Goal: Task Accomplishment & Management: Use online tool/utility

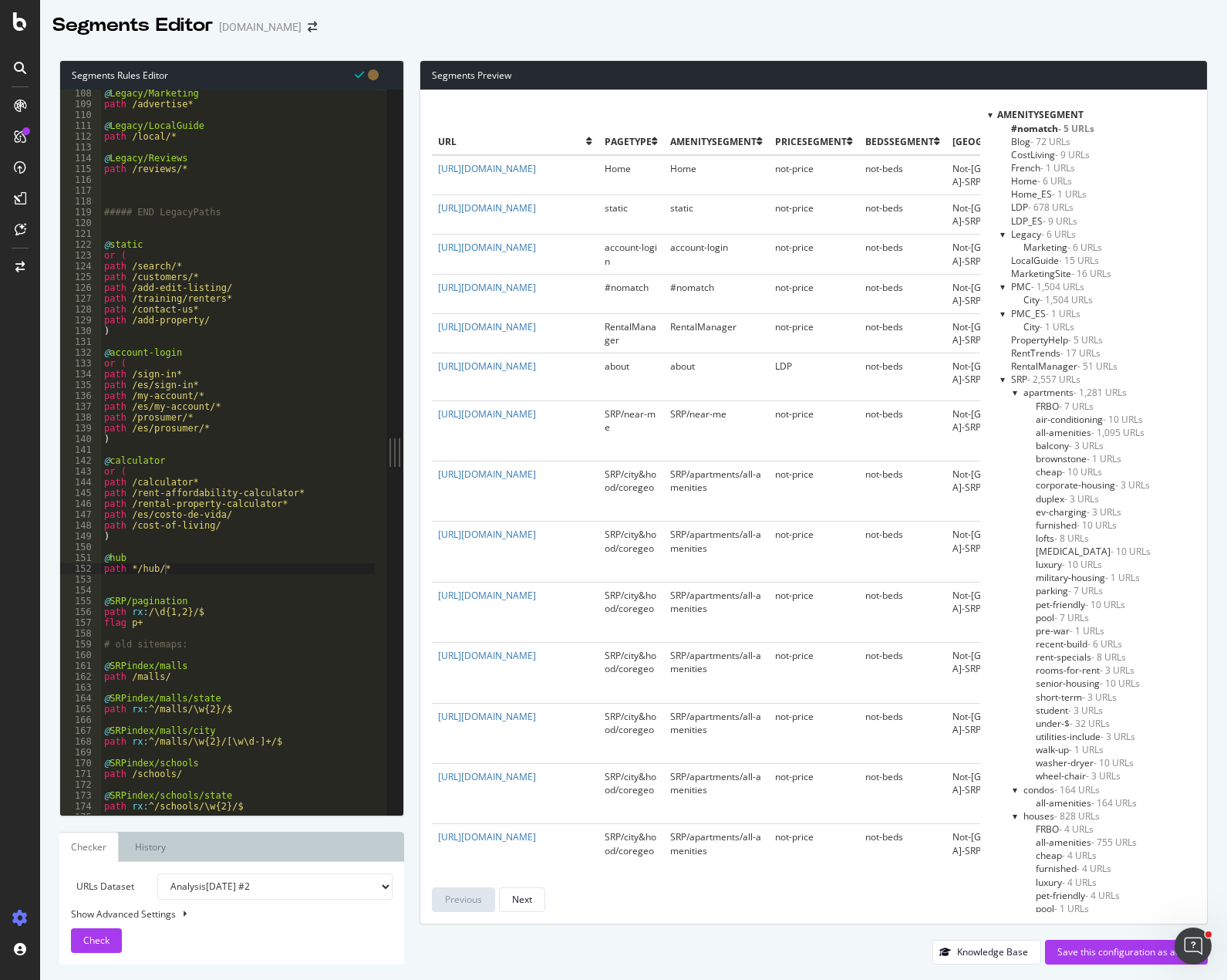
scroll to position [795, 0]
click at [1020, 392] on div at bounding box center [1016, 392] width 6 height 13
click at [1007, 380] on div at bounding box center [1003, 379] width 6 height 13
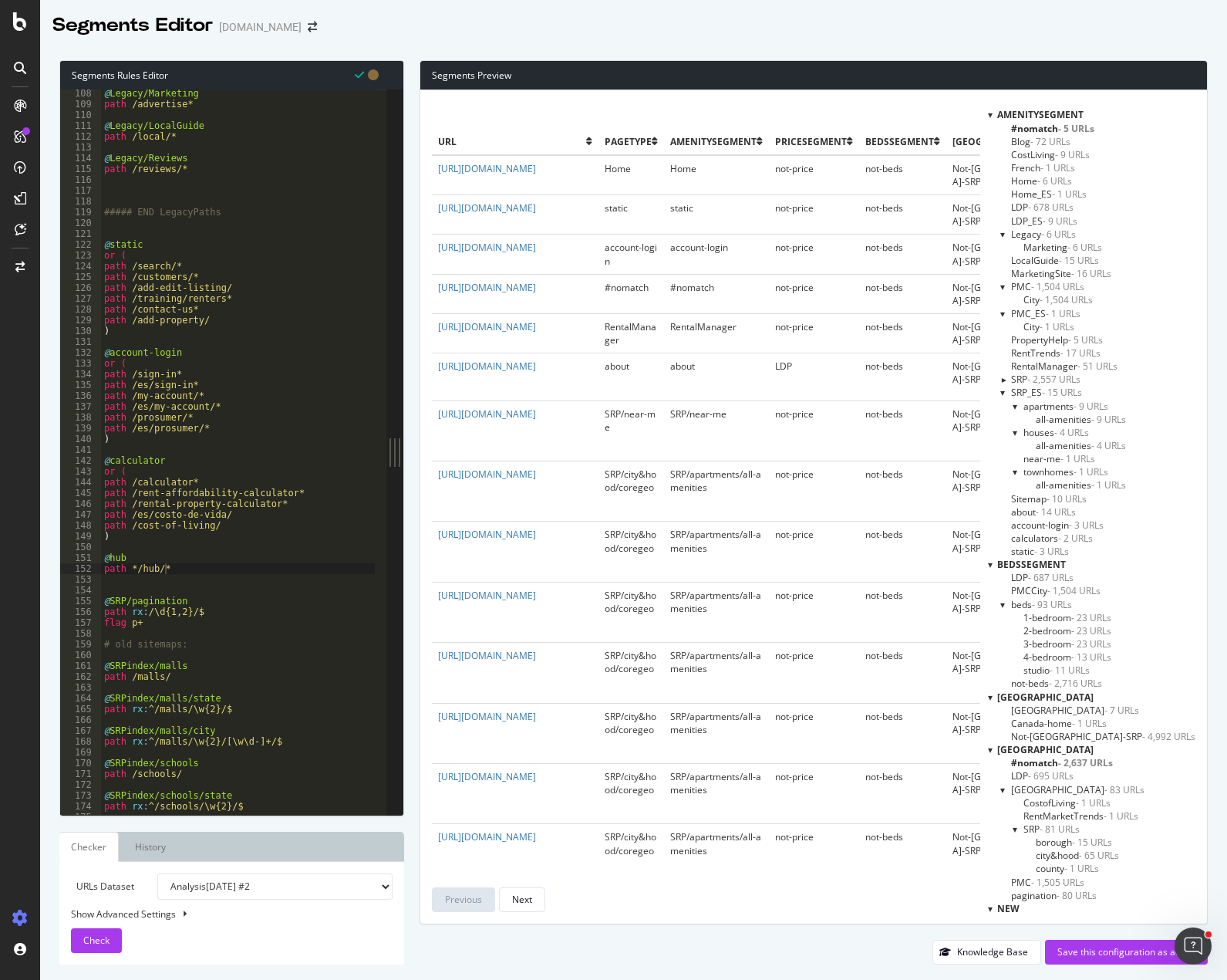
click at [240, 273] on div "@ Legacy/Marketing path /advertise* @ Legacy/LocalGuide path /local/* @ Legacy/…" at bounding box center [340, 455] width 480 height 735
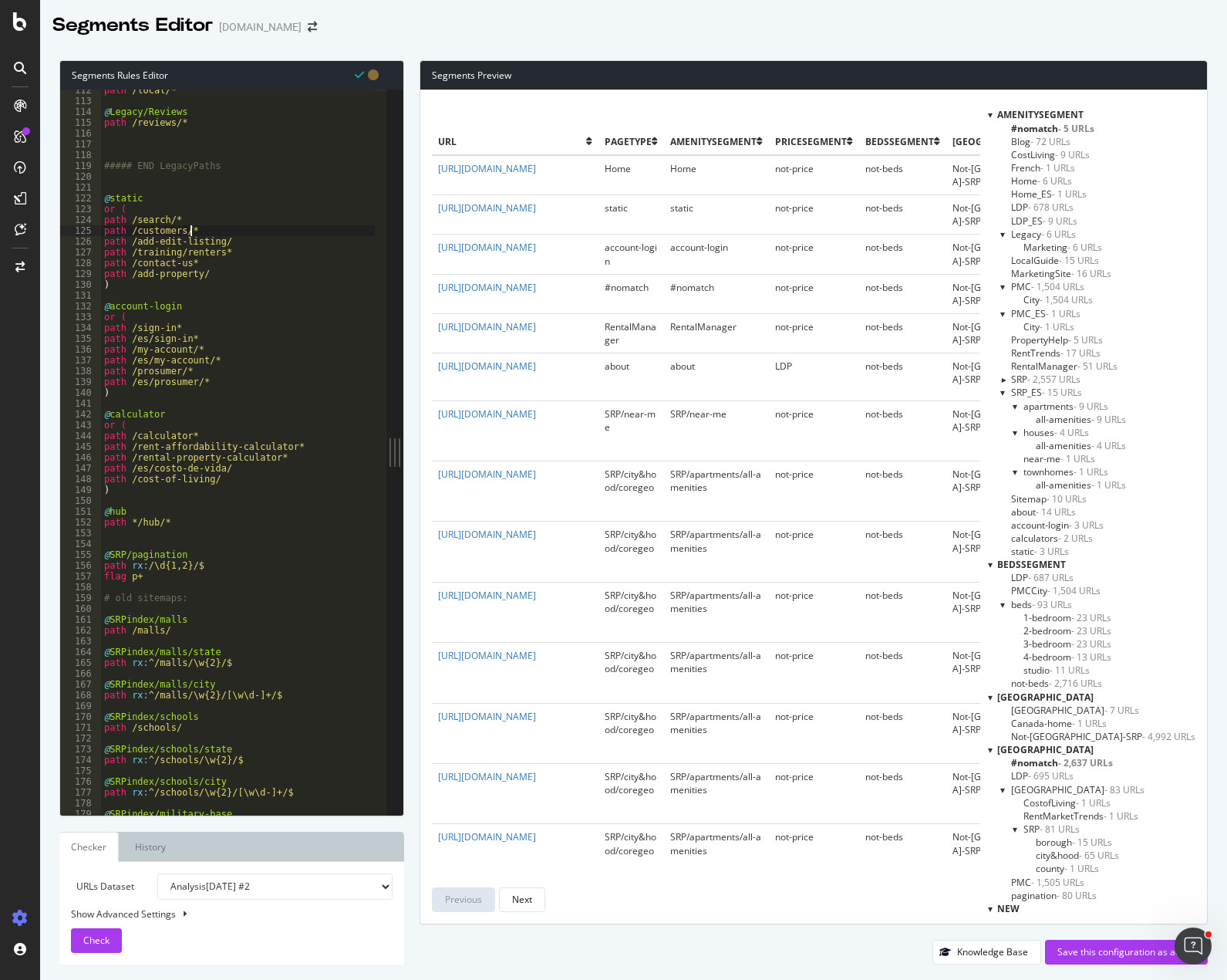
scroll to position [889, 0]
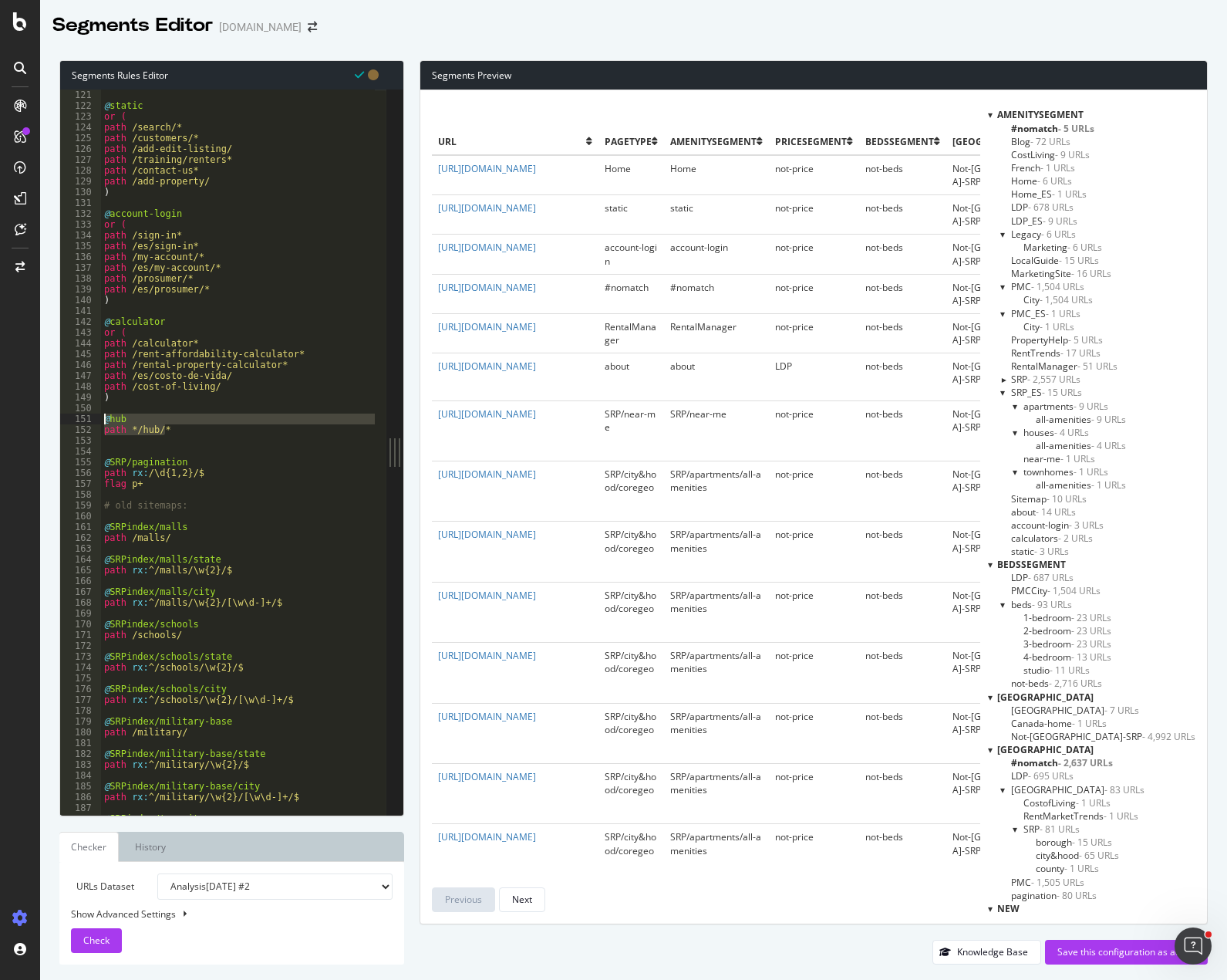
drag, startPoint x: 184, startPoint y: 430, endPoint x: 61, endPoint y: 419, distance: 123.5
click at [61, 419] on div "path /customers/* 121 122 123 124 125 126 127 128 129 130 131 132 133 134 135 1…" at bounding box center [224, 452] width 327 height 725
type textarea "@hub path */hub/*"
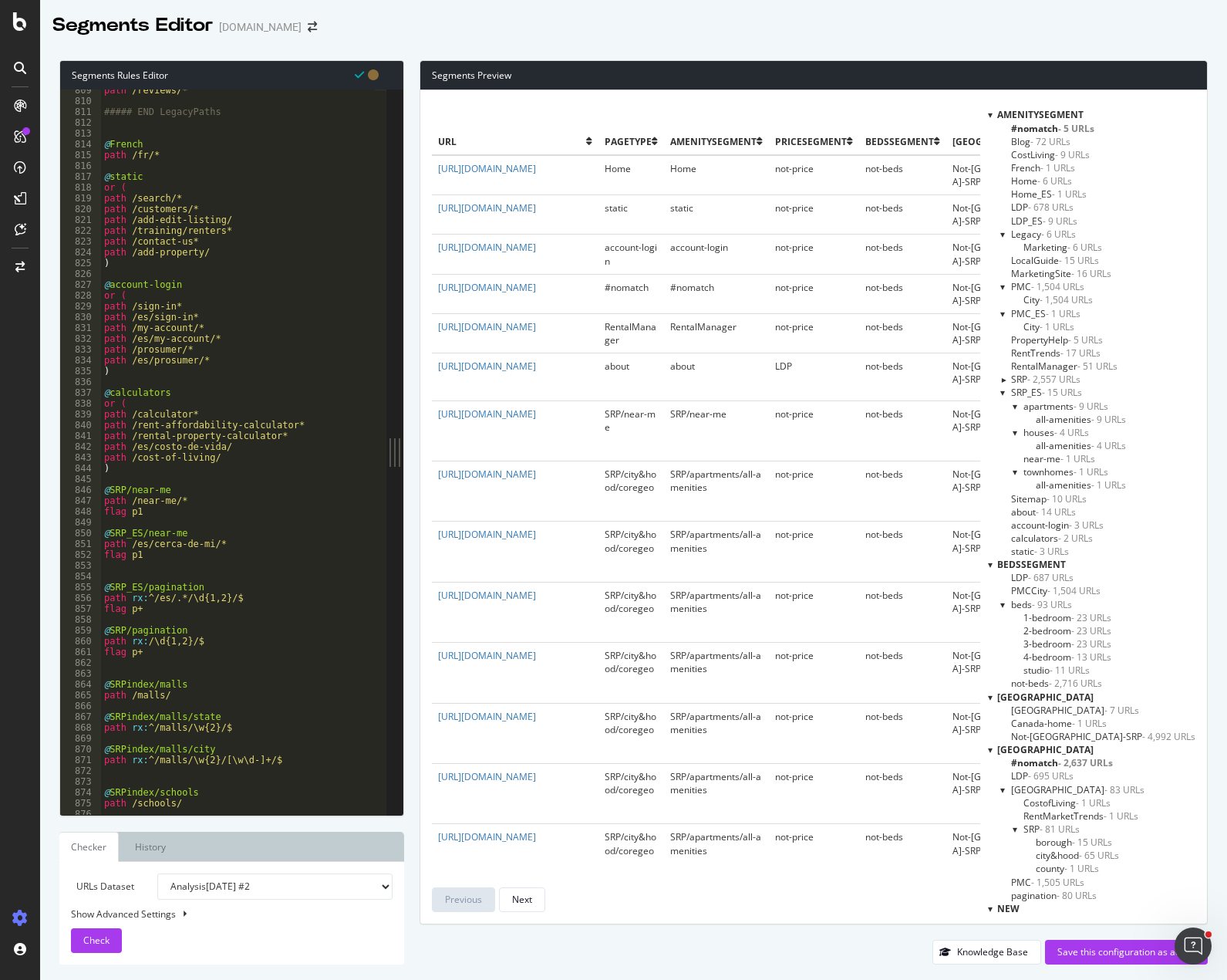
scroll to position [5991, 0]
click at [138, 478] on div "path /reviews/* ##### END LegacyPaths @ French path /fr/* @ static or ( path /s…" at bounding box center [340, 451] width 480 height 735
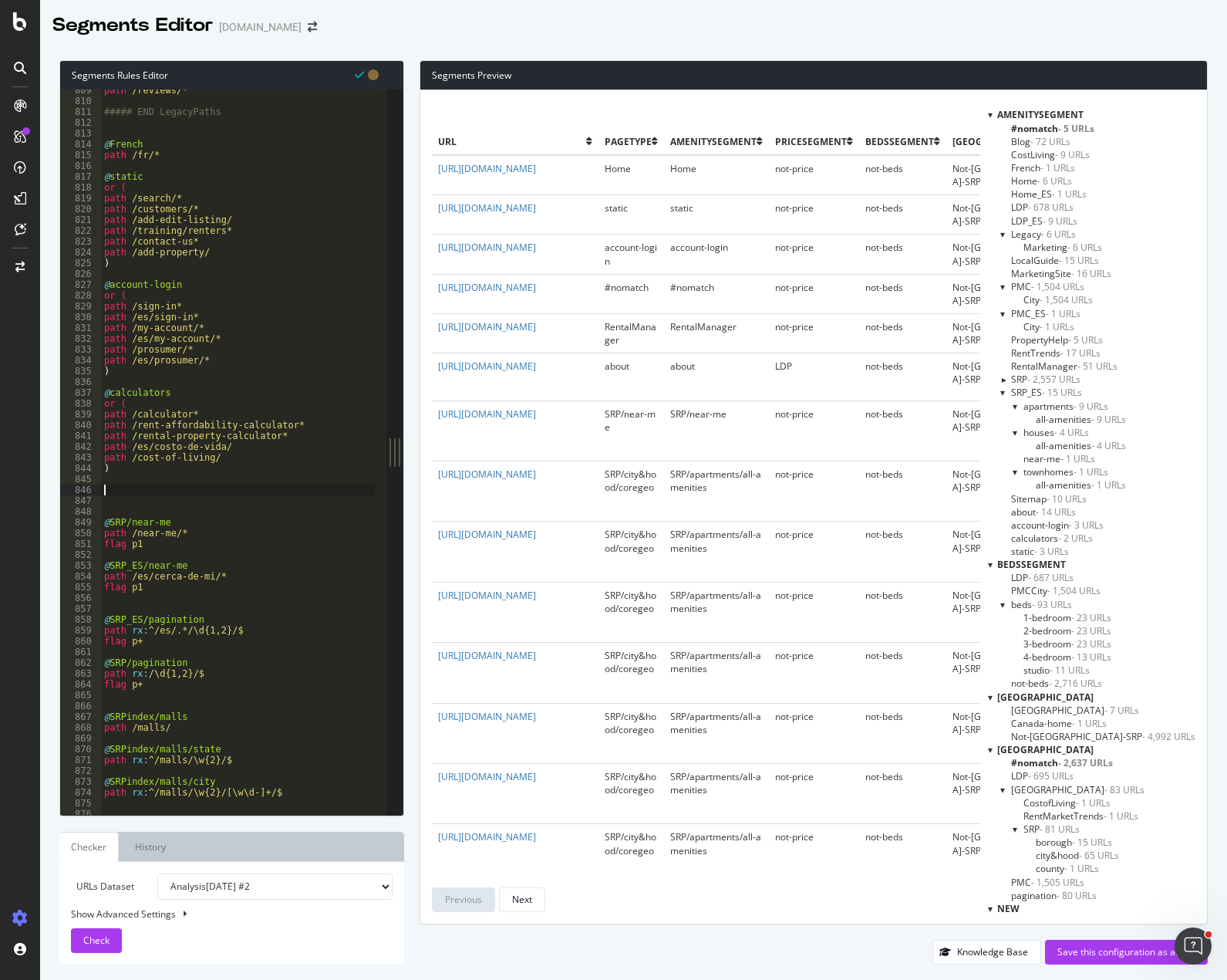
paste textarea "path */hub/*"
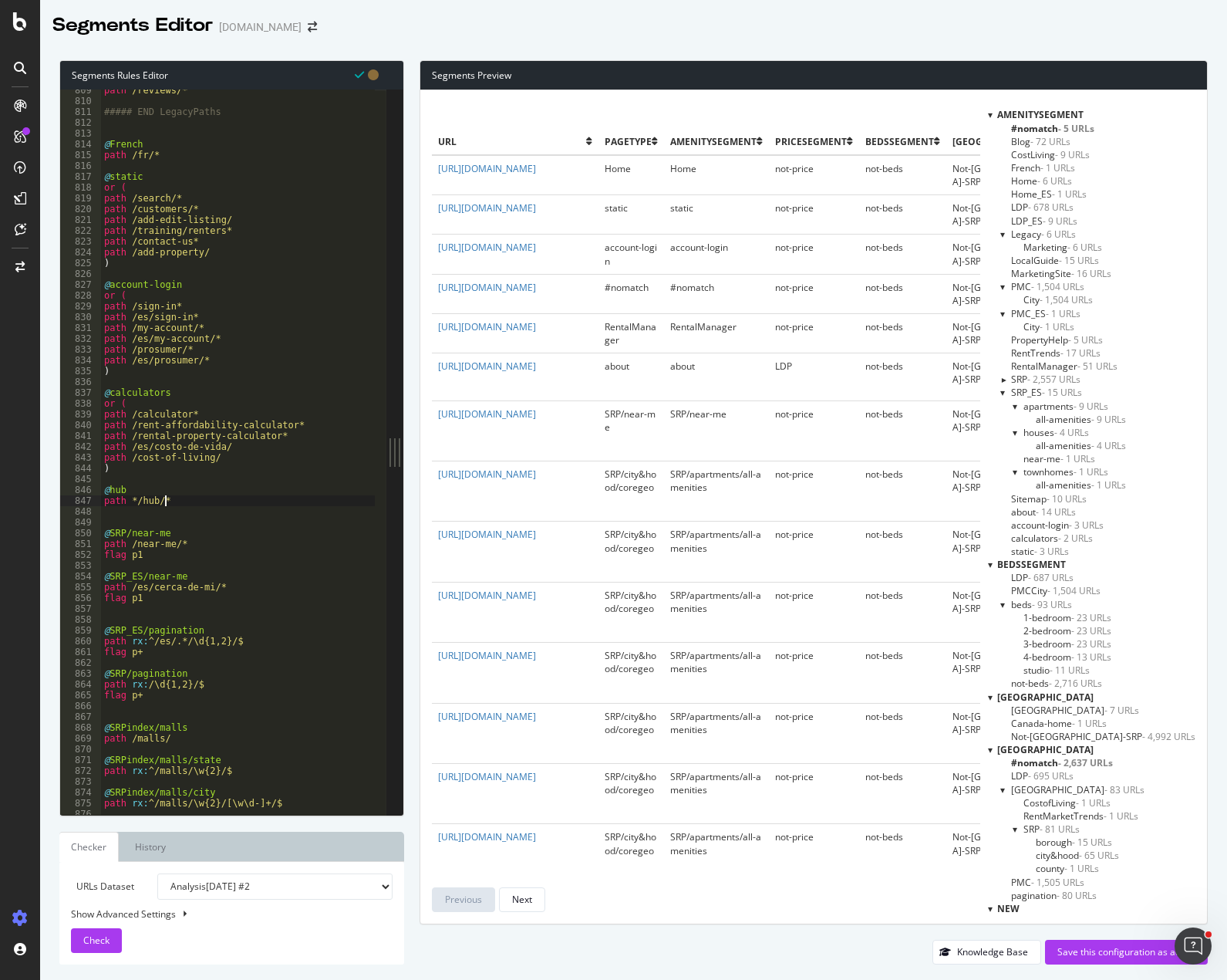
type textarea "path */hub/*"
click at [993, 114] on div at bounding box center [990, 115] width 5 height 13
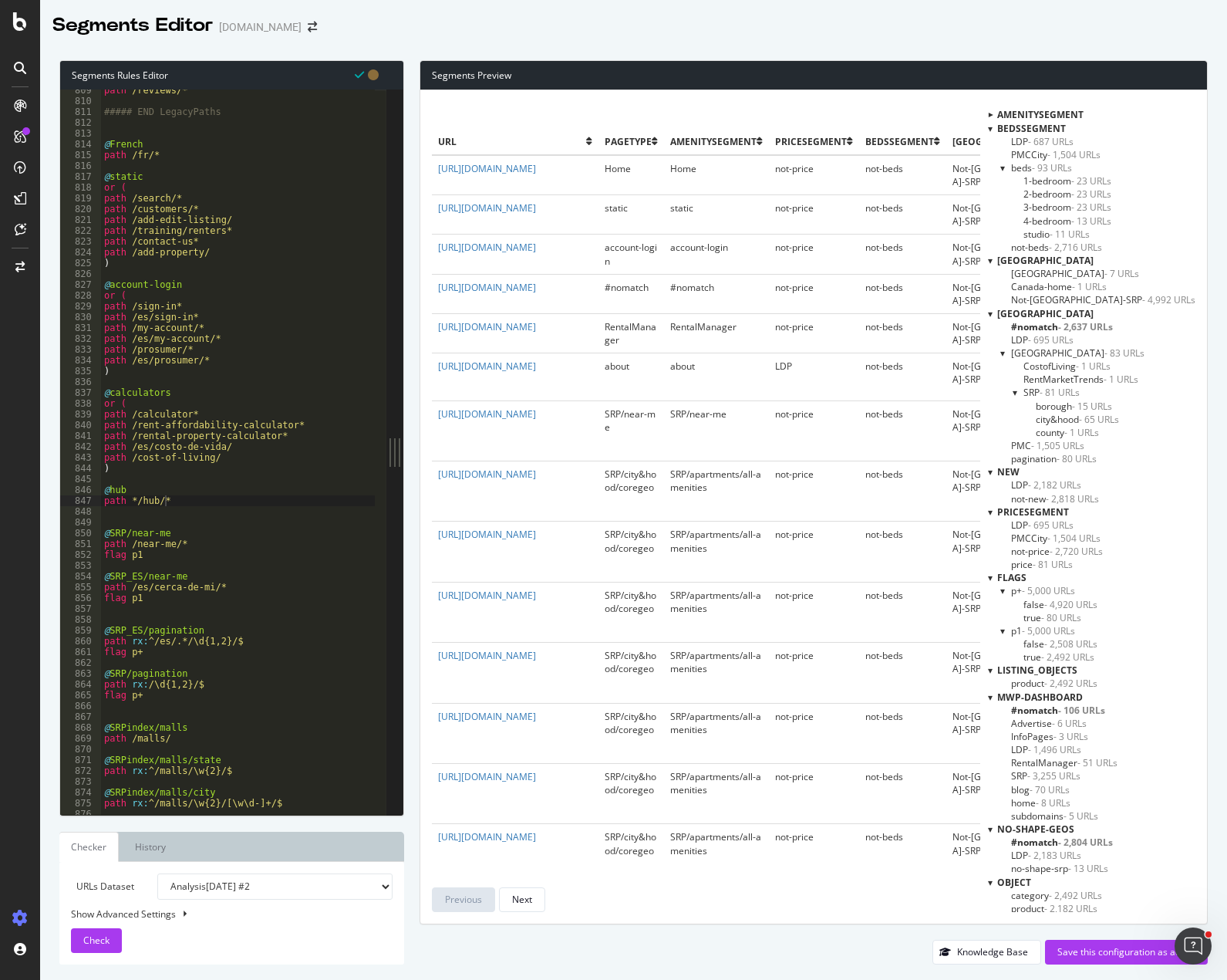
click at [993, 128] on div at bounding box center [990, 128] width 5 height 13
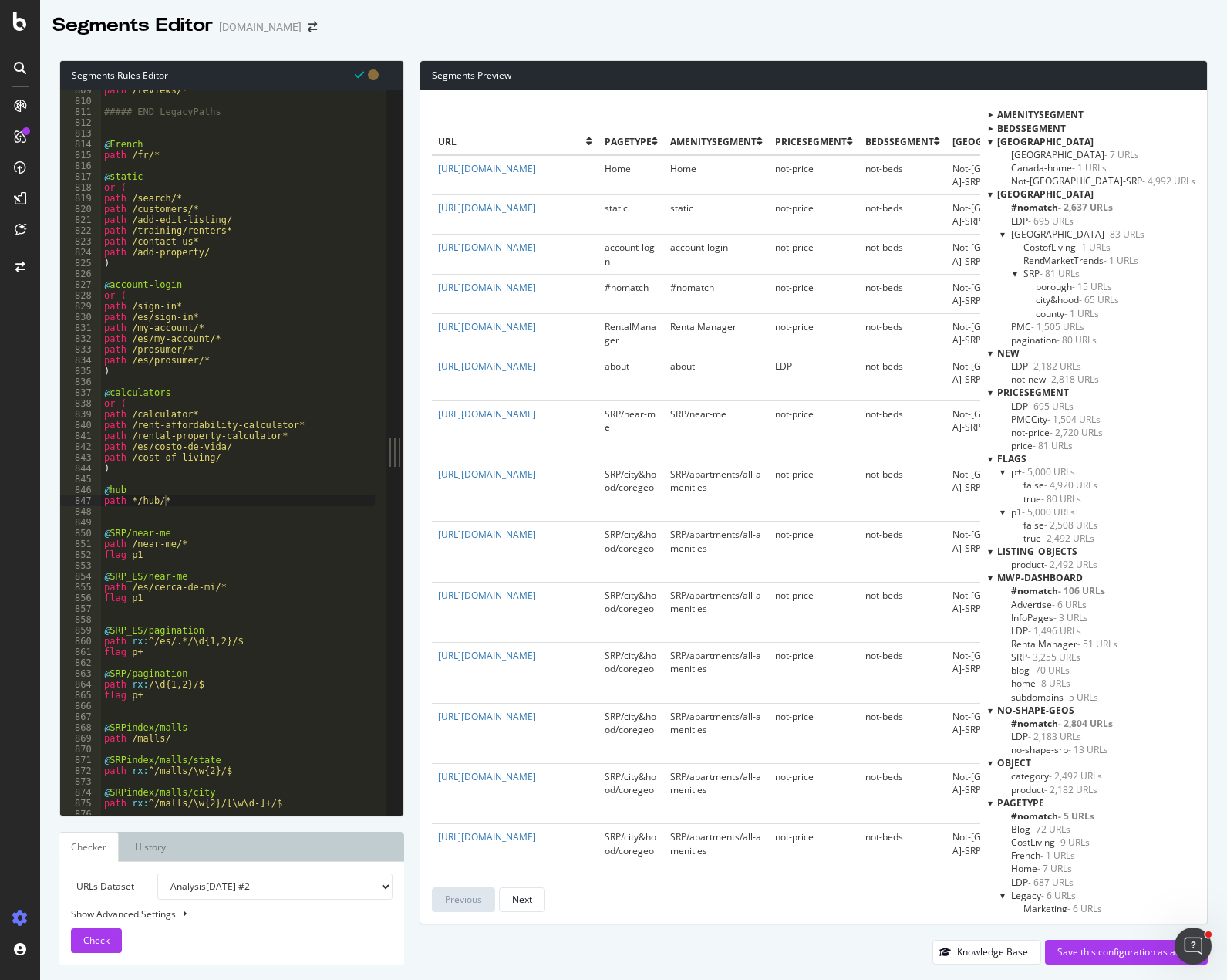
click at [993, 138] on div at bounding box center [990, 141] width 5 height 13
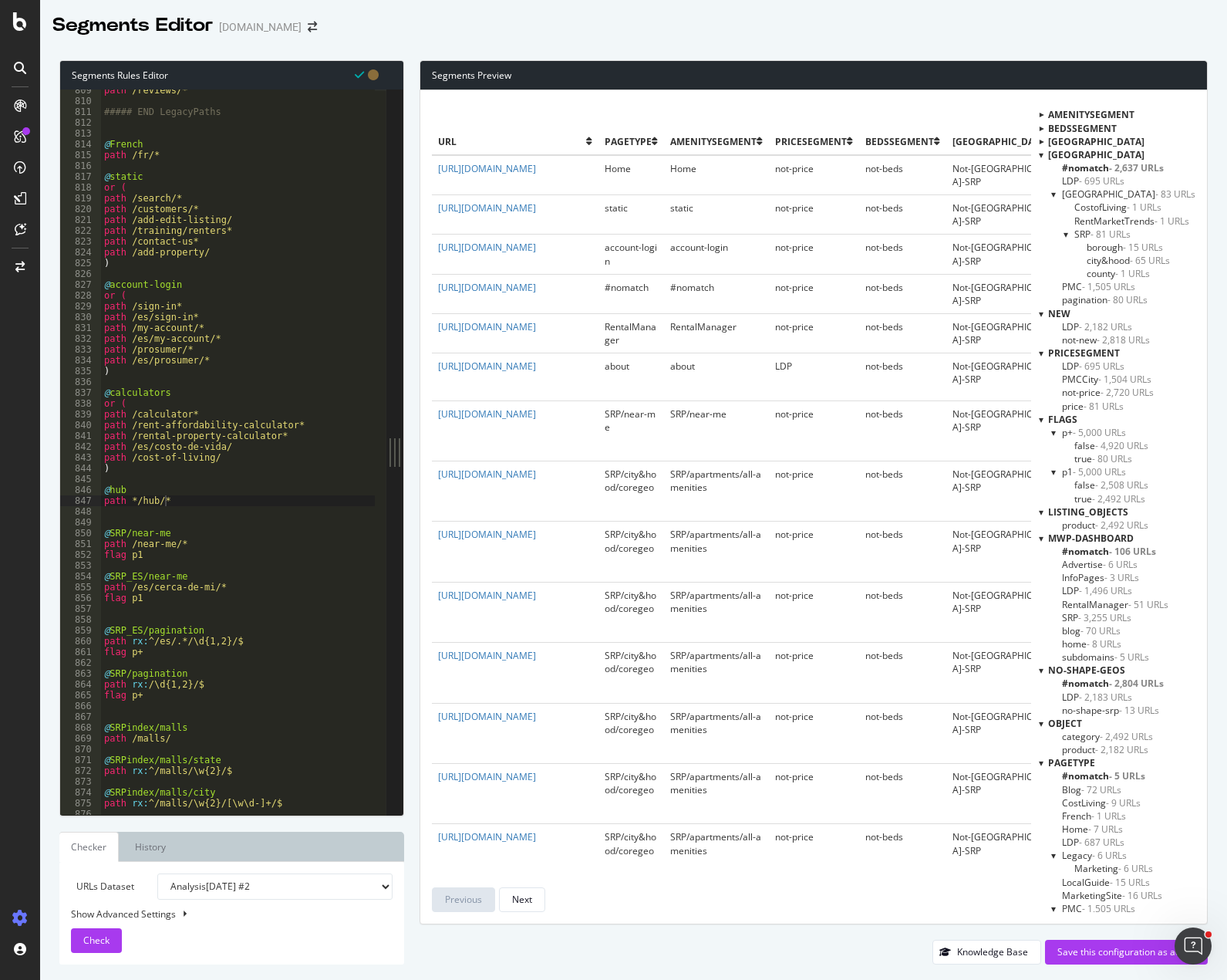
click at [1039, 152] on div at bounding box center [1041, 154] width 5 height 13
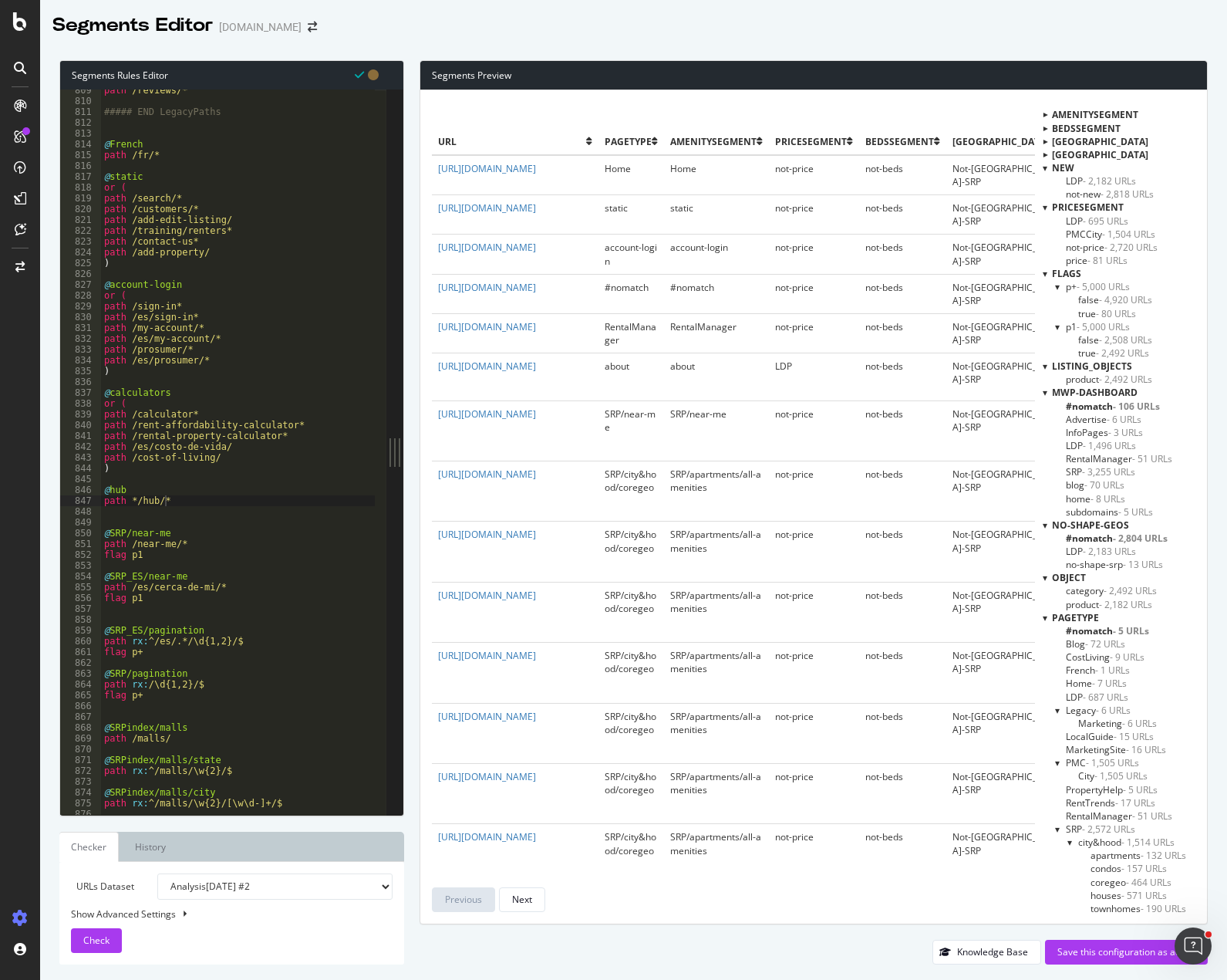
click at [1043, 167] on div at bounding box center [1045, 168] width 5 height 13
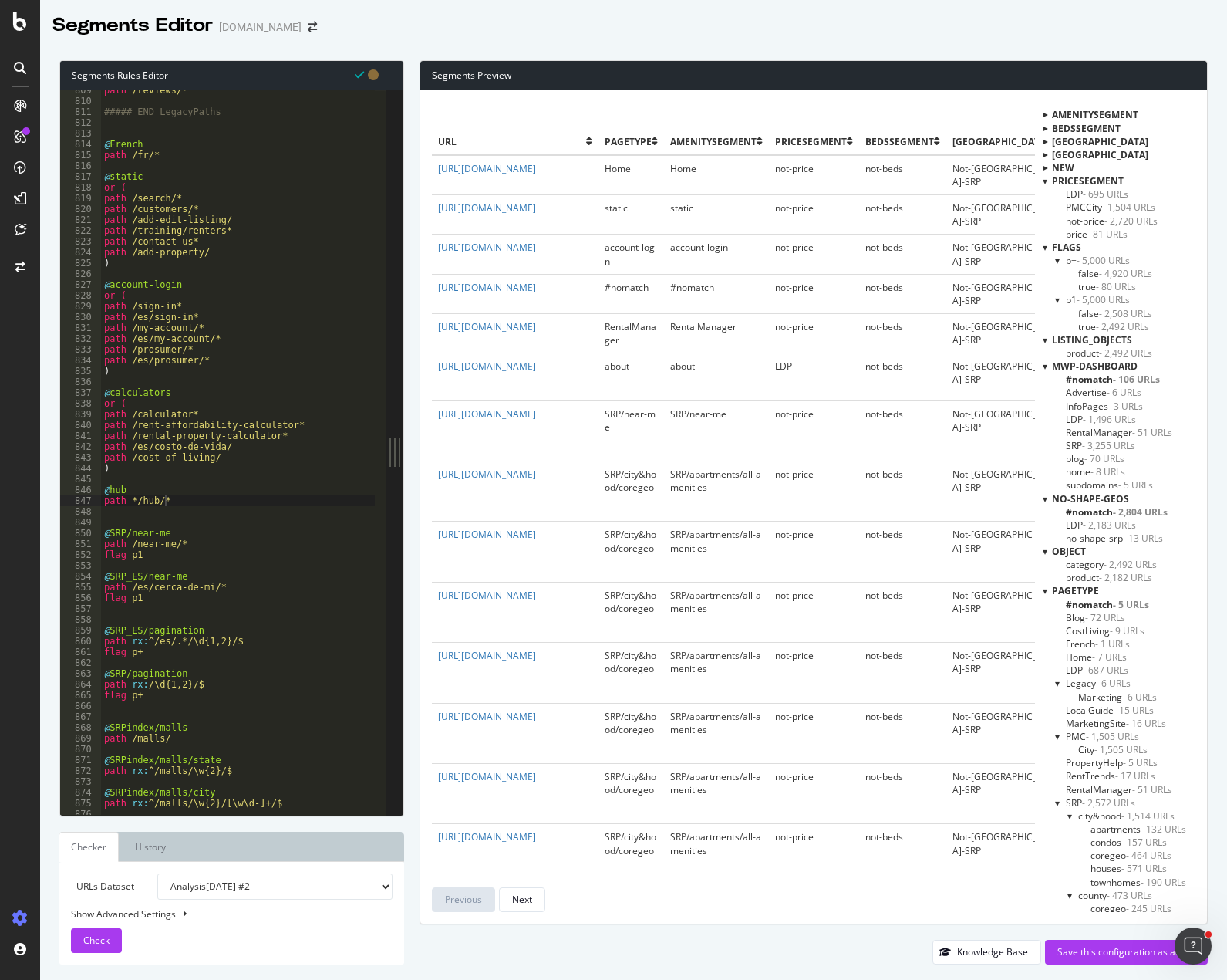
click at [1043, 184] on div at bounding box center [1045, 181] width 5 height 13
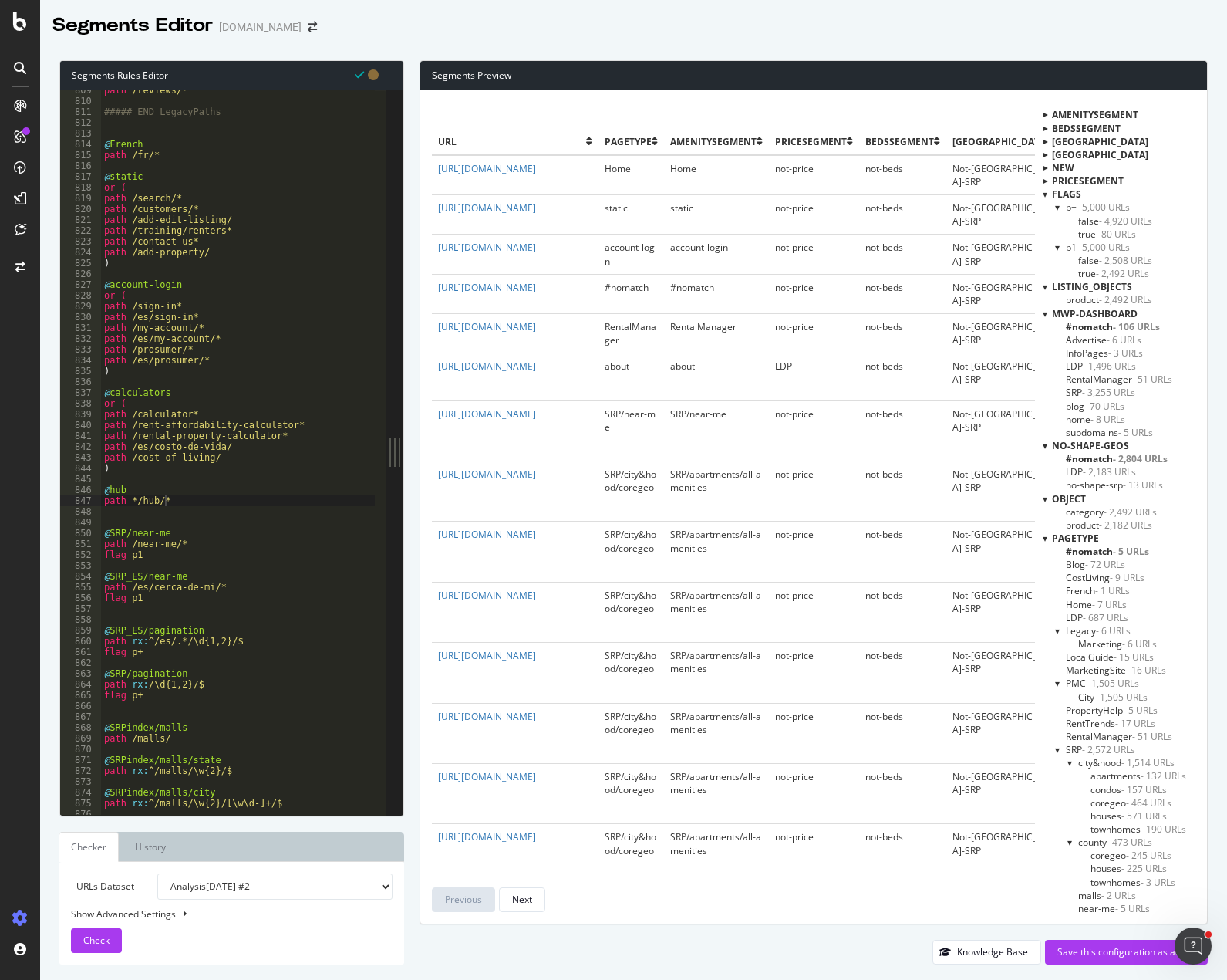
click at [1043, 167] on div at bounding box center [1045, 168] width 13 height 5
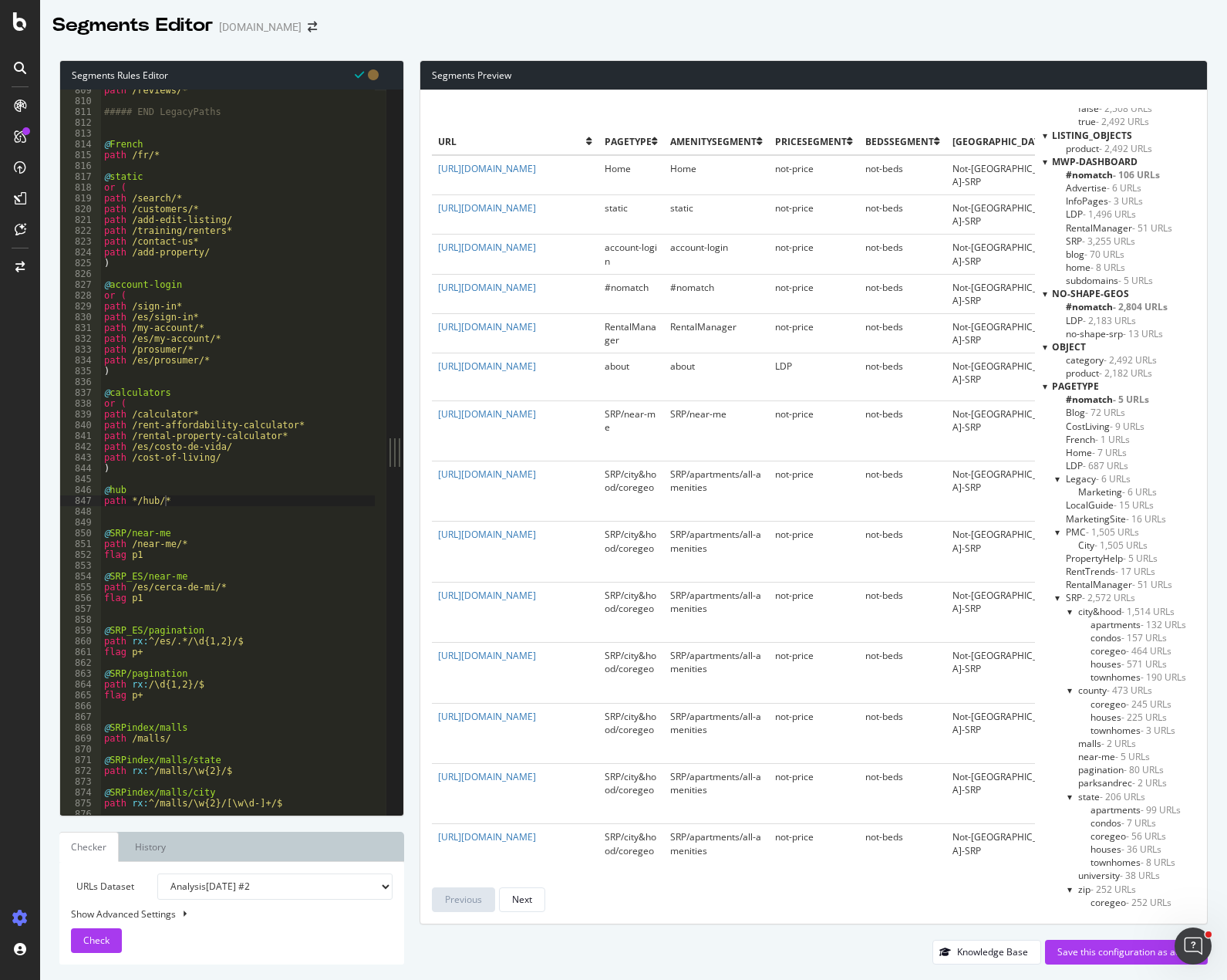
scroll to position [281, 0]
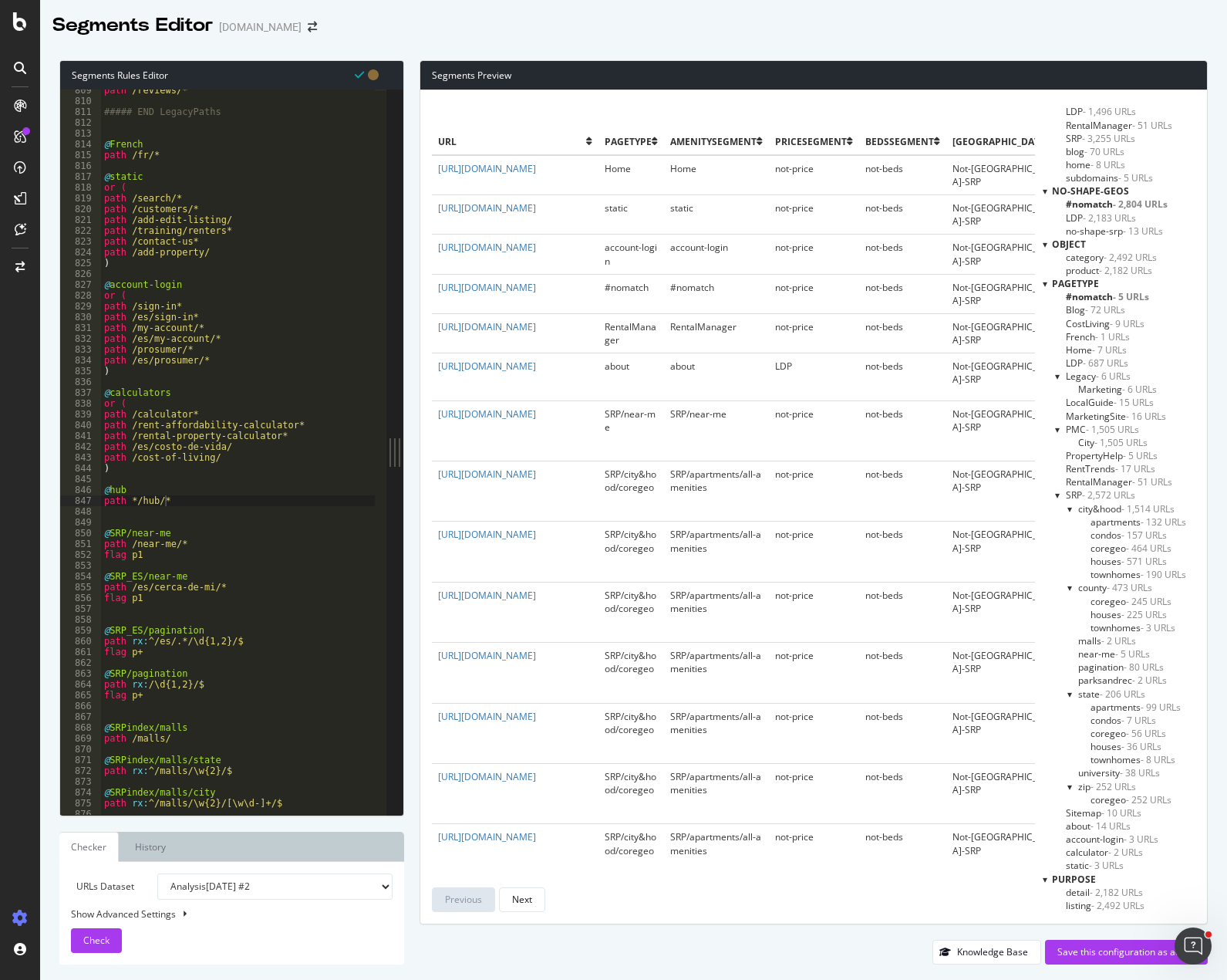
click at [1092, 278] on span "pagetype" at bounding box center [1076, 284] width 47 height 13
click at [1082, 283] on span "pagetype" at bounding box center [1076, 284] width 47 height 13
click at [1101, 951] on div "Save this configuration as active" at bounding box center [1127, 952] width 138 height 13
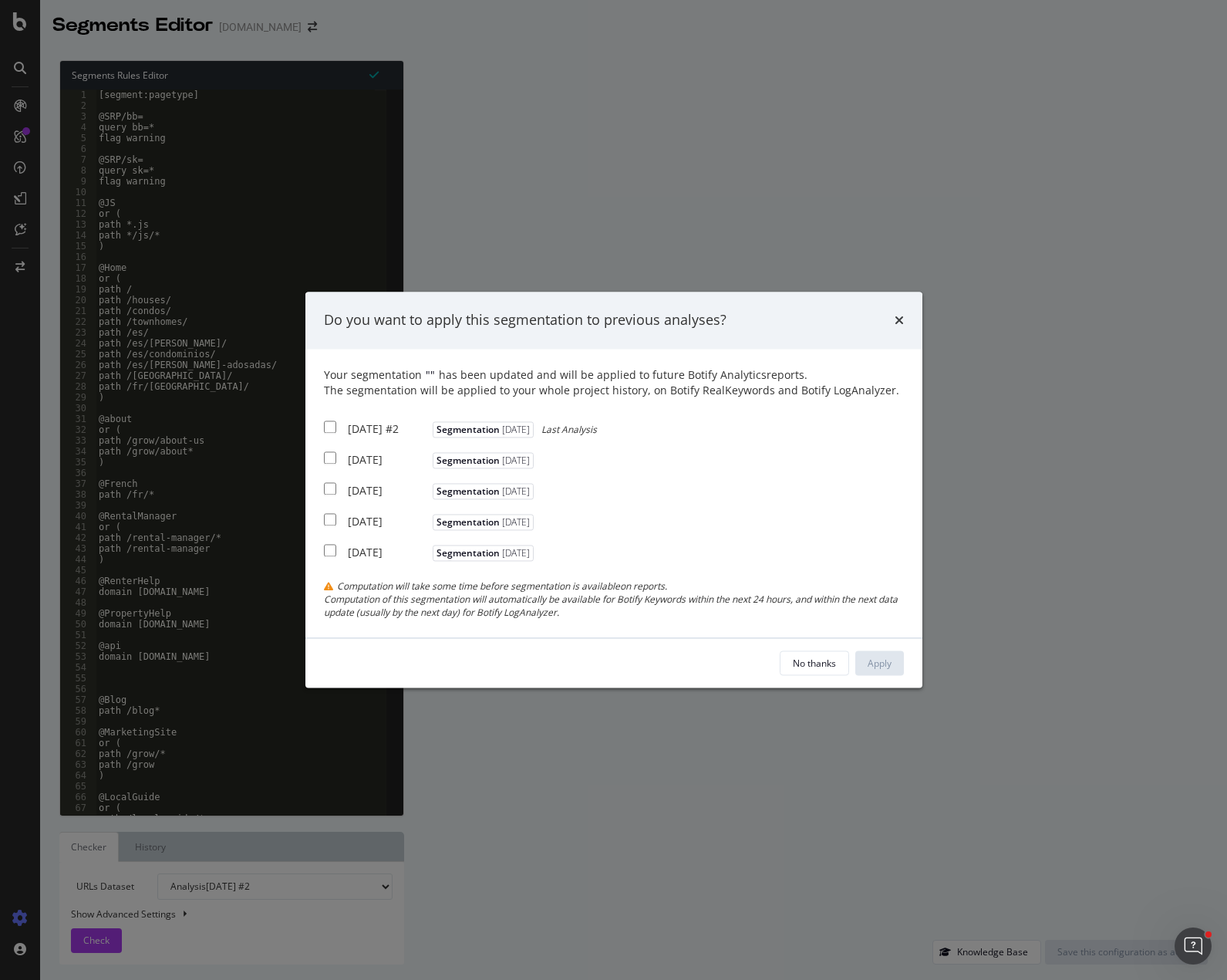
click at [330, 429] on input "modal" at bounding box center [329, 426] width 12 height 12
checkbox input "true"
click at [334, 463] on input "modal" at bounding box center [329, 457] width 12 height 12
checkbox input "true"
click at [879, 668] on div "Apply" at bounding box center [880, 663] width 24 height 13
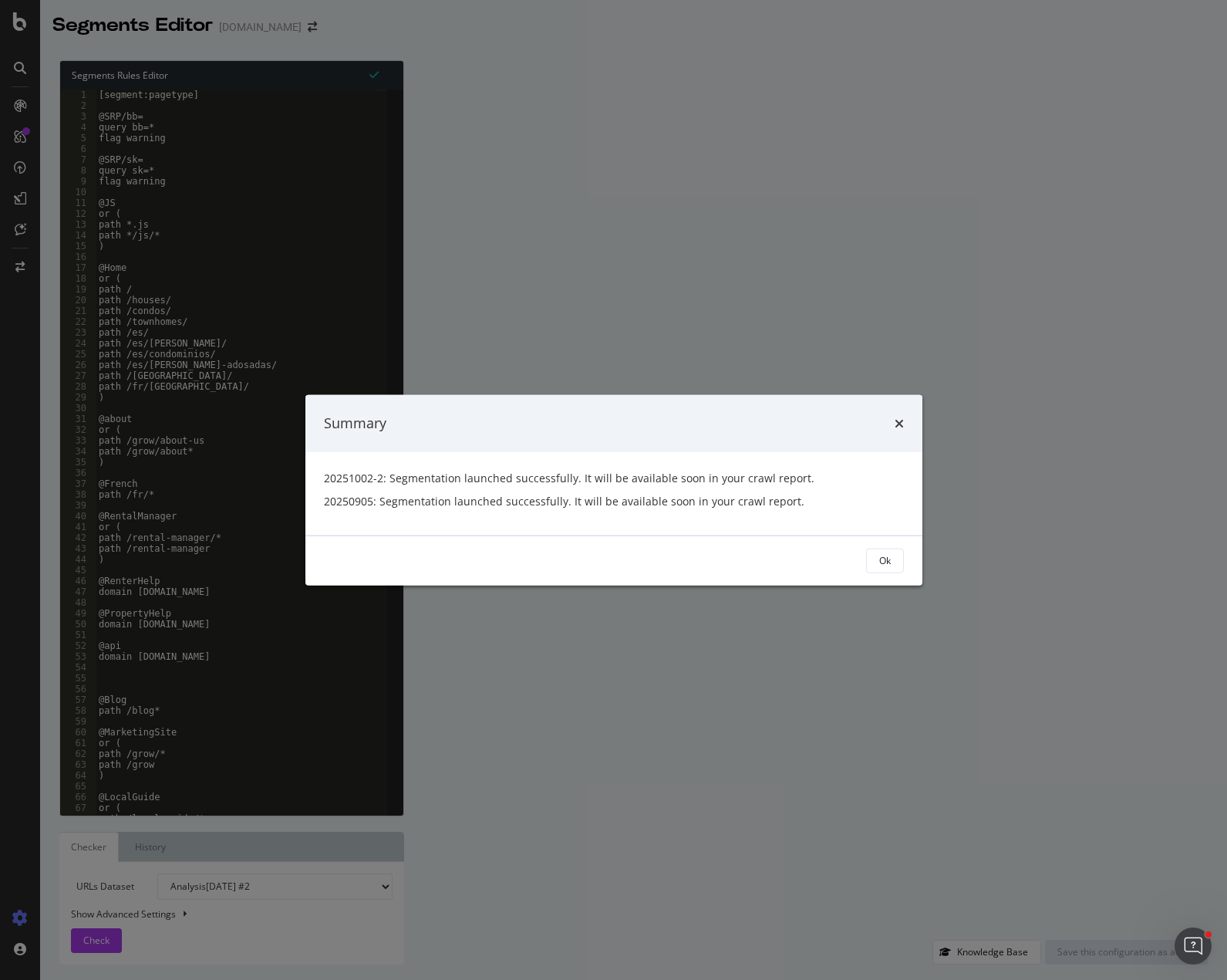
drag, startPoint x: 545, startPoint y: 410, endPoint x: 621, endPoint y: 416, distance: 76.2
click at [545, 410] on div "Summary" at bounding box center [614, 423] width 618 height 57
click at [885, 565] on div "Ok" at bounding box center [885, 561] width 12 height 13
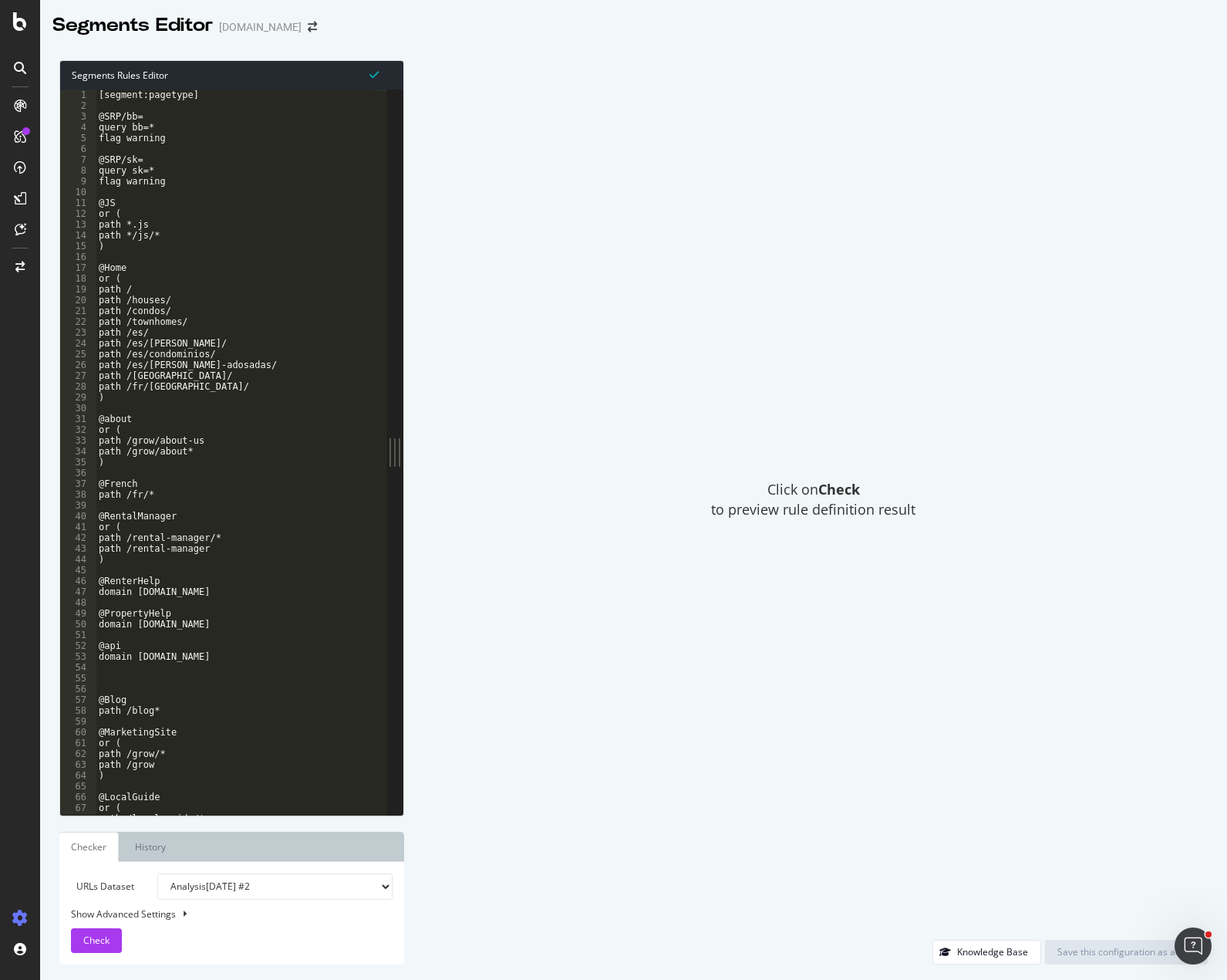
click at [535, 138] on div "Click on Check to preview rule definition result" at bounding box center [813, 500] width 788 height 879
click at [557, 84] on div "Click on Check to preview rule definition result" at bounding box center [813, 500] width 788 height 879
drag, startPoint x: 93, startPoint y: 938, endPoint x: 507, endPoint y: 896, distance: 416.1
click at [507, 897] on div "Segments Rules Editor 1 2 3 4 5 6 7 8 9 10 11 12 13 14 15 16 17 18 19 20 21 22 …" at bounding box center [634, 512] width 1188 height 935
click at [459, 484] on div "Click on Check to preview rule definition result" at bounding box center [813, 500] width 788 height 879
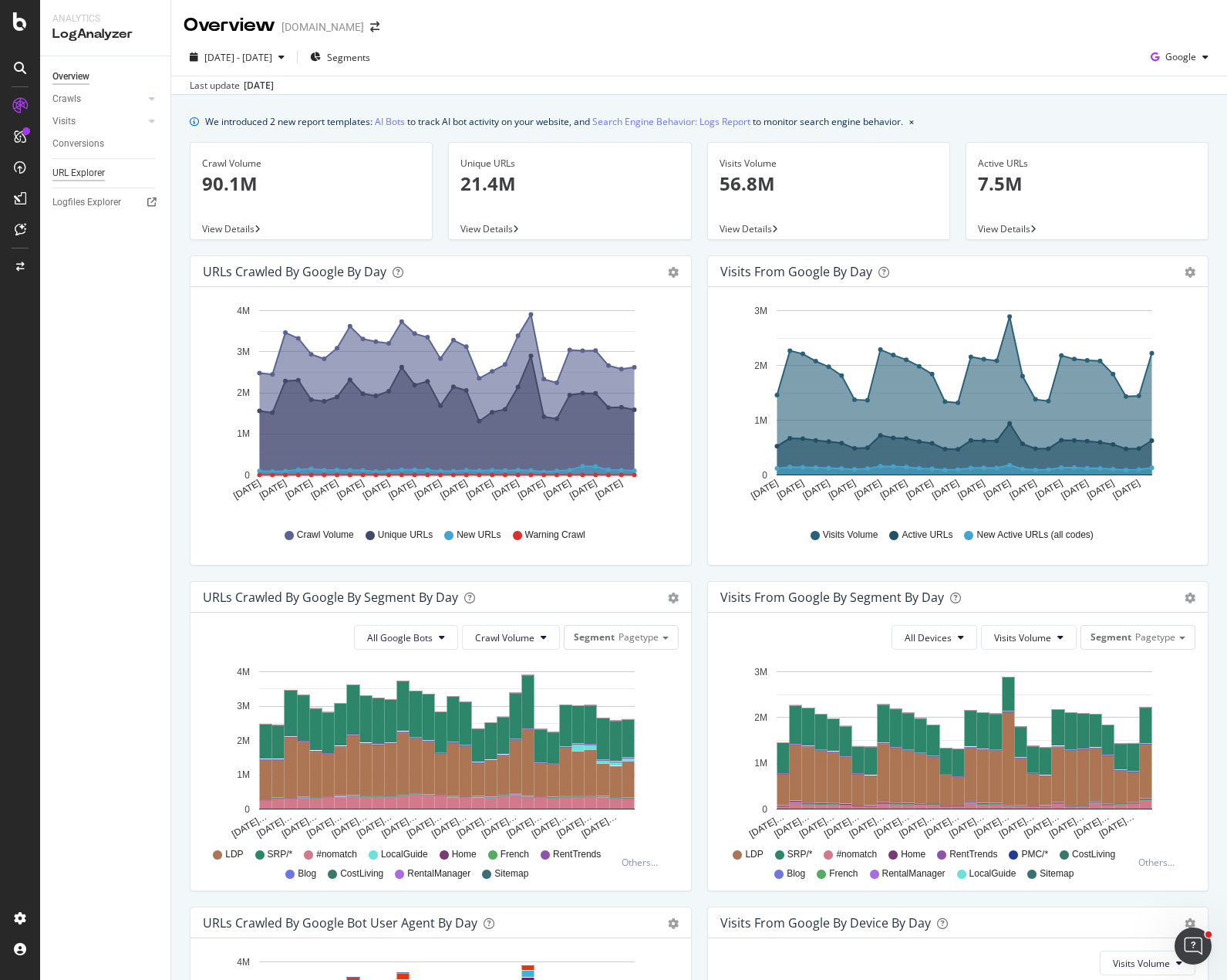
click at [78, 173] on div "URL Explorer" at bounding box center [78, 173] width 52 height 17
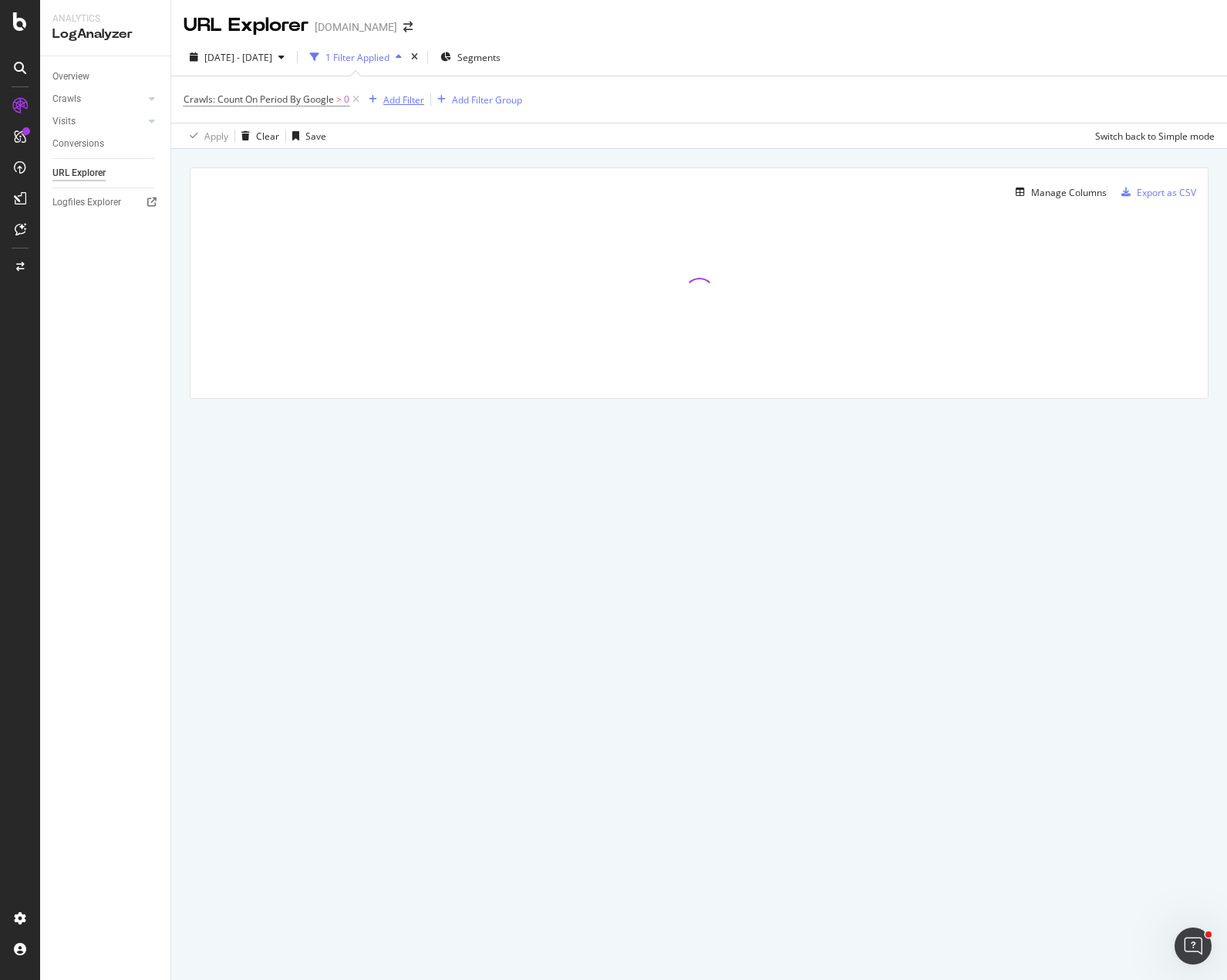
click at [399, 99] on div "Add Filter" at bounding box center [404, 100] width 41 height 13
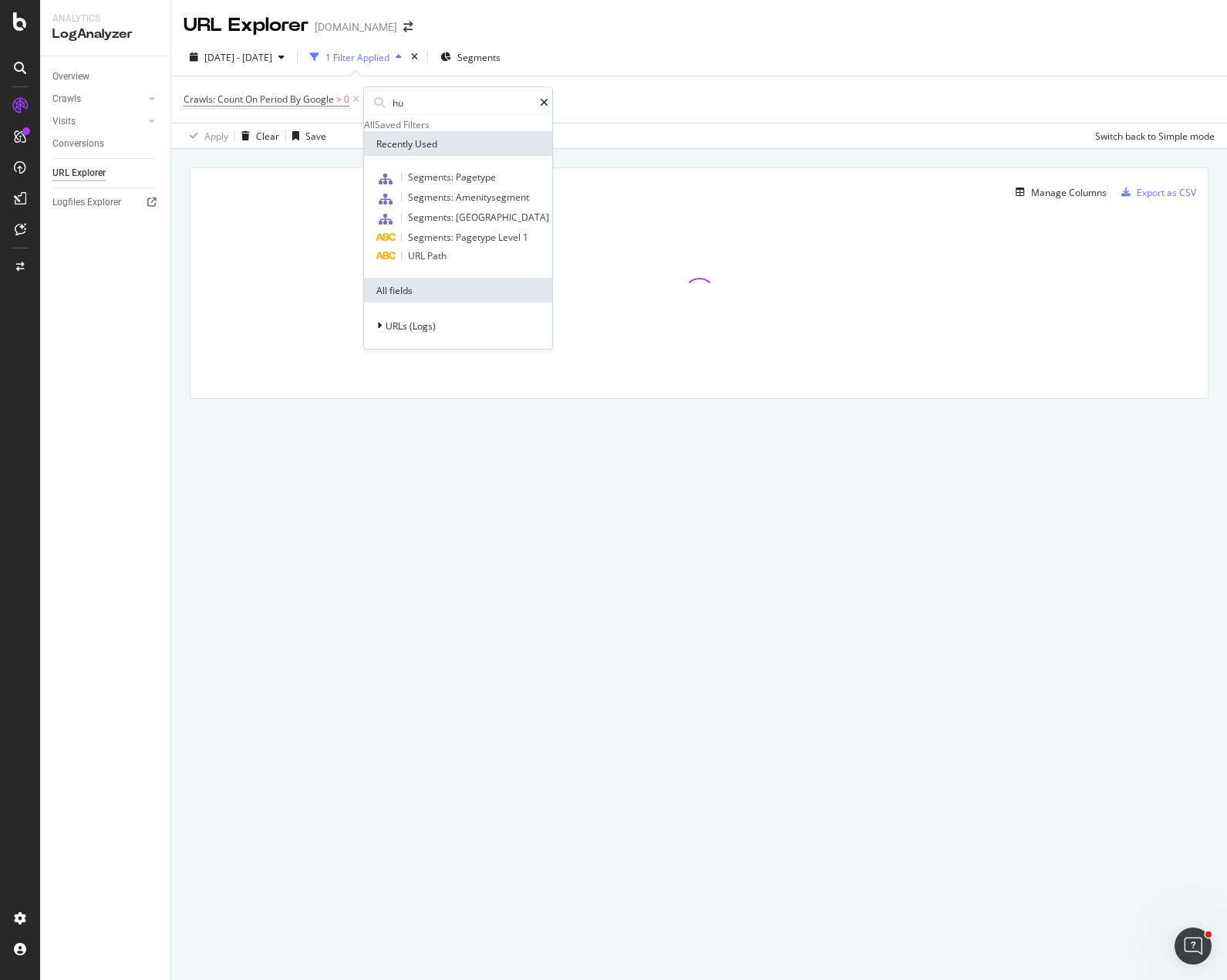
type input "hub"
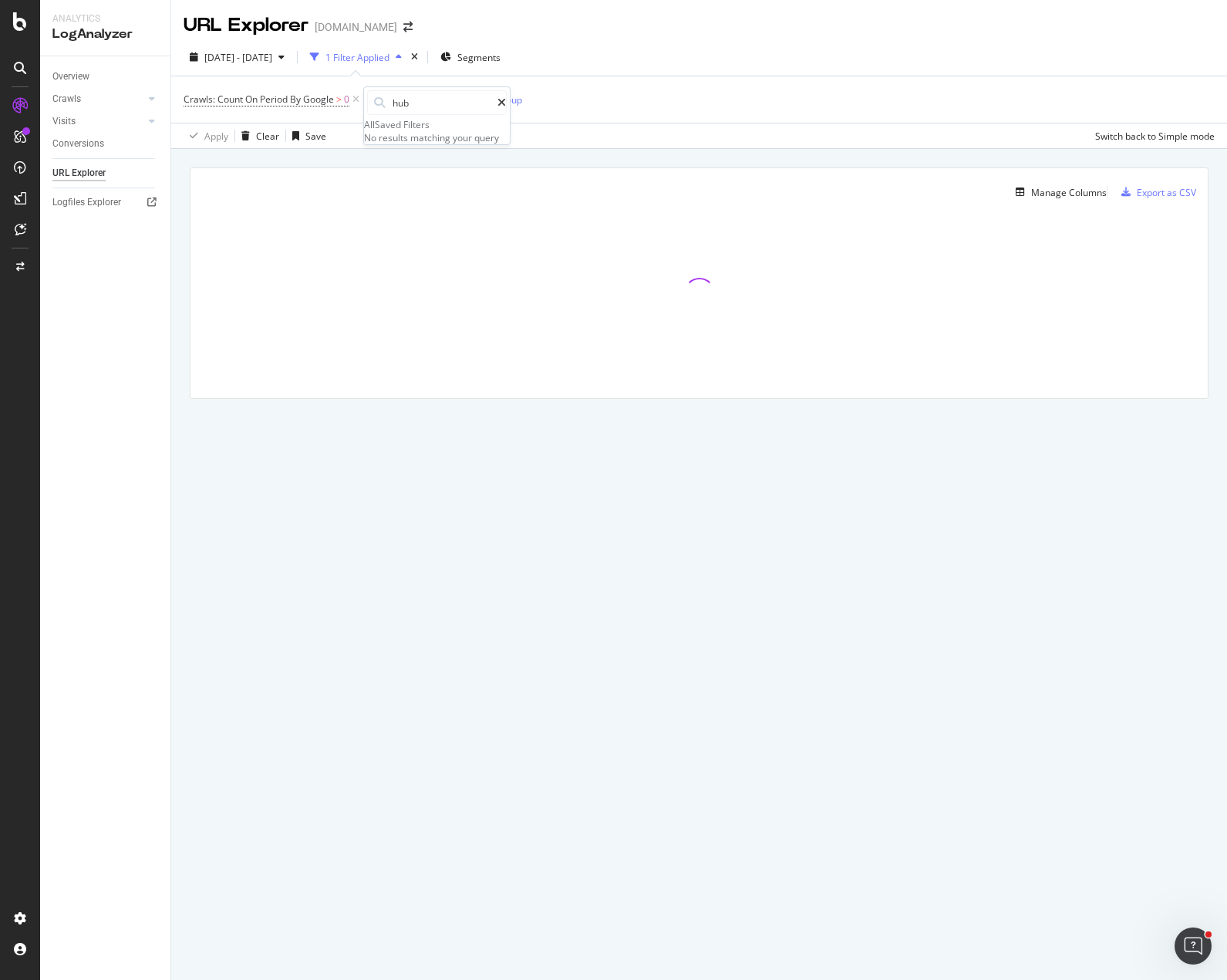
click at [724, 34] on div "URL Explorer [DOMAIN_NAME]" at bounding box center [699, 19] width 1056 height 39
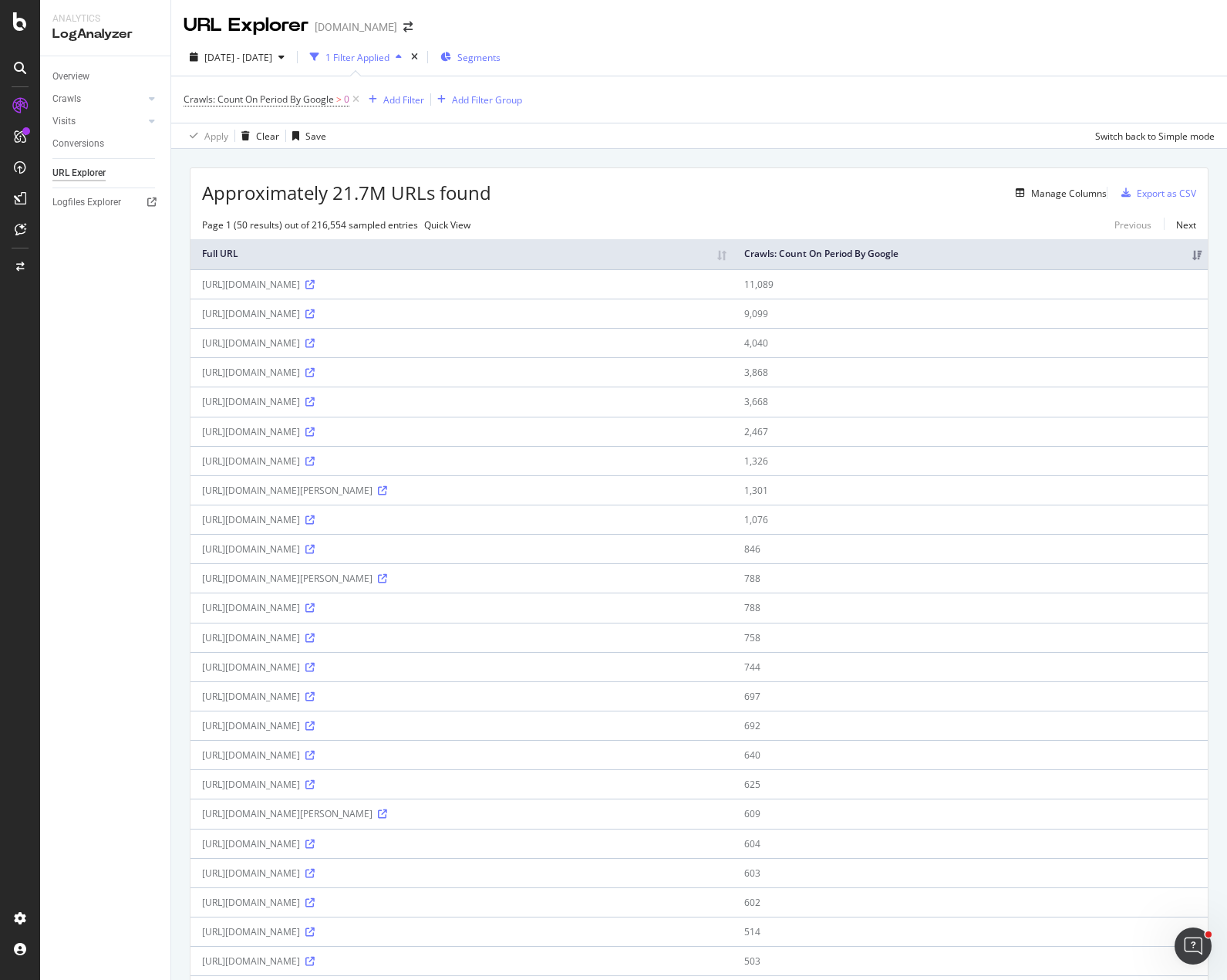
click at [495, 59] on span "Segments" at bounding box center [479, 57] width 43 height 13
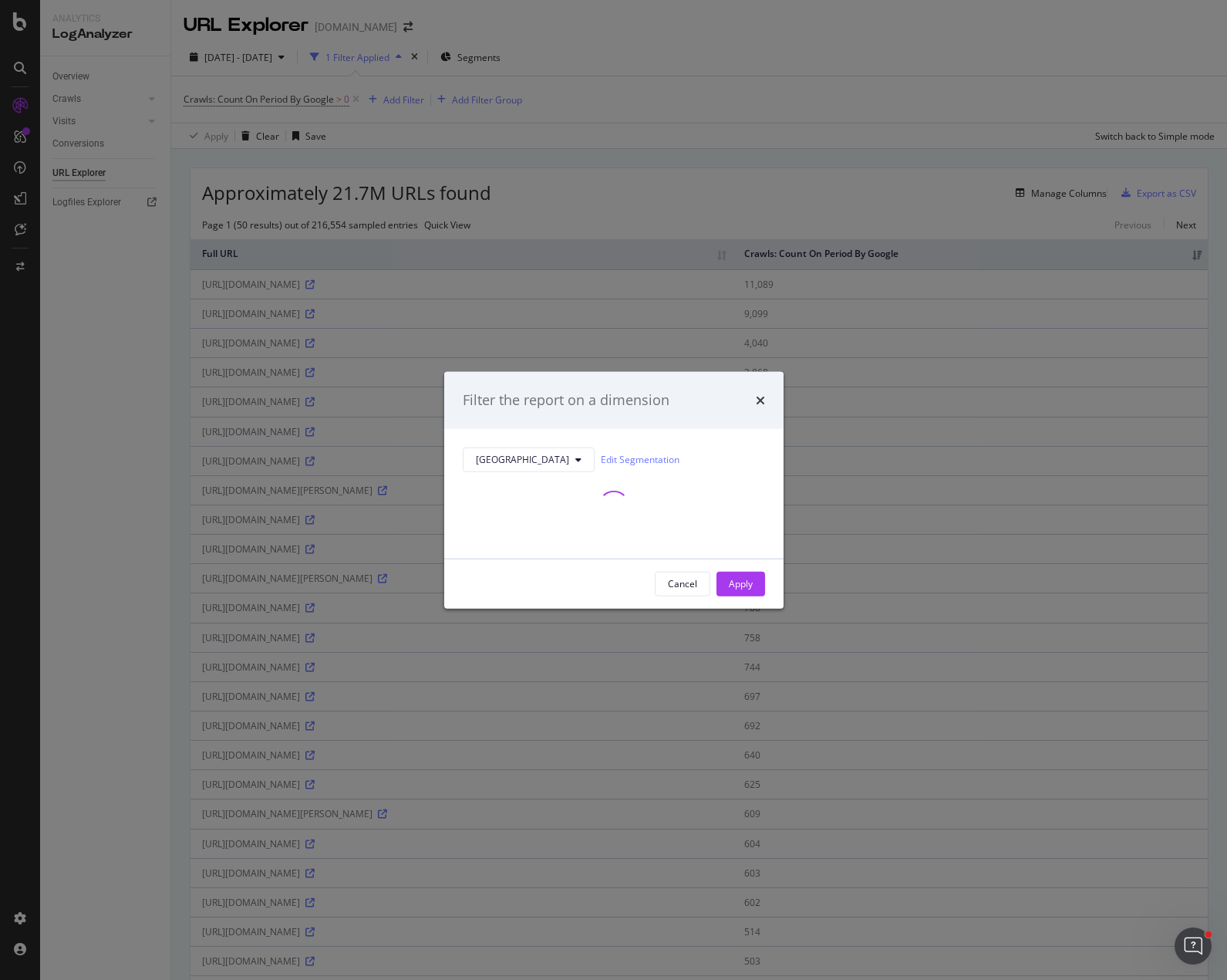
click at [692, 100] on div "Filter the report on a dimension NYC Edit Segmentation Cancel Apply" at bounding box center [613, 490] width 1227 height 980
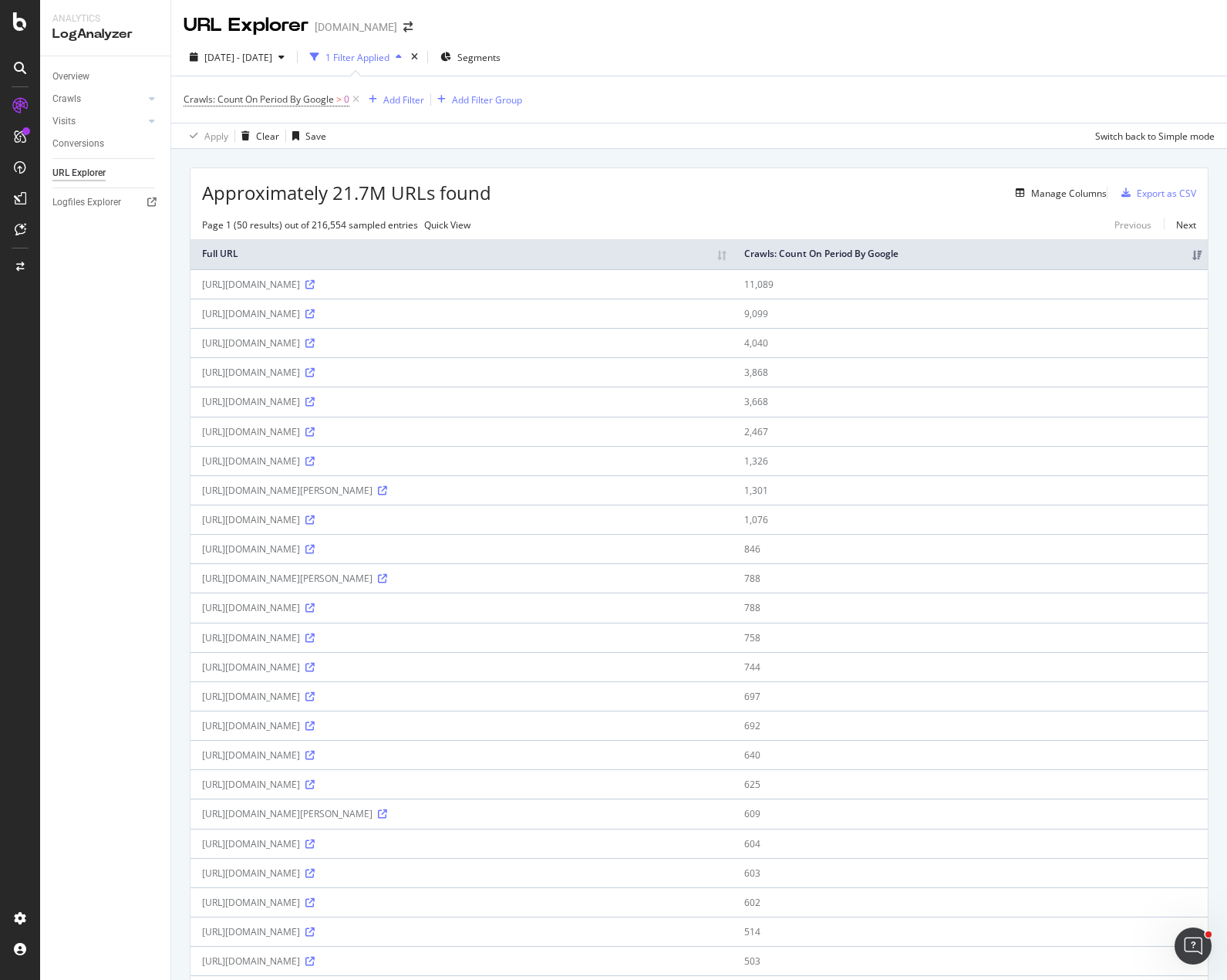
click at [621, 104] on div "Crawls: Count On Period By Google > 0 Add Filter Add Filter Group" at bounding box center [699, 99] width 1032 height 46
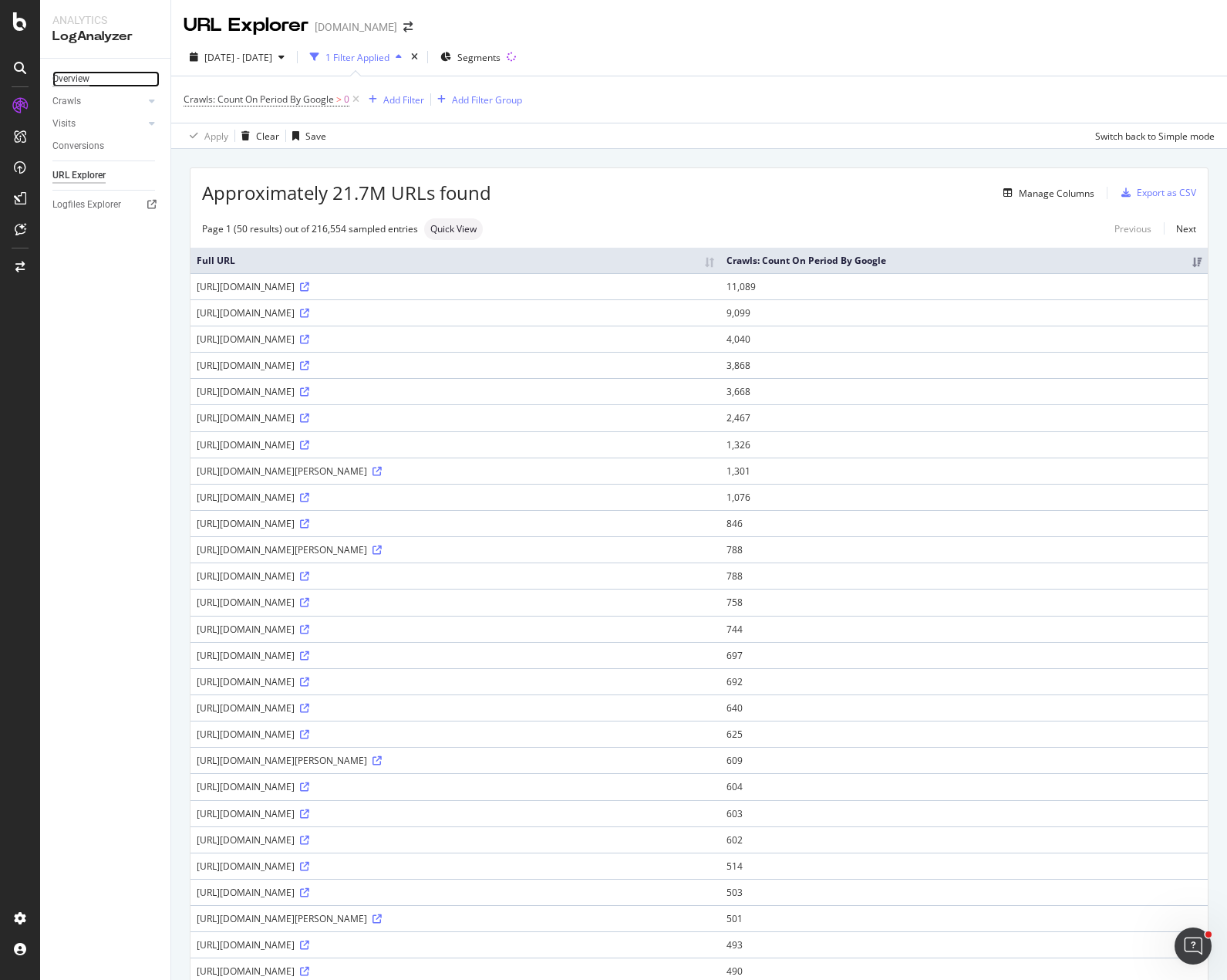
click at [63, 80] on div "Overview" at bounding box center [71, 79] width 37 height 17
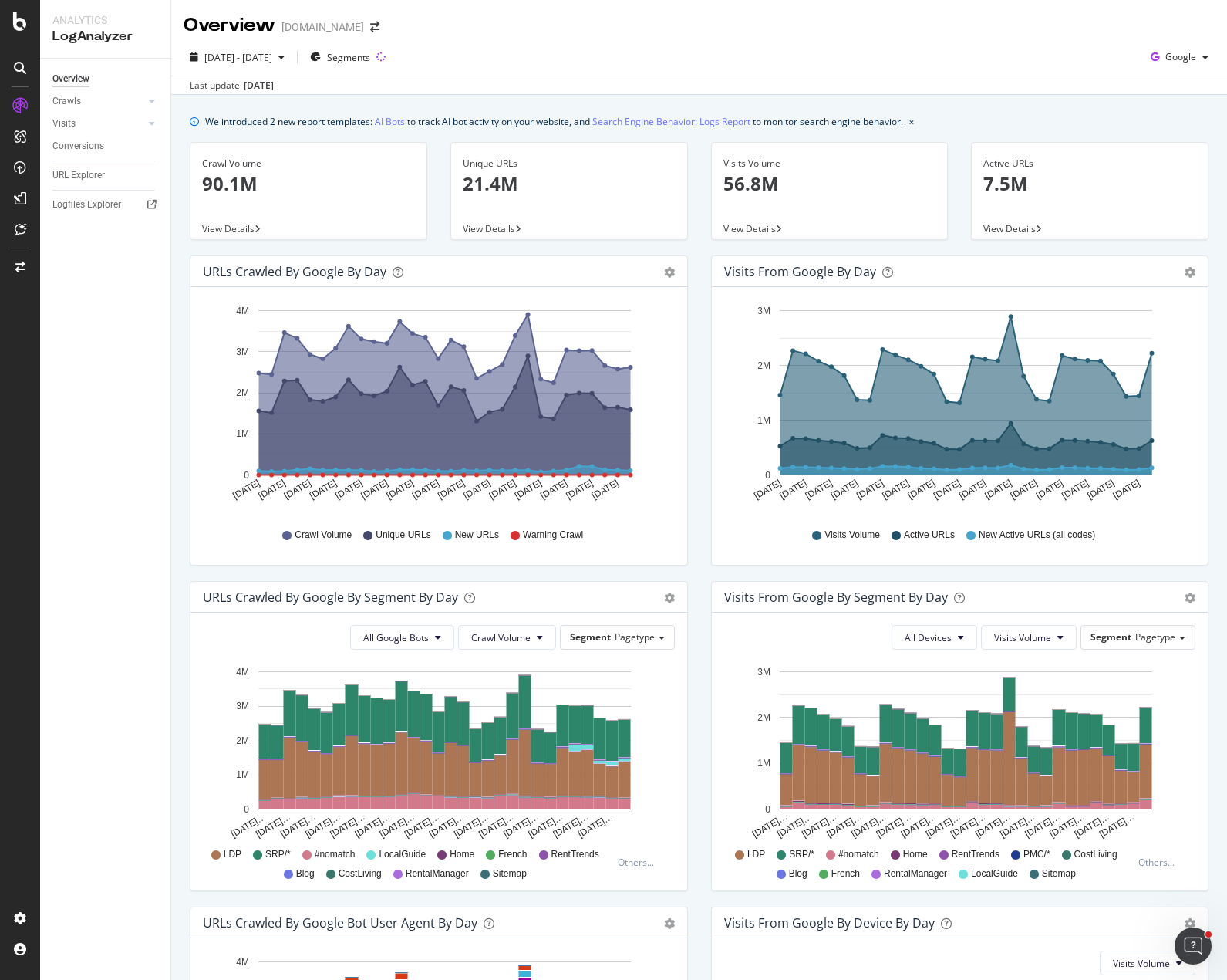
click at [702, 574] on div "Visits from Google by day Area Table Hold CTRL while clicking to filter the rep…" at bounding box center [960, 418] width 521 height 326
click at [1004, 731] on rect "A chart." at bounding box center [1009, 758] width 12 height 93
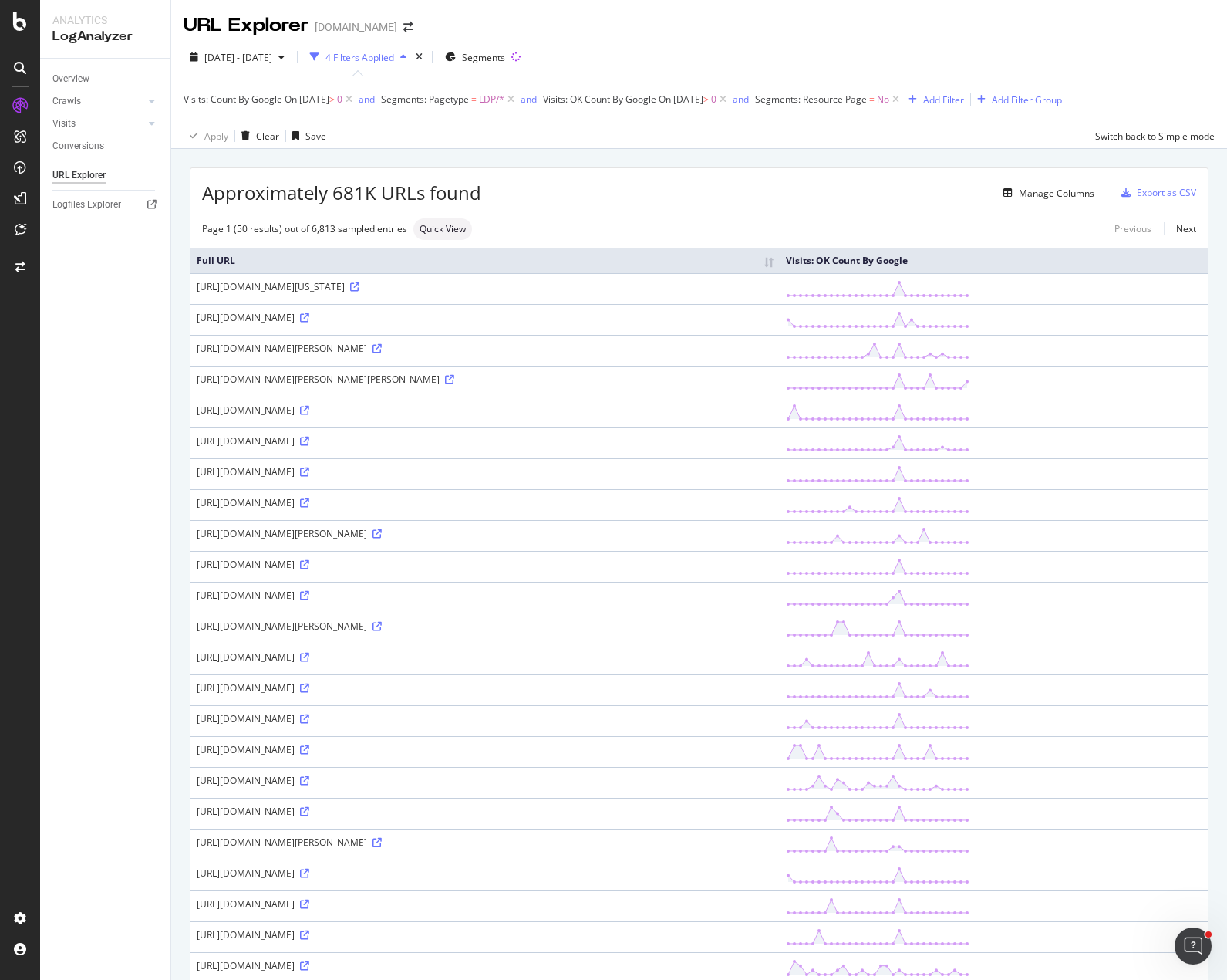
click at [88, 530] on div "Overview Crawls Daily Distribution Segments Distribution HTTP Codes Resources V…" at bounding box center [106, 519] width 130 height 921
click at [695, 147] on div "Apply Clear Save Switch back to Simple mode" at bounding box center [699, 136] width 1056 height 26
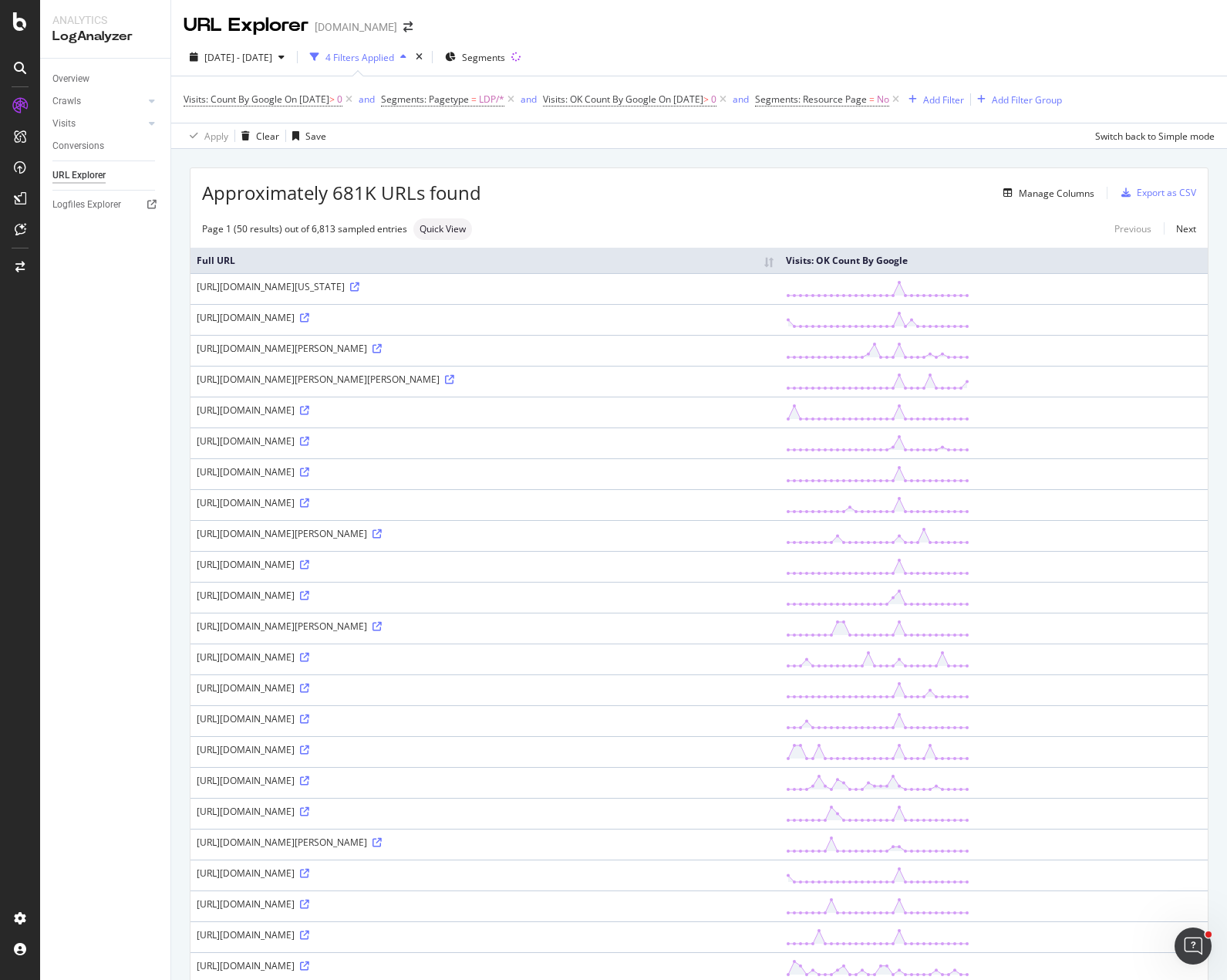
click at [855, 30] on div "URL Explorer Apartments.com" at bounding box center [699, 19] width 1056 height 39
click at [1041, 191] on div "Manage Columns" at bounding box center [1057, 193] width 75 height 13
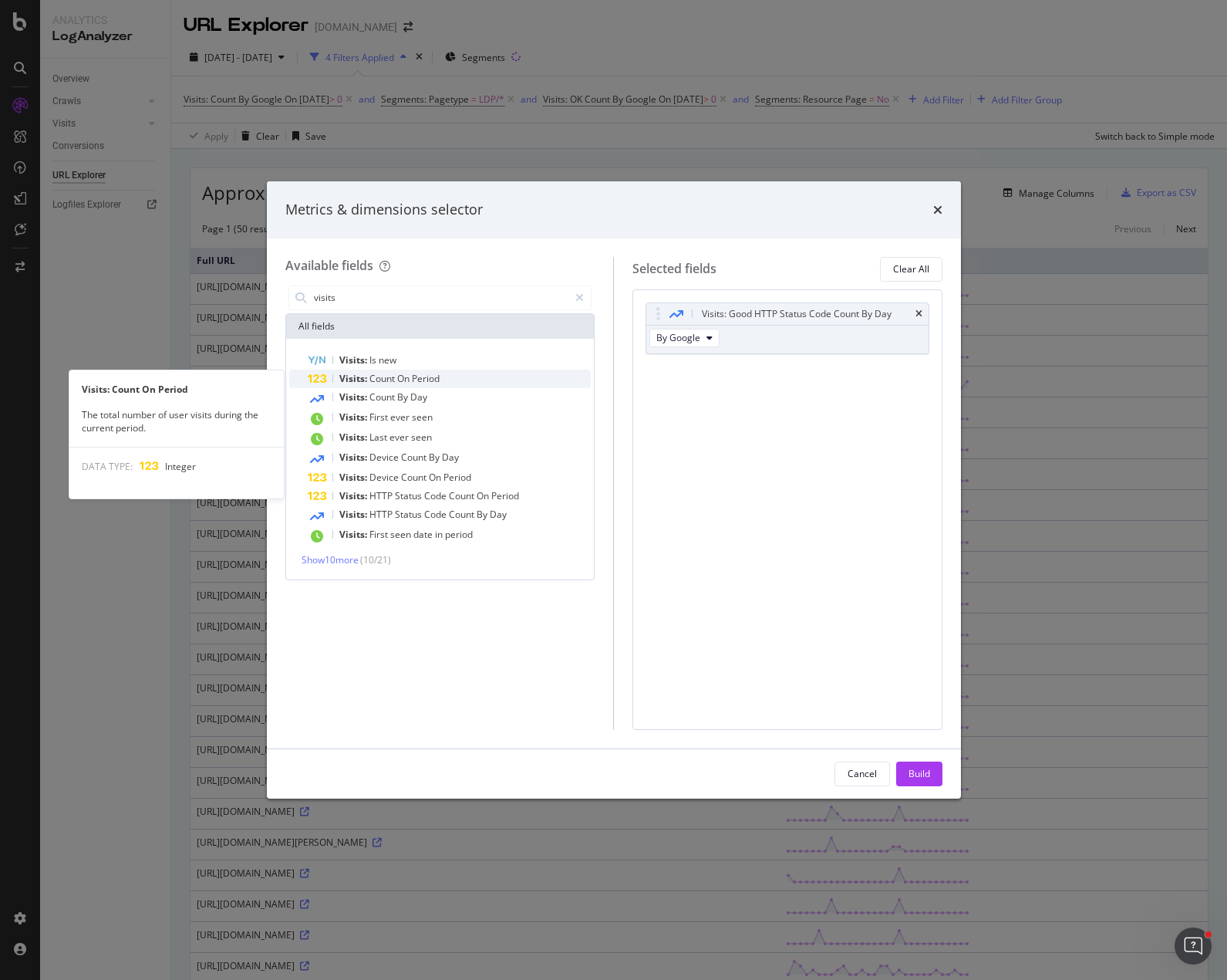
type input "visits"
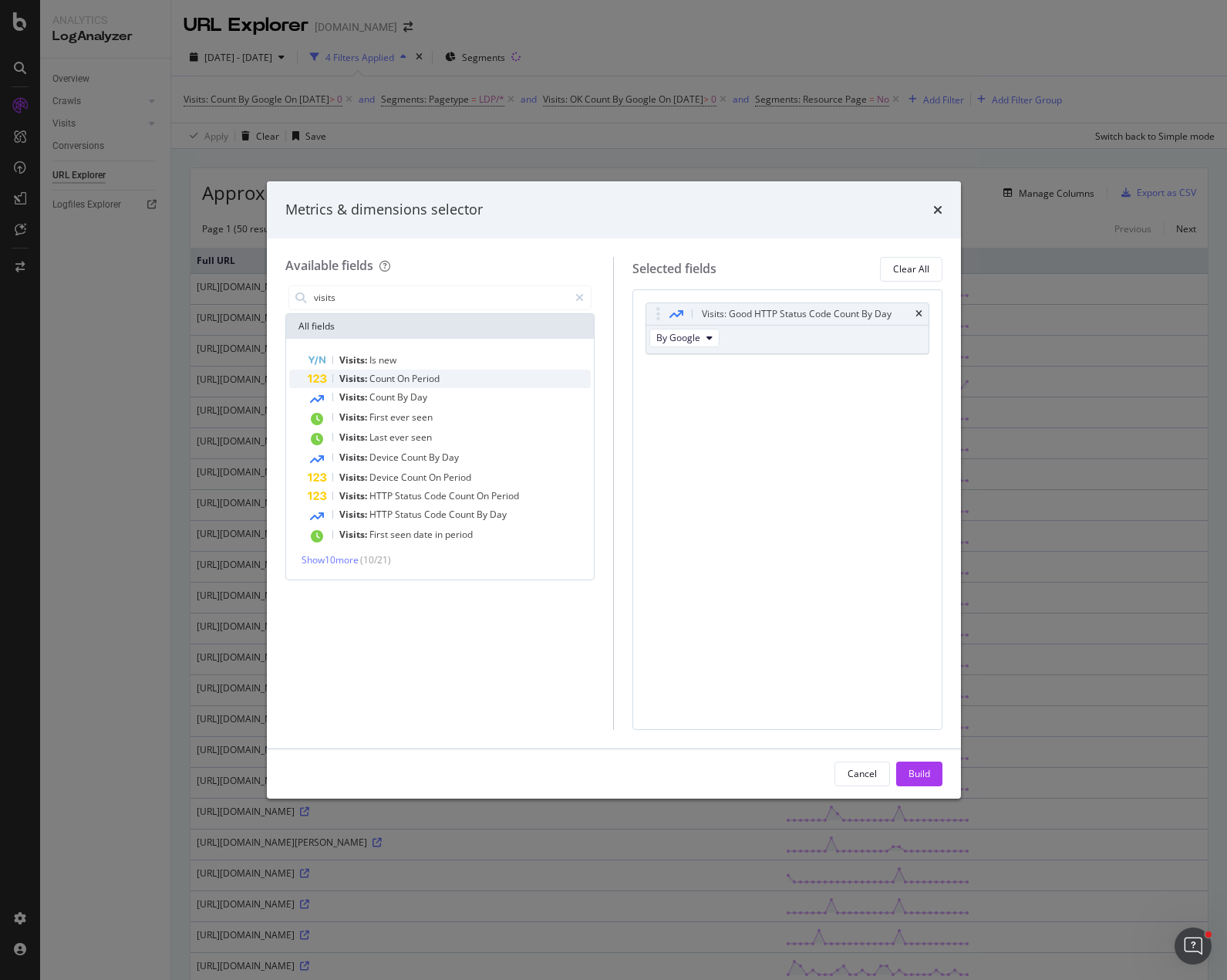
click at [419, 378] on span "Period" at bounding box center [426, 378] width 28 height 13
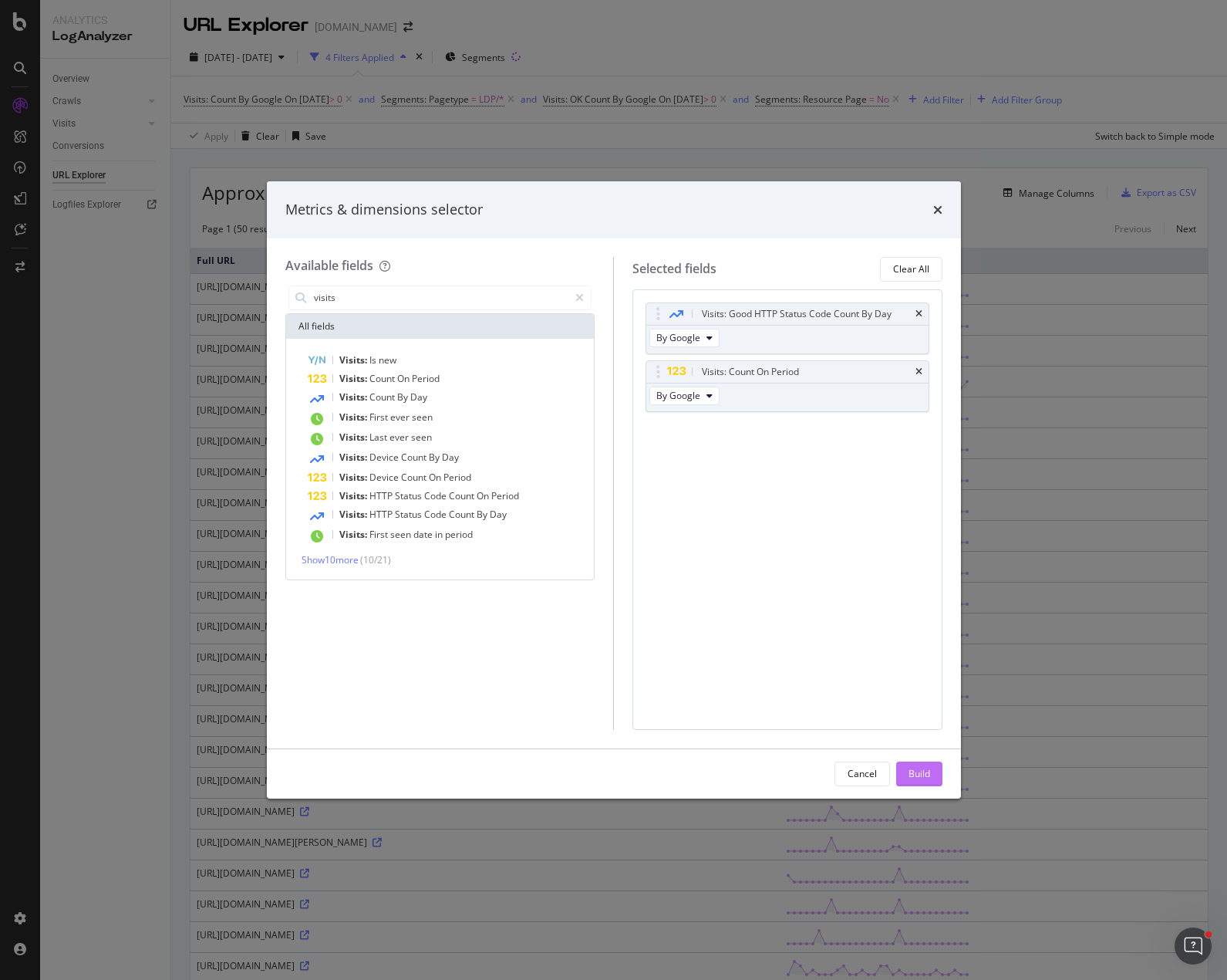
click at [920, 766] on div "Build" at bounding box center [920, 774] width 22 height 23
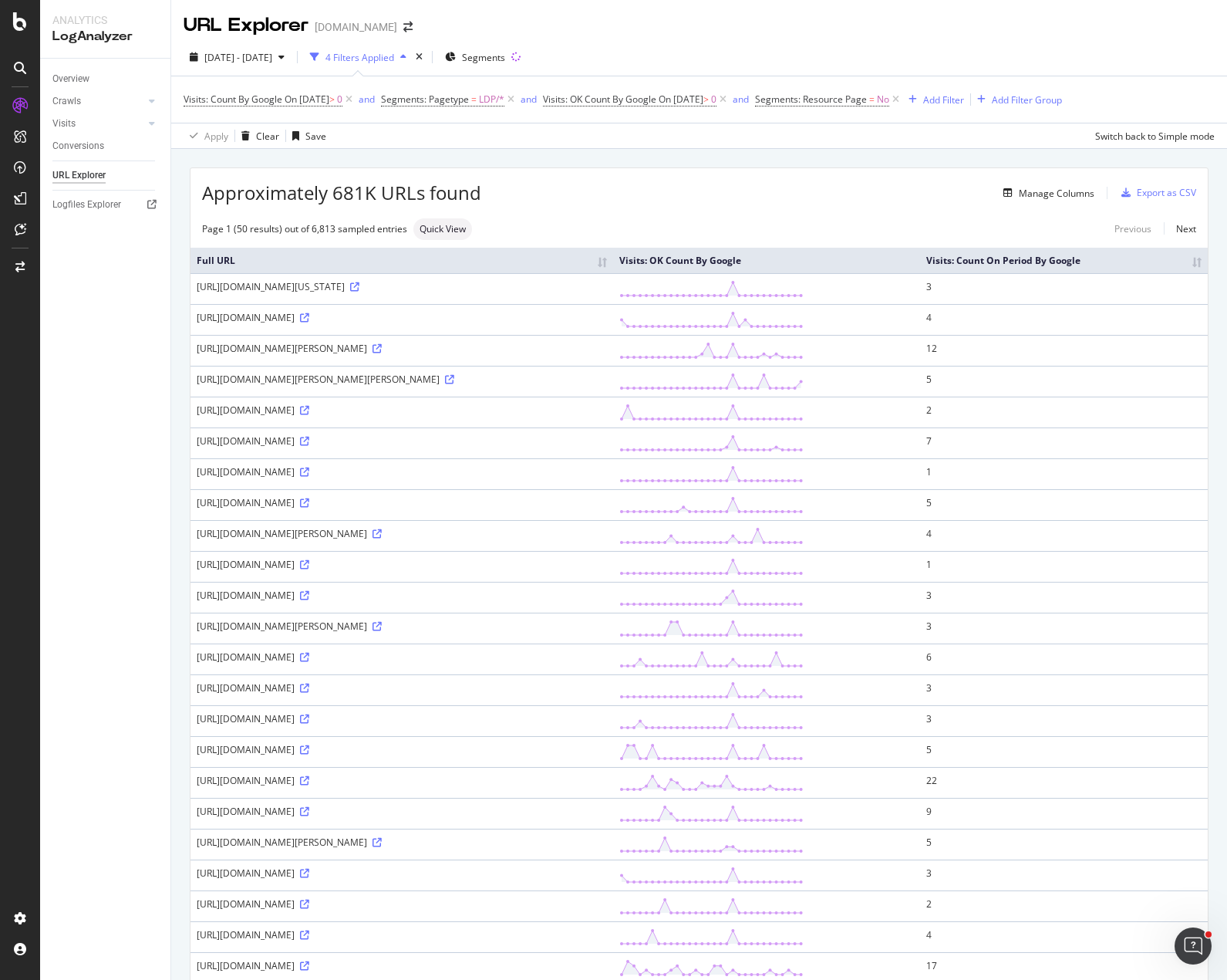
click at [820, 31] on div "URL Explorer Apartments.com" at bounding box center [699, 19] width 1056 height 39
click at [1187, 264] on th "Visits: Count On Period By Google" at bounding box center [1065, 261] width 288 height 26
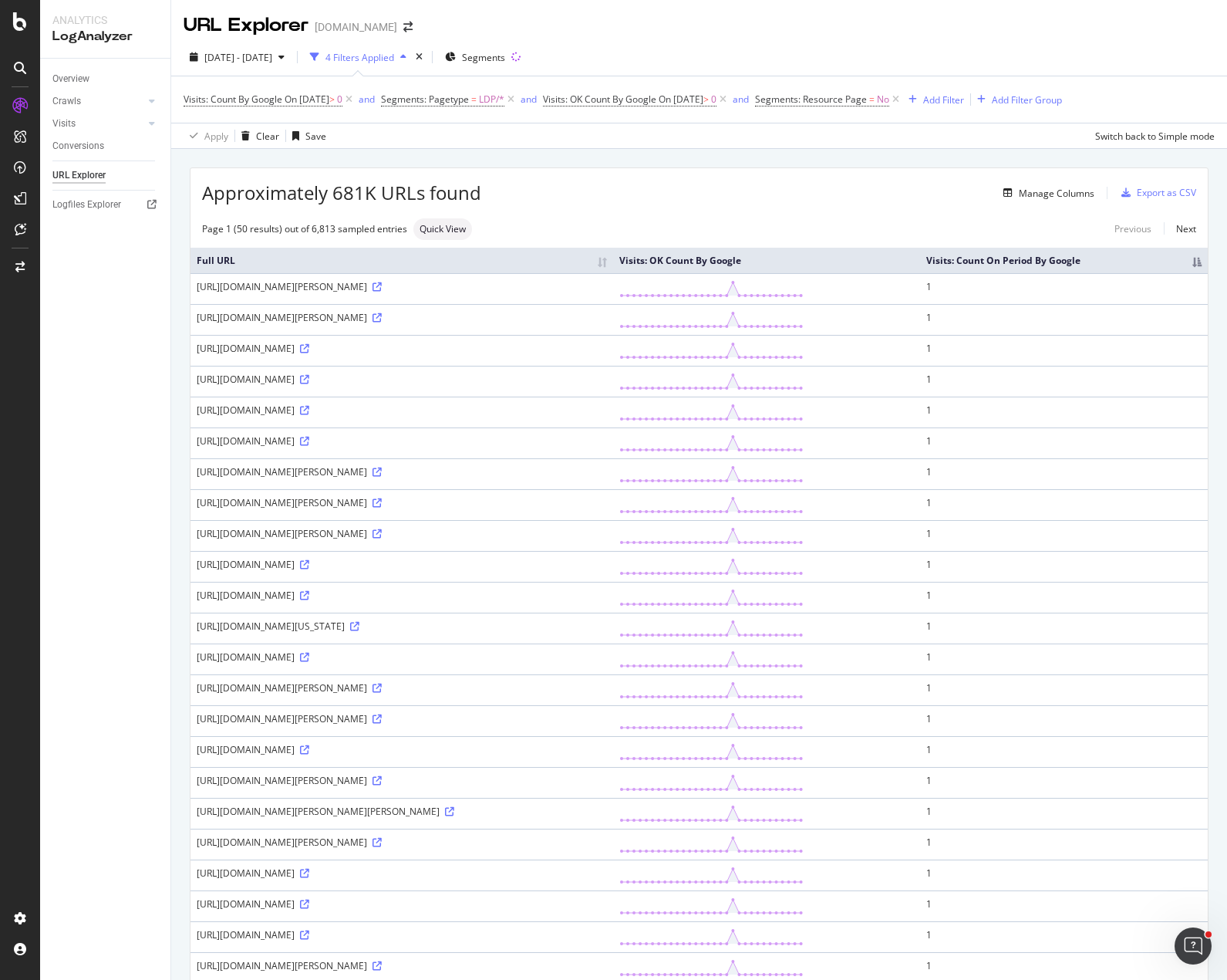
click at [1184, 267] on th "Visits: Count On Period By Google" at bounding box center [1065, 261] width 288 height 26
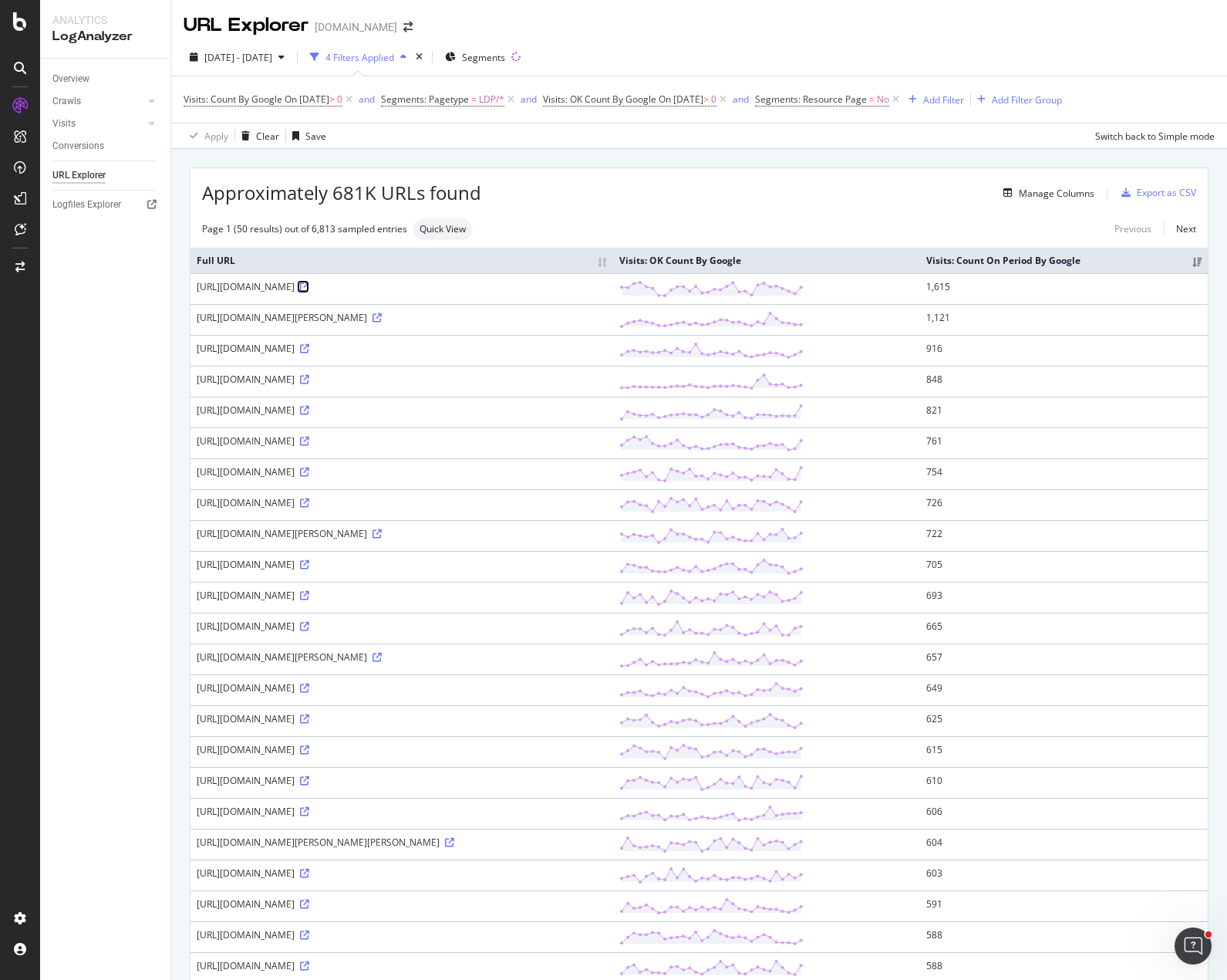
click at [309, 286] on icon at bounding box center [305, 287] width 9 height 9
click at [382, 317] on icon at bounding box center [377, 317] width 9 height 9
click at [660, 28] on div "URL Explorer Apartments.com" at bounding box center [699, 19] width 1056 height 39
click at [99, 252] on div "RealKeywords" at bounding box center [91, 253] width 69 height 16
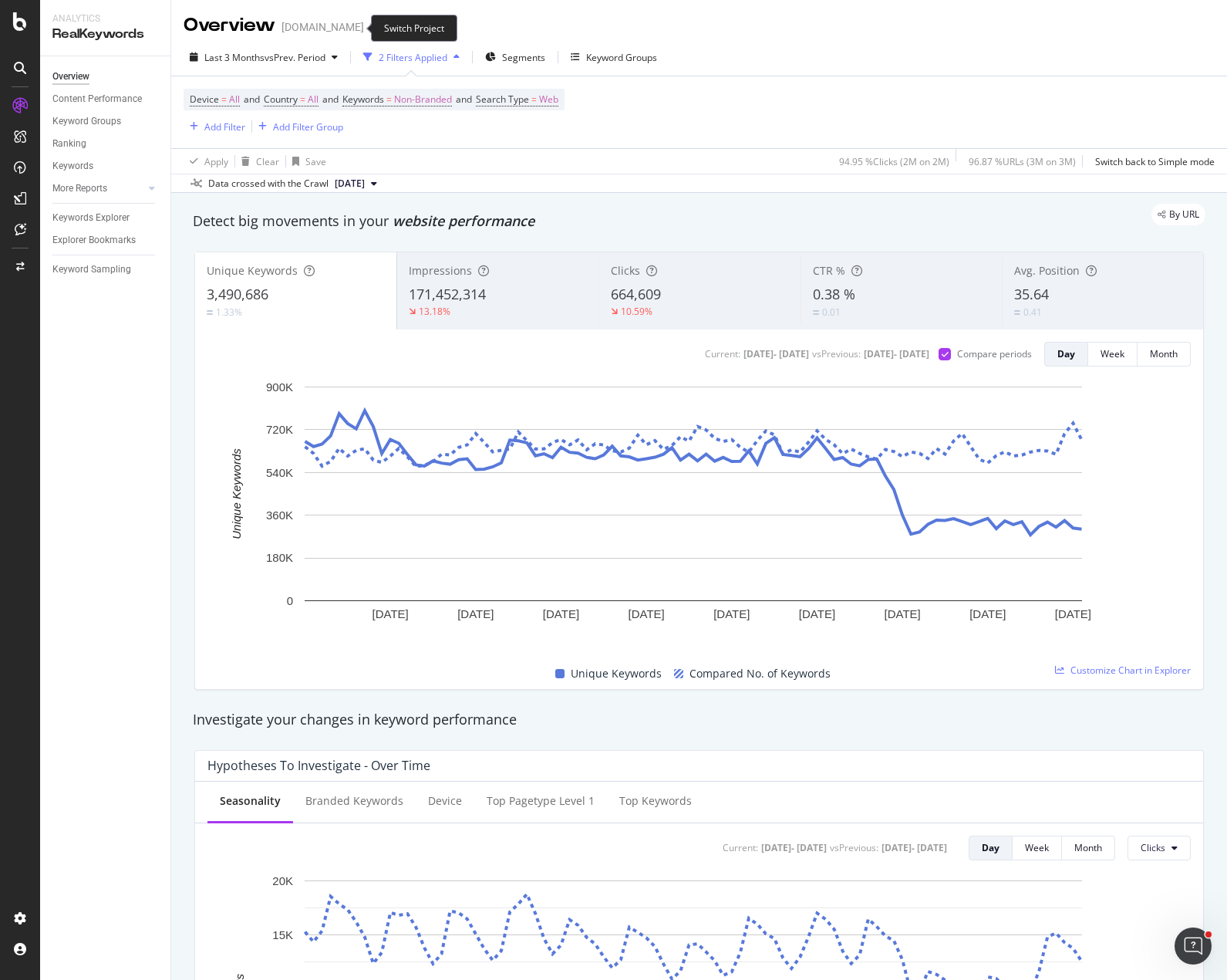
click at [371, 28] on icon "arrow-right-arrow-left" at bounding box center [375, 28] width 9 height 11
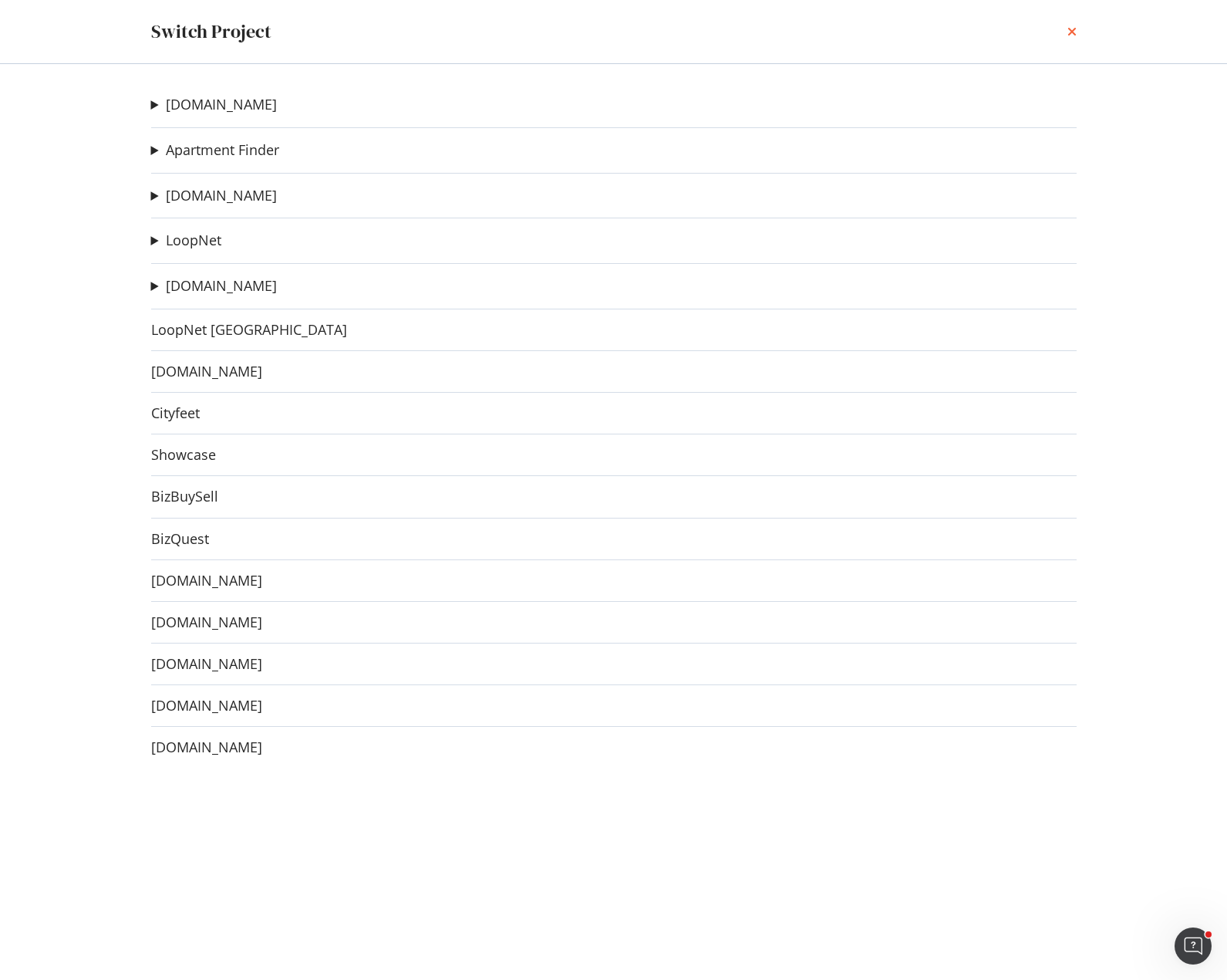
click at [1070, 33] on icon "times" at bounding box center [1072, 31] width 9 height 12
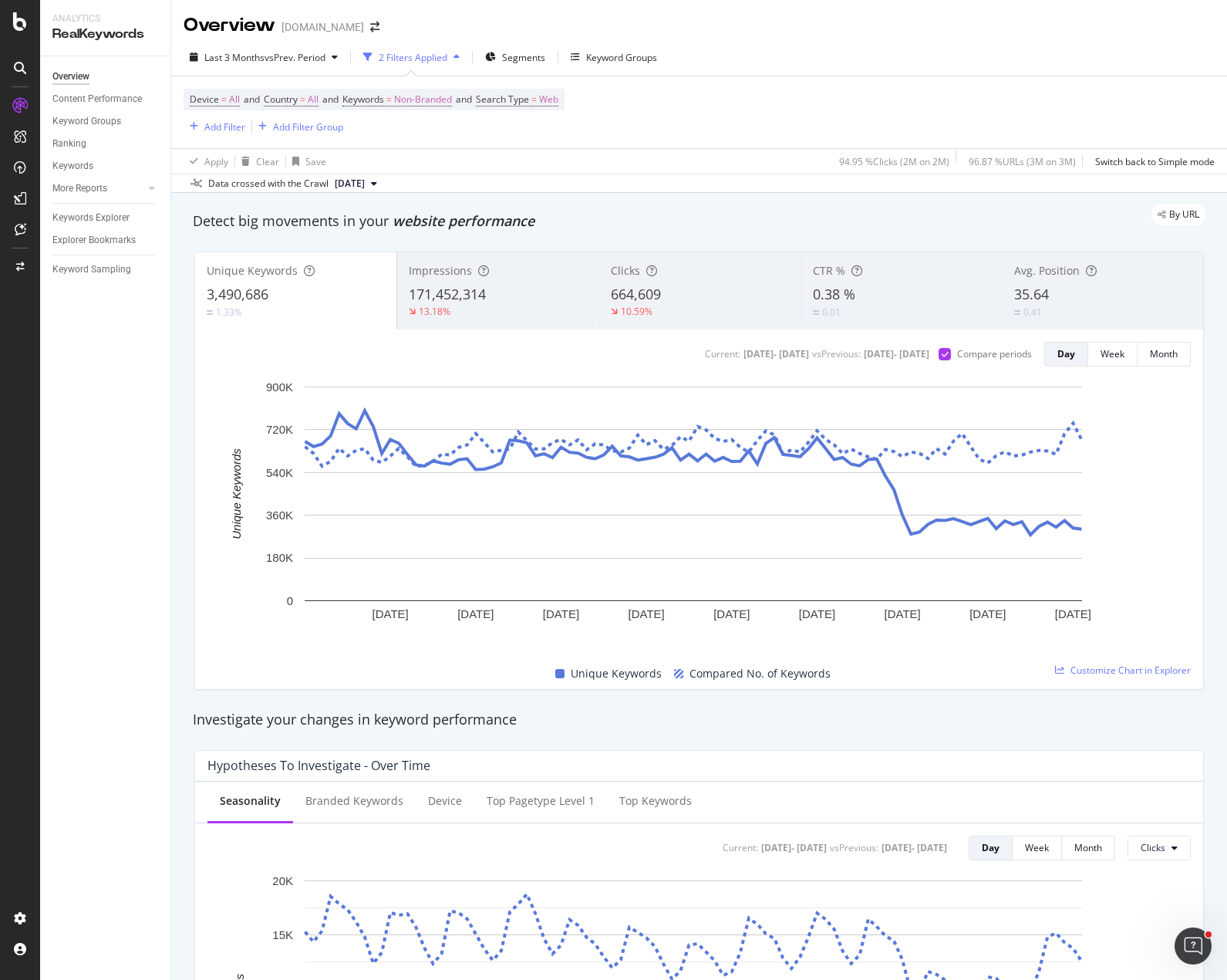
click at [754, 114] on div "Device = All and Country = All and Keywords = Non-Branded and Search Type = Web…" at bounding box center [699, 112] width 1032 height 72
click at [466, 287] on span "171,452,314" at bounding box center [448, 294] width 77 height 18
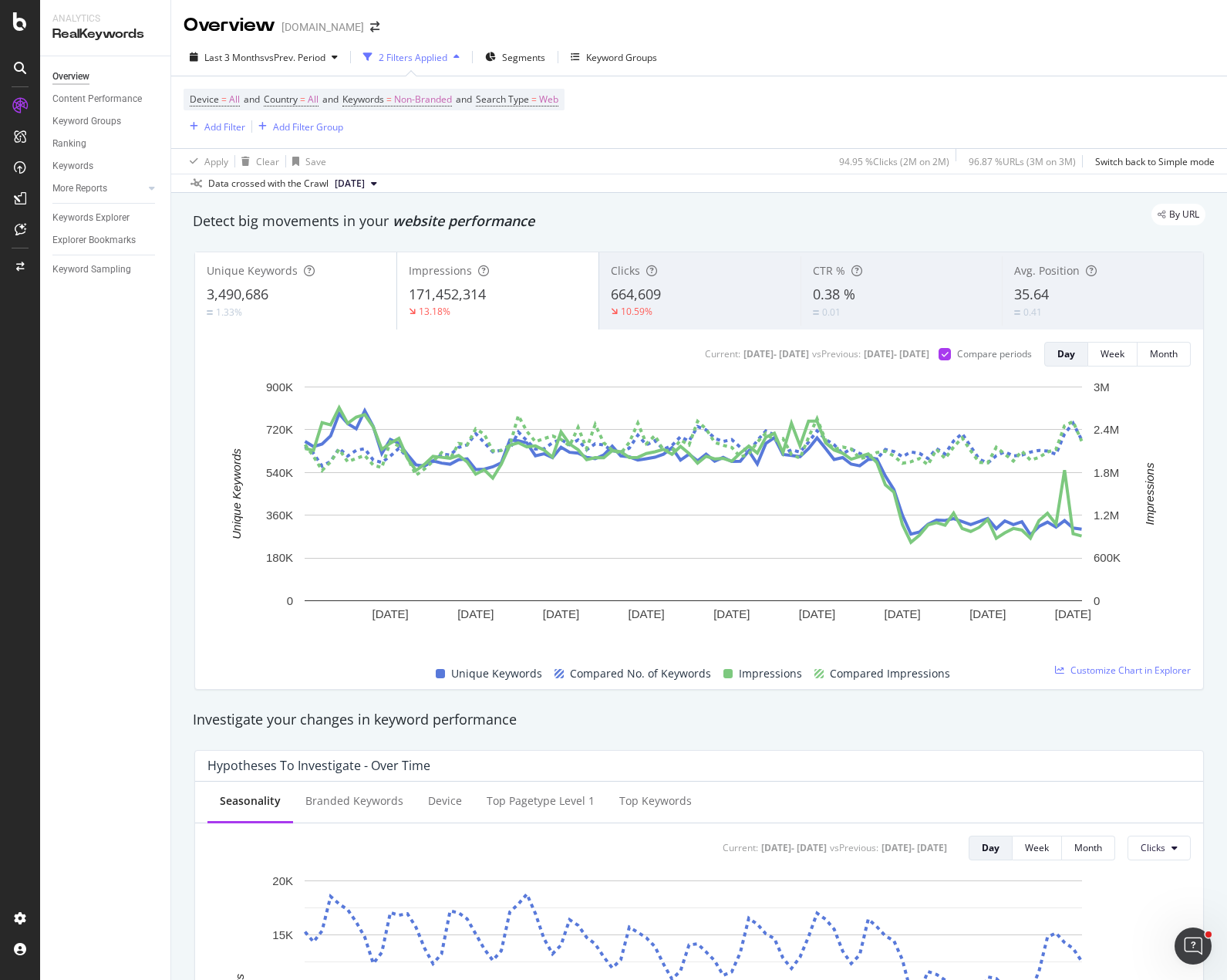
click at [465, 301] on span "171,452,314" at bounding box center [448, 294] width 77 height 18
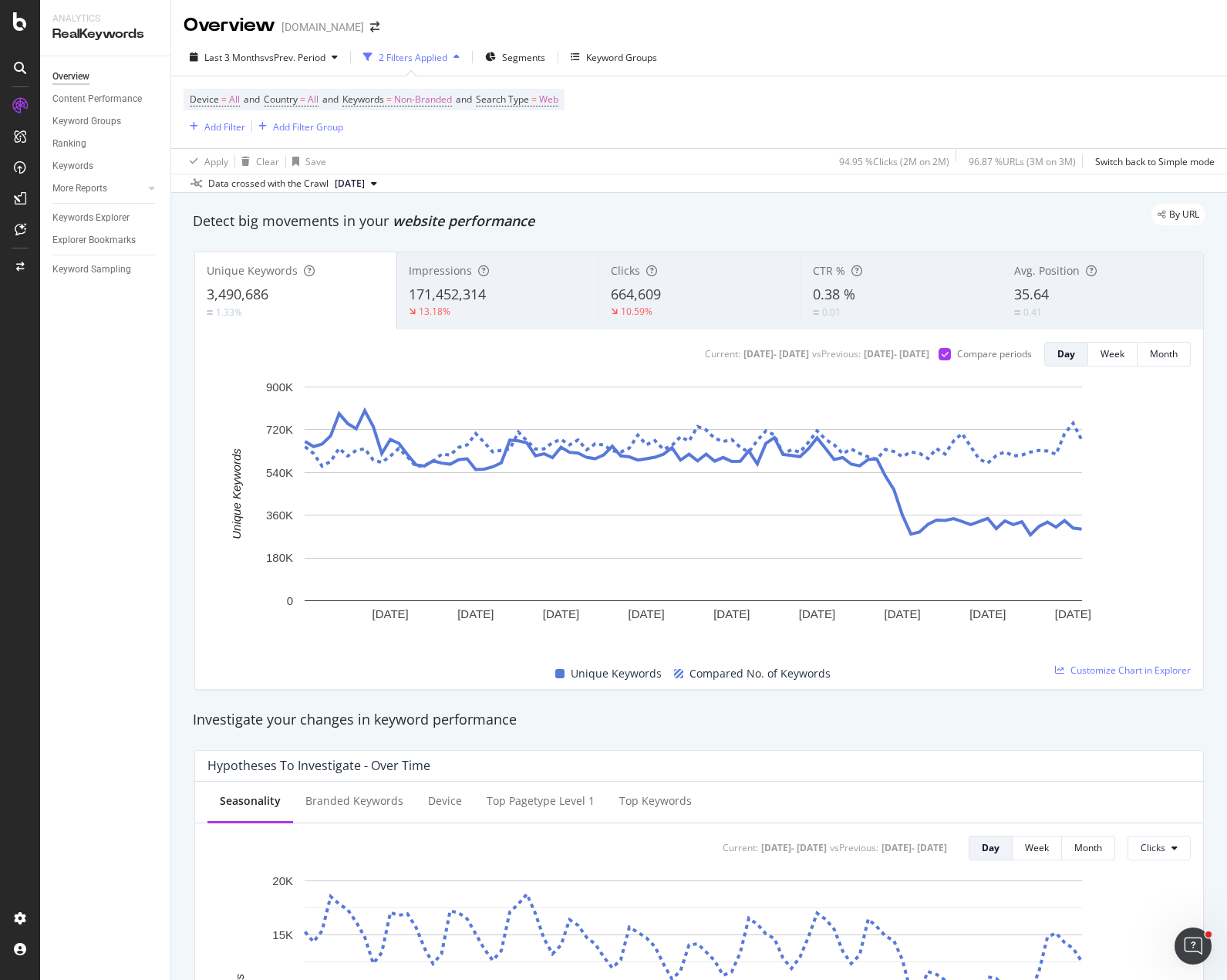
click at [443, 287] on span "171,452,314" at bounding box center [448, 294] width 77 height 18
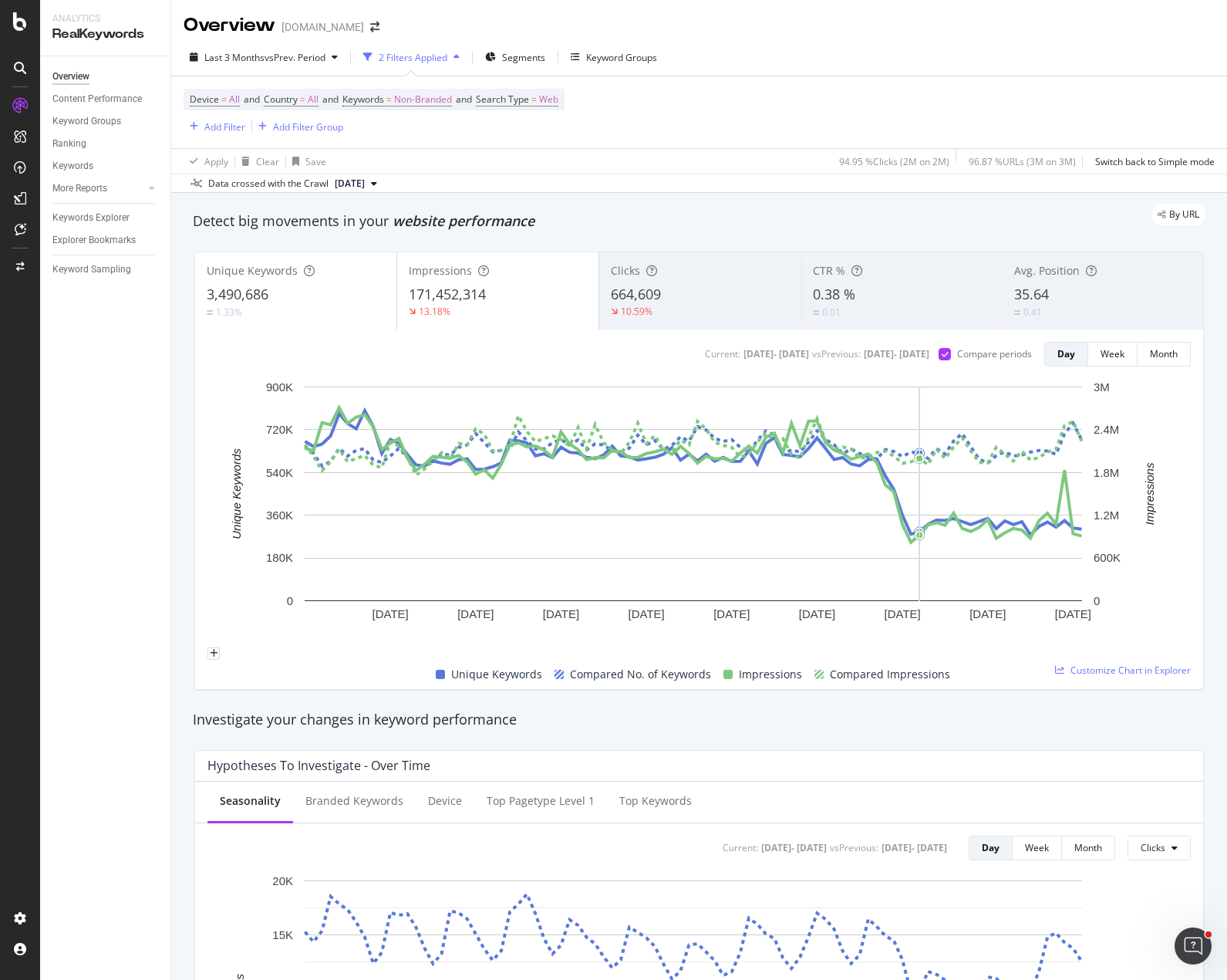
click at [1032, 288] on span "35.64" at bounding box center [1032, 294] width 35 height 18
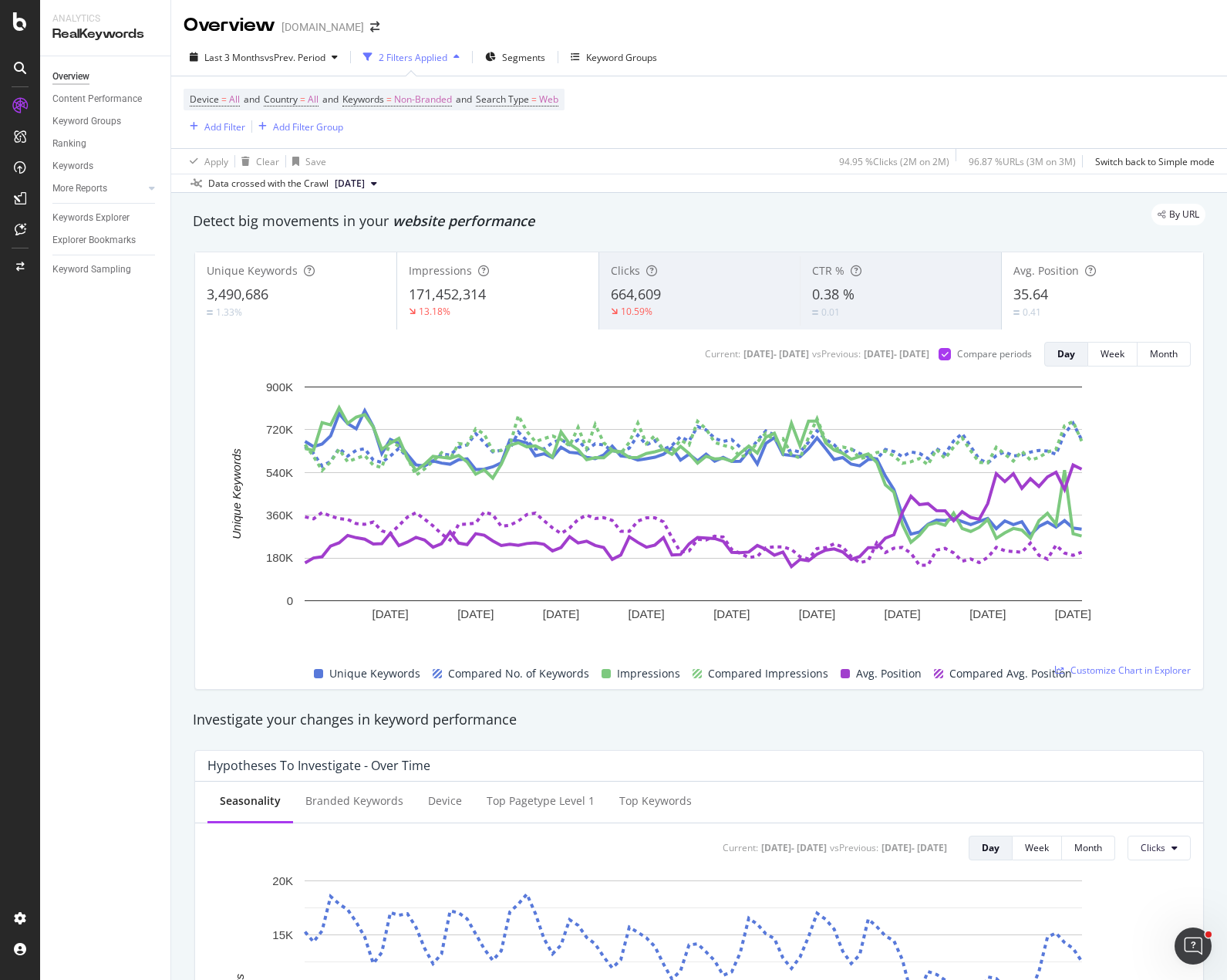
click at [474, 299] on span "171,452,314" at bounding box center [448, 294] width 77 height 18
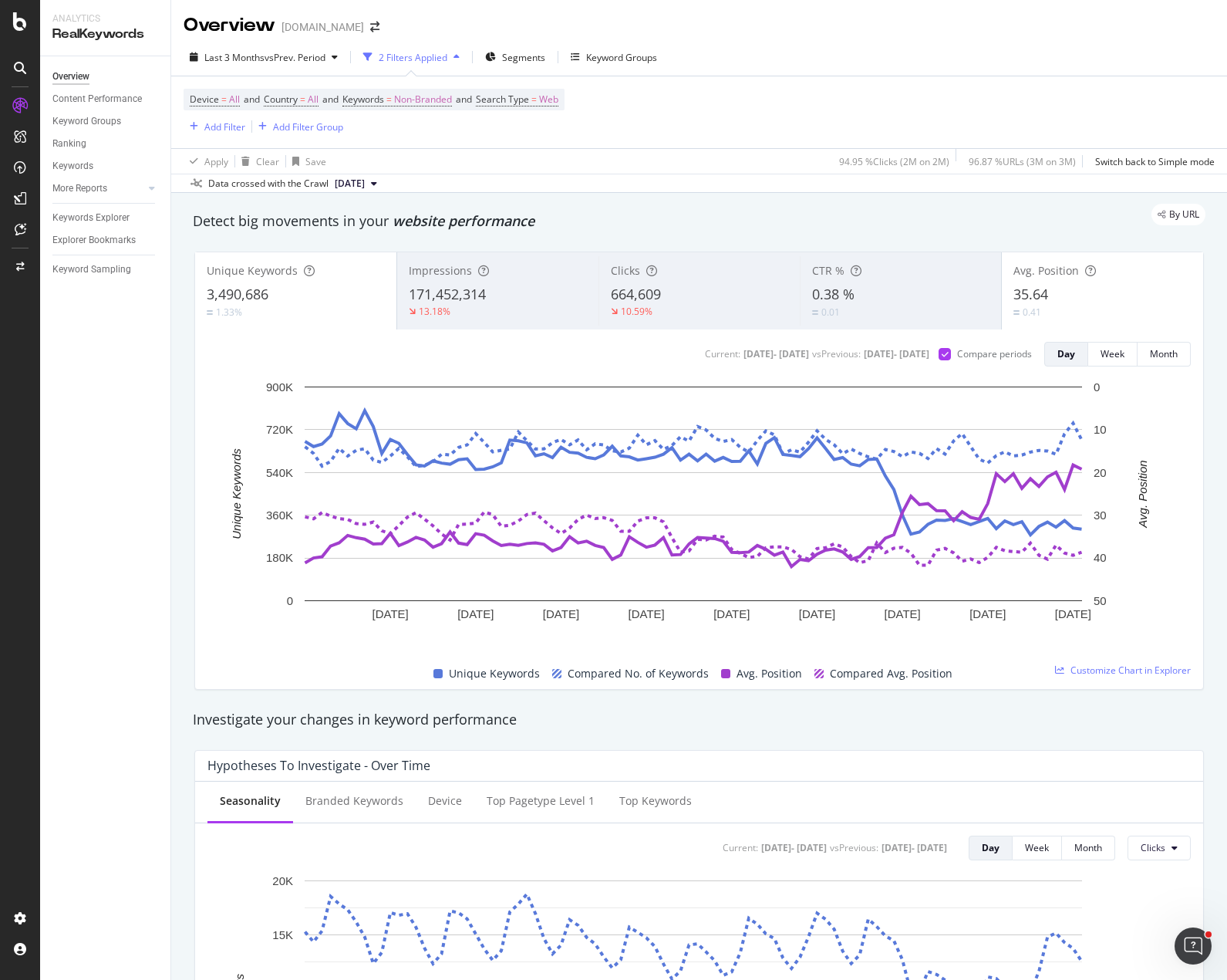
click at [296, 295] on div "3,490,686" at bounding box center [296, 295] width 178 height 20
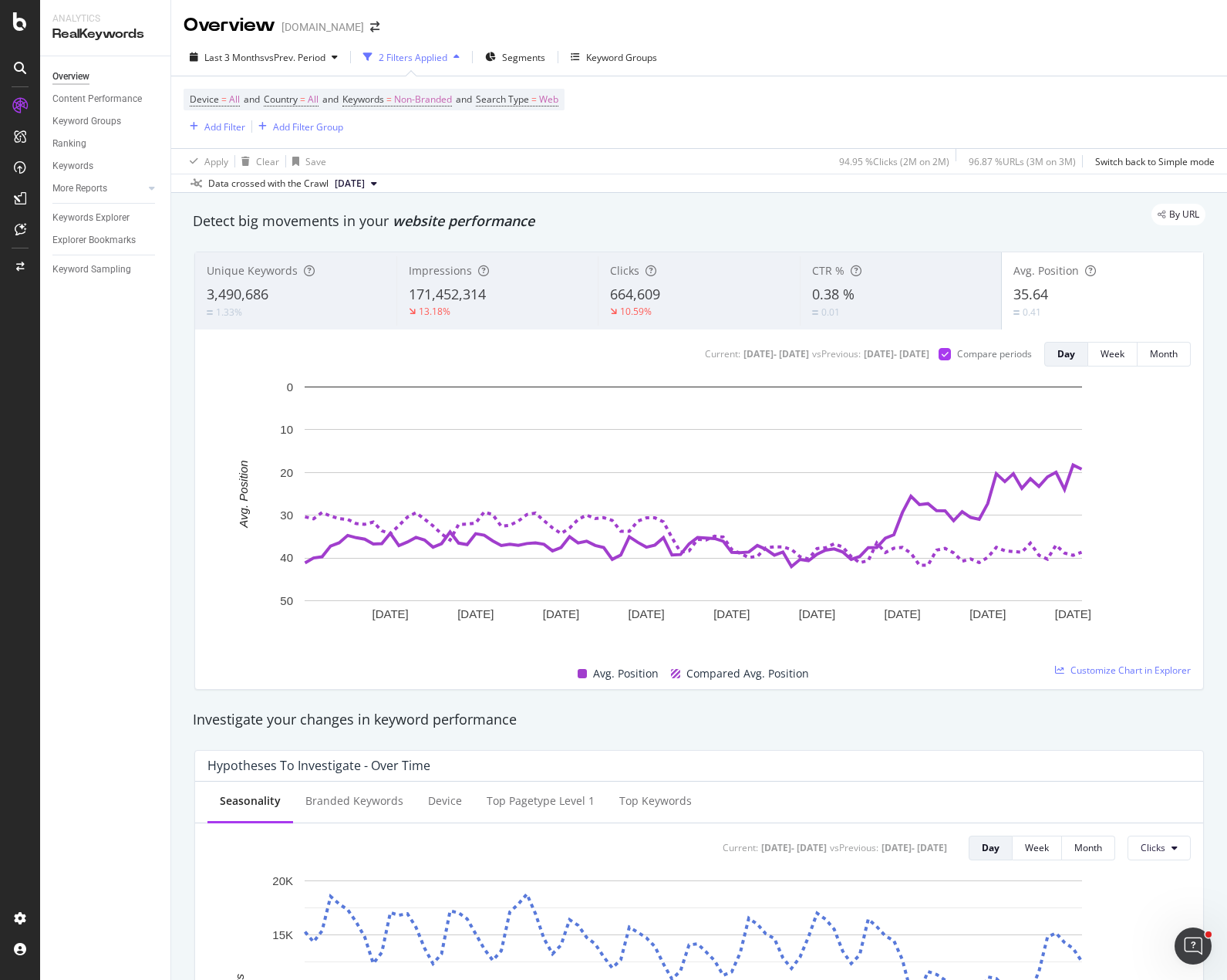
click at [927, 88] on div "Device = All and Country = All and Keywords = Non-Branded and Search Type = Web…" at bounding box center [699, 112] width 1032 height 72
click at [218, 649] on icon "plus" at bounding box center [214, 653] width 8 height 9
click at [256, 563] on textarea at bounding box center [200, 579] width 111 height 31
drag, startPoint x: 879, startPoint y: 545, endPoint x: 805, endPoint y: 540, distance: 74.2
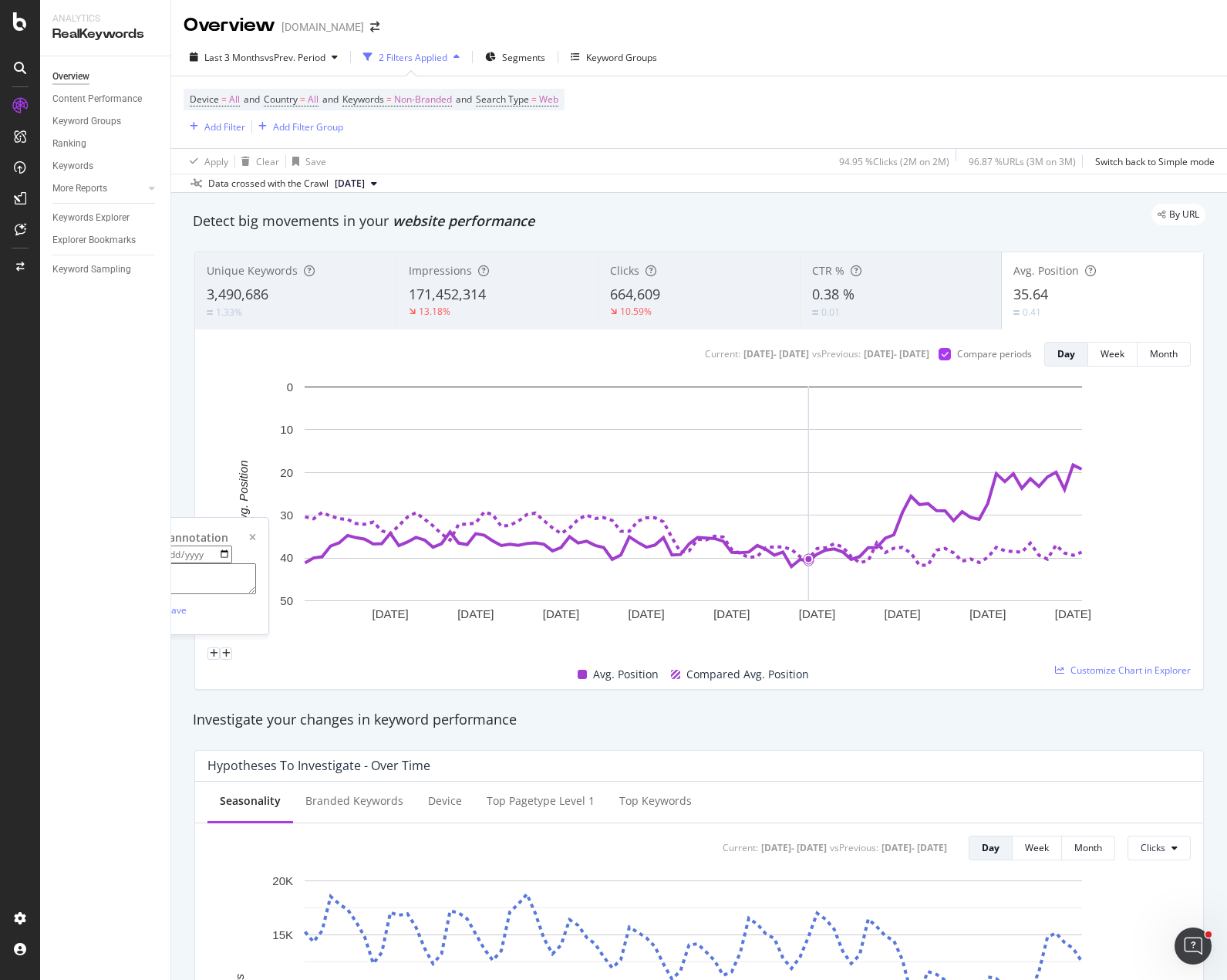
click at [805, 540] on div "14 Jul. 2025 24 Jul. 2025 3 Aug. 2025 13 Aug. 2025 23 Aug. 2025 2 Sep. 2025 12 …" at bounding box center [699, 519] width 984 height 281
paste textarea "oogle disabled the &num=100 parameter"
type textarea "Google disabled the &num=100 parameter"
click at [186, 604] on div "Save" at bounding box center [176, 609] width 21 height 13
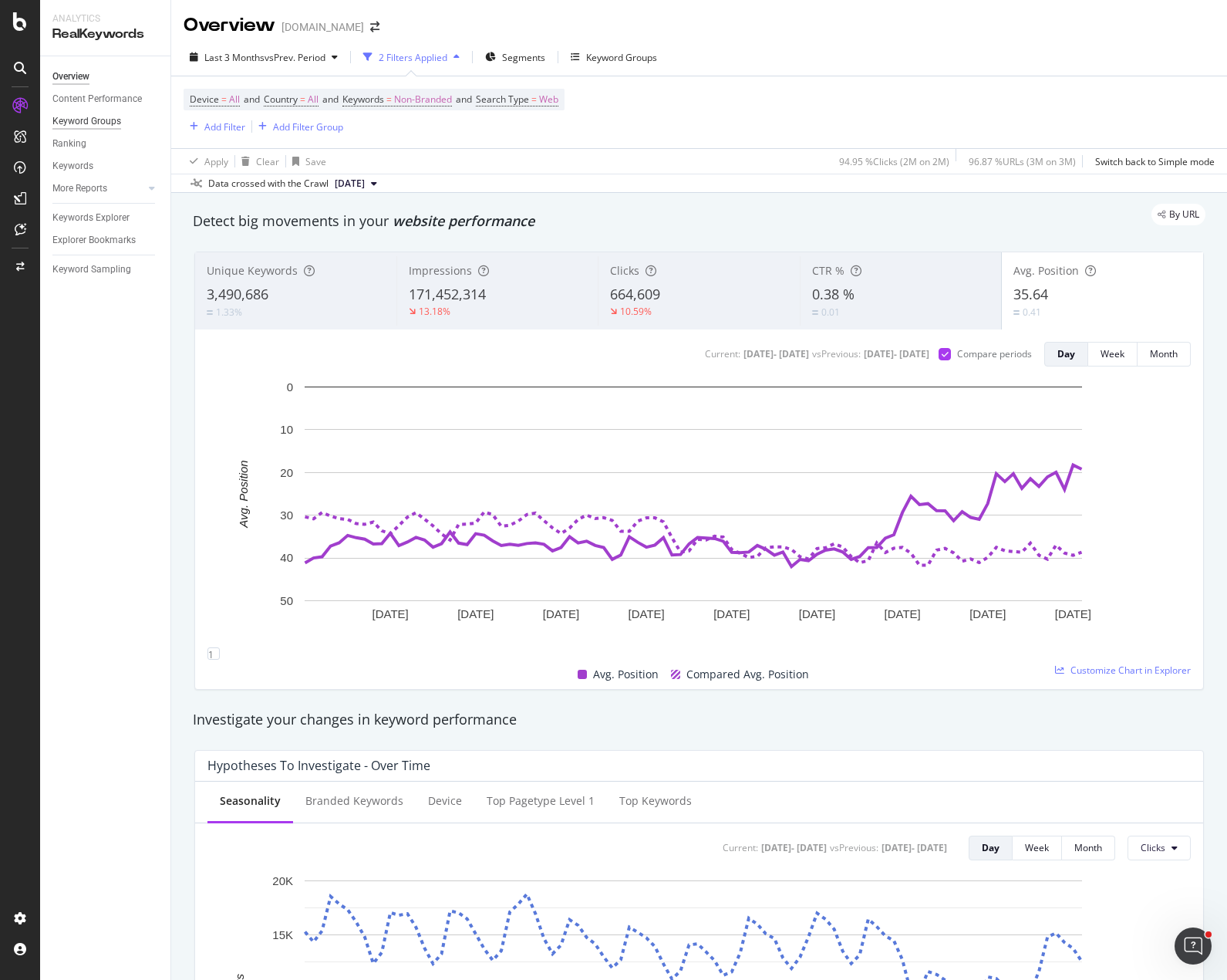
click at [98, 120] on div "Keyword Groups" at bounding box center [86, 122] width 69 height 17
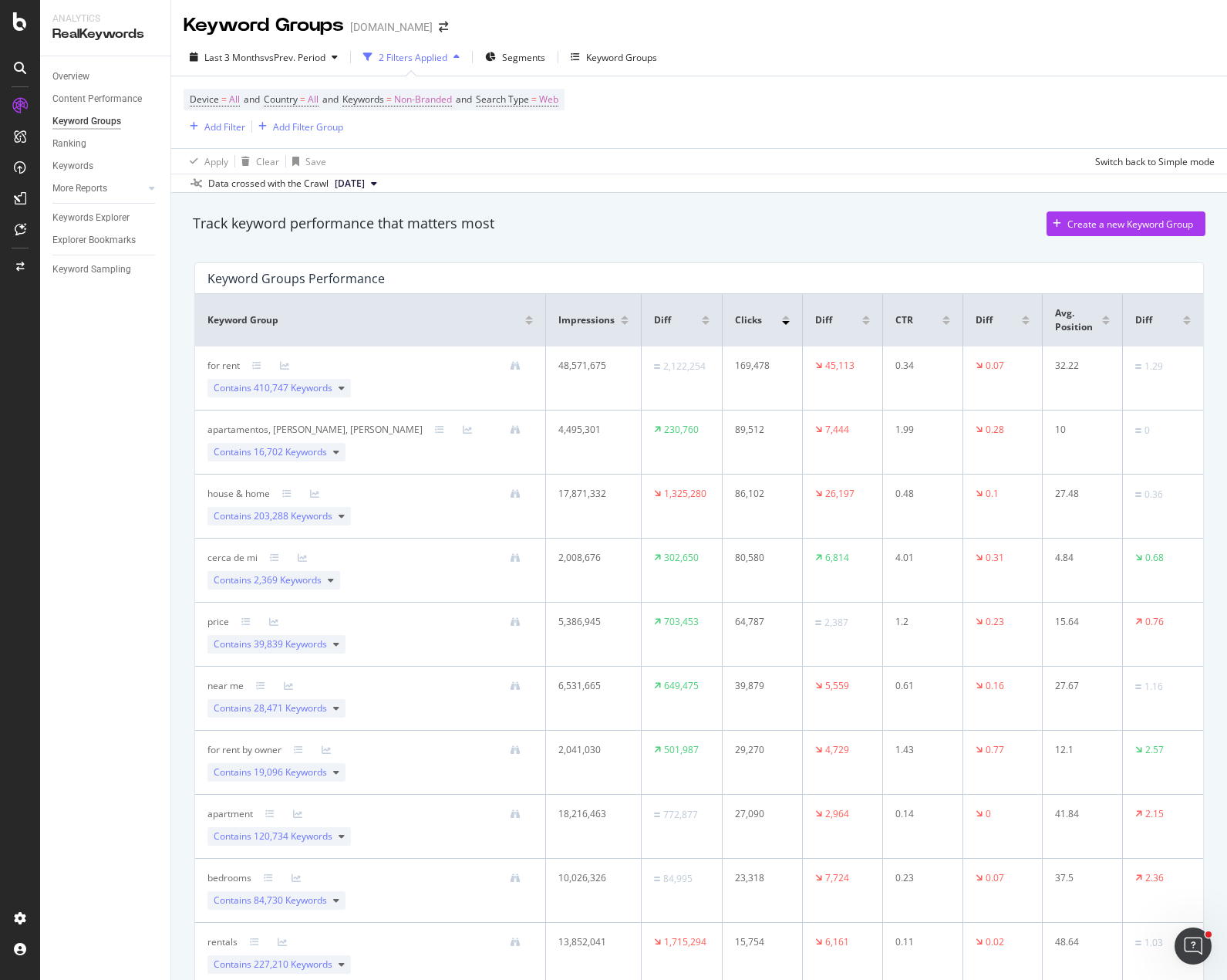
click at [820, 124] on div "Device = All and Country = All and Keywords = Non-Branded and Search Type = Web…" at bounding box center [699, 112] width 1032 height 72
click at [133, 405] on div "Overview Content Performance Keyword Groups Ranking Keywords More Reports Count…" at bounding box center [106, 518] width 130 height 923
drag, startPoint x: 843, startPoint y: 107, endPoint x: 835, endPoint y: 113, distance: 10.0
click at [841, 109] on div "Device = All and Country = All and Keywords = Non-Branded and Search Type = Web…" at bounding box center [699, 112] width 1032 height 72
click at [772, 136] on div "Device = All and Country = All and Keywords = Non-Branded and Search Type = Web…" at bounding box center [699, 112] width 1032 height 72
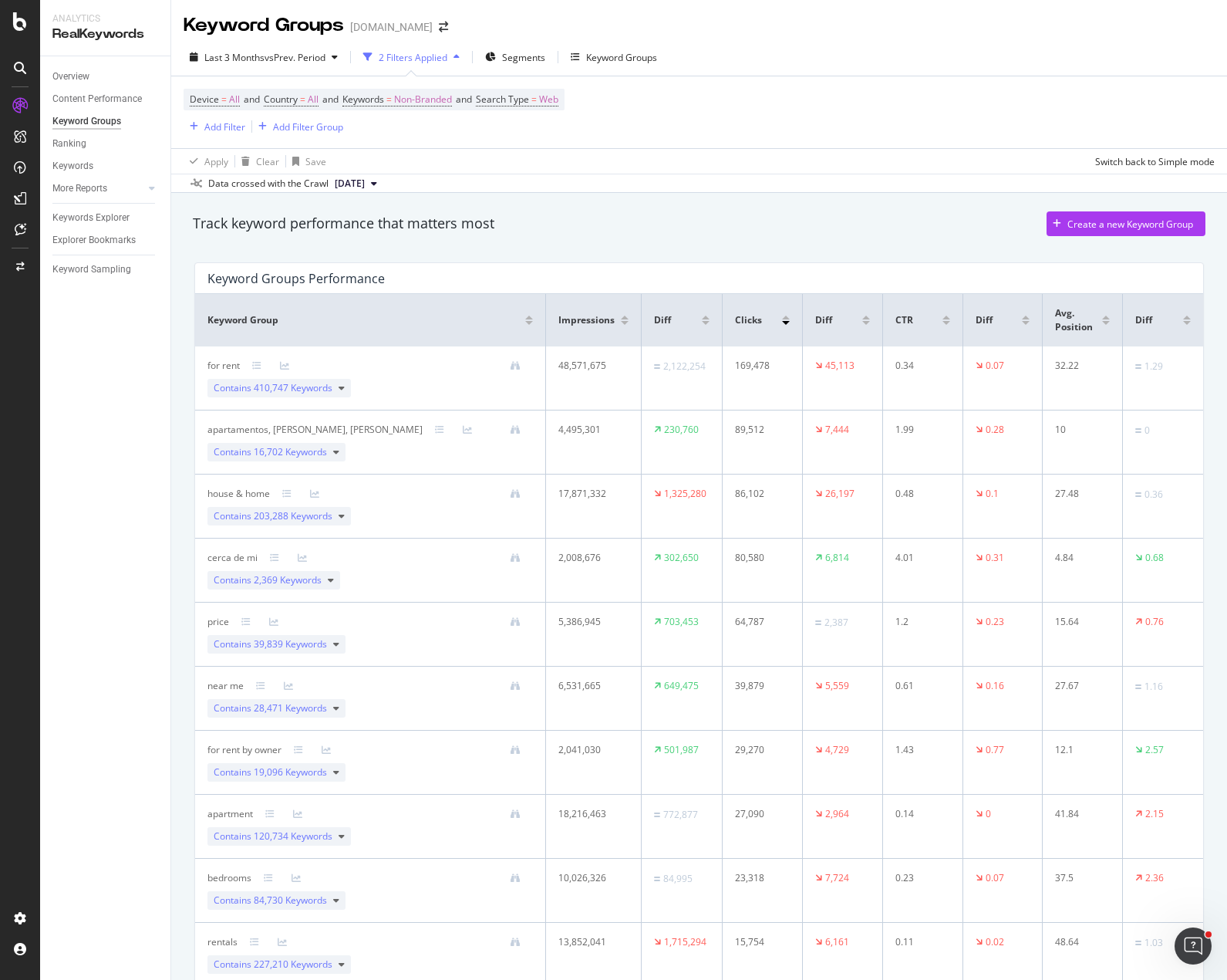
click at [779, 140] on div "Device = All and Country = All and Keywords = Non-Branded and Search Type = Web…" at bounding box center [699, 112] width 1032 height 72
click at [563, 214] on div "Track keyword performance that matters most Create a new Keyword Group" at bounding box center [699, 223] width 1013 height 25
click at [335, 514] on div "Contains 203,288 Keywords" at bounding box center [279, 516] width 143 height 18
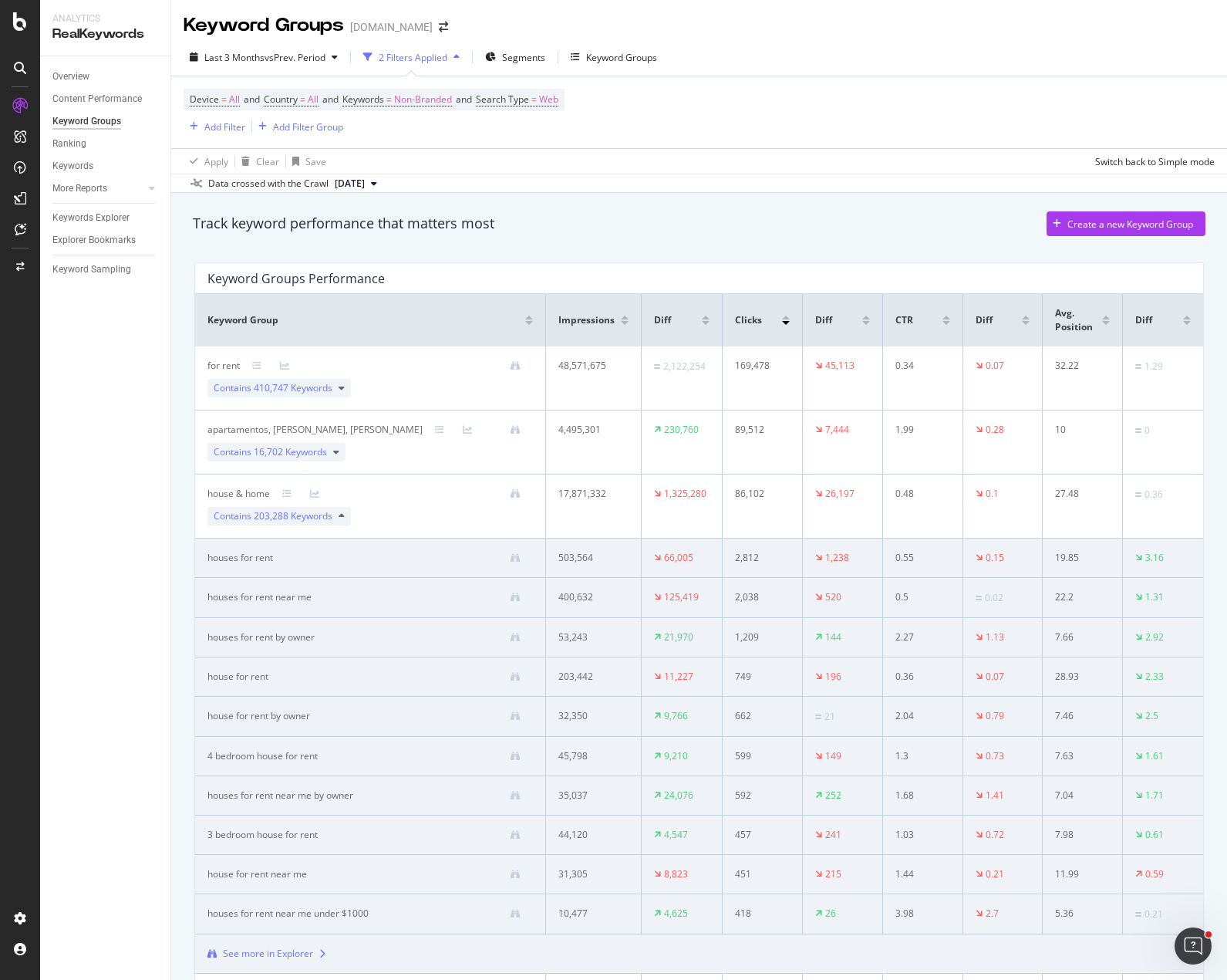
click at [665, 215] on div "Track keyword performance that matters most Create a new Keyword Group" at bounding box center [699, 223] width 1013 height 25
click at [334, 57] on div "button" at bounding box center [335, 57] width 18 height 9
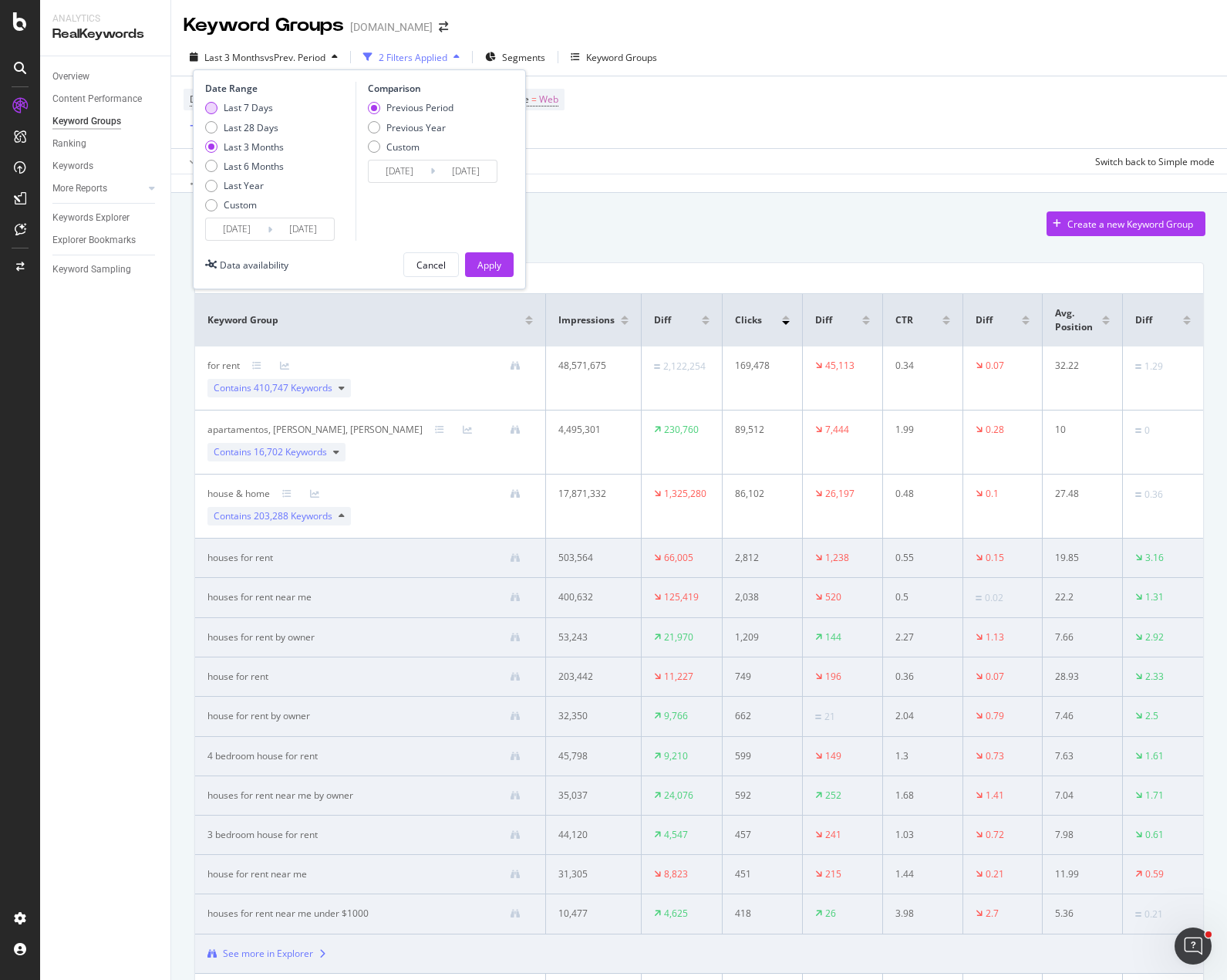
click at [250, 107] on div "Last 7 Days" at bounding box center [249, 107] width 50 height 13
type input "2025/09/27"
type input "2025/09/20"
type input "2025/09/26"
drag, startPoint x: 482, startPoint y: 262, endPoint x: 725, endPoint y: 228, distance: 245.4
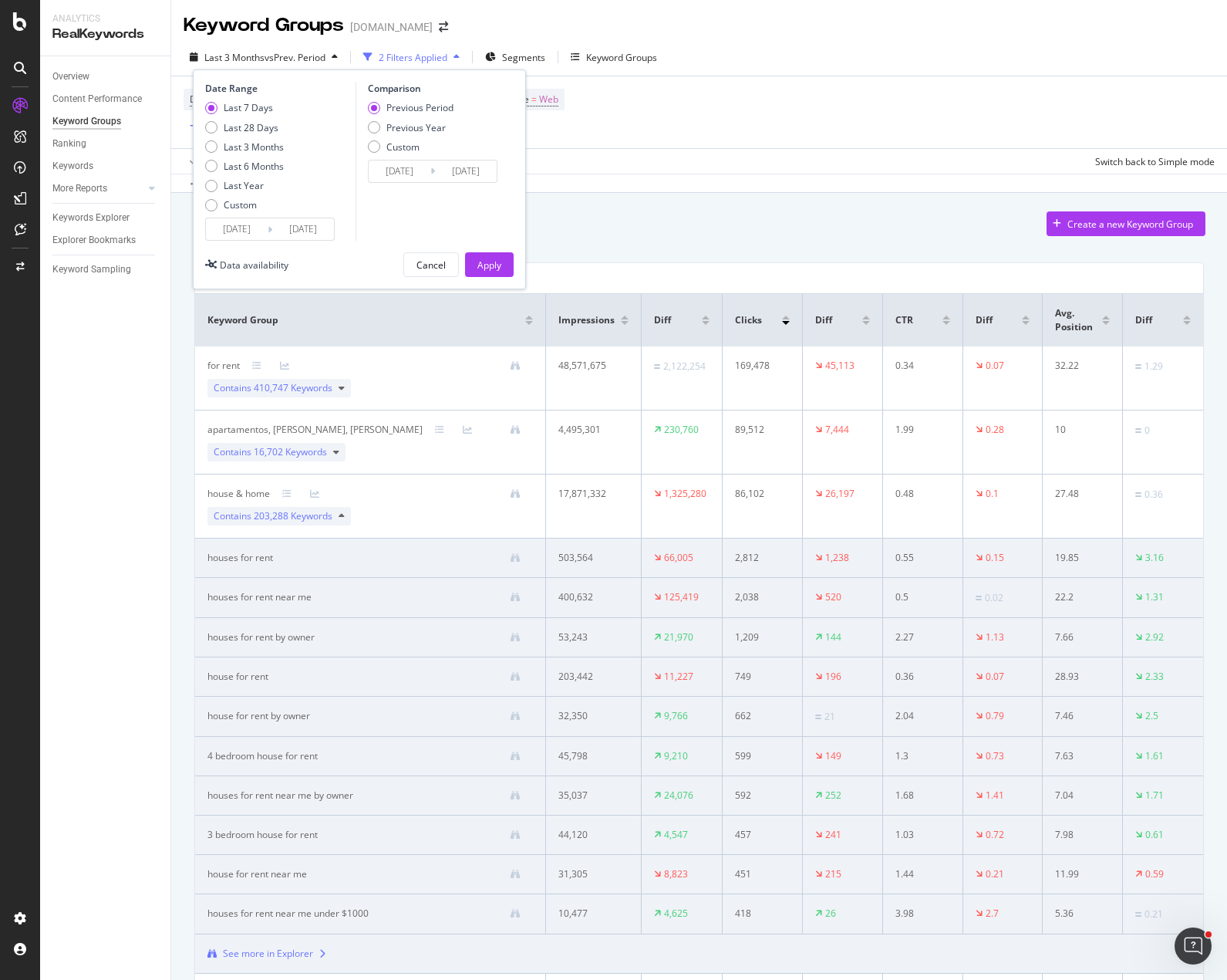
click at [482, 262] on div "Apply" at bounding box center [489, 265] width 24 height 13
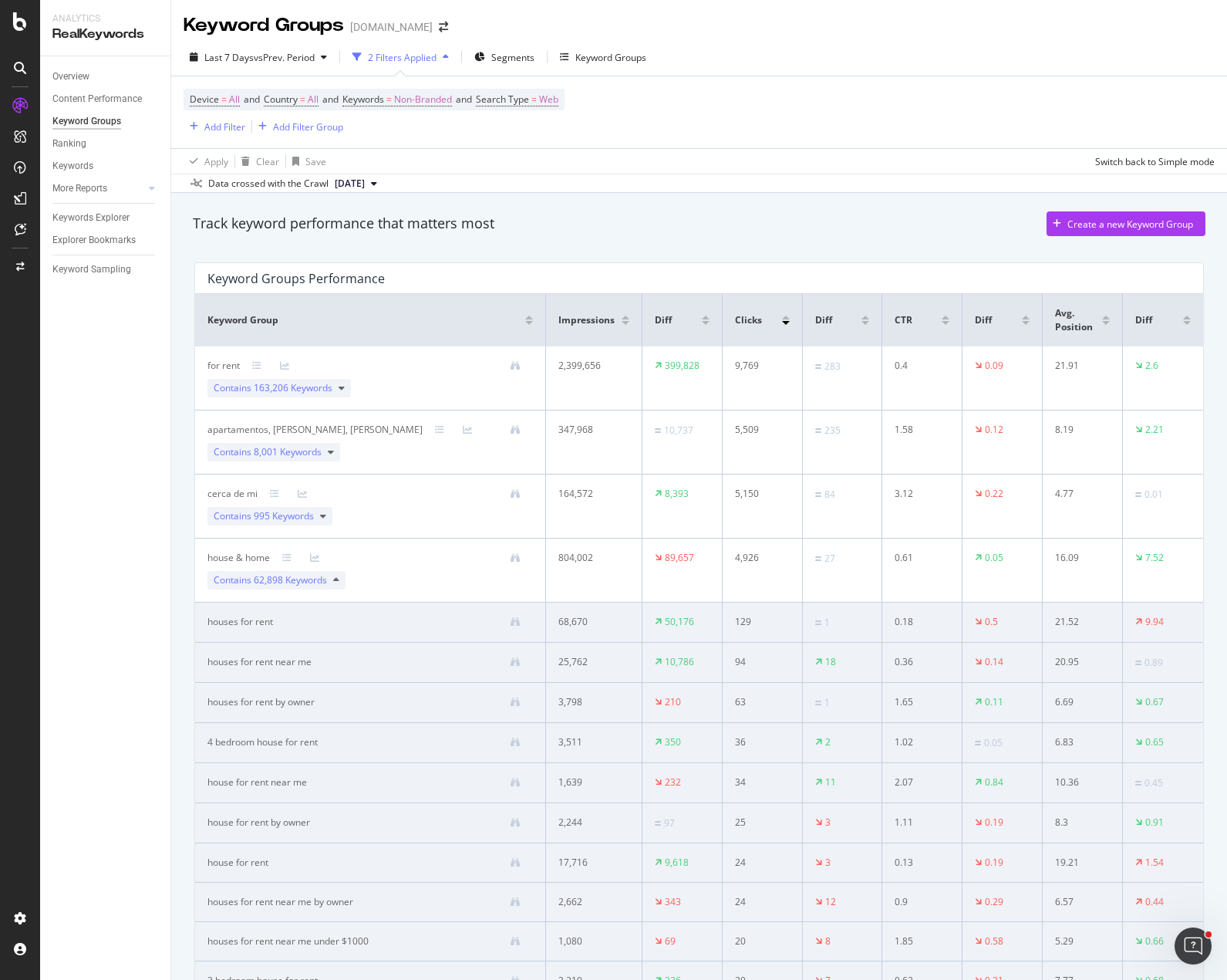
click at [825, 110] on div "Device = All and Country = All and Keywords = Non-Branded and Search Type = Web…" at bounding box center [699, 112] width 1032 height 72
click at [97, 171] on div "SiteCrawler" at bounding box center [84, 170] width 55 height 16
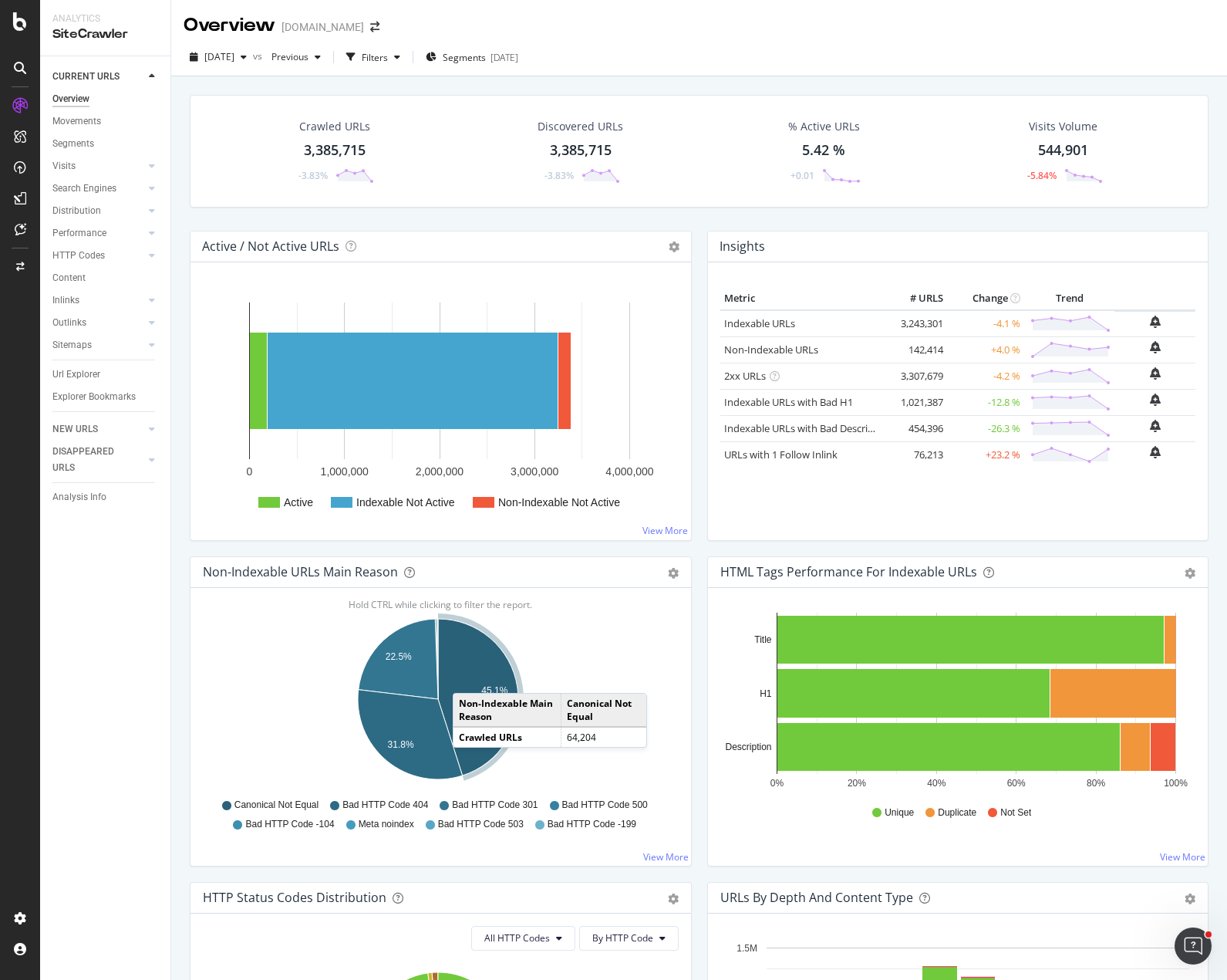
click at [468, 677] on icon "A chart." at bounding box center [477, 696] width 80 height 157
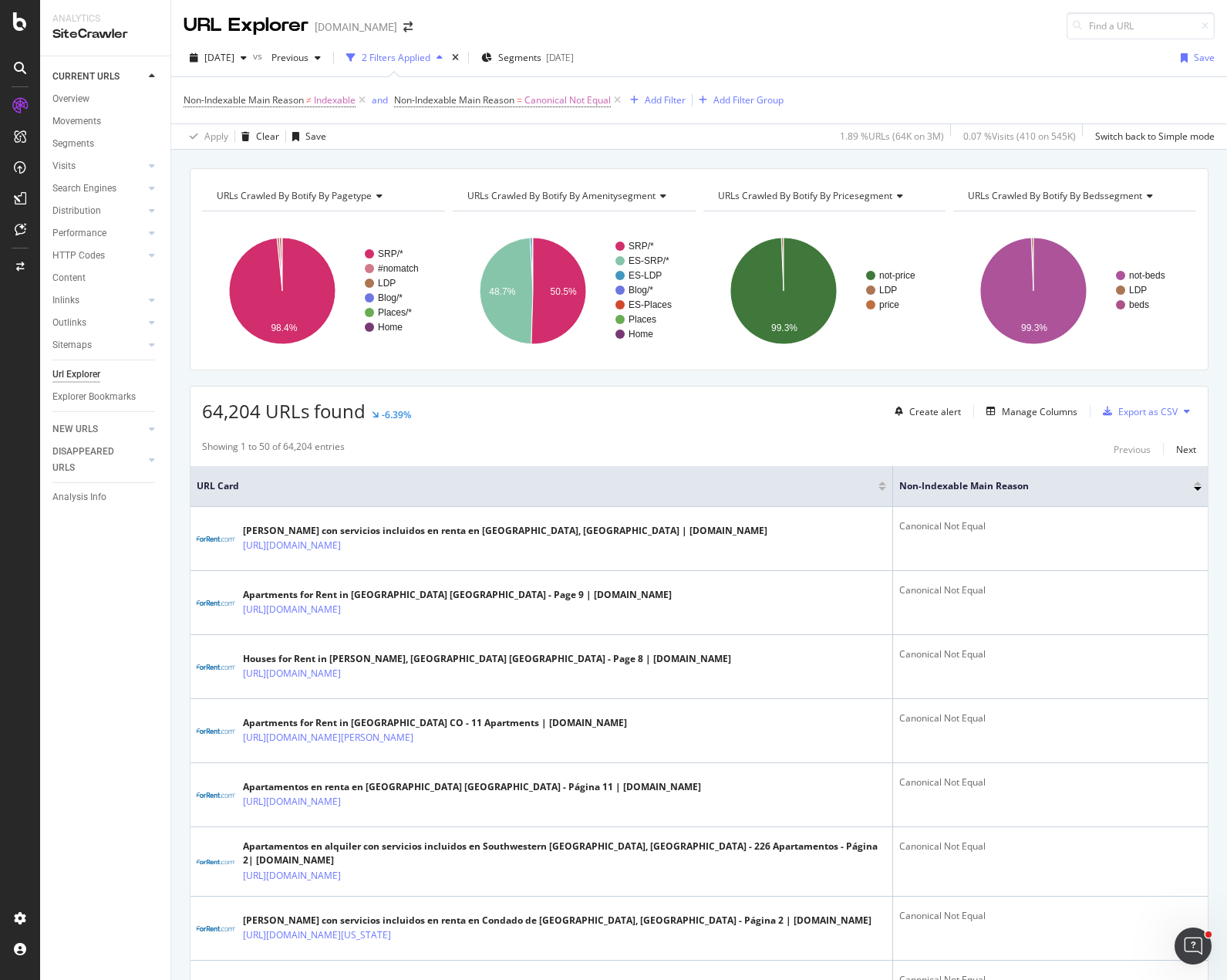
click at [641, 424] on div "64,204 URLs found -6.39% Create alert Manage Columns Export as CSV" at bounding box center [699, 405] width 1018 height 38
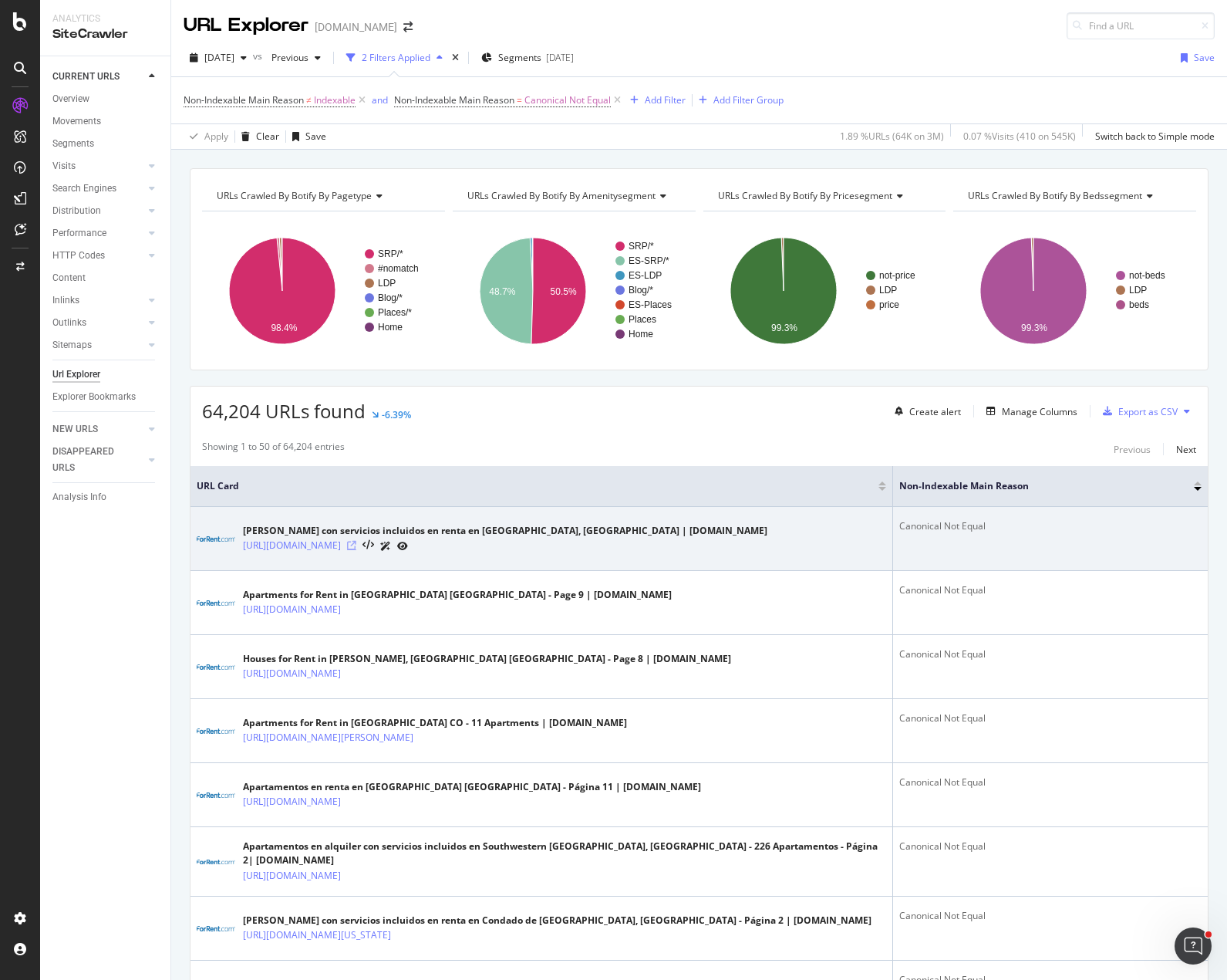
click at [356, 545] on icon at bounding box center [351, 545] width 9 height 9
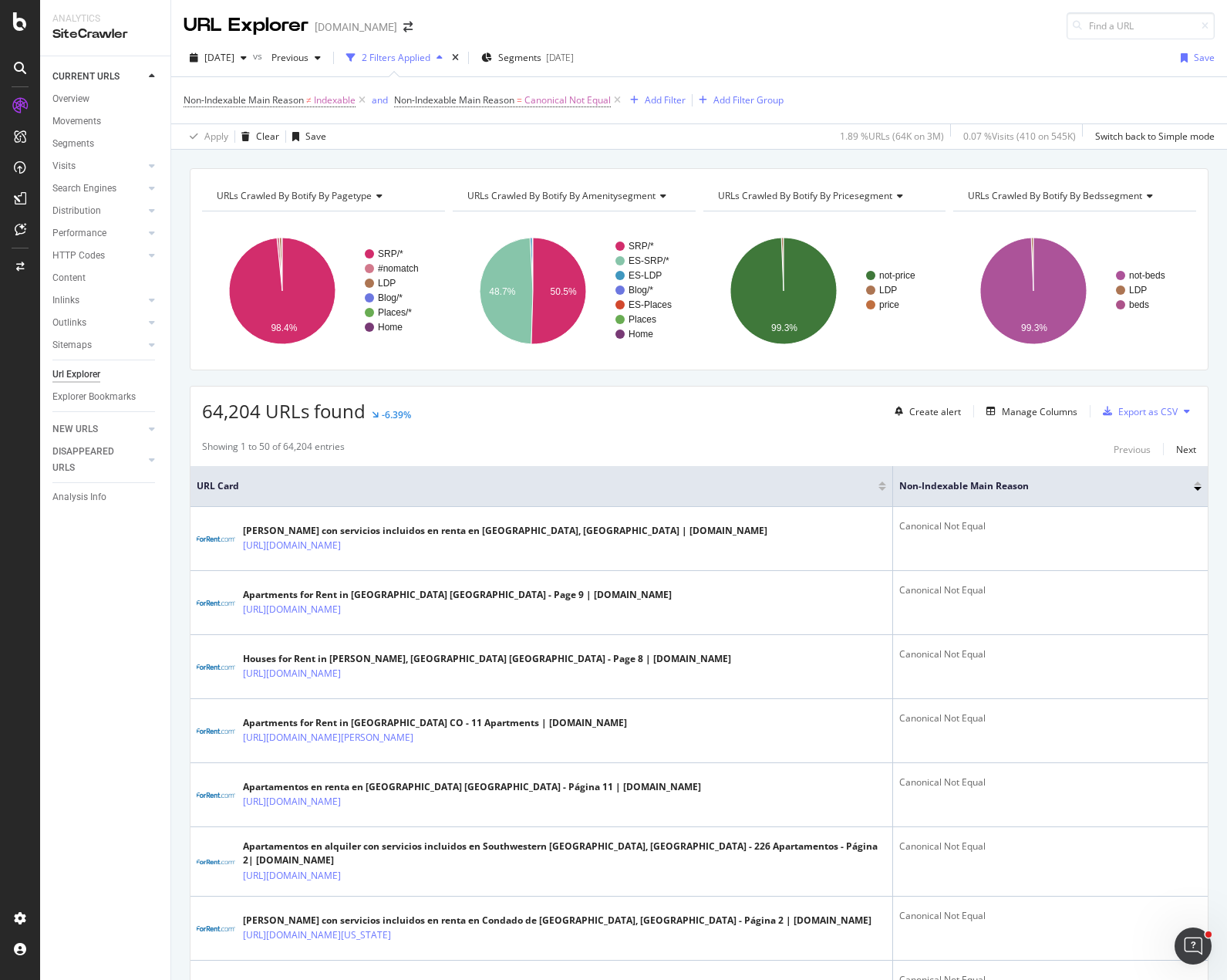
click at [731, 150] on div "URLs Crawled By Botify By pagetype Chart (by Value) Table Expand Export as CSV …" at bounding box center [699, 168] width 1056 height 37
click at [545, 158] on div "URLs Crawled By Botify By pagetype Chart (by Value) Table Expand Export as CSV …" at bounding box center [699, 168] width 1056 height 37
click at [744, 21] on div "URL Explorer ForRent.com" at bounding box center [699, 19] width 1056 height 39
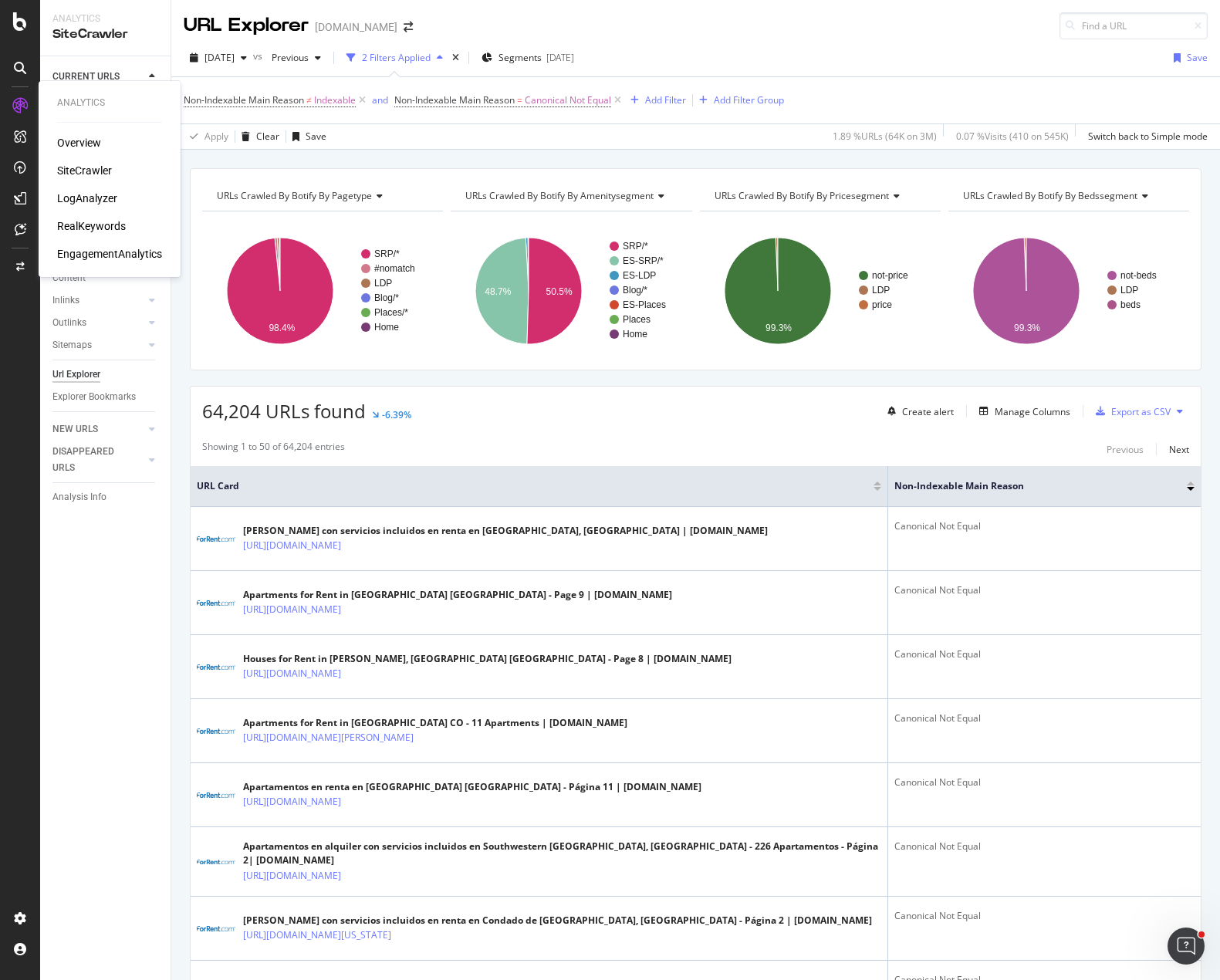
click at [86, 221] on div "RealKeywords" at bounding box center [91, 226] width 69 height 16
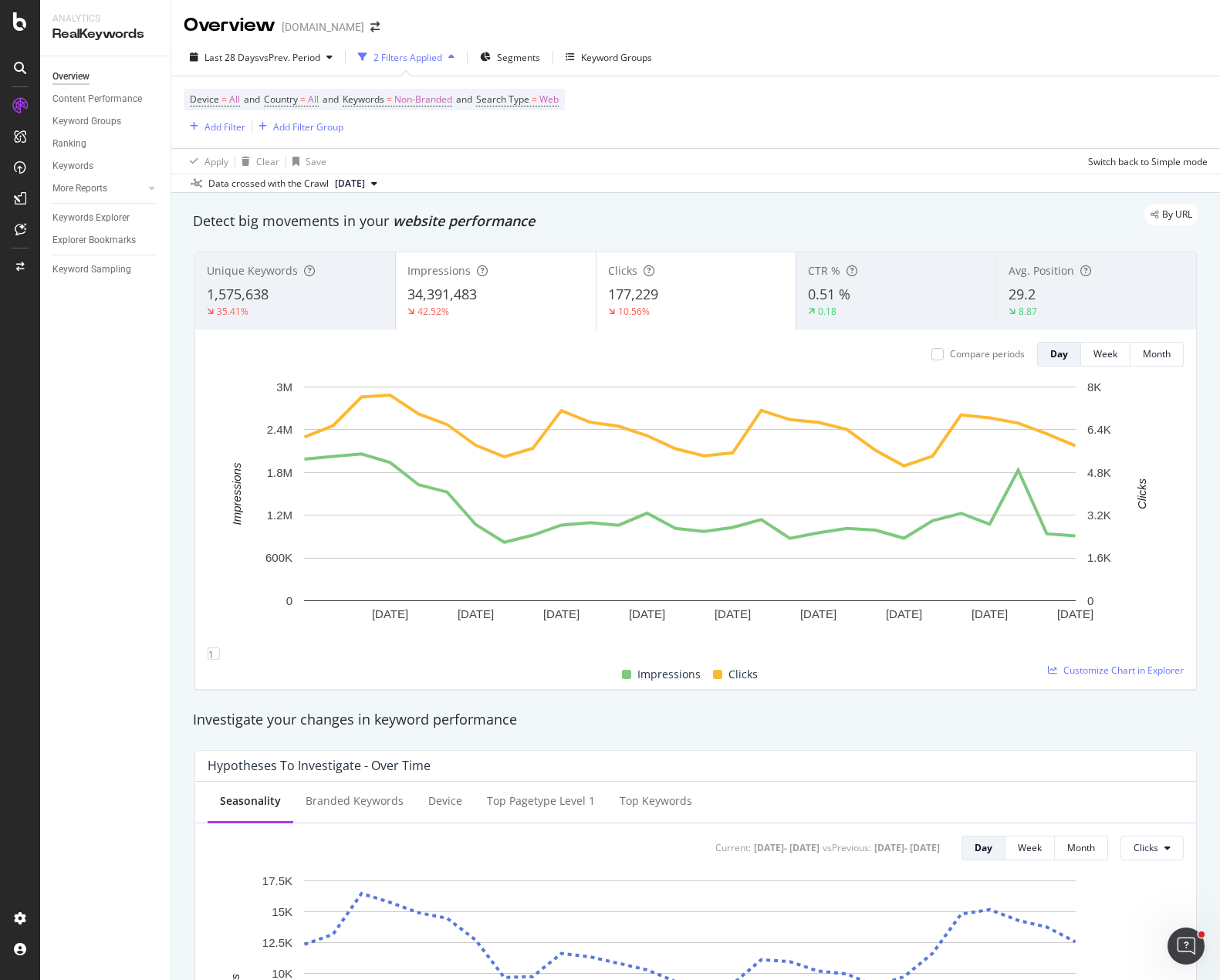
click at [705, 88] on div "Device = All and Country = All and Keywords = Non-Branded and Search Type = Web…" at bounding box center [696, 112] width 1024 height 72
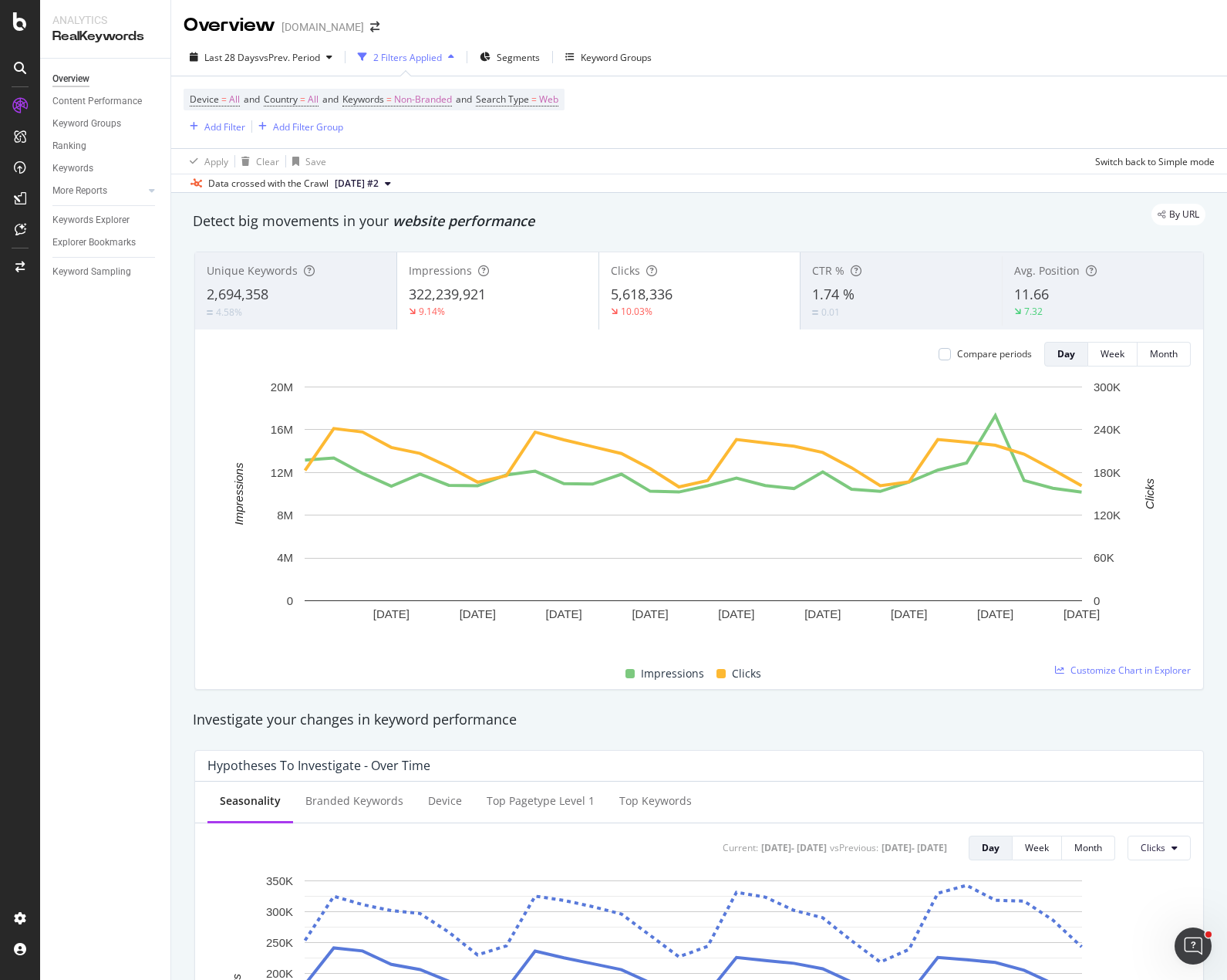
click at [281, 284] on div "2,694,358" at bounding box center [296, 295] width 178 height 20
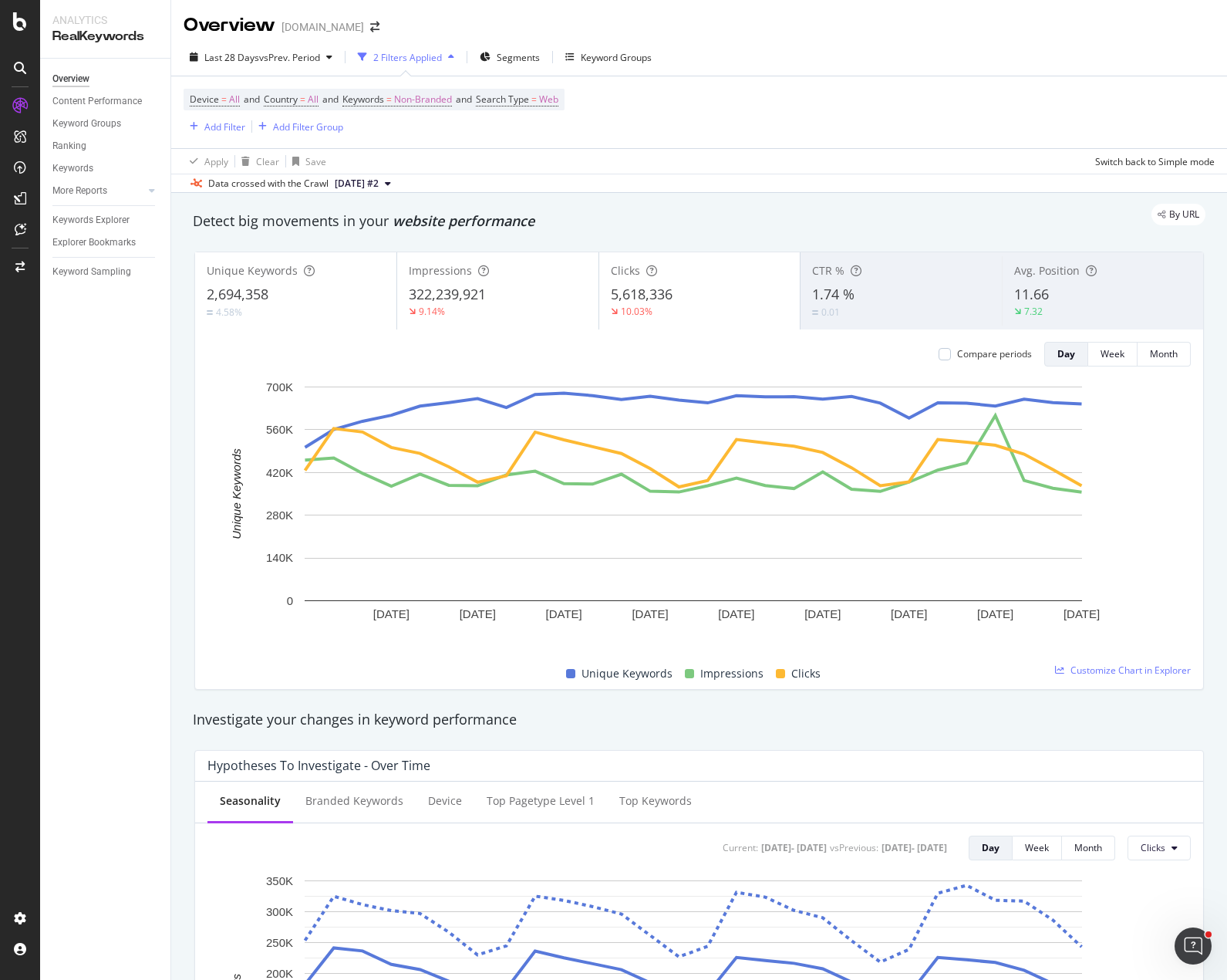
click at [483, 297] on span "322,239,921" at bounding box center [448, 294] width 77 height 18
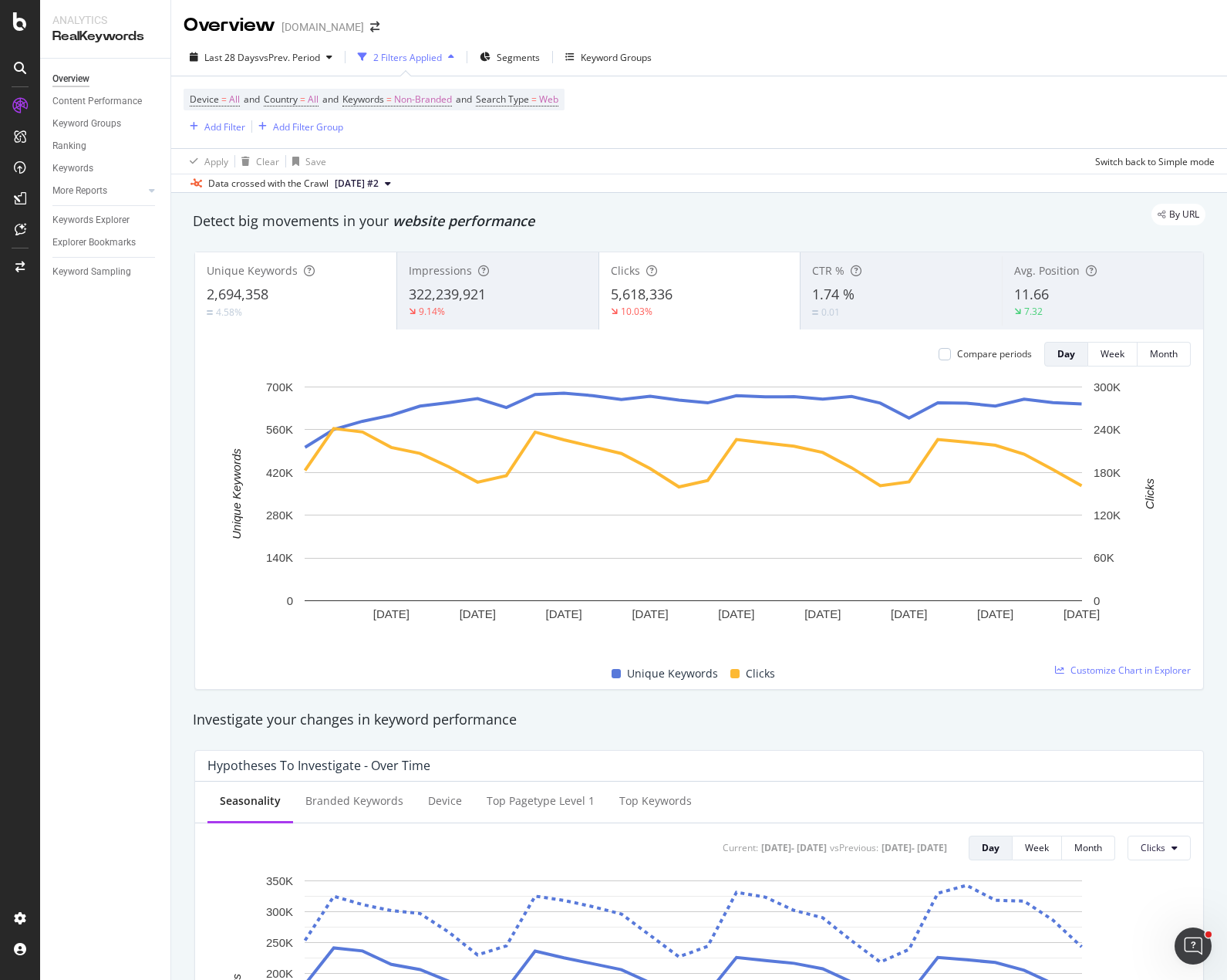
click at [655, 286] on span "5,618,336" at bounding box center [641, 294] width 61 height 18
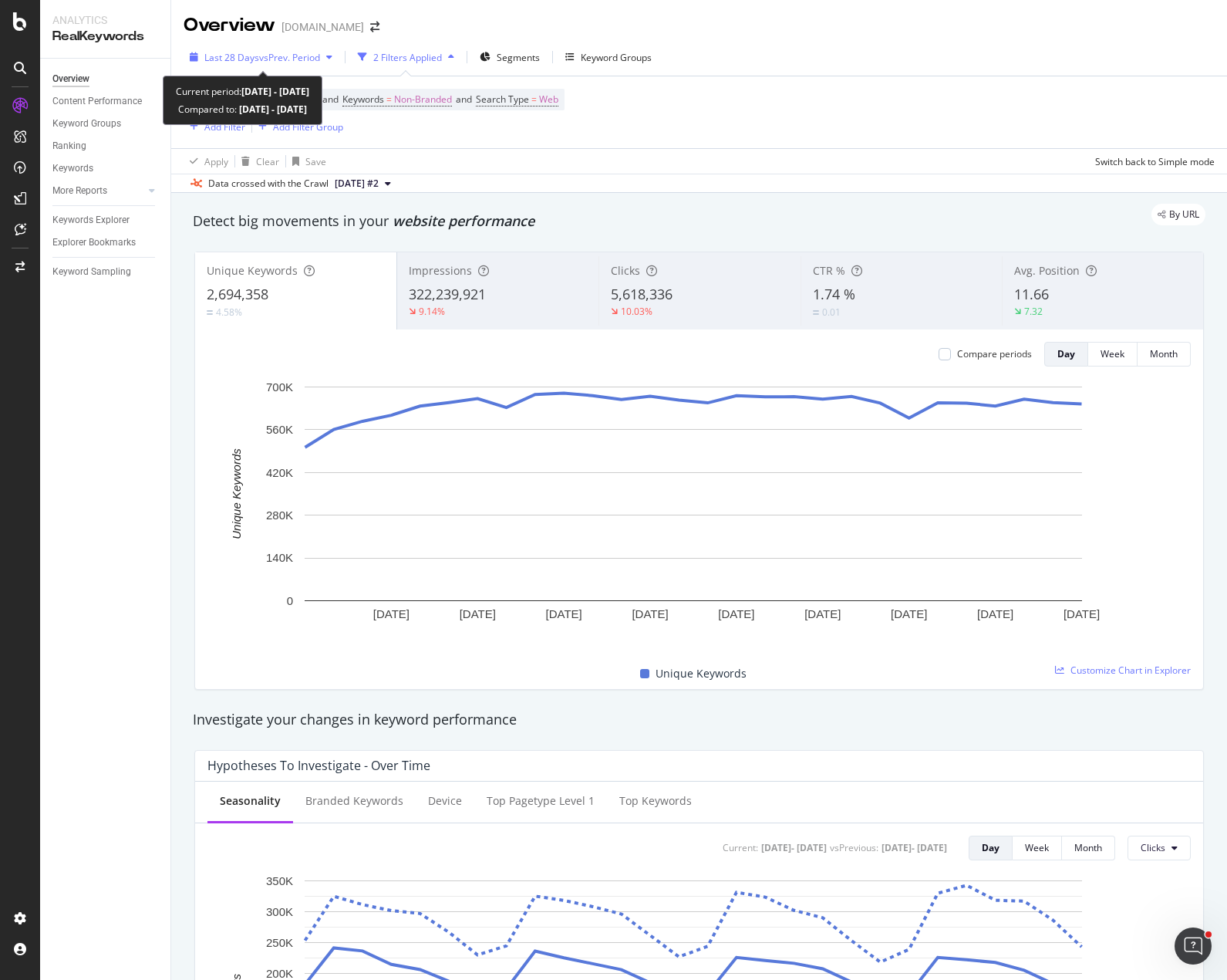
click at [282, 56] on span "vs Prev. Period" at bounding box center [289, 57] width 61 height 13
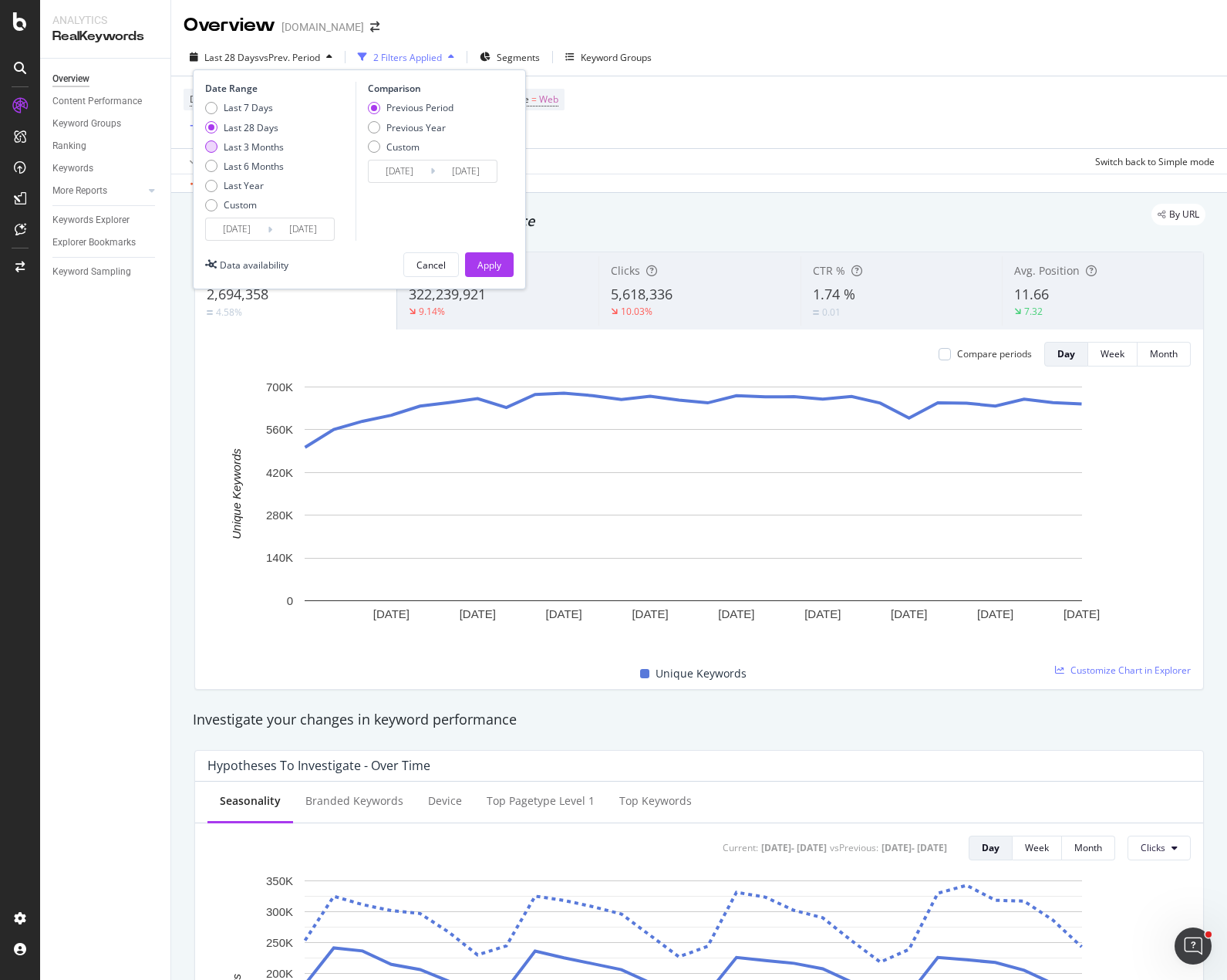
click at [258, 148] on div "Last 3 Months" at bounding box center [254, 147] width 61 height 13
type input "[DATE]"
click at [394, 128] on div "Previous Year" at bounding box center [416, 128] width 60 height 13
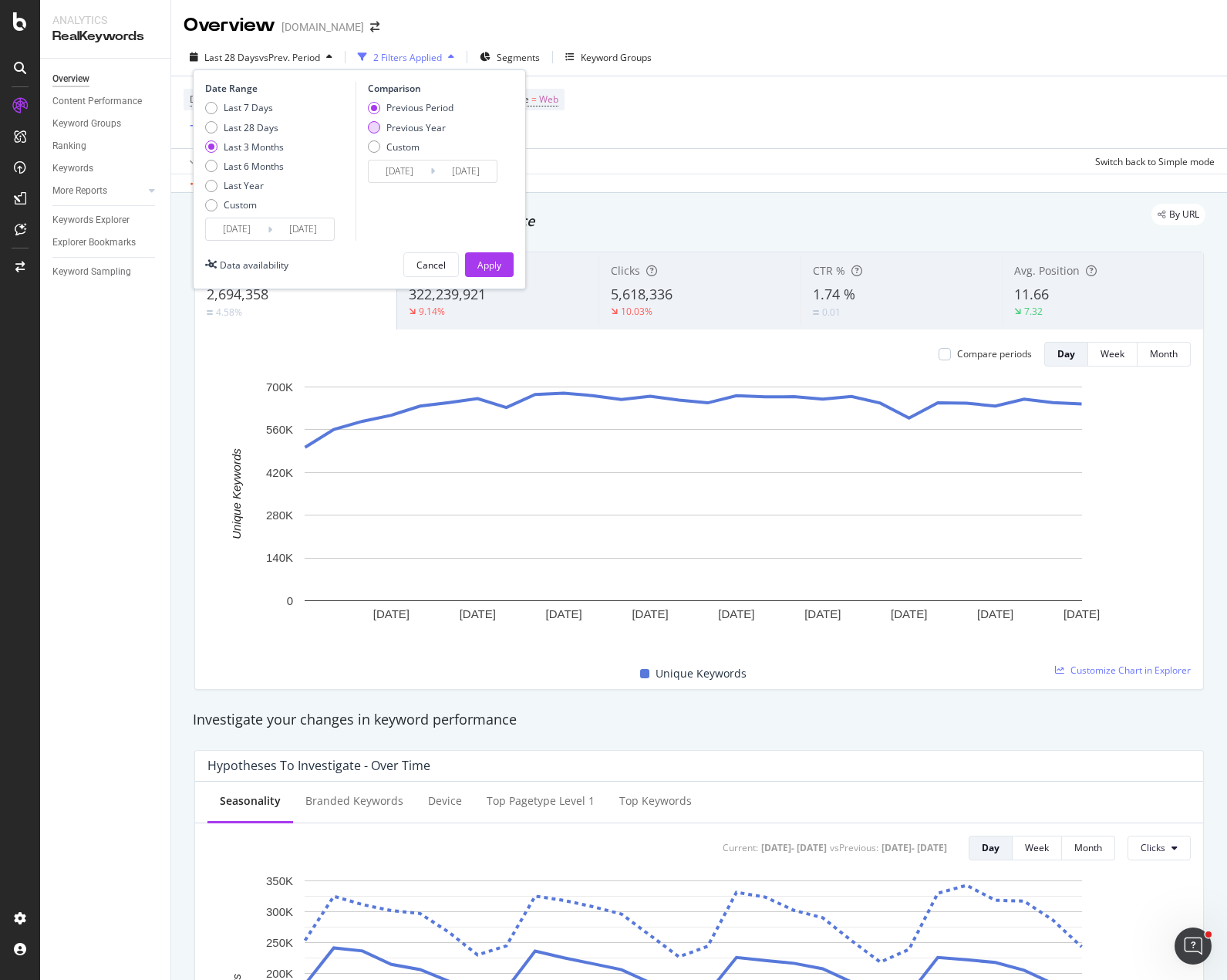
type input "[DATE]"
click at [388, 104] on div "Previous Period" at bounding box center [419, 107] width 67 height 13
type input "[DATE]"
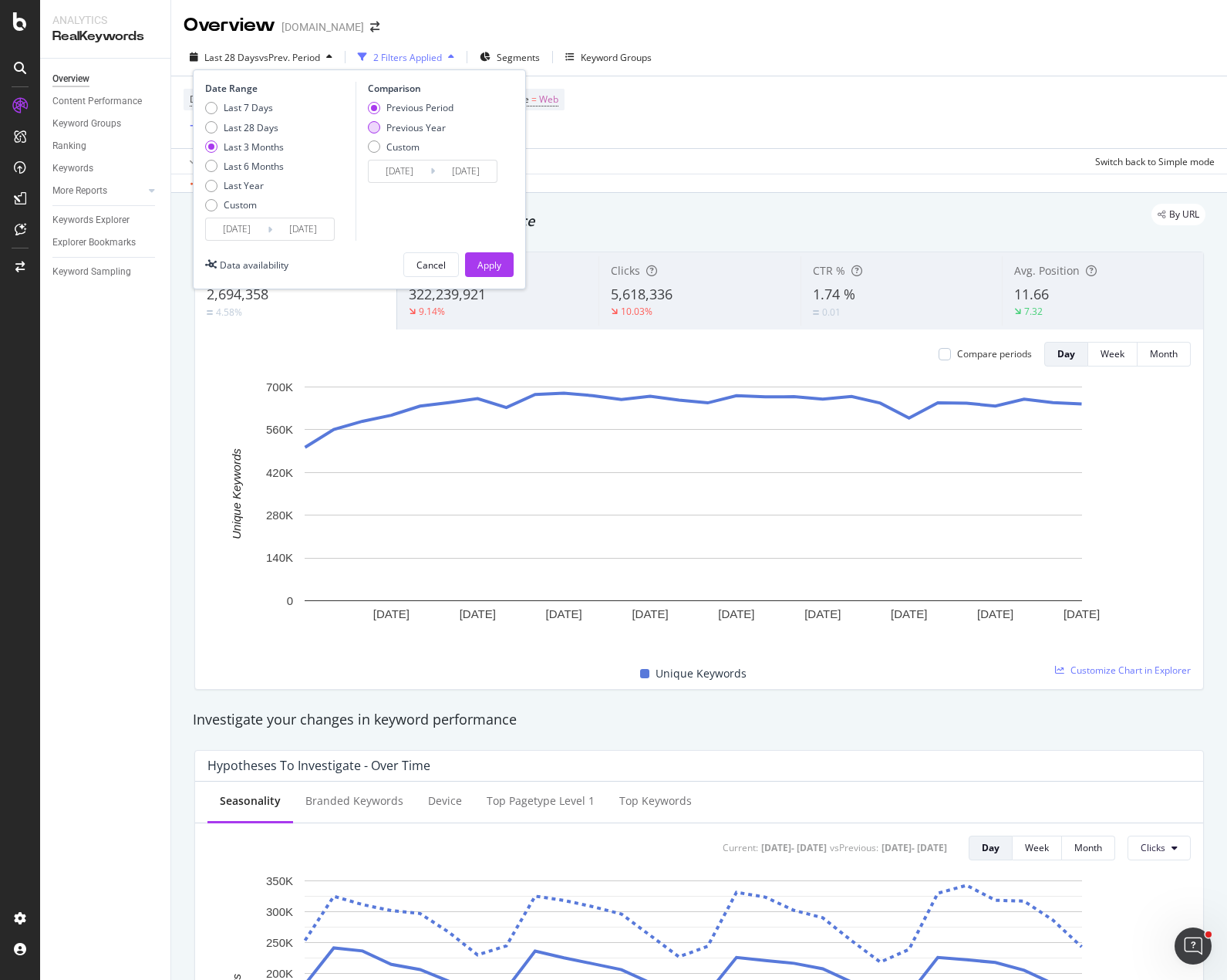
click at [412, 128] on div "Previous Year" at bounding box center [416, 128] width 60 height 13
type input "[DATE]"
click at [491, 259] on div "Apply" at bounding box center [489, 265] width 24 height 13
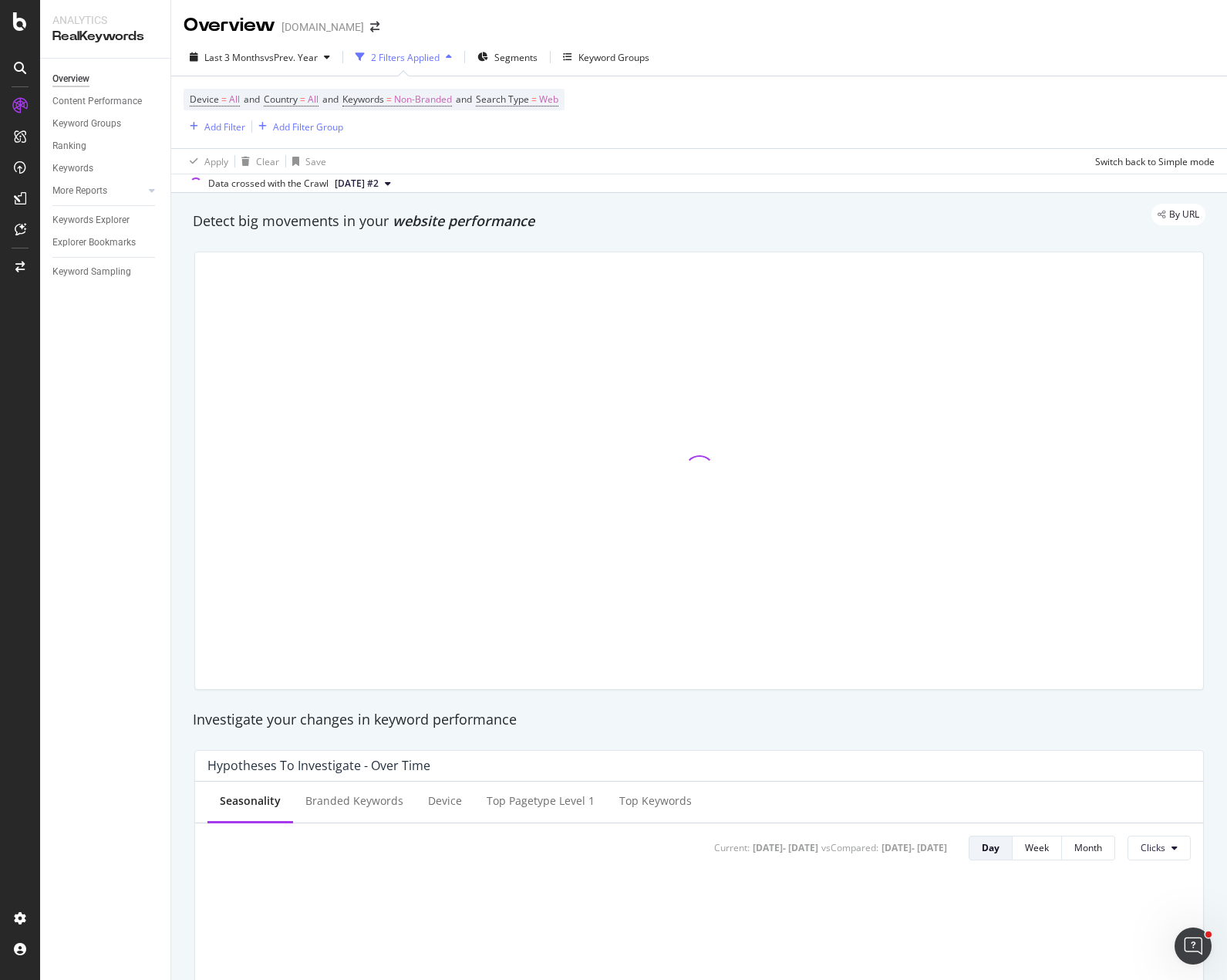
click at [719, 212] on div "By URL" at bounding box center [691, 215] width 1029 height 22
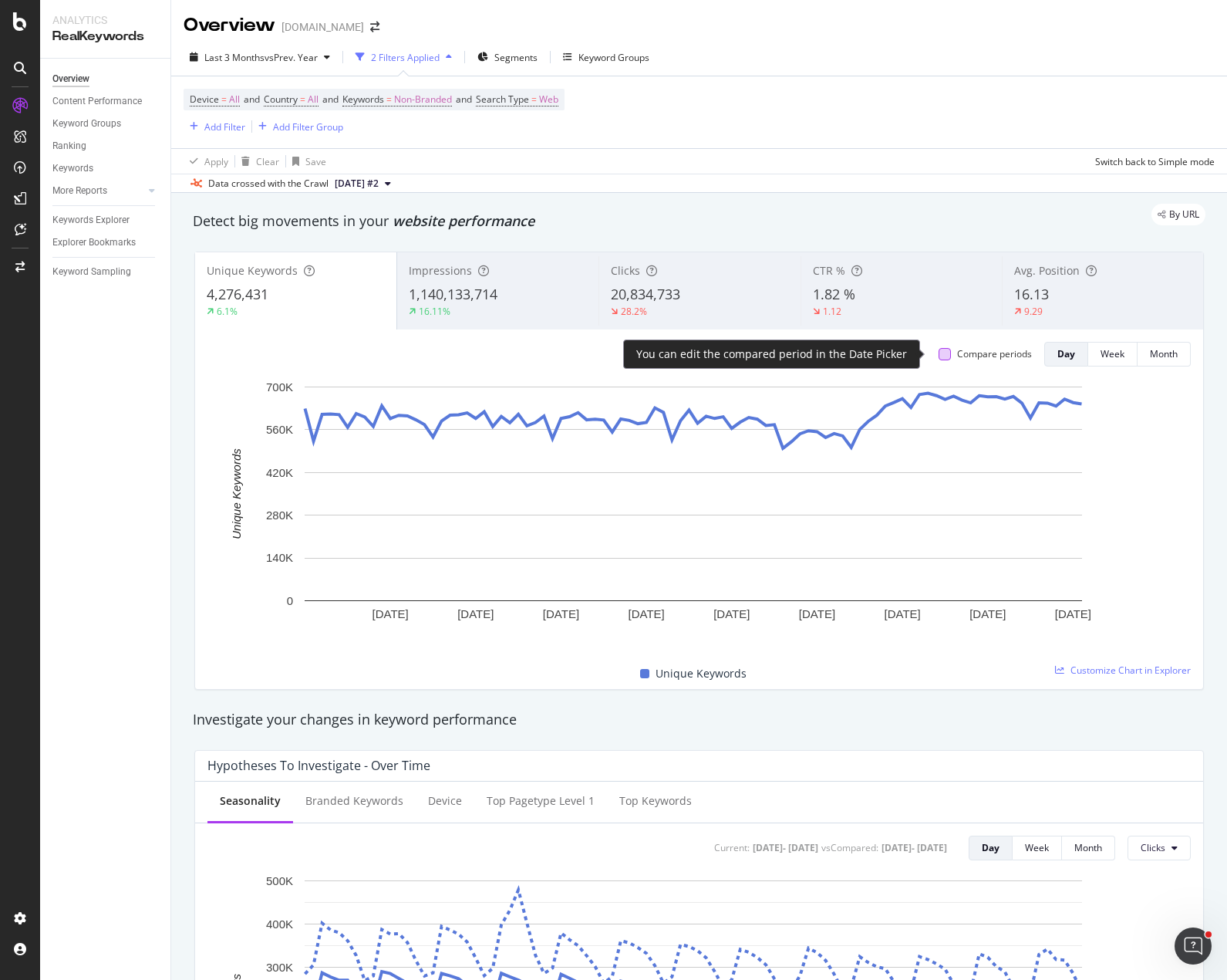
click at [939, 353] on div at bounding box center [944, 353] width 12 height 12
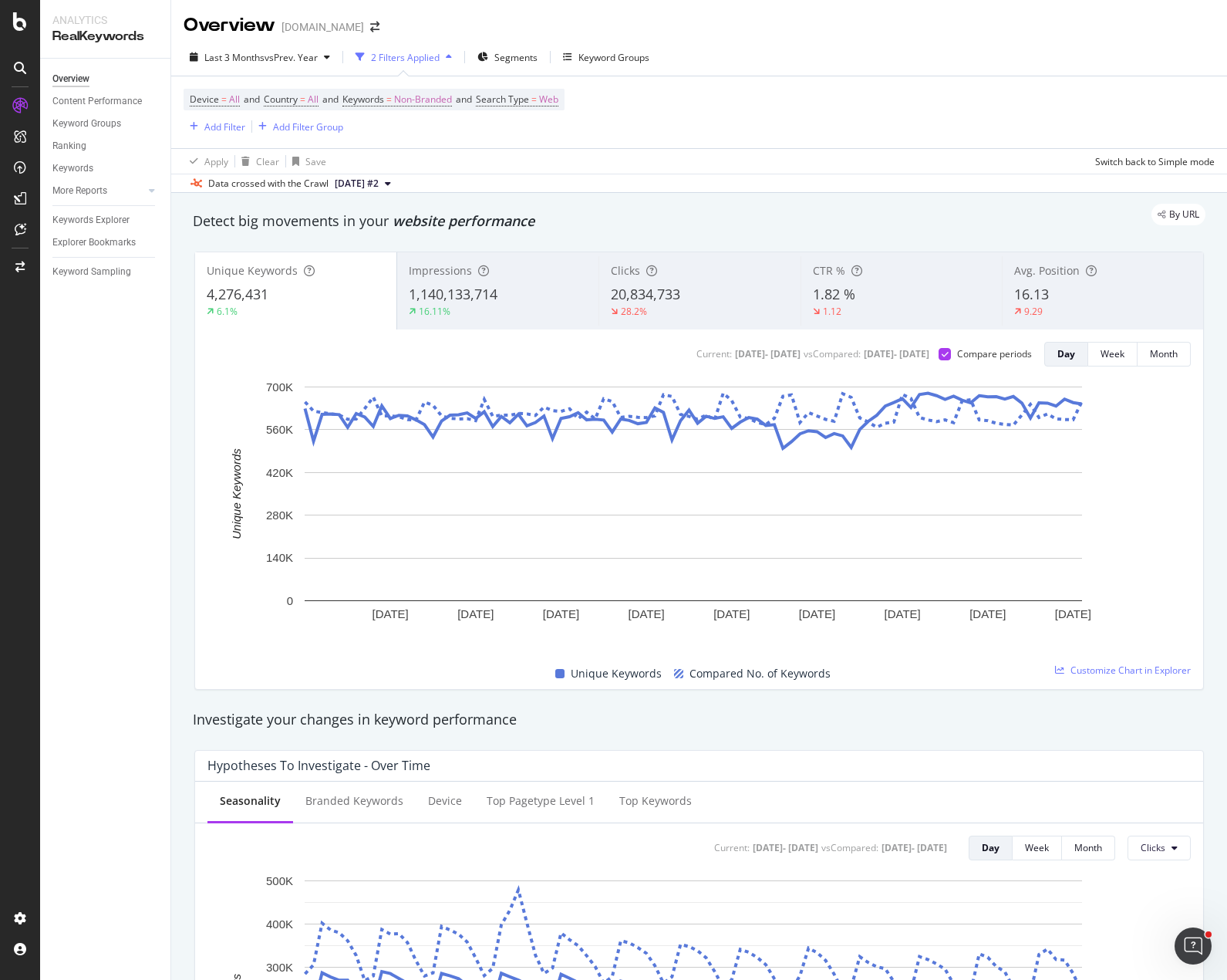
click at [449, 291] on span "1,140,133,714" at bounding box center [453, 294] width 89 height 18
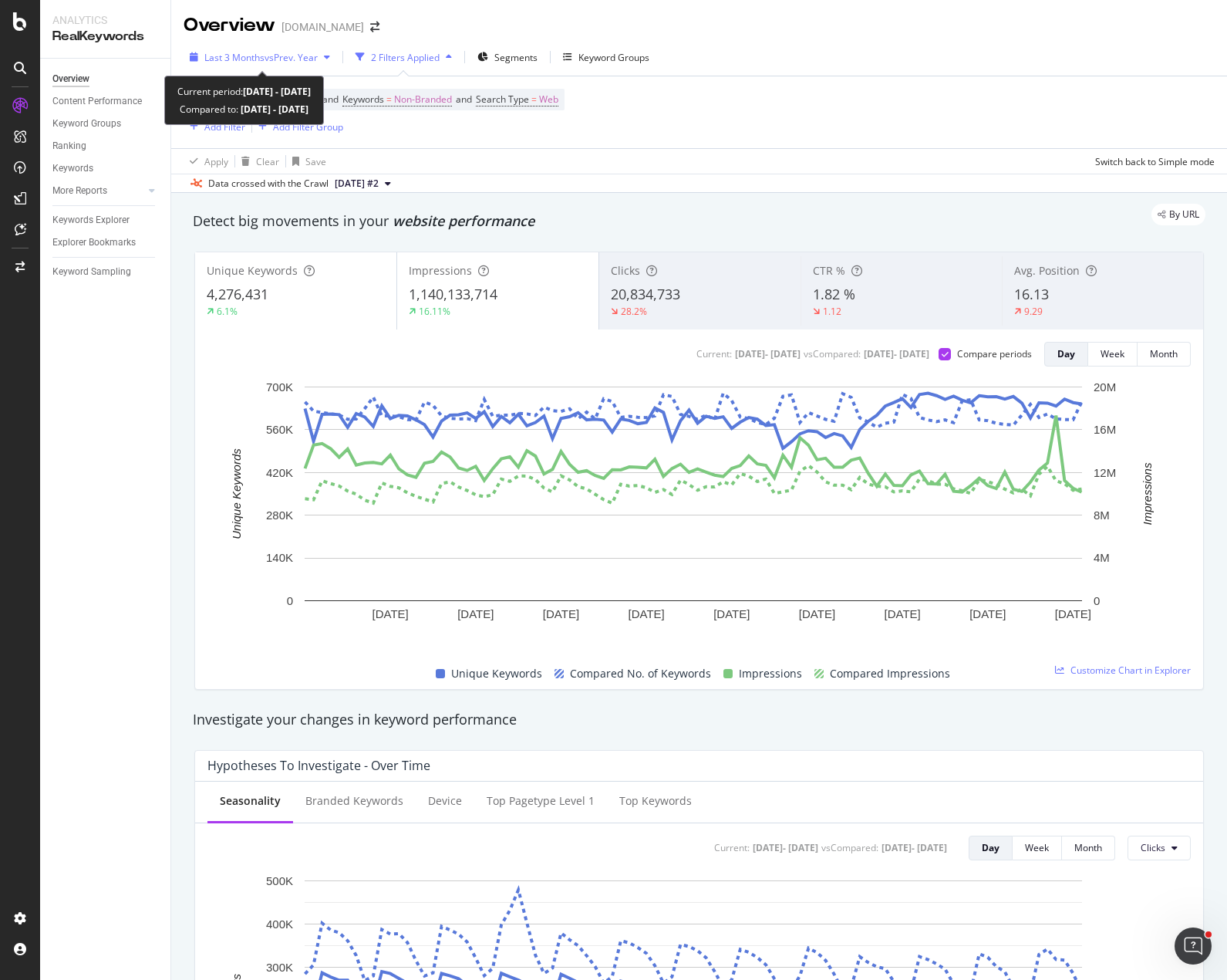
click at [318, 56] on span "vs Prev. Year" at bounding box center [291, 57] width 53 height 13
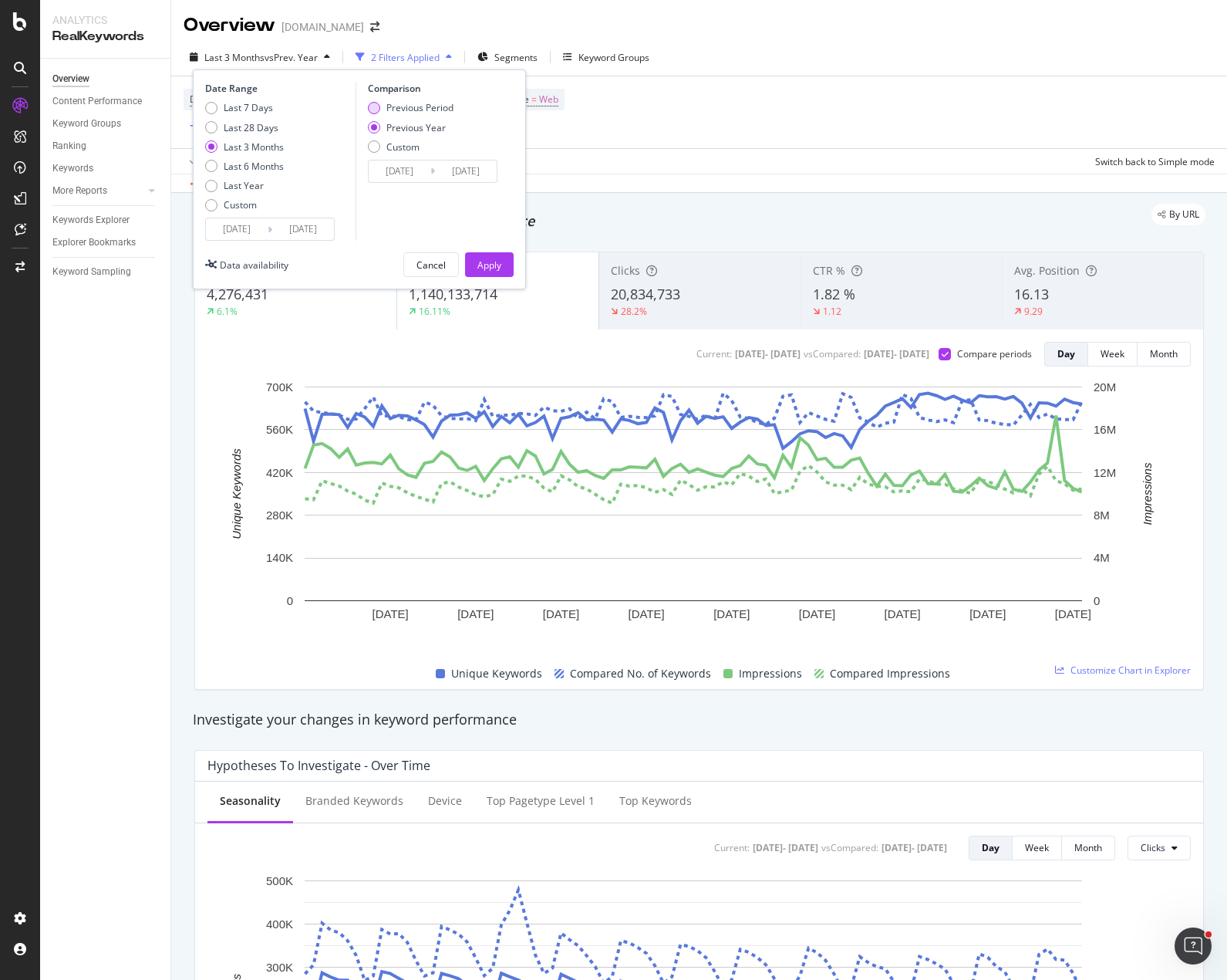
click at [395, 104] on div "Previous Period" at bounding box center [419, 107] width 67 height 13
type input "[DATE]"
drag, startPoint x: 488, startPoint y: 260, endPoint x: 504, endPoint y: 3, distance: 257.5
click at [489, 260] on div "Apply" at bounding box center [489, 265] width 24 height 13
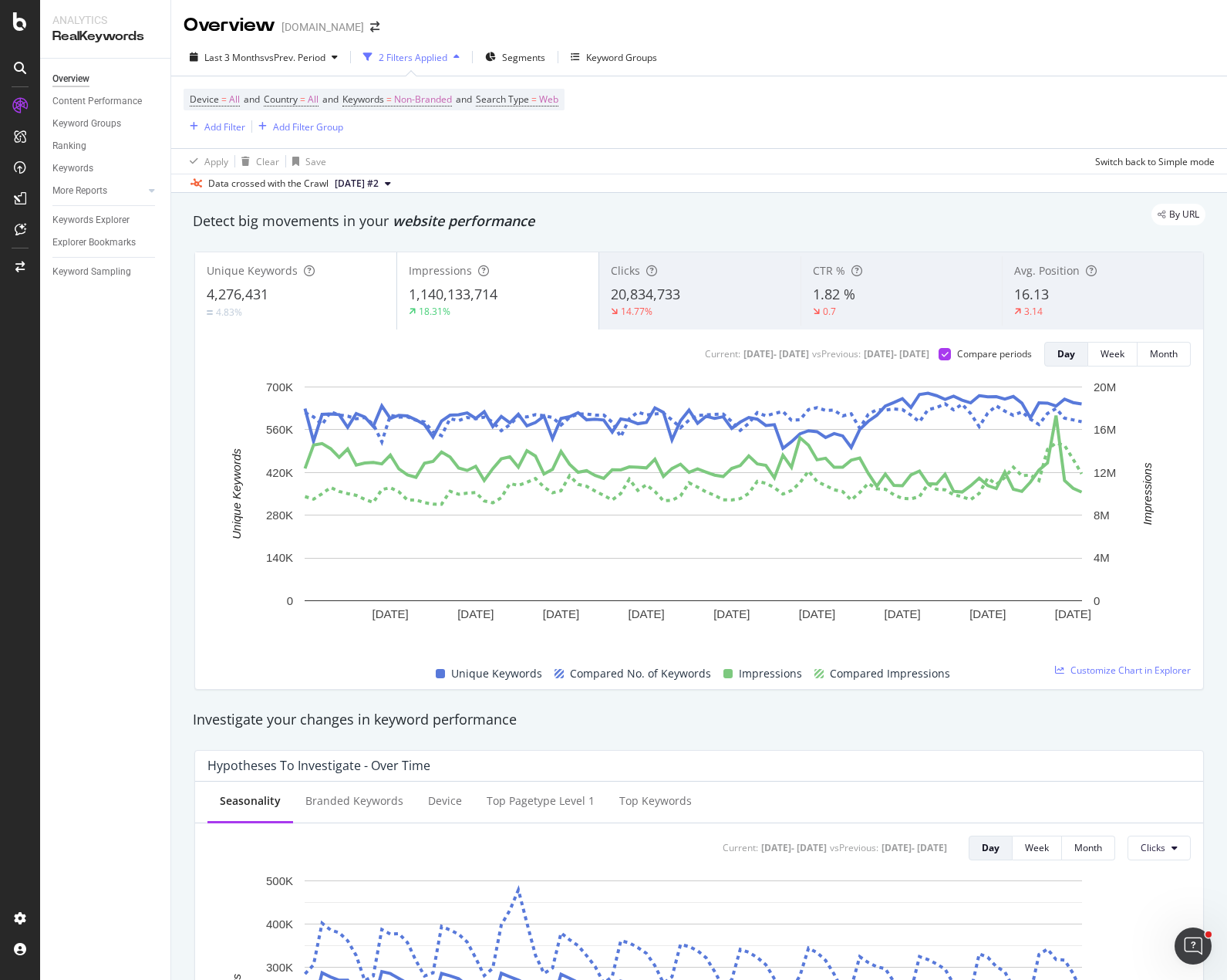
click at [1196, 411] on div "Unique Keywords 4,276,431 4.83% Impressions 1,140,133,714 18.31% Clicks 20,834,…" at bounding box center [699, 471] width 1029 height 462
click at [479, 295] on span "1,140,133,714" at bounding box center [453, 294] width 89 height 18
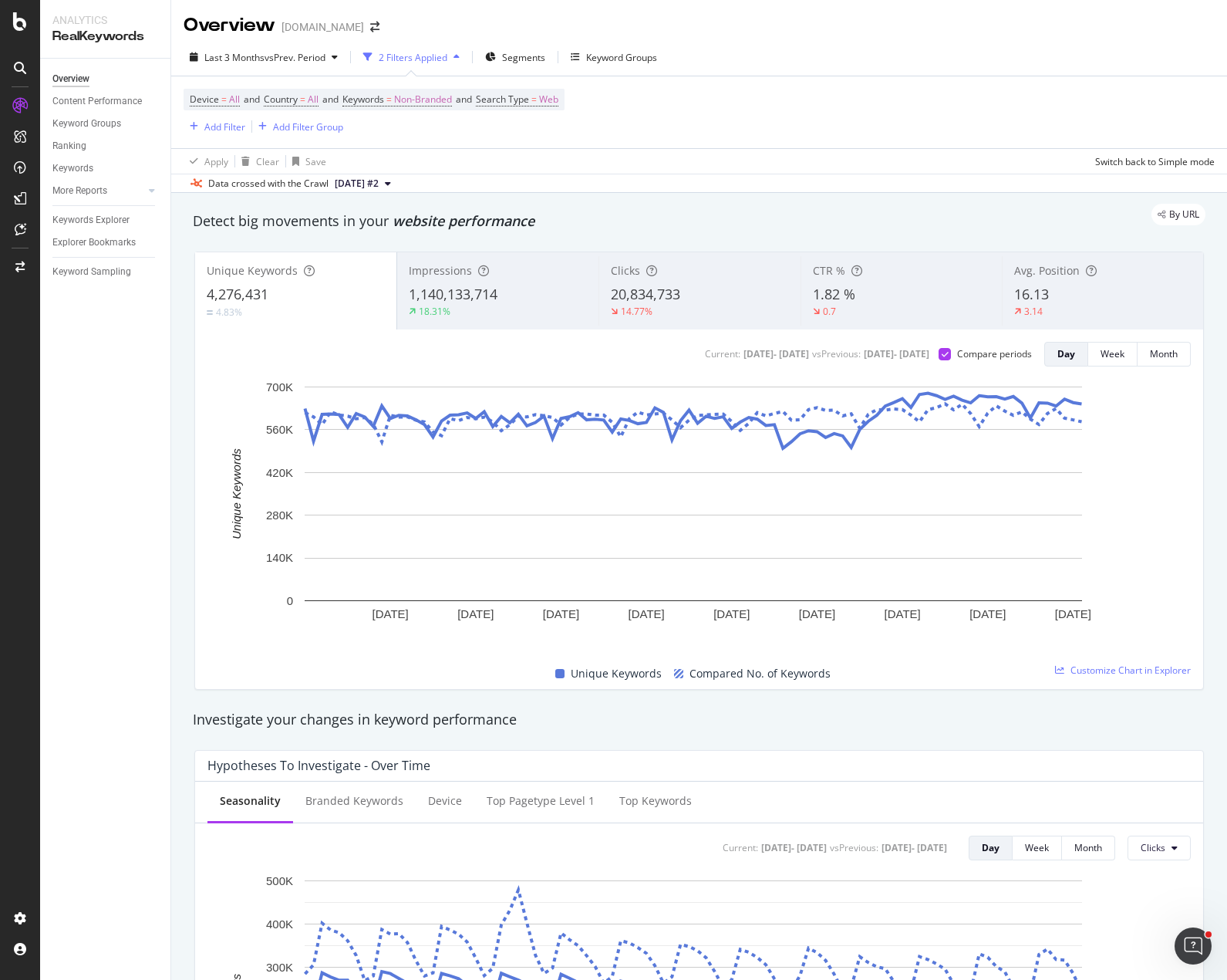
click at [792, 107] on div "Device = All and Country = All and Keywords = Non-Branded and Search Type = Web…" at bounding box center [699, 112] width 1032 height 72
click at [729, 121] on div "Device = All and Country = All and Keywords = Non-Branded and Search Type = Web…" at bounding box center [699, 112] width 1032 height 72
click at [767, 212] on div "By URL" at bounding box center [691, 215] width 1029 height 22
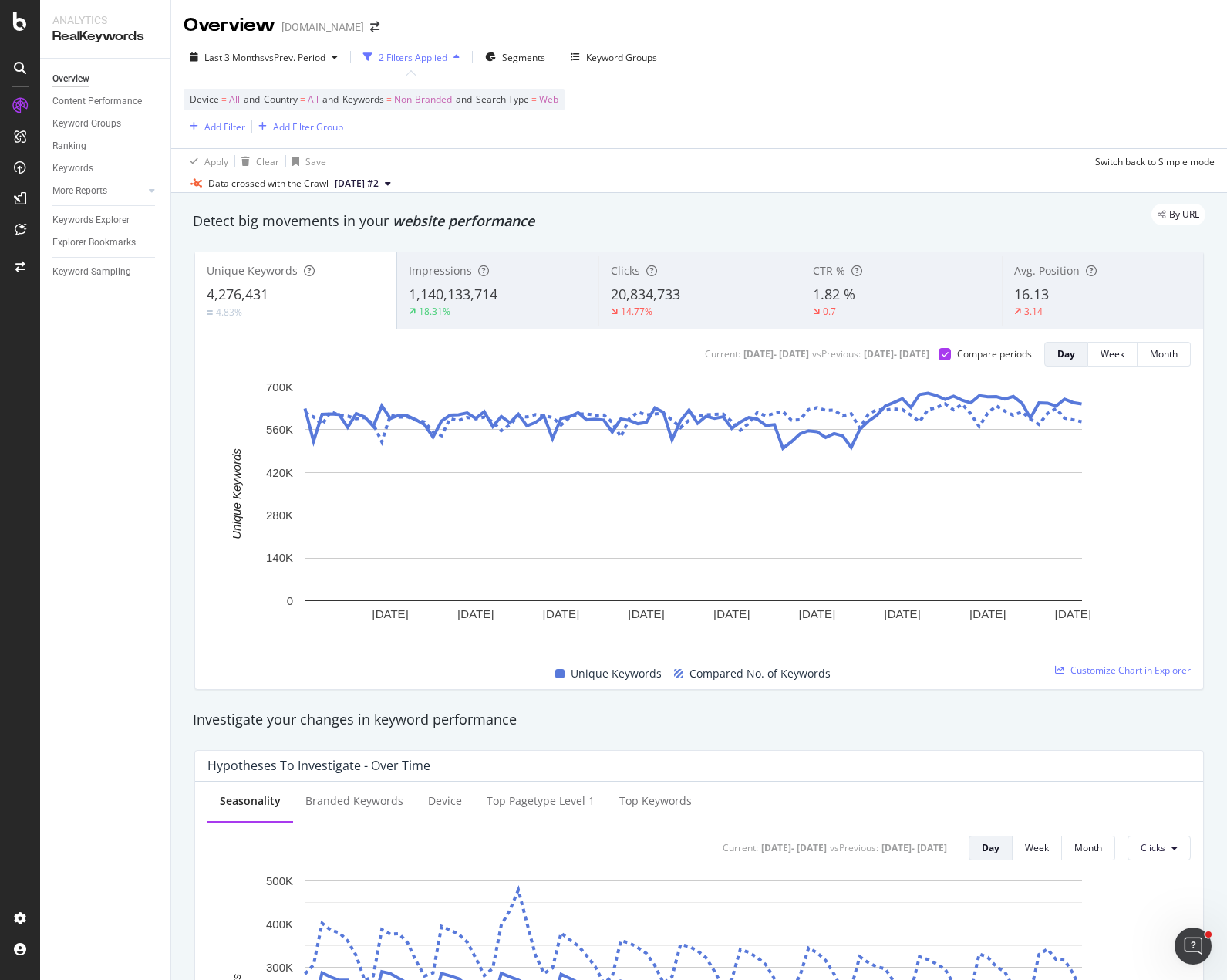
click at [661, 210] on div "By URL" at bounding box center [691, 215] width 1029 height 22
click at [437, 273] on span "Impressions" at bounding box center [441, 271] width 63 height 15
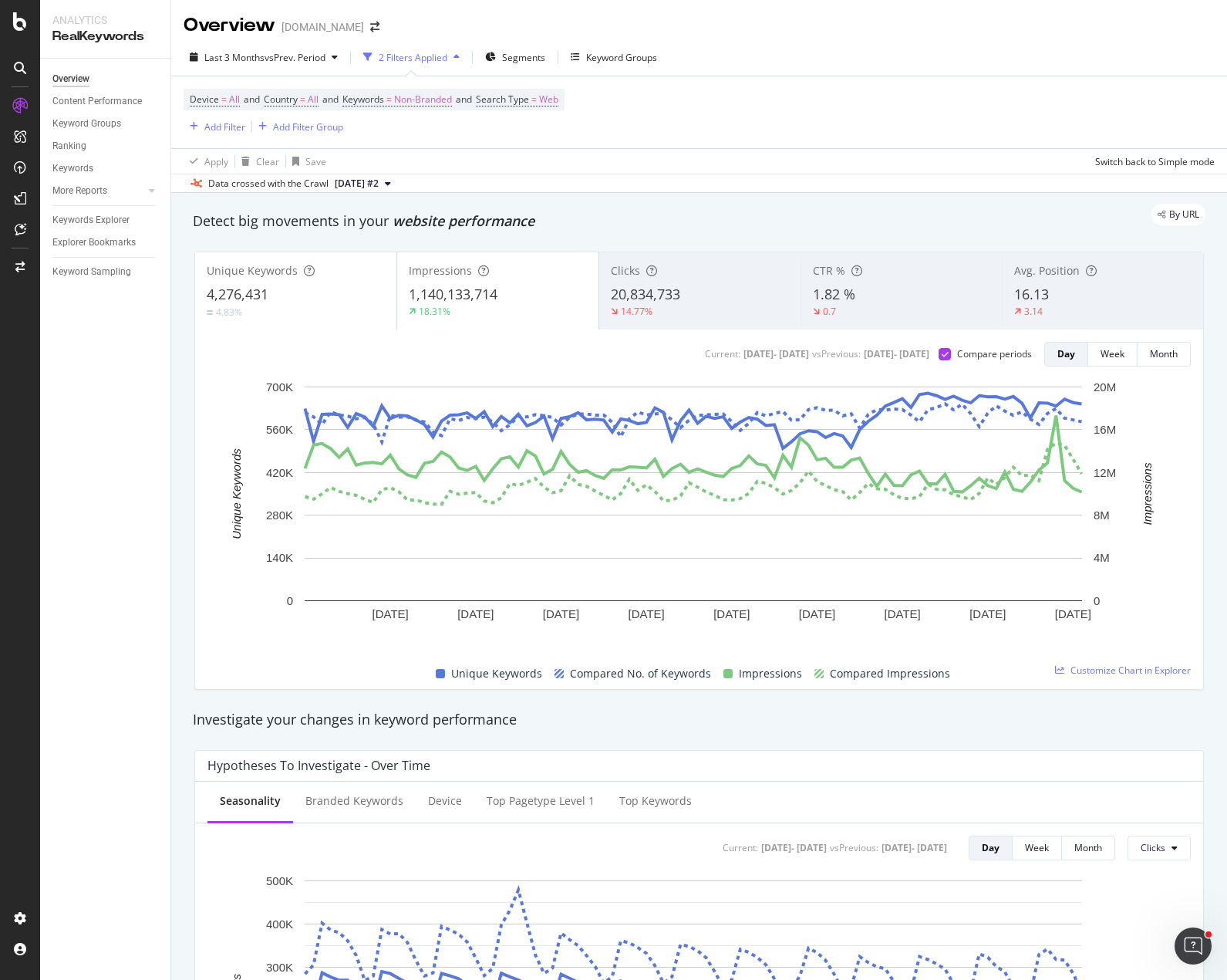
click at [441, 293] on span "1,140,133,714" at bounding box center [453, 294] width 89 height 18
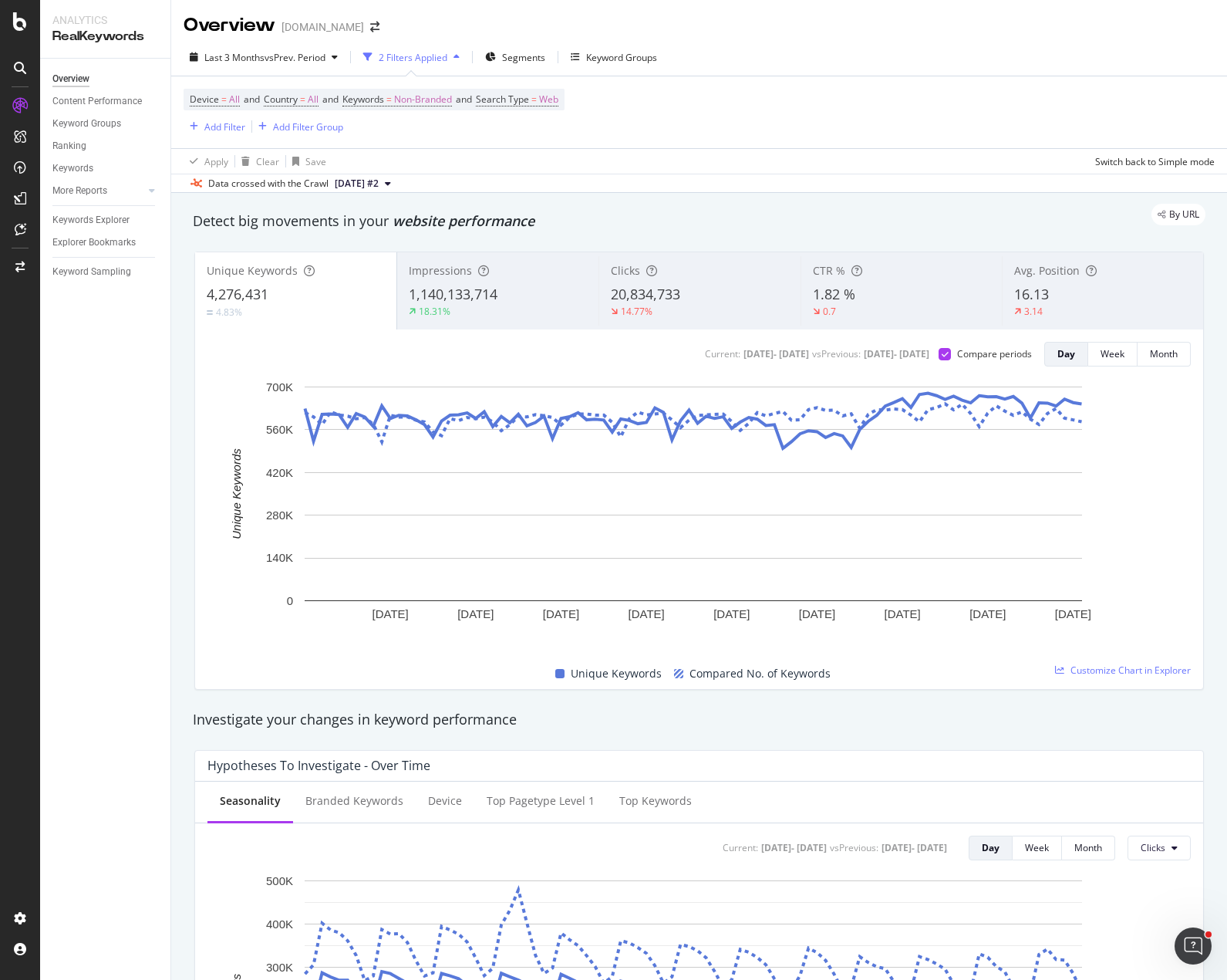
click at [750, 106] on div "Device = All and Country = All and Keywords = Non-Branded and Search Type = Web…" at bounding box center [699, 112] width 1032 height 72
click at [889, 644] on icon "plus" at bounding box center [892, 646] width 8 height 9
click at [864, 545] on textarea at bounding box center [893, 554] width 138 height 48
paste textarea "Google disabled the &num=100 parameter"
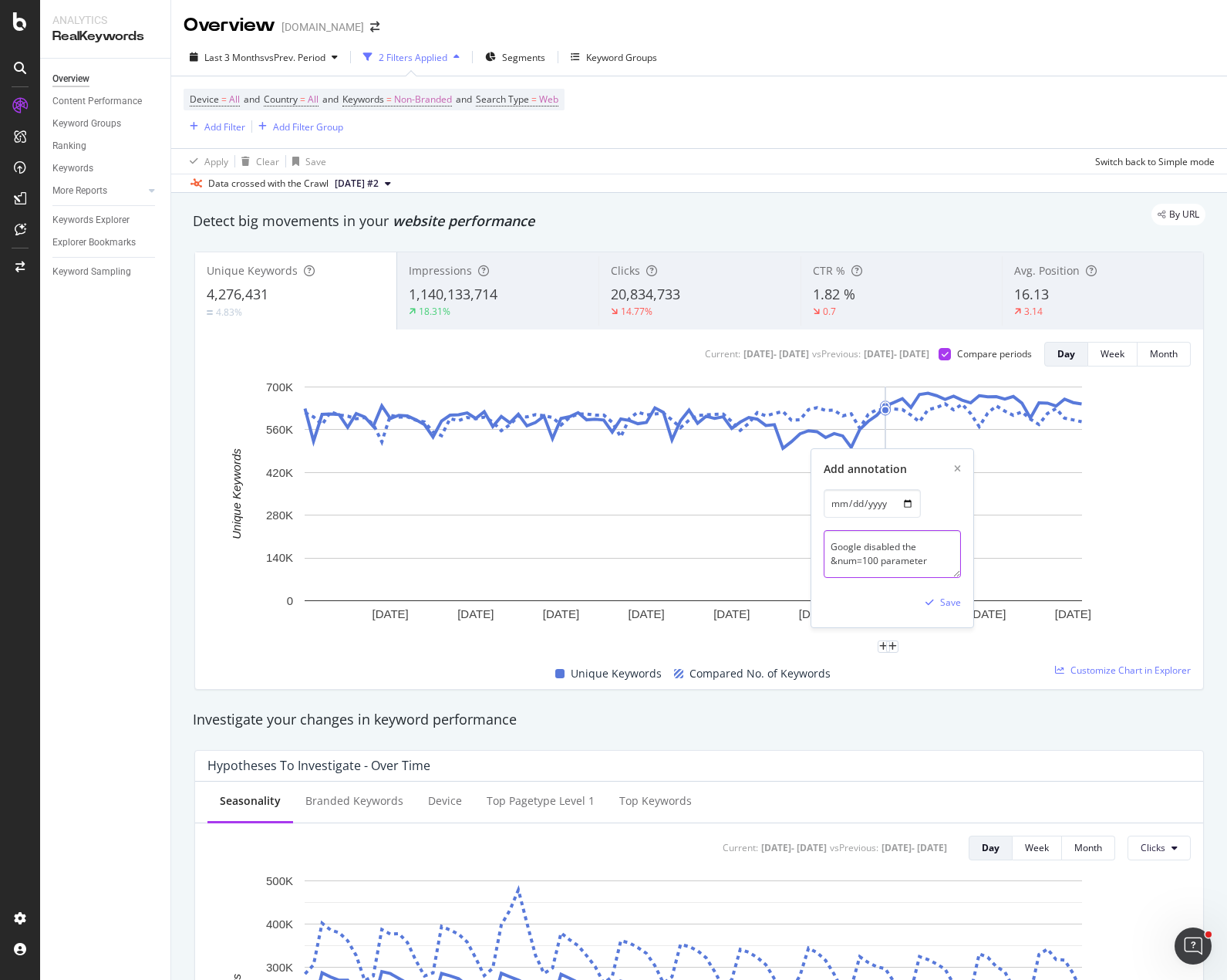
scroll to position [4, 0]
type textarea "Google disabled the &num=100 parameter"
click at [954, 602] on div "Save" at bounding box center [951, 602] width 21 height 13
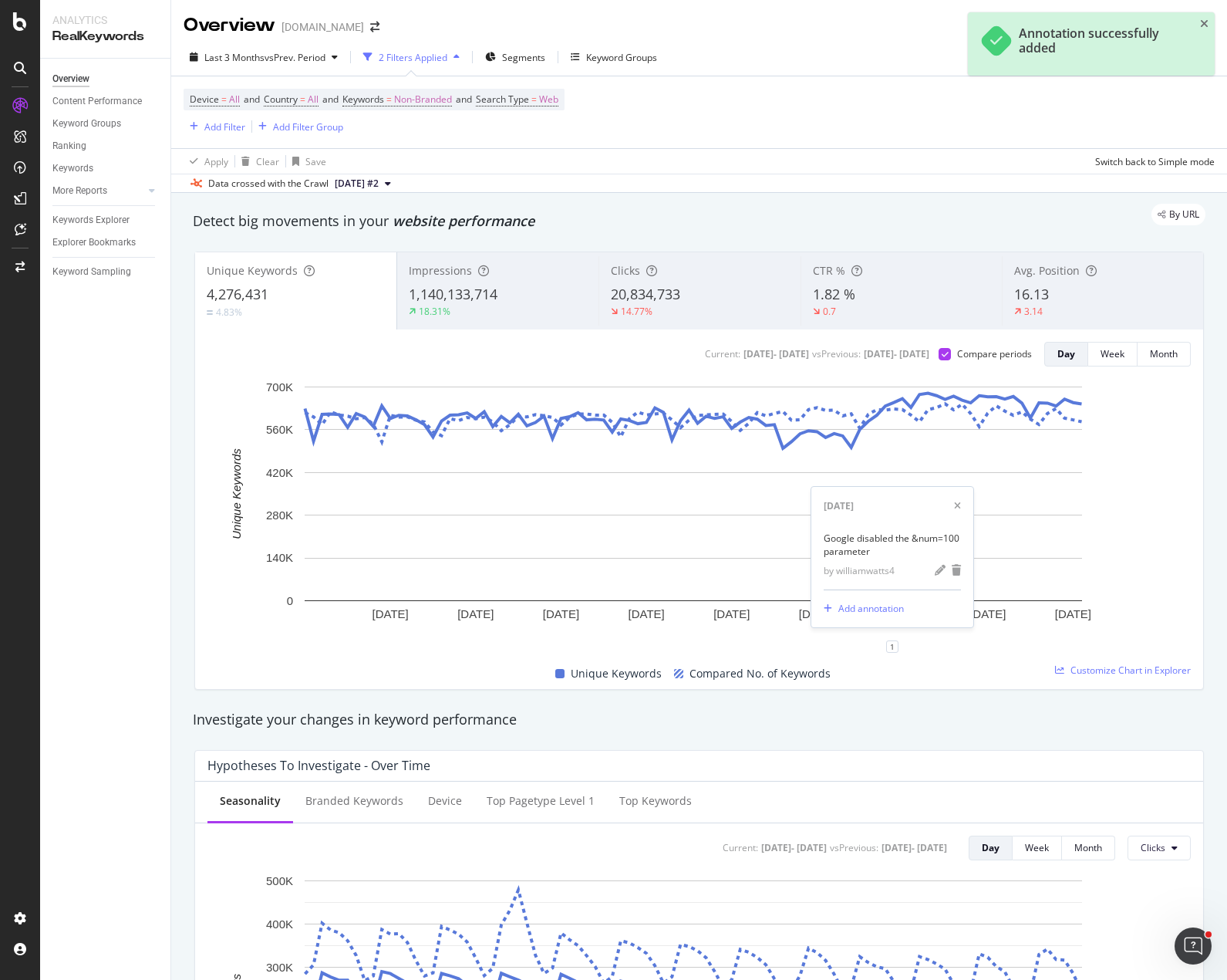
click at [900, 95] on div "Device = All and Country = All and Keywords = Non-Branded and Search Type = Web…" at bounding box center [699, 112] width 1032 height 72
click at [892, 647] on div "1" at bounding box center [892, 646] width 12 height 12
click at [851, 104] on div "Device = All and Country = All and Keywords = Non-Branded and Search Type = Web…" at bounding box center [699, 112] width 1032 height 72
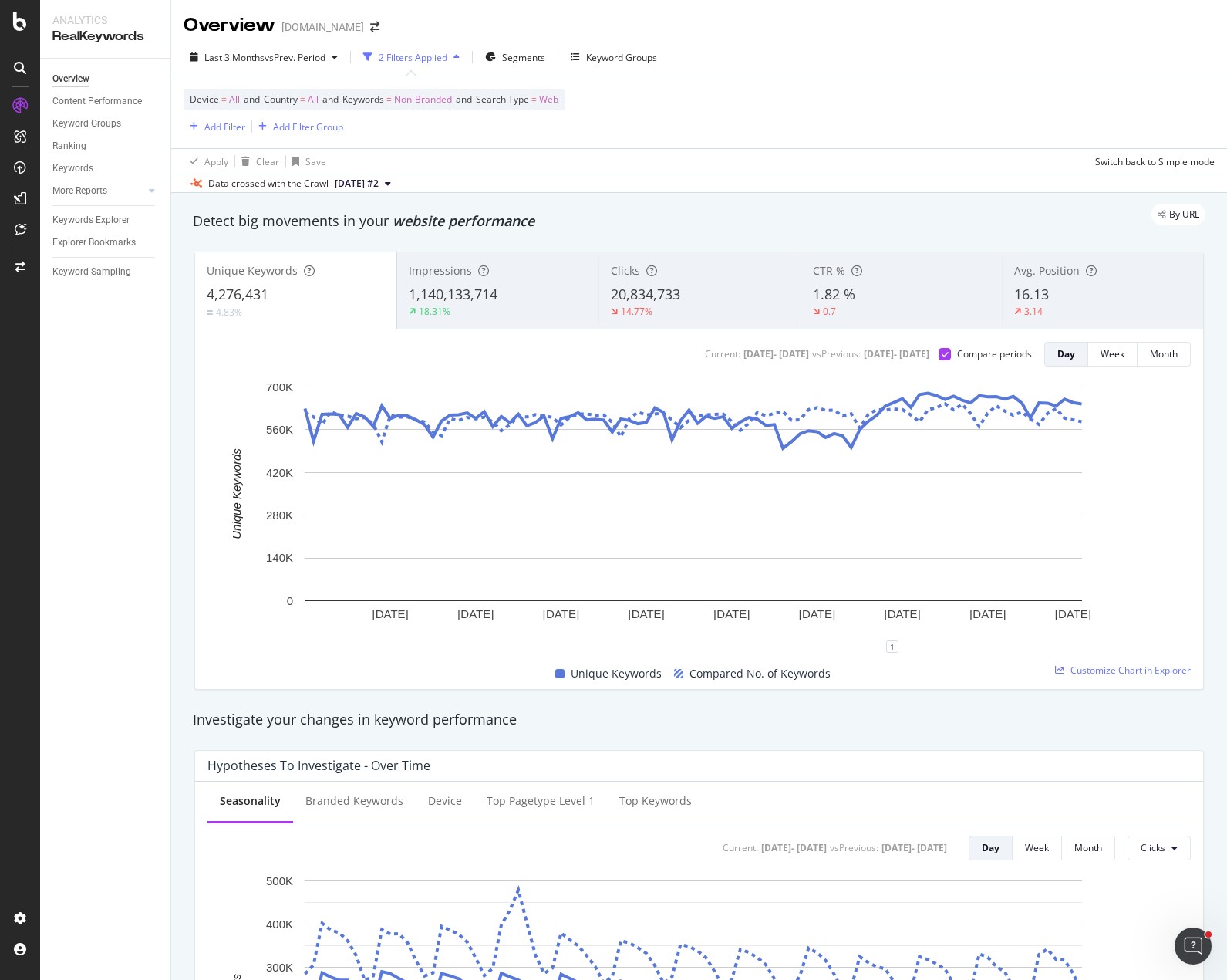
click at [820, 117] on div "Device = All and Country = All and Keywords = Non-Branded and Search Type = Web…" at bounding box center [699, 112] width 1032 height 72
click at [1197, 423] on div "Unique Keywords 4,276,431 4.83% Impressions 1,140,133,714 18.31% Clicks 20,834,…" at bounding box center [699, 471] width 1029 height 462
click at [1195, 409] on div "Unique Keywords 4,276,431 4.83% Impressions 1,140,133,714 18.31% Clicks 20,834,…" at bounding box center [699, 471] width 1029 height 462
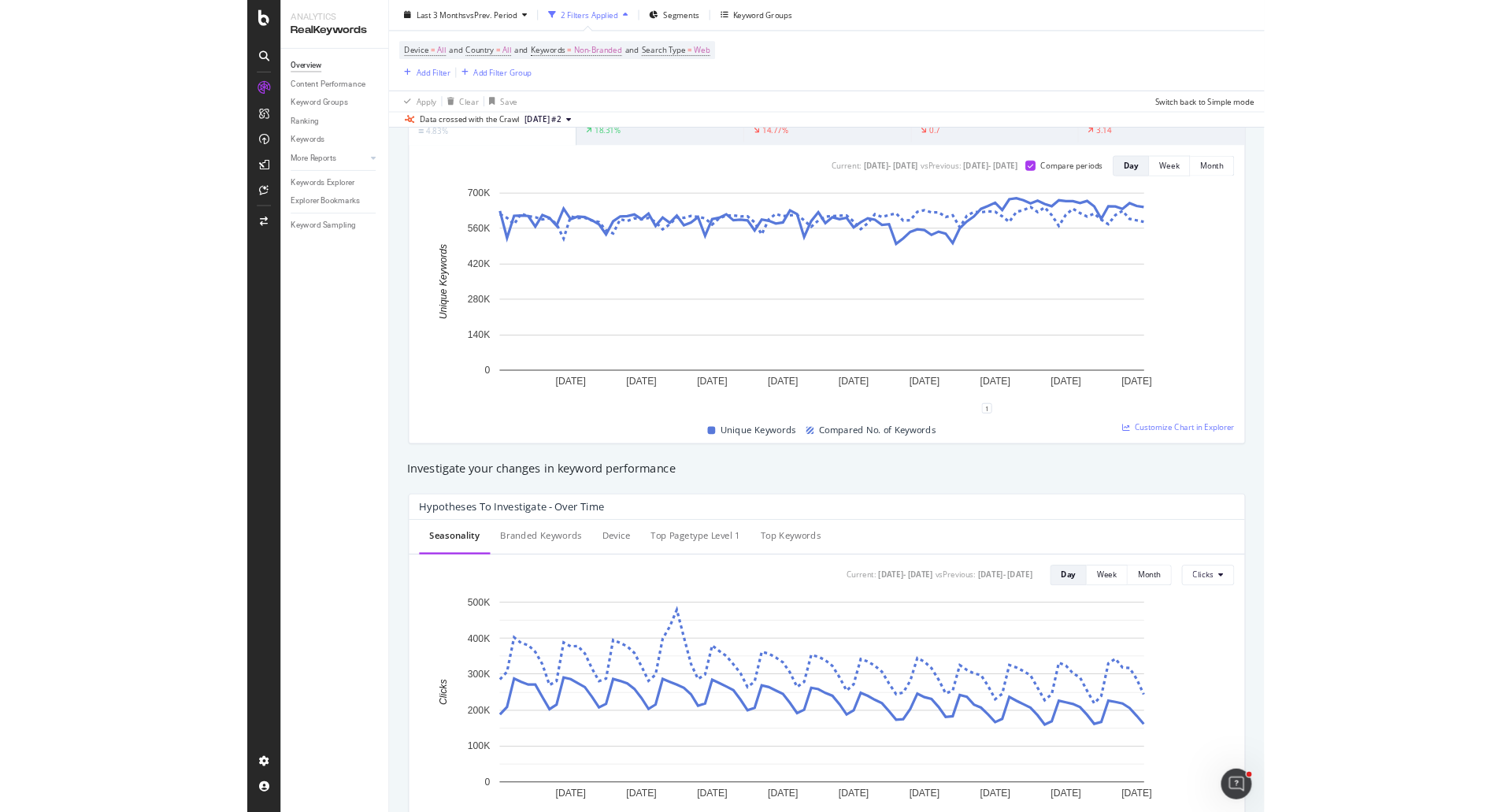
scroll to position [0, 0]
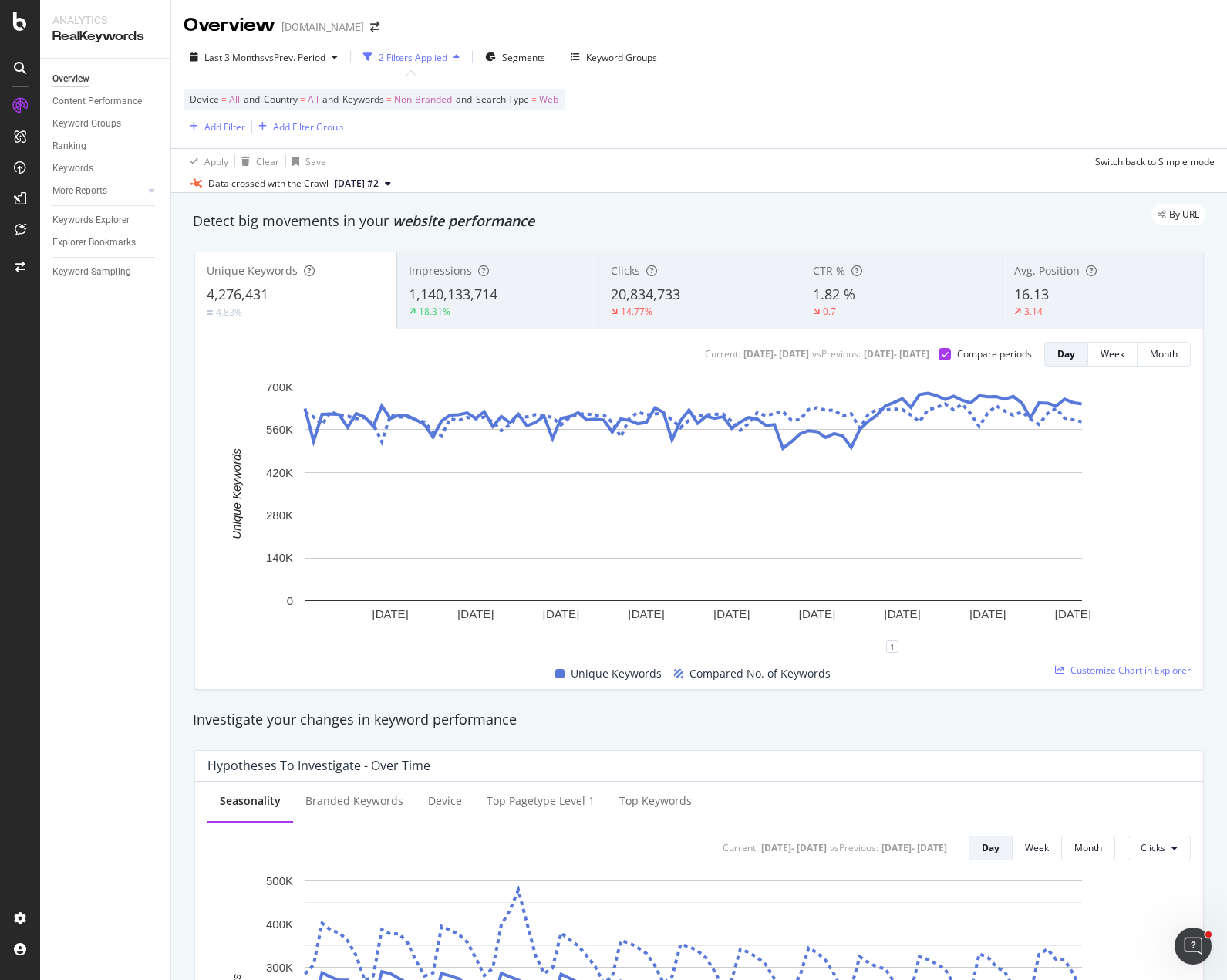
click at [761, 99] on div "Device = All and Country = All and Keywords = Non-Branded and Search Type = Web…" at bounding box center [699, 112] width 1032 height 72
click at [719, 109] on div "Device = All and Country = All and Keywords = Non-Branded and Search Type = Web…" at bounding box center [699, 112] width 1032 height 72
click at [552, 138] on div "Device = All and Country = All and Keywords = Non-Branded and Search Type = Web…" at bounding box center [699, 112] width 1032 height 72
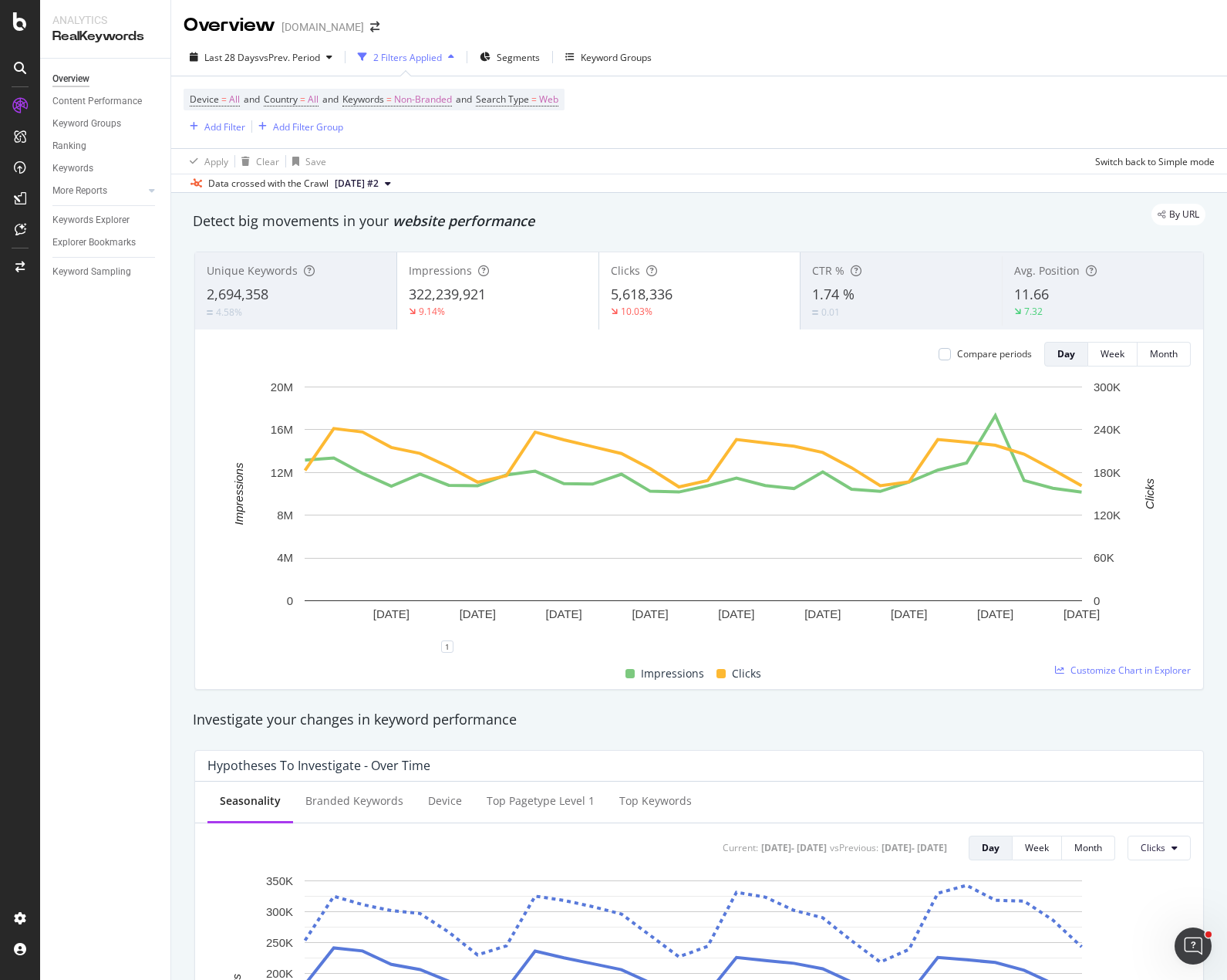
click at [642, 133] on div "Device = All and Country = All and Keywords = Non-Branded and Search Type = Web…" at bounding box center [699, 112] width 1032 height 72
click at [957, 352] on div "Compare periods" at bounding box center [995, 353] width 75 height 13
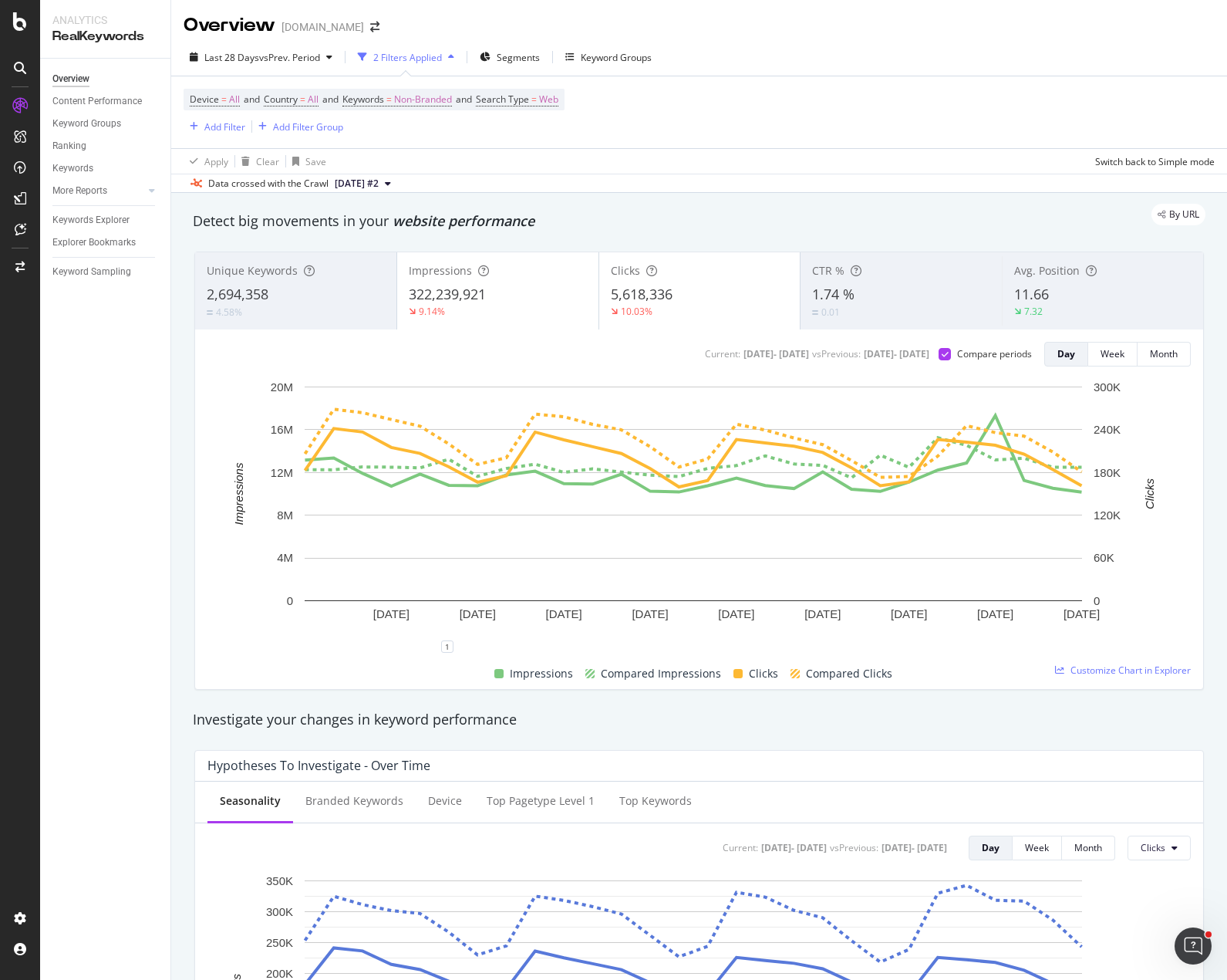
click at [479, 285] on span "322,239,921" at bounding box center [448, 294] width 77 height 18
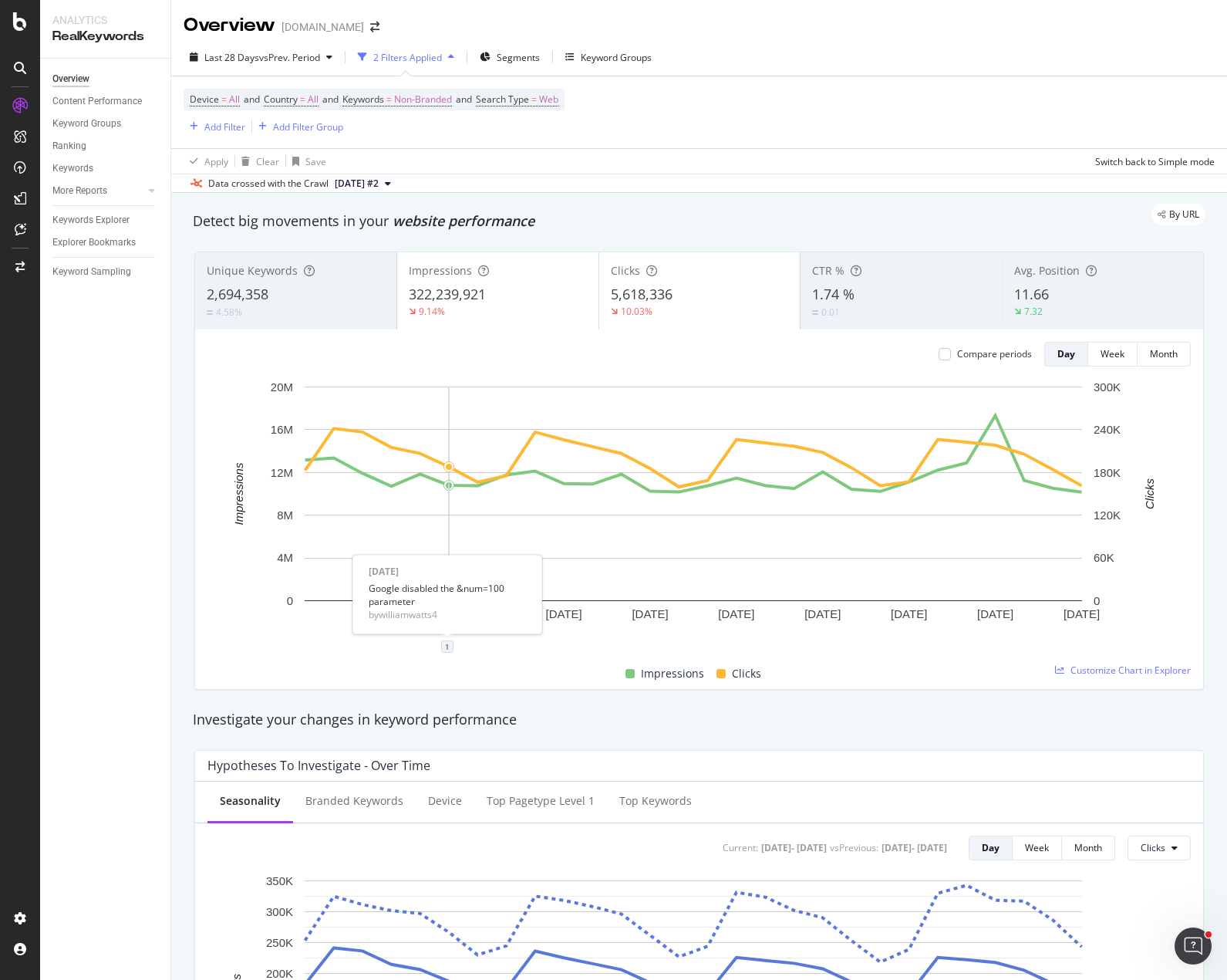
click at [450, 644] on div "1" at bounding box center [447, 646] width 12 height 12
click at [508, 648] on div "1" at bounding box center [699, 651] width 984 height 12
click at [502, 292] on div "322,239,921" at bounding box center [498, 295] width 178 height 20
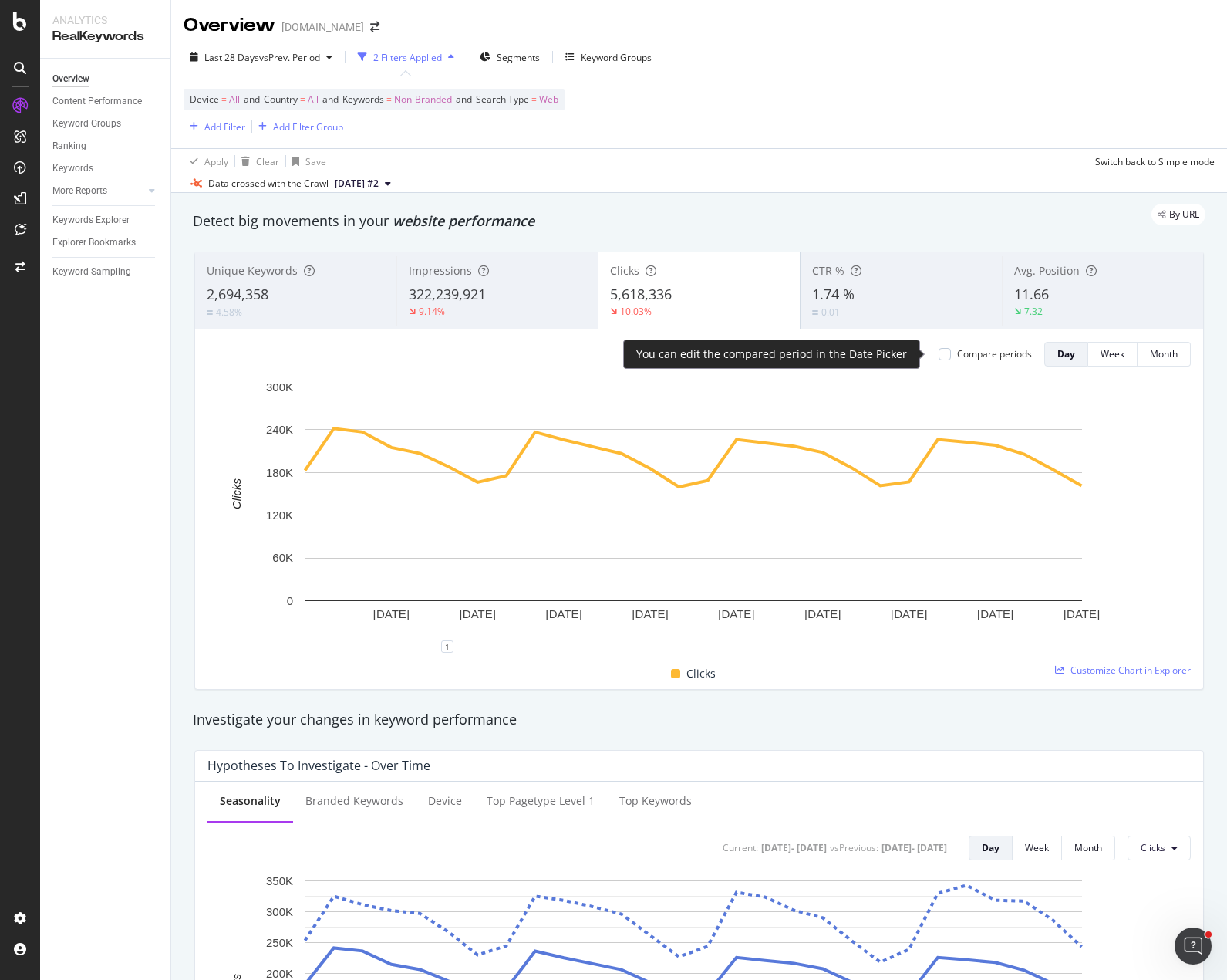
click at [957, 353] on div "Compare periods" at bounding box center [995, 353] width 75 height 13
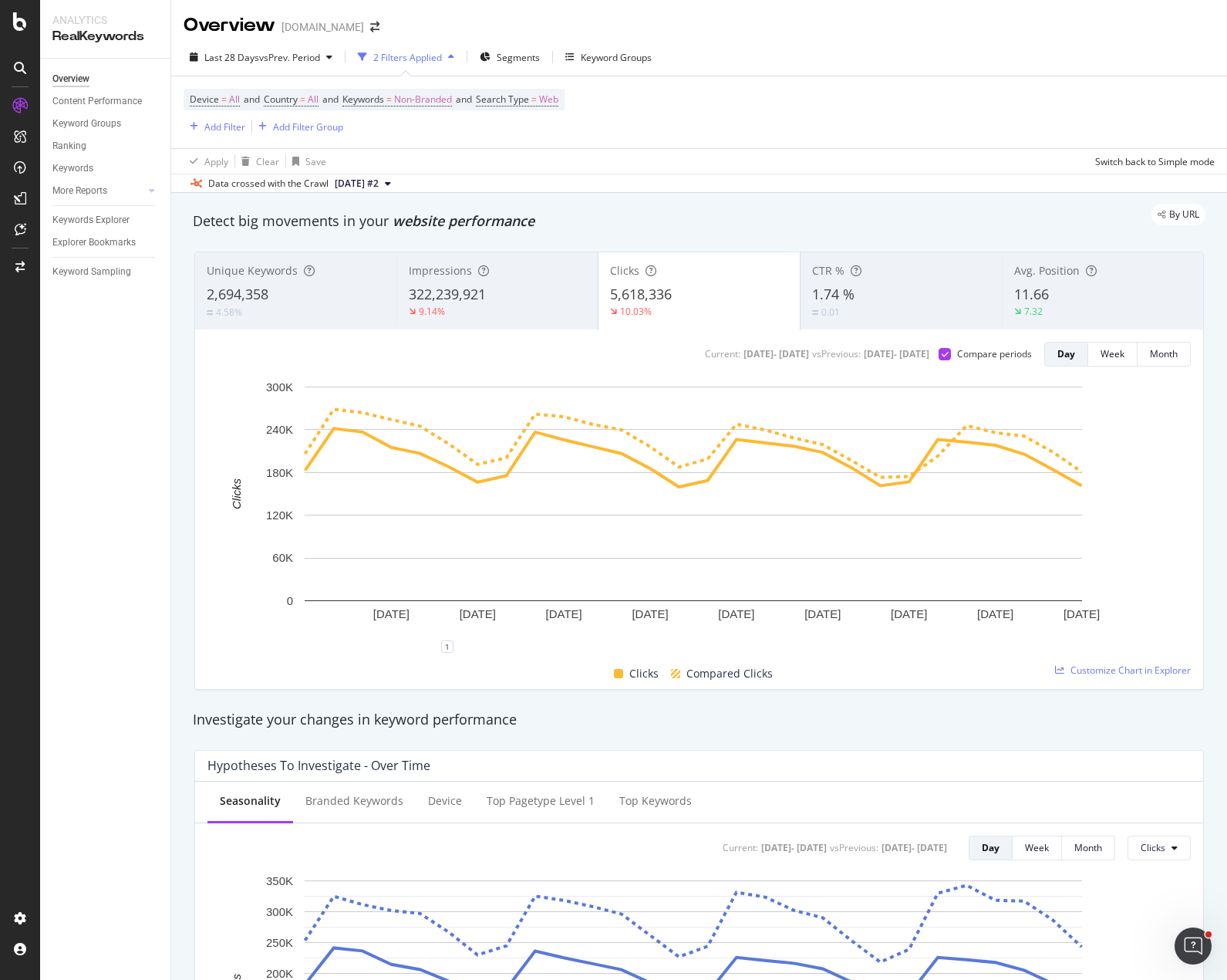
click at [508, 286] on div "322,239,921" at bounding box center [497, 295] width 177 height 20
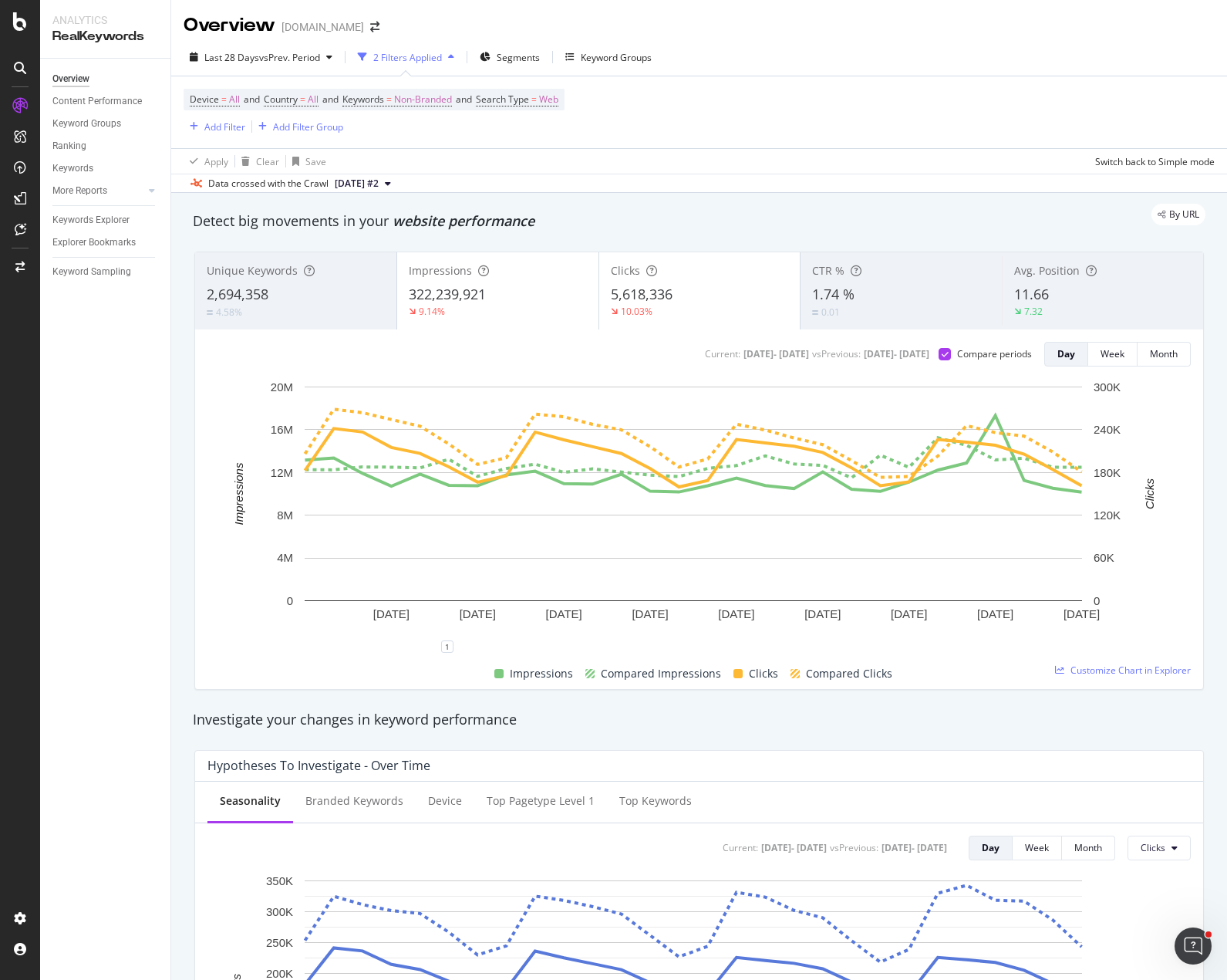
click at [679, 294] on div "5,618,336" at bounding box center [700, 295] width 178 height 20
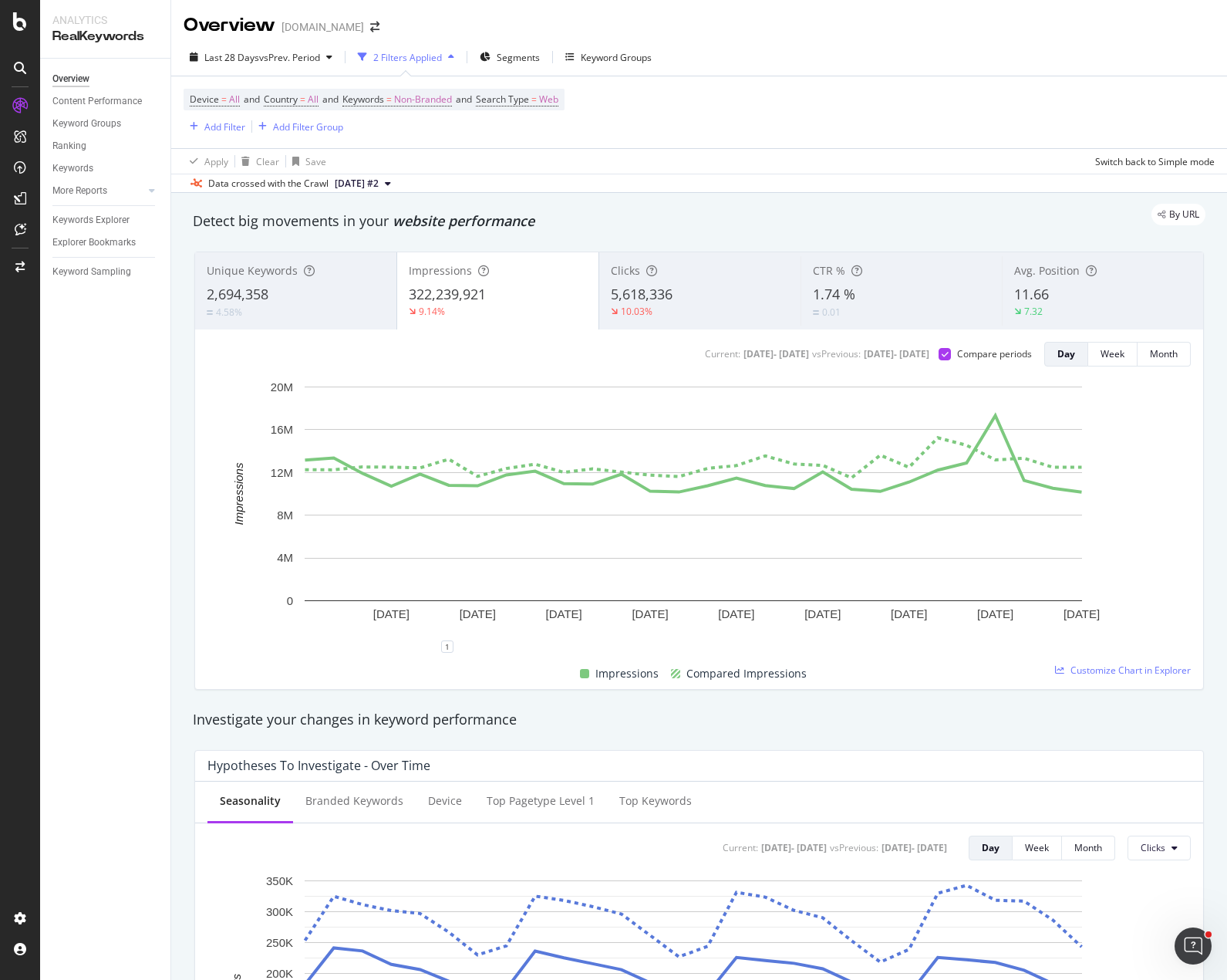
click at [358, 285] on div "2,694,358" at bounding box center [296, 295] width 178 height 20
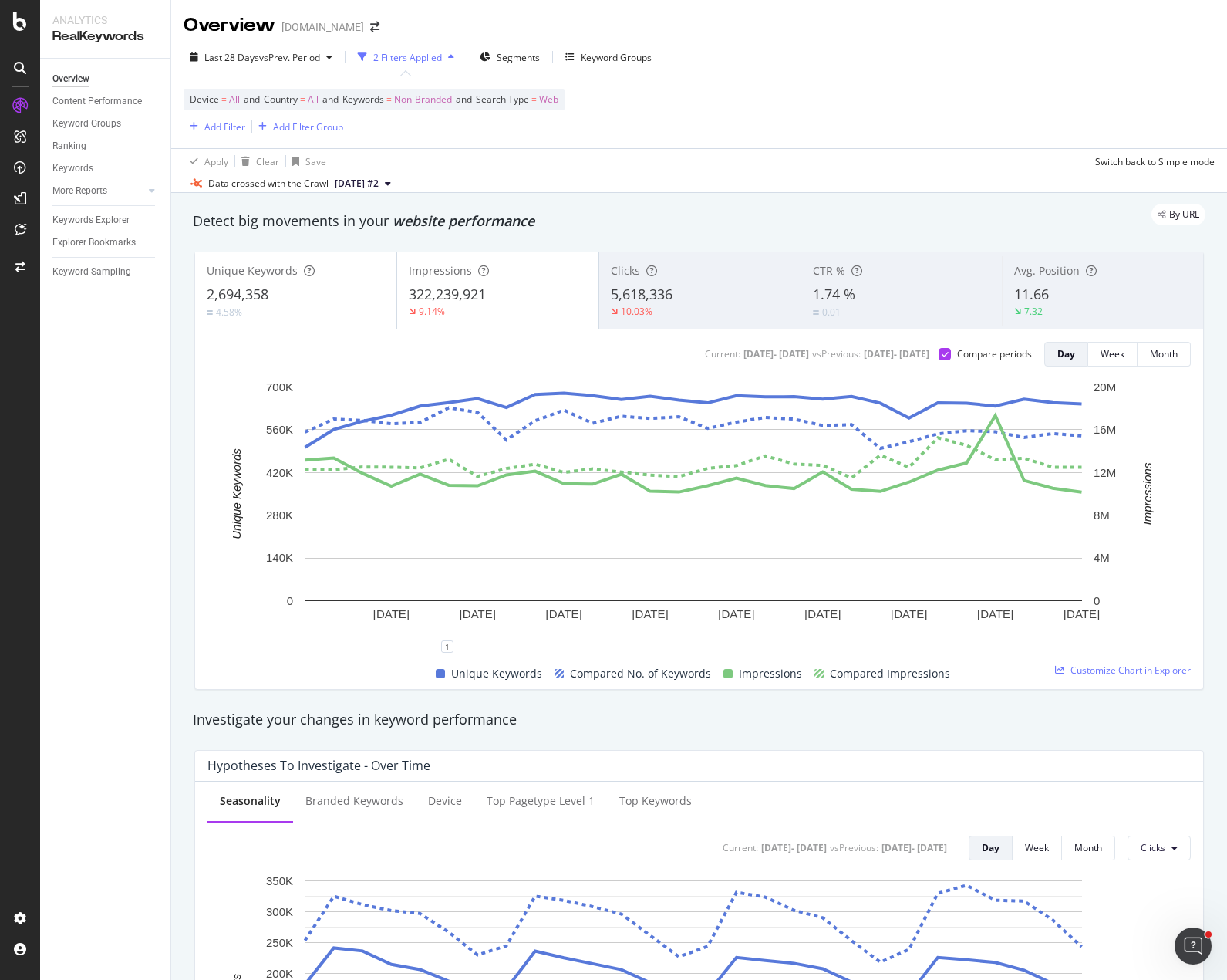
click at [482, 288] on span "322,239,921" at bounding box center [448, 294] width 77 height 18
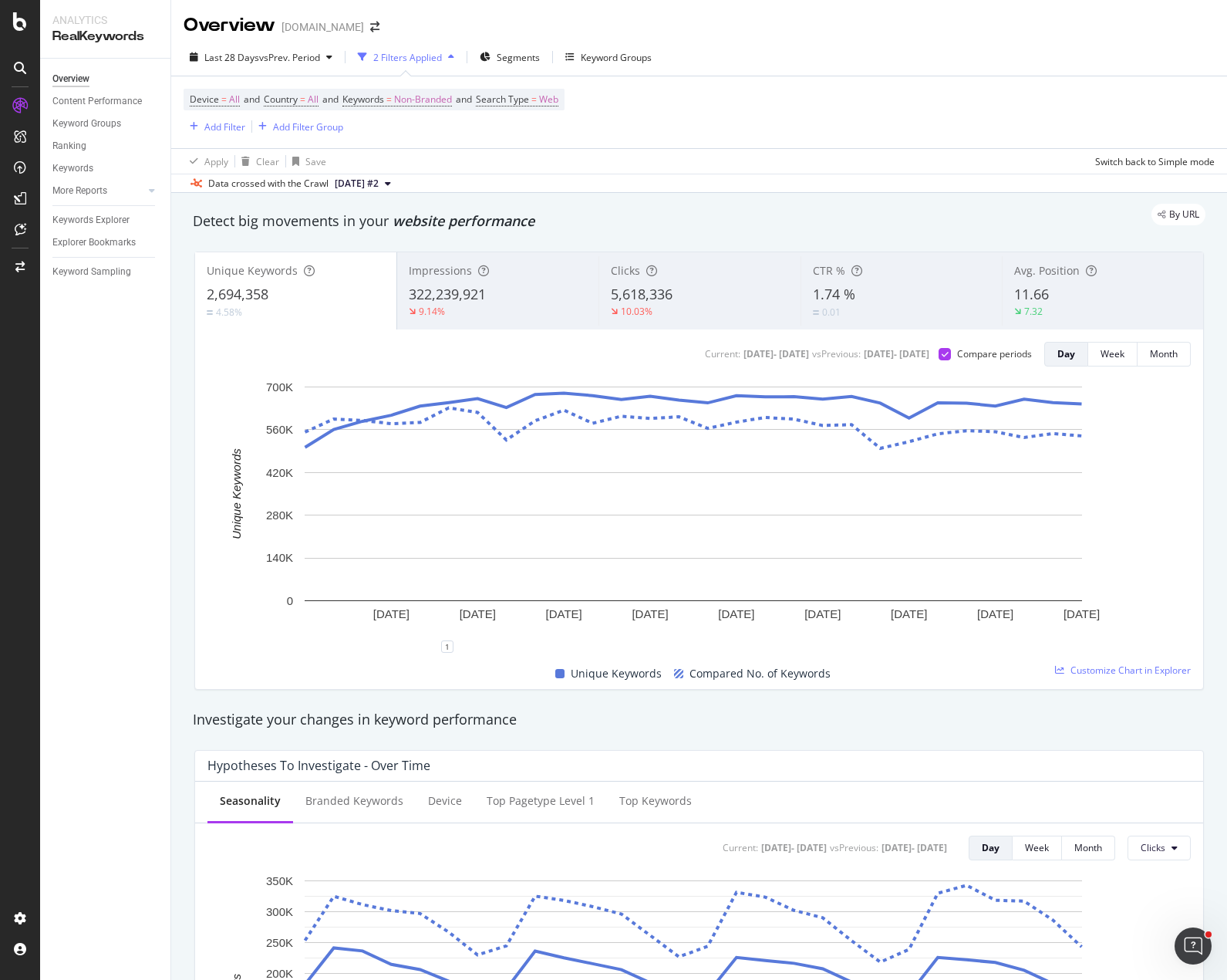
click at [736, 112] on div "Device = All and Country = All and Keywords = Non-Branded and Search Type = Web…" at bounding box center [699, 112] width 1032 height 72
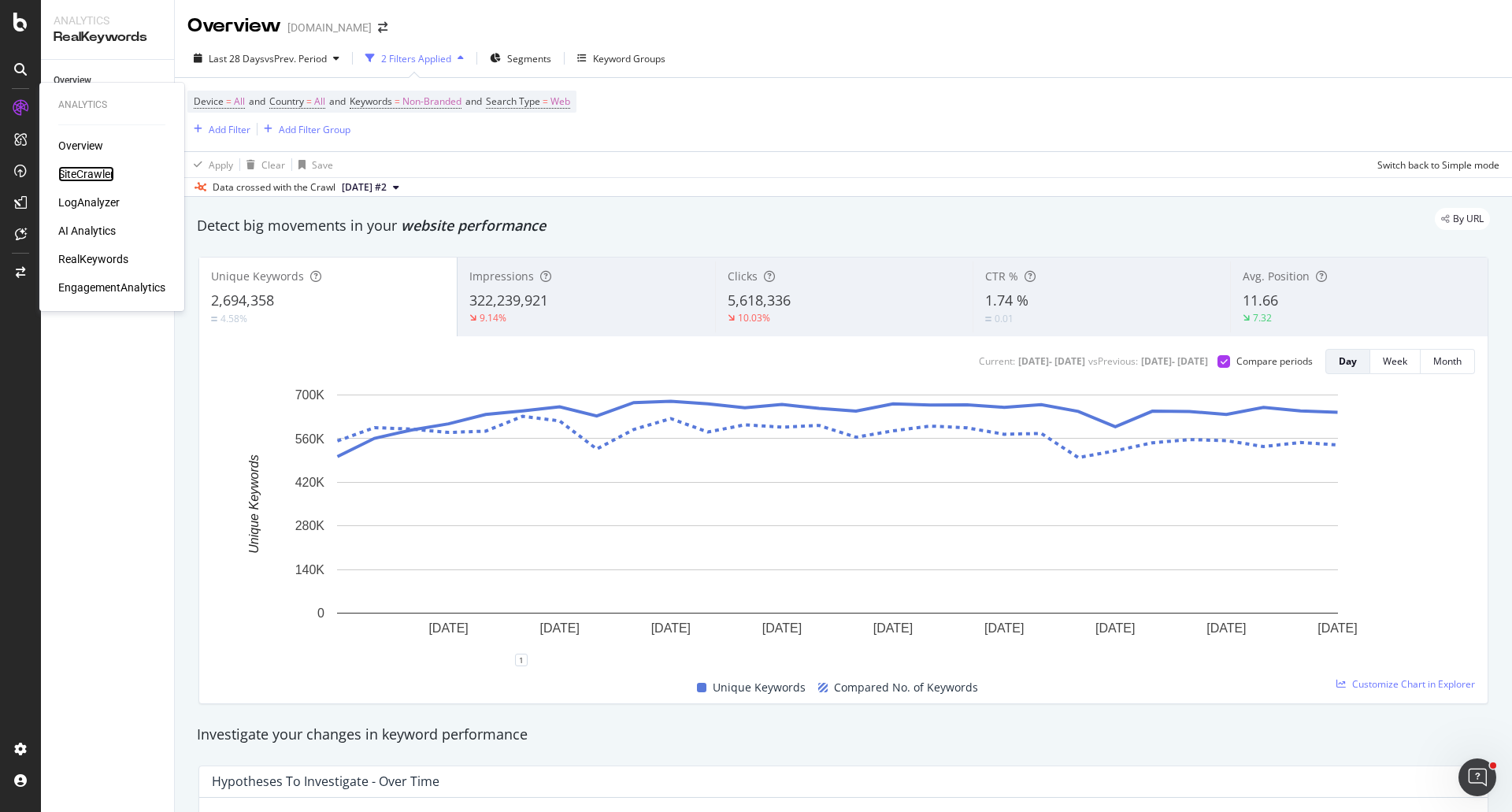
click at [90, 170] on div "SiteCrawler" at bounding box center [86, 173] width 56 height 16
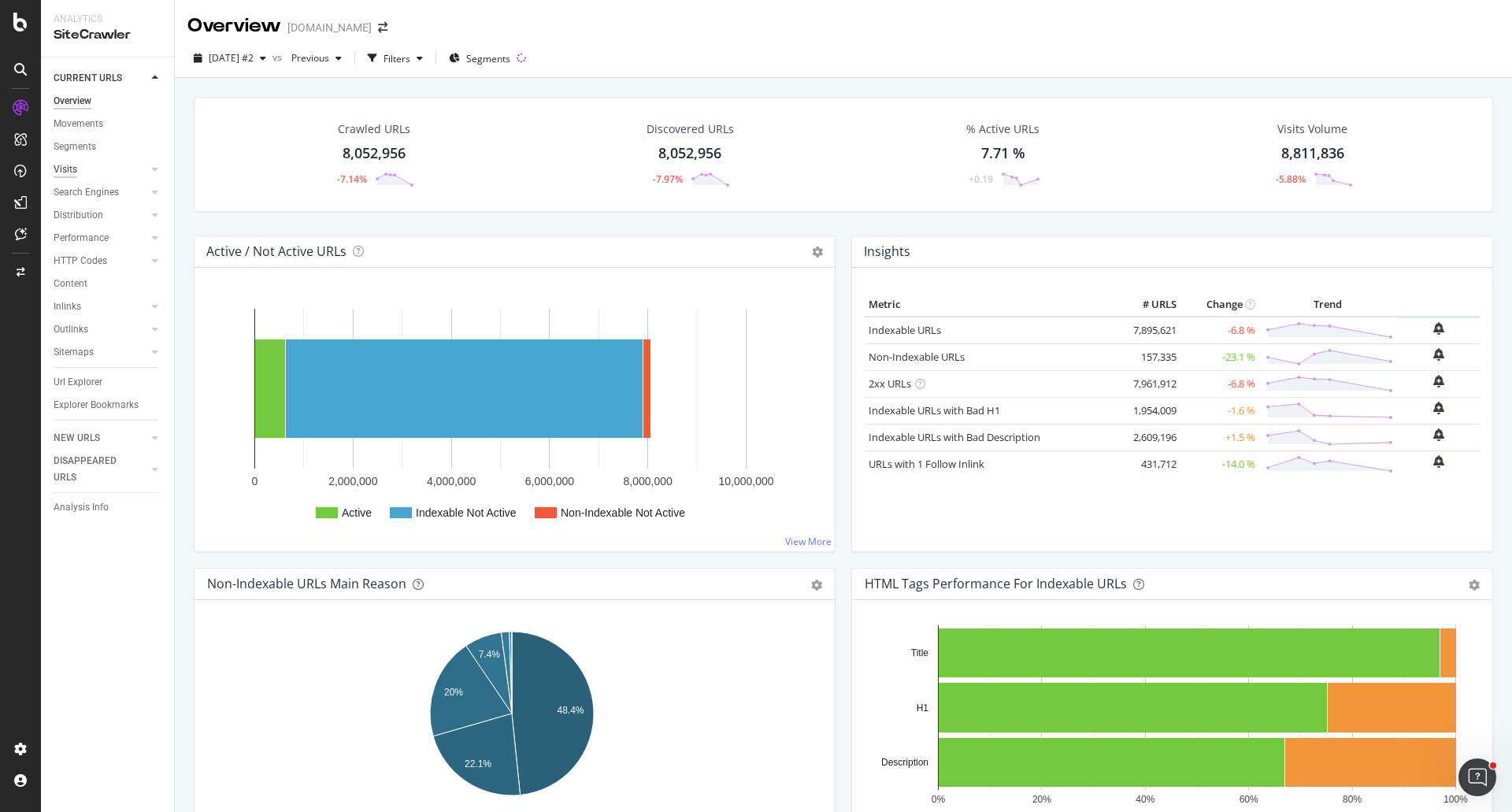
click at [63, 167] on div "Visits" at bounding box center [65, 170] width 23 height 17
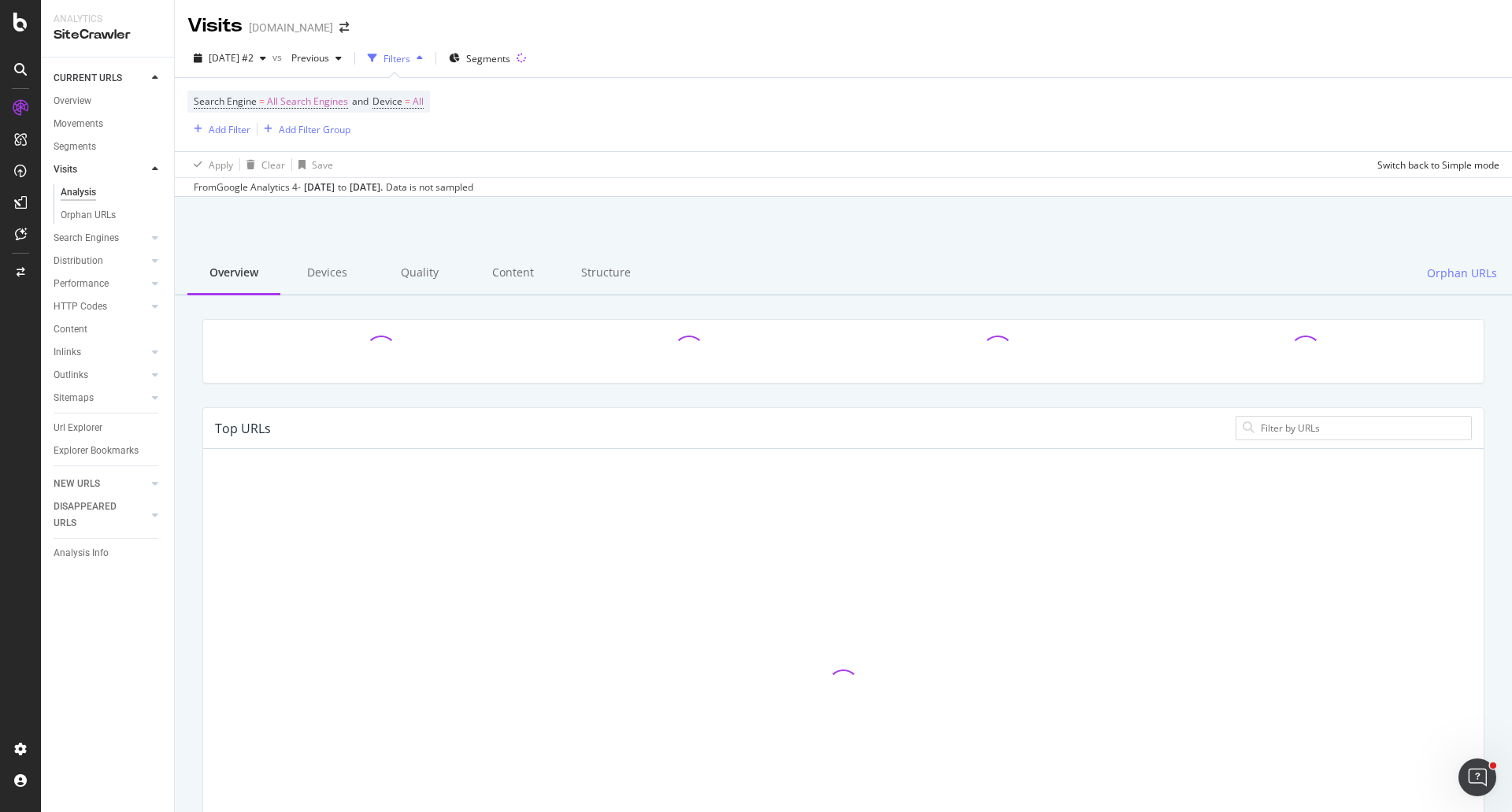
click at [200, 391] on div at bounding box center [843, 362] width 1306 height 88
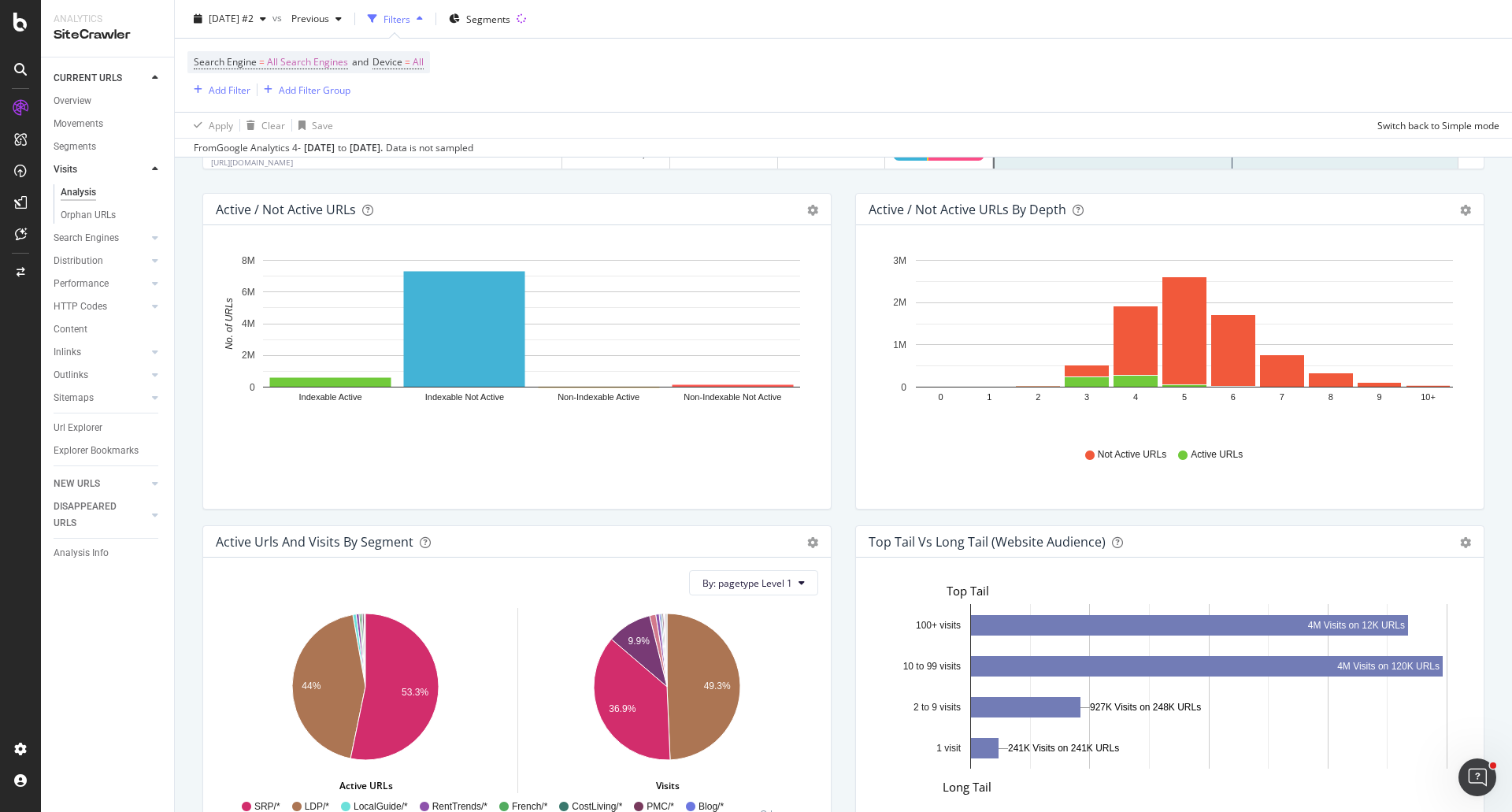
scroll to position [788, 0]
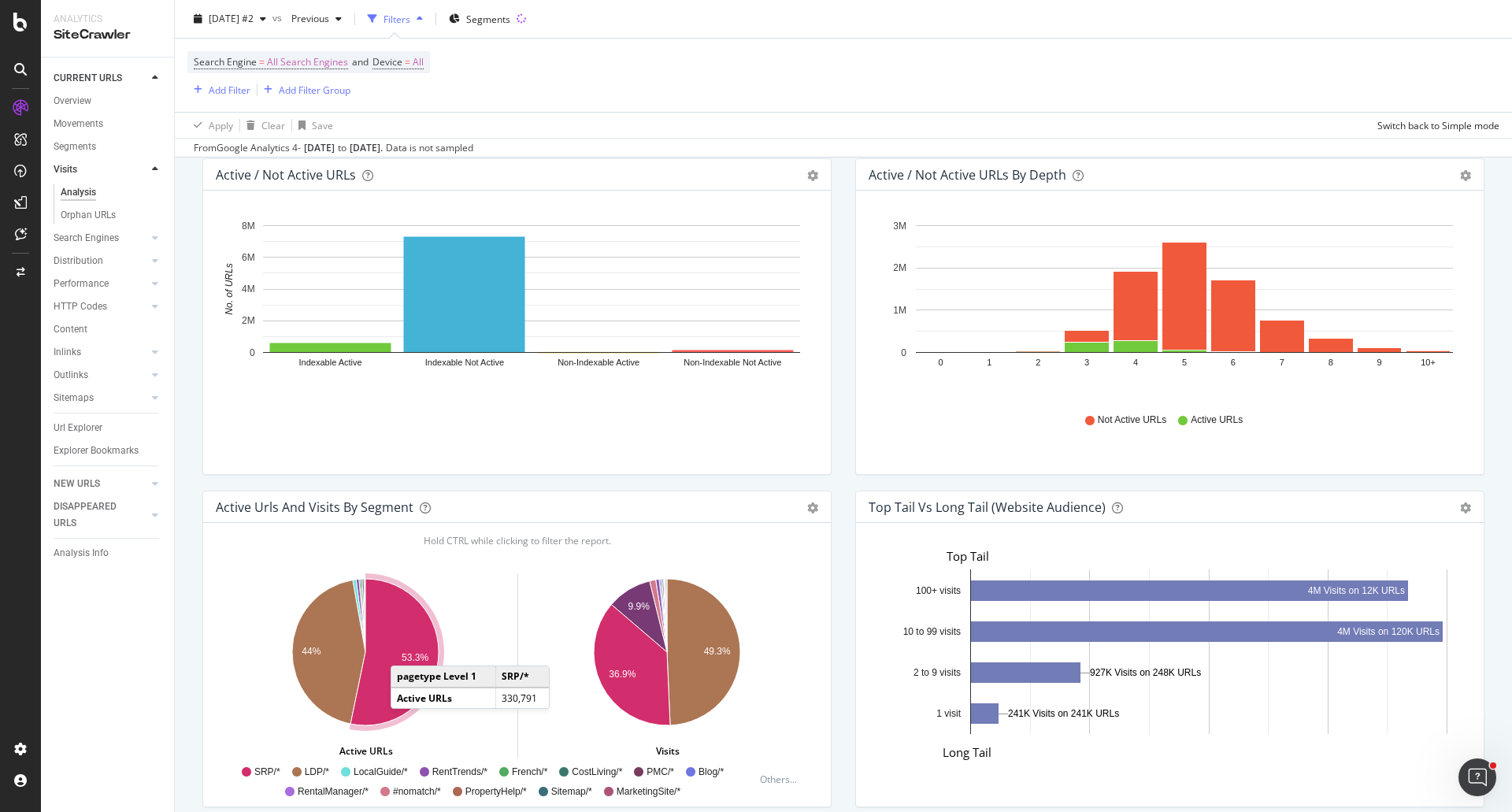
click at [407, 650] on icon "A chart." at bounding box center [394, 652] width 88 height 146
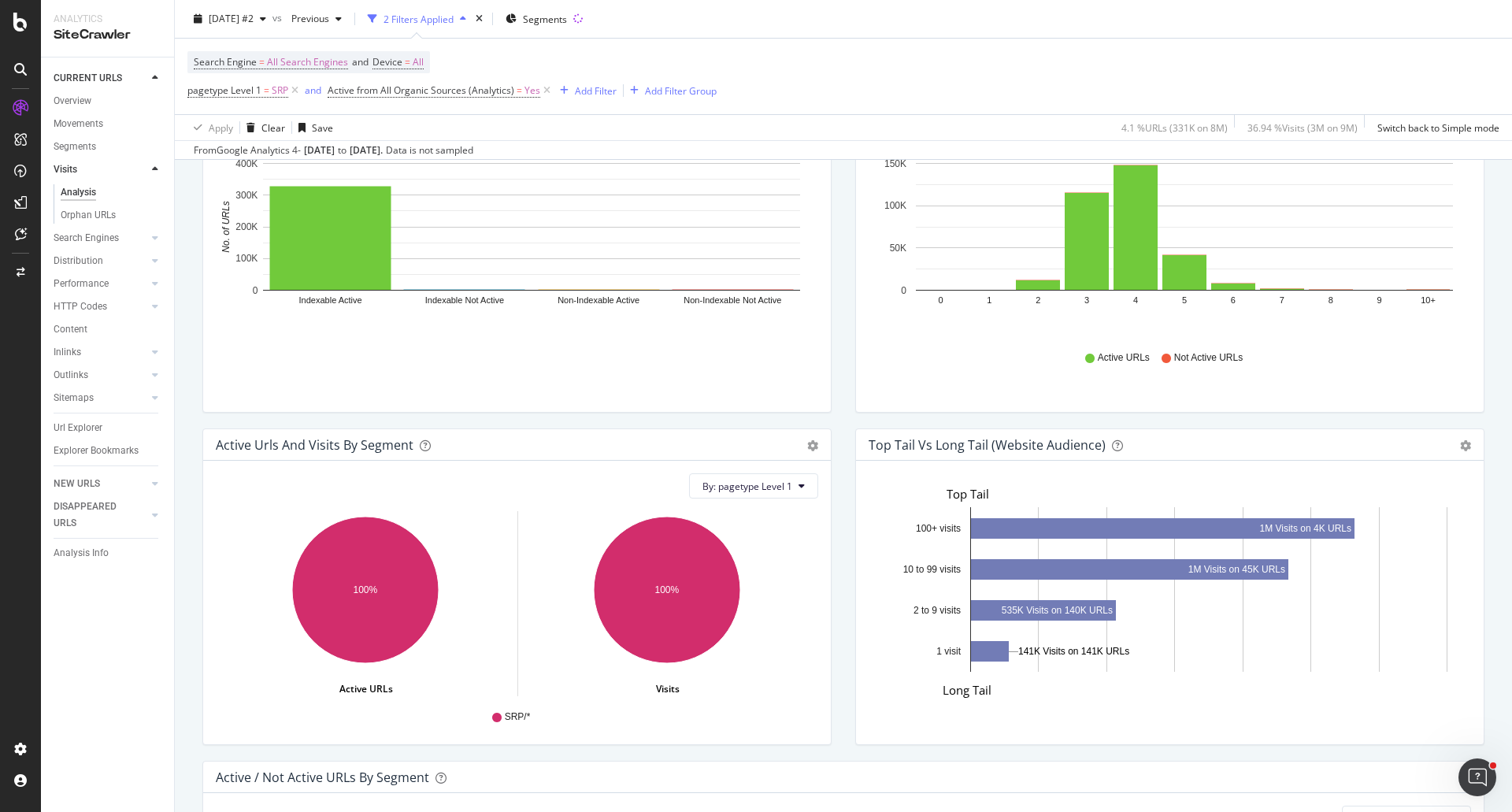
scroll to position [866, 0]
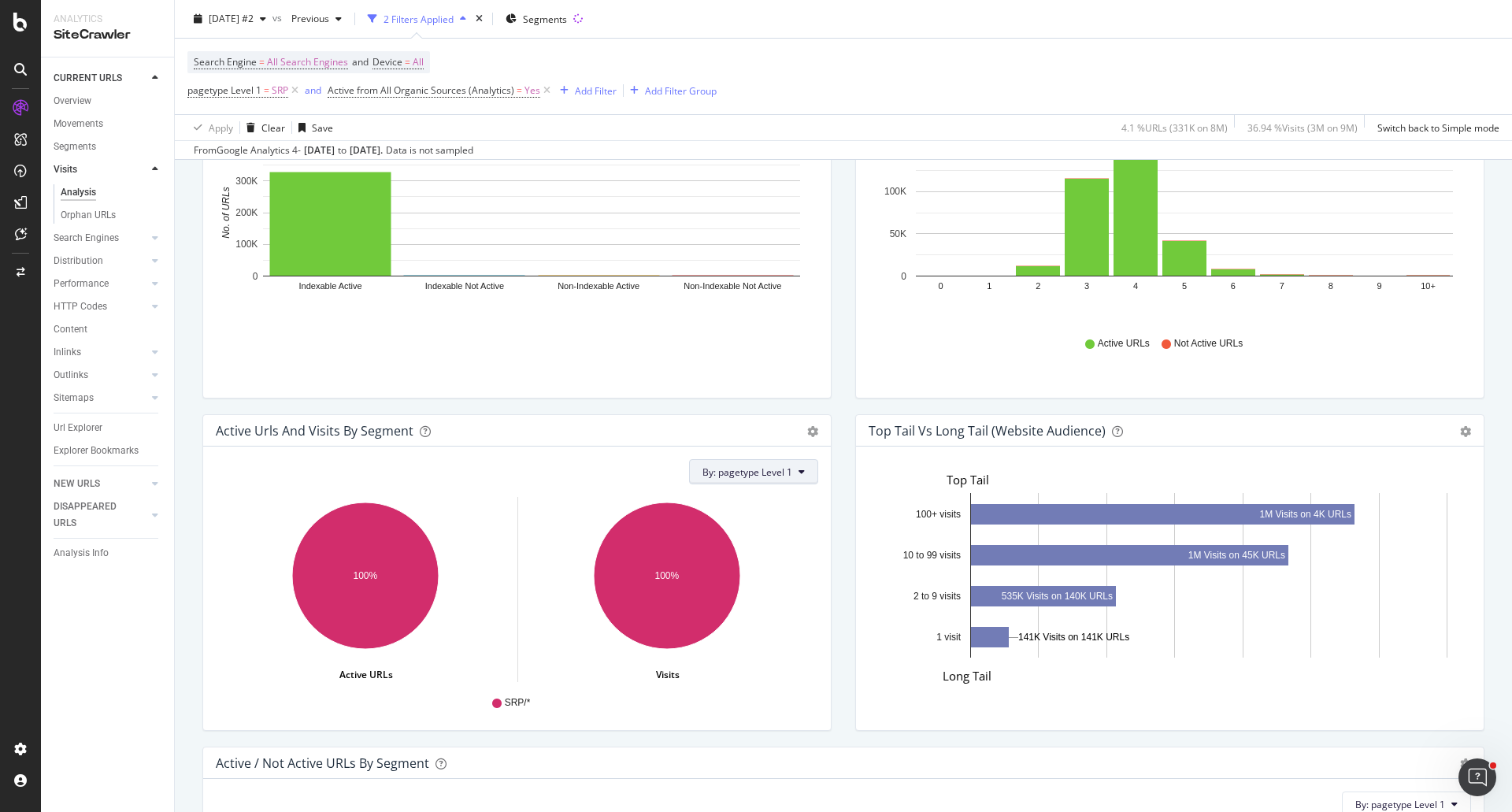
click at [791, 468] on button "By: pagetype Level 1" at bounding box center [754, 471] width 129 height 25
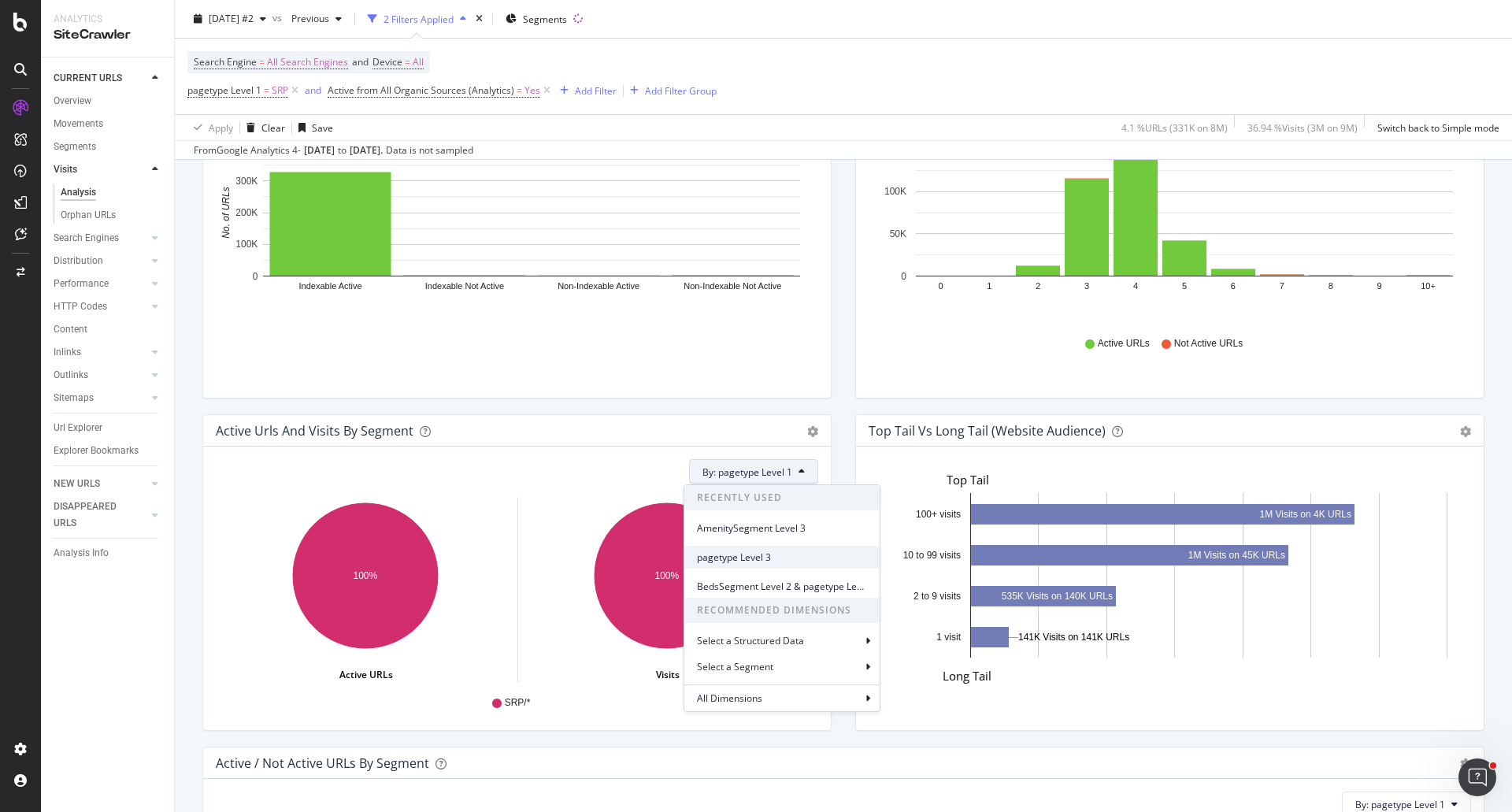
click at [778, 556] on span "pagetype Level 3" at bounding box center [782, 557] width 170 height 14
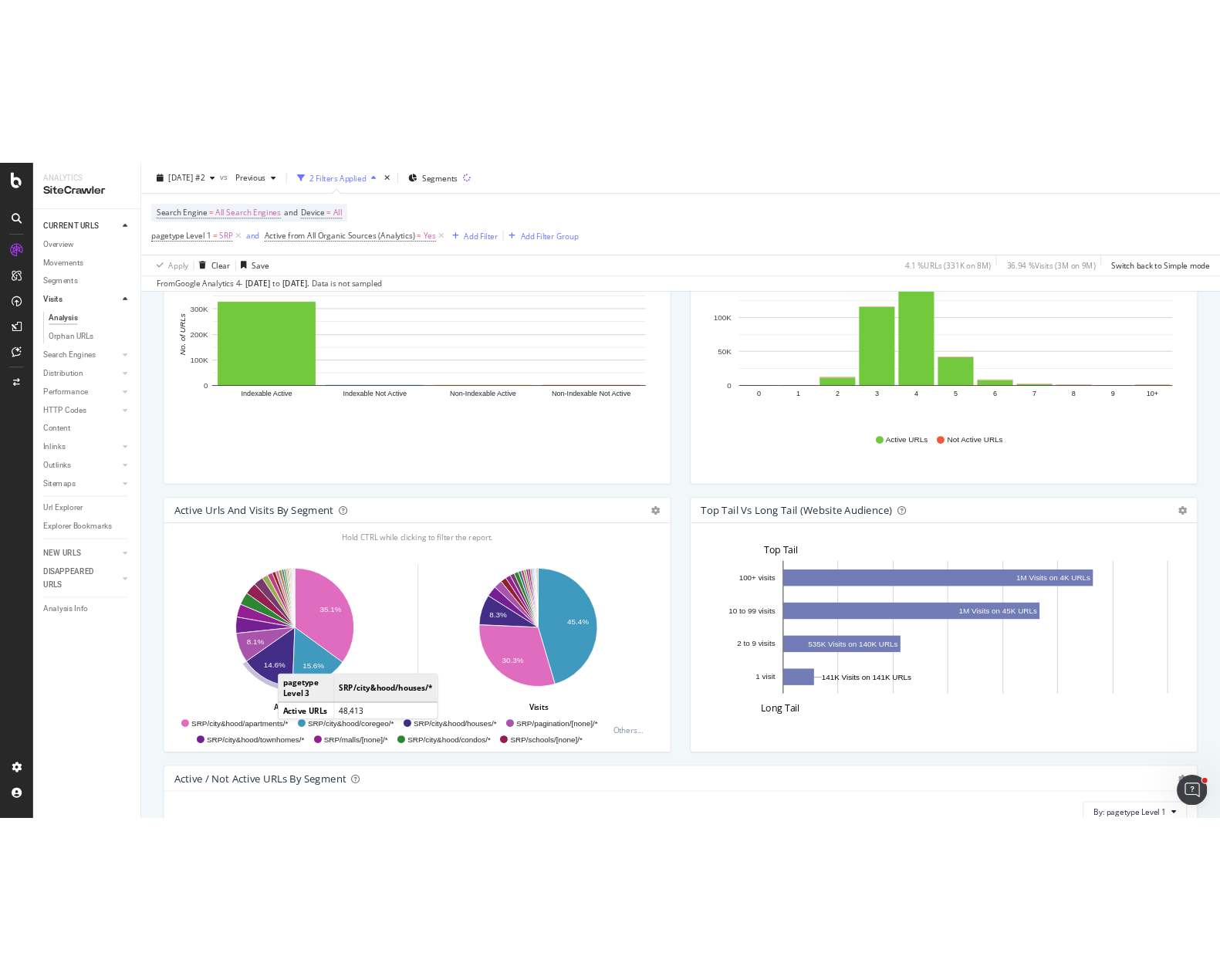
scroll to position [898, 0]
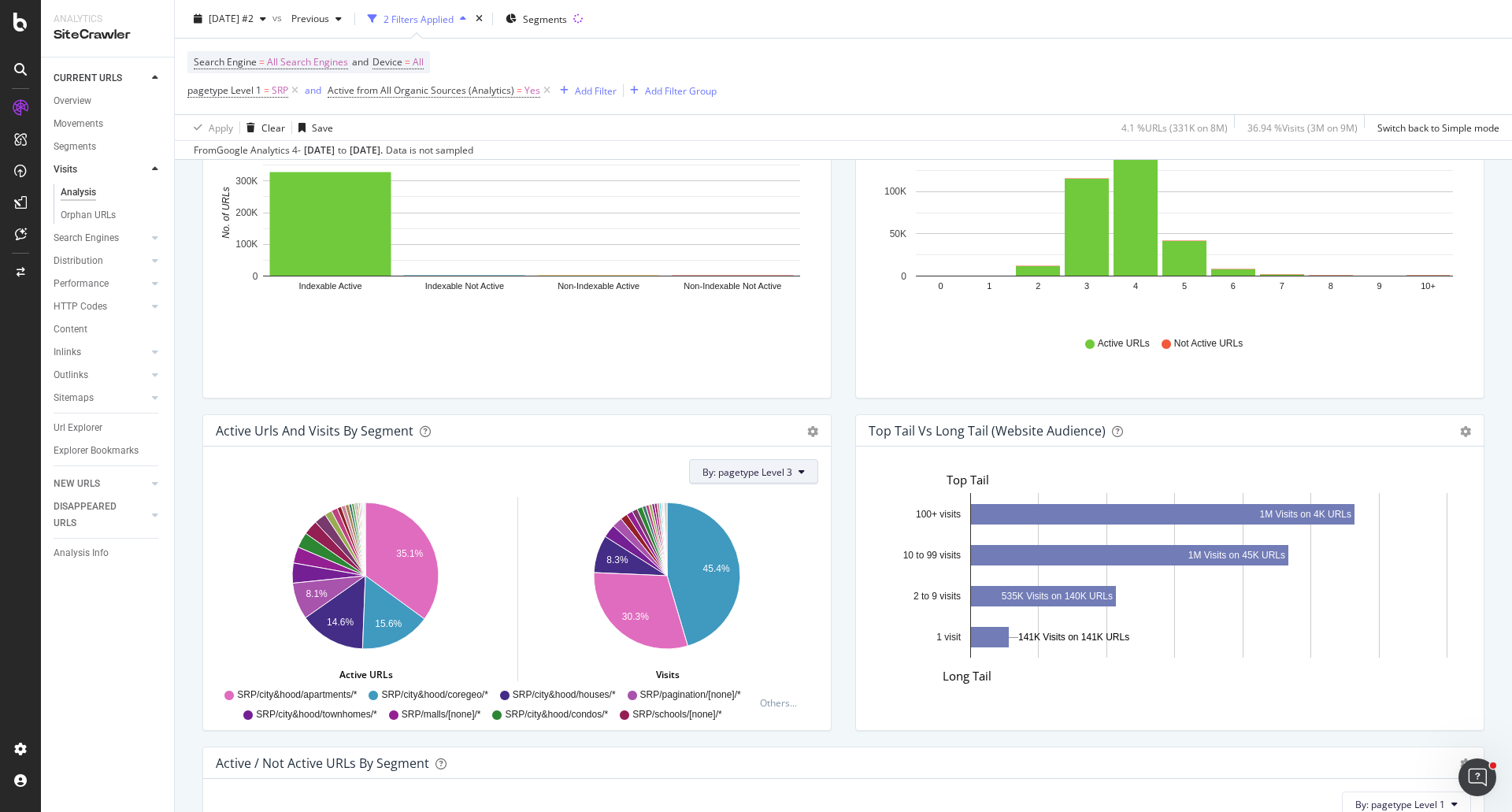
click at [772, 478] on button "By: pagetype Level 3" at bounding box center [754, 471] width 129 height 25
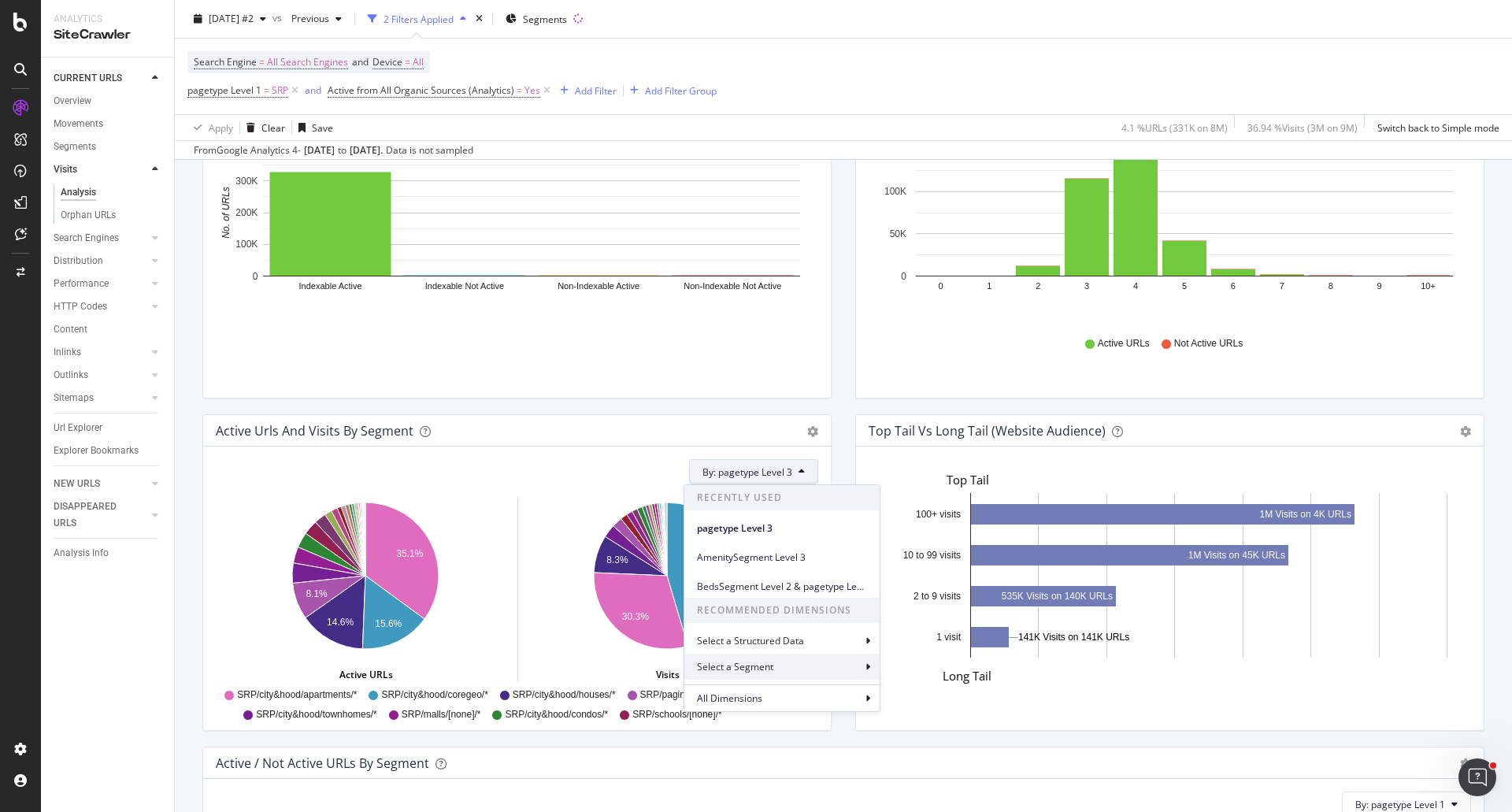
click at [778, 662] on div "Select a Segment" at bounding box center [782, 667] width 195 height 26
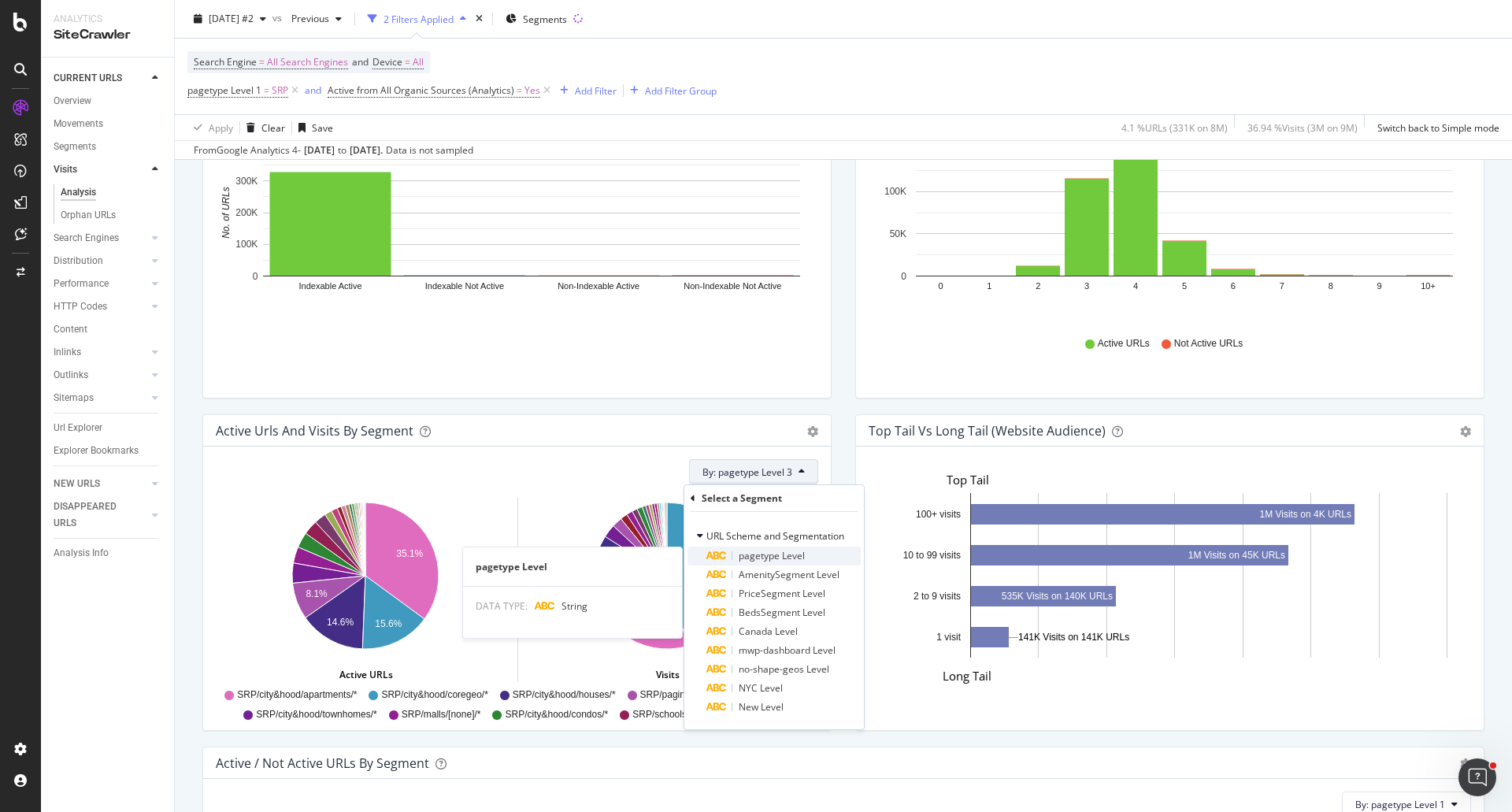
click at [753, 556] on span "pagetype Level" at bounding box center [772, 555] width 67 height 13
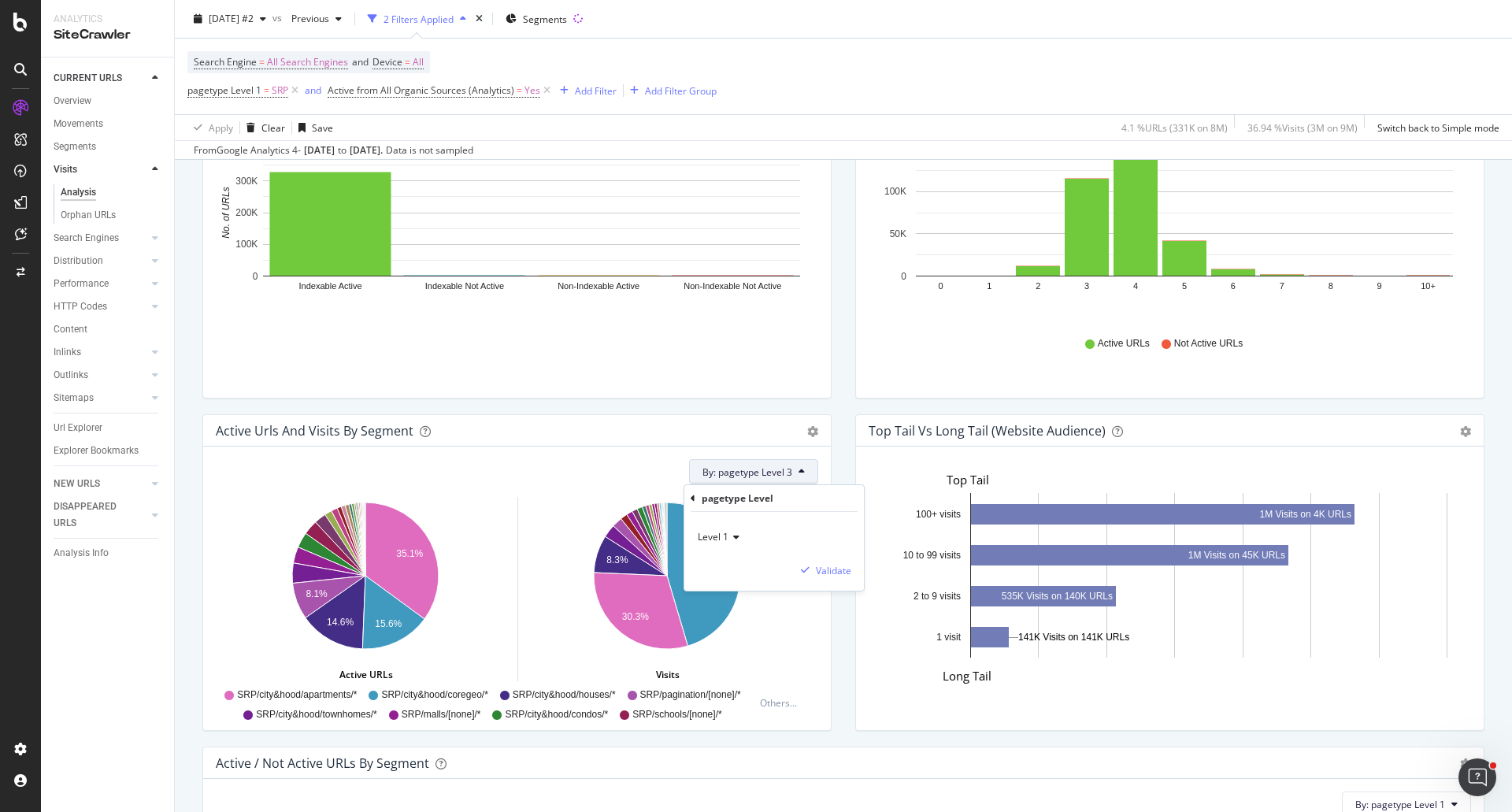
click at [733, 541] on icon at bounding box center [734, 537] width 11 height 9
click at [714, 593] on span "Level 2" at bounding box center [719, 590] width 31 height 13
click at [826, 576] on div "Validate" at bounding box center [834, 570] width 36 height 13
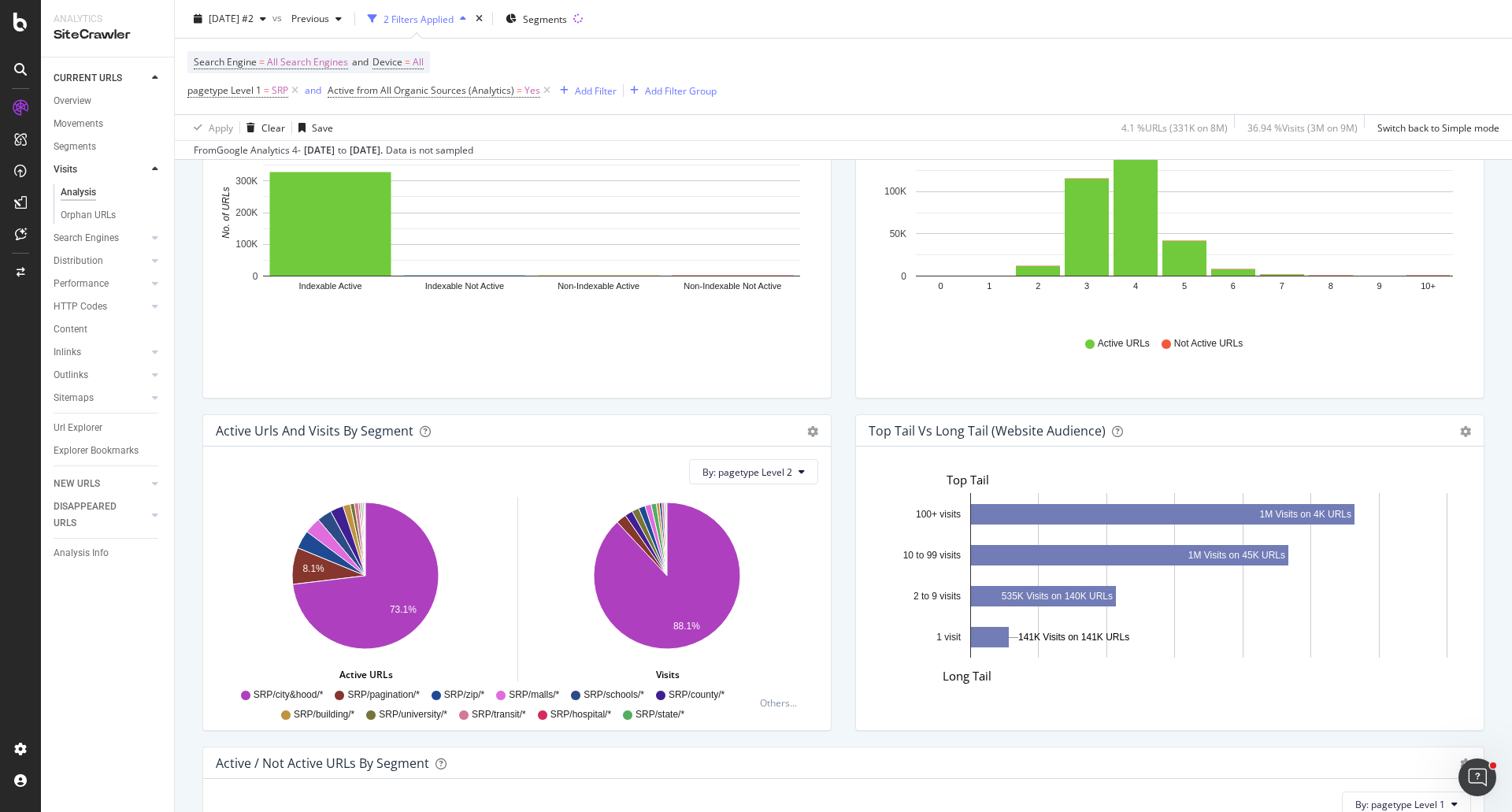
click at [194, 433] on div "Active Urls and Visits by Segment Add to Custom Report By: pagetype Level 2 Hol…" at bounding box center [516, 580] width 653 height 332
click at [1004, 23] on div "2025 Oct. 2nd #2 vs Previous 2 Filters Applied Segments" at bounding box center [843, 22] width 1337 height 32
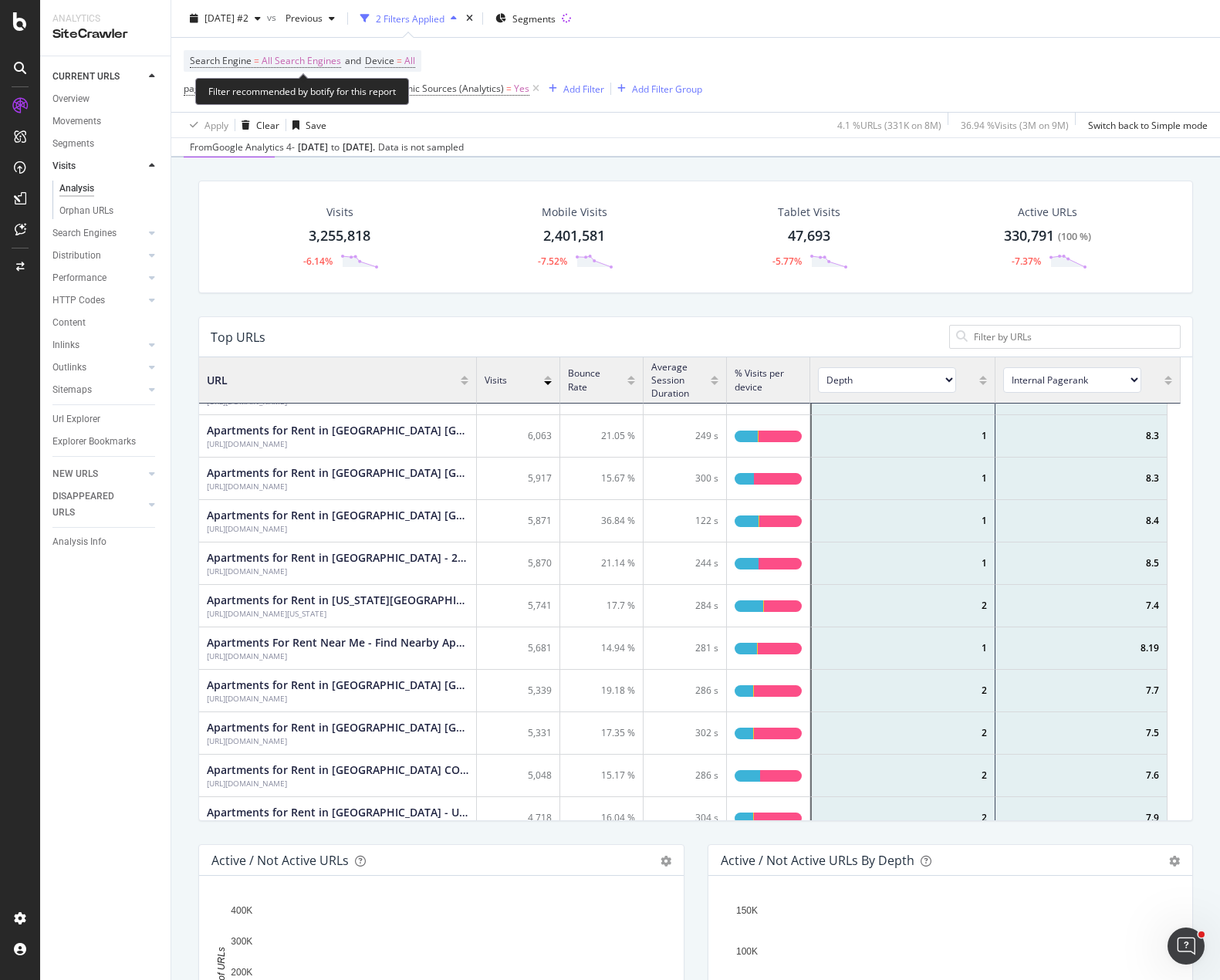
scroll to position [0, 0]
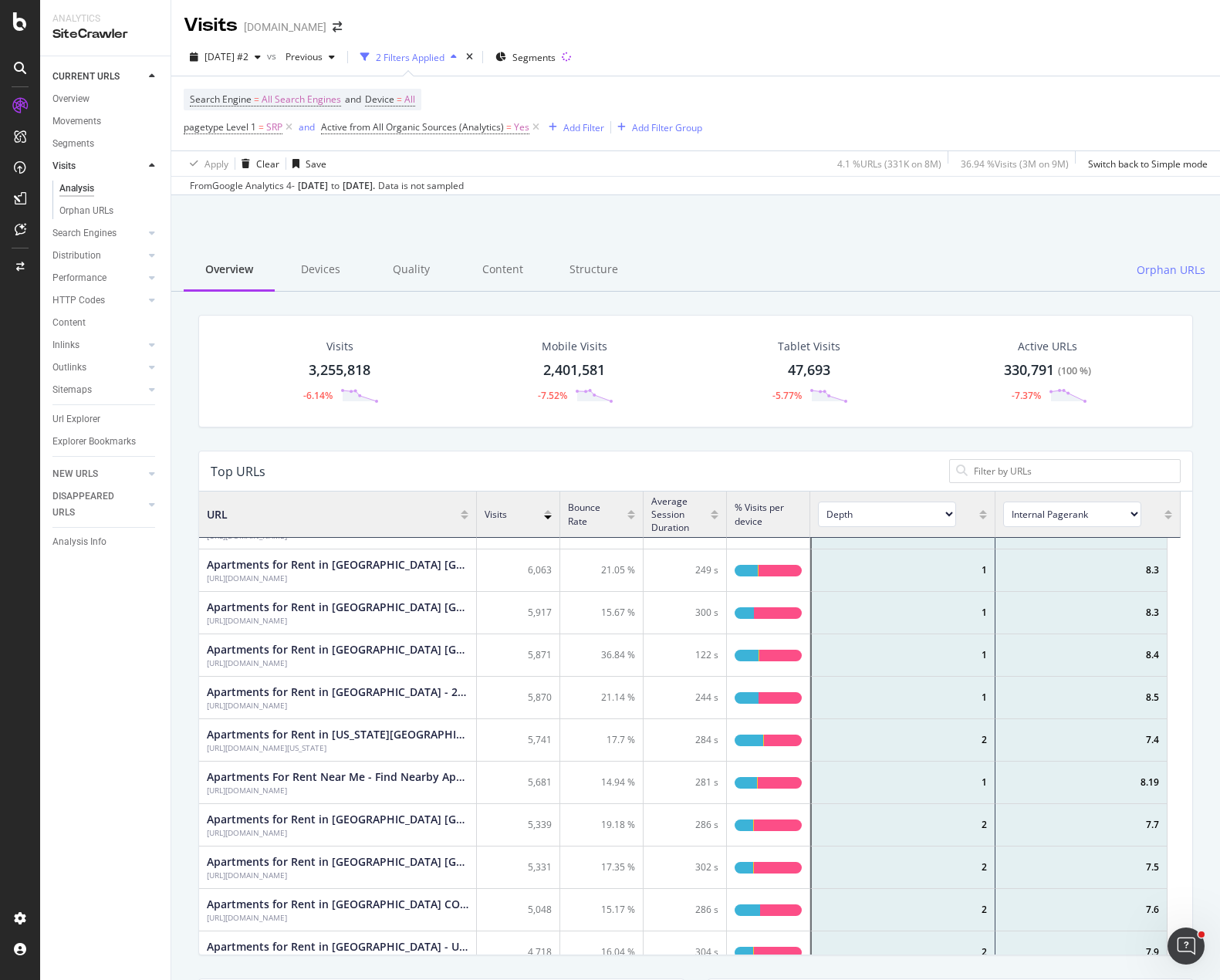
click at [618, 194] on div "From Google Analytics 4 - Sep. 04, 2025 to Oct. 02, 2025 . Data is not sampled" at bounding box center [696, 185] width 1048 height 18
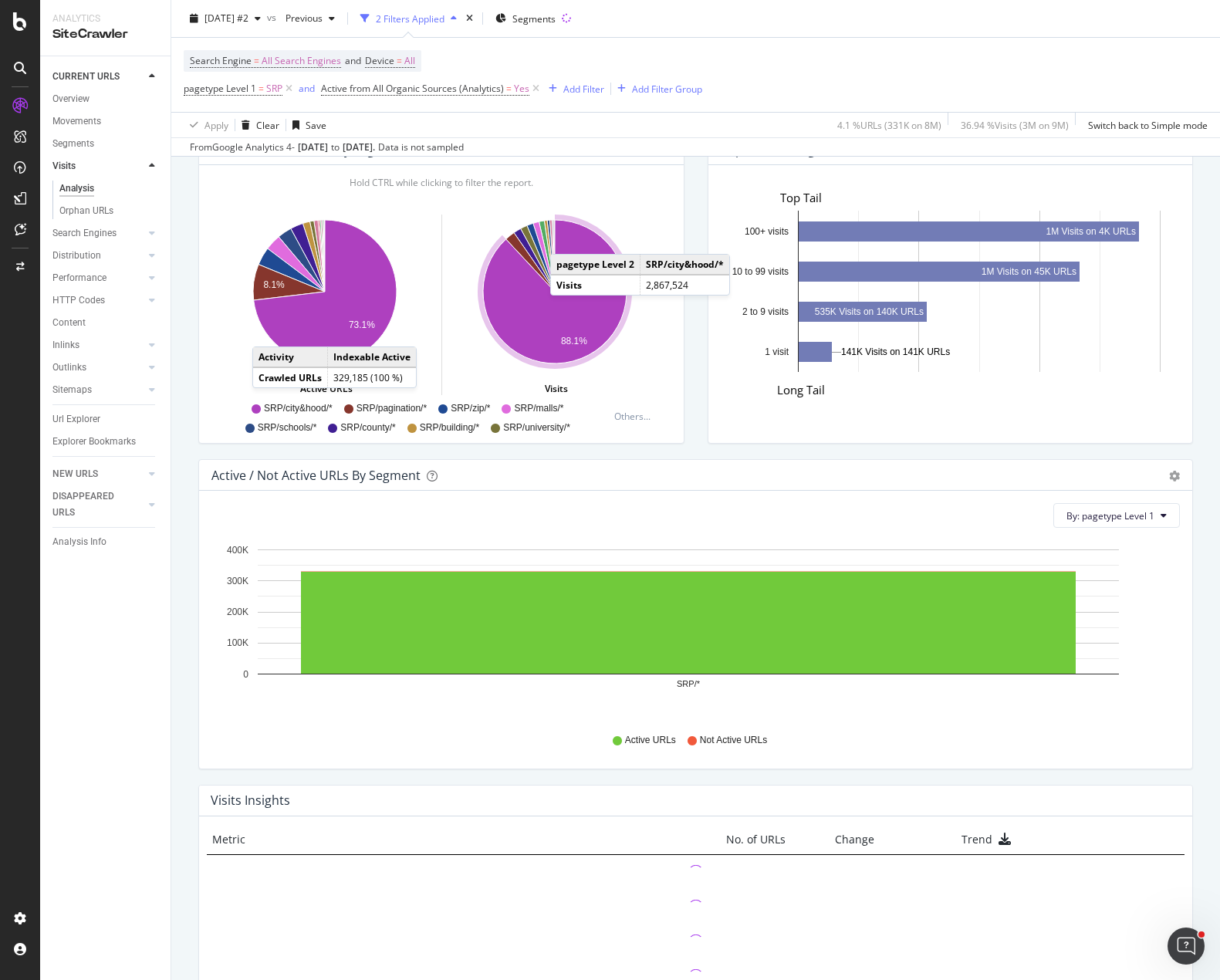
scroll to position [930, 0]
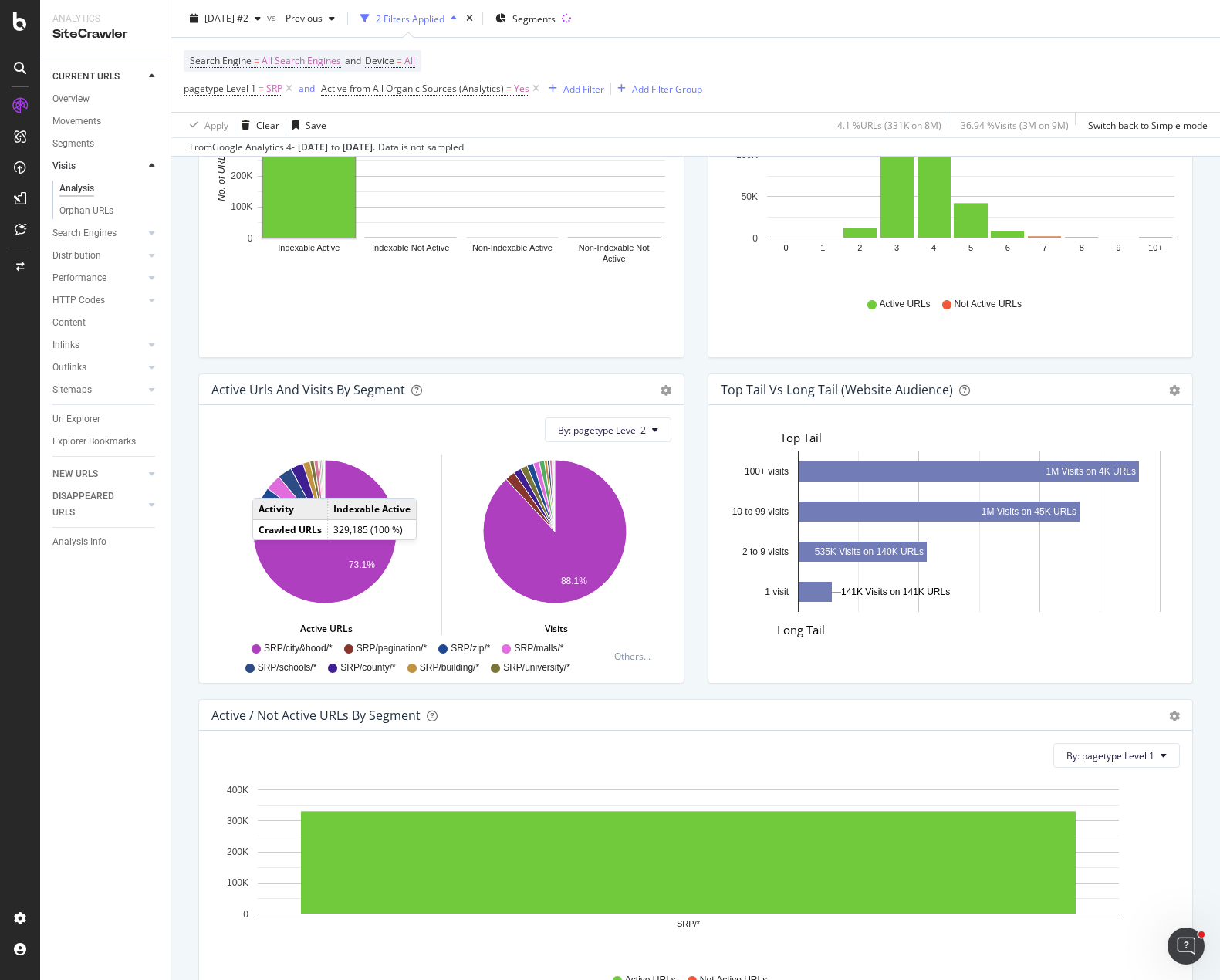
click at [453, 529] on icon "88.1%" at bounding box center [555, 543] width 226 height 179
click at [696, 540] on div "Top Tail vs Long Tail (Website Audience) Bar Table Export as CSV Add to Custom …" at bounding box center [950, 536] width 509 height 326
click at [685, 466] on div "Active Urls and Visits by Segment Add to Custom Report By: pagetype Level 2 Hol…" at bounding box center [441, 536] width 509 height 326
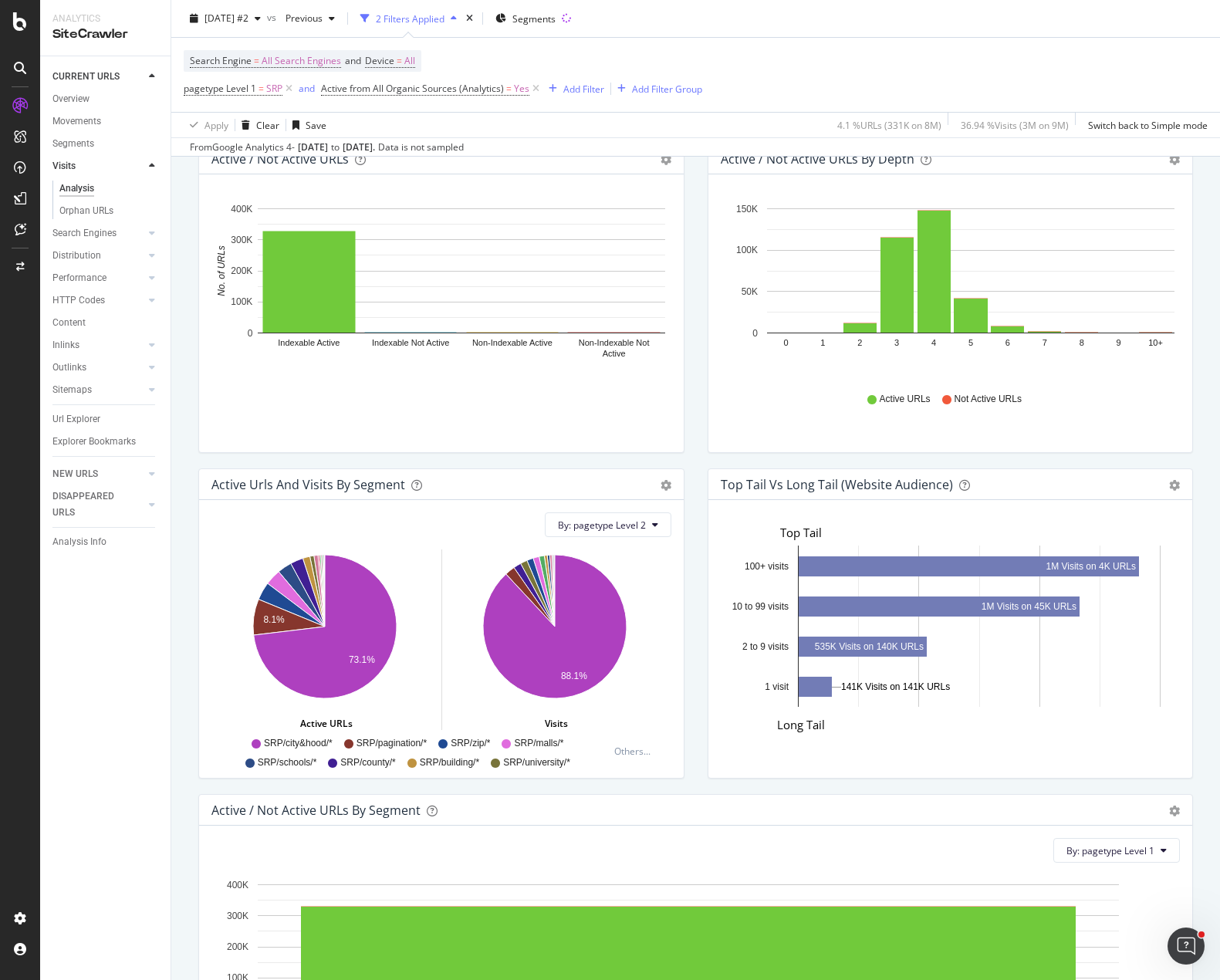
scroll to position [1162, 0]
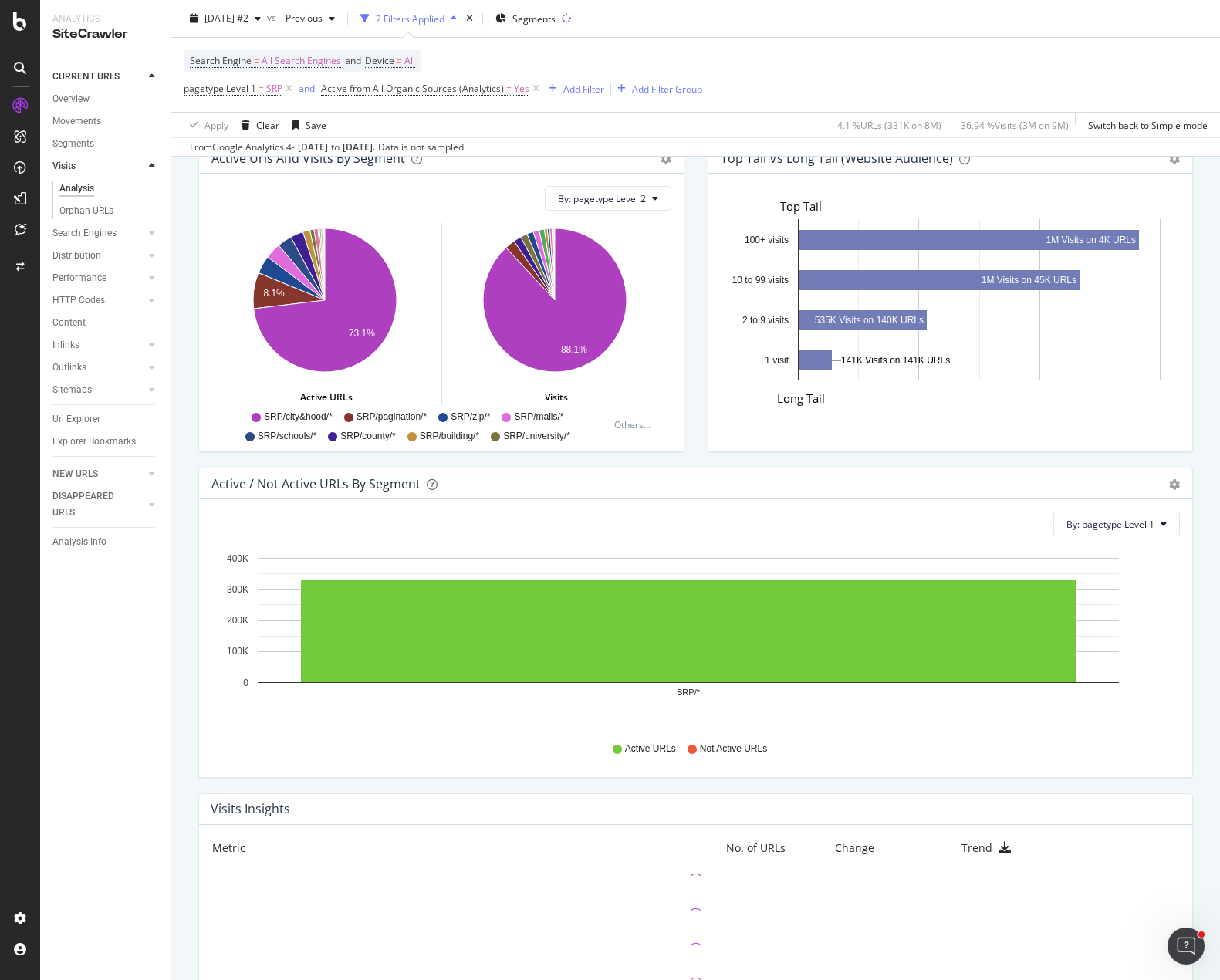
click at [180, 429] on div "Visits 3,255,818 -6.14% Mobile Visits 2,401,581 -7.52% Tablet Visits 47,693 -5.…" at bounding box center [696, 209] width 1048 height 2158
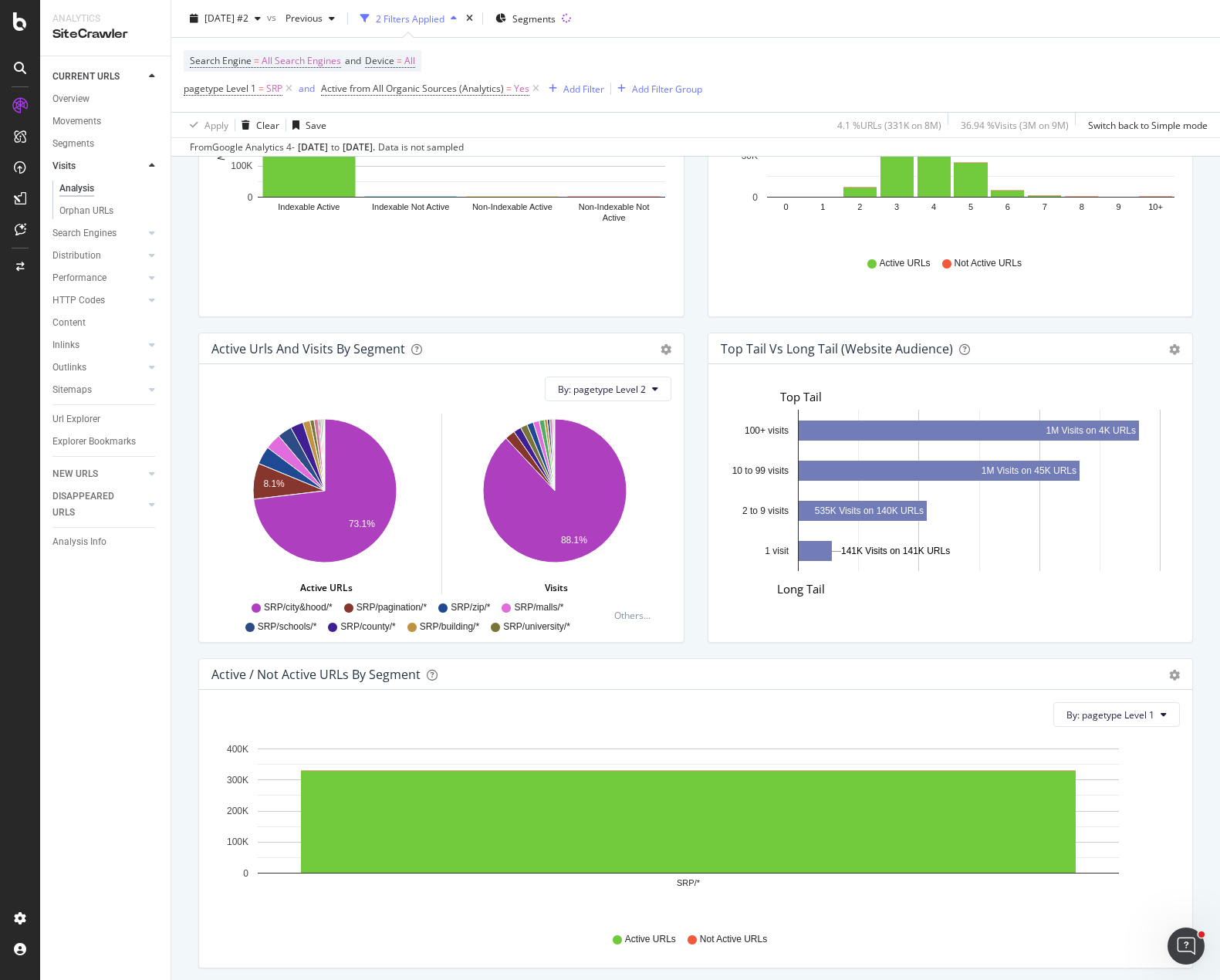
scroll to position [622, 0]
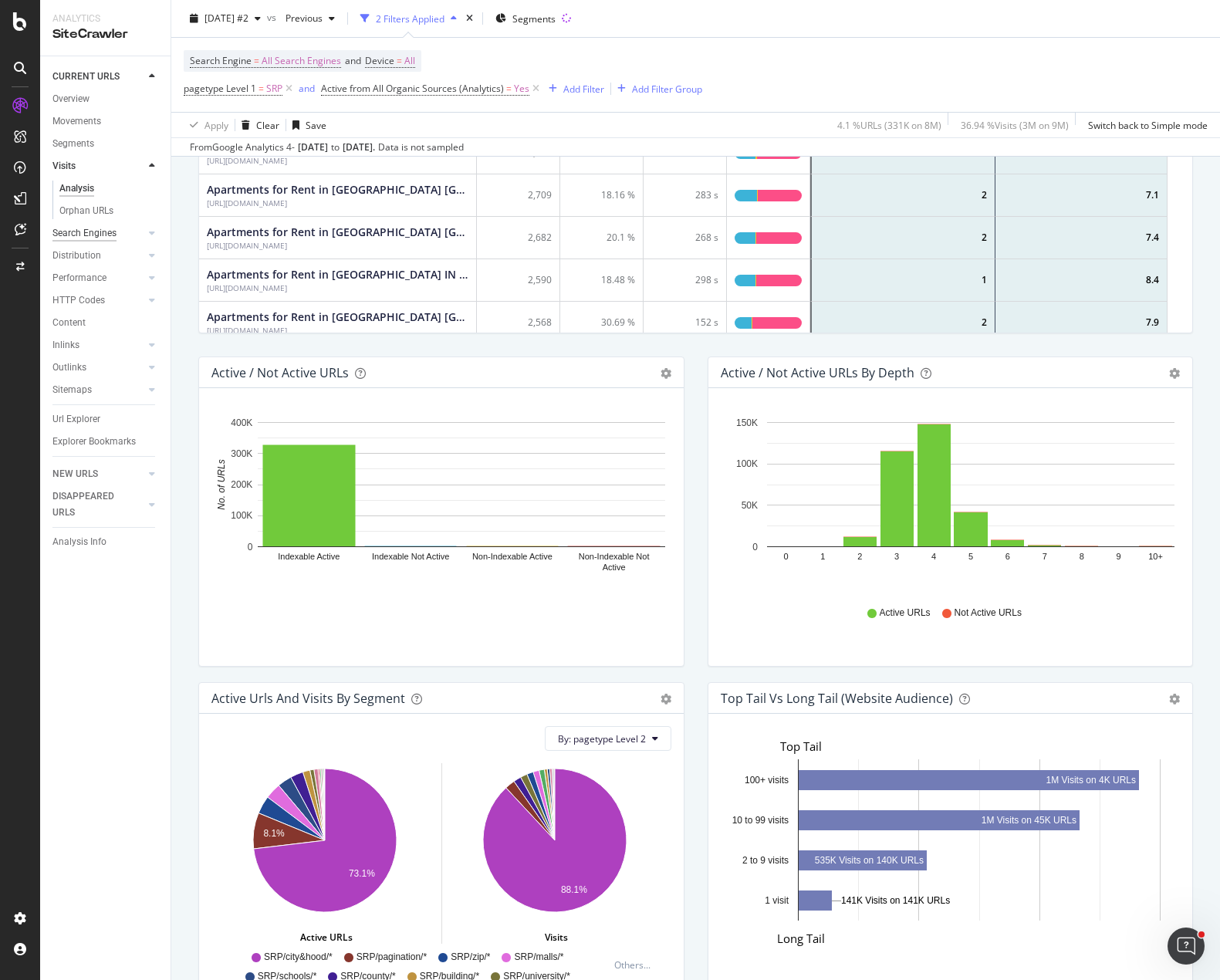
click at [89, 234] on div "Search Engines" at bounding box center [84, 233] width 64 height 17
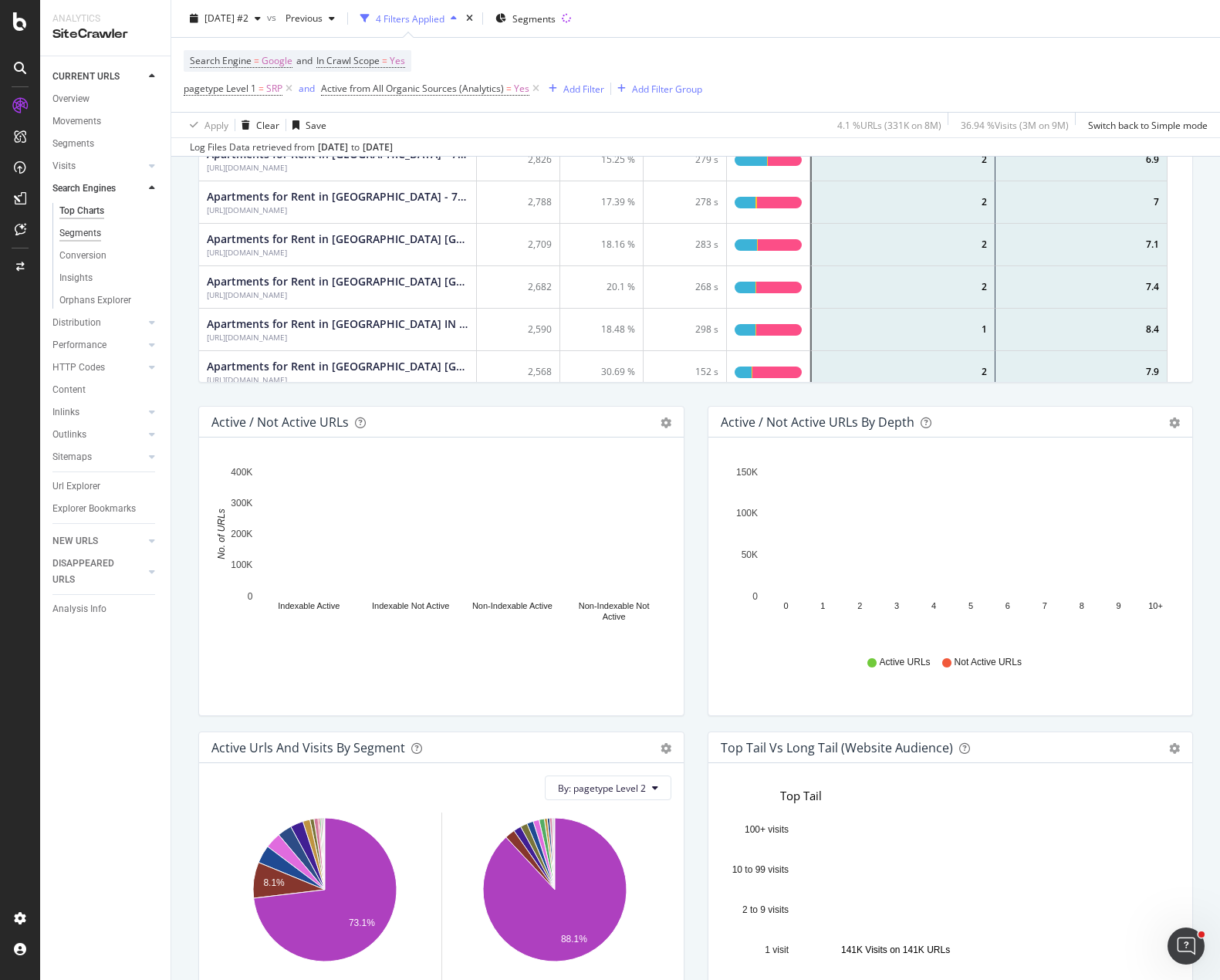
scroll to position [622, 0]
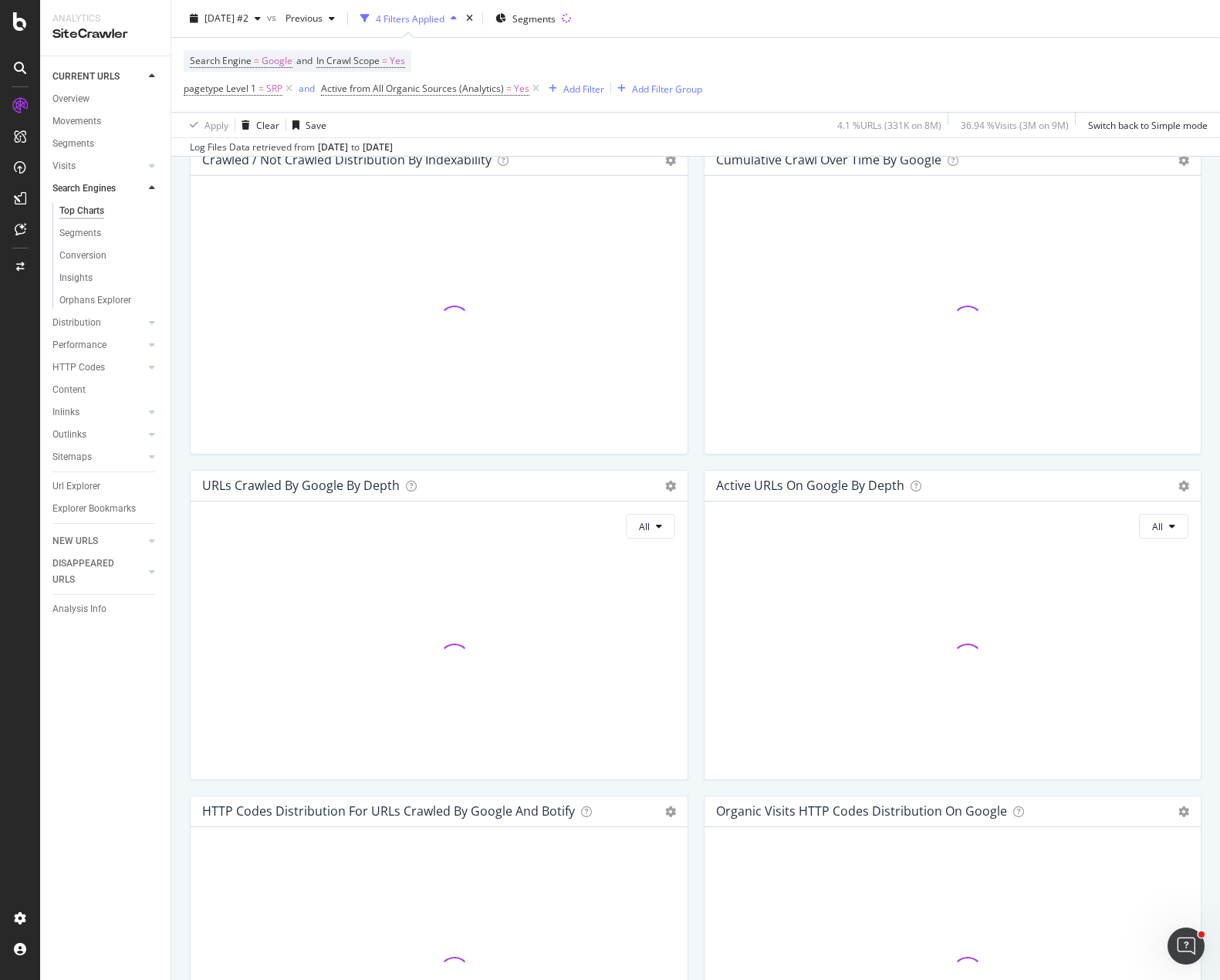
click at [182, 404] on div "Crawled / Not Crawled Distribution By Indexability Chart (by Value) Chart (by P…" at bounding box center [439, 306] width 514 height 326
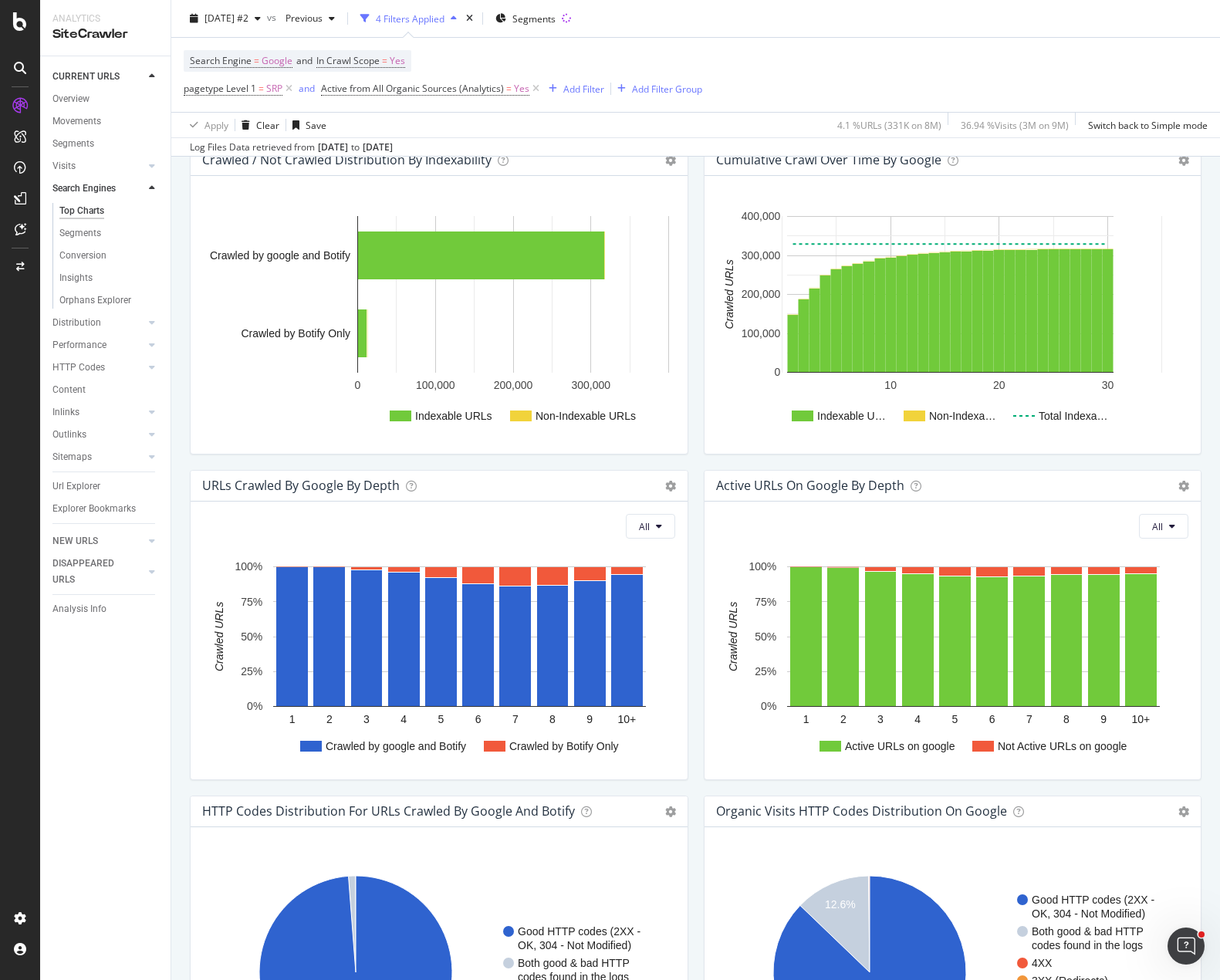
click at [685, 462] on div "Crawled / Not Crawled Distribution By Indexability Chart (by Value) Chart (by P…" at bounding box center [439, 306] width 514 height 326
click at [696, 566] on div "Active URLs on google by depth Chart (by Value) Chart (by Percentage) Table Exp…" at bounding box center [953, 632] width 514 height 326
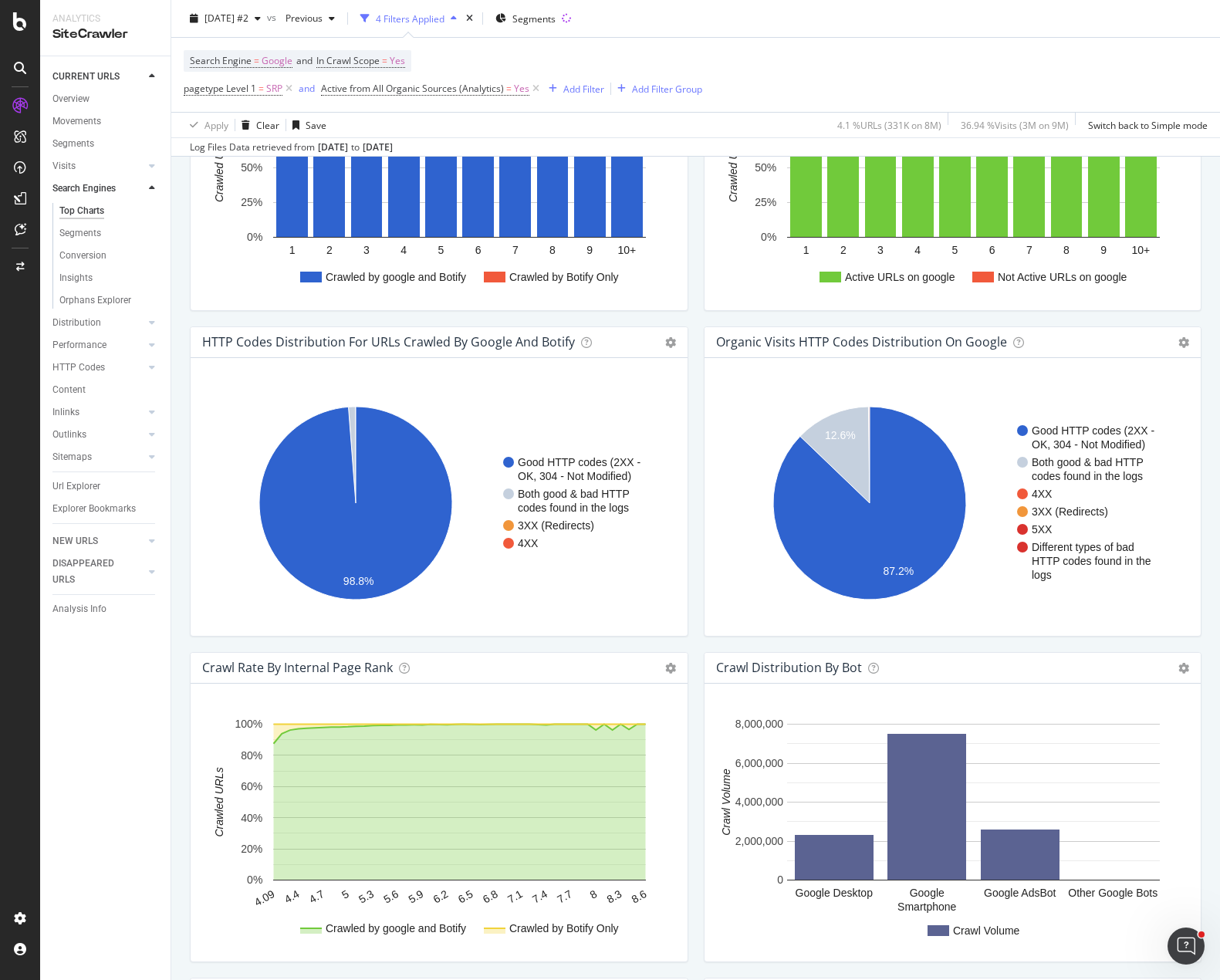
scroll to position [1157, 0]
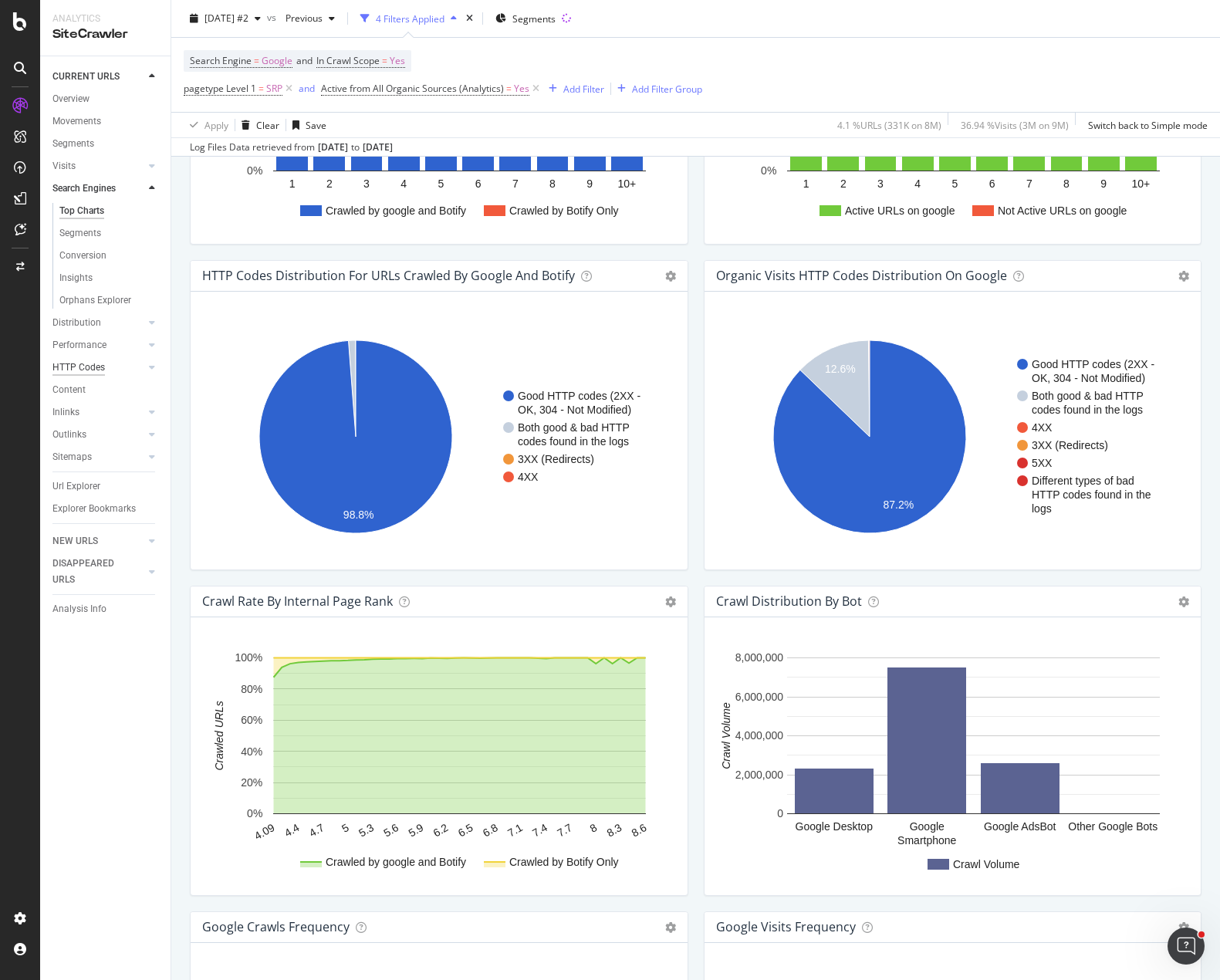
click at [83, 371] on div "HTTP Codes" at bounding box center [78, 368] width 52 height 17
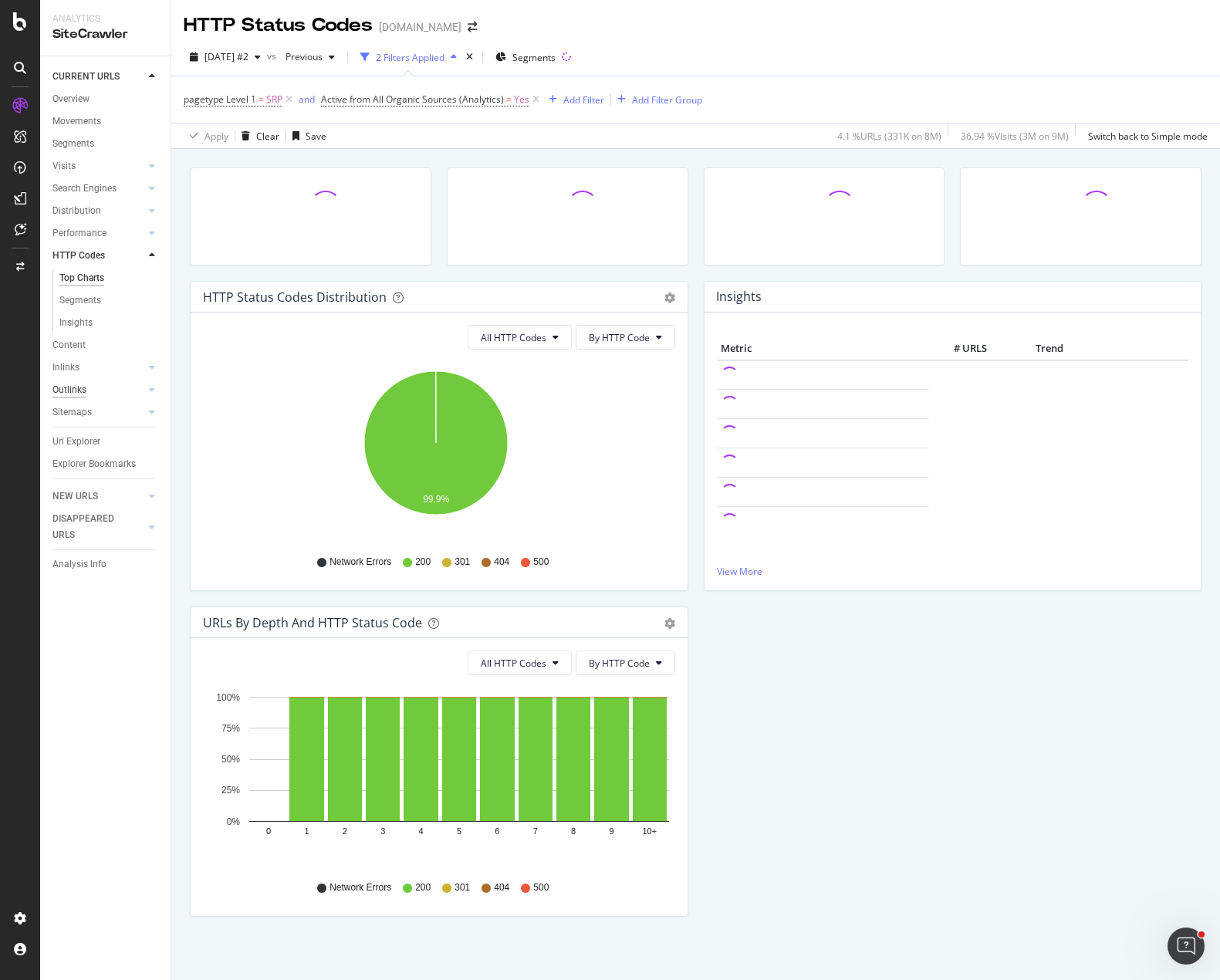
click at [76, 387] on div "Outlinks" at bounding box center [69, 390] width 34 height 17
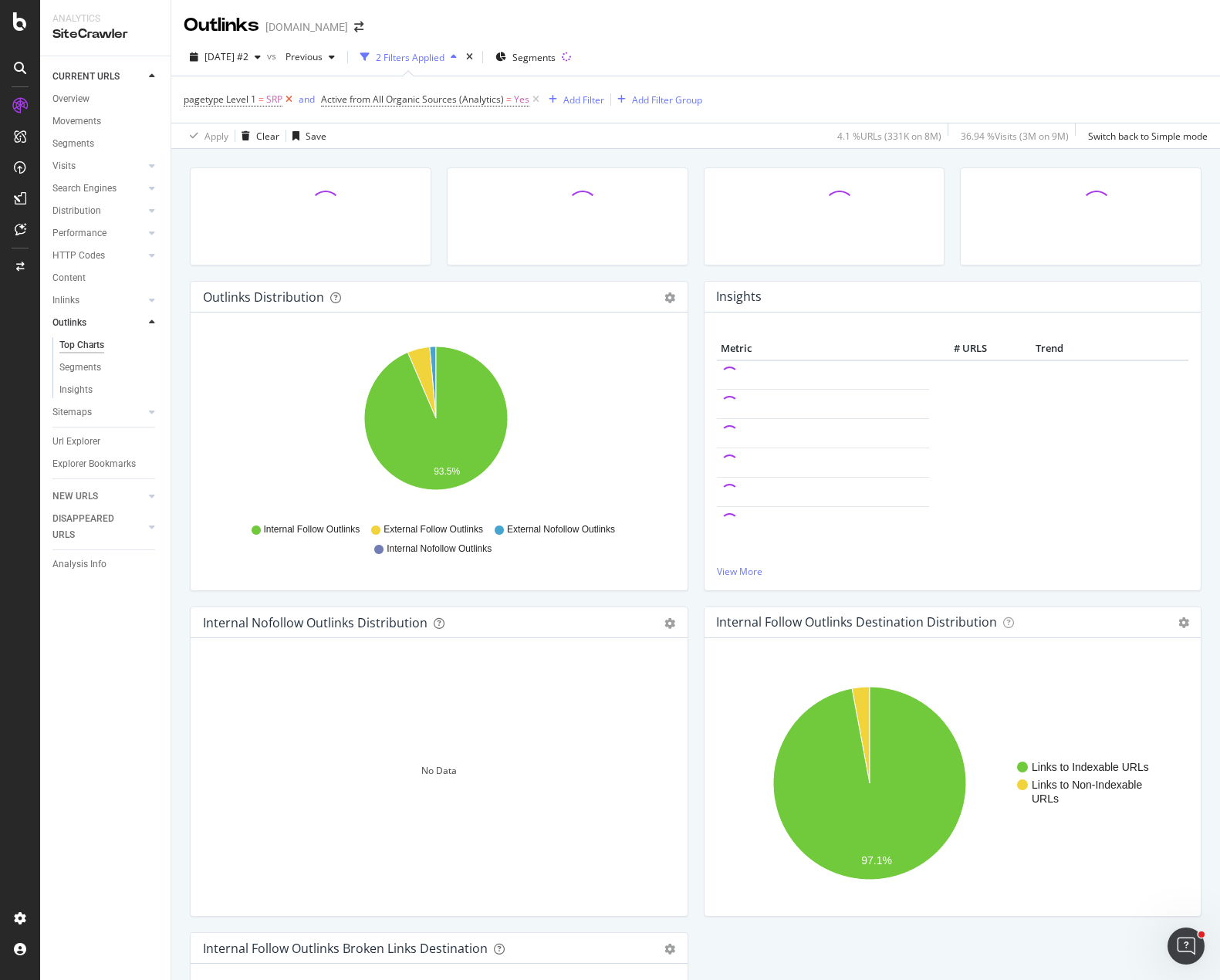
click at [291, 96] on icon at bounding box center [289, 99] width 13 height 16
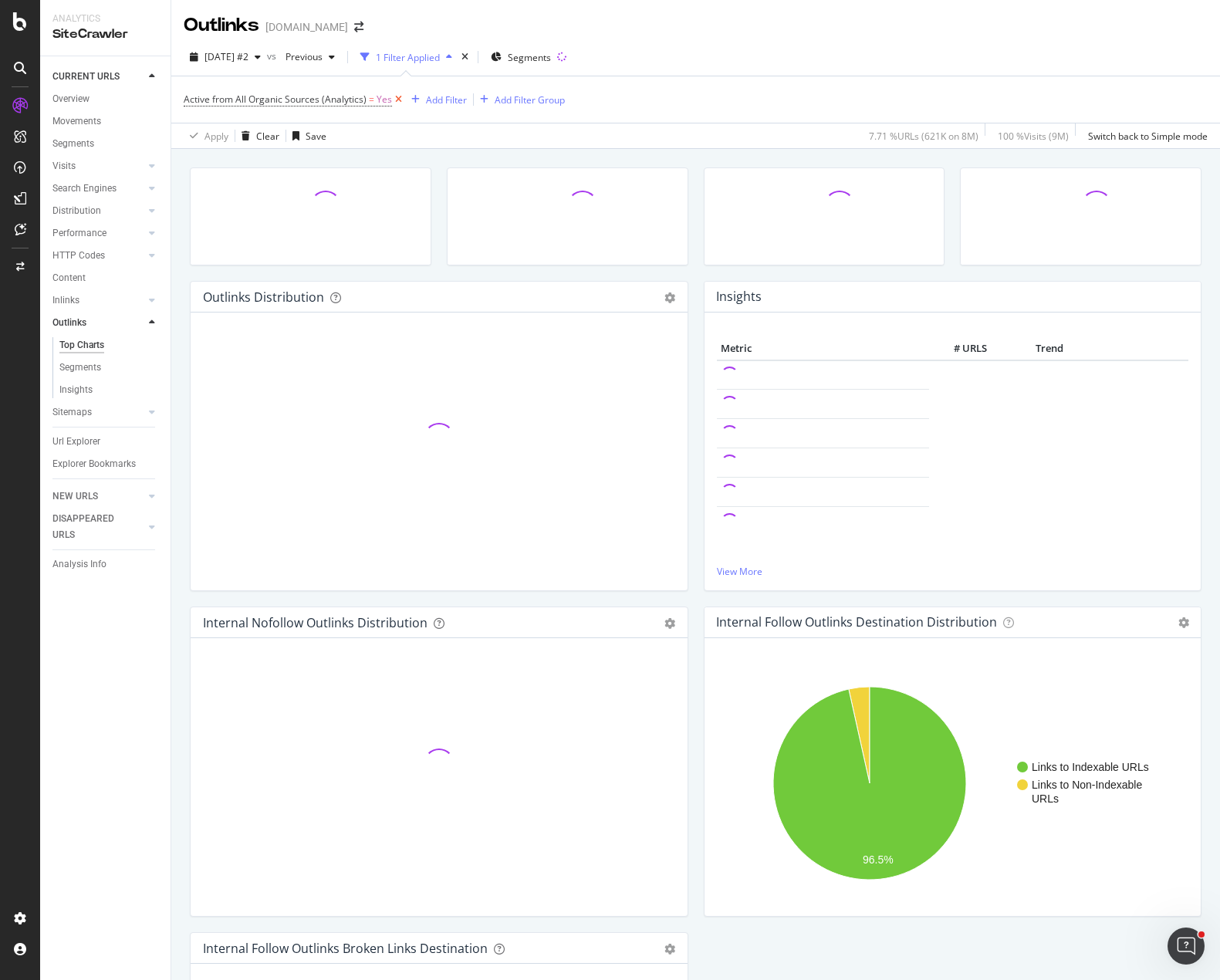
click at [394, 95] on icon at bounding box center [398, 99] width 13 height 16
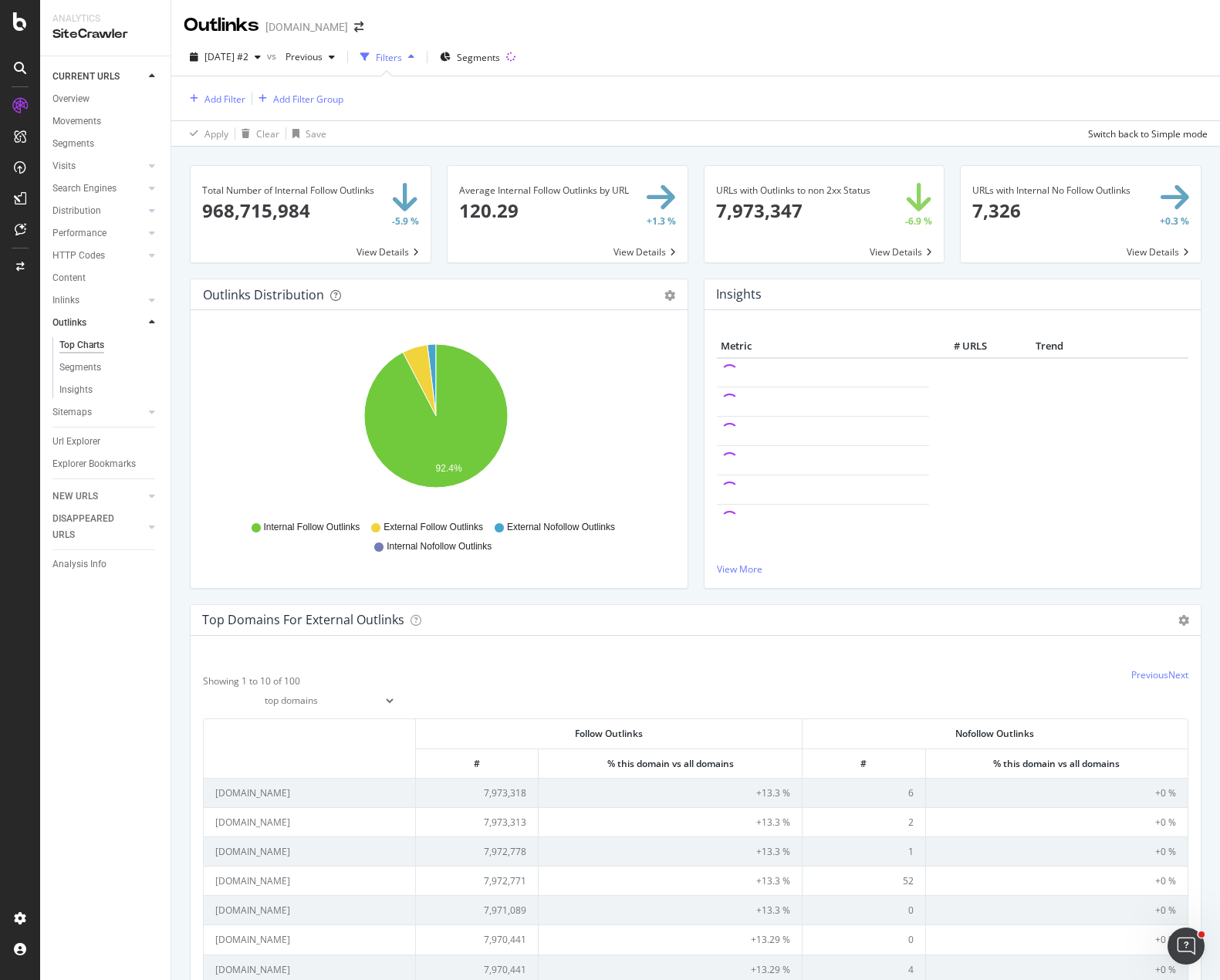
click at [942, 57] on div "2025 Oct. 2nd #2 vs Previous Filters Segments" at bounding box center [696, 61] width 1048 height 31
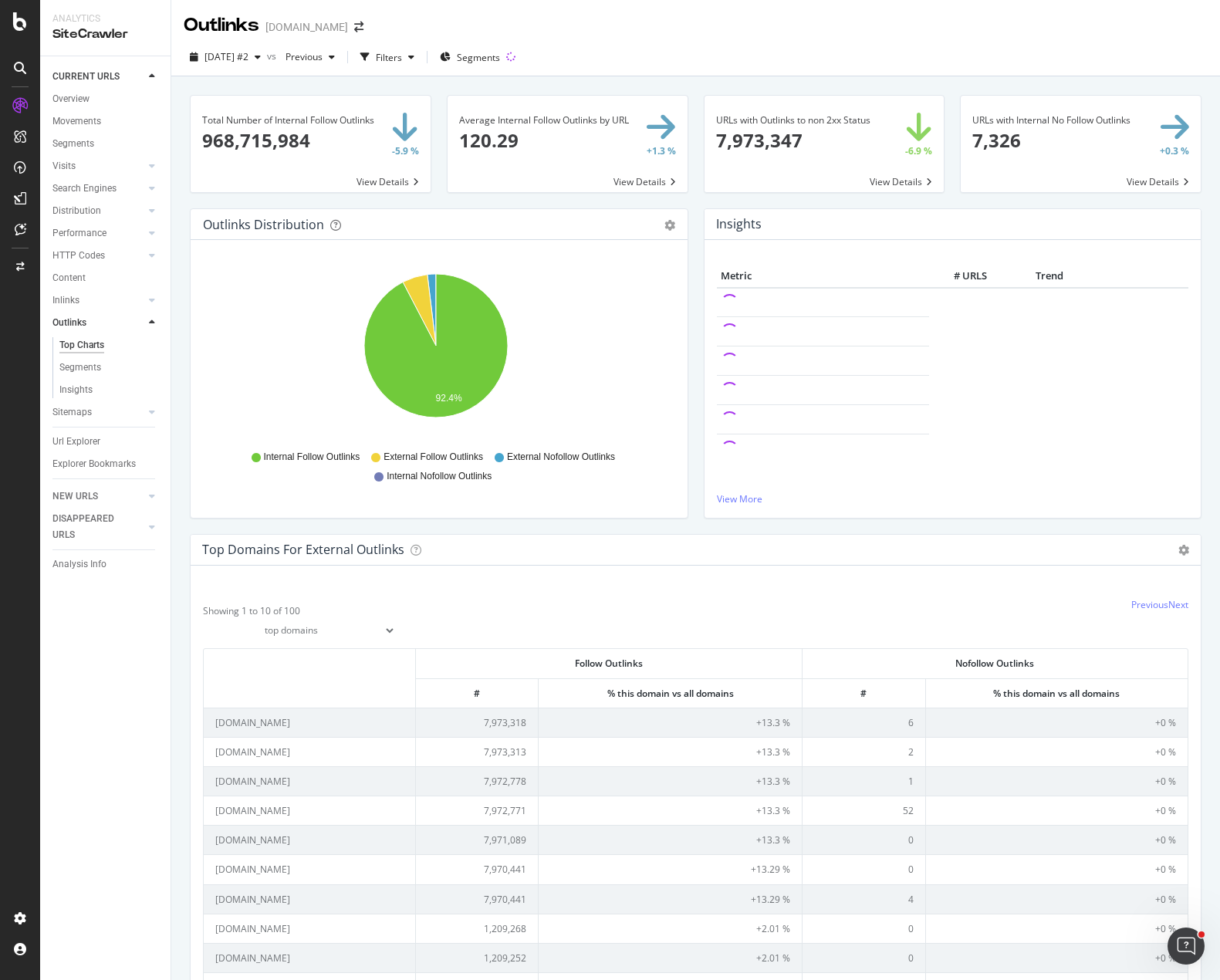
click at [876, 527] on div "Insights Metric # URLS Trend View More" at bounding box center [953, 371] width 514 height 326
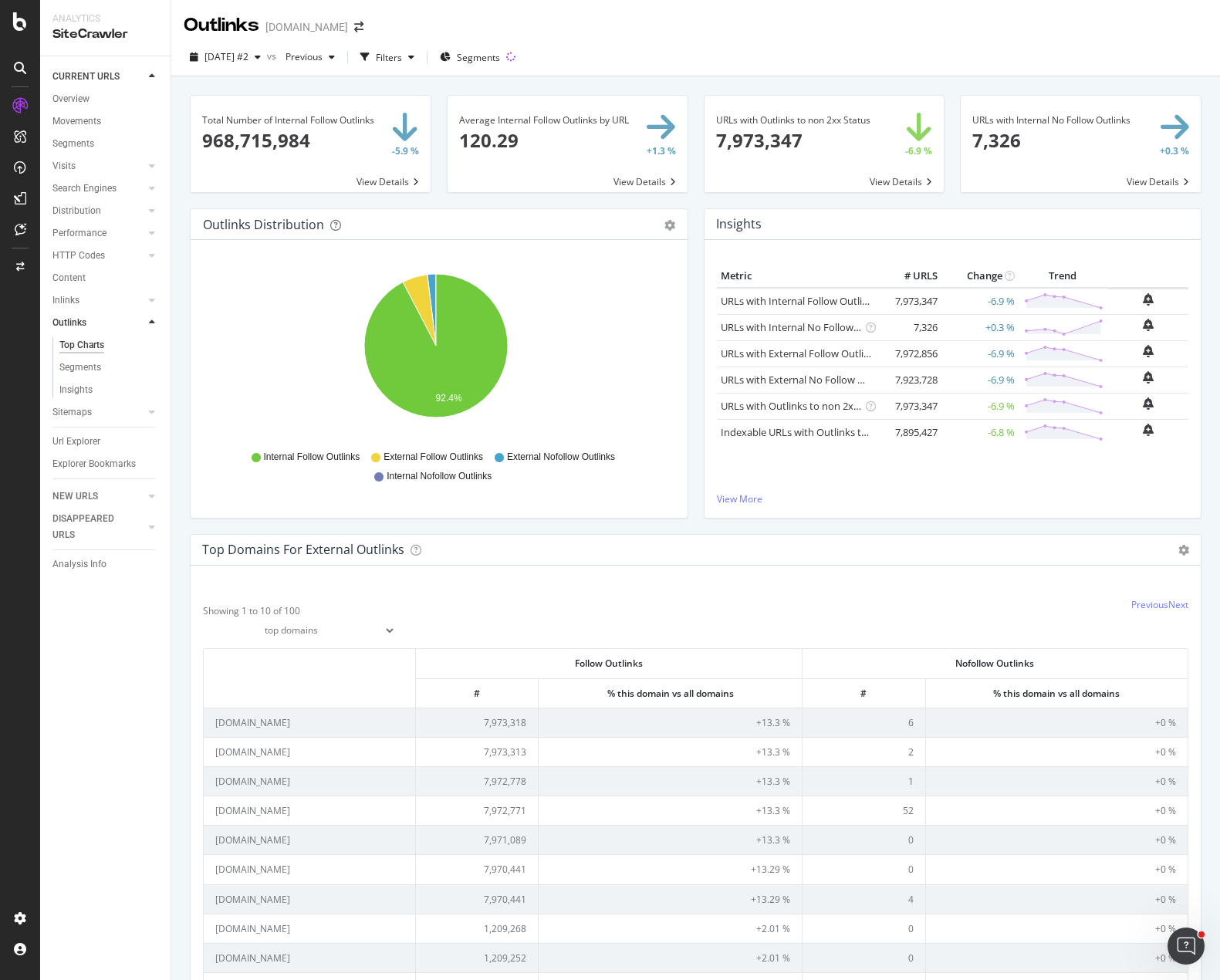
click at [679, 19] on div "Outlinks Apartments.com" at bounding box center [696, 19] width 1048 height 39
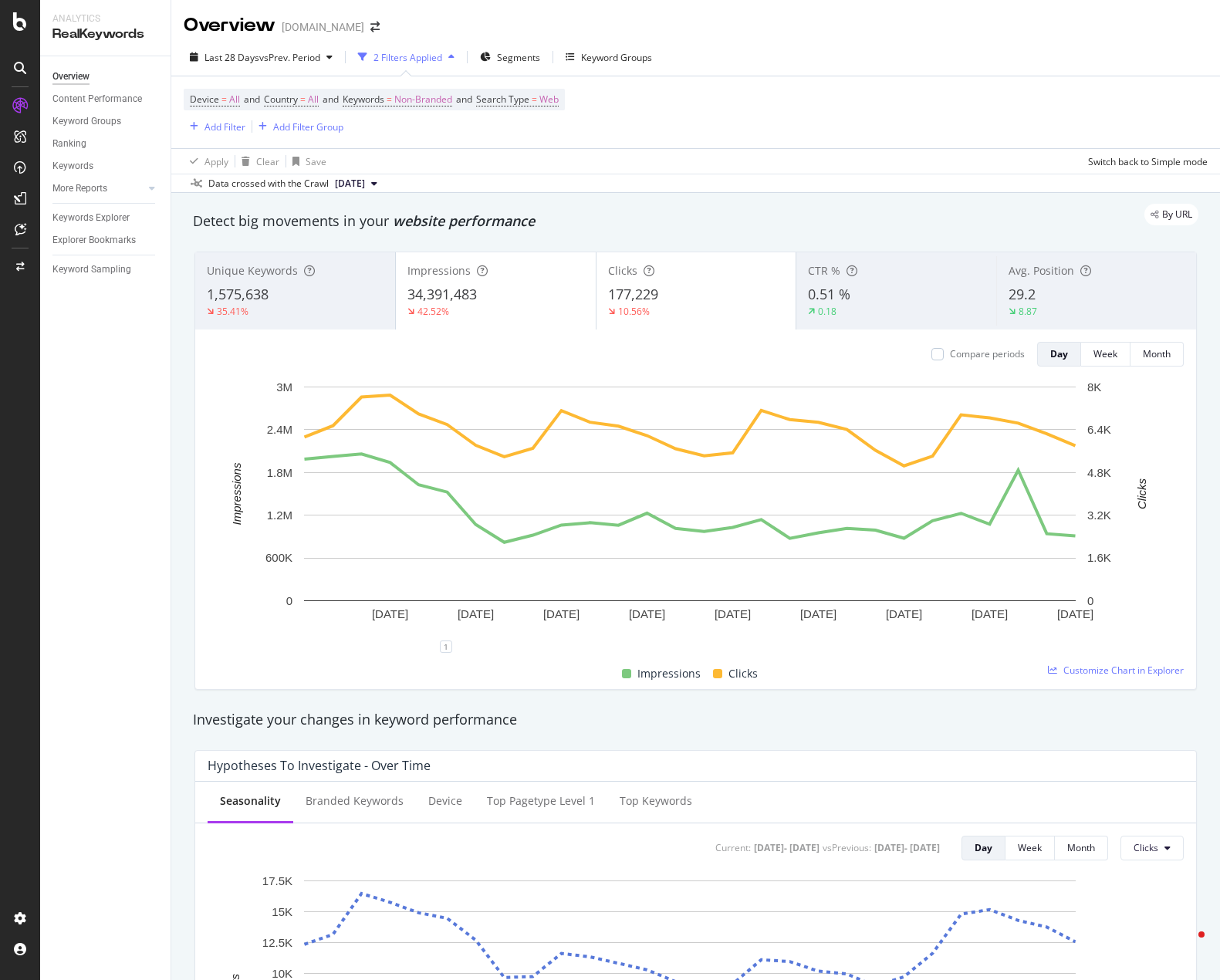
click at [708, 38] on div "Overview ForRent.com" at bounding box center [696, 19] width 1048 height 39
click at [724, 127] on div "Device = All and Country = All and Keywords = Non-Branded and Search Type = Web…" at bounding box center [696, 112] width 1024 height 72
click at [718, 138] on div "Device = All and Country = All and Keywords = Non-Branded and Search Type = Web…" at bounding box center [696, 112] width 1024 height 72
click at [699, 148] on div "Apply Clear Save Switch back to Simple mode" at bounding box center [696, 161] width 1048 height 26
click at [492, 285] on div "34,391,483" at bounding box center [496, 295] width 177 height 20
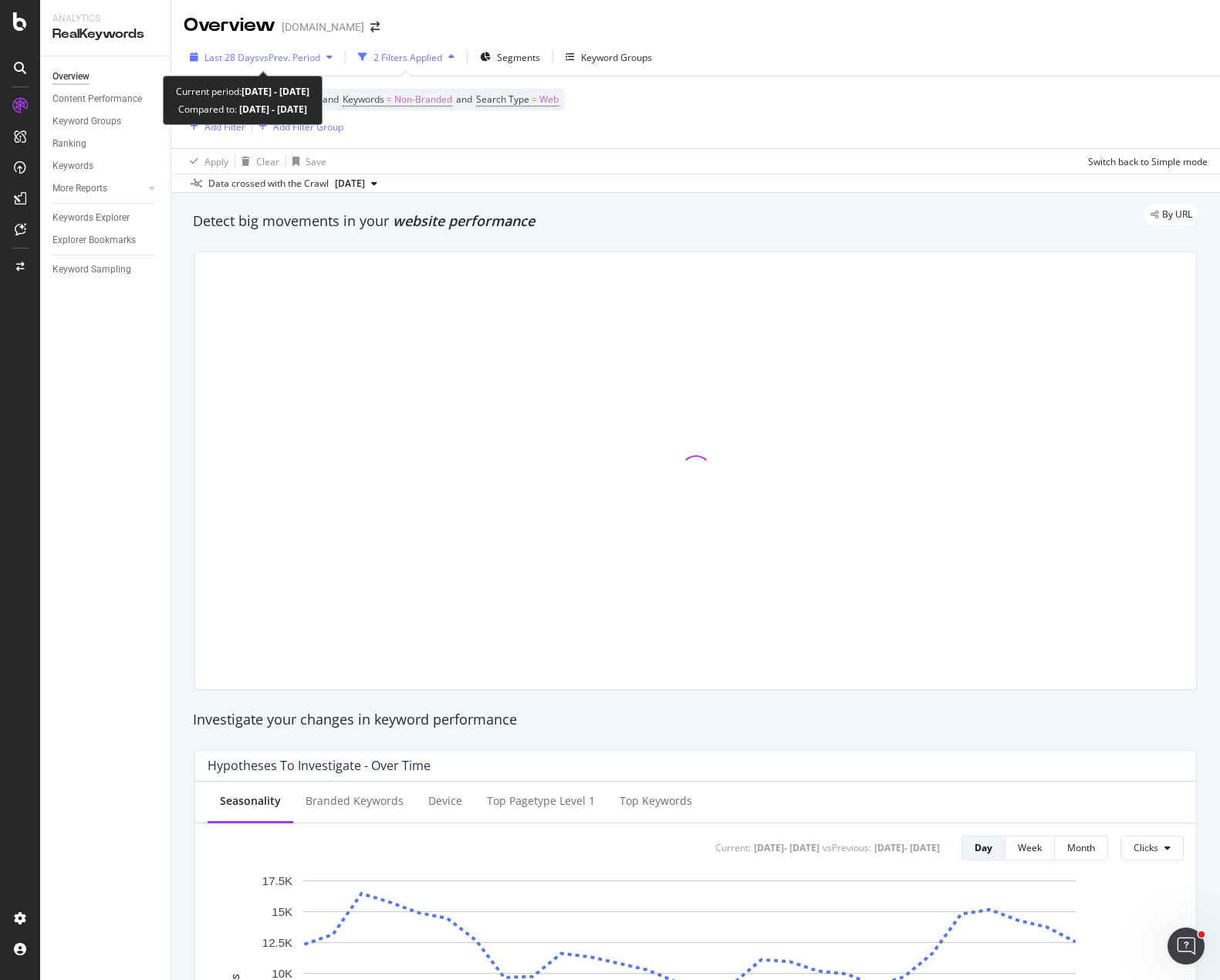
click at [319, 56] on span "vs Prev. Period" at bounding box center [289, 57] width 61 height 13
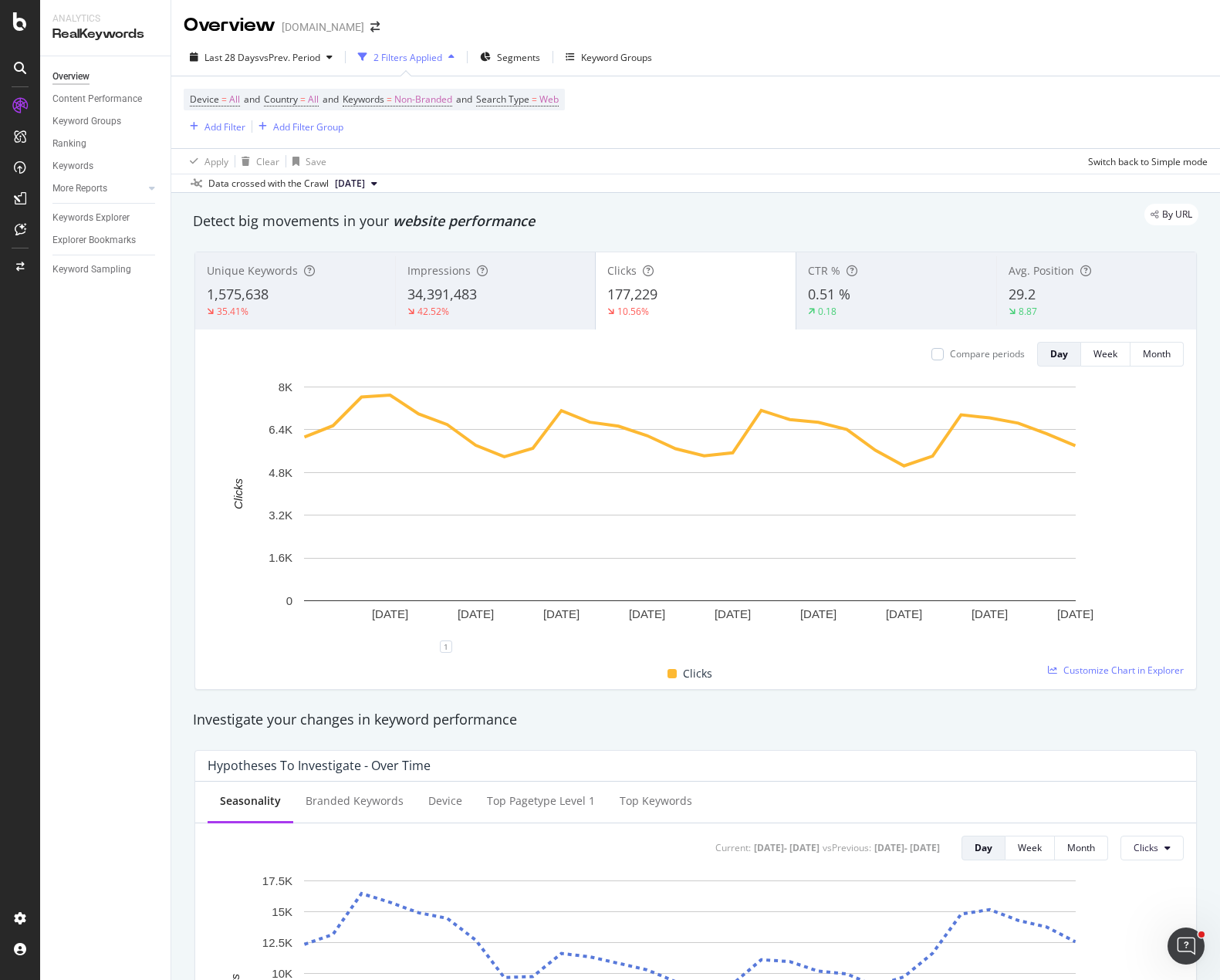
click at [753, 139] on div "Device = All and Country = All and Keywords = Non-Branded and Search Type = Web…" at bounding box center [696, 112] width 1024 height 72
click at [296, 291] on div "1,575,638" at bounding box center [295, 295] width 177 height 20
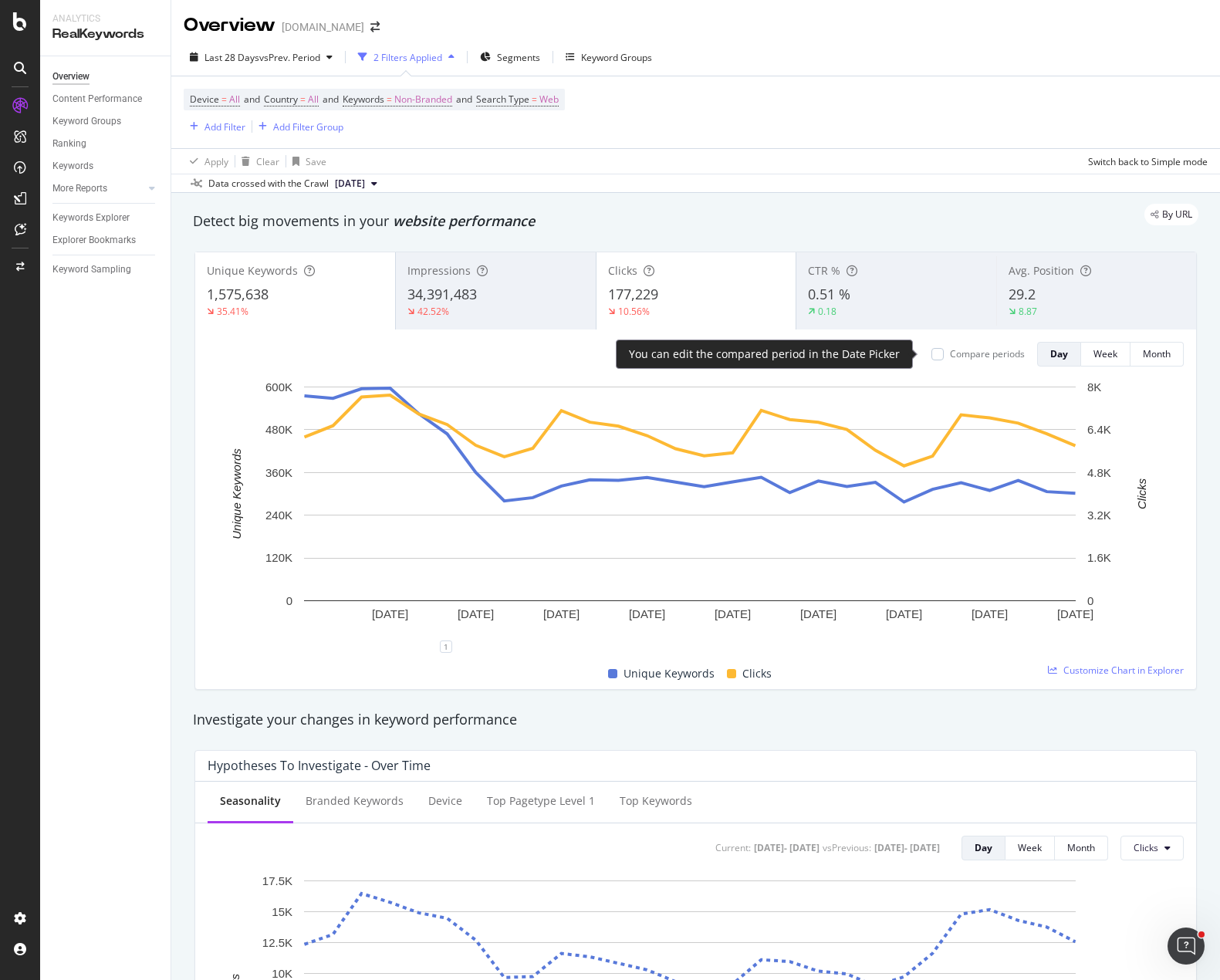
click at [950, 351] on div "Compare periods" at bounding box center [988, 353] width 75 height 13
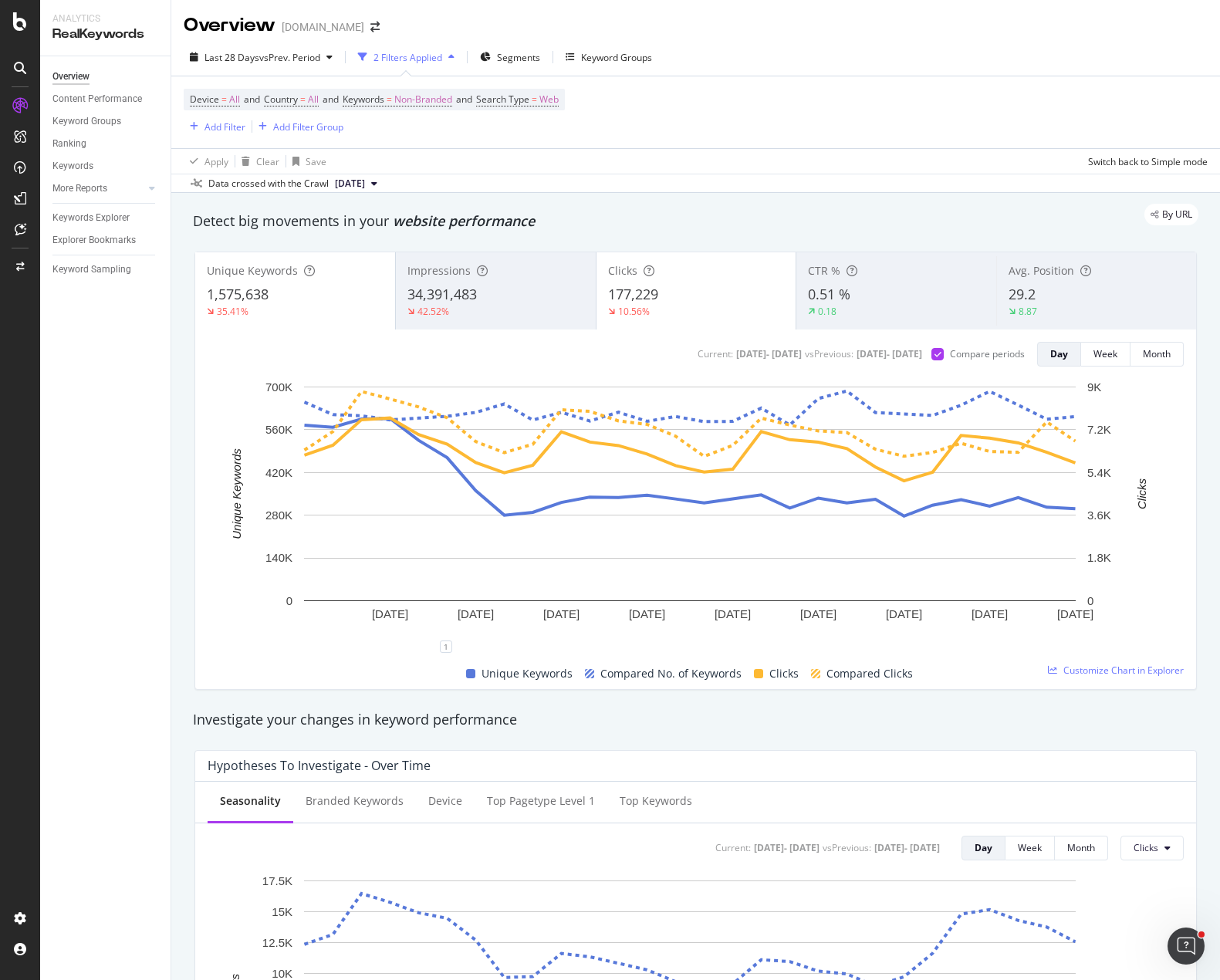
click at [835, 206] on div "By URL" at bounding box center [688, 215] width 1021 height 22
click at [371, 27] on icon "arrow-right-arrow-left" at bounding box center [375, 28] width 9 height 11
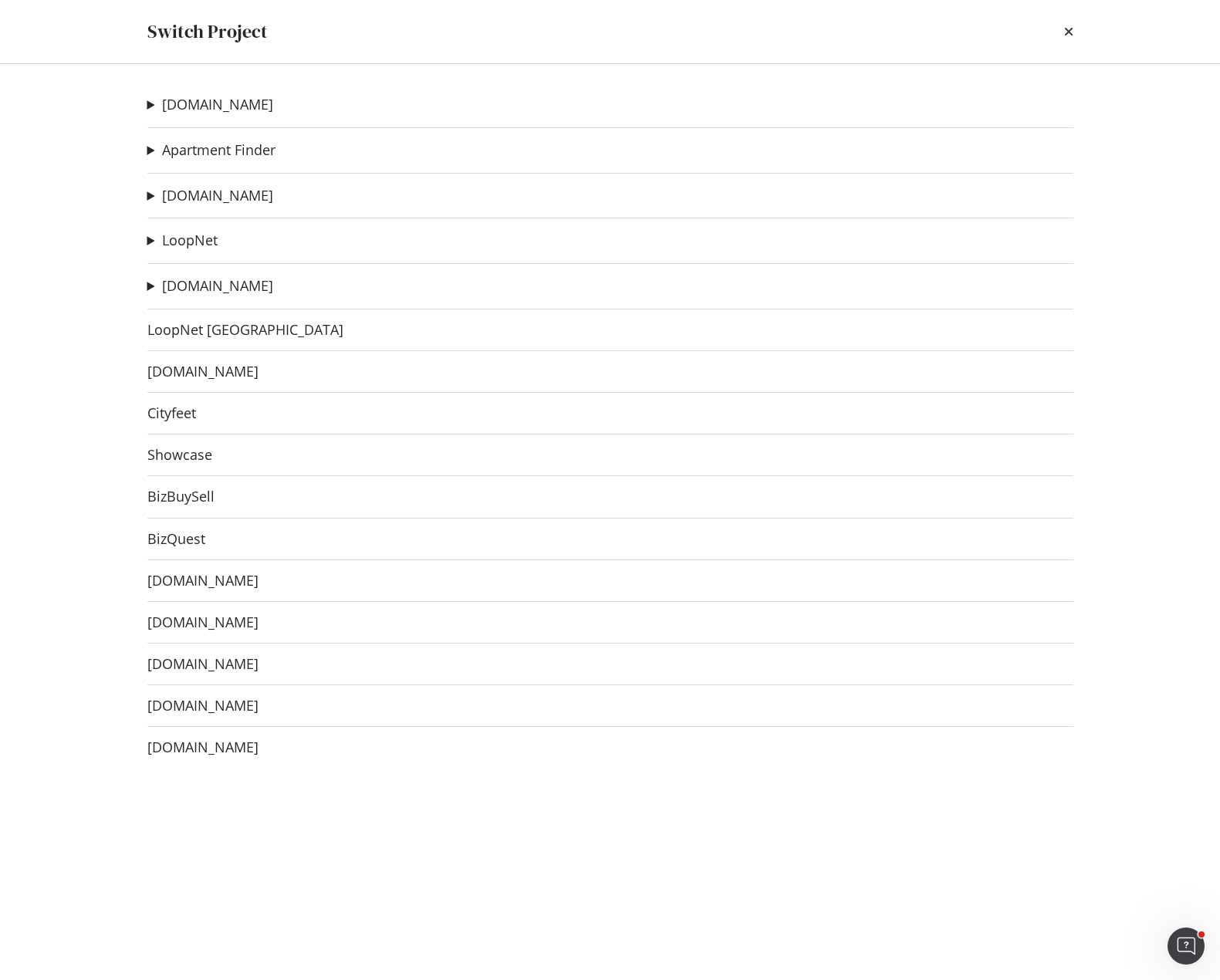
click at [153, 197] on summary "[DOMAIN_NAME]" at bounding box center [210, 196] width 126 height 20
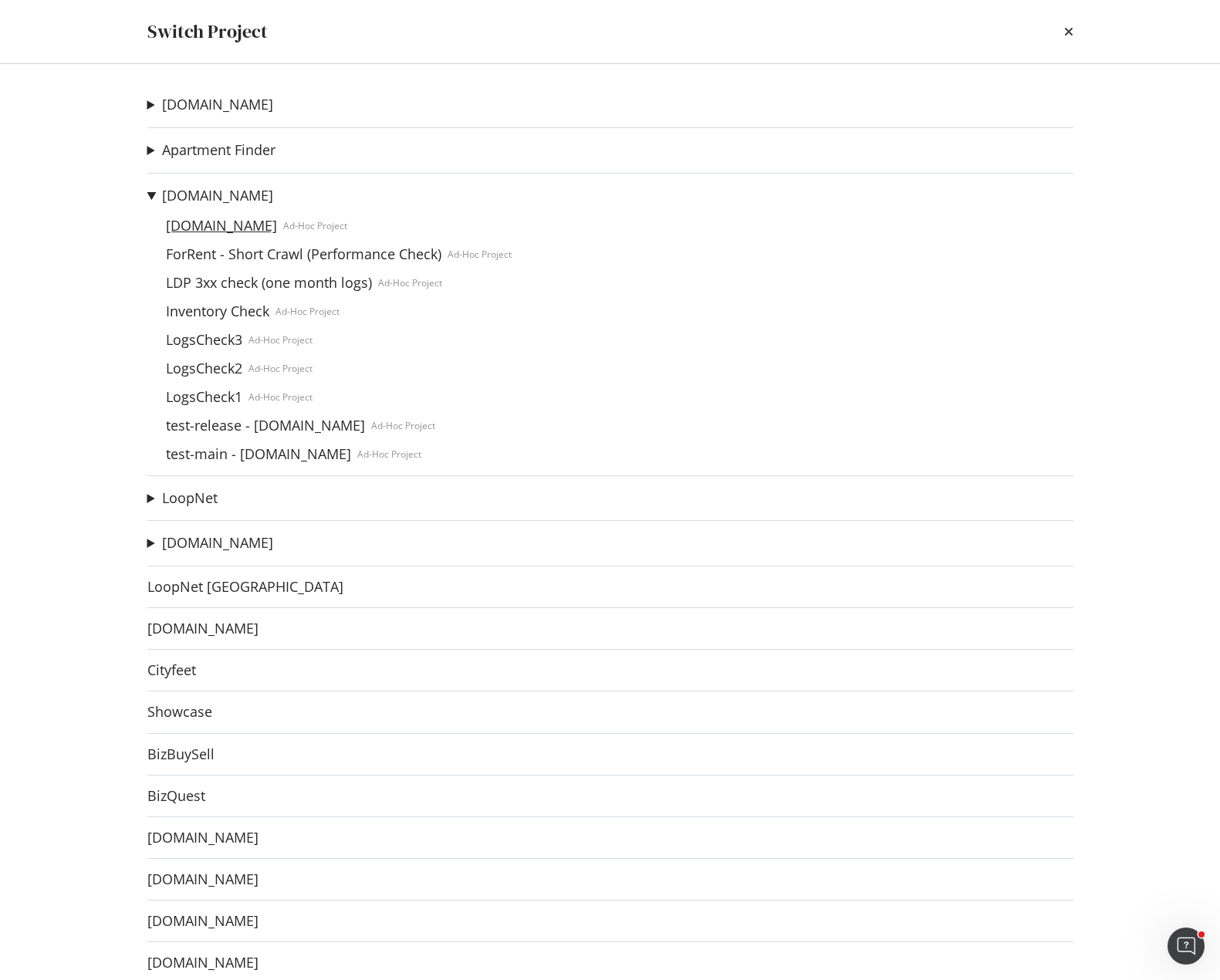
click at [240, 225] on link "[DOMAIN_NAME]" at bounding box center [221, 226] width 124 height 17
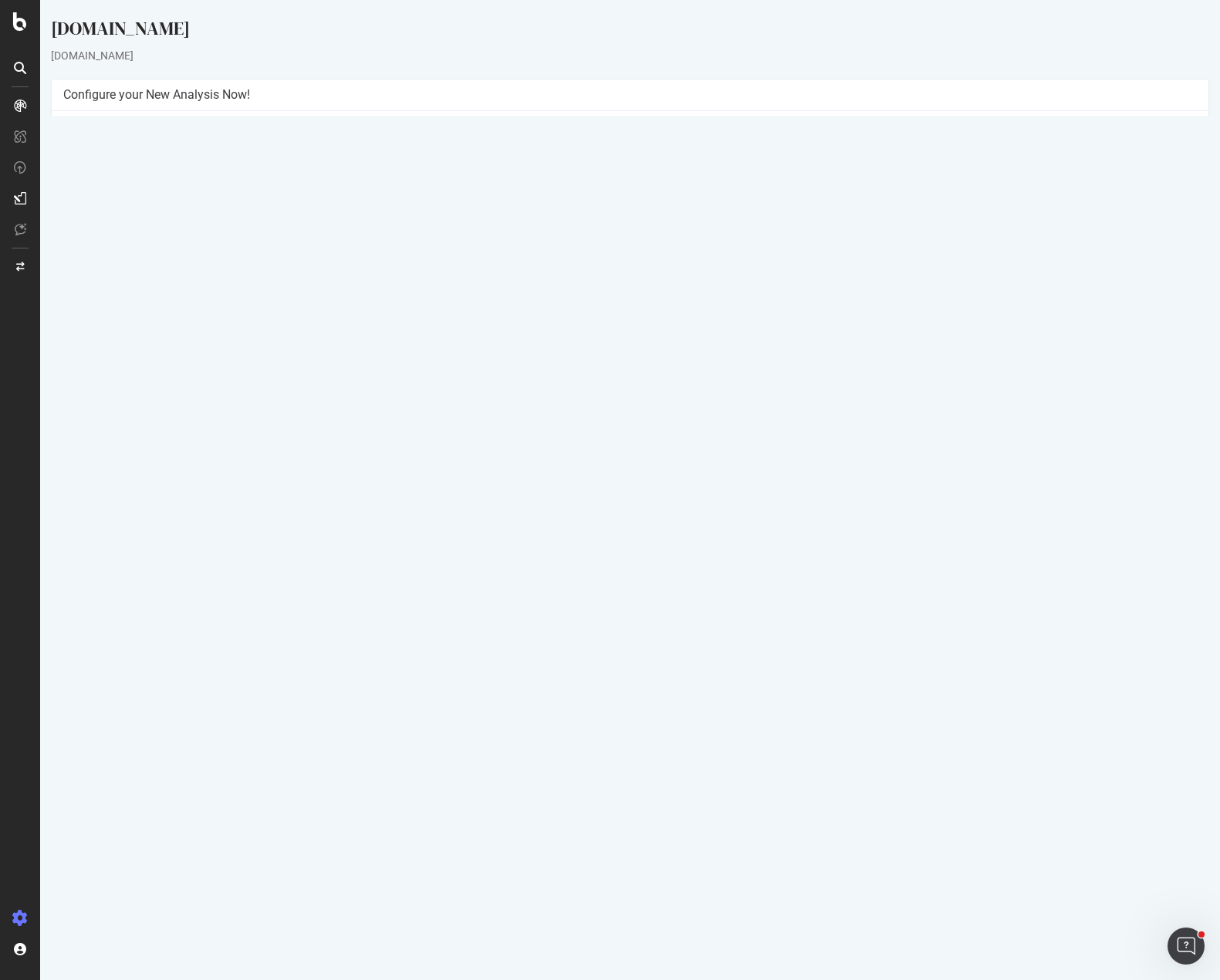
click at [134, 501] on link "[DATE] report" at bounding box center [105, 504] width 60 height 13
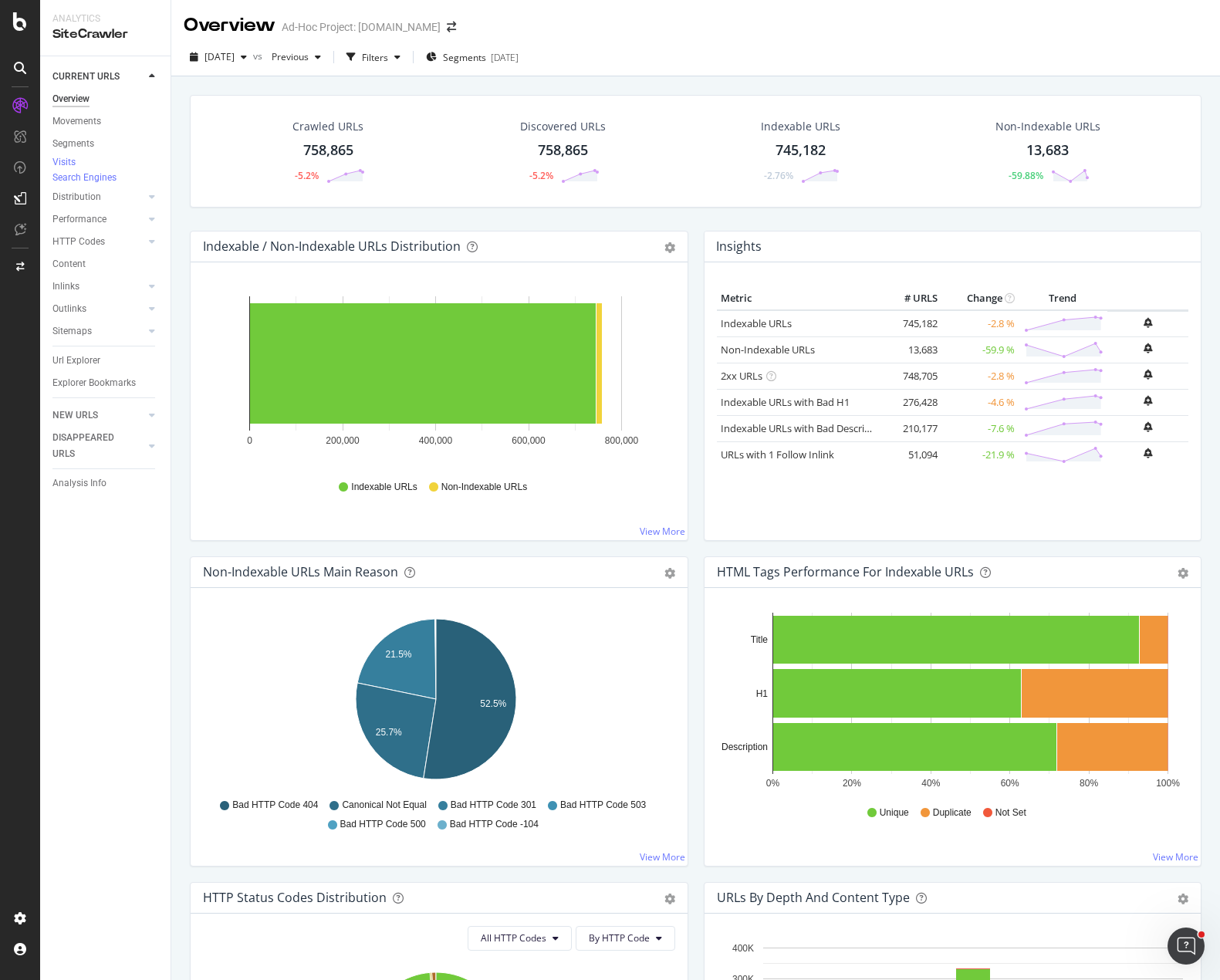
click at [695, 218] on div "Crawled URLs 758,865 -5.2% Discovered URLs 758,865 -5.2% Indexable URLs 745,182…" at bounding box center [695, 162] width 1027 height 136
click at [865, 217] on div "Crawled URLs 758,865 -5.2% Discovered URLs 758,865 -5.2% Indexable URLs 745,182…" at bounding box center [695, 162] width 1027 height 136
click at [638, 221] on div "Crawled URLs 758,865 -5.2% Discovered URLs 758,865 -5.2% Indexable URLs 745,182…" at bounding box center [695, 162] width 1027 height 136
click at [75, 206] on div "Distribution" at bounding box center [76, 197] width 49 height 17
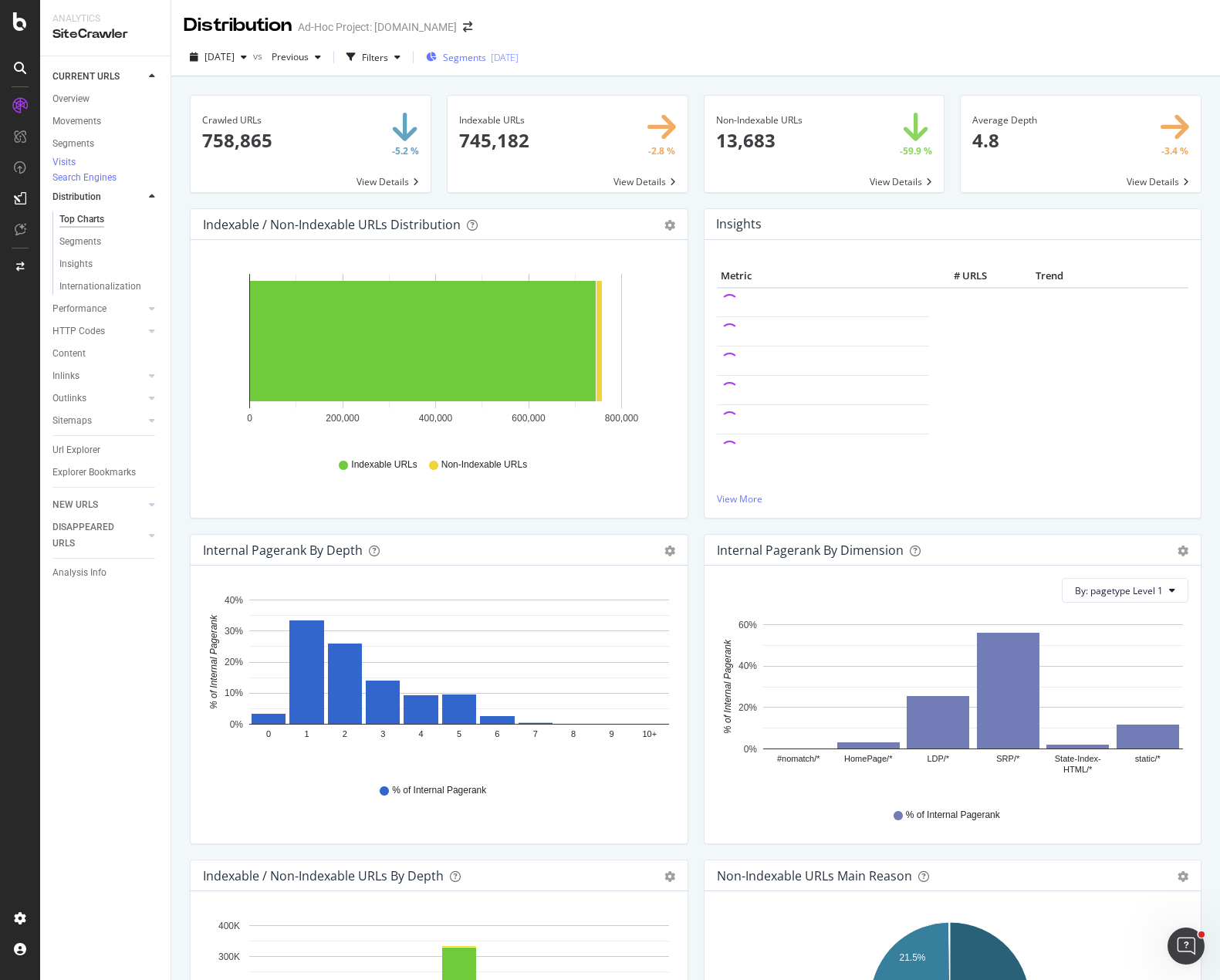
click at [487, 56] on span "Segments" at bounding box center [464, 57] width 43 height 13
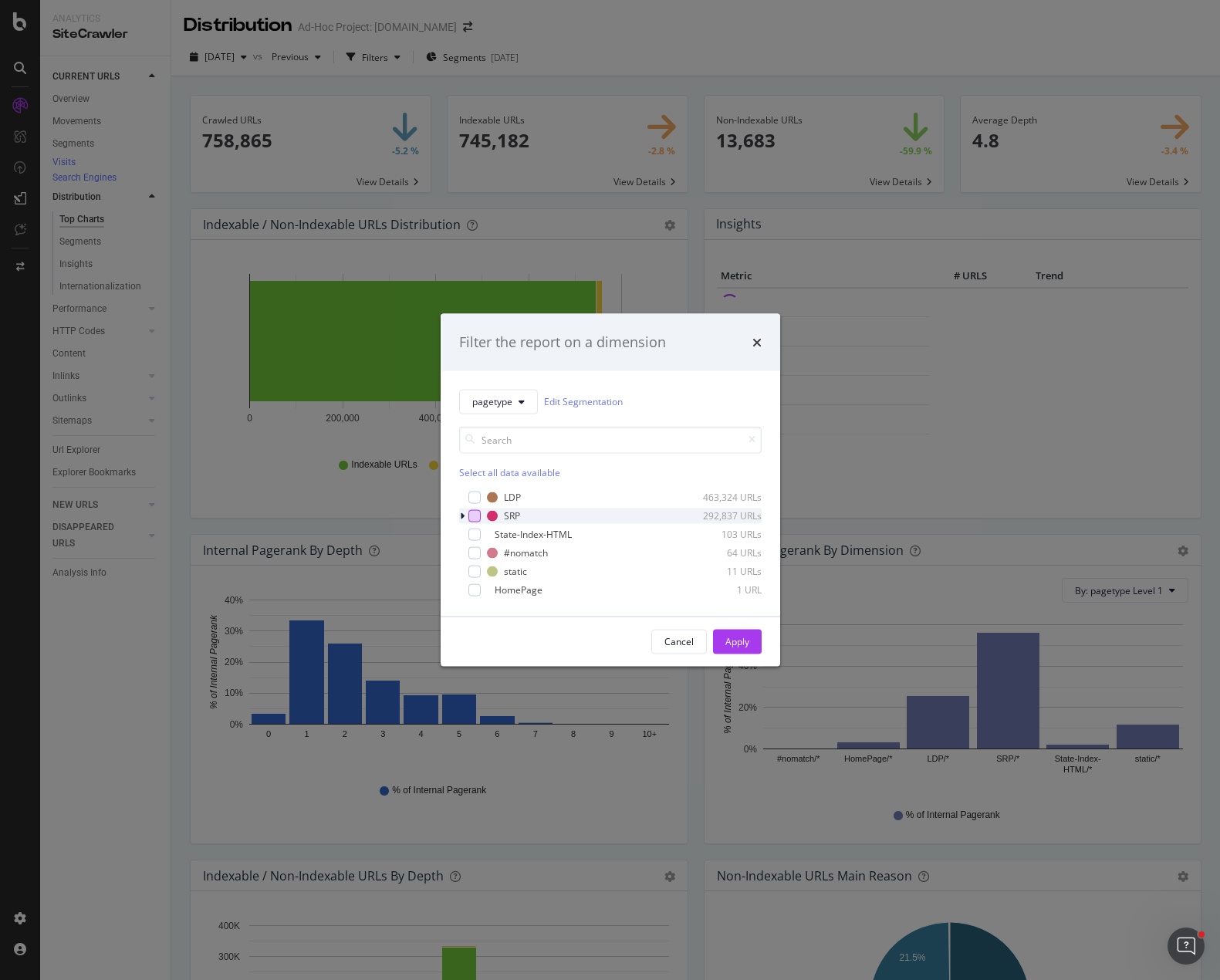
click at [472, 514] on div "modal" at bounding box center [474, 515] width 12 height 12
click at [460, 516] on icon "modal" at bounding box center [462, 516] width 5 height 9
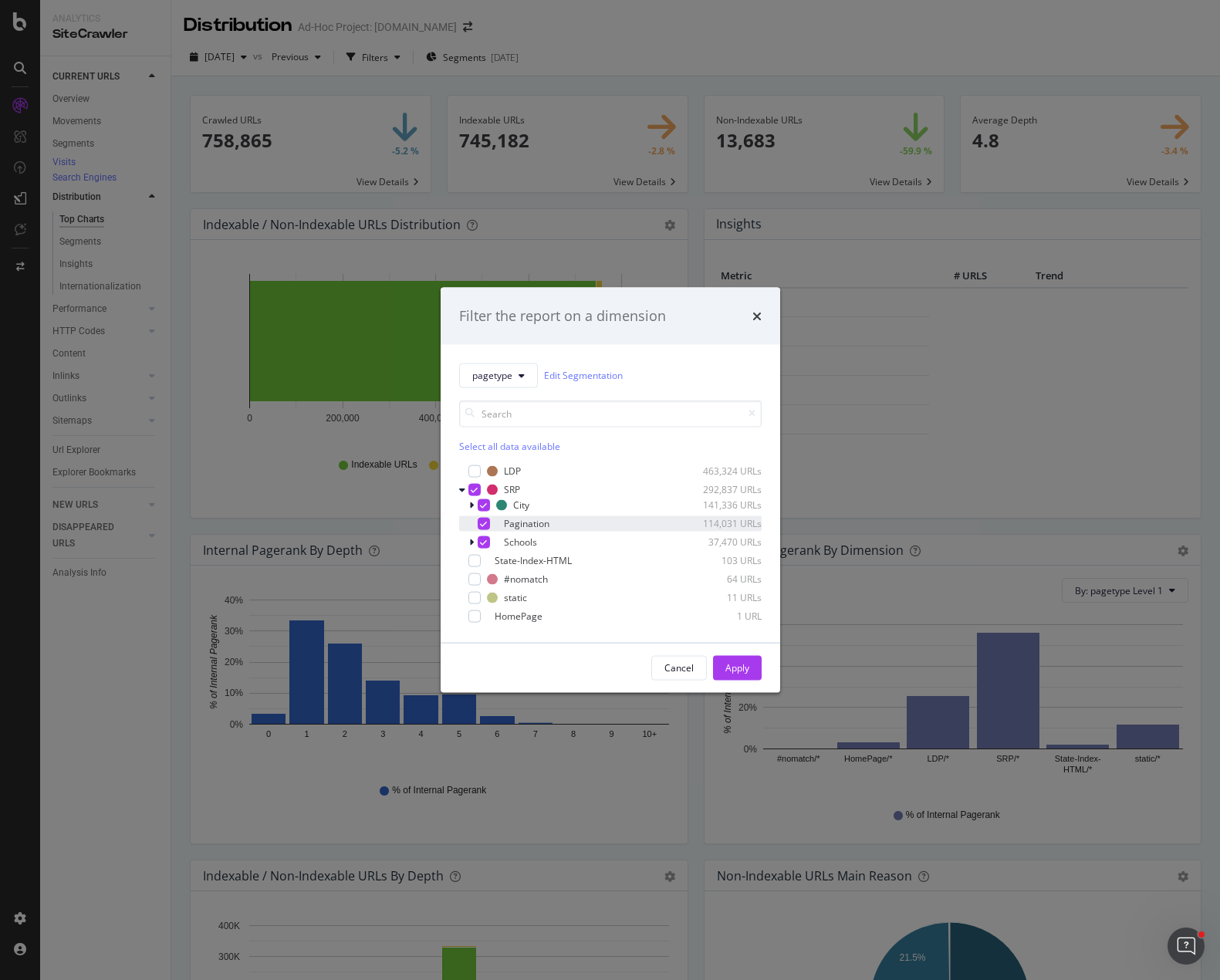
click at [489, 522] on div "modal" at bounding box center [483, 522] width 12 height 12
click at [722, 667] on button "Apply" at bounding box center [737, 667] width 49 height 25
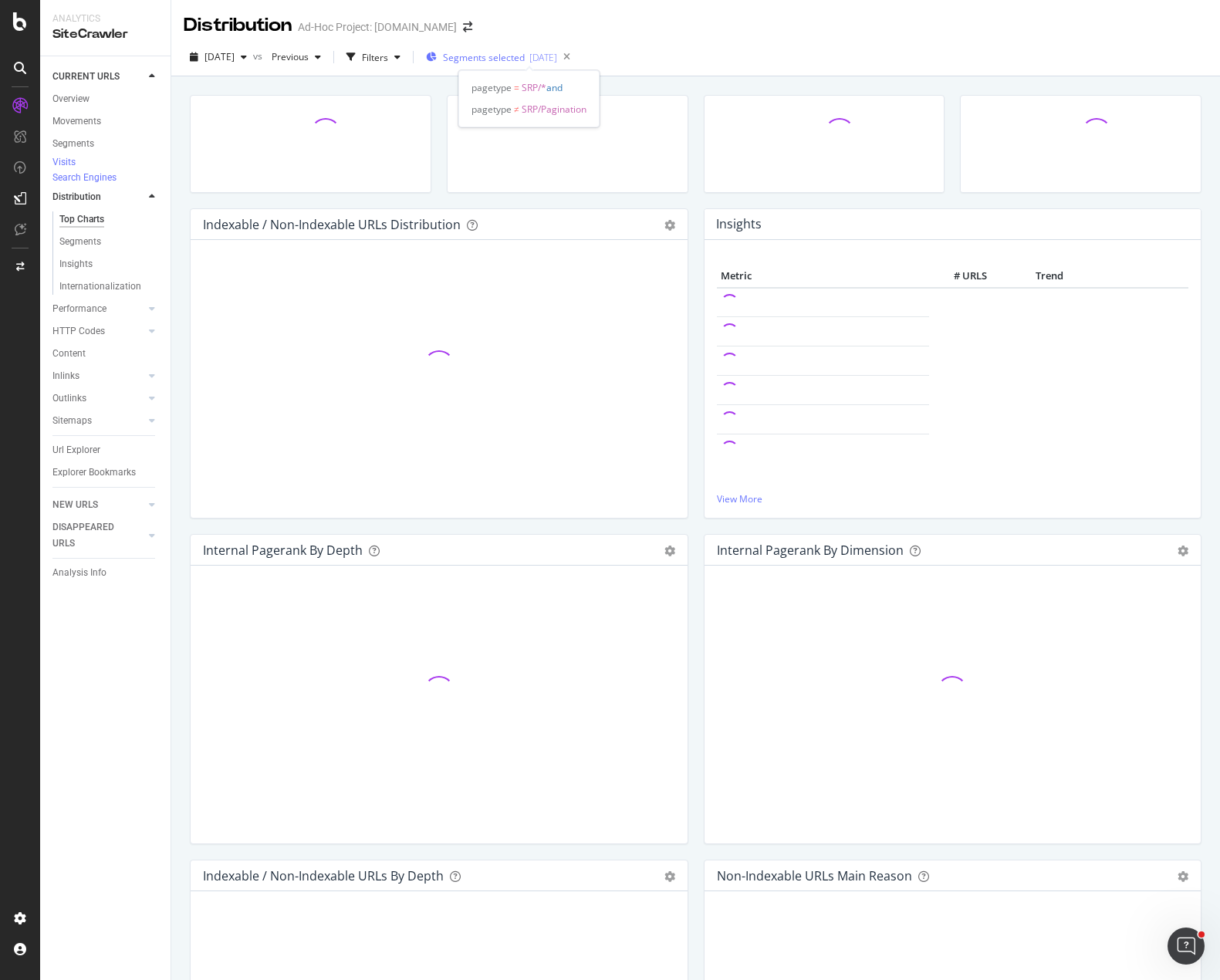
click at [525, 59] on span "Segments selected" at bounding box center [484, 57] width 82 height 13
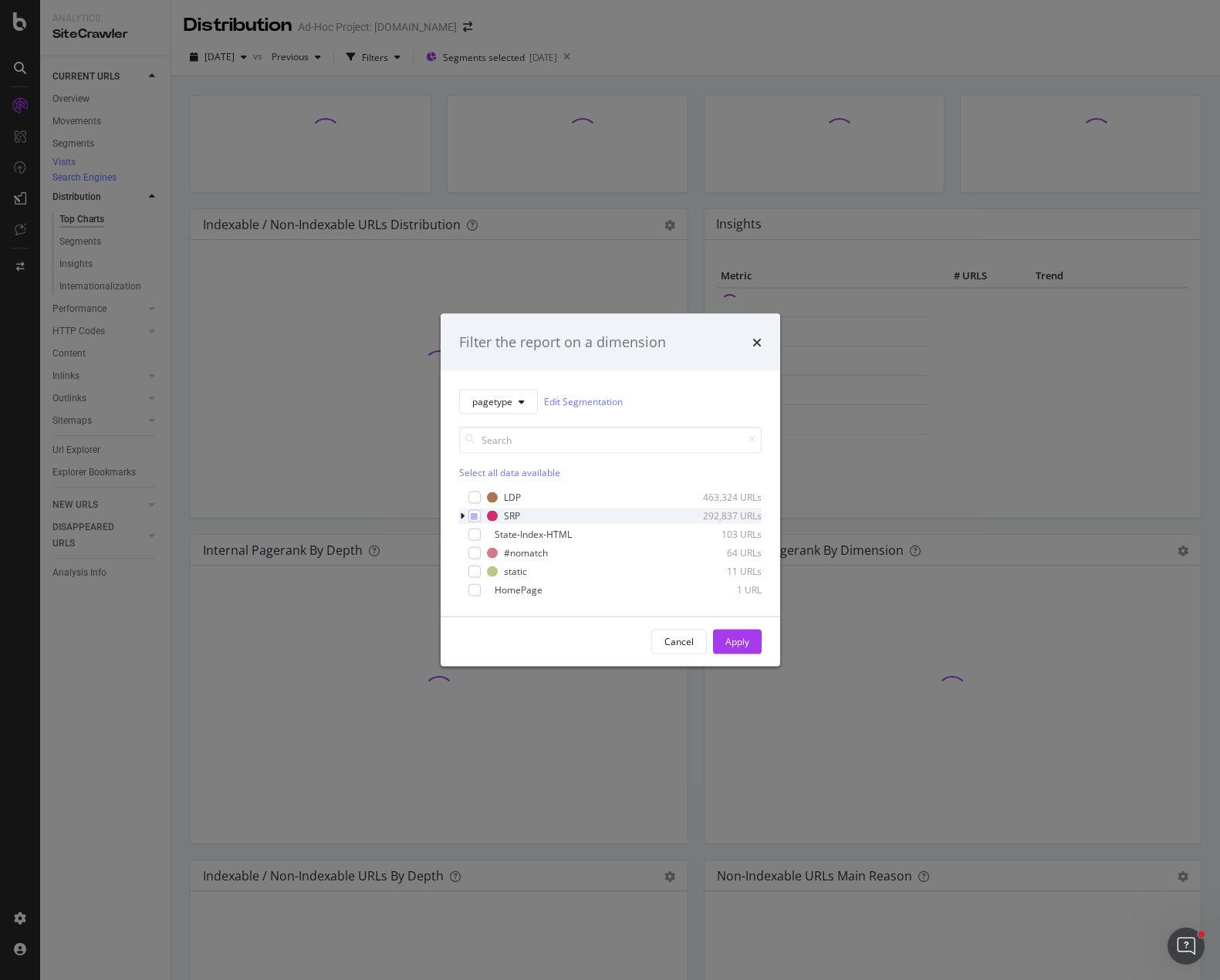
click at [461, 516] on icon "modal" at bounding box center [462, 516] width 5 height 9
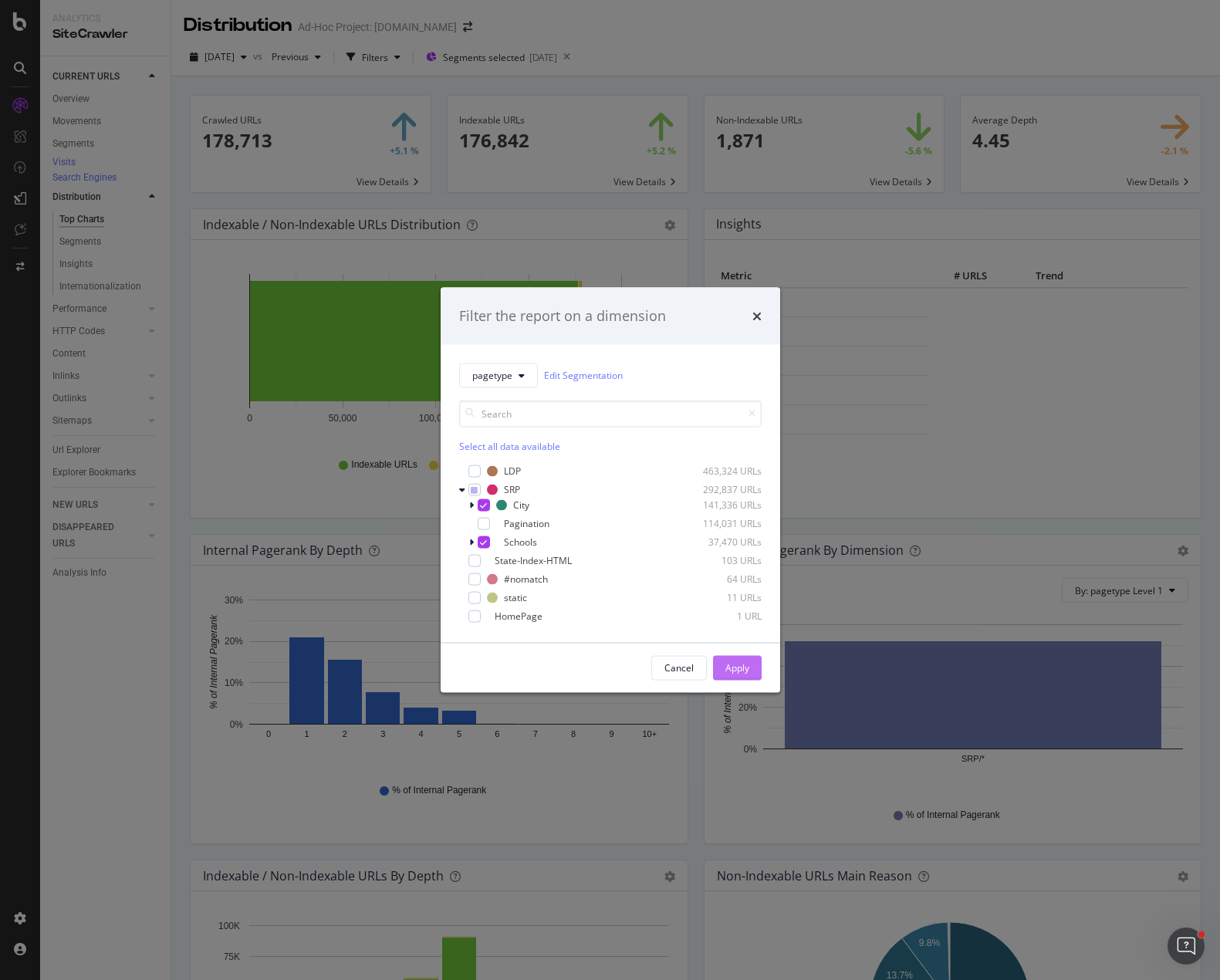
click at [731, 674] on div "Apply" at bounding box center [737, 667] width 24 height 13
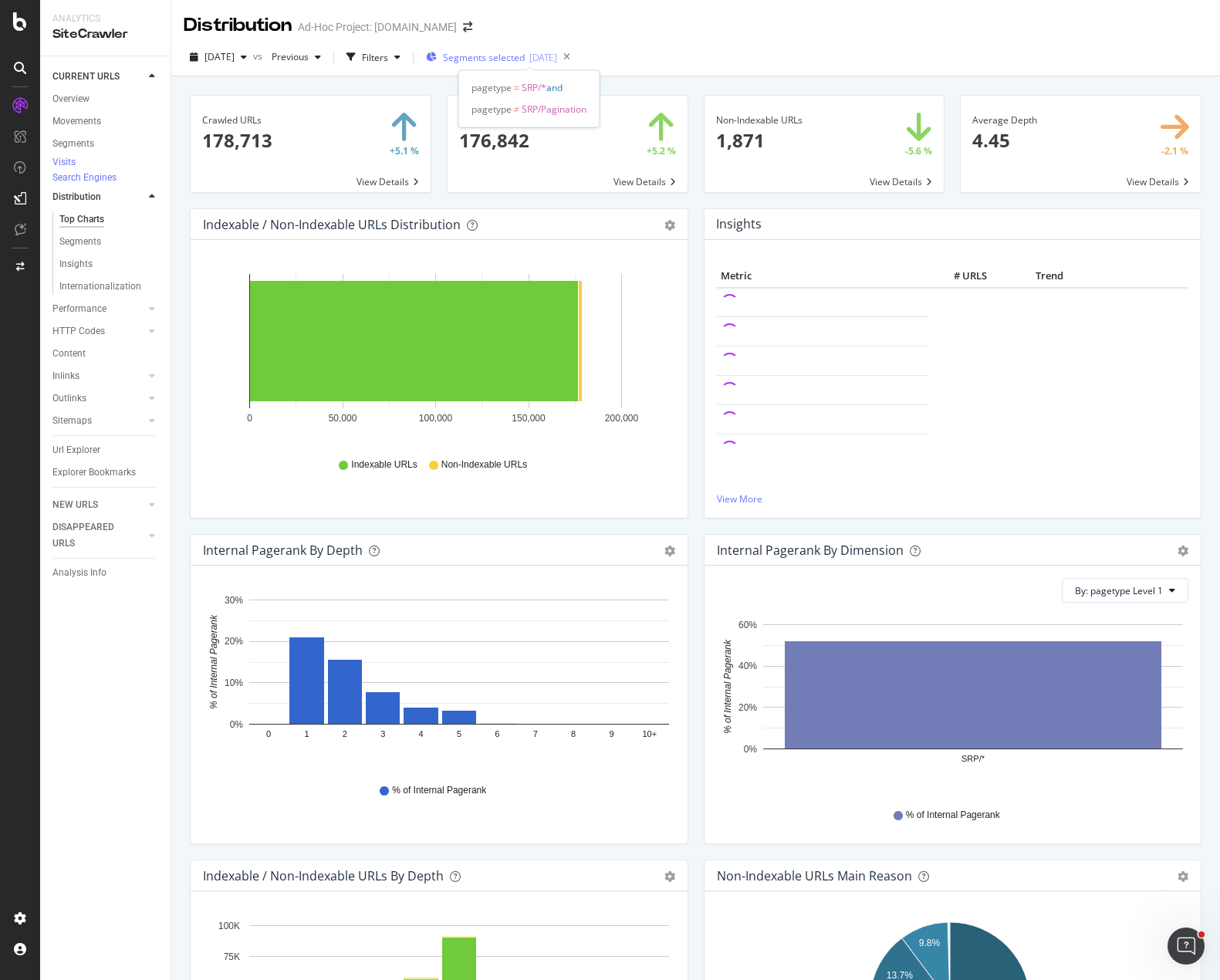
click at [497, 52] on span "Segments selected" at bounding box center [484, 57] width 82 height 13
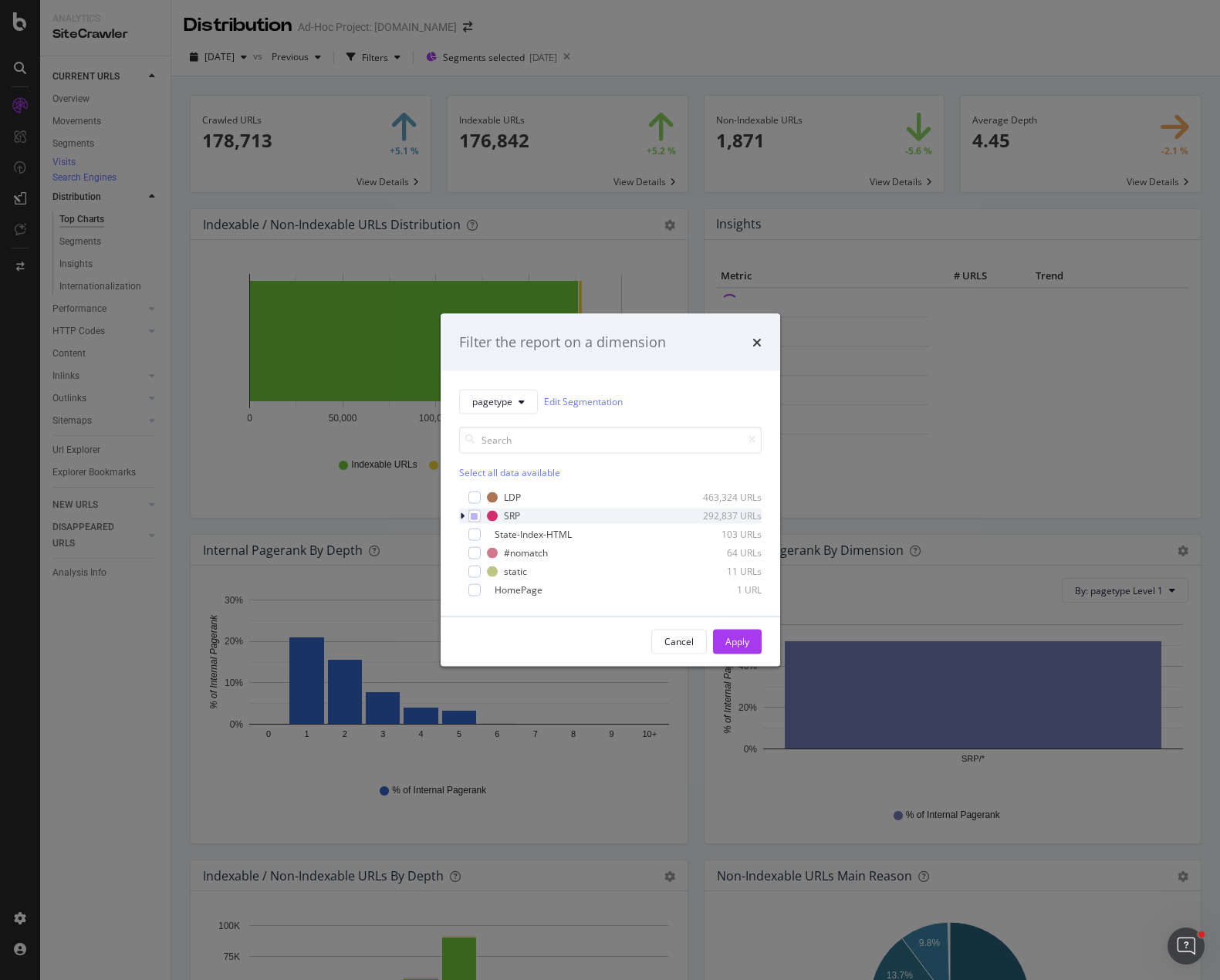
click at [464, 516] on div "modal" at bounding box center [464, 515] width 9 height 16
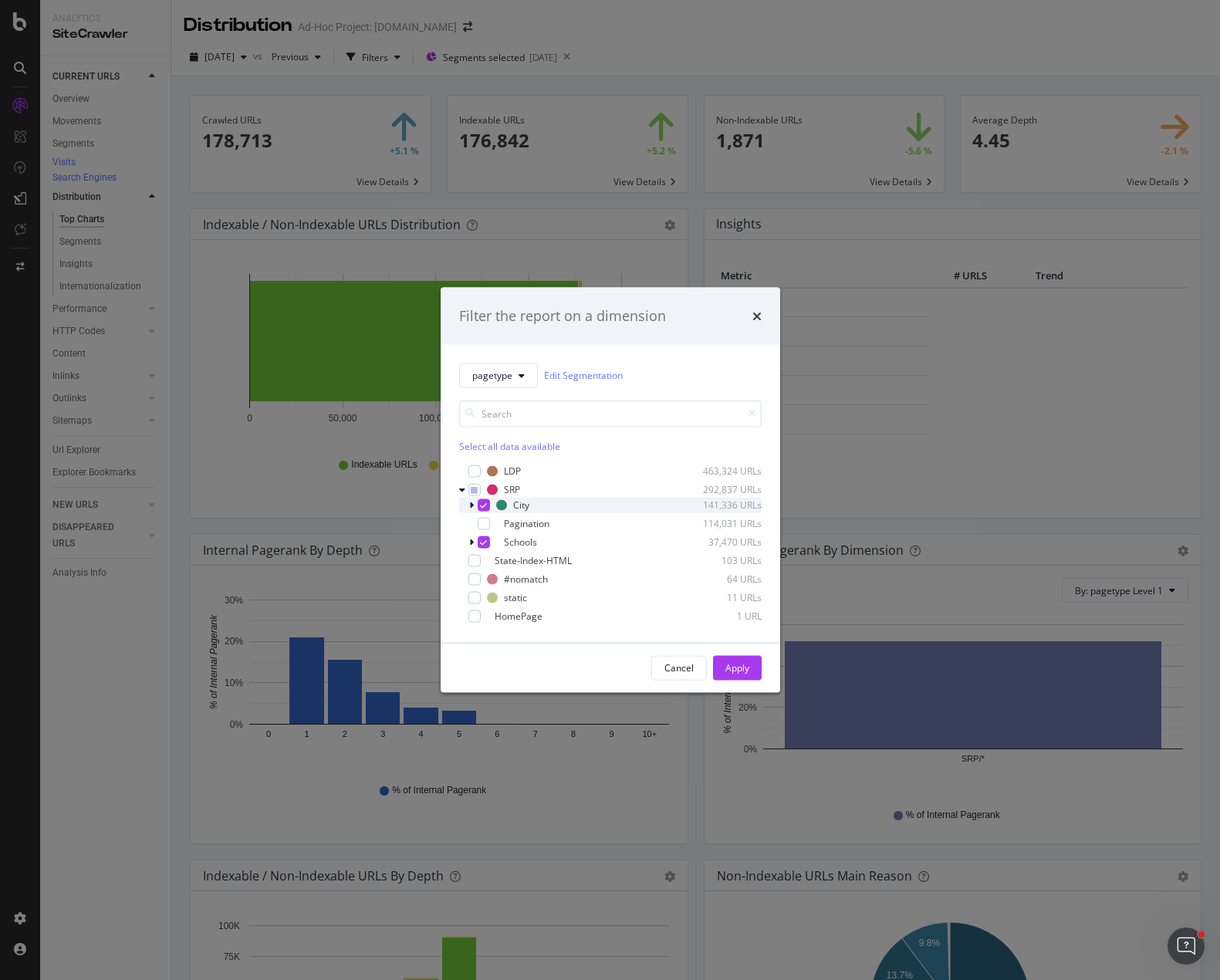
click at [479, 506] on div "modal" at bounding box center [483, 504] width 12 height 12
click at [744, 665] on div "Apply" at bounding box center [737, 667] width 24 height 13
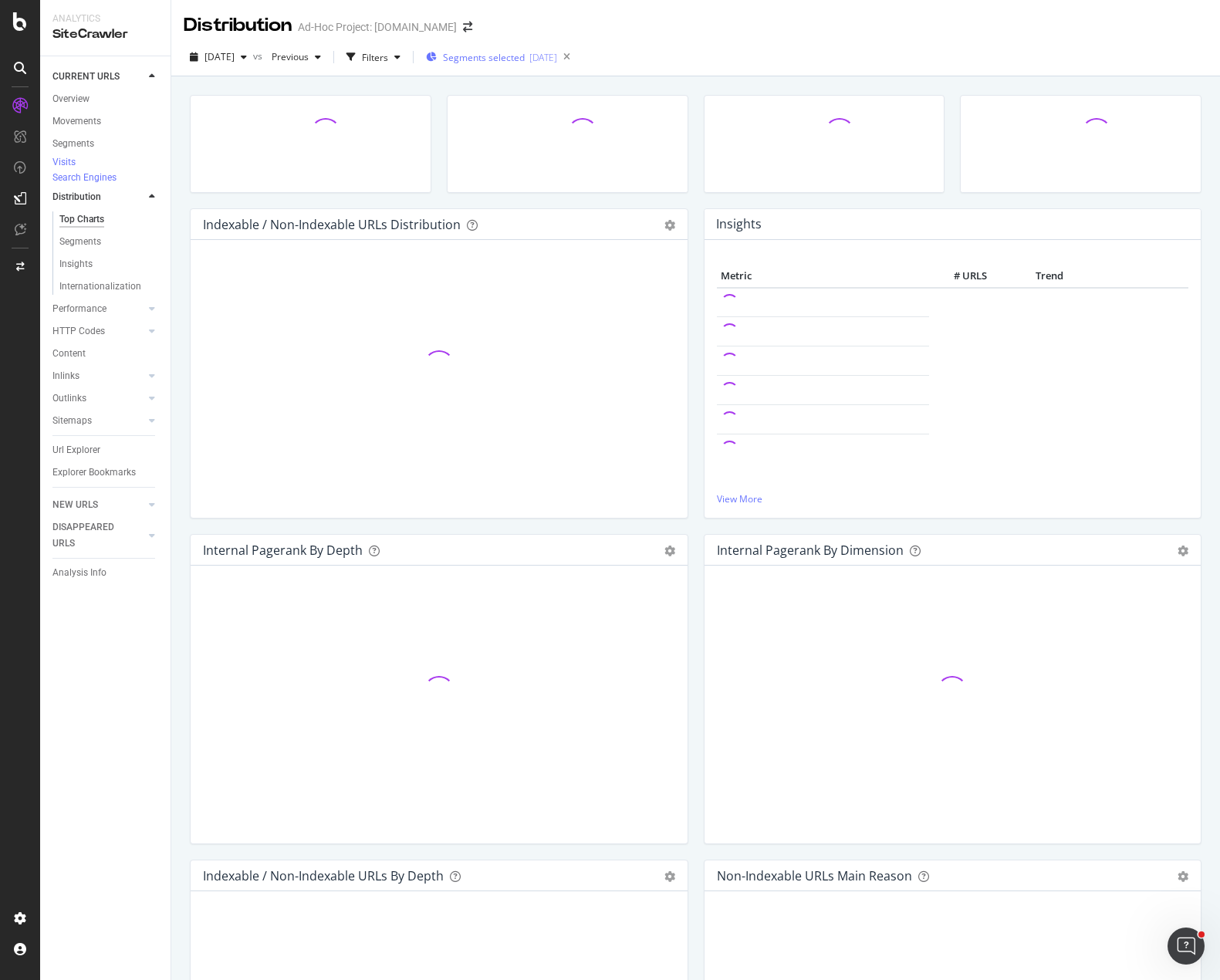
click at [502, 54] on span "Segments selected" at bounding box center [484, 57] width 82 height 13
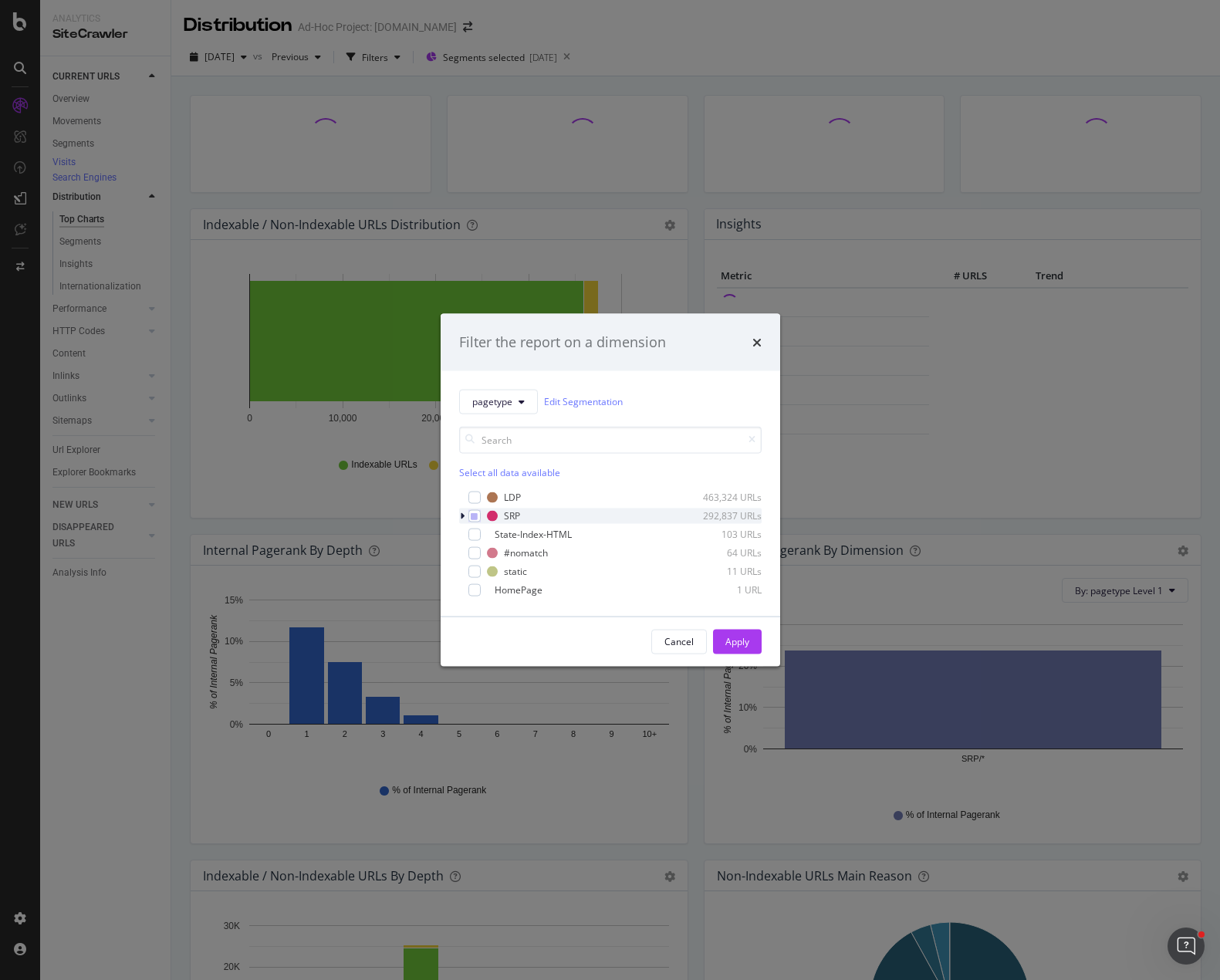
click at [463, 516] on icon "modal" at bounding box center [462, 516] width 5 height 9
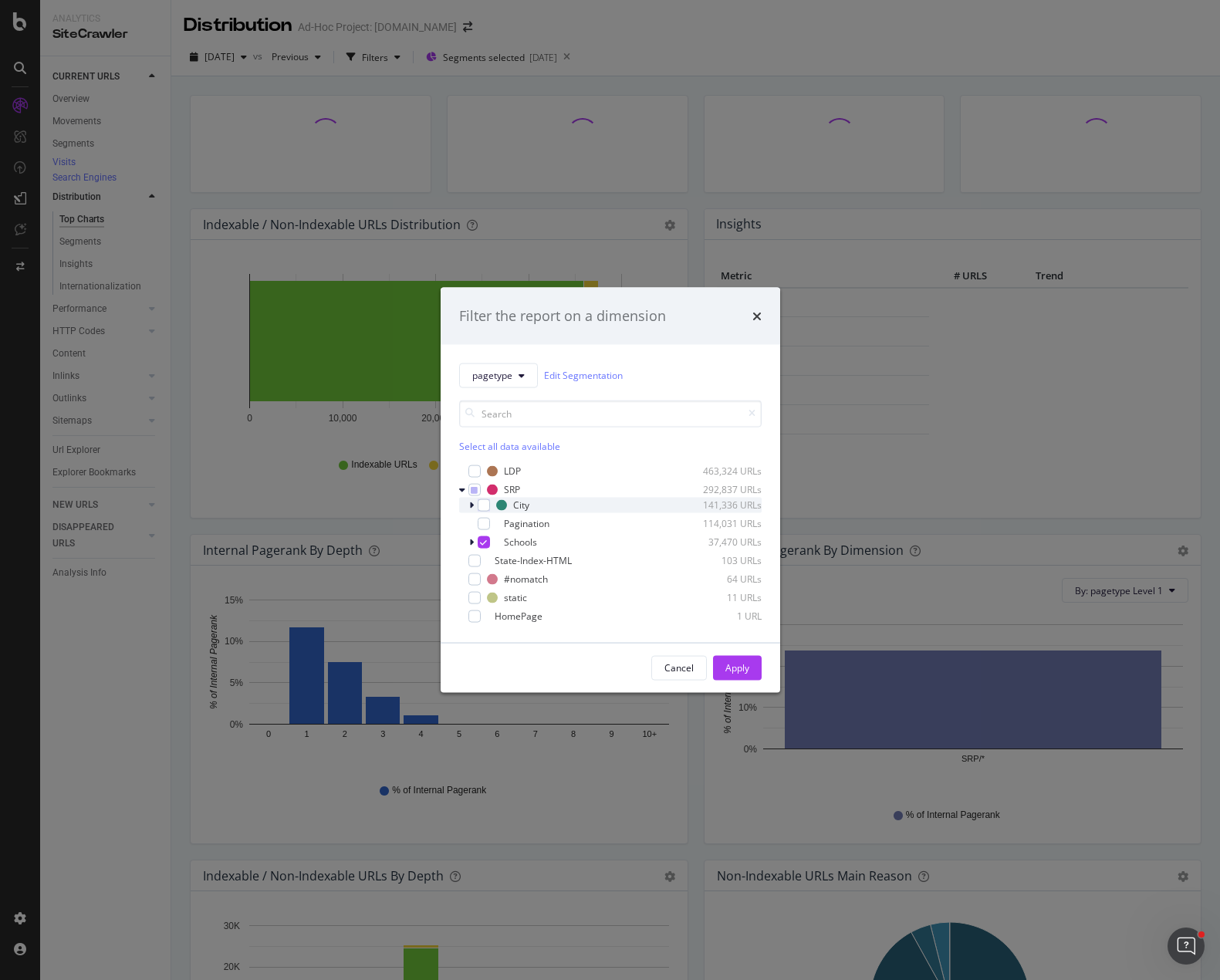
click at [471, 503] on icon "modal" at bounding box center [471, 505] width 5 height 9
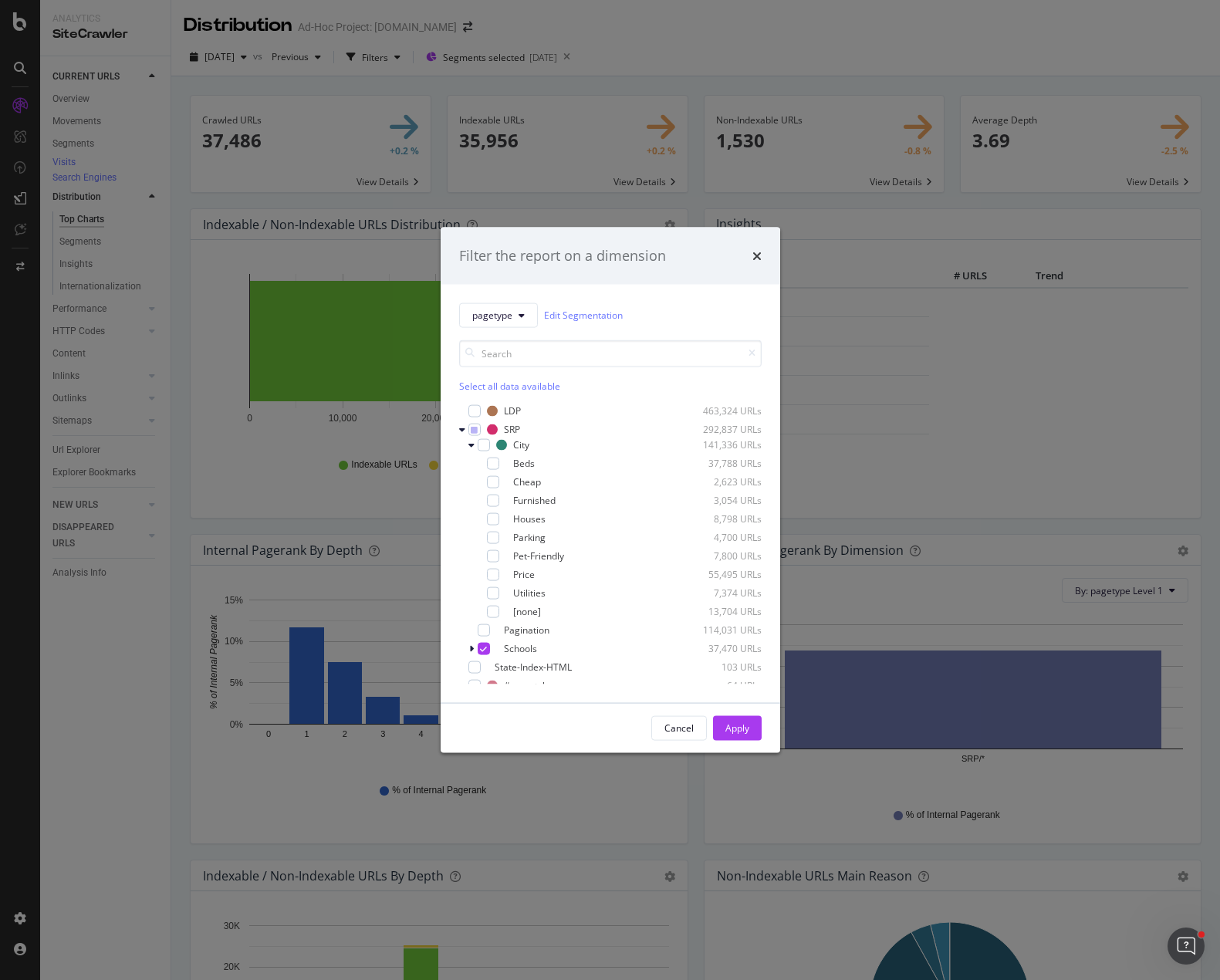
click at [456, 646] on div "pagetype Edit Segmentation Select all data available LDP 463,324 URLs SRP 292,8…" at bounding box center [610, 493] width 340 height 418
click at [472, 646] on icon "modal" at bounding box center [471, 648] width 5 height 9
click at [305, 256] on div "Filter the report on a dimension pagetype Edit Segmentation Select all data ava…" at bounding box center [610, 490] width 1220 height 980
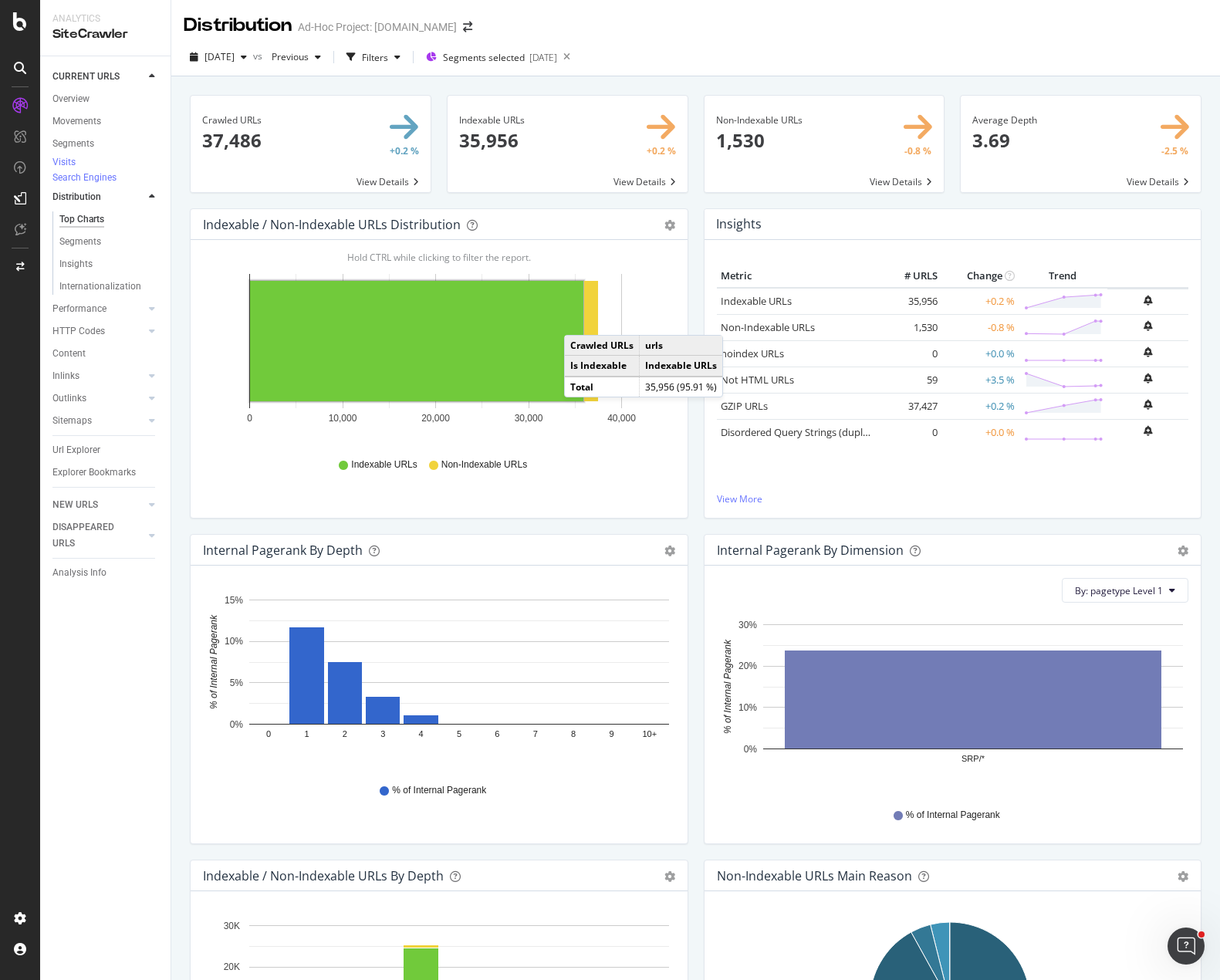
click at [708, 49] on div "2025 Oct. 2nd vs Previous Filters Segments selected 2025-10-03" at bounding box center [696, 61] width 1048 height 31
click at [903, 65] on div "2025 Oct. 2nd vs Previous Filters Segments selected 2025-10-03" at bounding box center [696, 61] width 1048 height 31
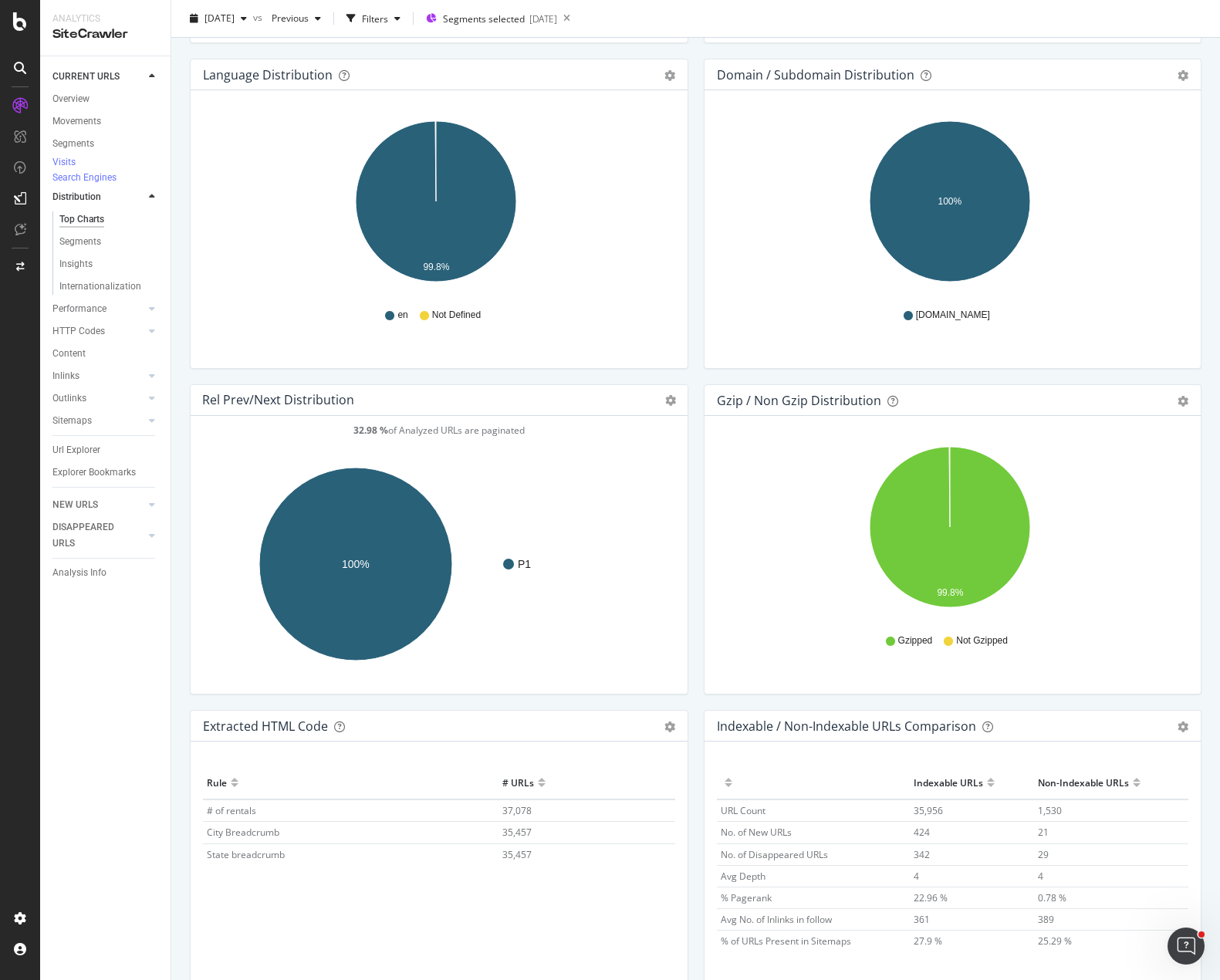
scroll to position [1887, 0]
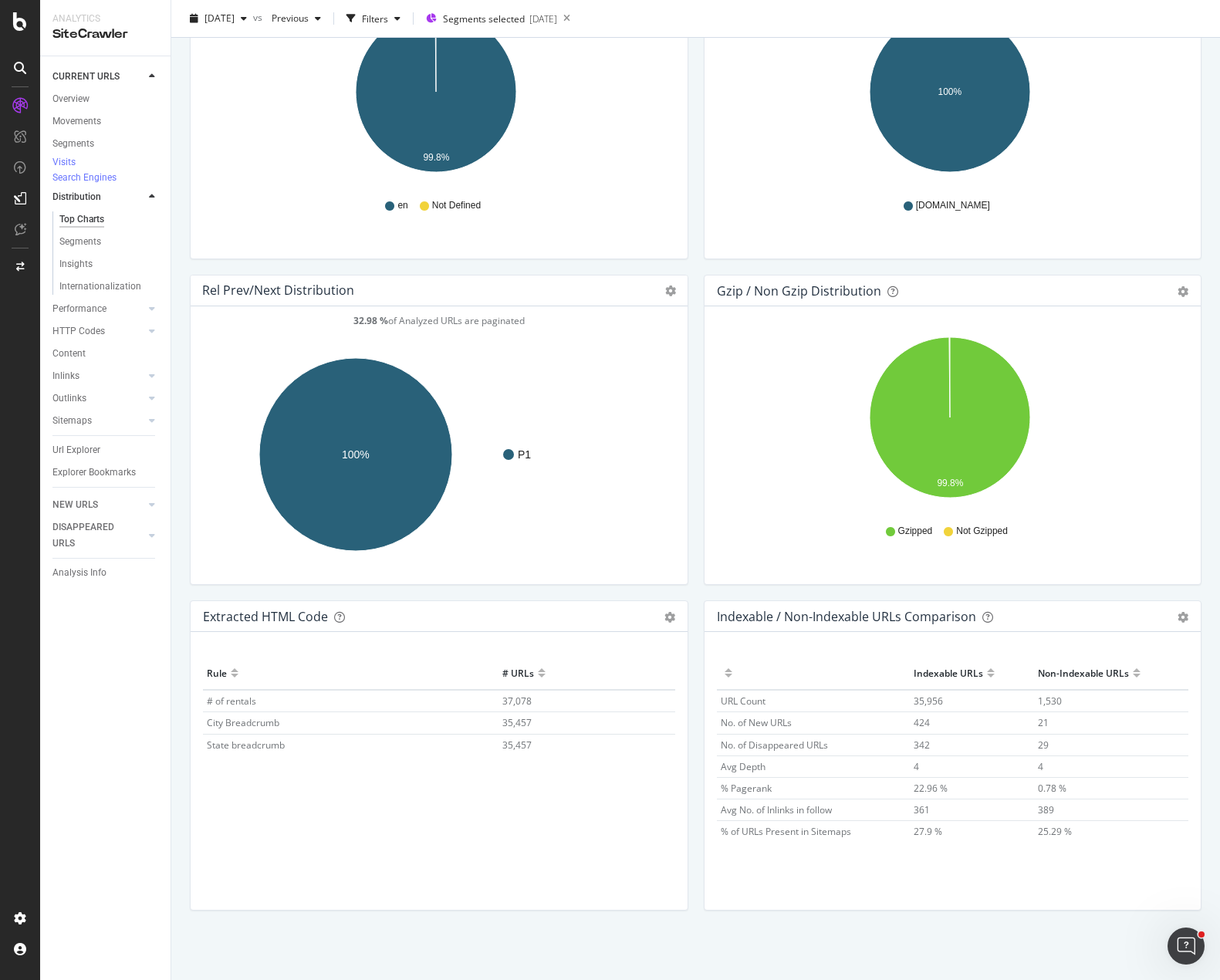
click at [688, 591] on div "Rel Prev/Next distribution Chart (by Value) Table Expand Export as CSV Export a…" at bounding box center [439, 437] width 514 height 326
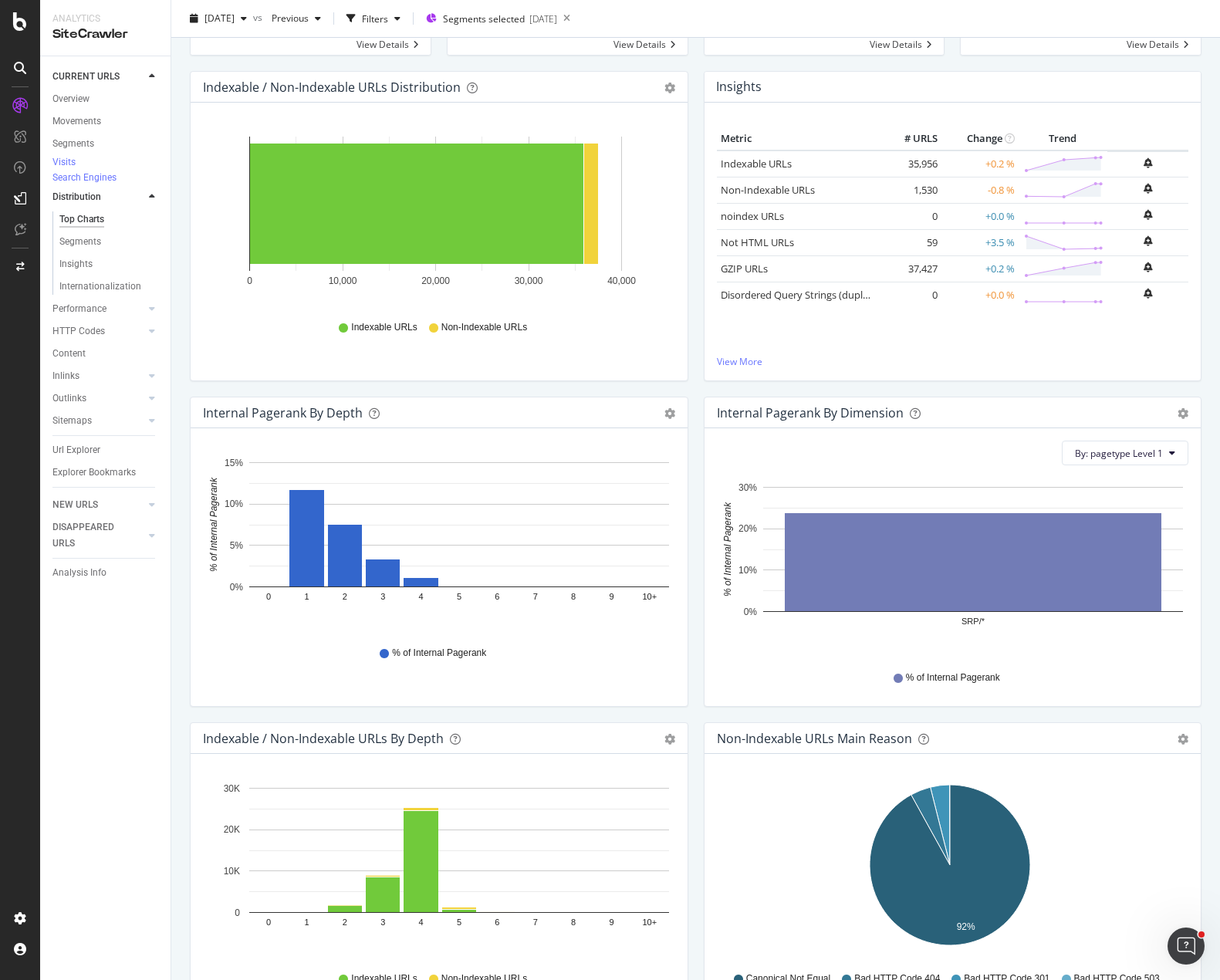
scroll to position [0, 0]
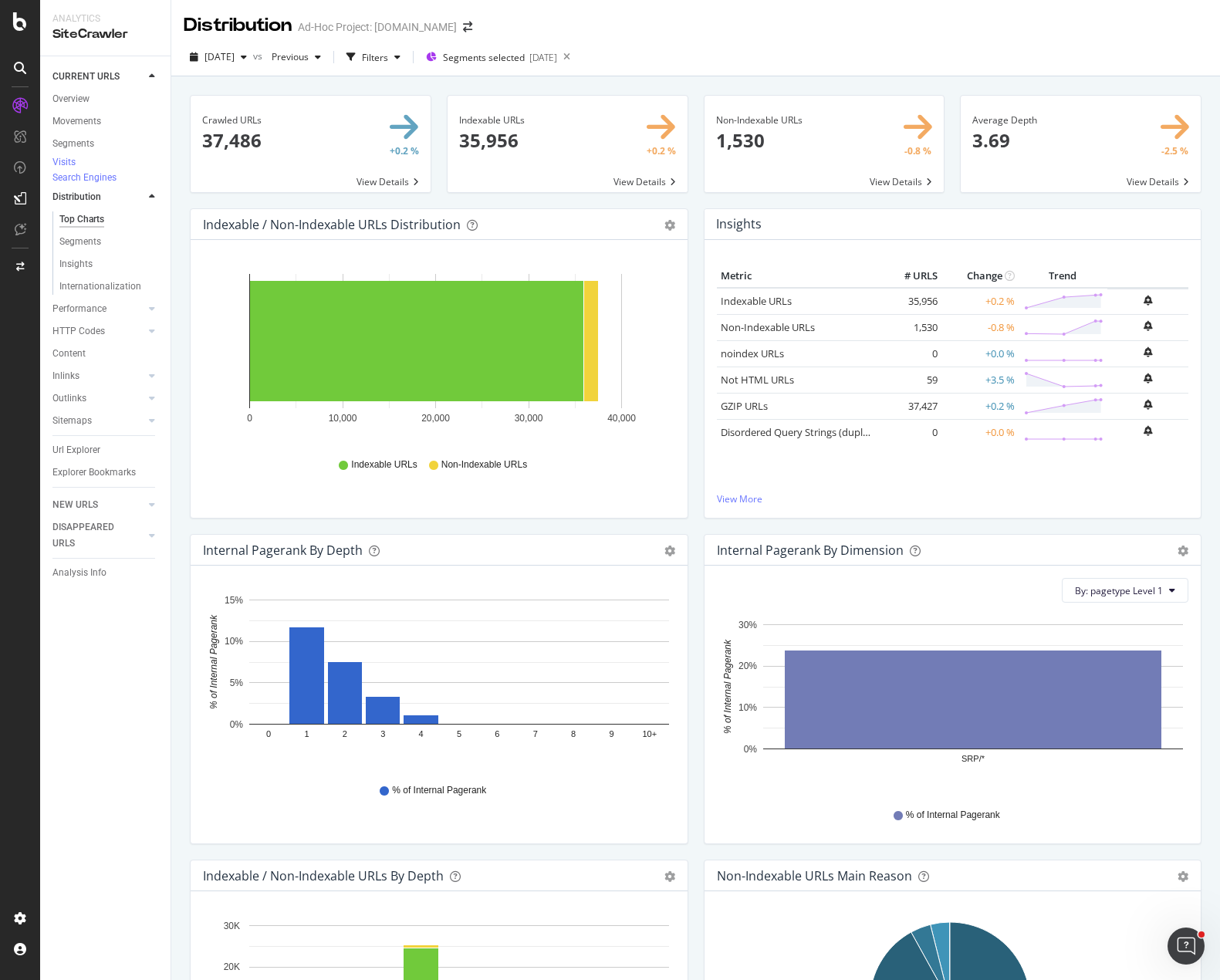
click at [699, 202] on div "Non-Indexable URLs 1,530 -0.8 % View Details" at bounding box center [824, 151] width 257 height 114
click at [710, 46] on div "2025 Oct. 2nd vs Previous Filters Segments selected 2025-10-03" at bounding box center [696, 61] width 1048 height 31
click at [905, 39] on div "2025 Oct. 2nd vs Previous Filters Segments selected 2025-10-03" at bounding box center [696, 57] width 1048 height 38
click at [121, 72] on link "CURRENT URLS" at bounding box center [98, 77] width 92 height 17
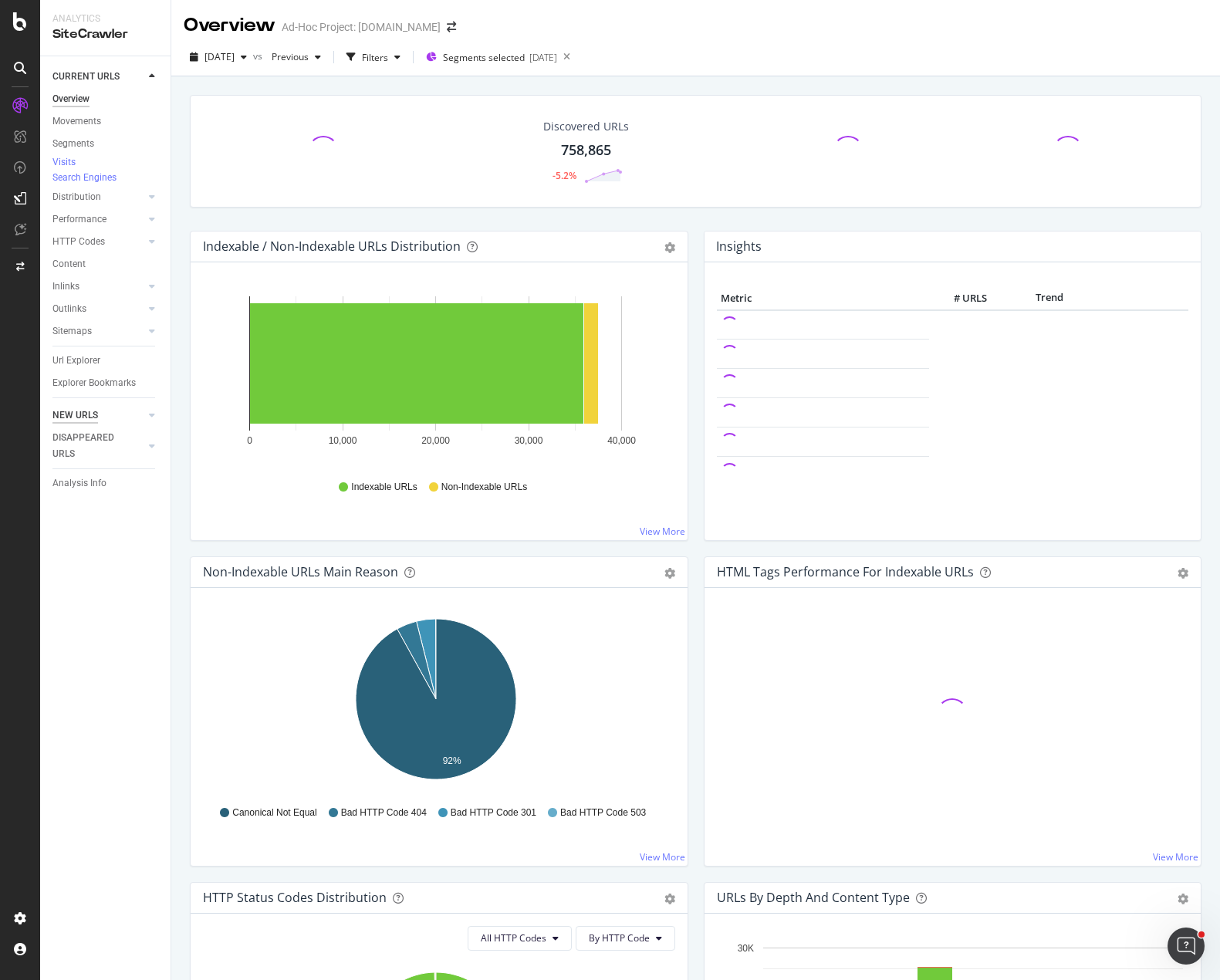
click at [89, 424] on div "NEW URLS" at bounding box center [75, 416] width 46 height 17
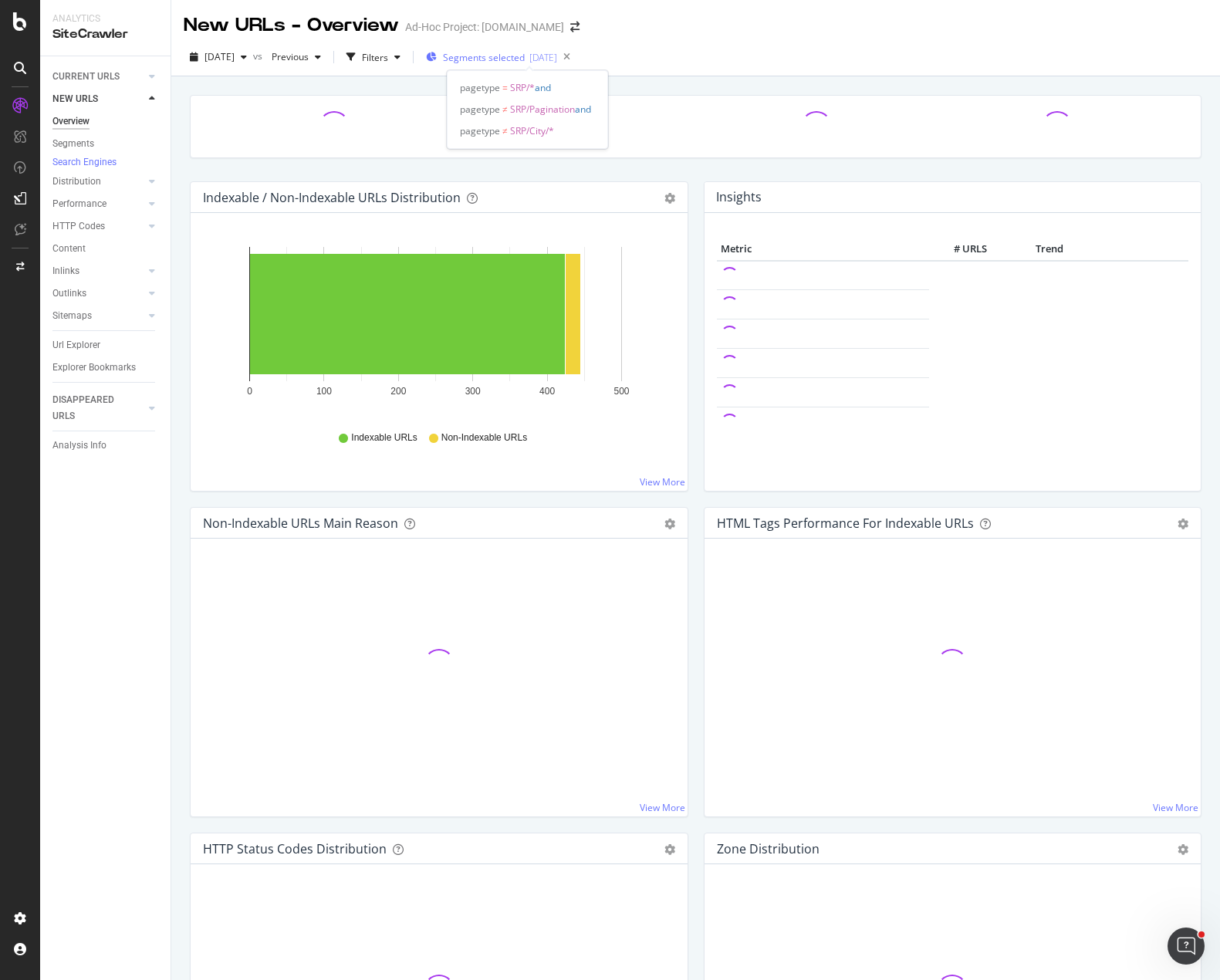
click at [525, 60] on span "Segments selected" at bounding box center [484, 57] width 82 height 13
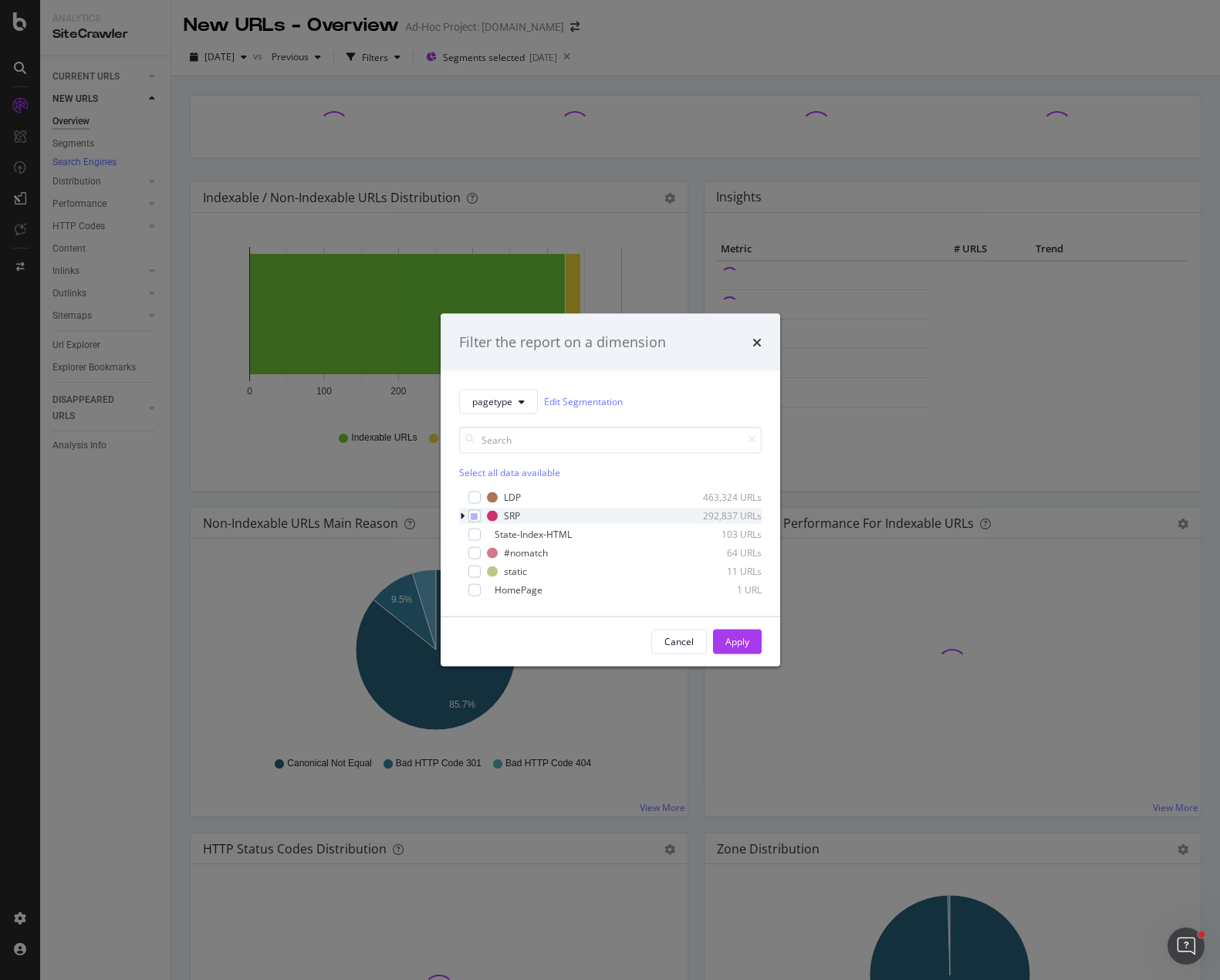
click at [463, 516] on icon "modal" at bounding box center [462, 516] width 5 height 9
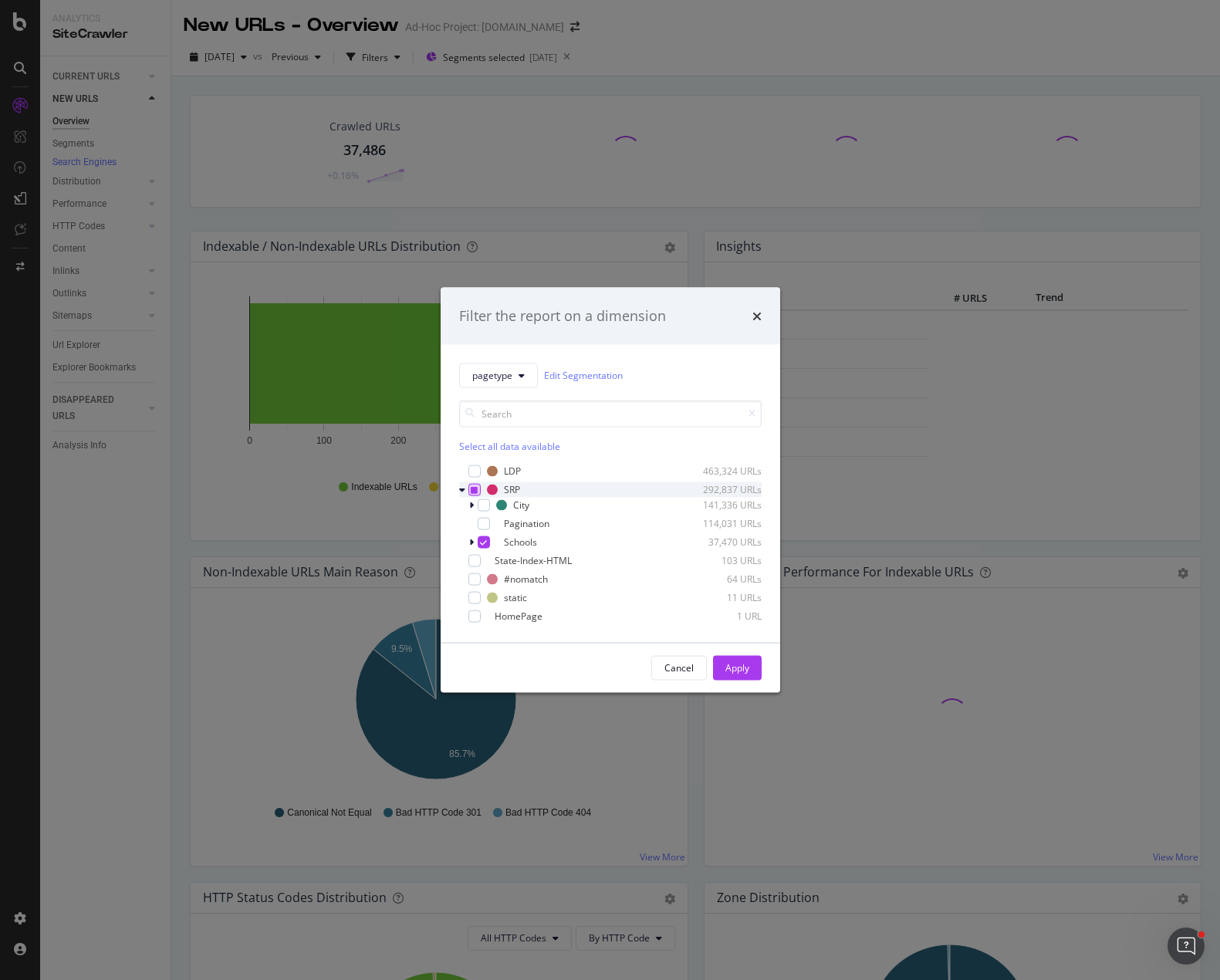
click at [472, 491] on icon "modal" at bounding box center [475, 489] width 7 height 7
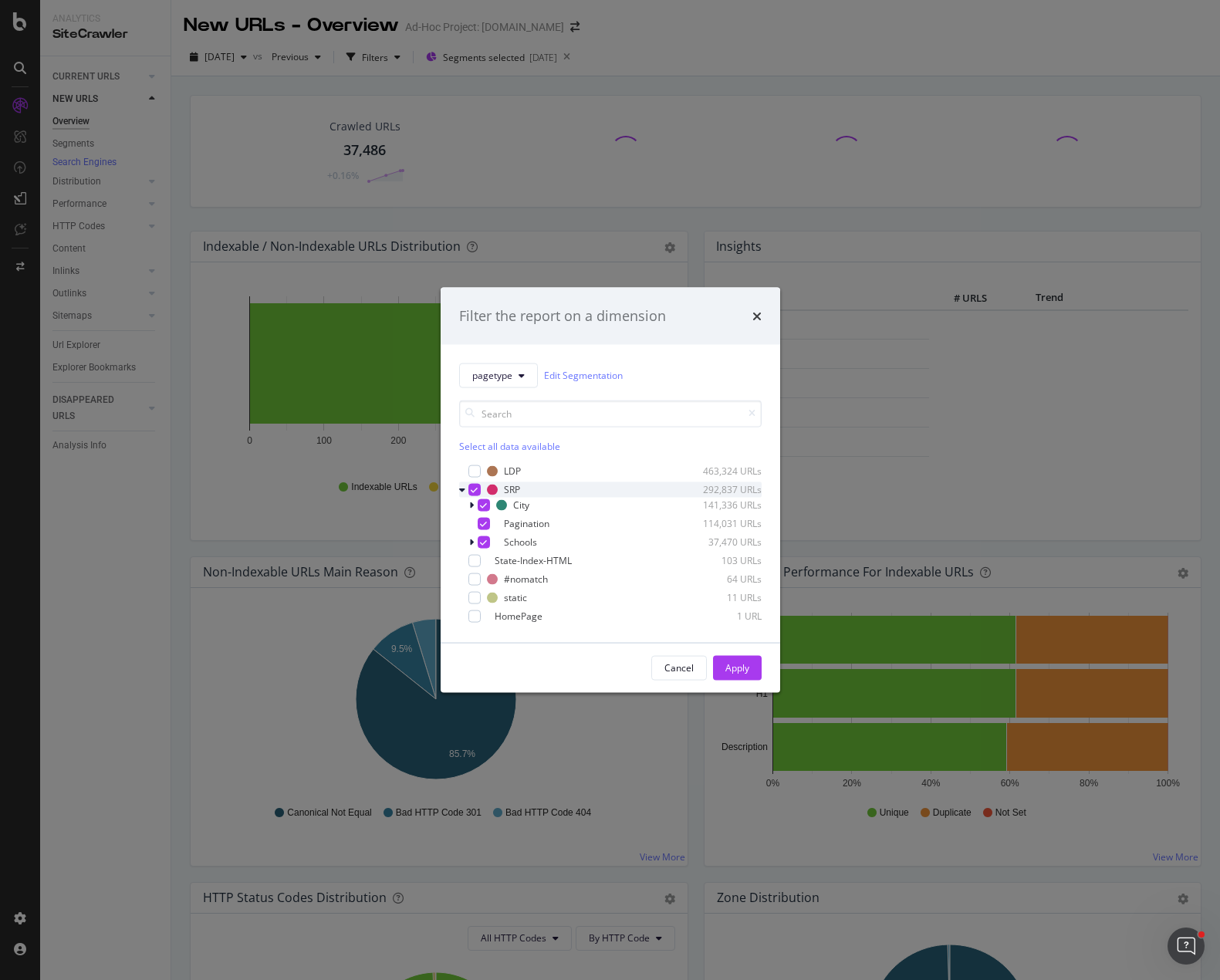
click at [476, 489] on icon "modal" at bounding box center [475, 489] width 7 height 7
click at [483, 542] on div "modal" at bounding box center [483, 540] width 12 height 12
click at [474, 541] on div "modal" at bounding box center [473, 541] width 9 height 16
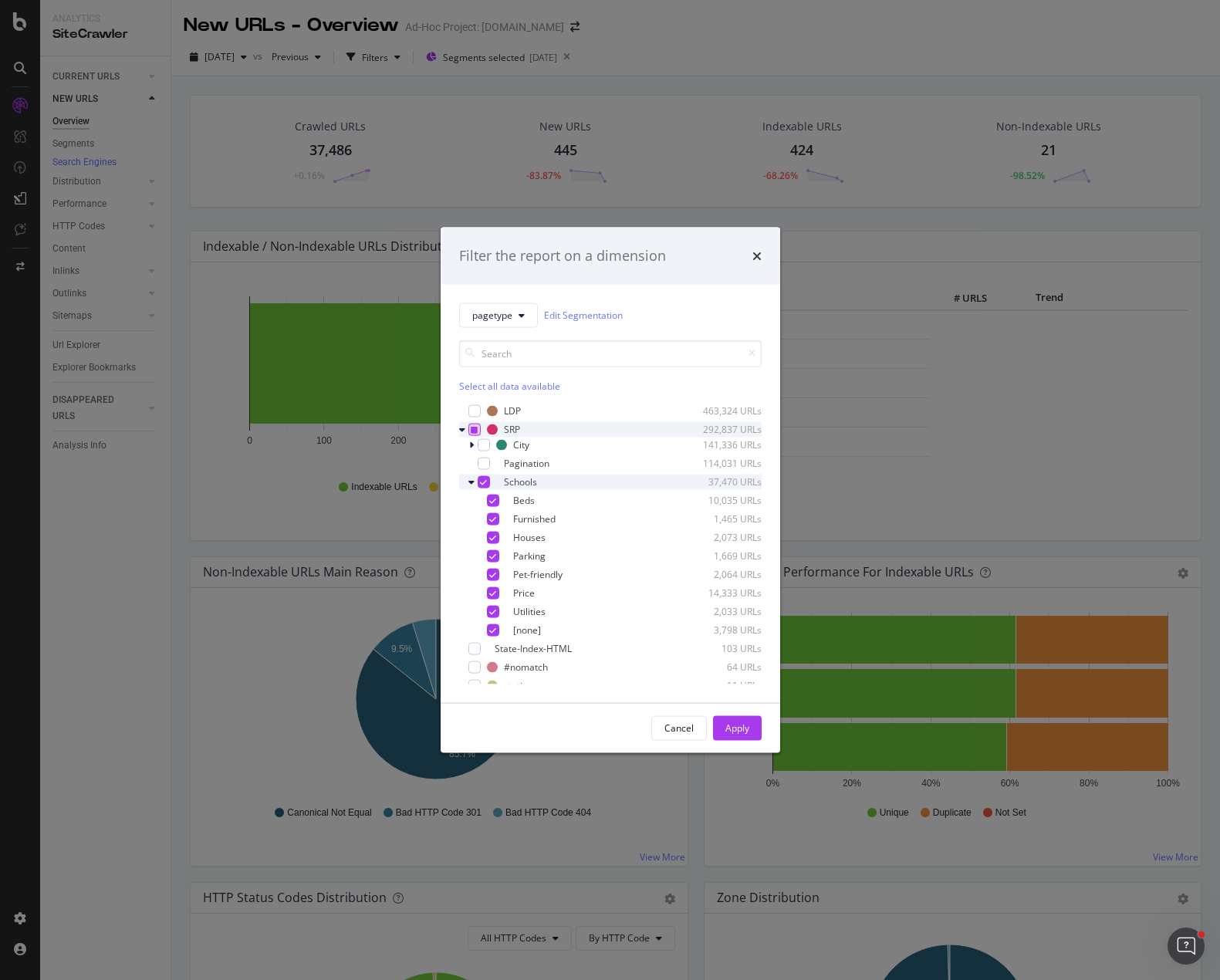
click at [484, 482] on icon "modal" at bounding box center [484, 481] width 7 height 7
click at [497, 628] on div "modal" at bounding box center [492, 629] width 12 height 12
click at [738, 727] on div "Apply" at bounding box center [737, 728] width 24 height 13
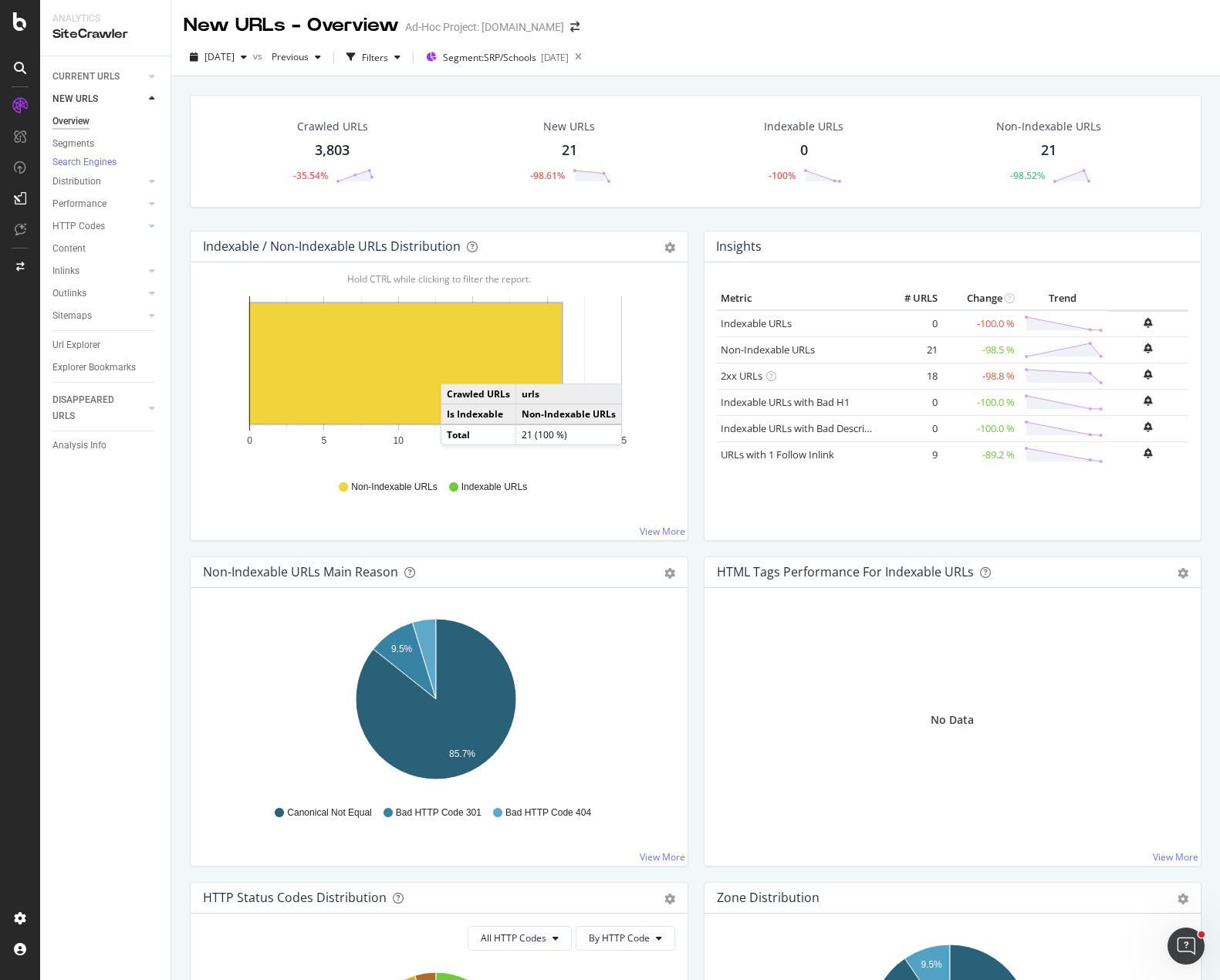
click at [456, 368] on rect "A chart." at bounding box center [406, 362] width 312 height 120
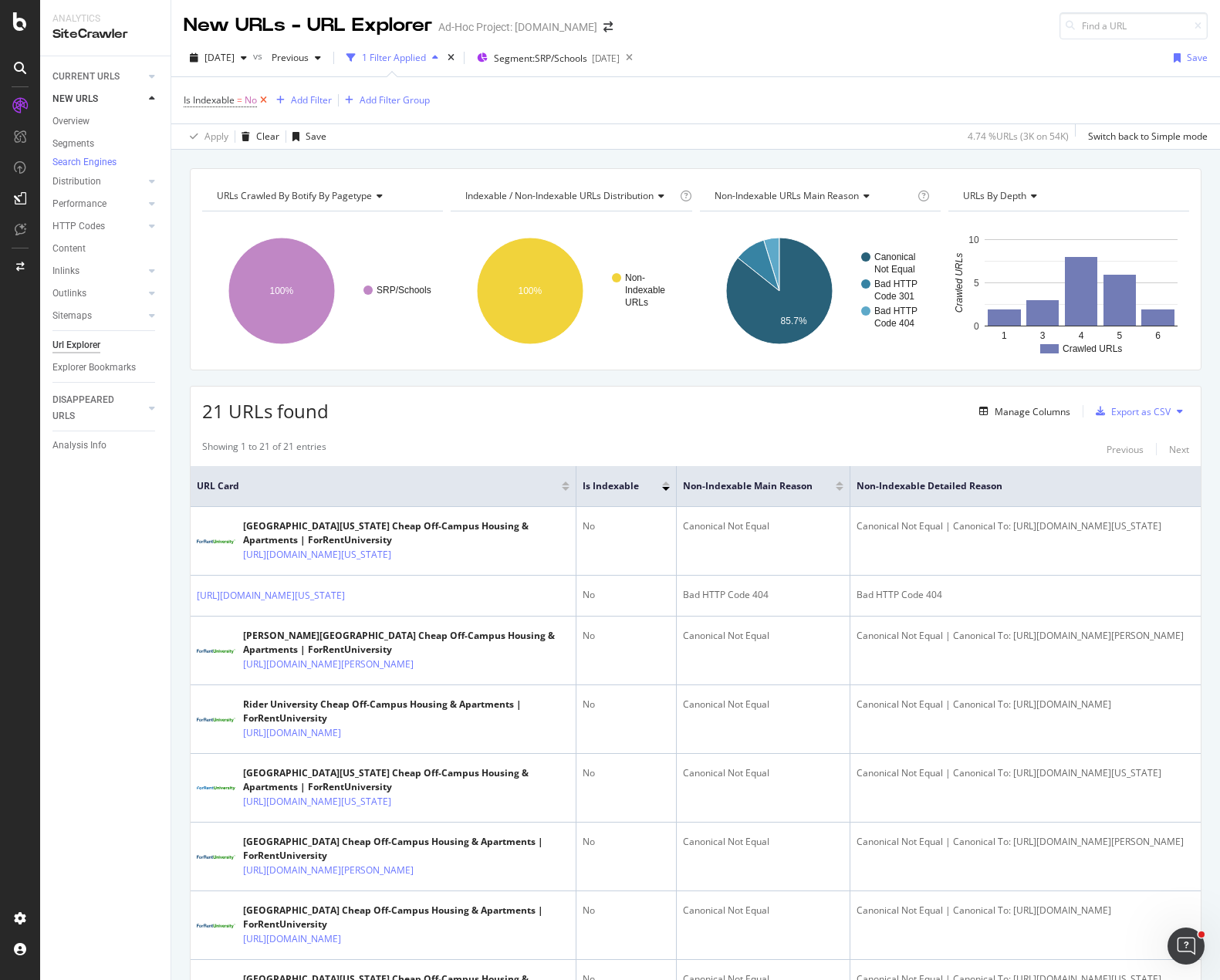
click at [263, 99] on icon at bounding box center [263, 100] width 13 height 16
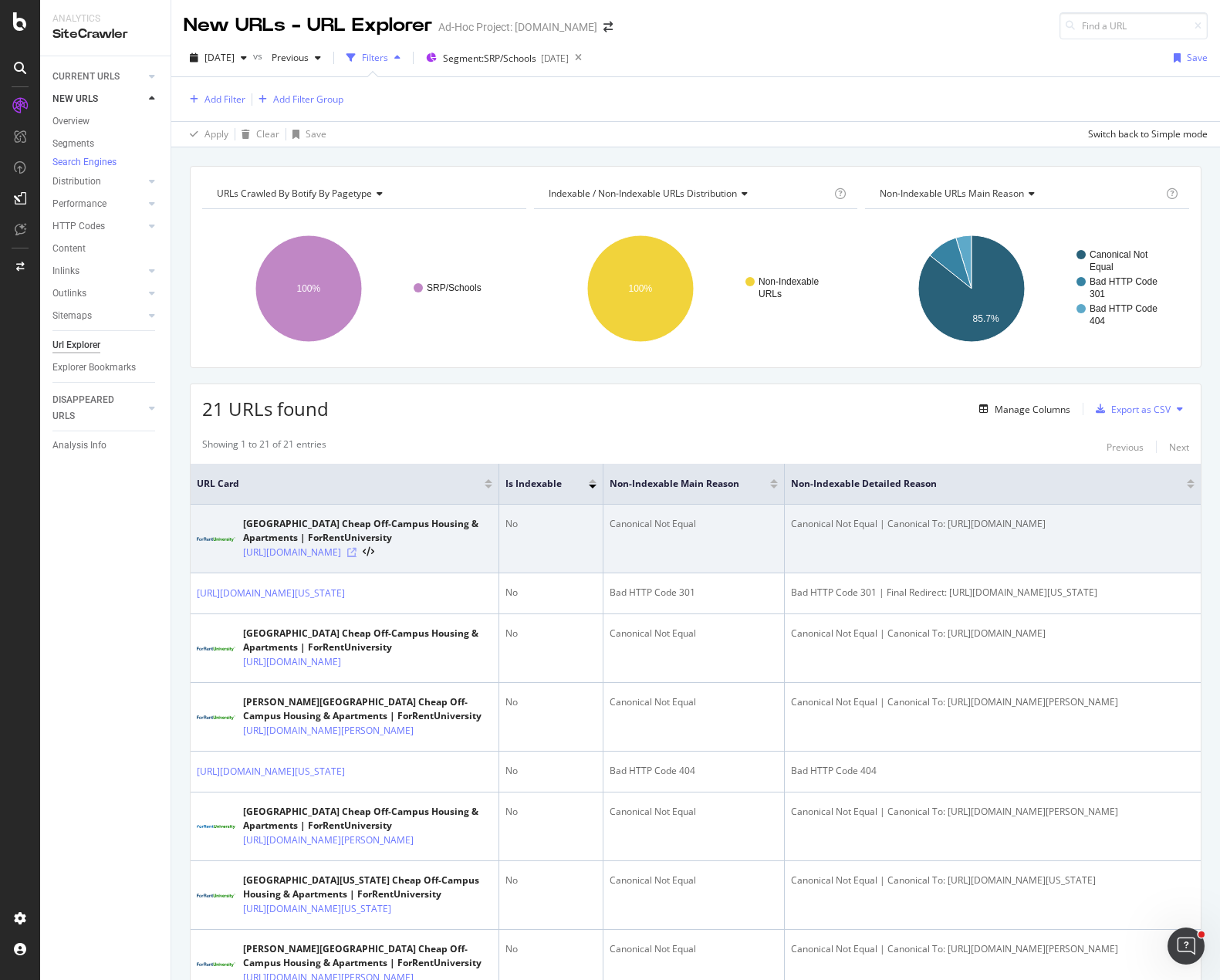
click at [356, 557] on icon at bounding box center [352, 552] width 9 height 9
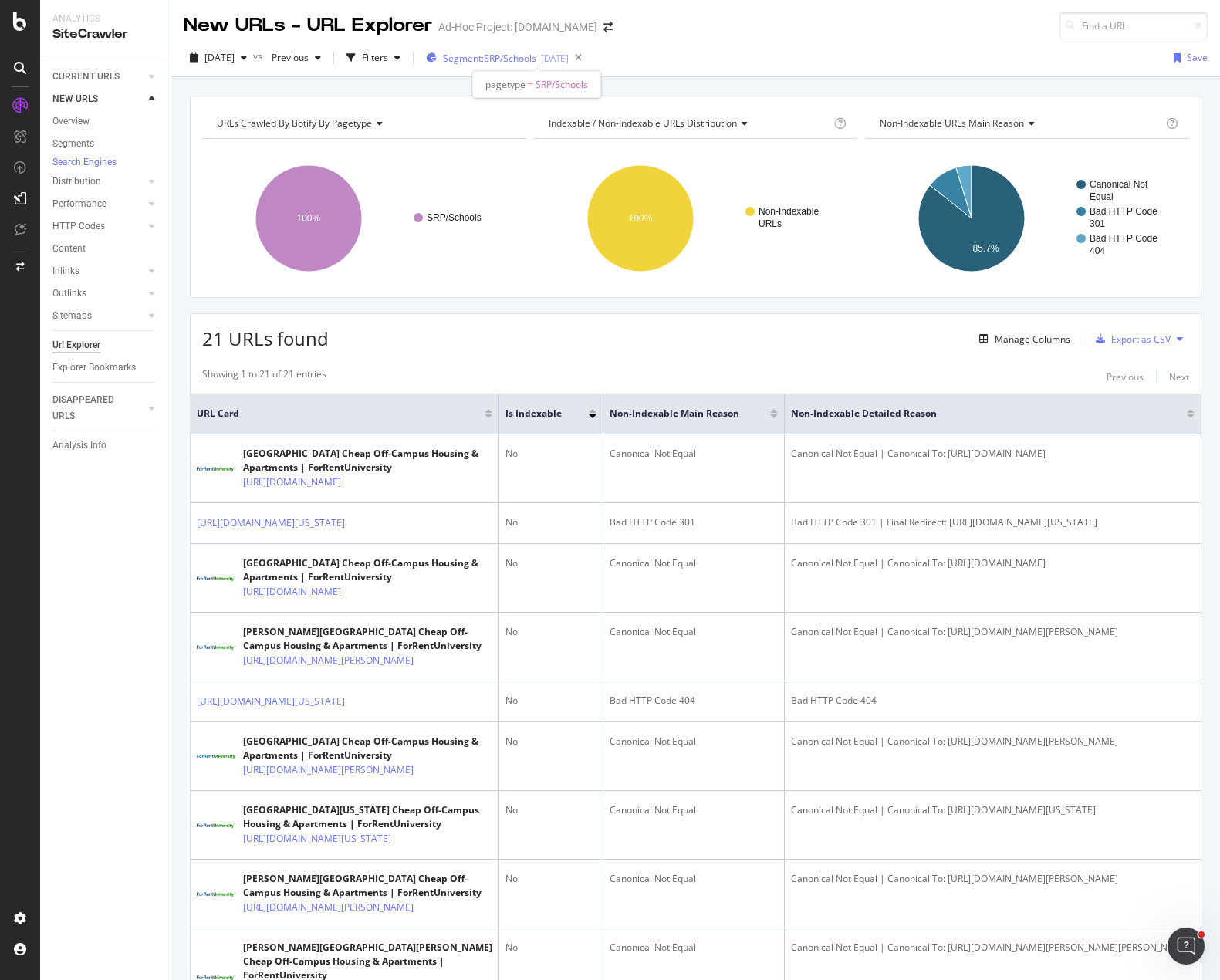
click at [569, 58] on div "[DATE]" at bounding box center [554, 58] width 28 height 13
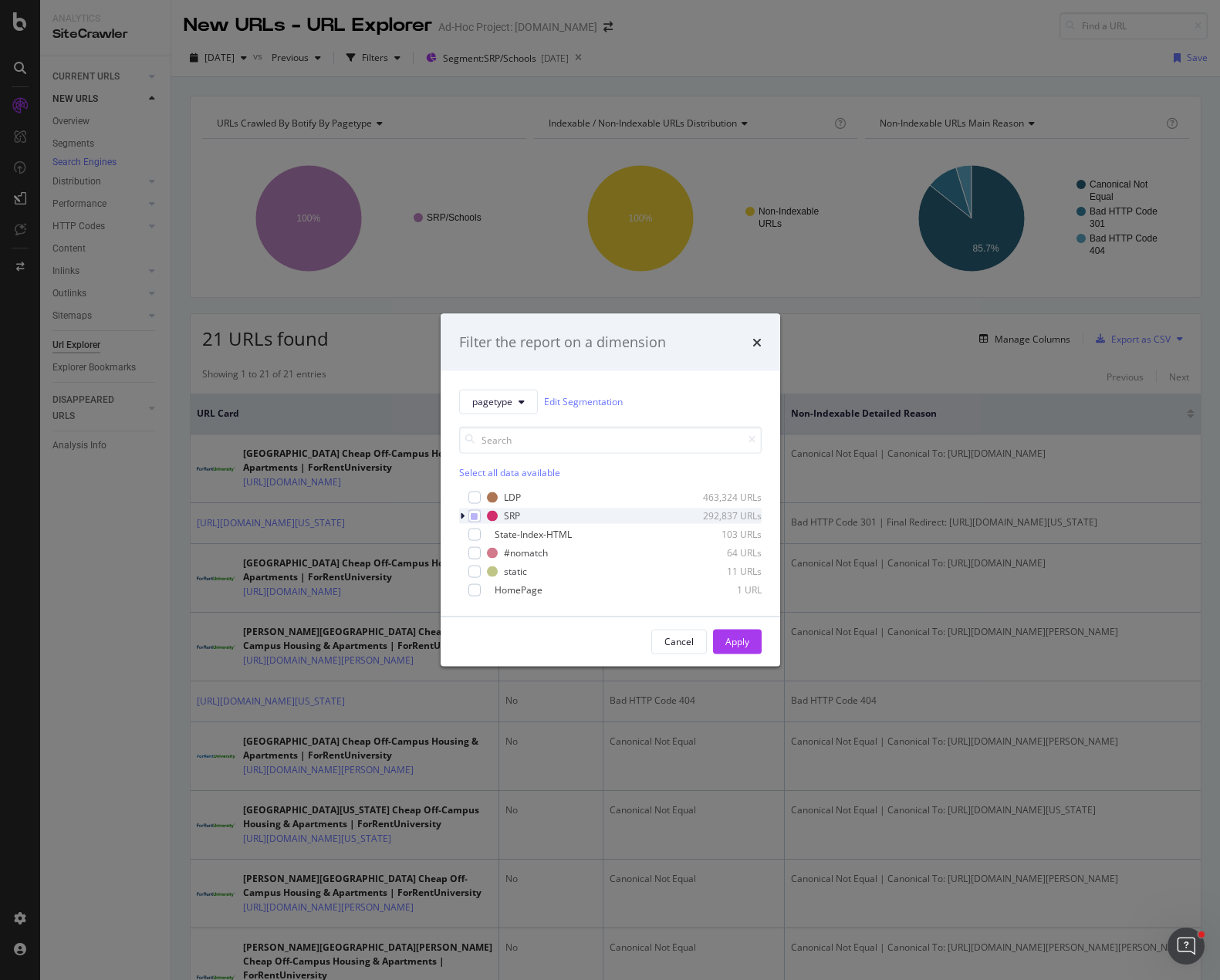
click at [466, 516] on div "modal" at bounding box center [464, 515] width 9 height 16
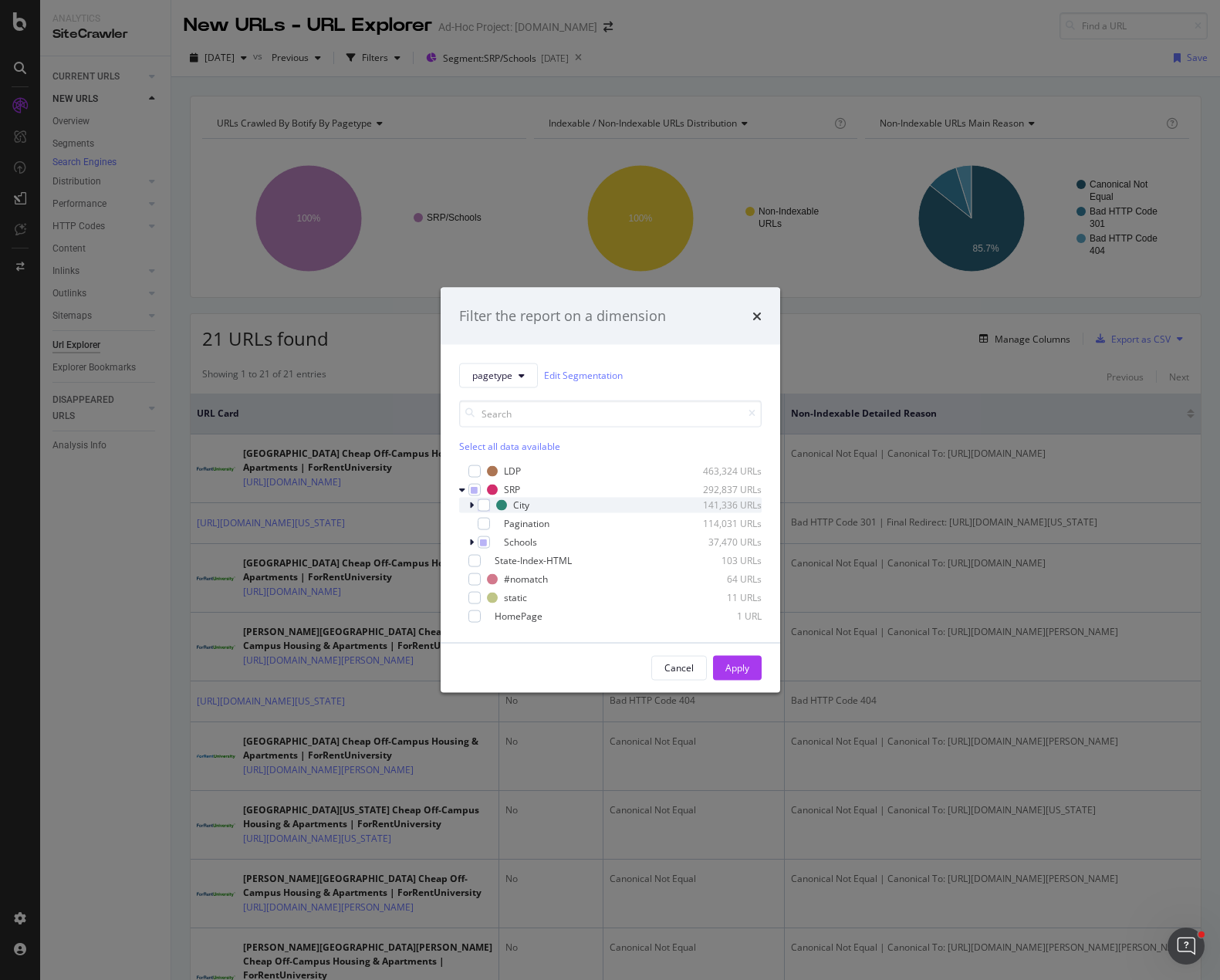
click at [471, 507] on icon "modal" at bounding box center [471, 505] width 5 height 9
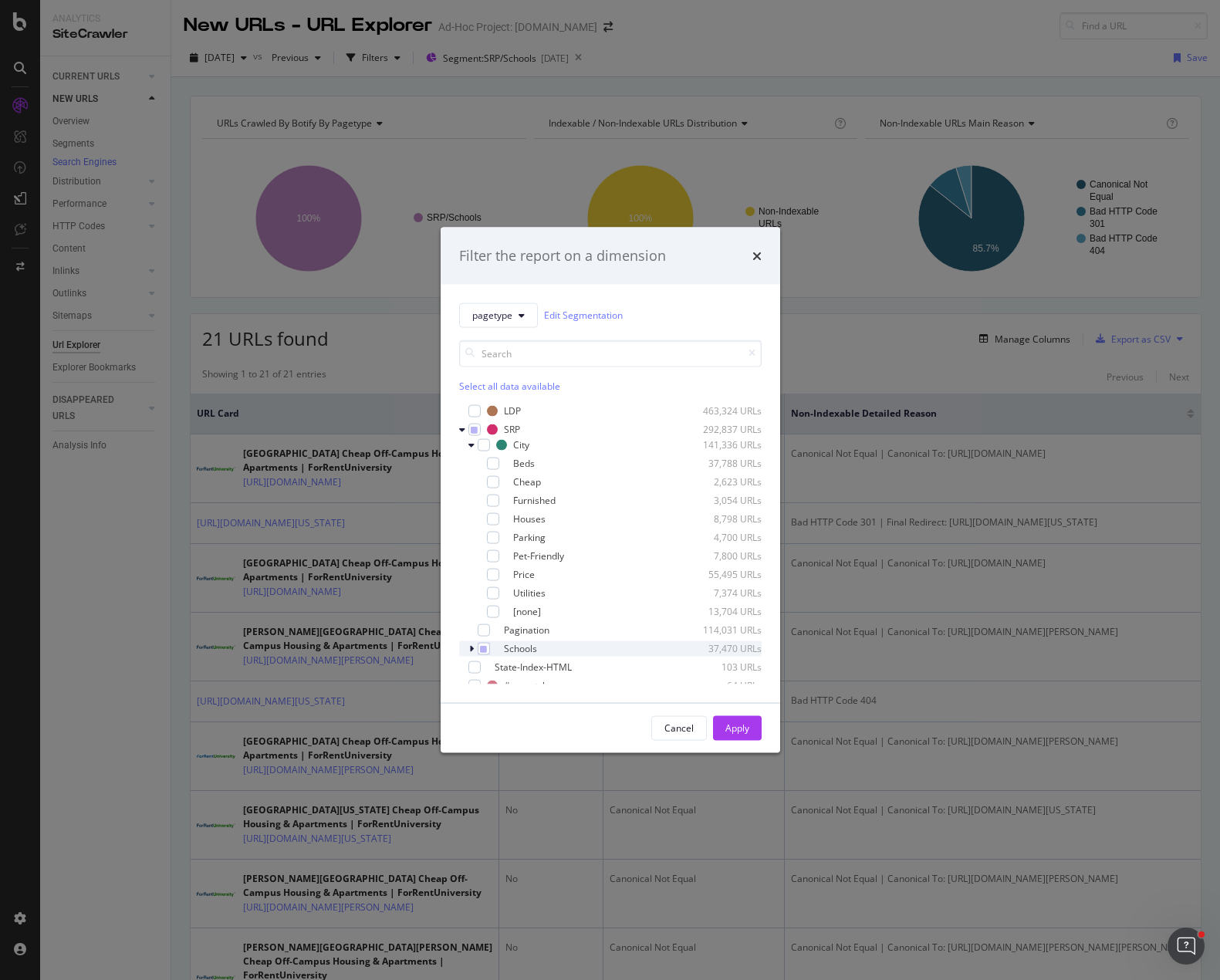
click at [472, 645] on icon "modal" at bounding box center [471, 648] width 5 height 9
click at [680, 732] on div "Cancel" at bounding box center [679, 728] width 29 height 13
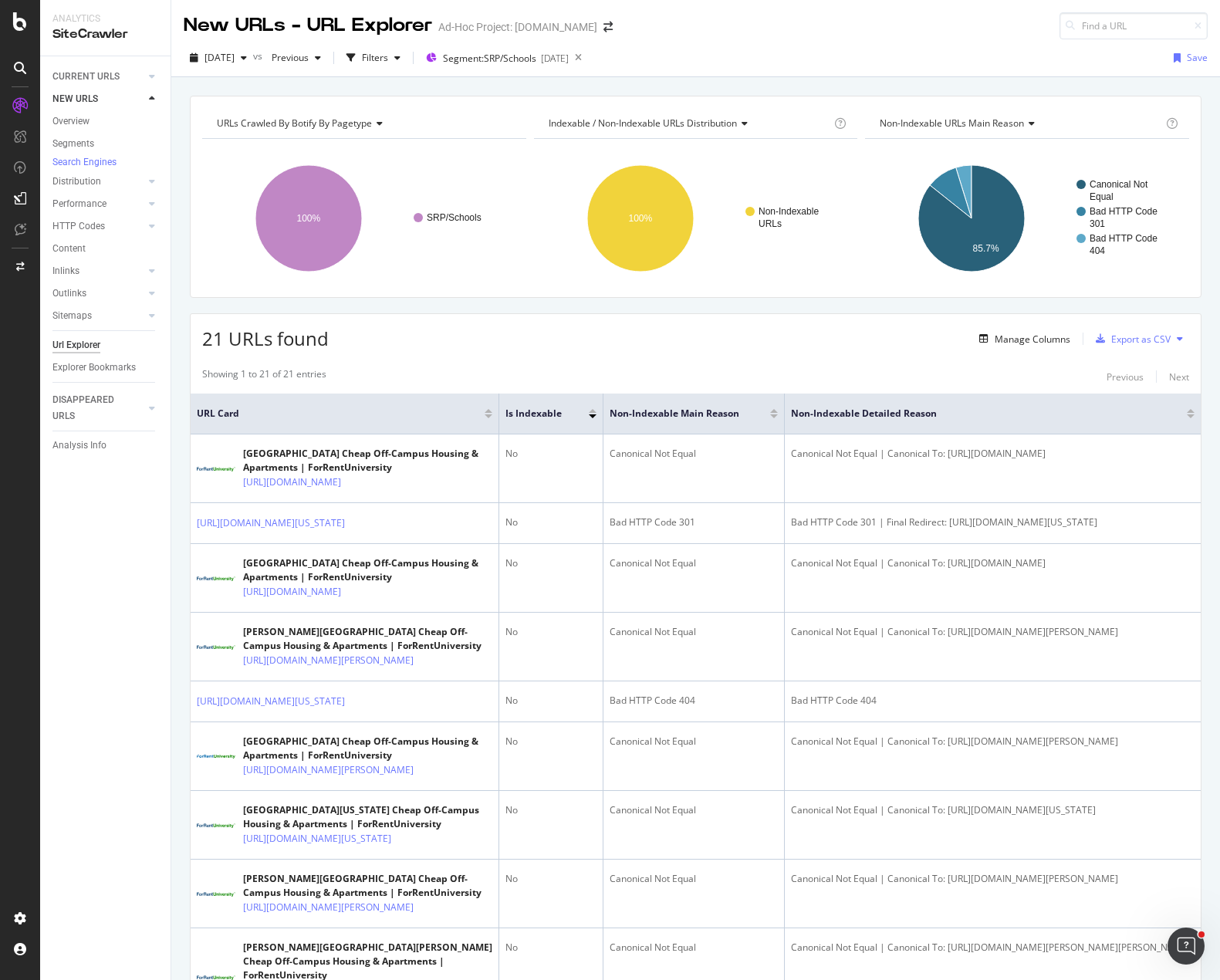
click at [542, 345] on div "21 URLs found Manage Columns Export as CSV" at bounding box center [696, 332] width 1010 height 38
click at [81, 75] on div "CURRENT URLS" at bounding box center [85, 77] width 67 height 17
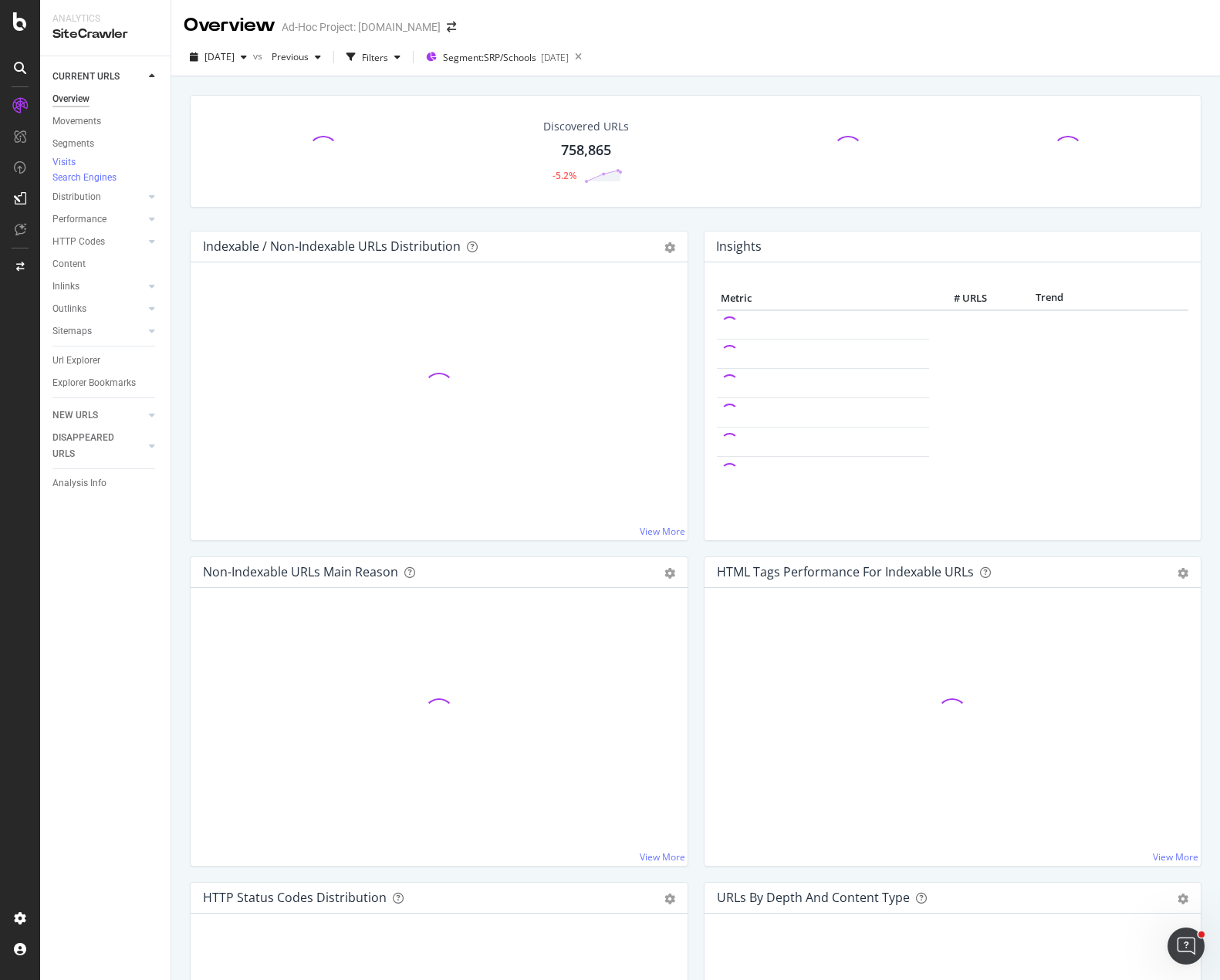
click at [183, 130] on div "Discovered URLs 758,865 -5.2%" at bounding box center [695, 162] width 1027 height 136
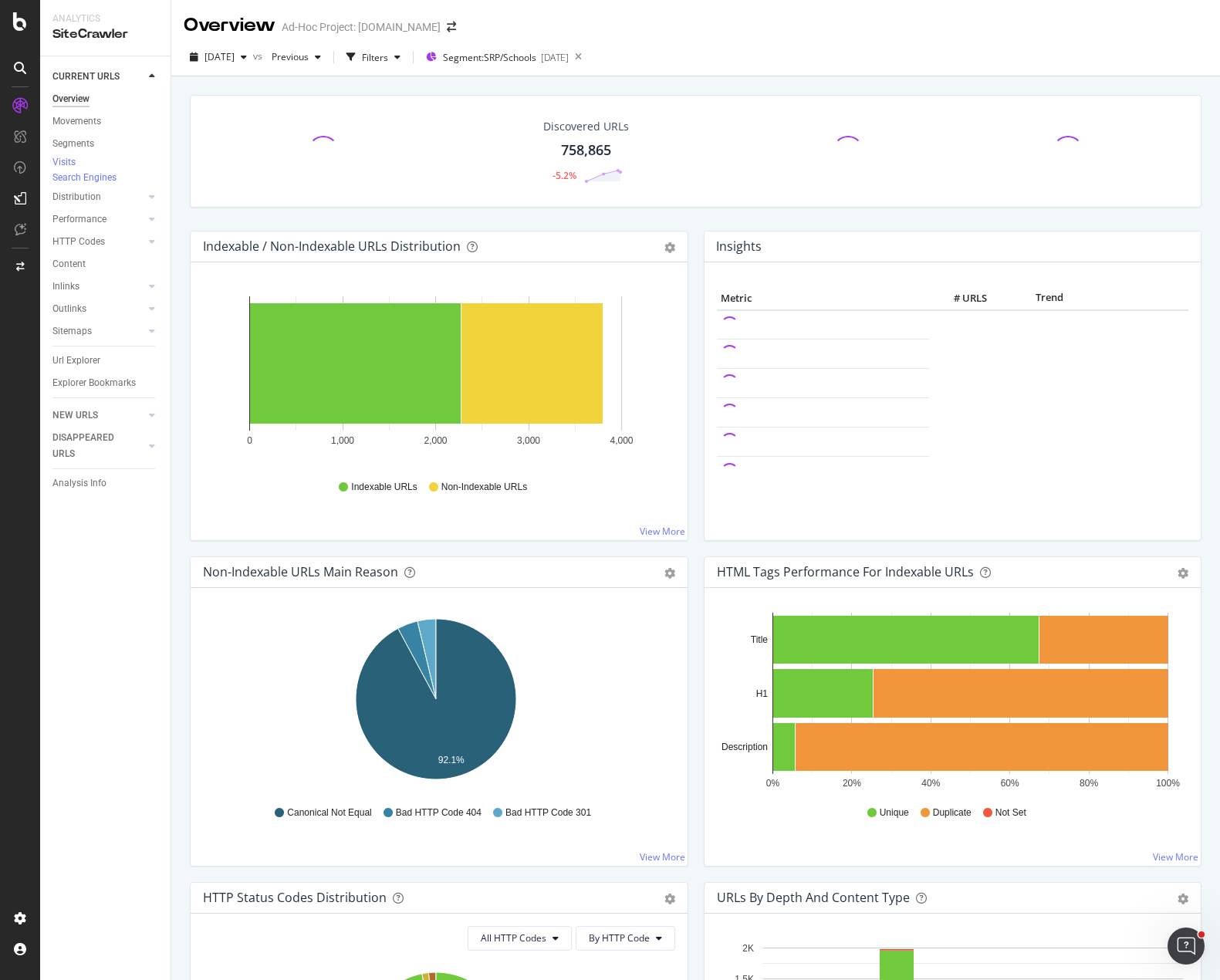
click at [185, 206] on div "Discovered URLs 758,865 -5.2%" at bounding box center [695, 162] width 1027 height 136
click at [607, 226] on div "Crawled URLs 3,803 -35.54% Discovered URLs 758,865 -5.2% Indexable URLs 2,276 -…" at bounding box center [695, 162] width 1027 height 136
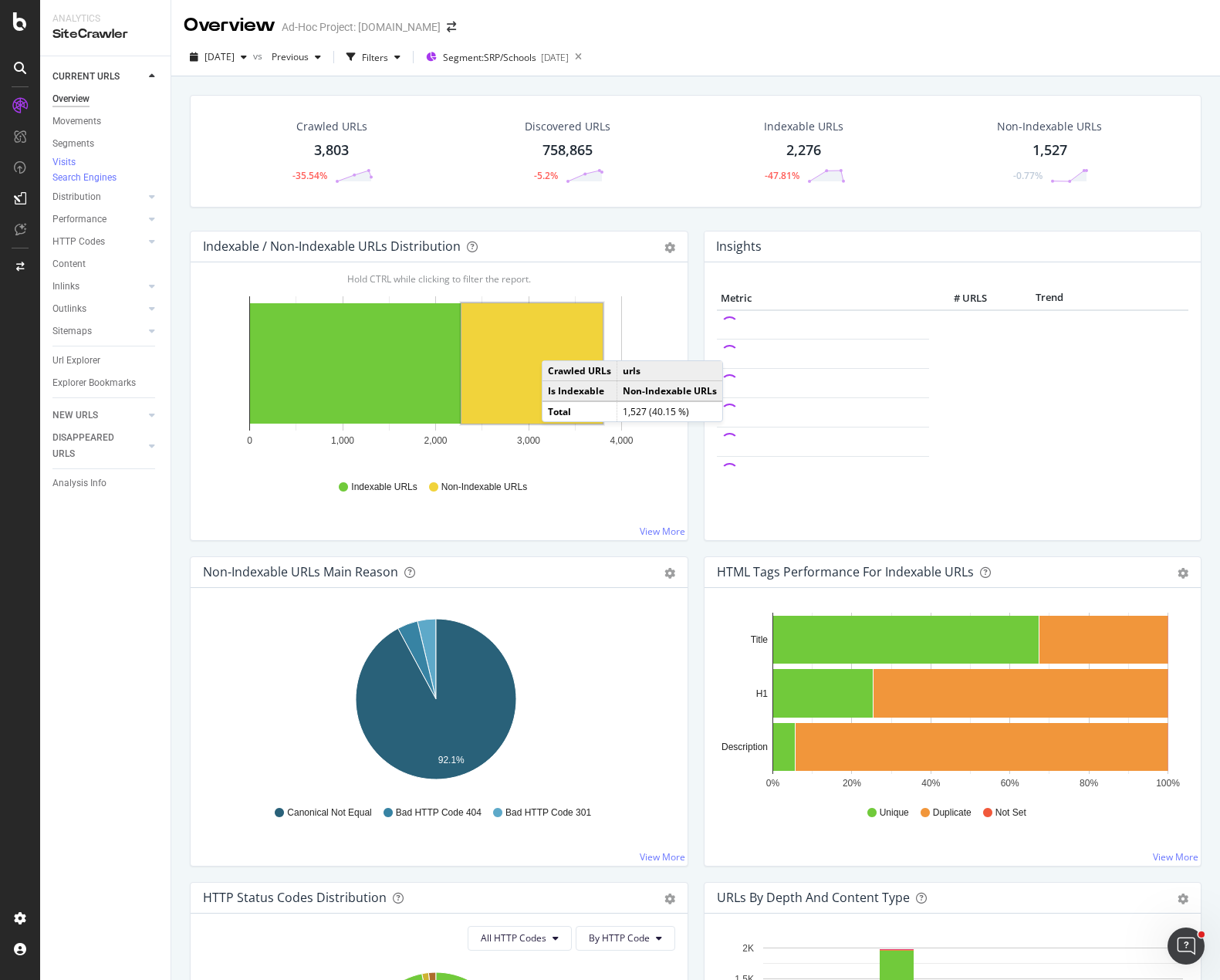
click at [557, 345] on rect "A chart." at bounding box center [532, 362] width 141 height 120
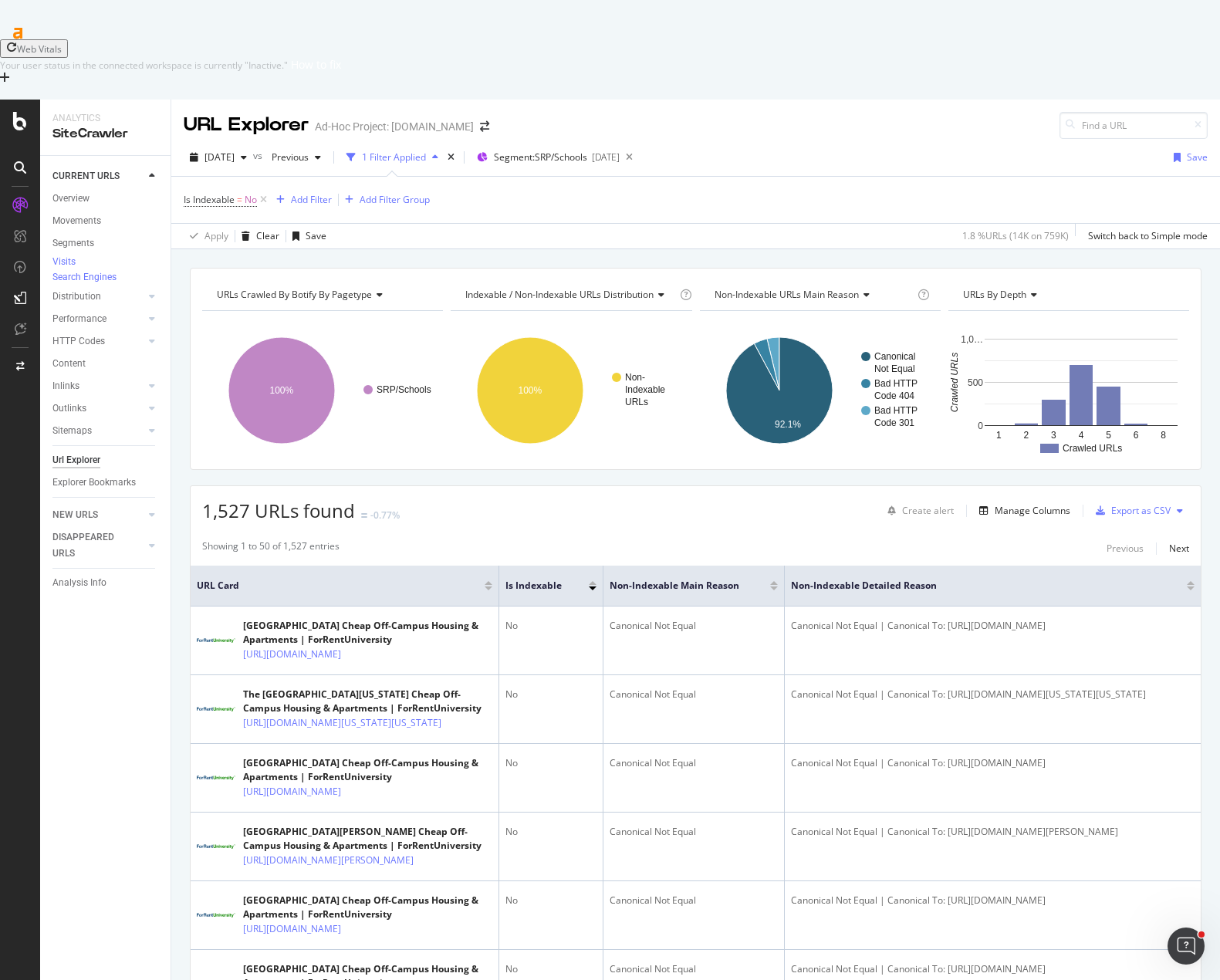
click at [506, 223] on div "Apply Clear Save 1.8 % URLs ( 14K on 759K ) Switch back to Simple mode" at bounding box center [696, 236] width 1048 height 26
click at [376, 250] on div "URLs Crawled By Botify By pagetype Chart (by Value) Table Expand Export as CSV …" at bounding box center [696, 268] width 1048 height 37
click at [828, 99] on div "URL Explorer Ad-Hoc Project: ForRentUniversity.com" at bounding box center [696, 118] width 1048 height 39
click at [311, 193] on div "Add Filter" at bounding box center [311, 199] width 41 height 13
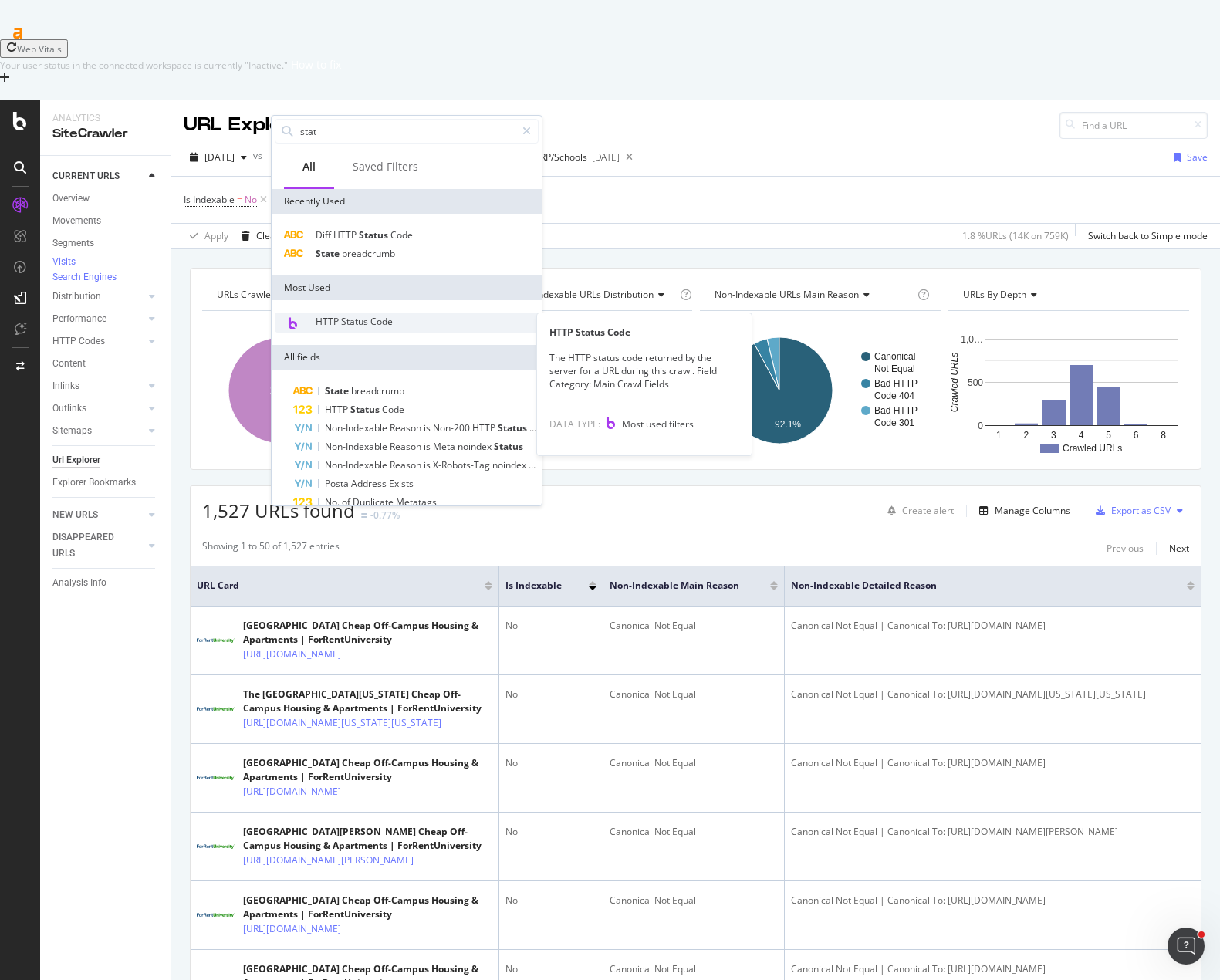
type input "stat"
click at [353, 325] on span "HTTP Status Code" at bounding box center [354, 321] width 77 height 13
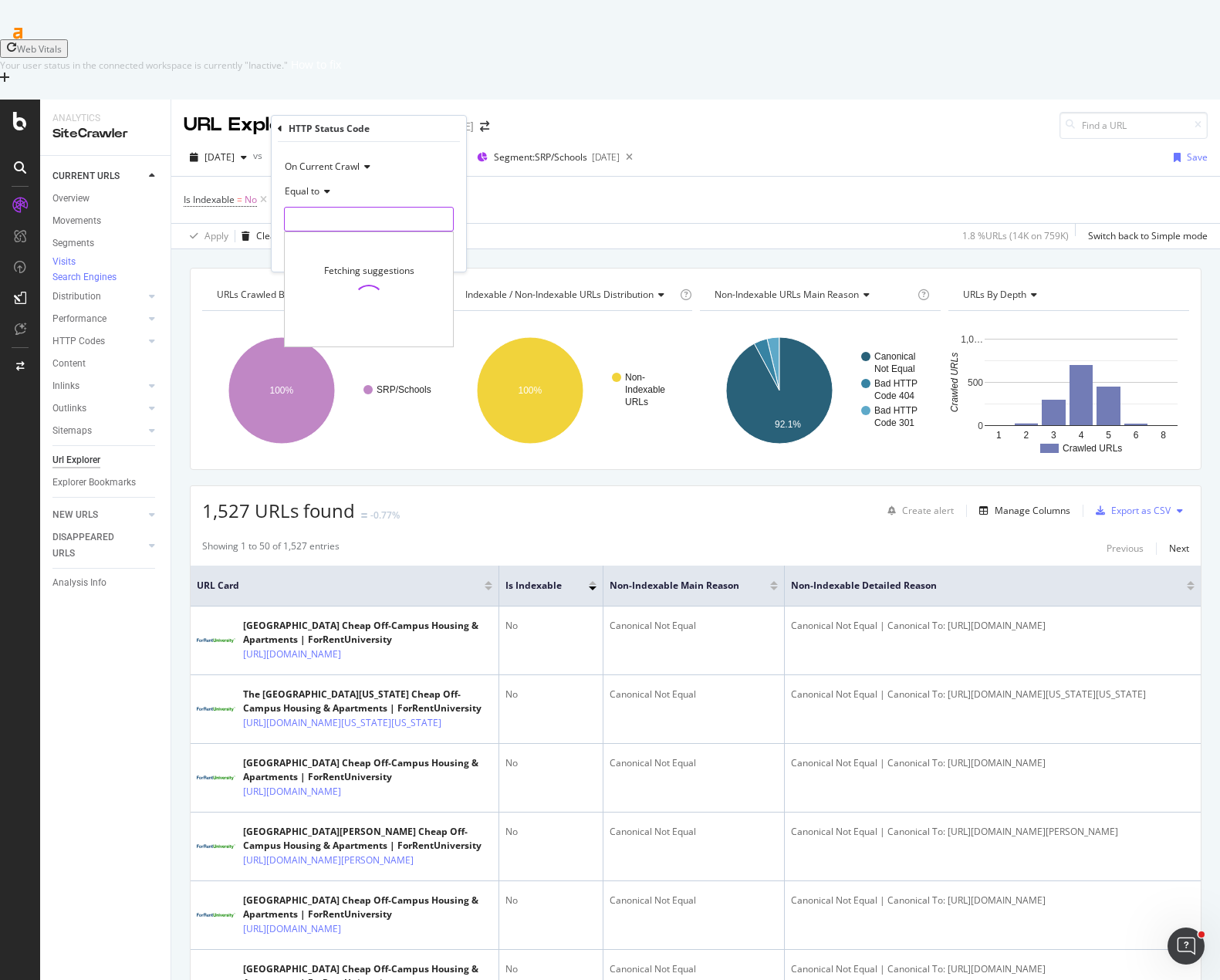
click at [356, 217] on input "number" at bounding box center [368, 218] width 170 height 25
click at [313, 250] on span "404" at bounding box center [345, 256] width 114 height 13
type input "404"
drag, startPoint x: 438, startPoint y: 238, endPoint x: 438, endPoint y: 248, distance: 10.0
click at [438, 239] on div "On Current Crawl Equal to 404 404 Cancel Add filter Apply" at bounding box center [369, 206] width 195 height 129
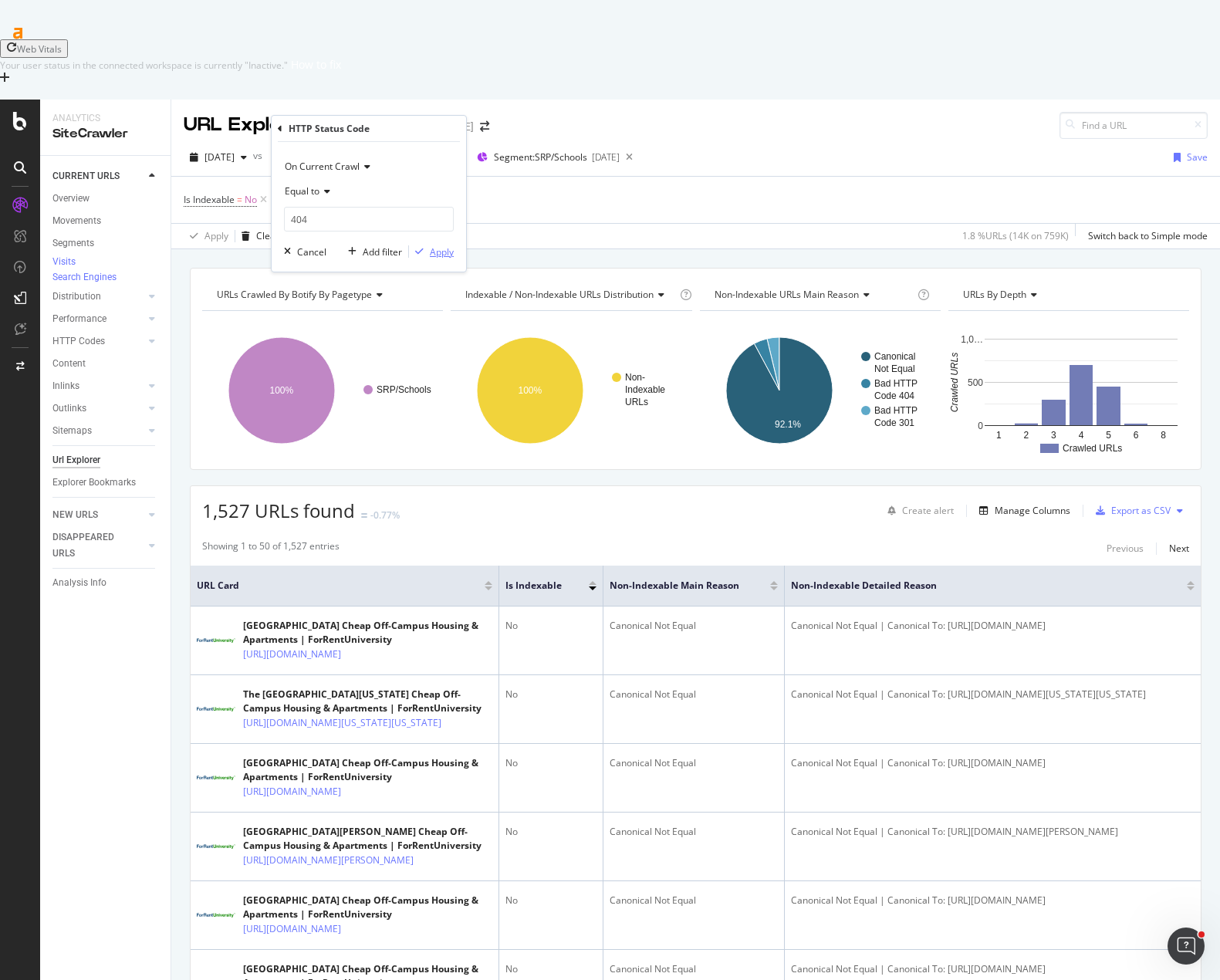
click at [438, 250] on div "Apply" at bounding box center [442, 251] width 24 height 13
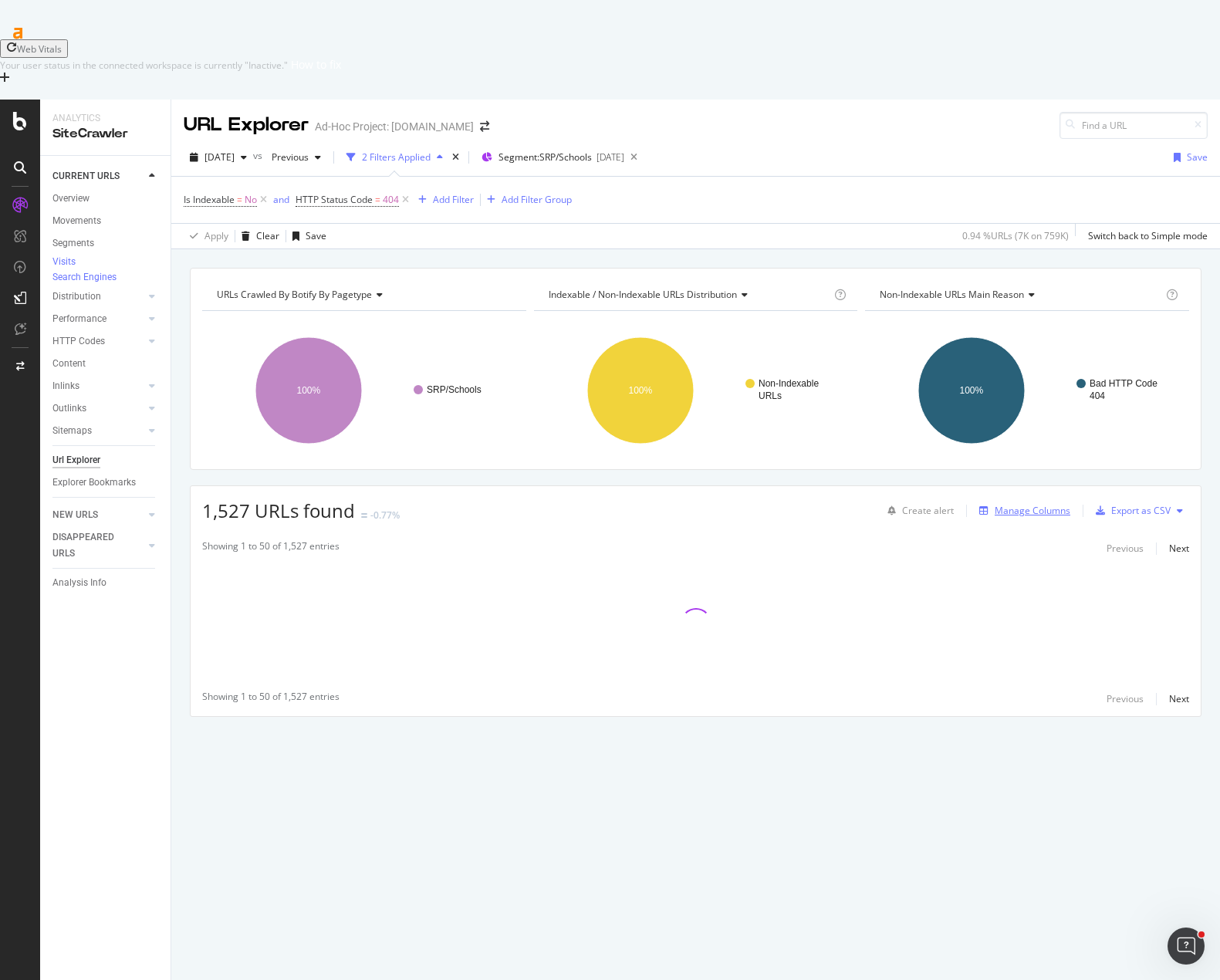
click at [1039, 504] on div "Manage Columns" at bounding box center [1033, 510] width 75 height 13
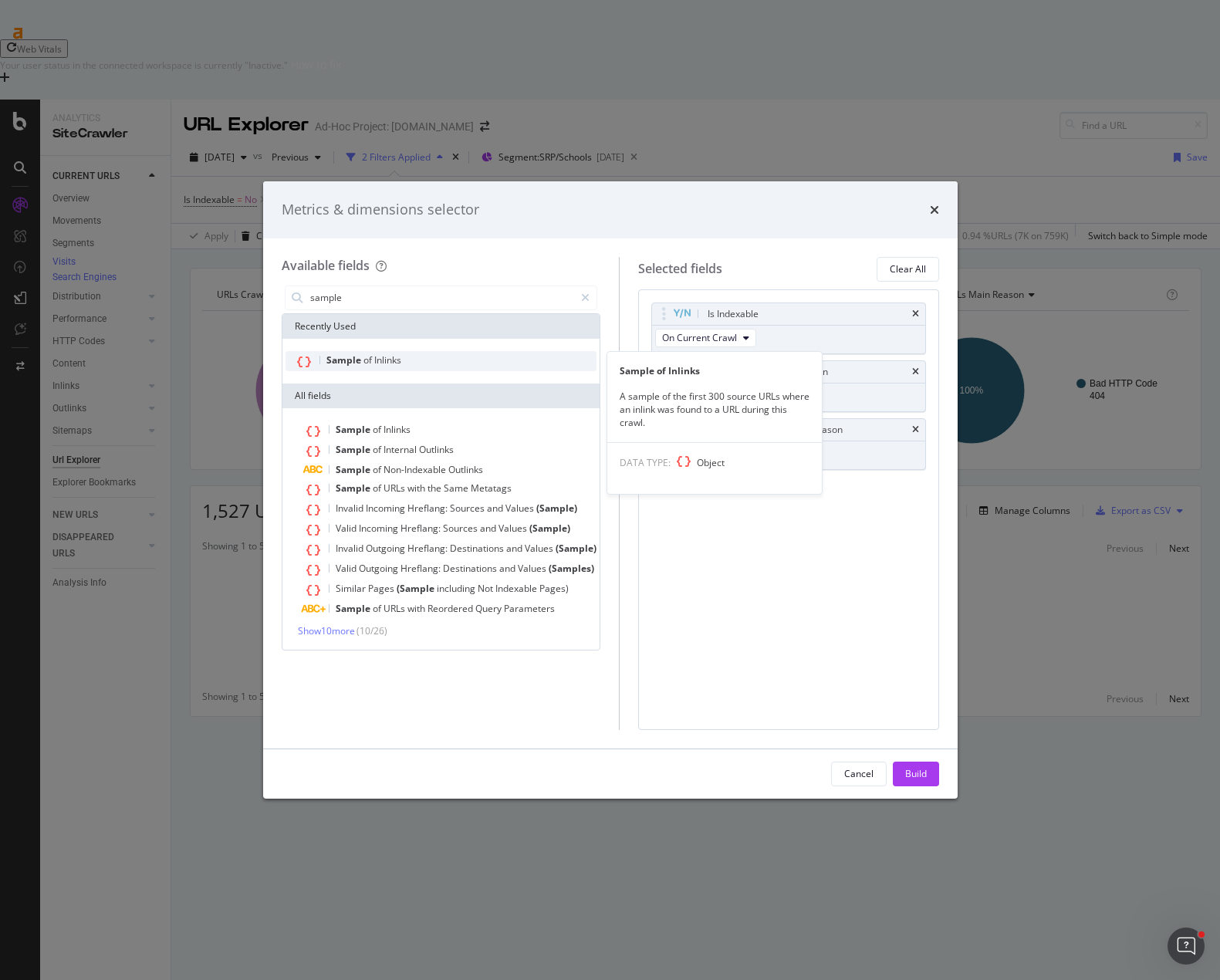
type input "sample"
click at [425, 361] on div "Sample of Inlinks" at bounding box center [441, 361] width 311 height 20
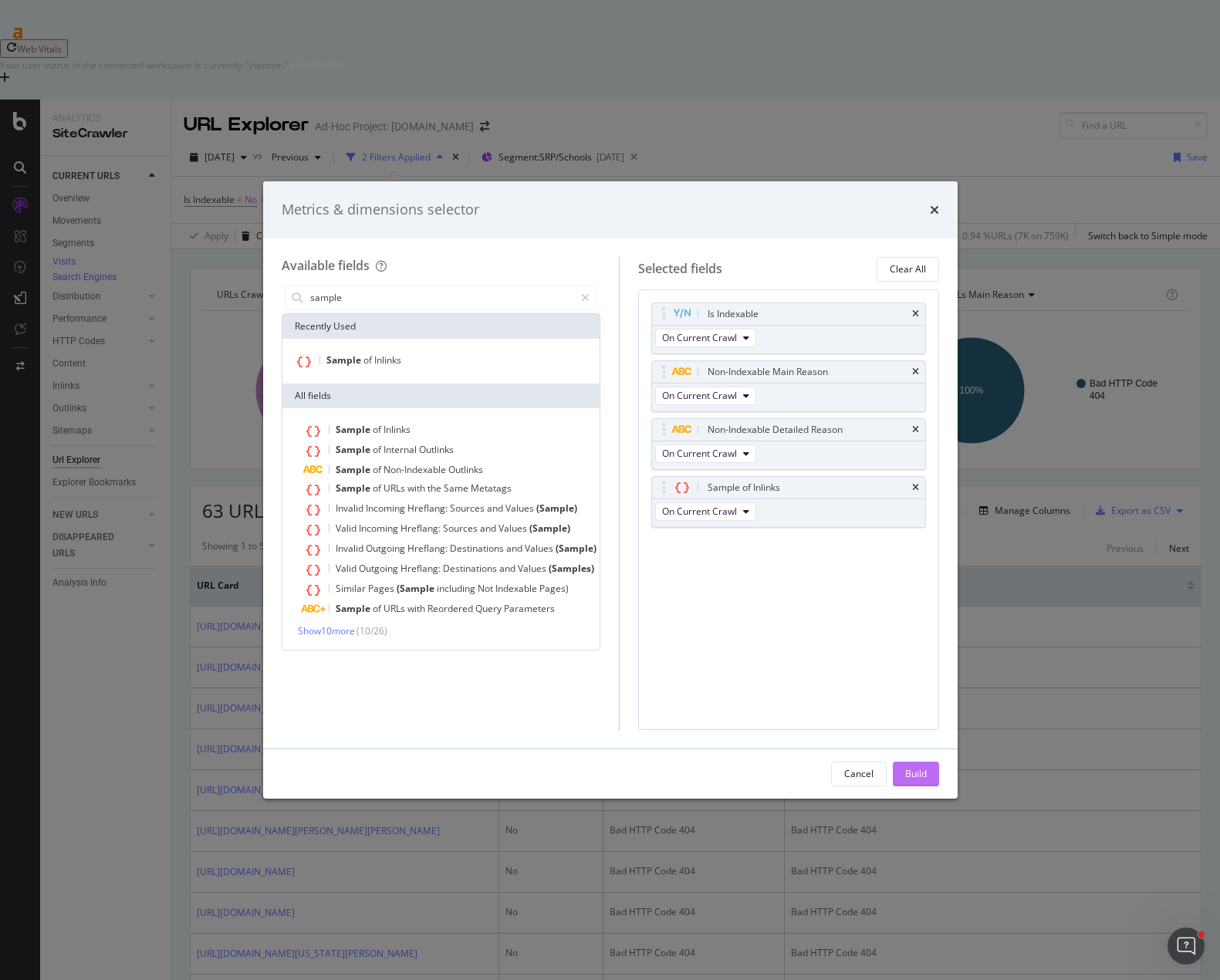
click at [912, 774] on div "Build" at bounding box center [916, 774] width 22 height 13
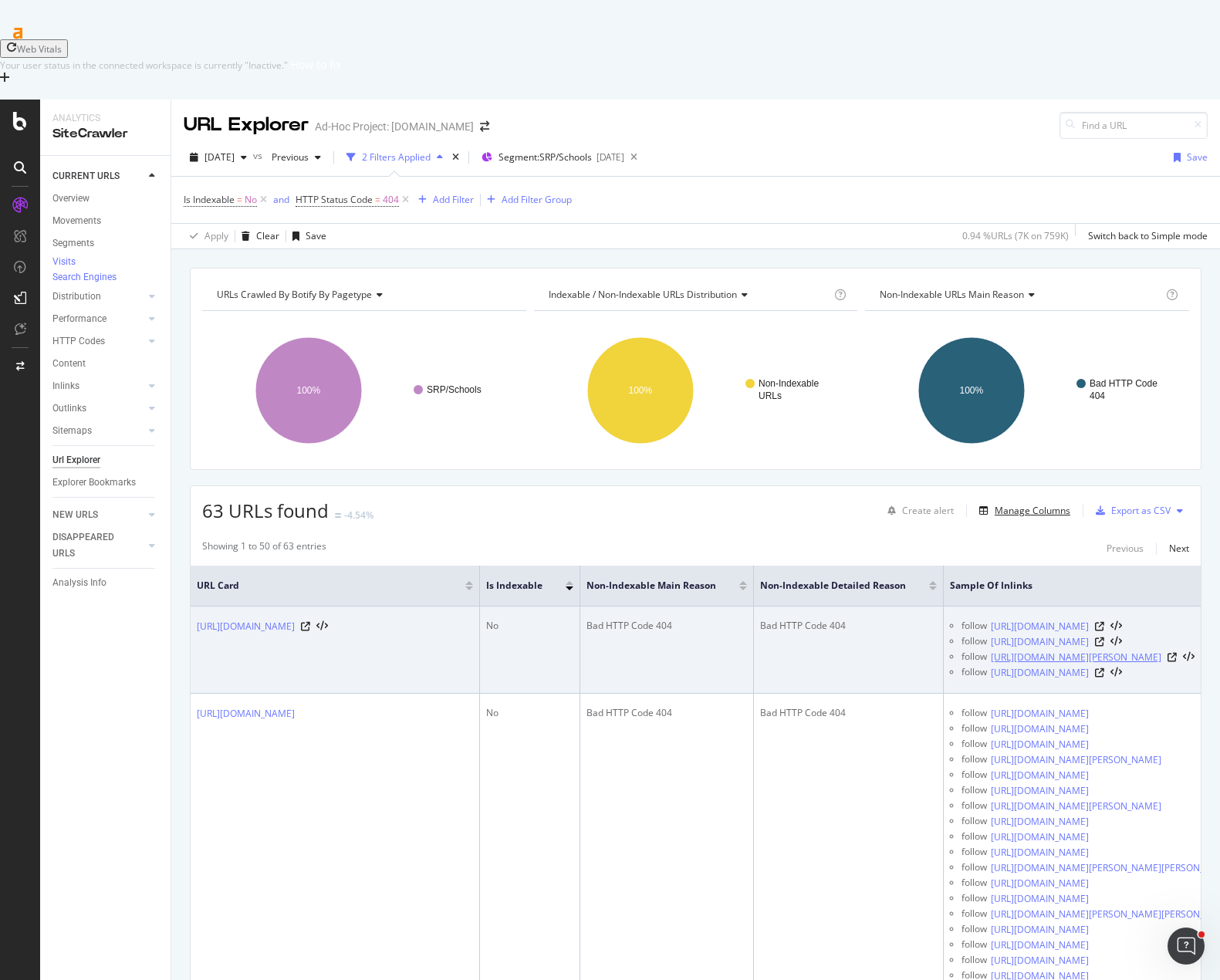
scroll to position [0, 235]
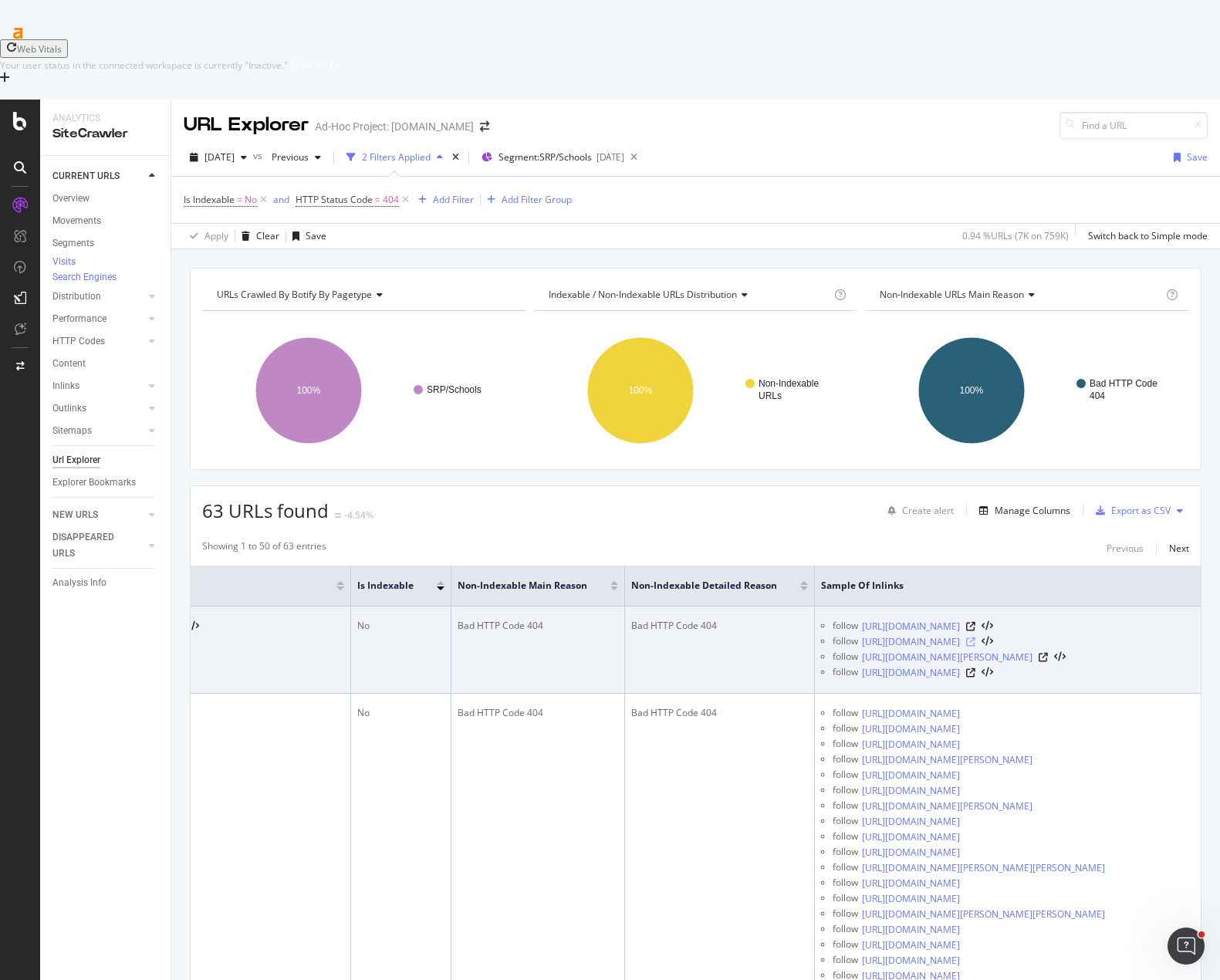
click at [976, 637] on icon at bounding box center [970, 641] width 9 height 9
click at [976, 622] on icon at bounding box center [970, 627] width 9 height 9
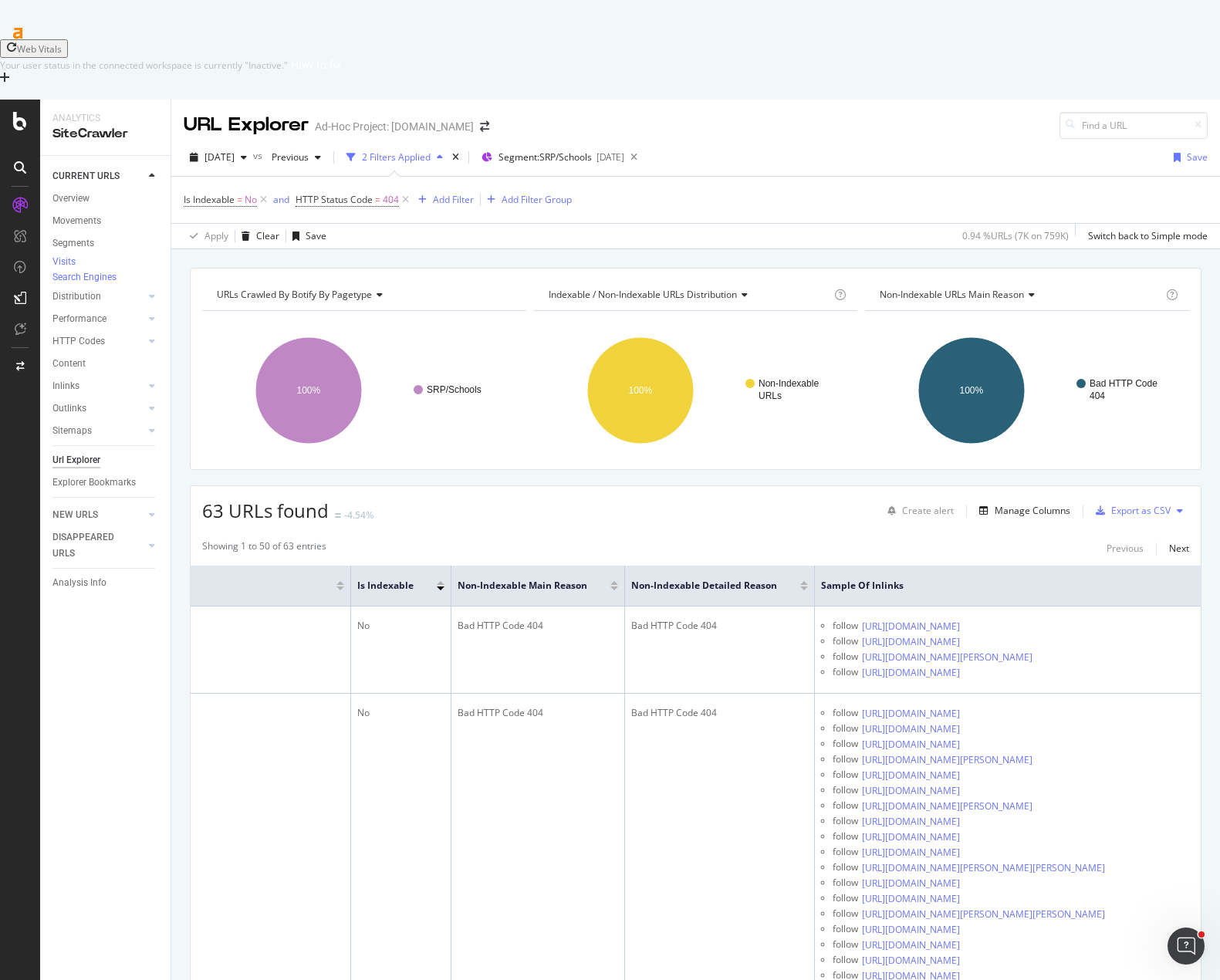
click at [508, 395] on div "URLs Crawled By Botify By pagetype Chart (by Value) Table Expand Export as CSV …" at bounding box center [696, 369] width 1012 height 202
click at [264, 229] on div "Clear" at bounding box center [267, 236] width 23 height 13
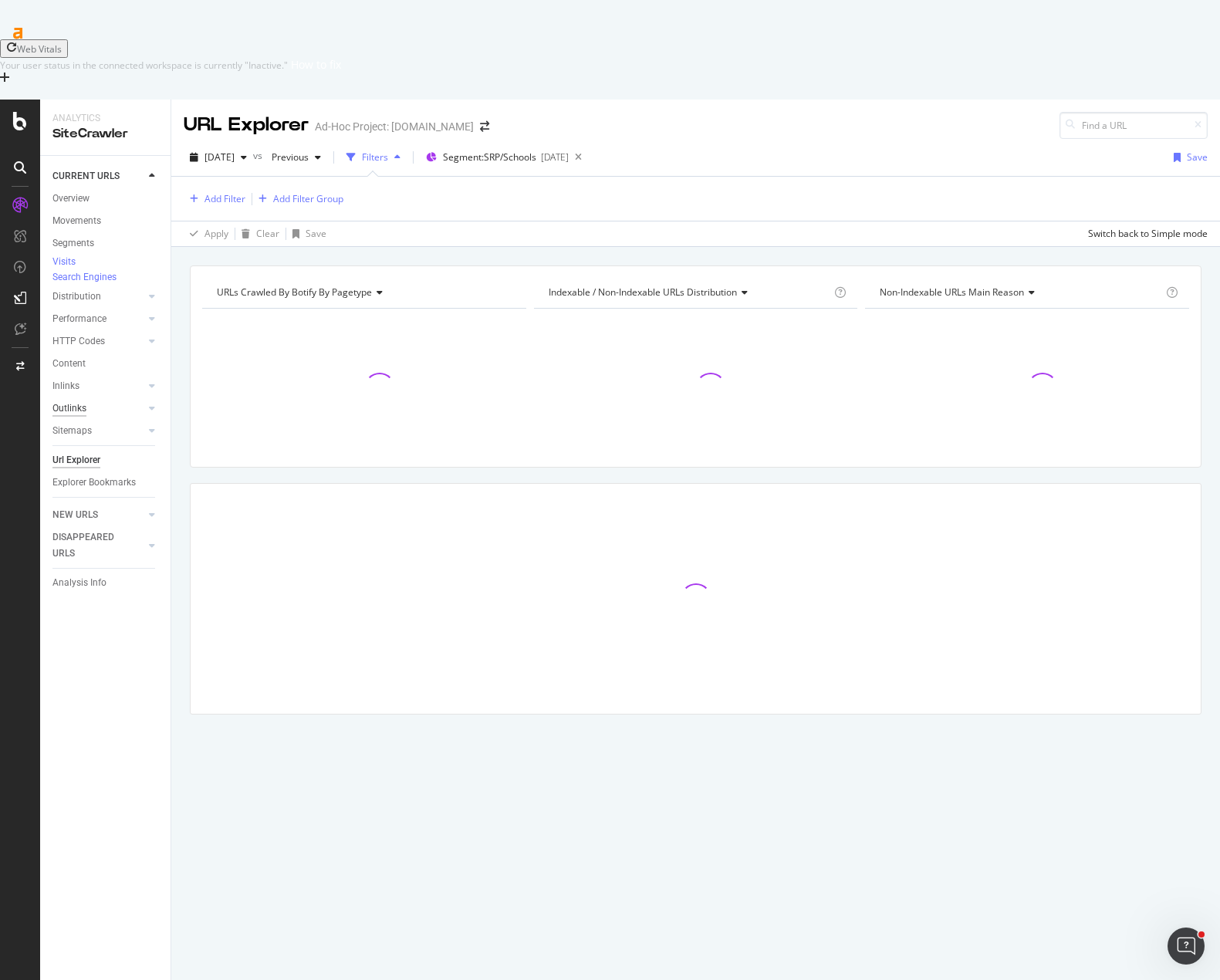
click at [76, 400] on div "Outlinks" at bounding box center [69, 408] width 34 height 17
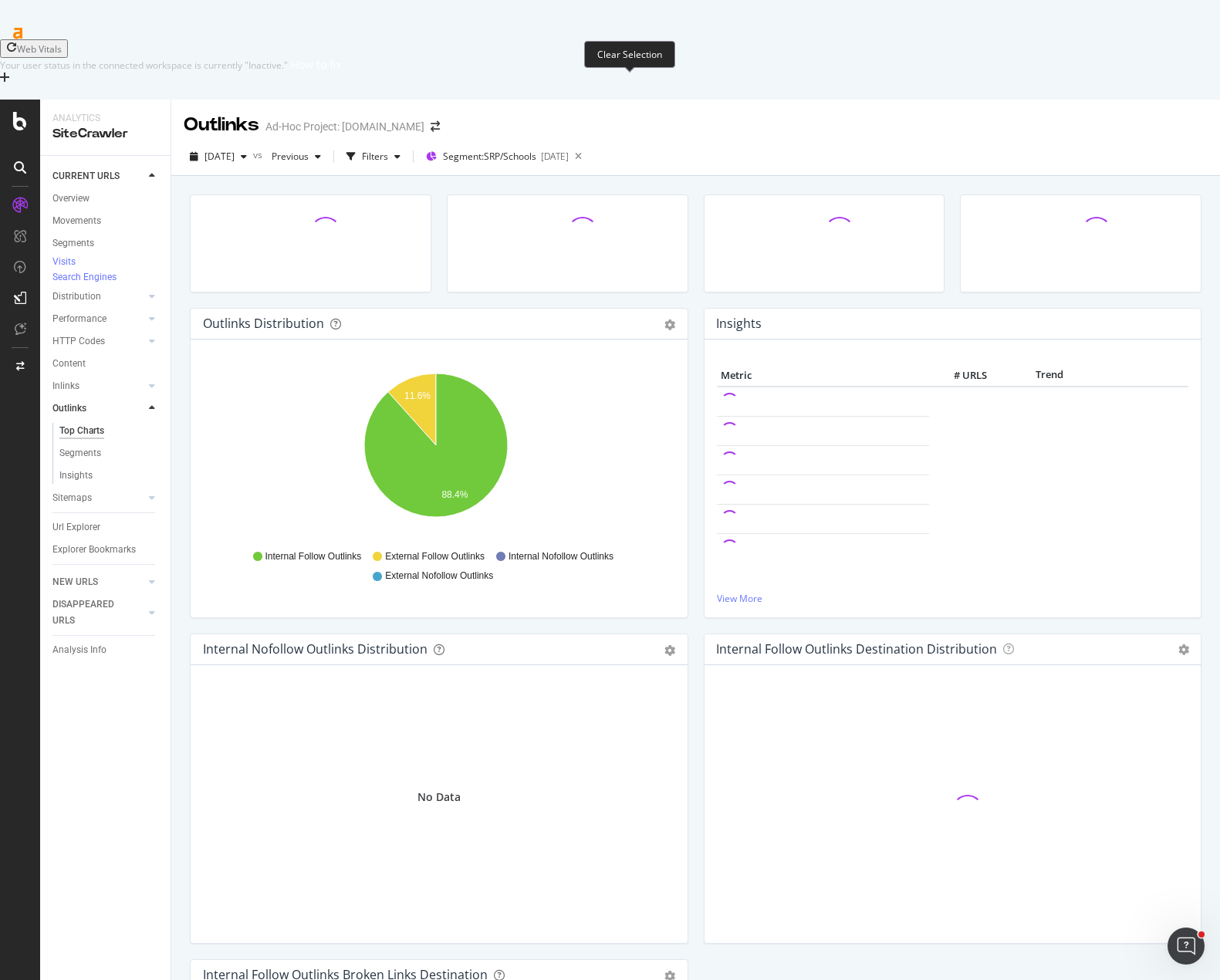
click at [588, 146] on icon at bounding box center [578, 157] width 19 height 22
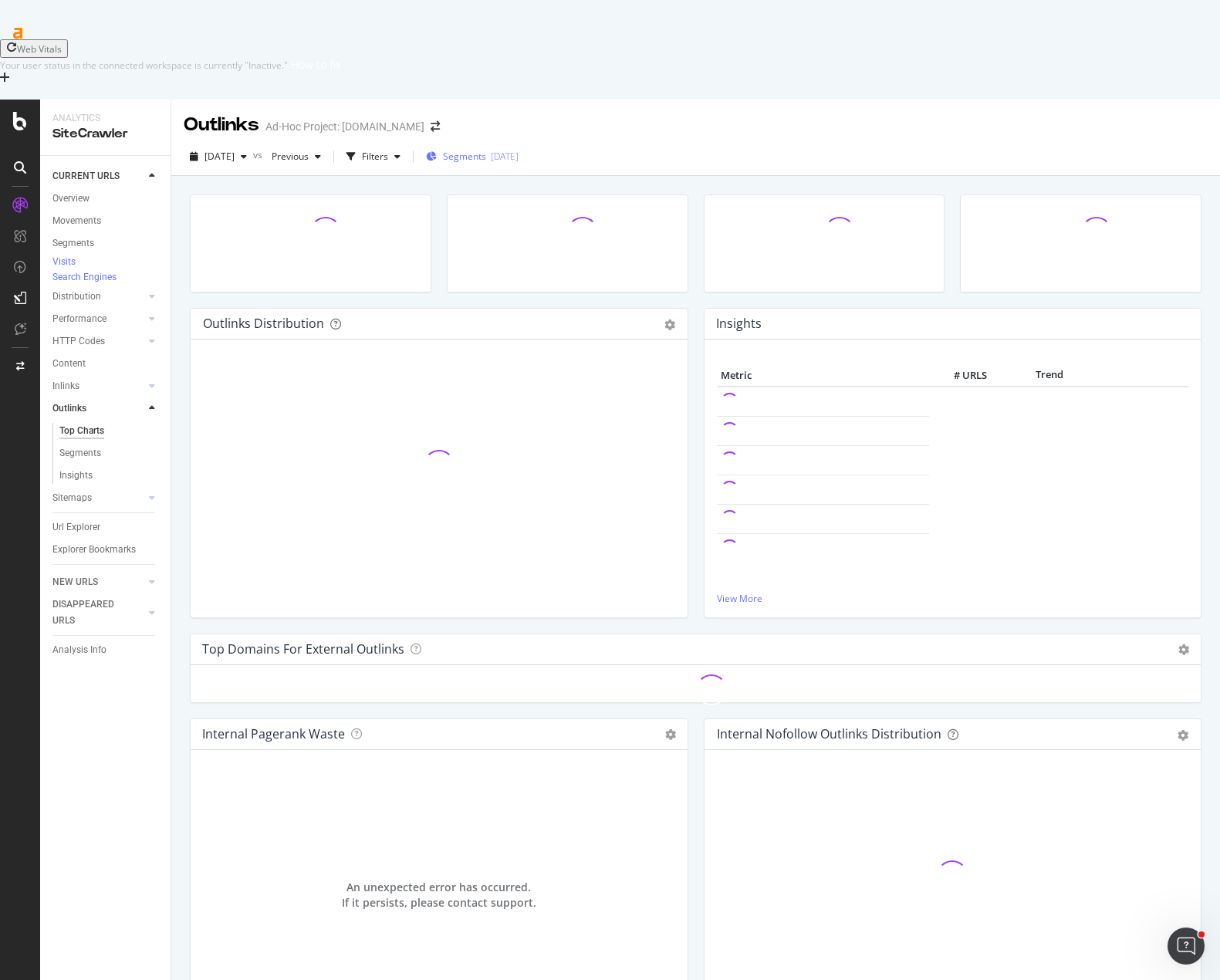
click at [487, 150] on span "Segments" at bounding box center [464, 156] width 43 height 13
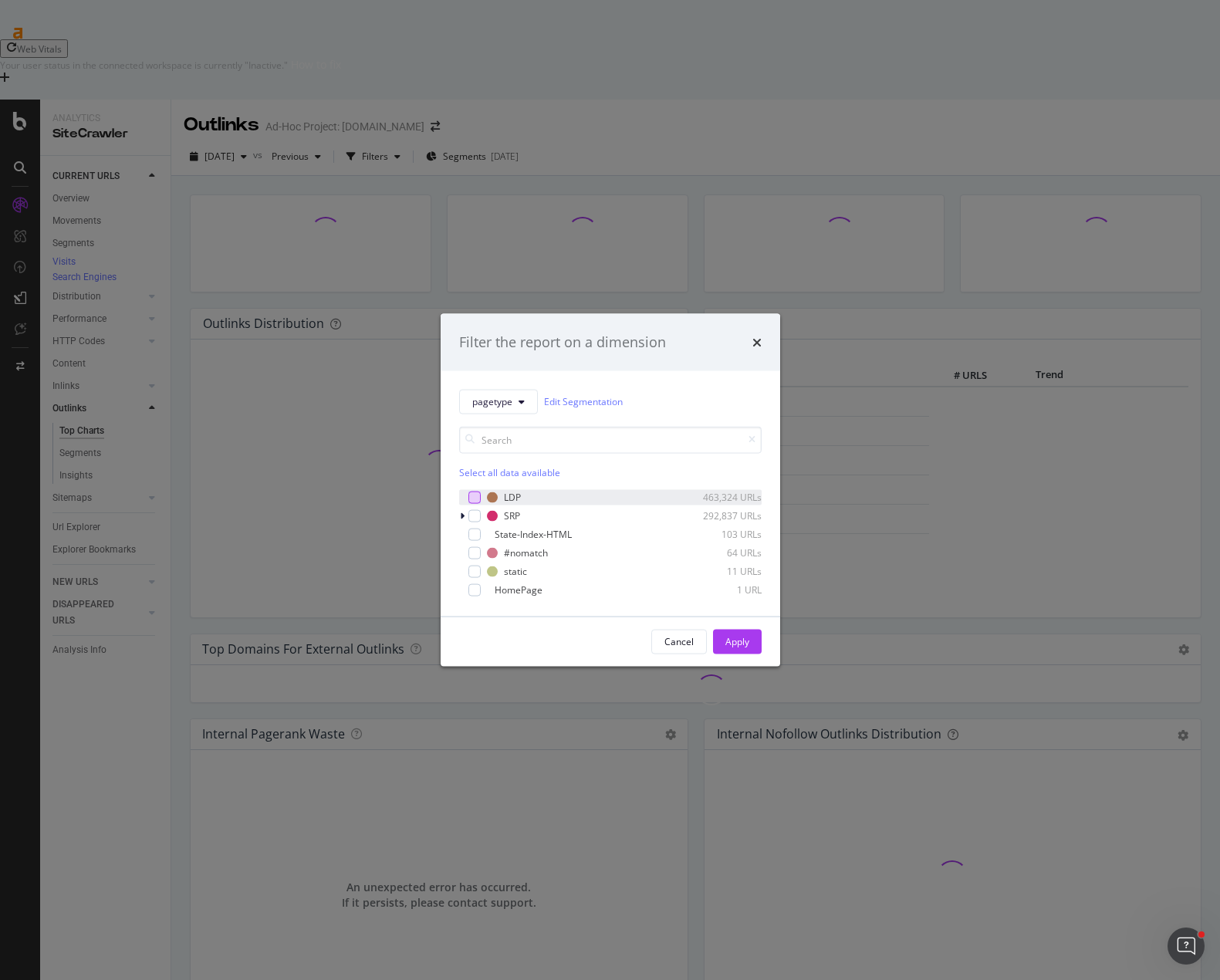
click at [472, 496] on div "modal" at bounding box center [474, 496] width 12 height 12
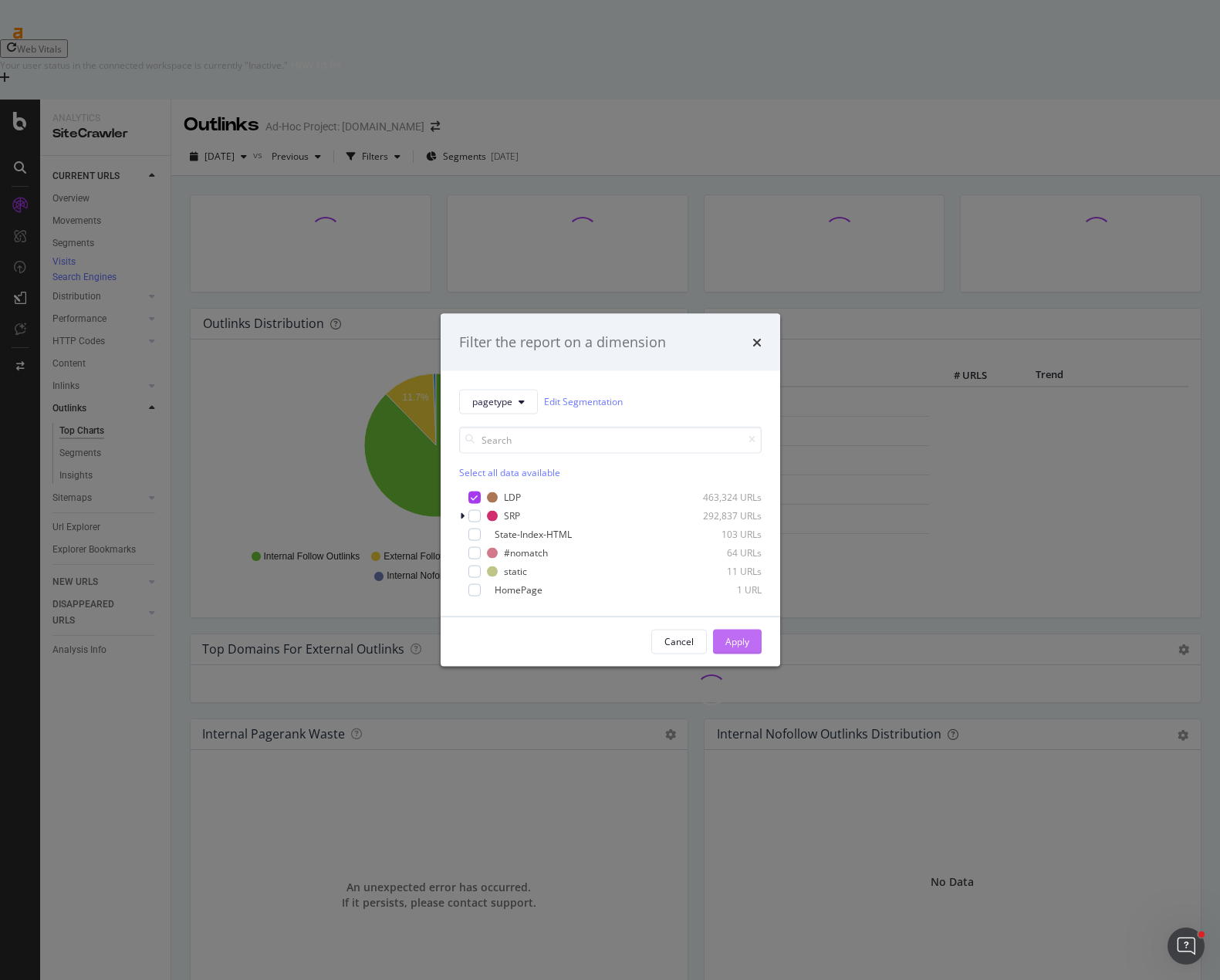
click at [735, 637] on div "Apply" at bounding box center [737, 641] width 24 height 13
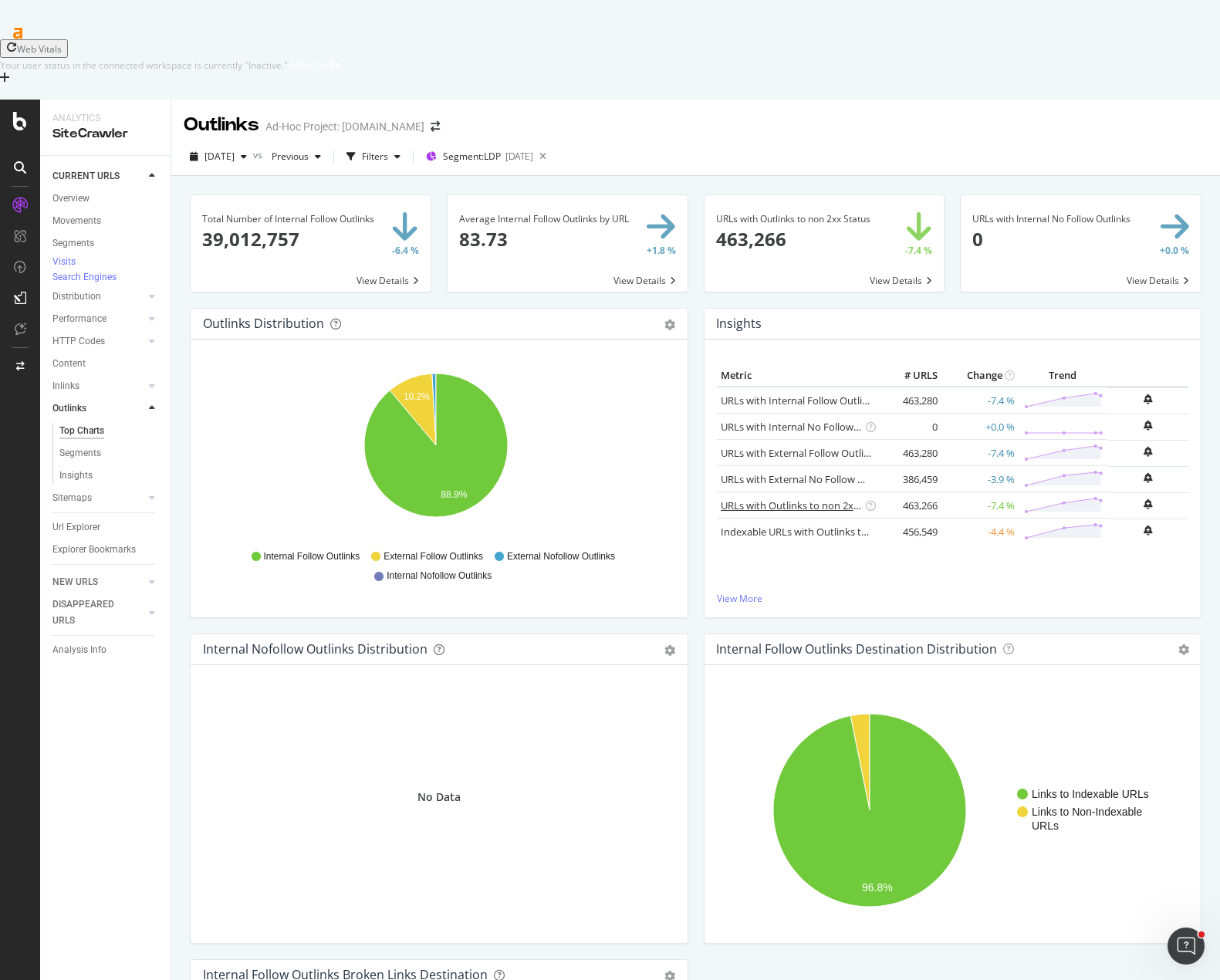
click at [805, 498] on link "URLs with Outlinks to non 2xx Status" at bounding box center [805, 505] width 170 height 14
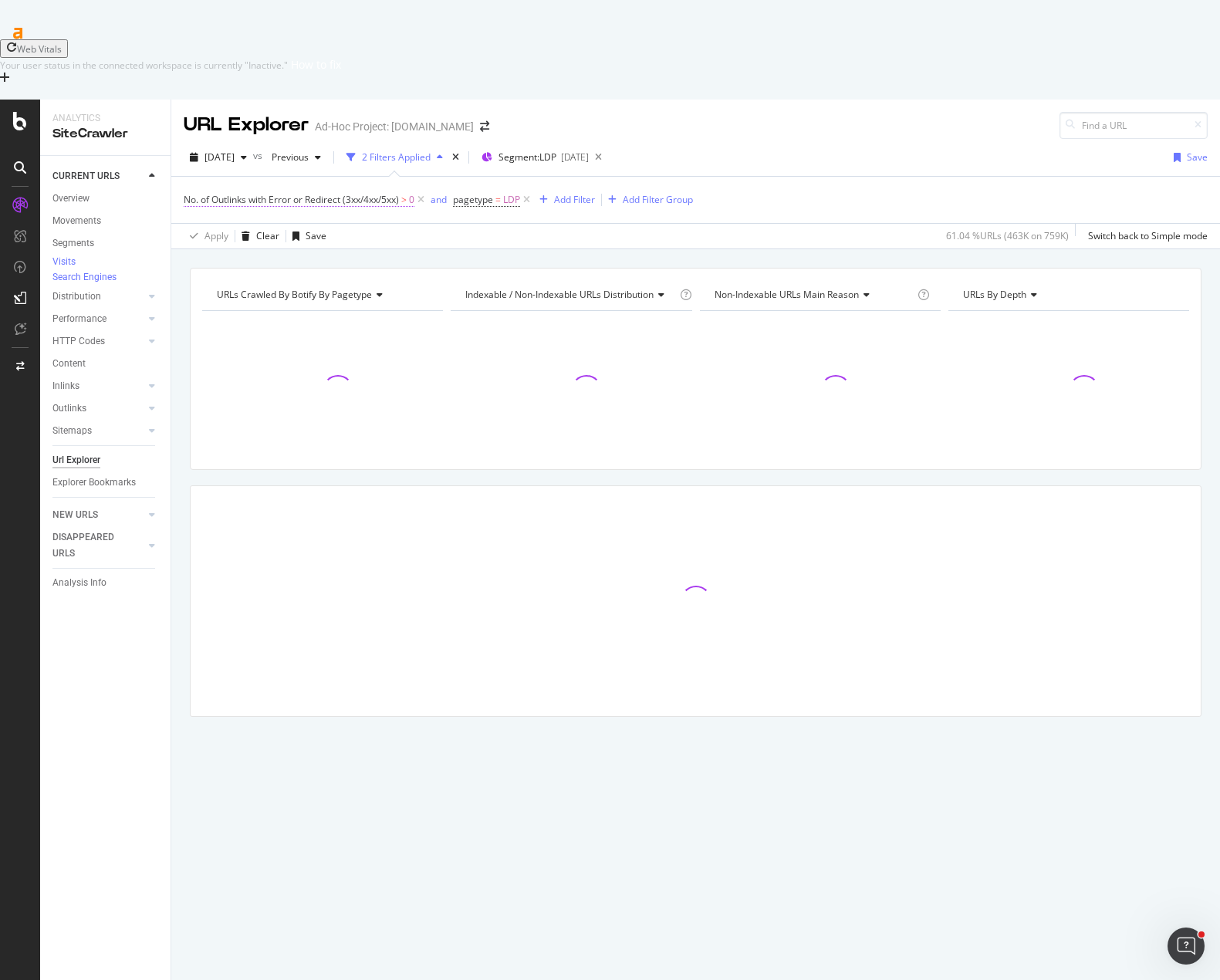
click at [314, 193] on span "No. of Outlinks with Error or Redirect (3xx/4xx/5xx)" at bounding box center [291, 199] width 216 height 13
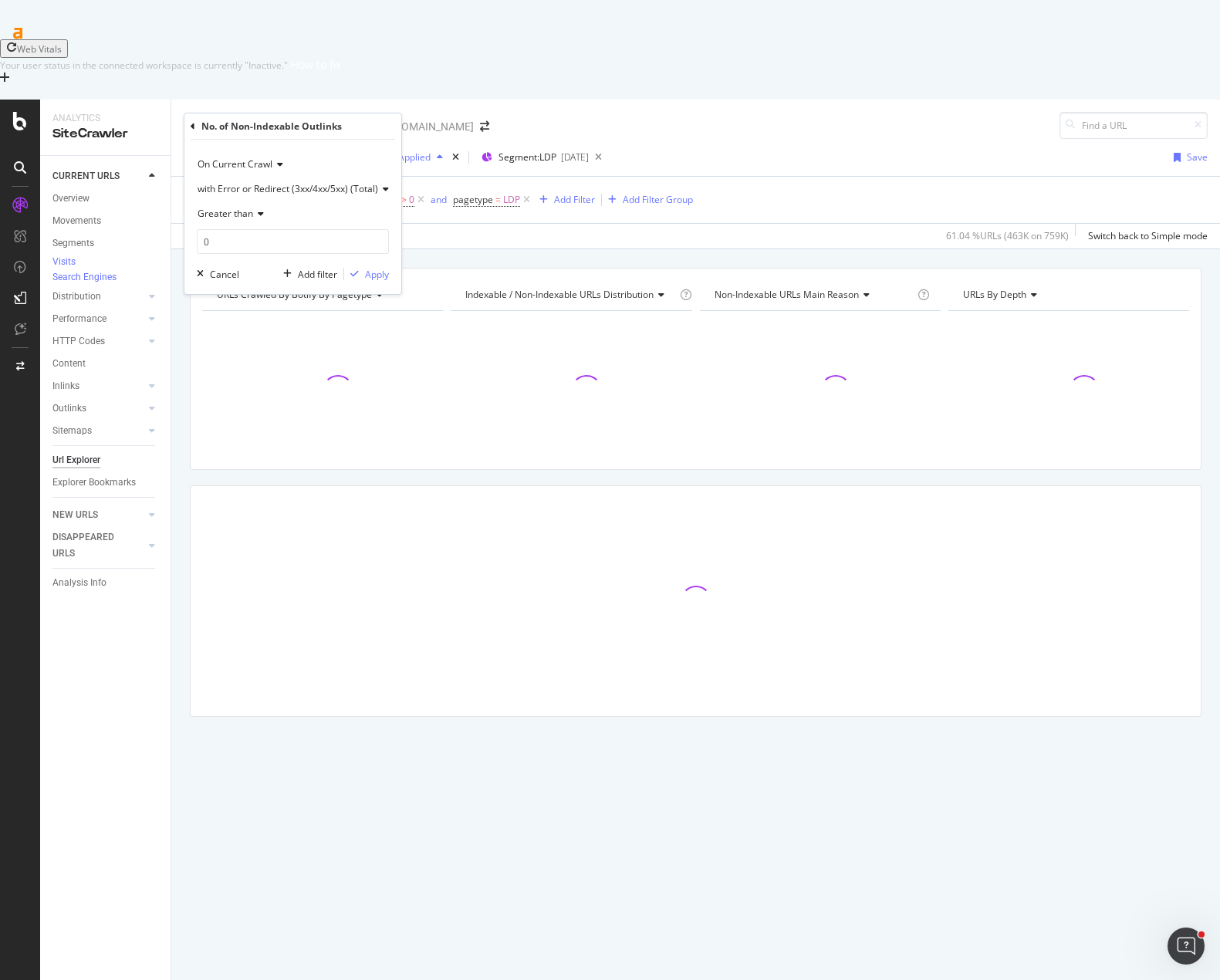
click at [298, 191] on span "with Error or Redirect (3xx/4xx/5xx) (Total)" at bounding box center [287, 188] width 181 height 13
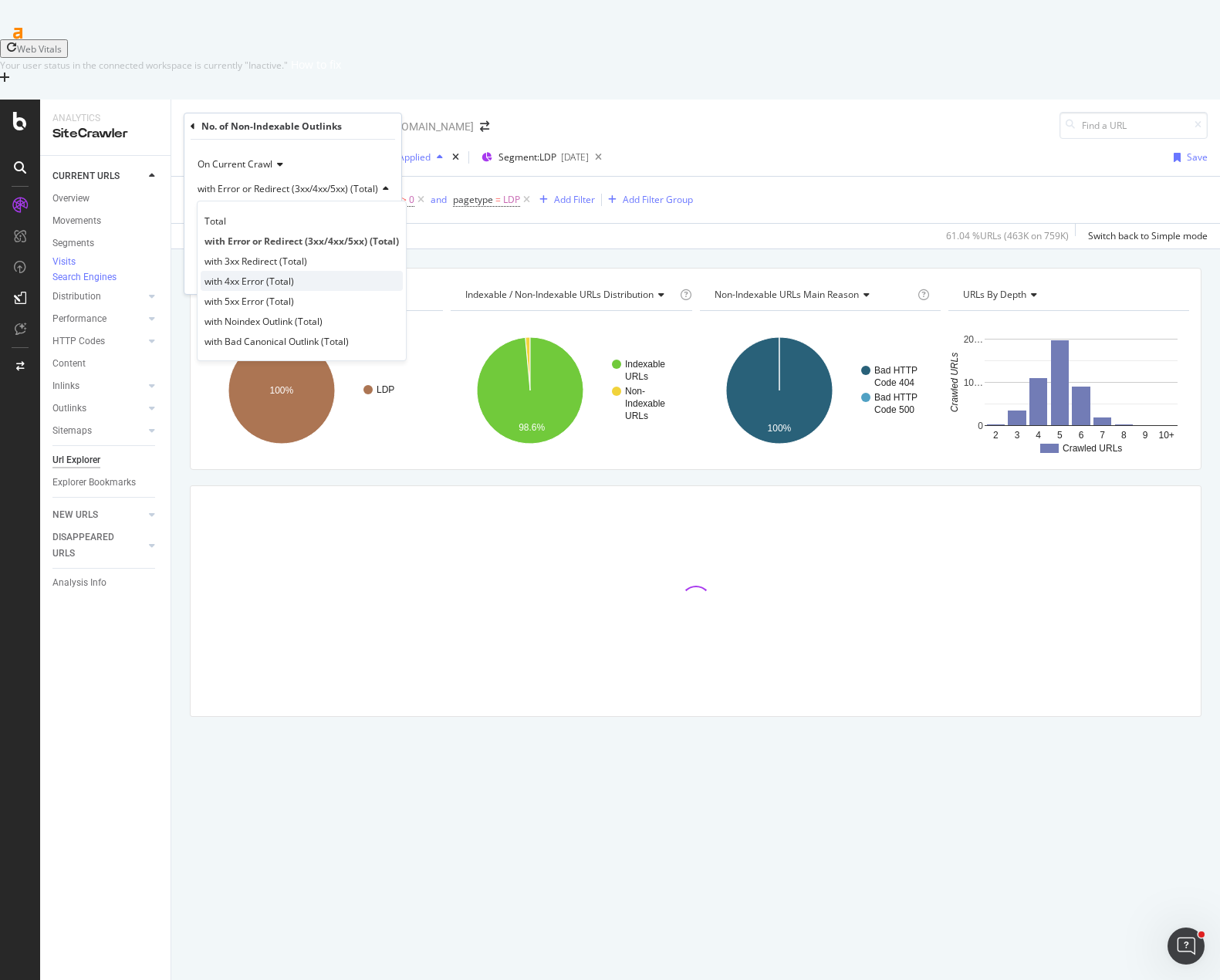
click at [316, 278] on div "with 4xx Error (Total)" at bounding box center [302, 281] width 202 height 20
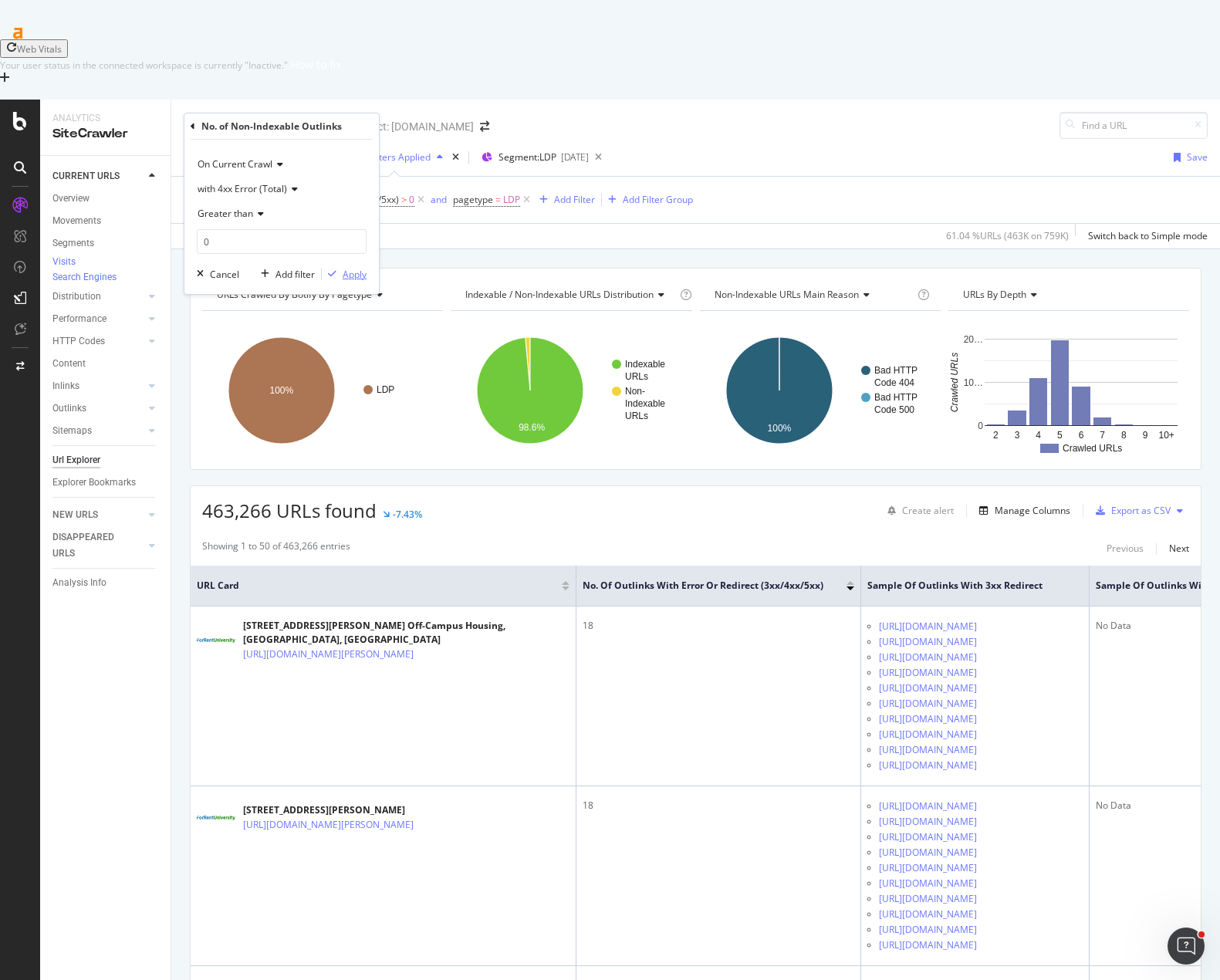
click at [351, 278] on div "Apply" at bounding box center [354, 274] width 24 height 13
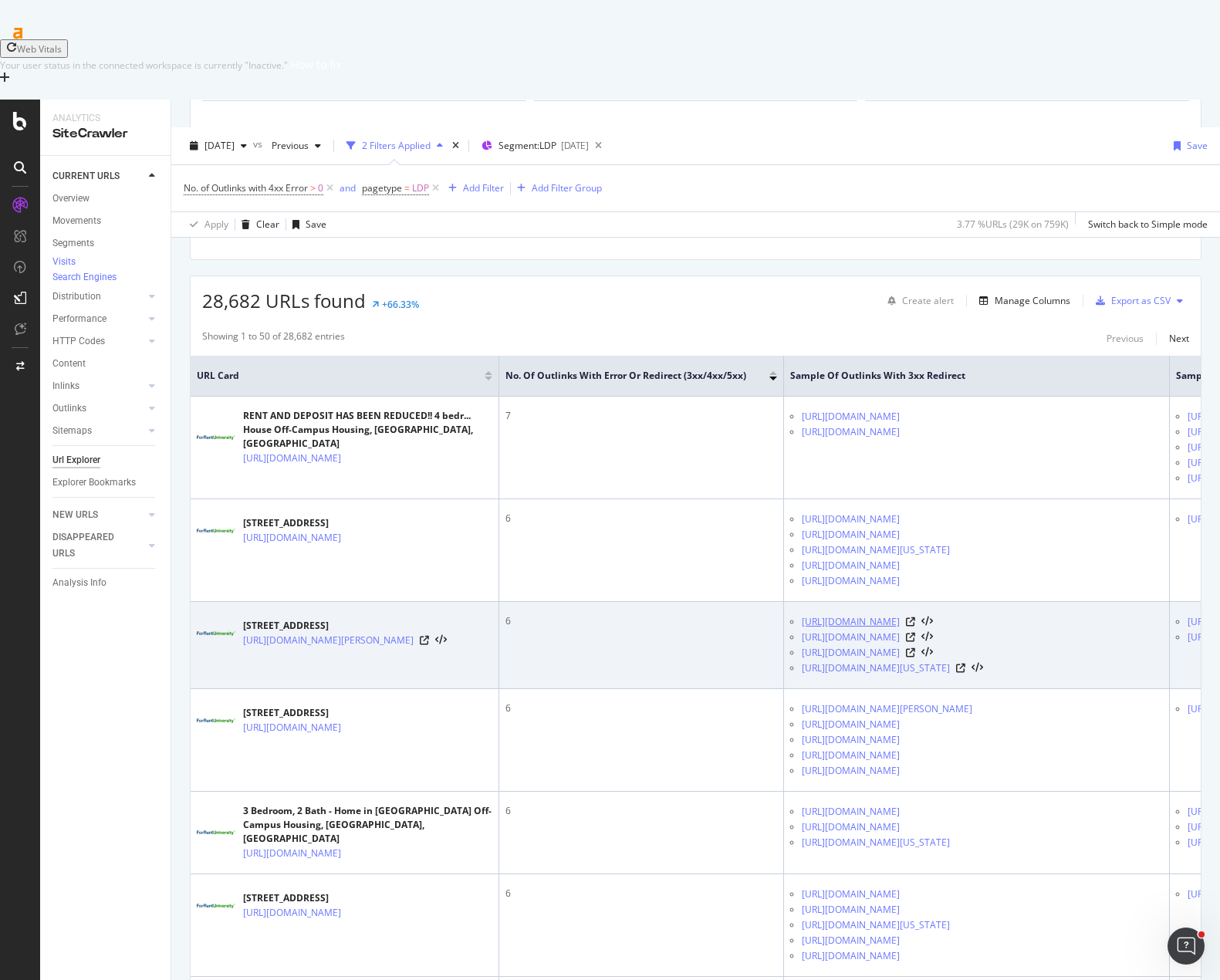
scroll to position [231, 0]
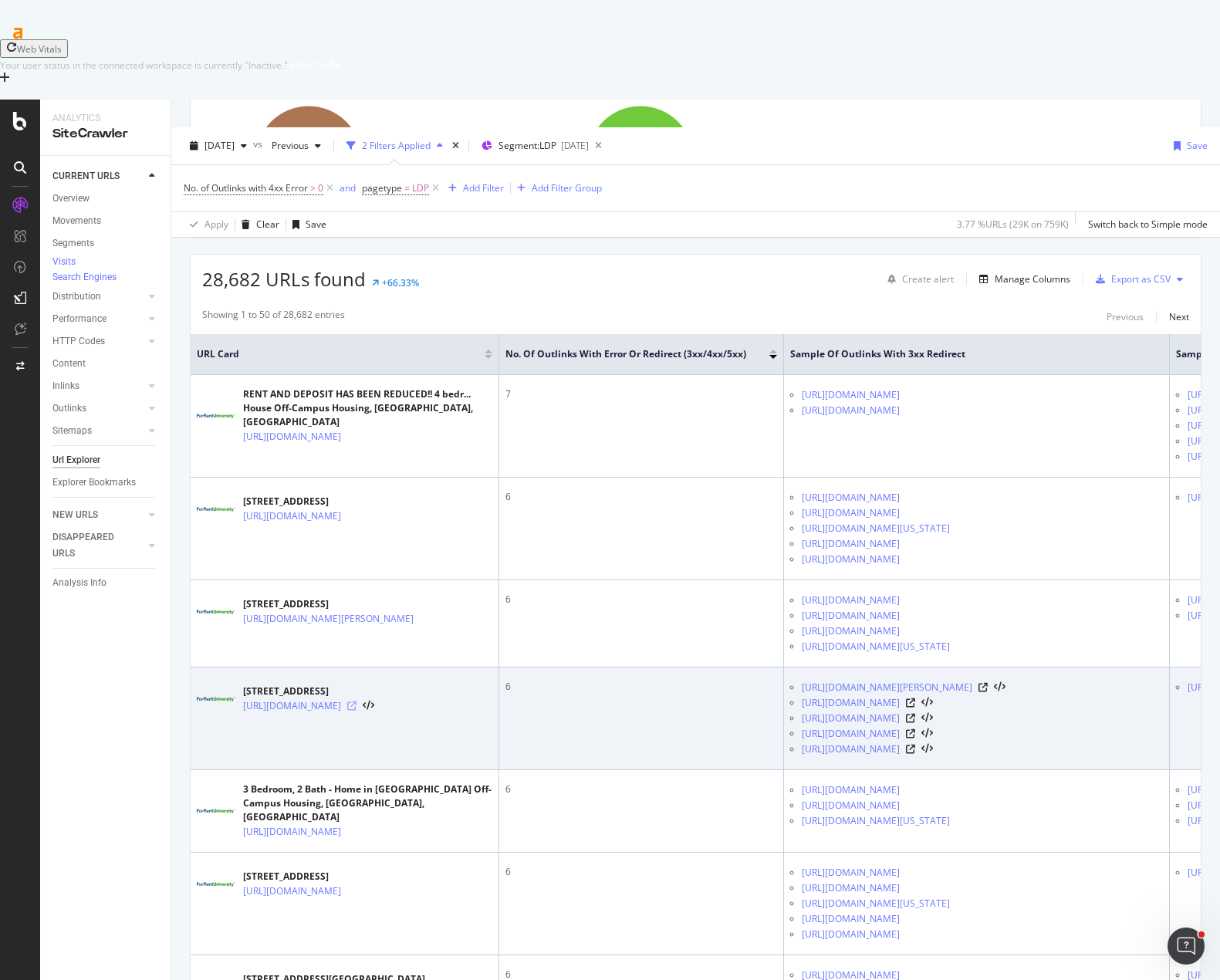
click at [356, 709] on icon at bounding box center [352, 706] width 9 height 9
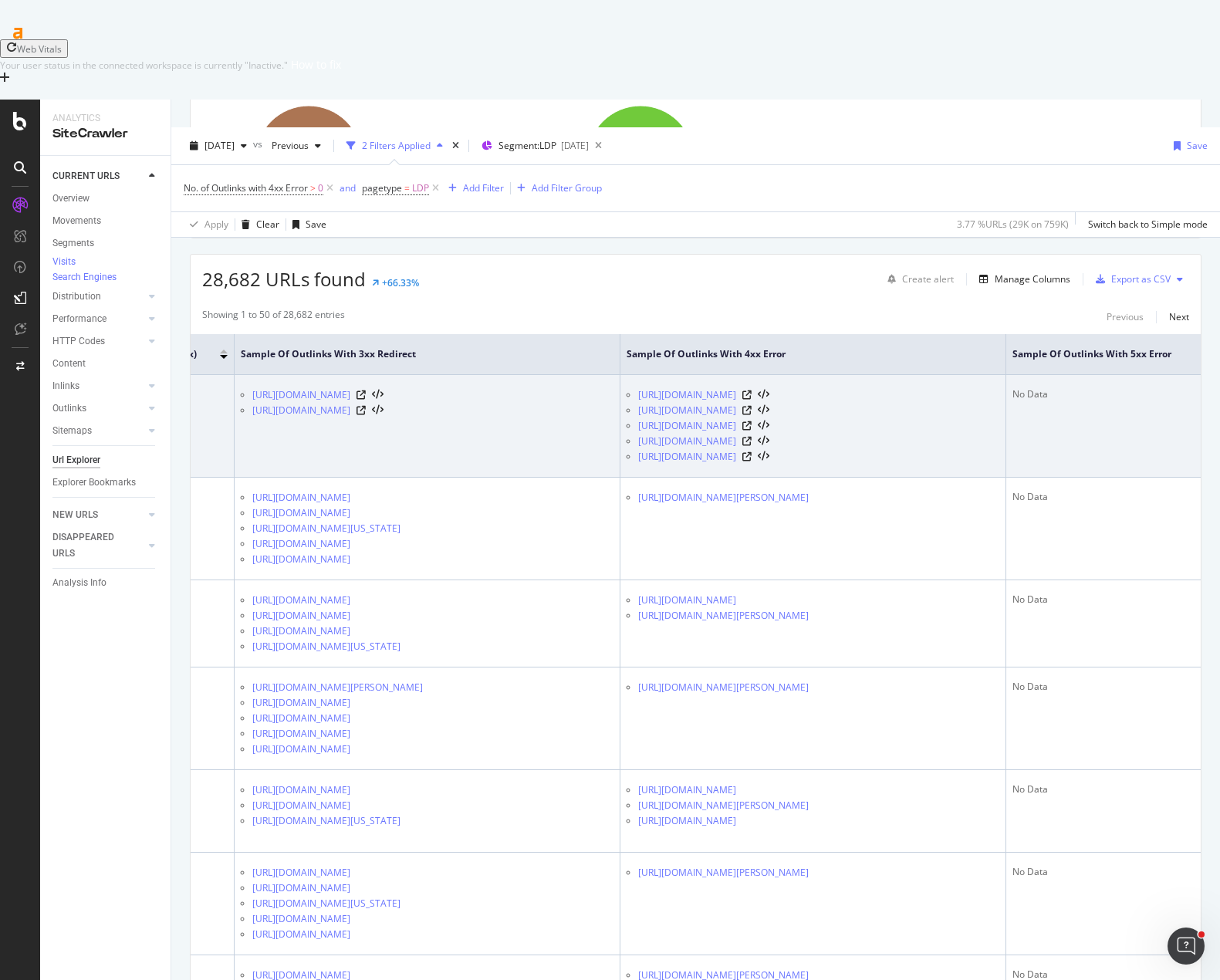
scroll to position [0, 618]
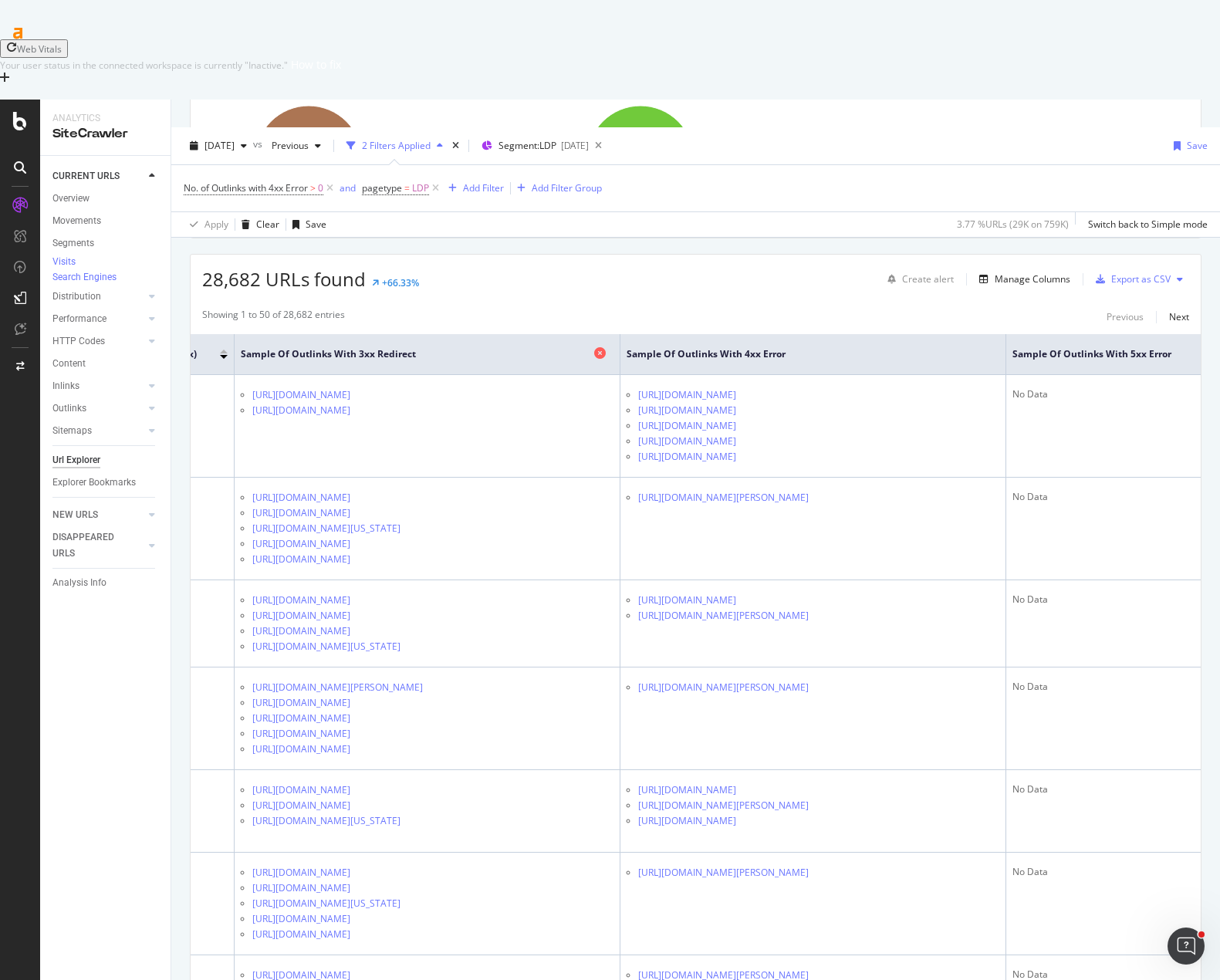
click at [594, 347] on icon at bounding box center [599, 352] width 12 height 12
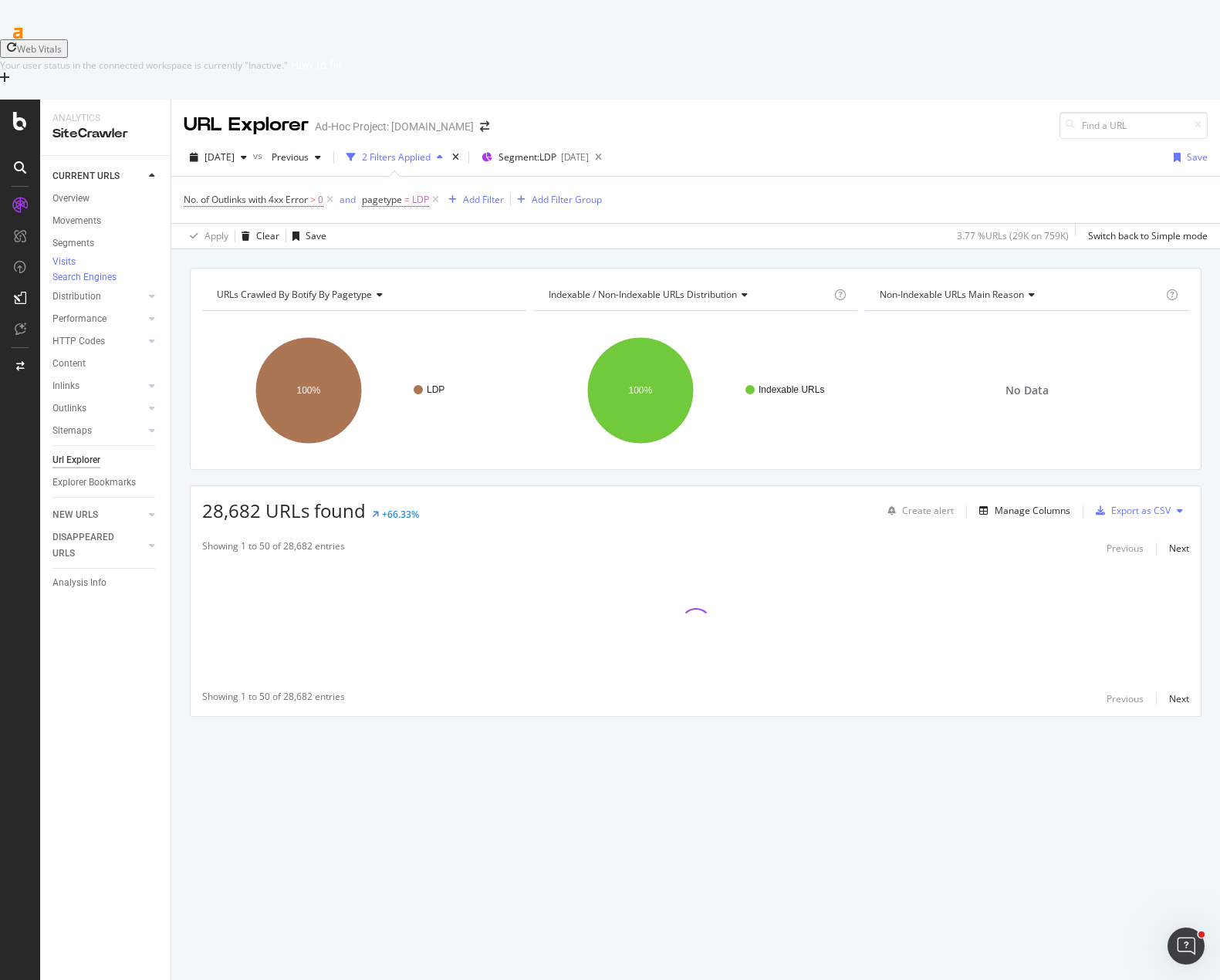
click at [901, 177] on div "No. of Outlinks with 4xx Error > 0 and pagetype = LDP Add Filter Add Filter Gro…" at bounding box center [696, 200] width 1024 height 46
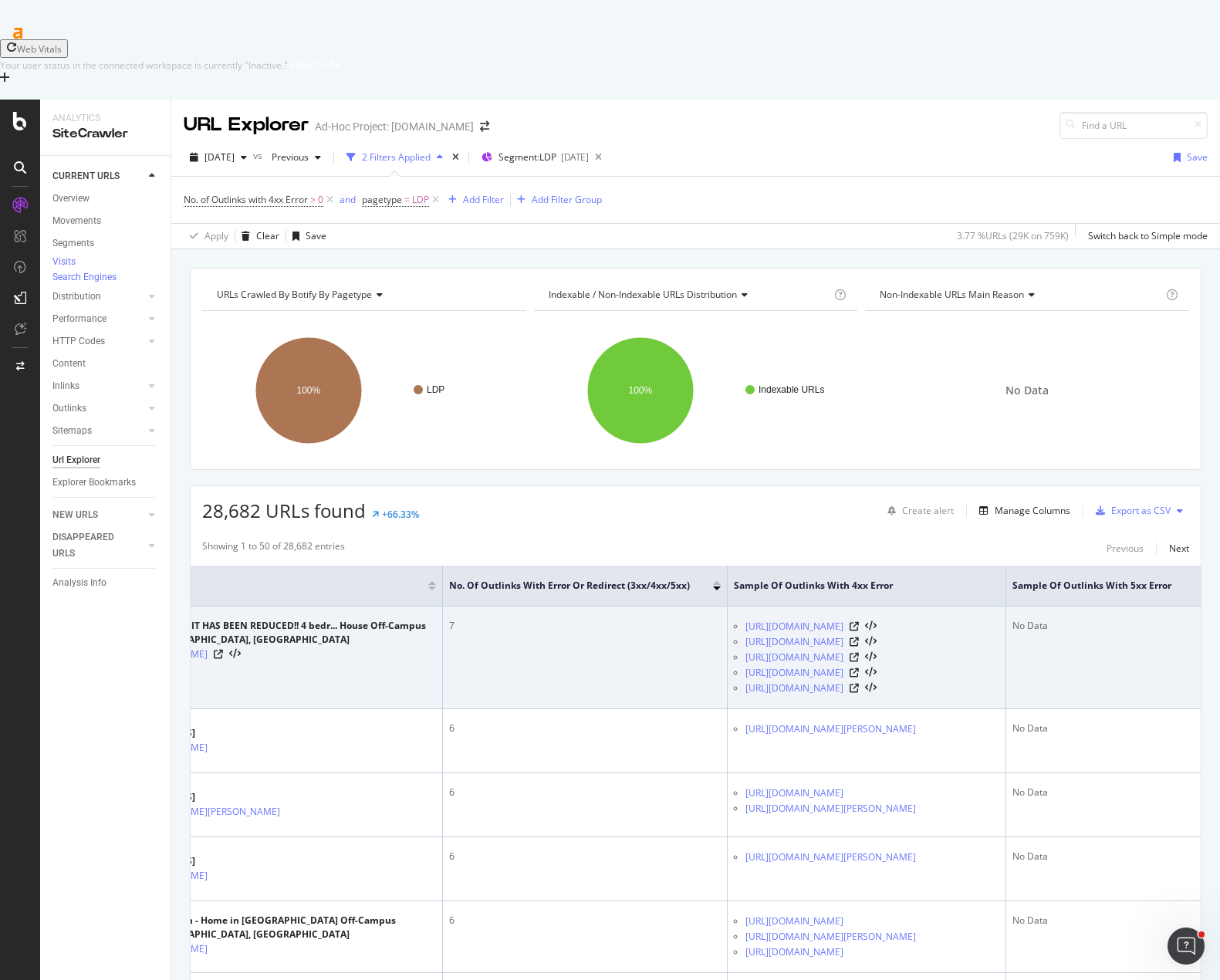
scroll to position [0, 154]
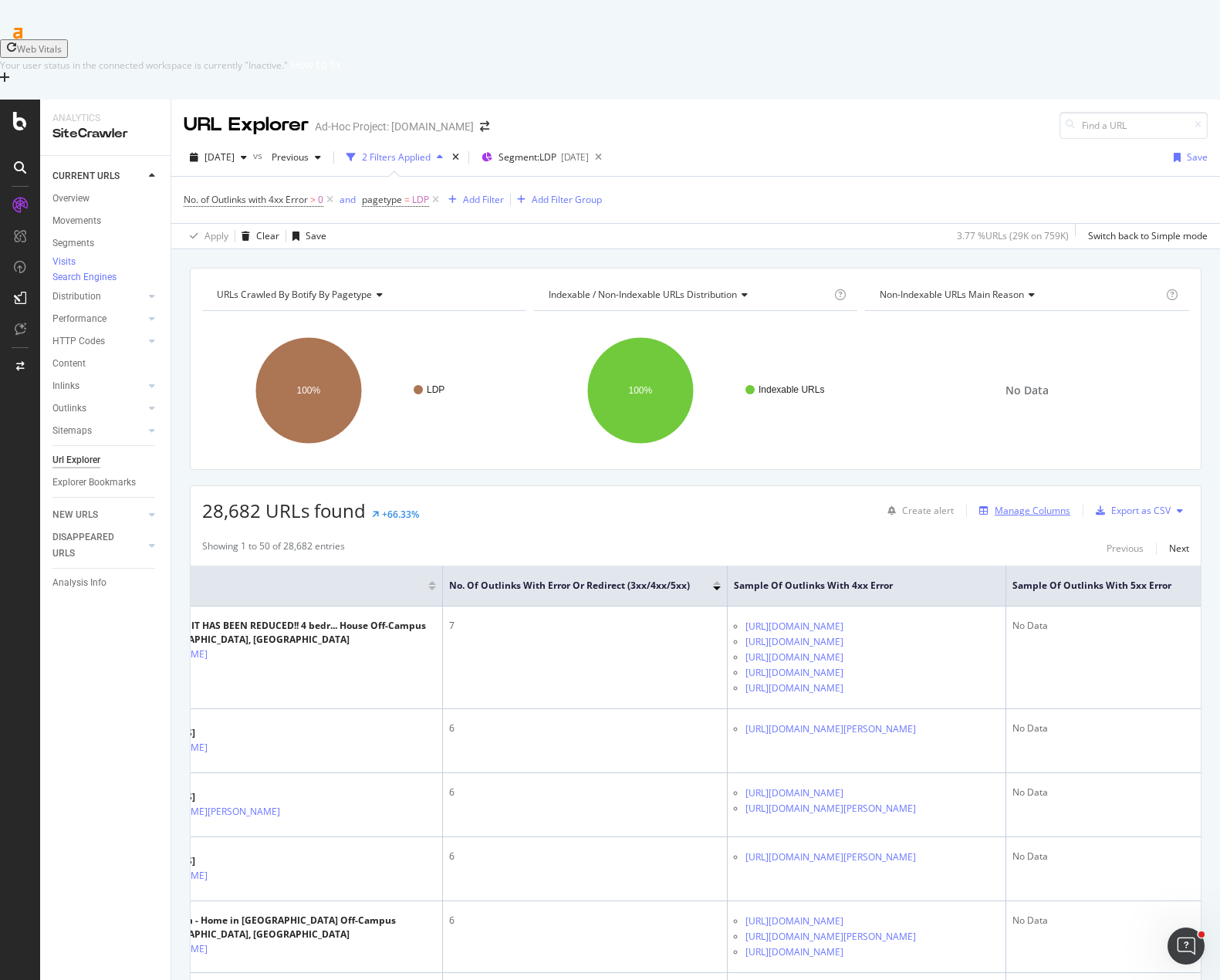
click at [1020, 504] on div "Manage Columns" at bounding box center [1033, 510] width 75 height 13
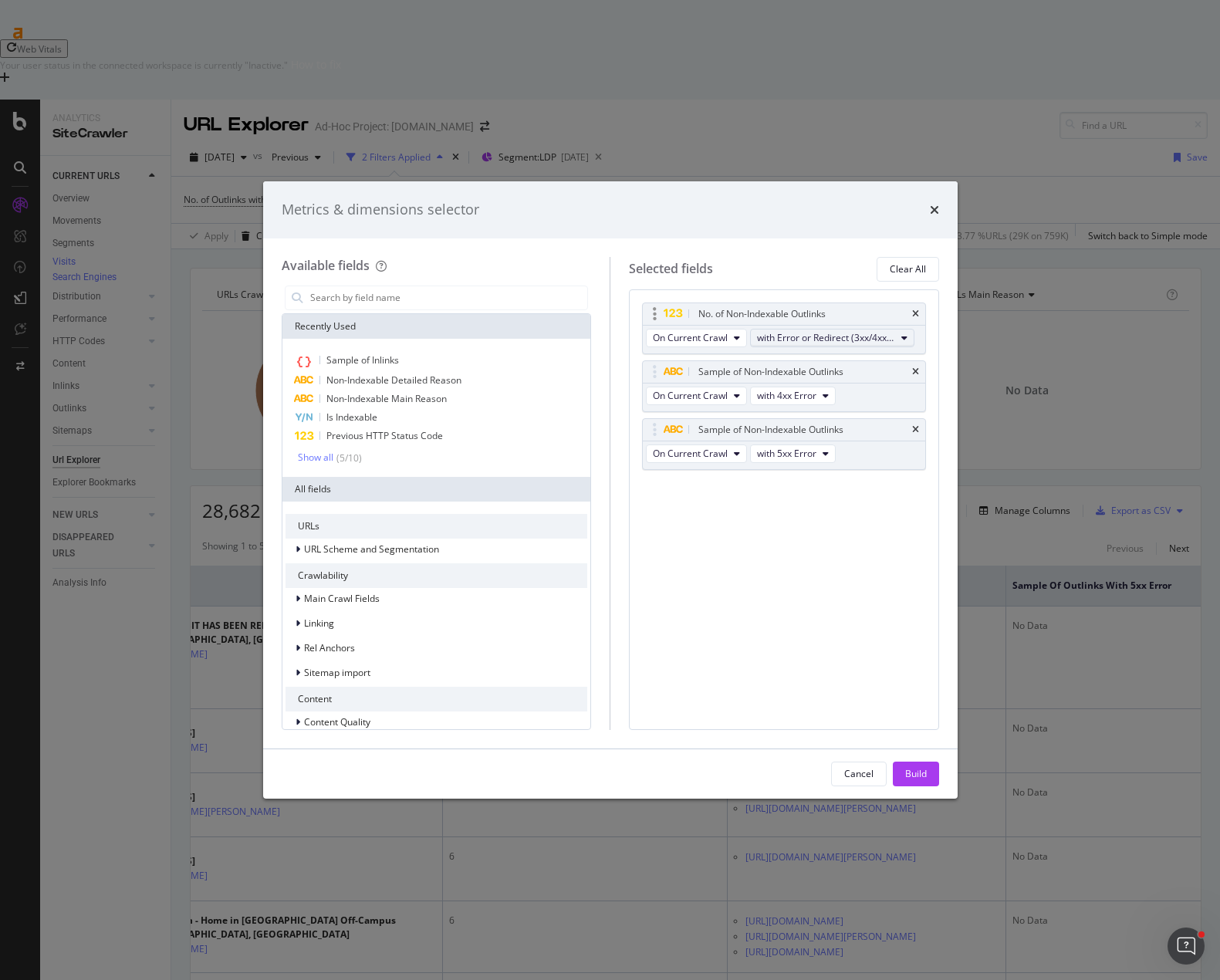
click at [835, 340] on span "with Error or Redirect (3xx/4xx/5xx) (Total)" at bounding box center [826, 338] width 138 height 13
click at [831, 444] on span "with 4xx Error (Total)" at bounding box center [858, 451] width 191 height 14
click at [916, 429] on icon "times" at bounding box center [916, 429] width 7 height 9
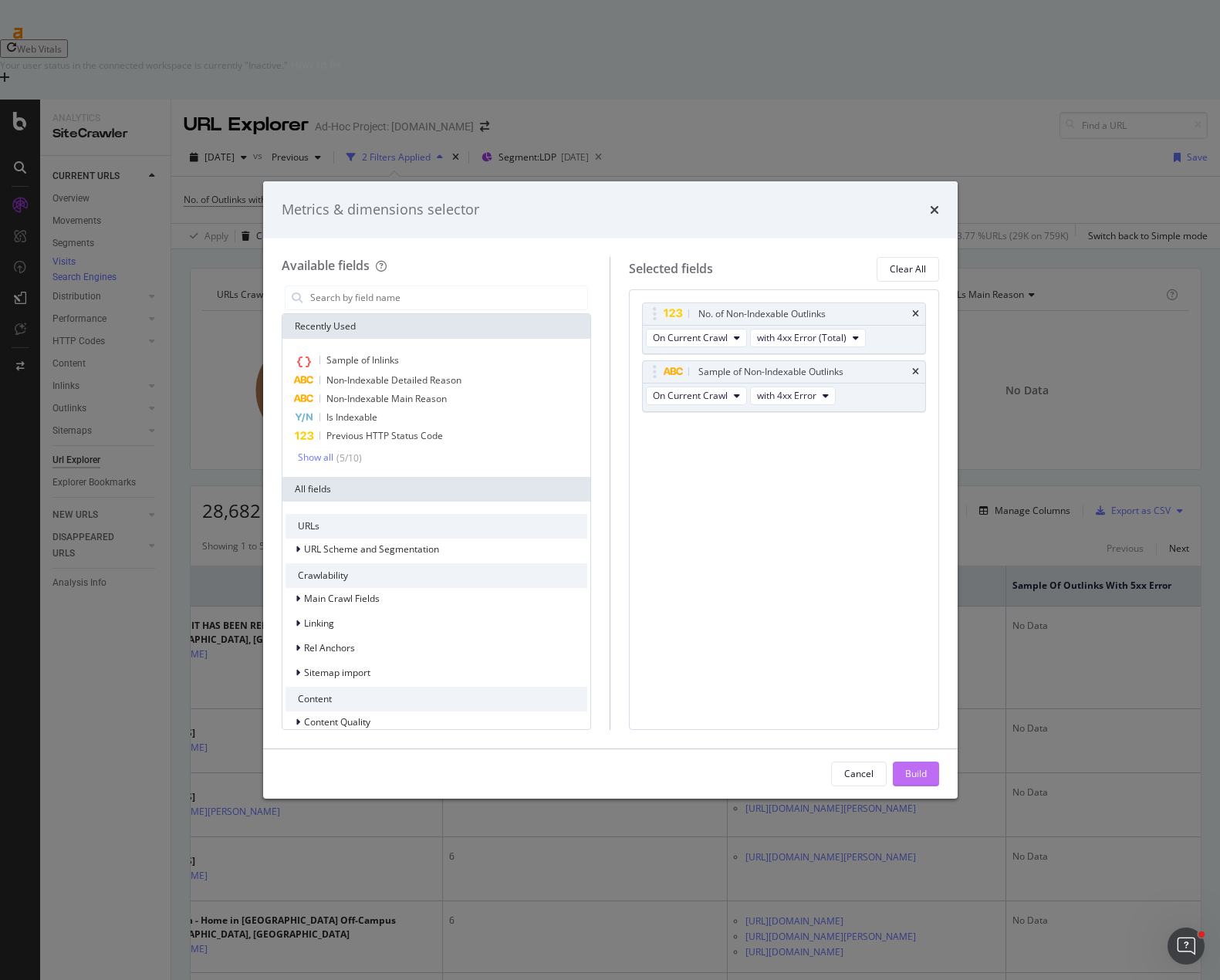
click at [913, 777] on div "Build" at bounding box center [916, 774] width 22 height 13
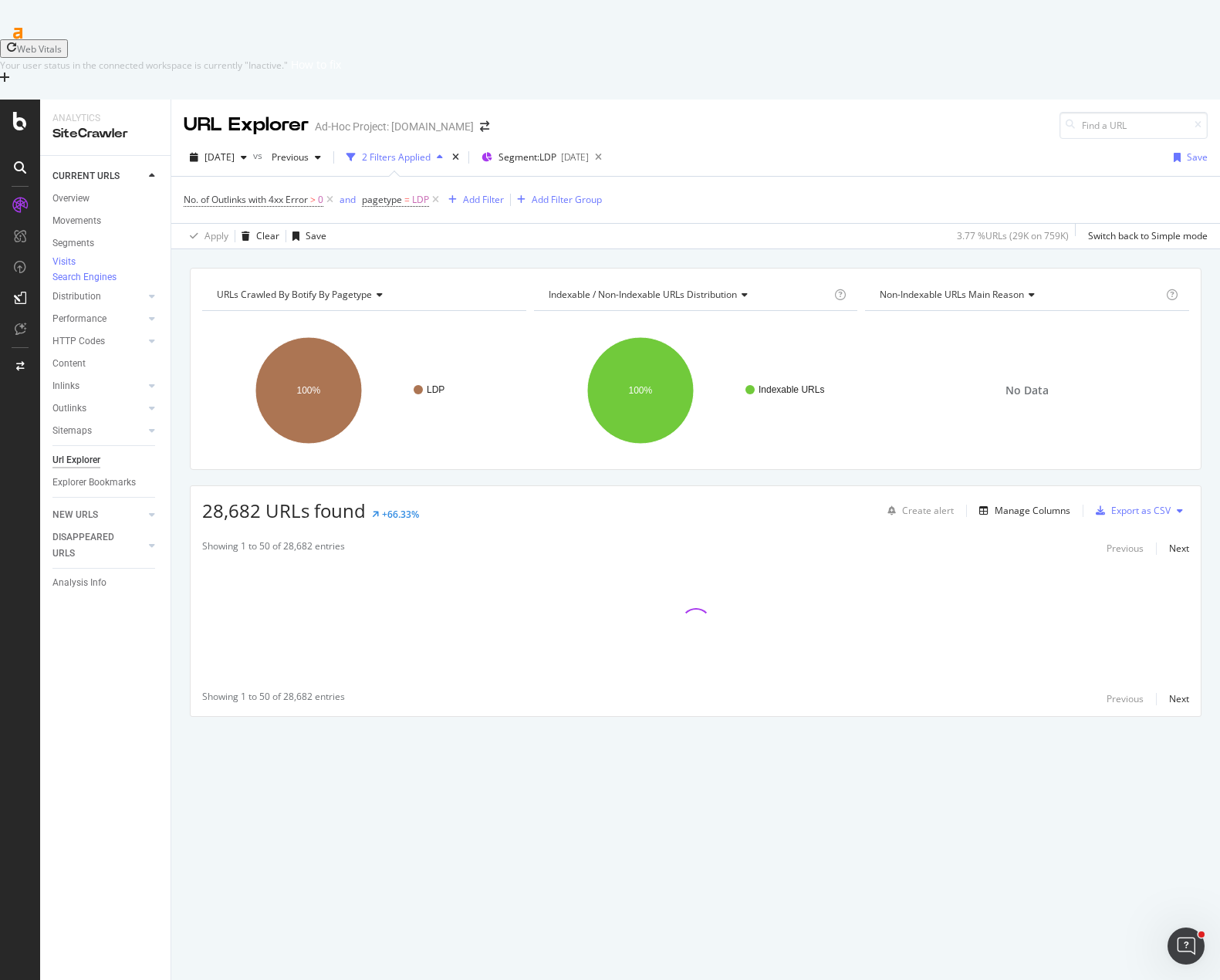
click at [905, 406] on div "URLs Crawled By Botify By pagetype Chart (by Value) Table Expand Export as CSV …" at bounding box center [696, 519] width 1048 height 503
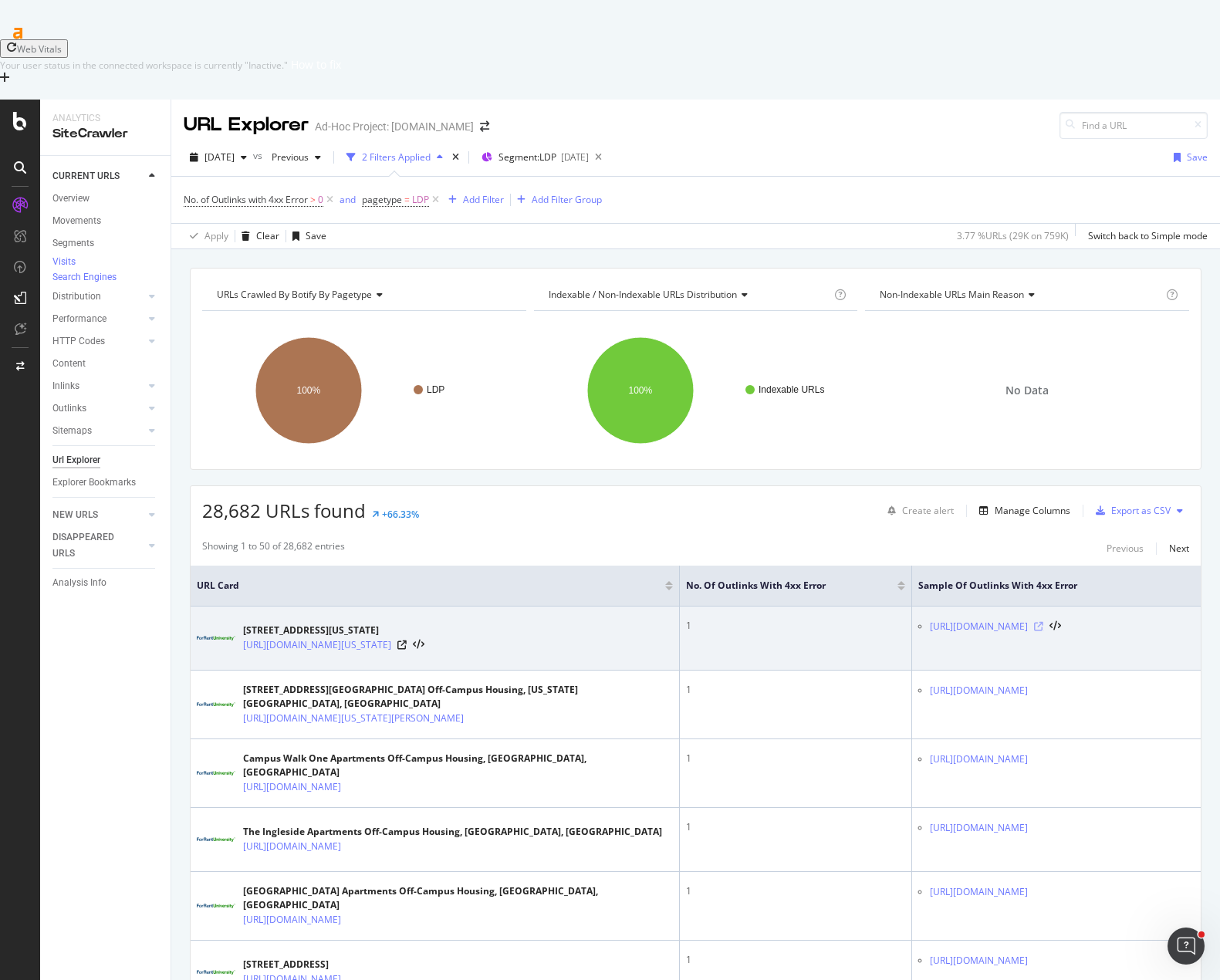
click at [1044, 622] on icon at bounding box center [1038, 627] width 9 height 9
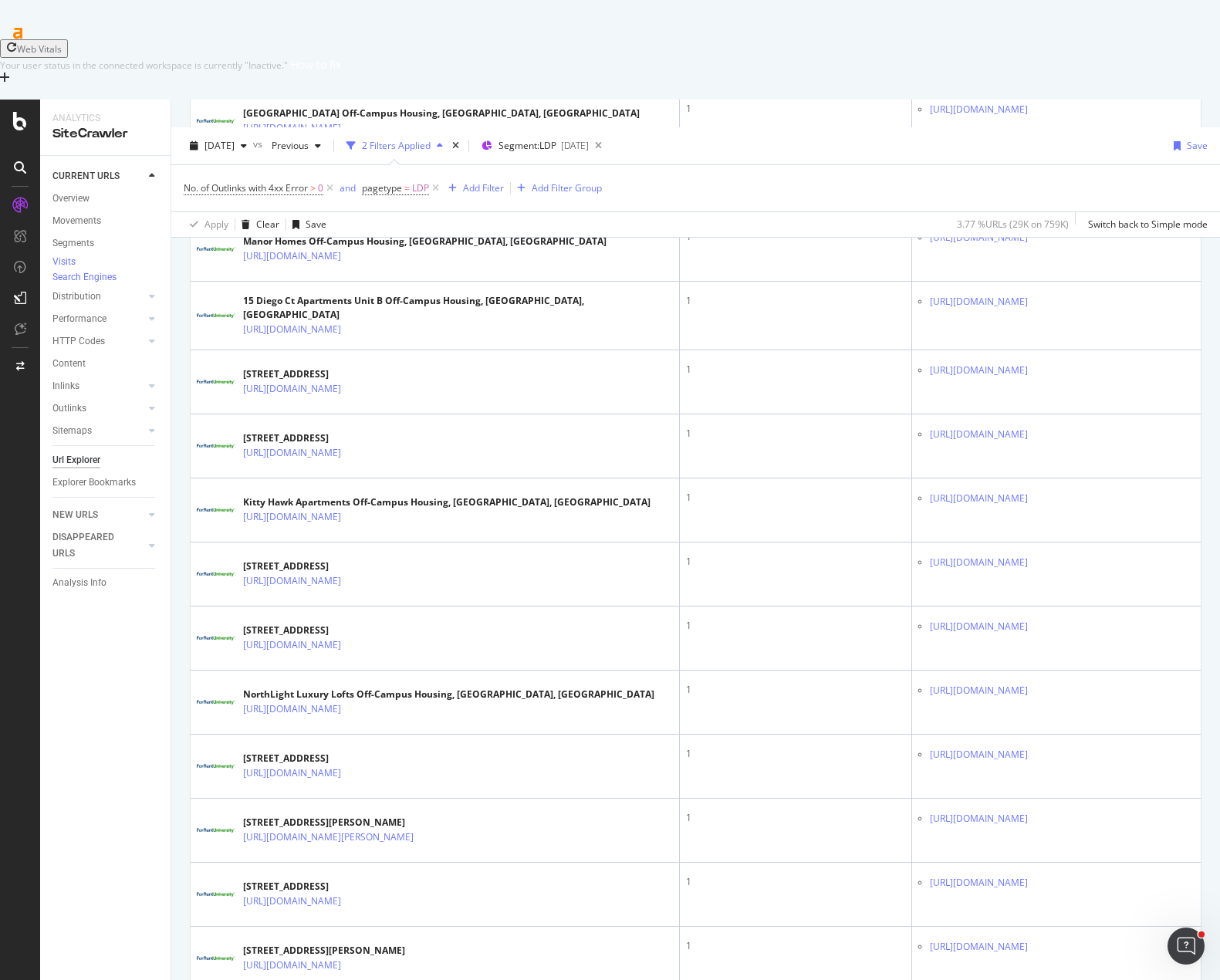
scroll to position [3079, 0]
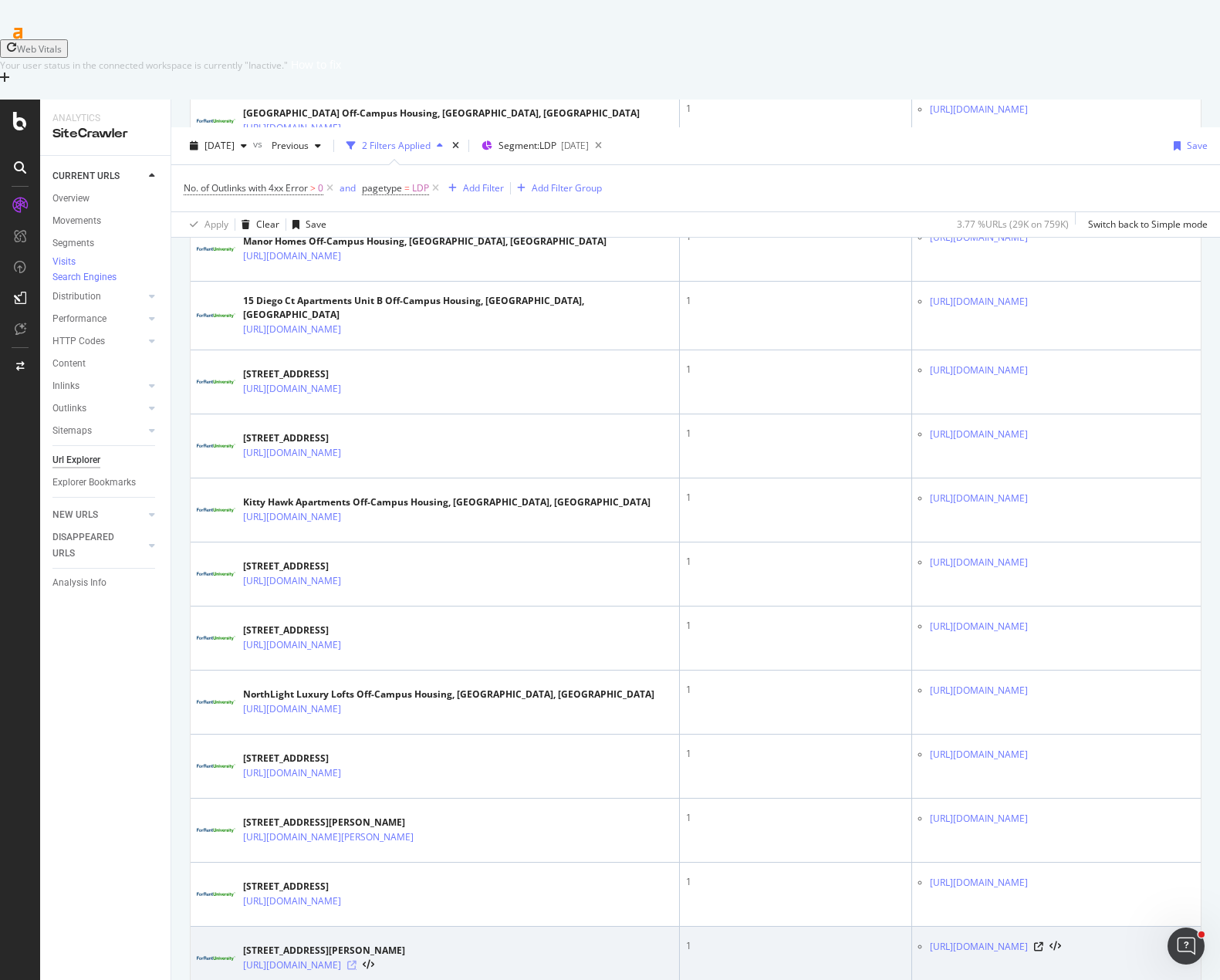
click at [375, 960] on div at bounding box center [360, 965] width 27 height 11
click at [356, 961] on icon at bounding box center [352, 965] width 9 height 9
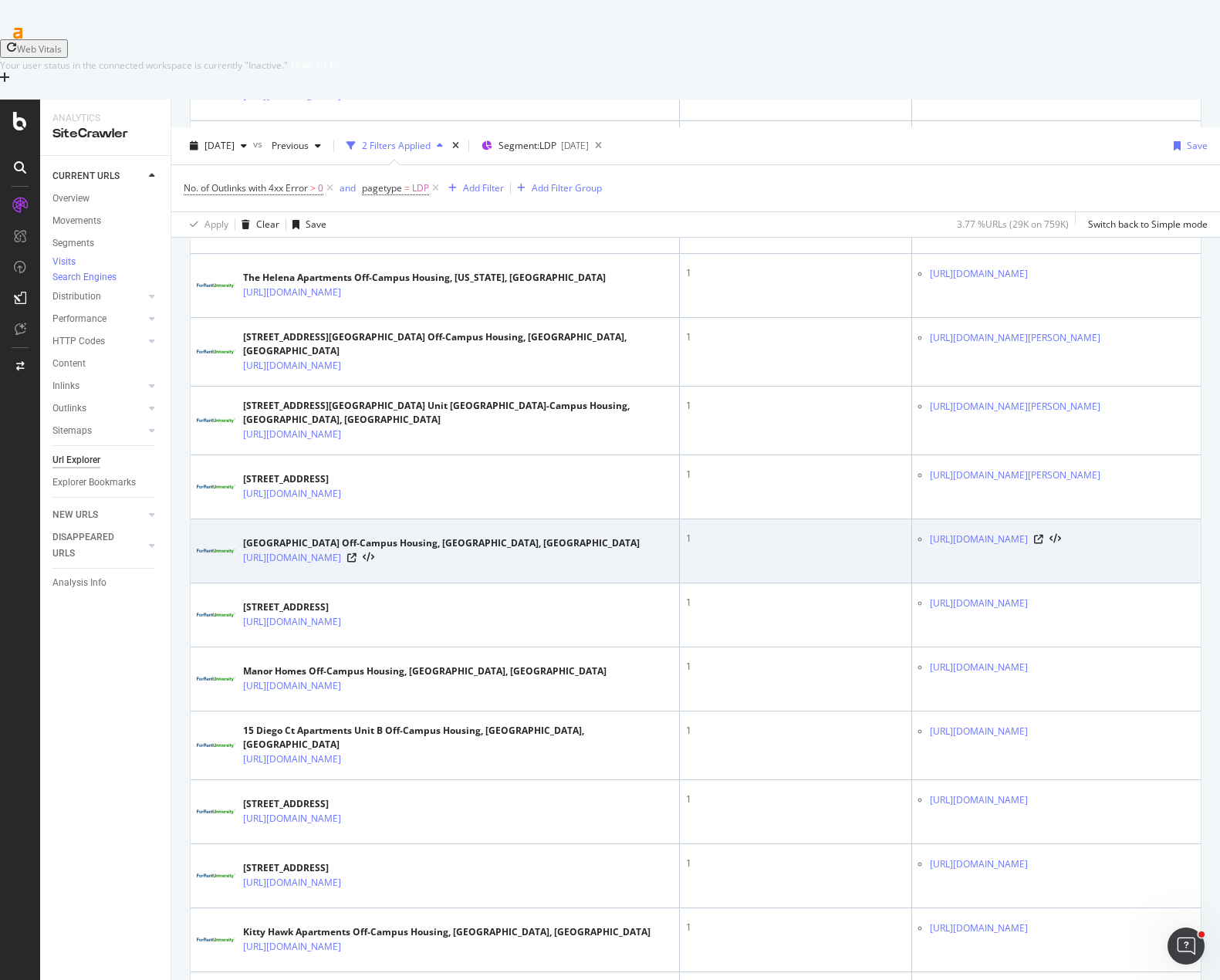
scroll to position [2385, 0]
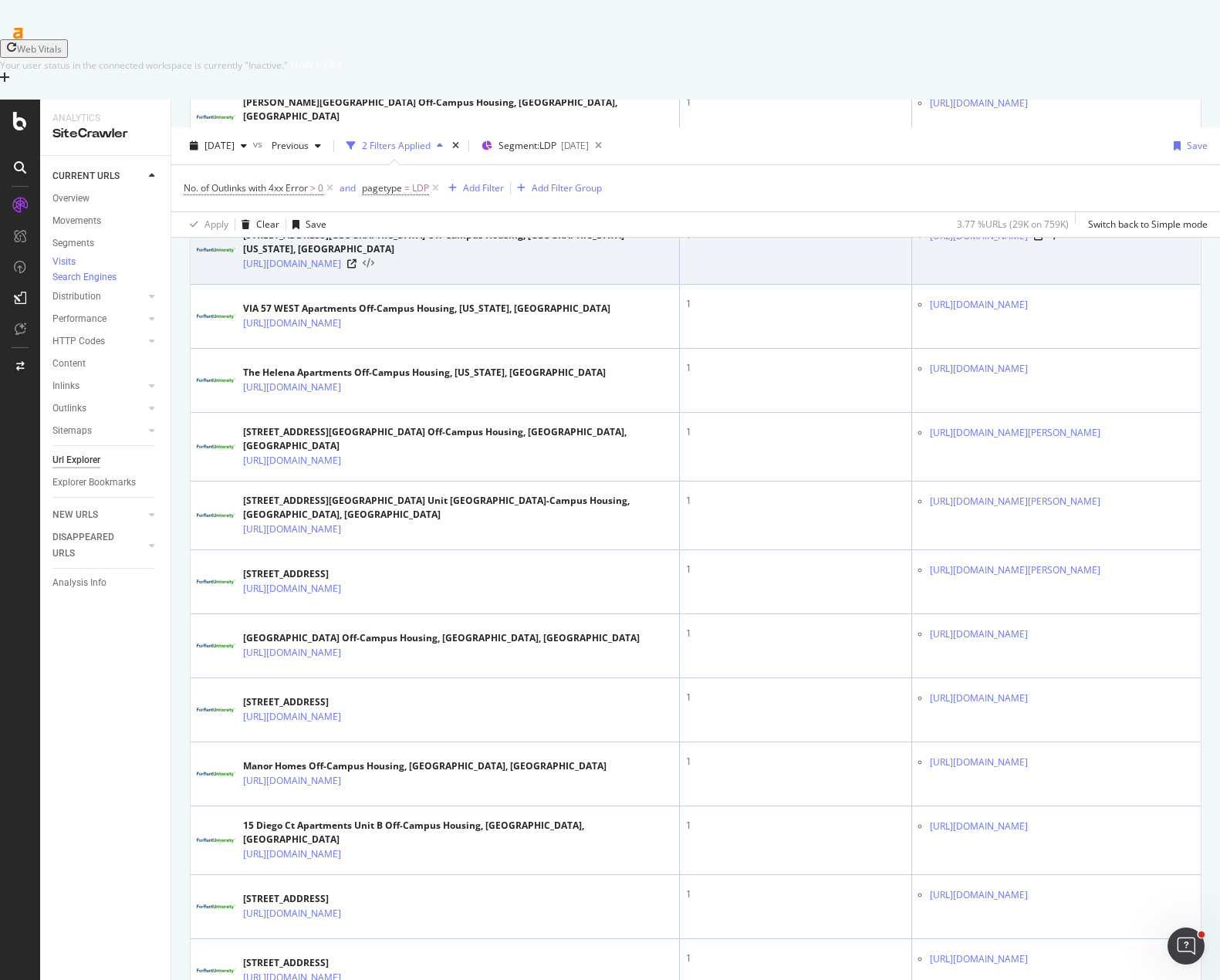
click at [375, 269] on icon at bounding box center [368, 264] width 12 height 11
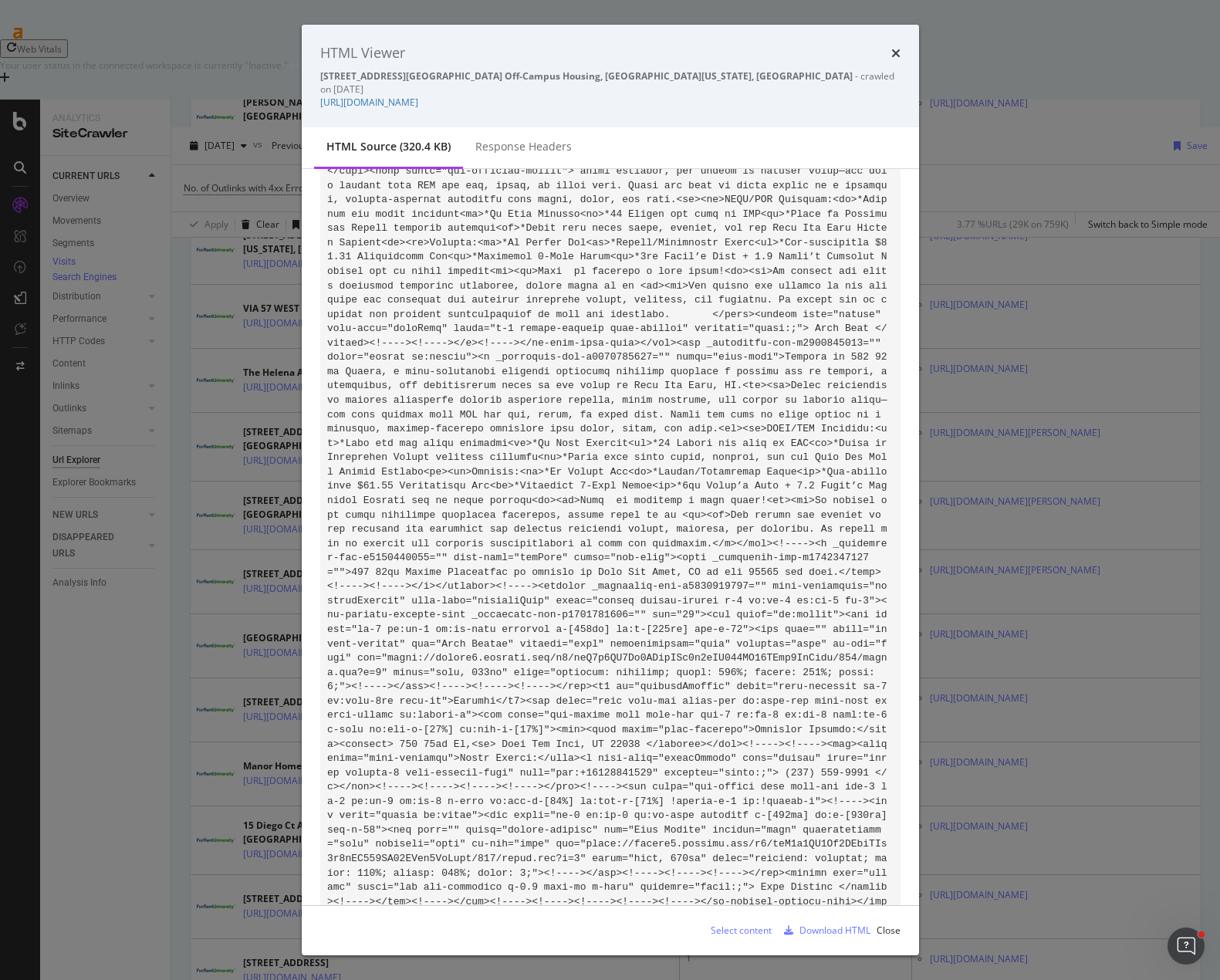
drag, startPoint x: 896, startPoint y: 56, endPoint x: 721, endPoint y: 491, distance: 468.9
click at [722, 489] on div "HTML Viewer 113 67th Street Apartments Off-Campus Housing, West New York, NJ - …" at bounding box center [610, 490] width 618 height 930
click at [1112, 17] on div "HTML Viewer 113 67th Street Apartments Off-Campus Housing, West New York, NJ - …" at bounding box center [610, 490] width 1220 height 980
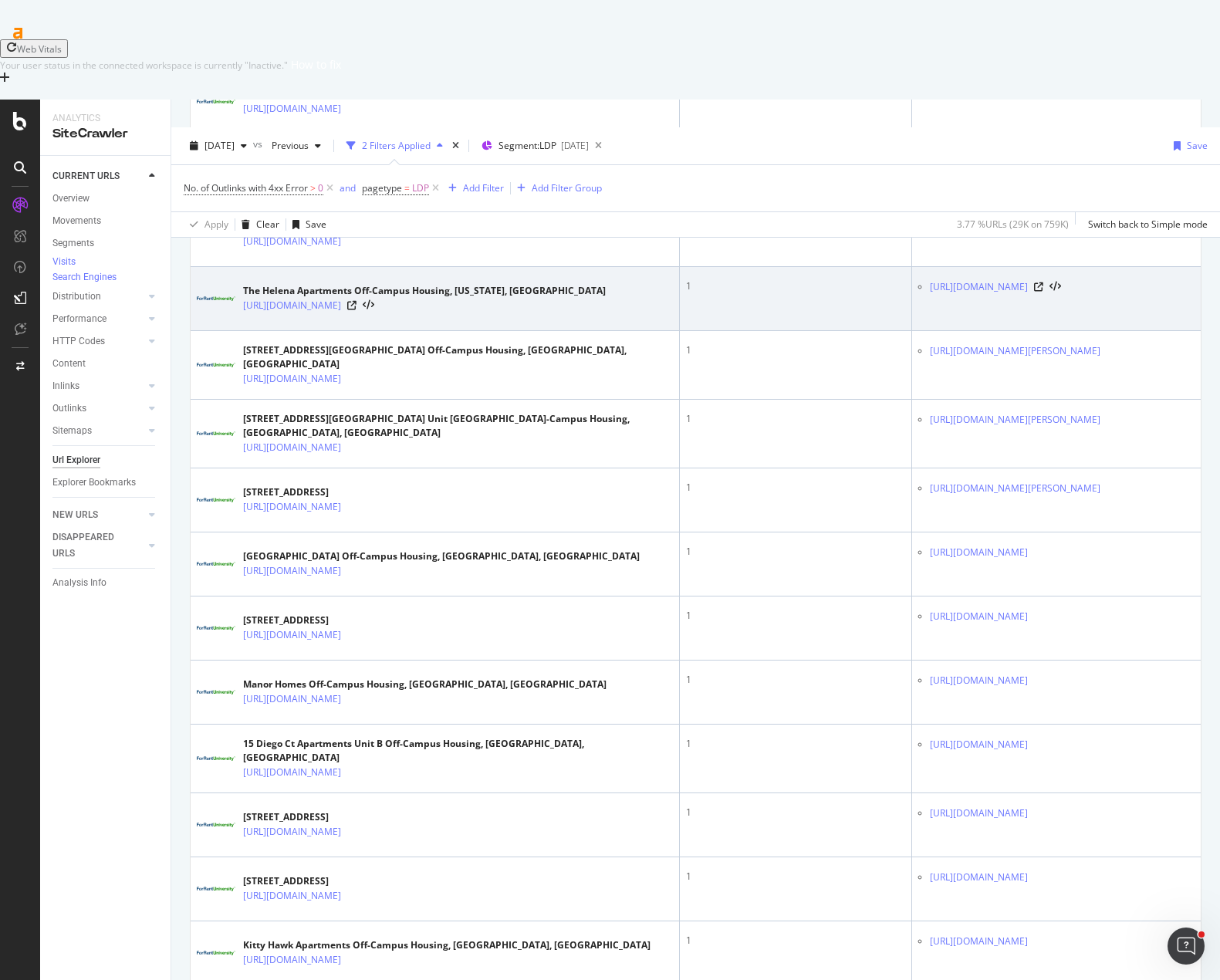
scroll to position [2468, 0]
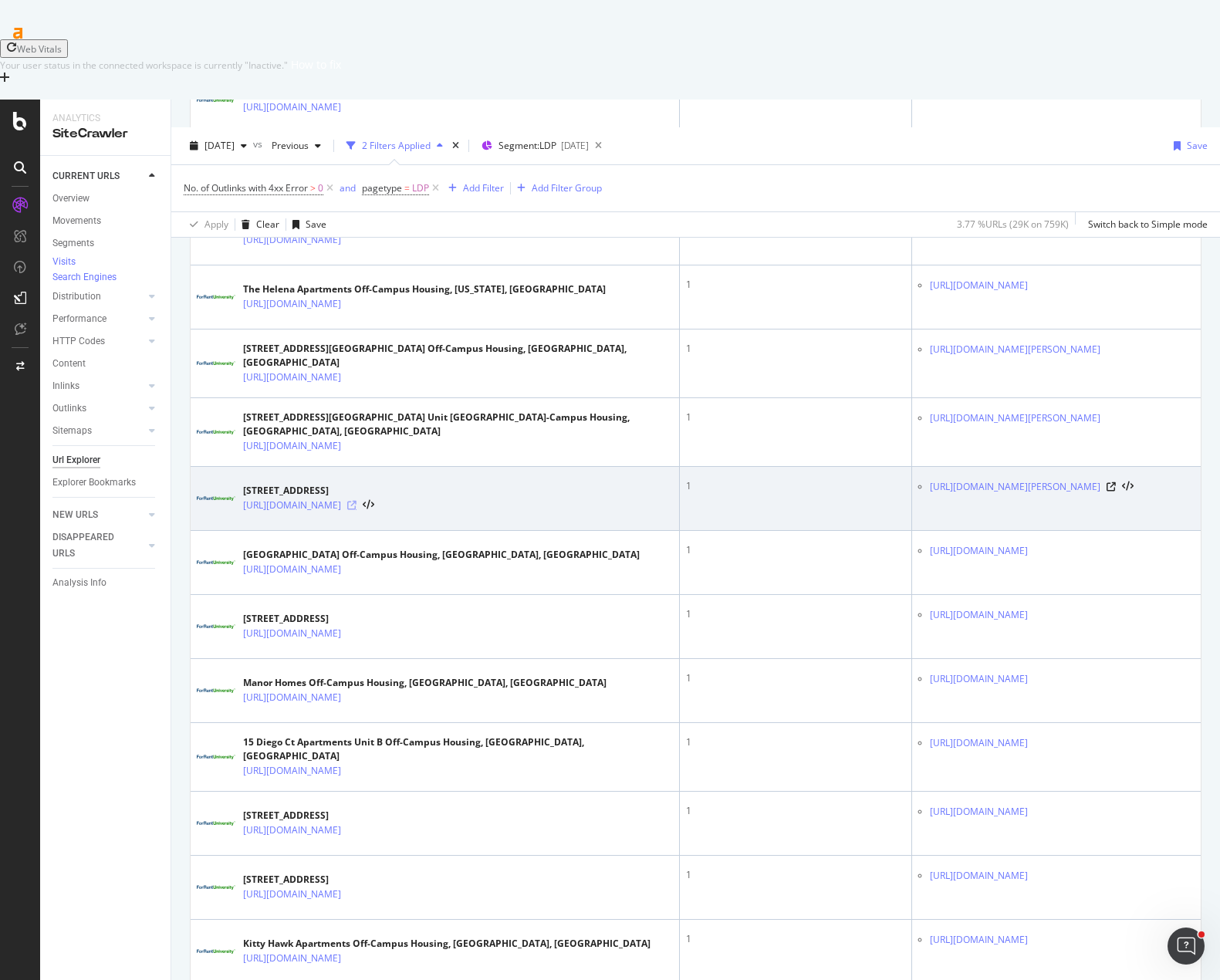
click at [356, 510] on icon at bounding box center [352, 506] width 9 height 9
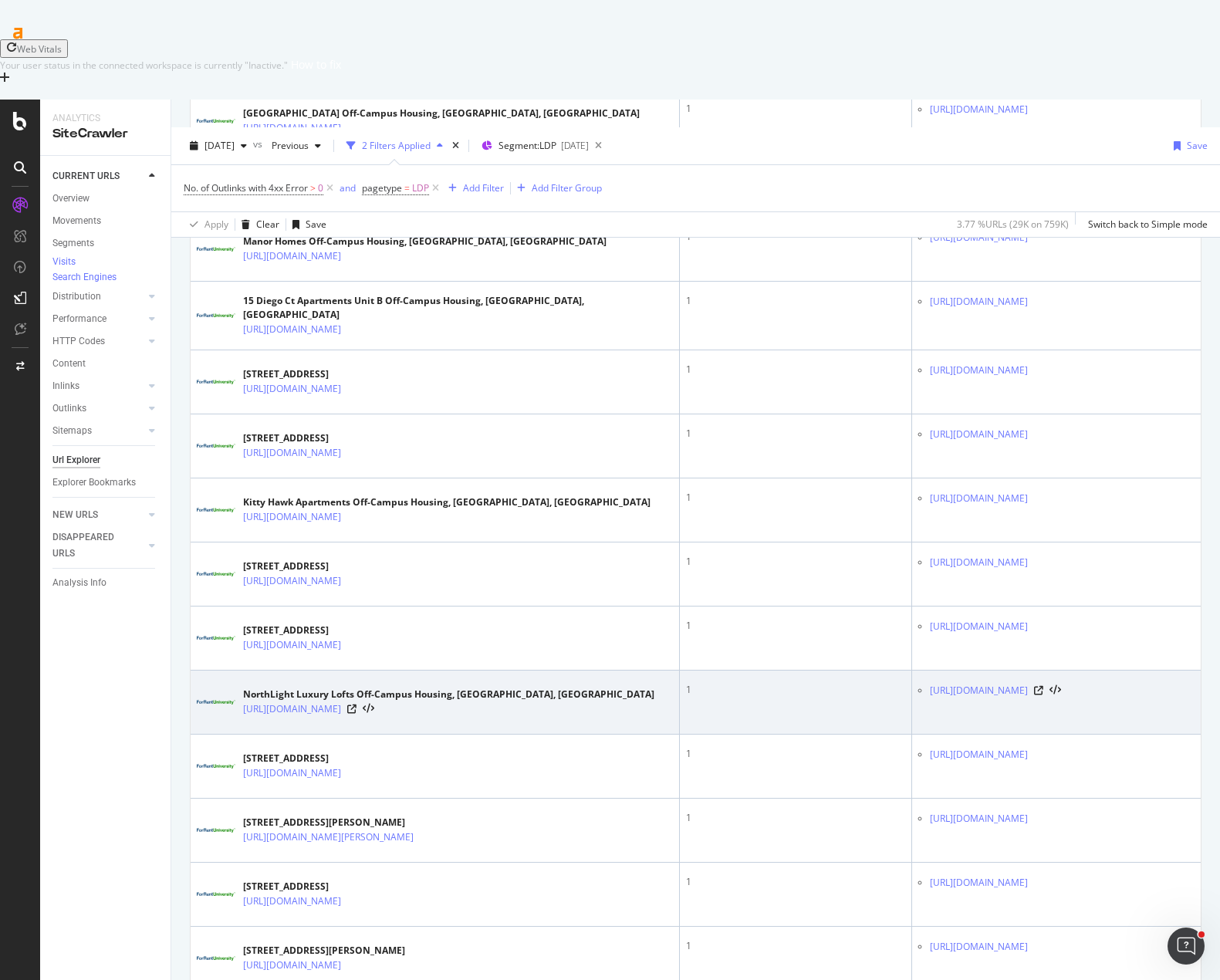
scroll to position [3079, 0]
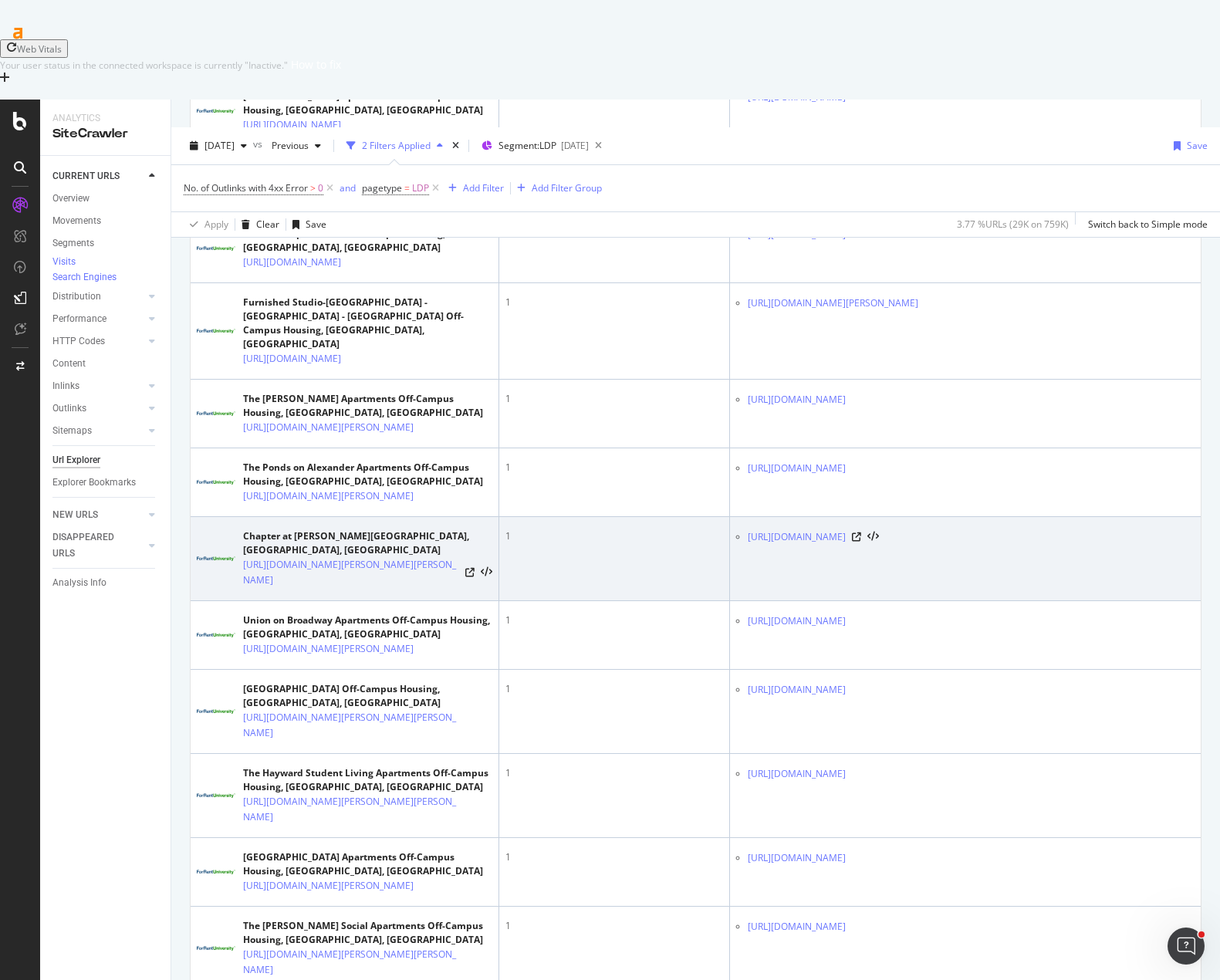
scroll to position [3809, 0]
click at [487, 567] on icon at bounding box center [487, 573] width 12 height 11
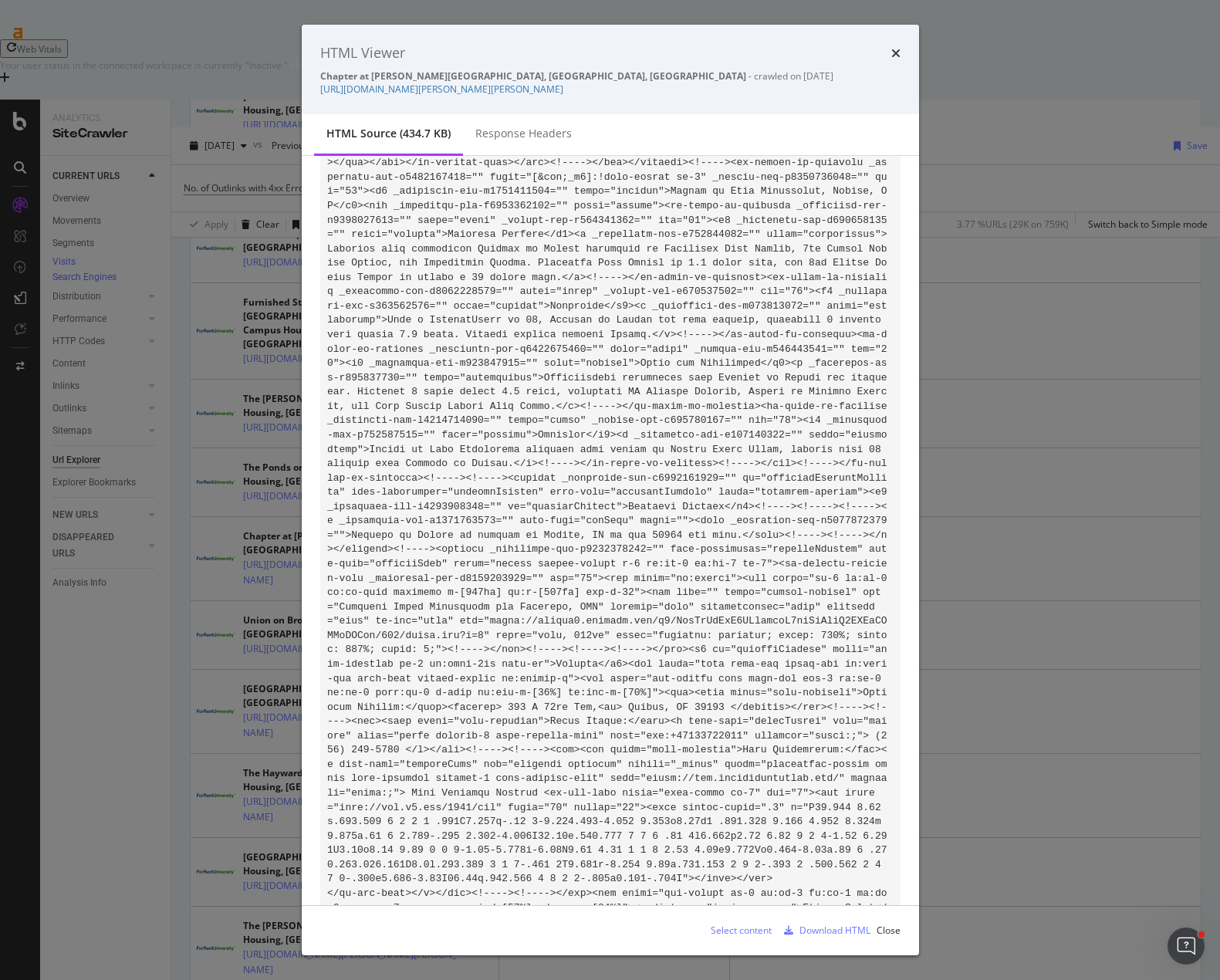
scroll to position [41893, 0]
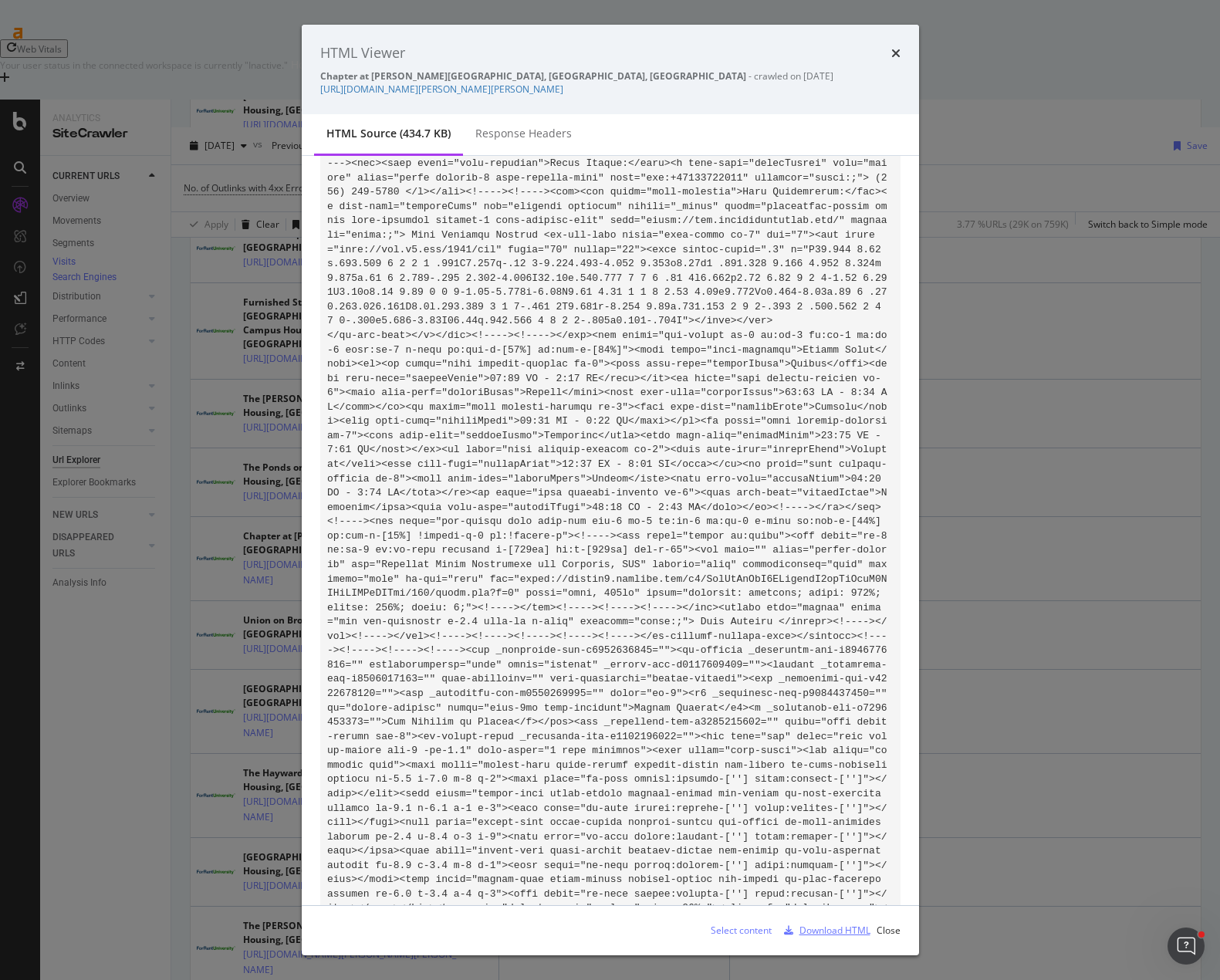
click at [845, 929] on div "Download HTML" at bounding box center [834, 930] width 71 height 13
drag, startPoint x: 634, startPoint y: 75, endPoint x: 566, endPoint y: 79, distance: 68.1
click at [566, 79] on div "Chapter at Eugene Off-Campus Housing, Eugene, OR - crawled on 2025-10-02" at bounding box center [610, 76] width 580 height 13
copy div "crawled on 2025-10-02"
click at [899, 51] on icon "times" at bounding box center [896, 52] width 9 height 12
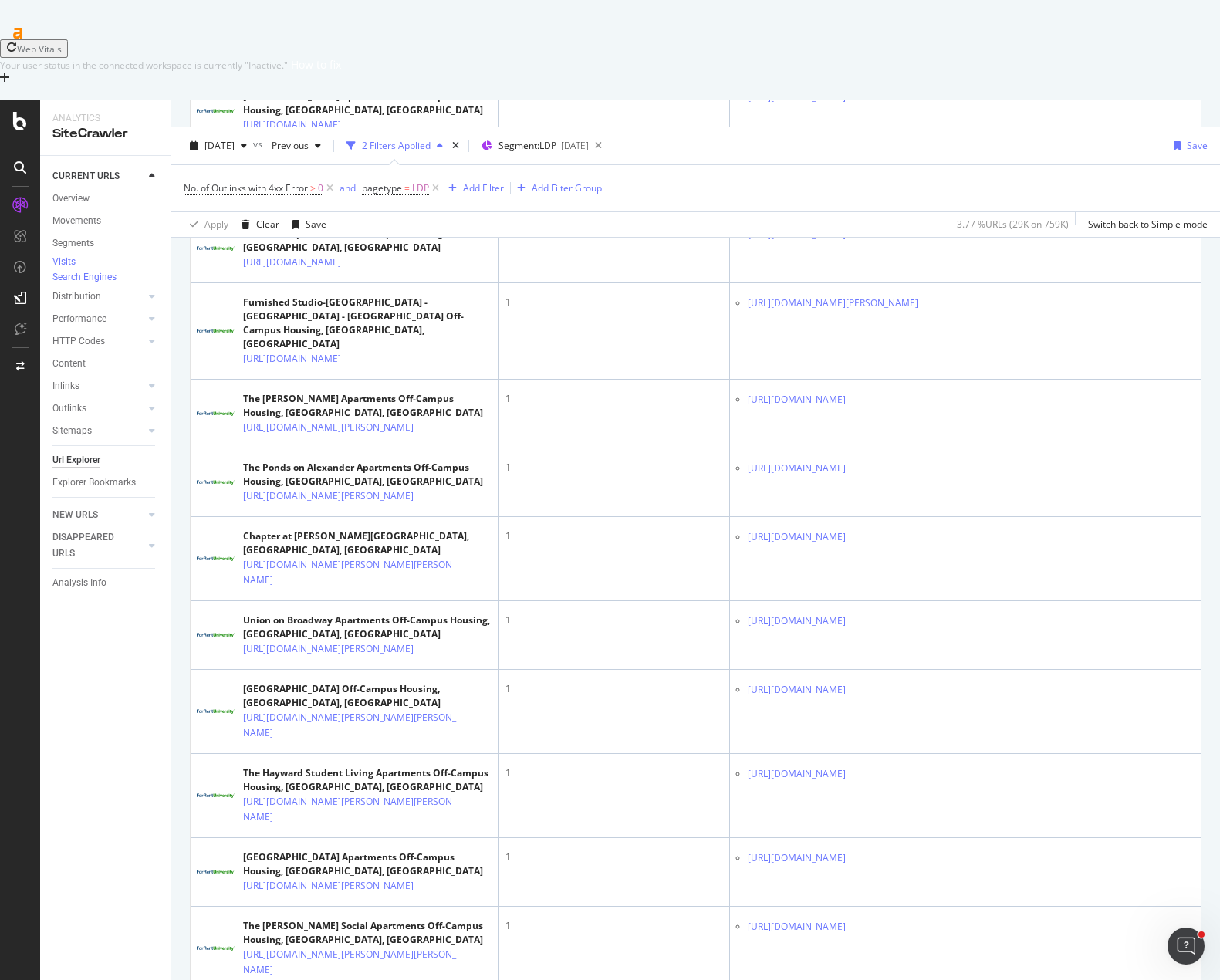
scroll to position [3304, 0]
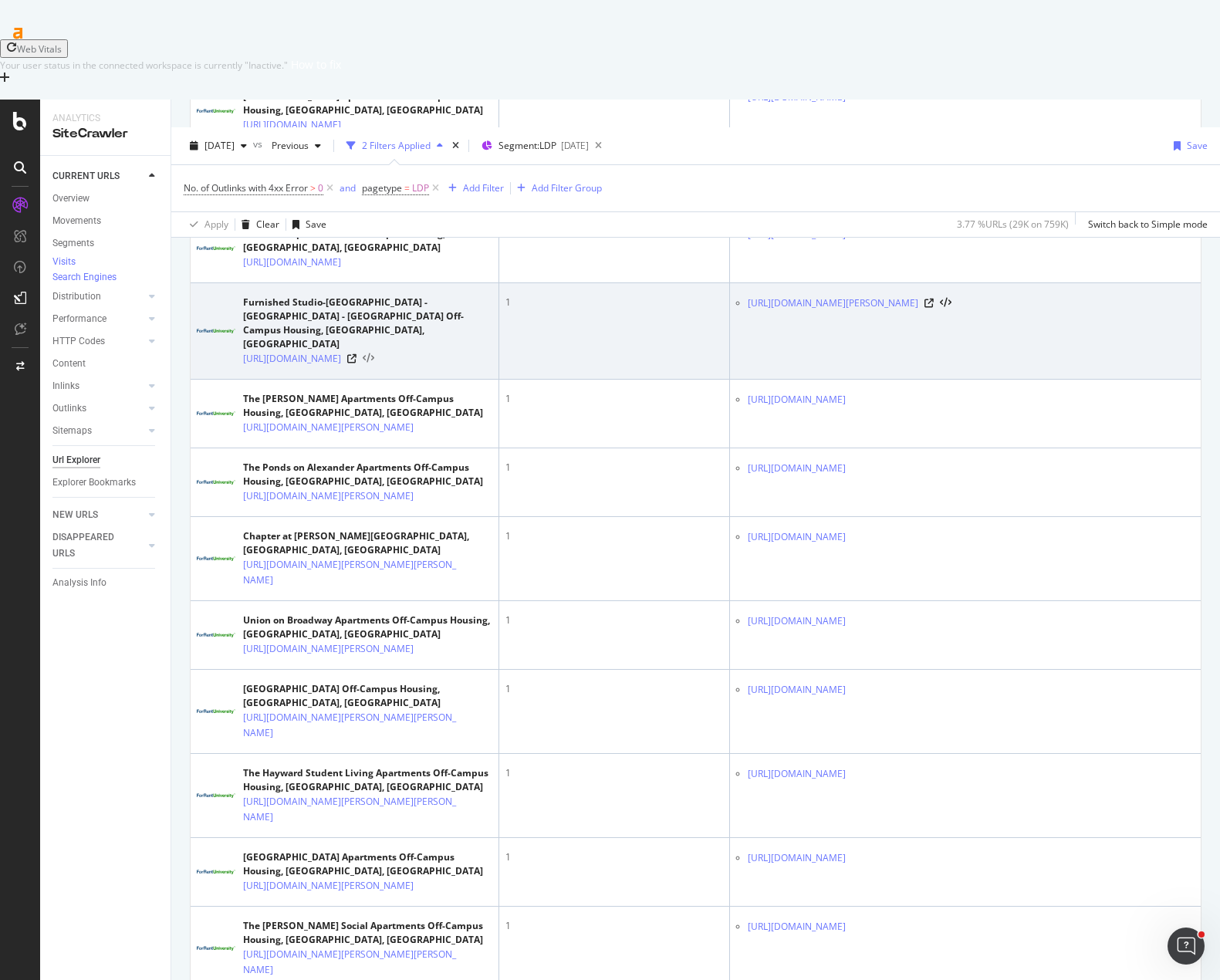
click at [375, 364] on icon at bounding box center [368, 359] width 12 height 11
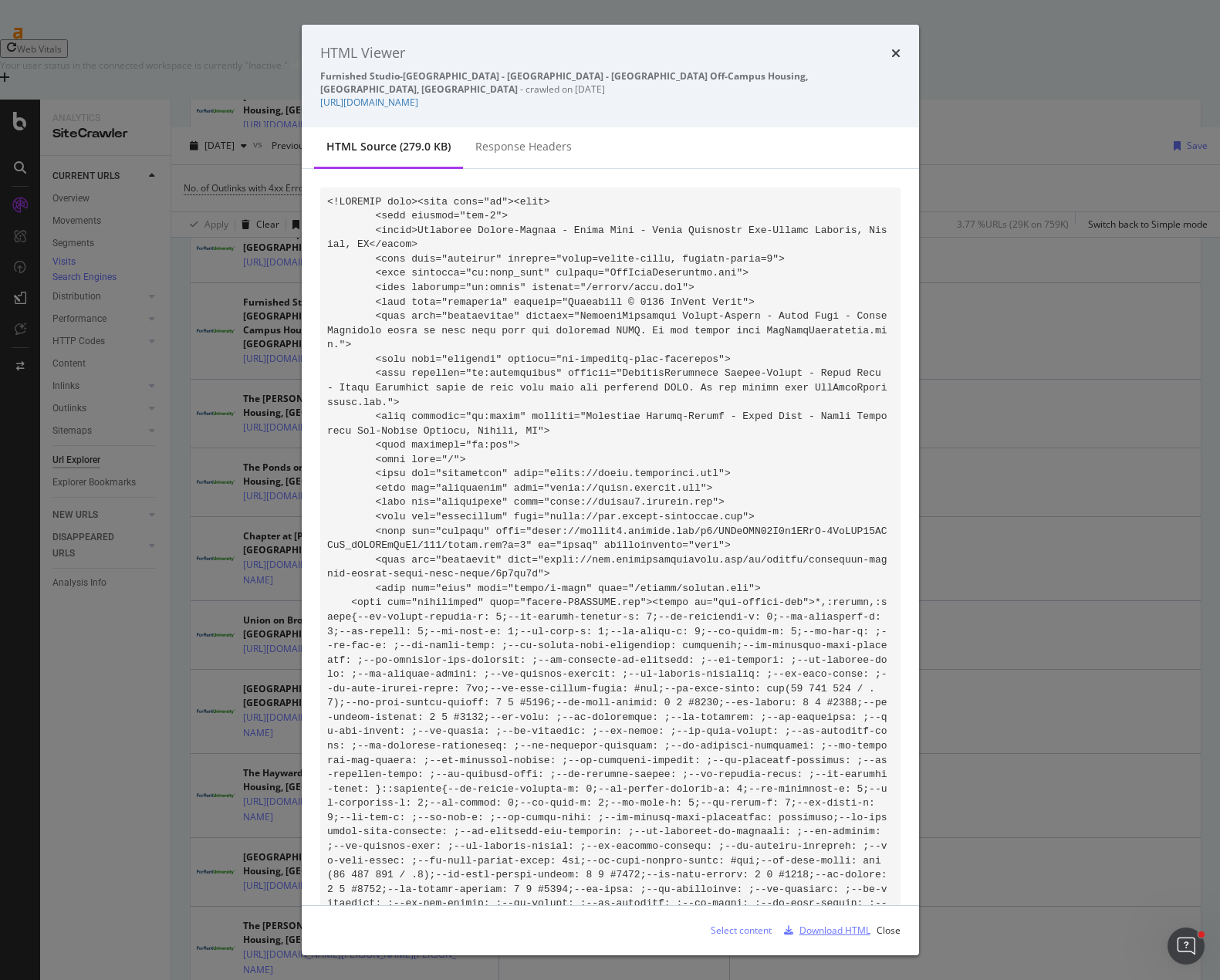
drag, startPoint x: 825, startPoint y: 588, endPoint x: 982, endPoint y: 336, distance: 296.9
click at [972, 406] on div "HTML Viewer Furnished Studio-Austin - Round Rock - South Apartment Off-Campus H…" at bounding box center [610, 490] width 1220 height 980
click at [891, 50] on icon "times" at bounding box center [896, 52] width 9 height 12
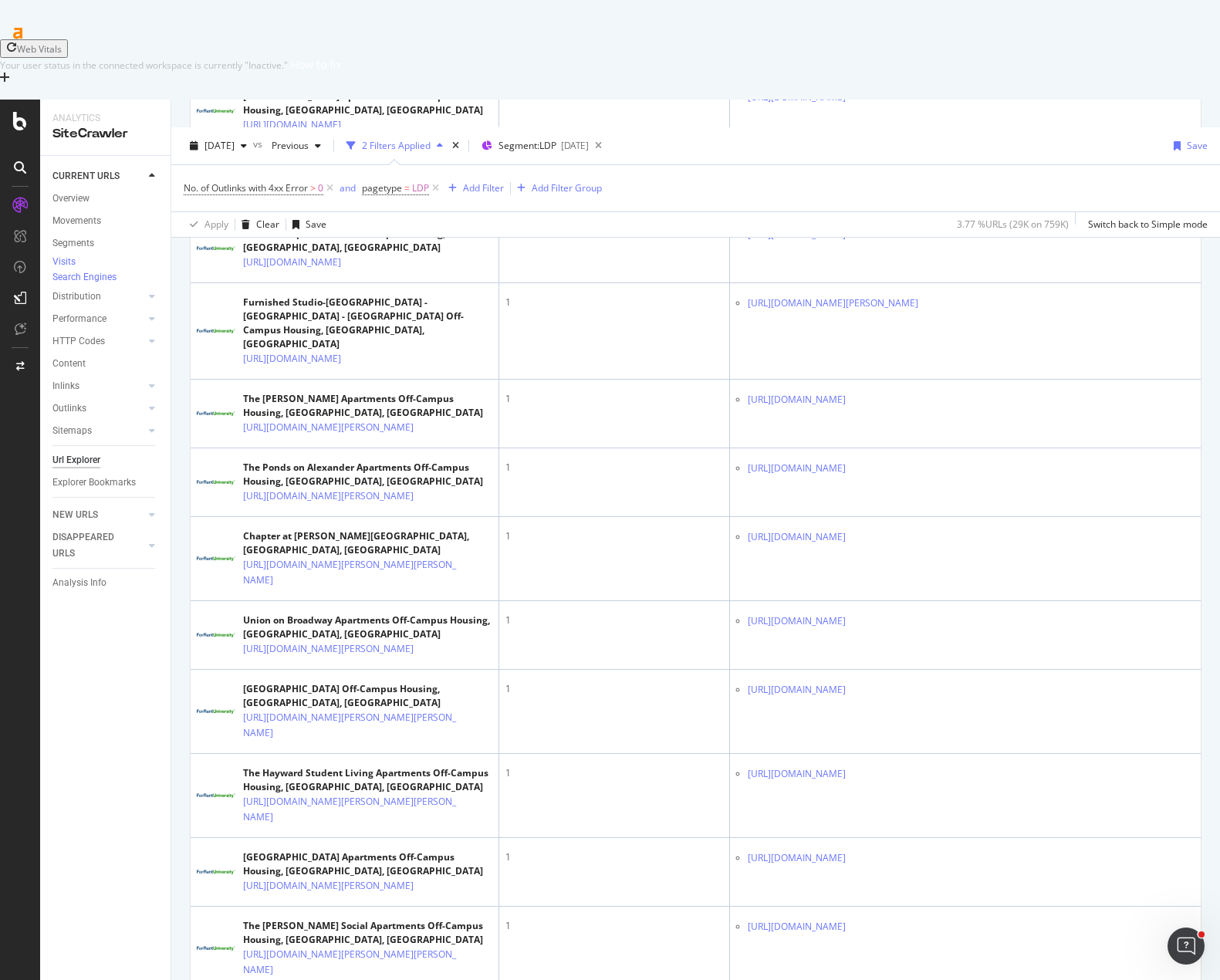
scroll to position [3809, 0]
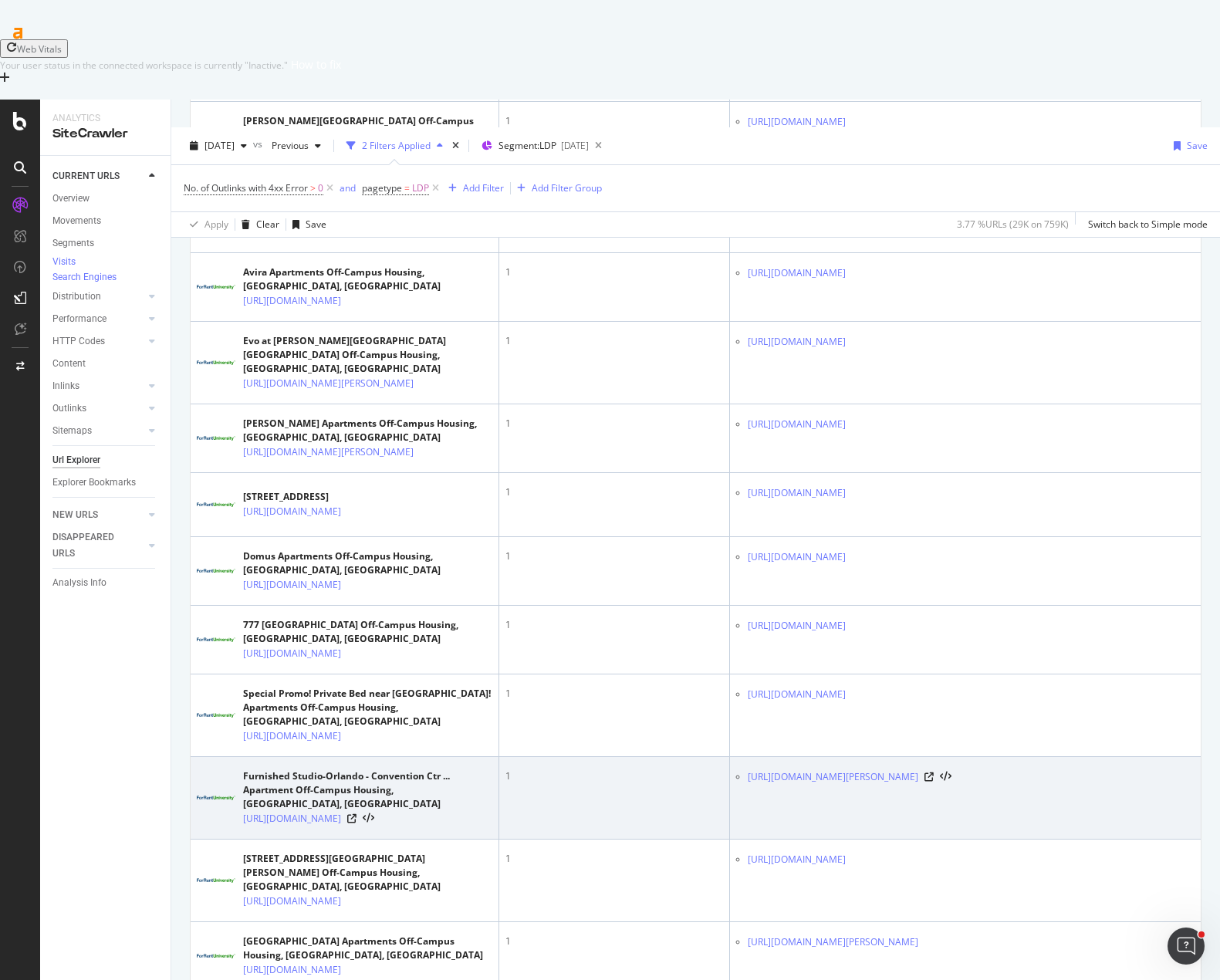
scroll to position [3793, 0]
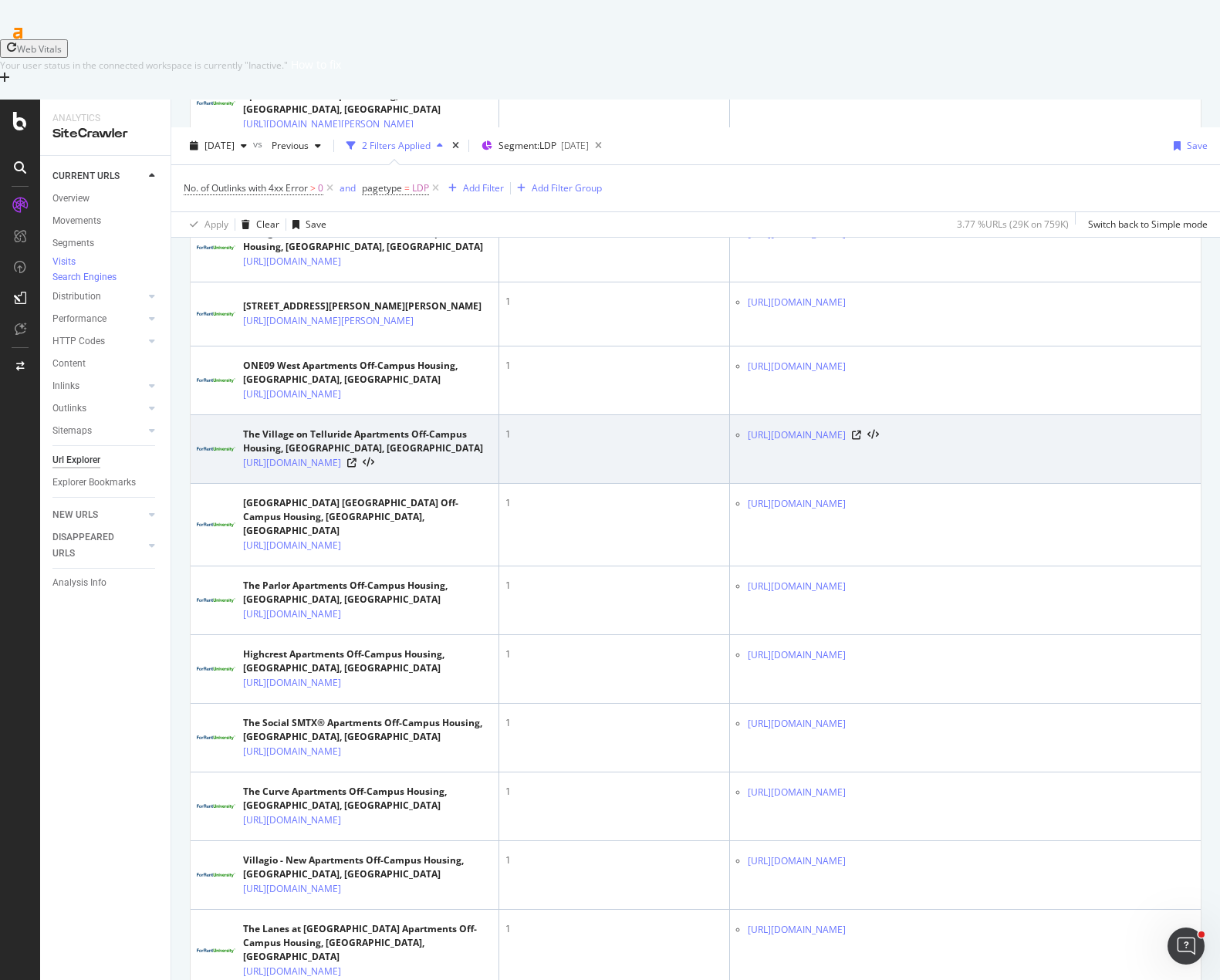
scroll to position [3792, 0]
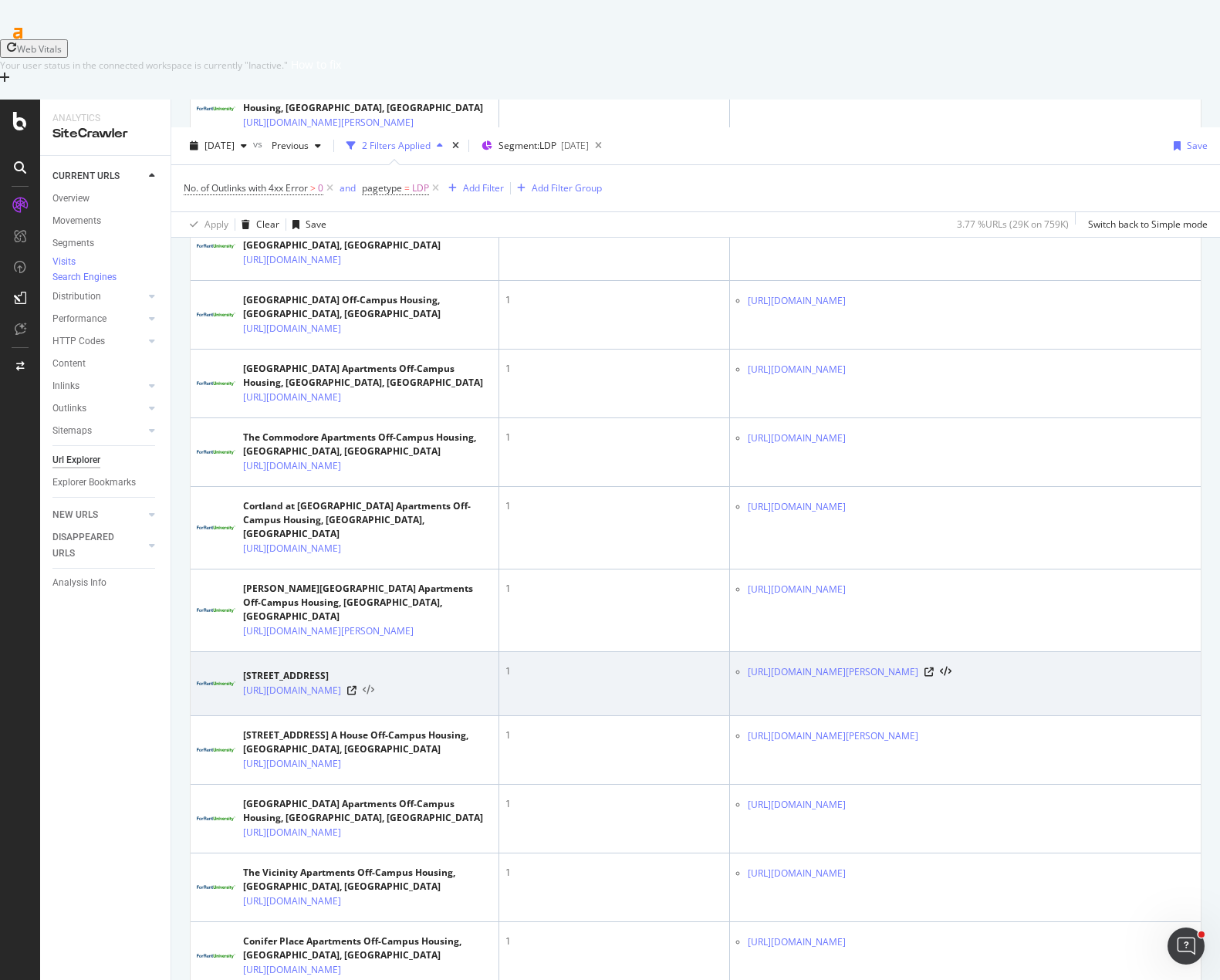
click at [375, 685] on icon at bounding box center [368, 690] width 12 height 11
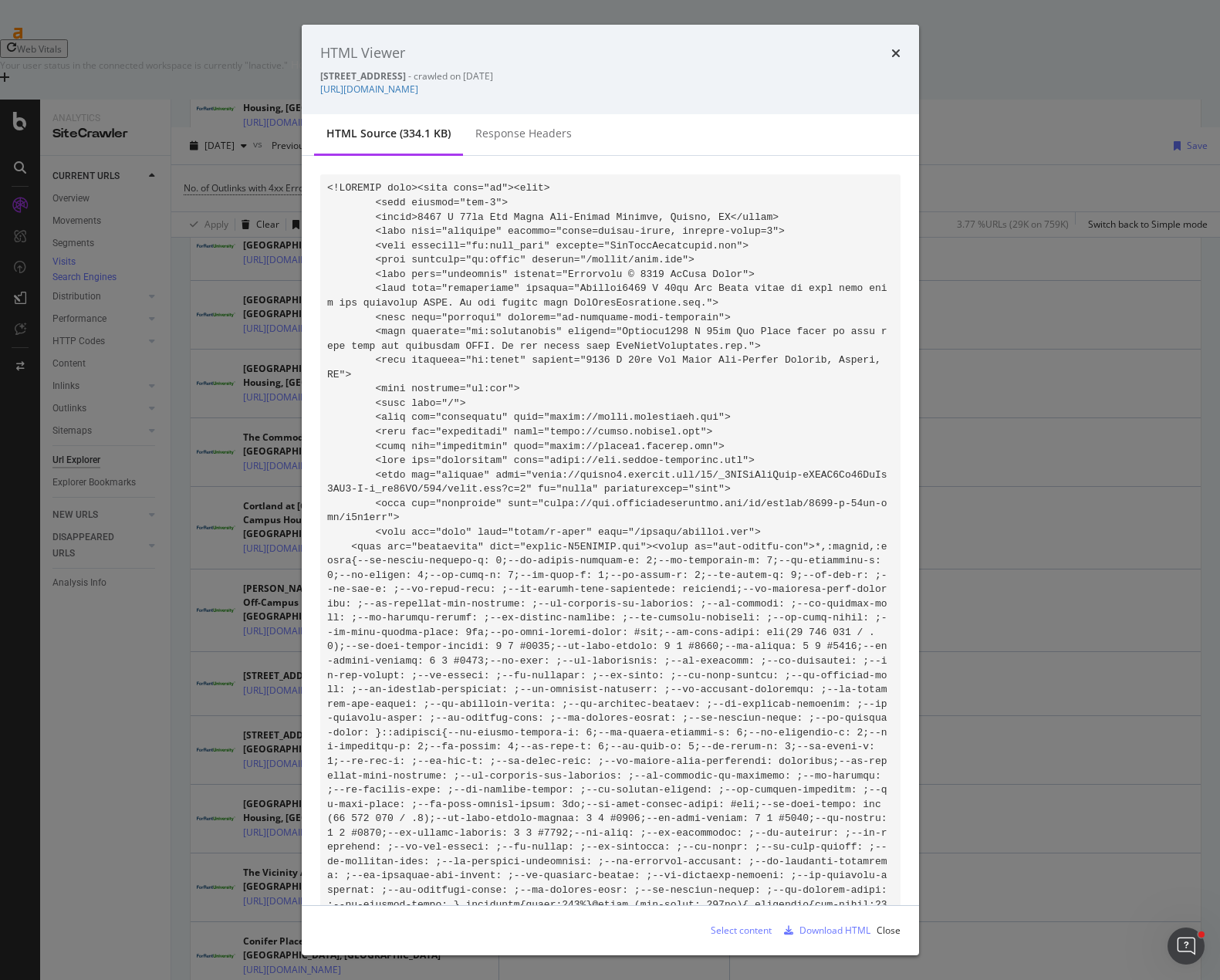
click at [849, 930] on div "Download HTML" at bounding box center [834, 930] width 71 height 13
click at [893, 51] on icon "times" at bounding box center [896, 52] width 9 height 12
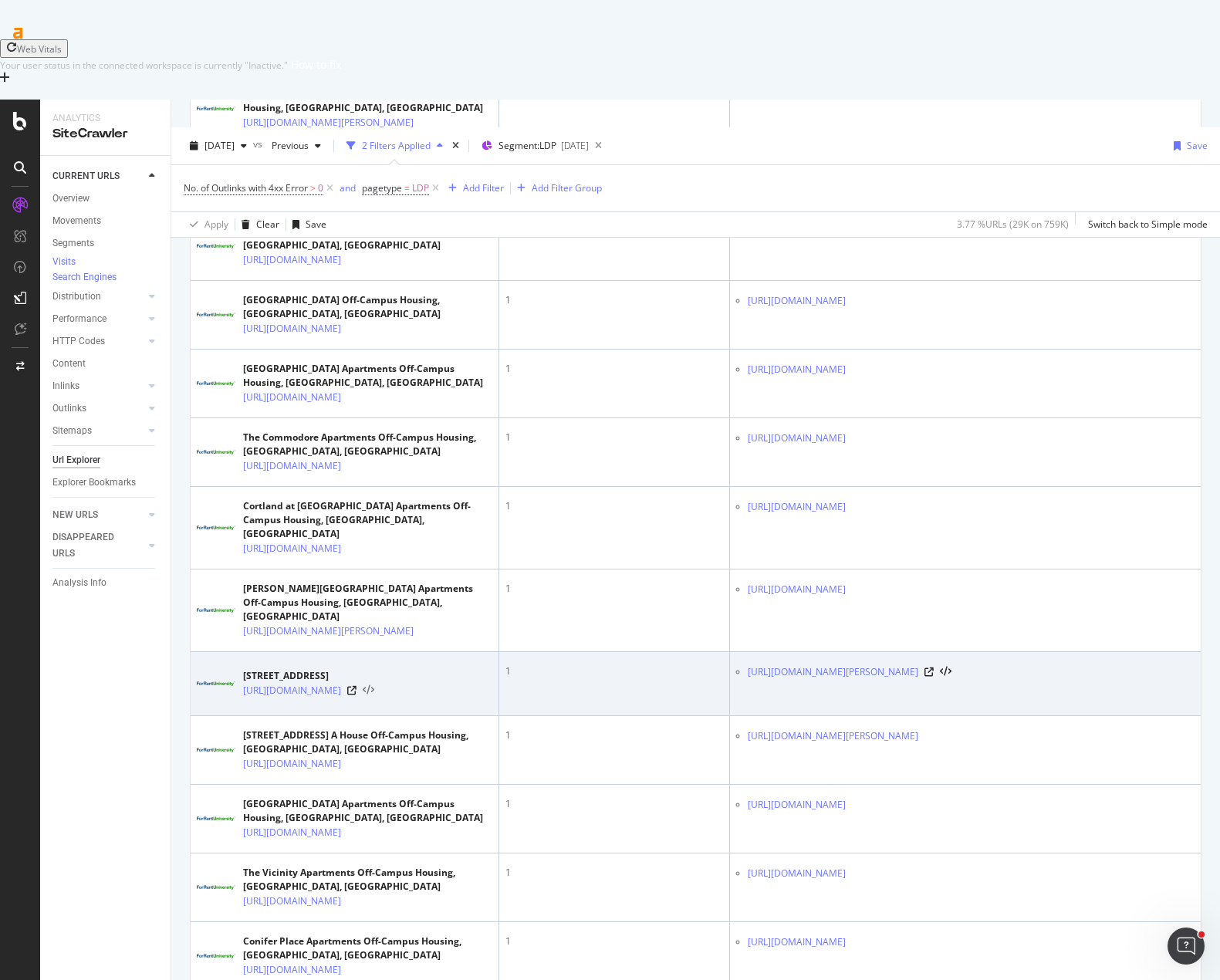
click at [375, 685] on icon at bounding box center [368, 690] width 12 height 11
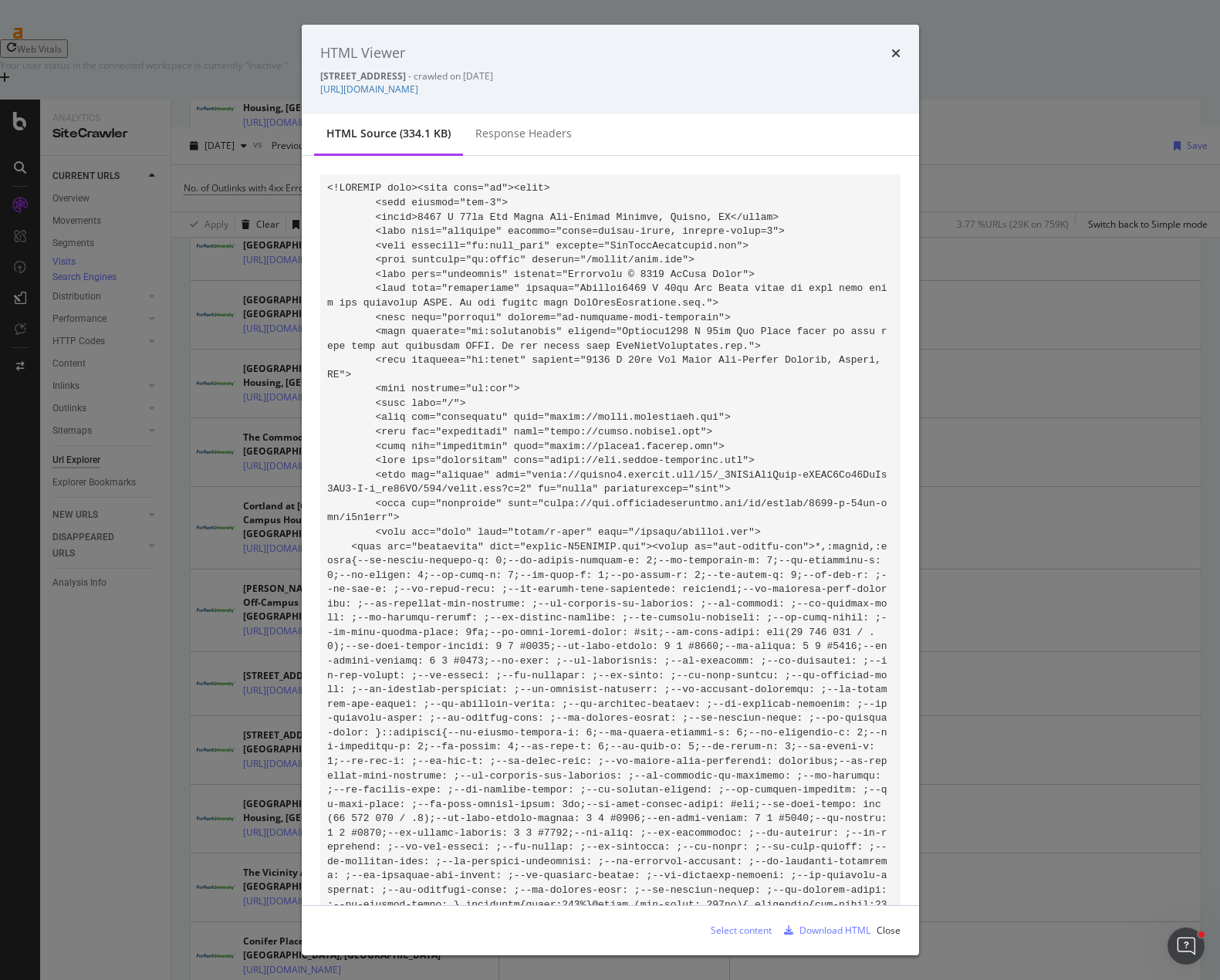
click at [901, 50] on div "HTML Viewer 2899 W 52nd Ave Condo Off-Campus Housing, Denver, CO - crawled on 2…" at bounding box center [610, 70] width 618 height 90
click at [894, 50] on icon "times" at bounding box center [896, 52] width 9 height 12
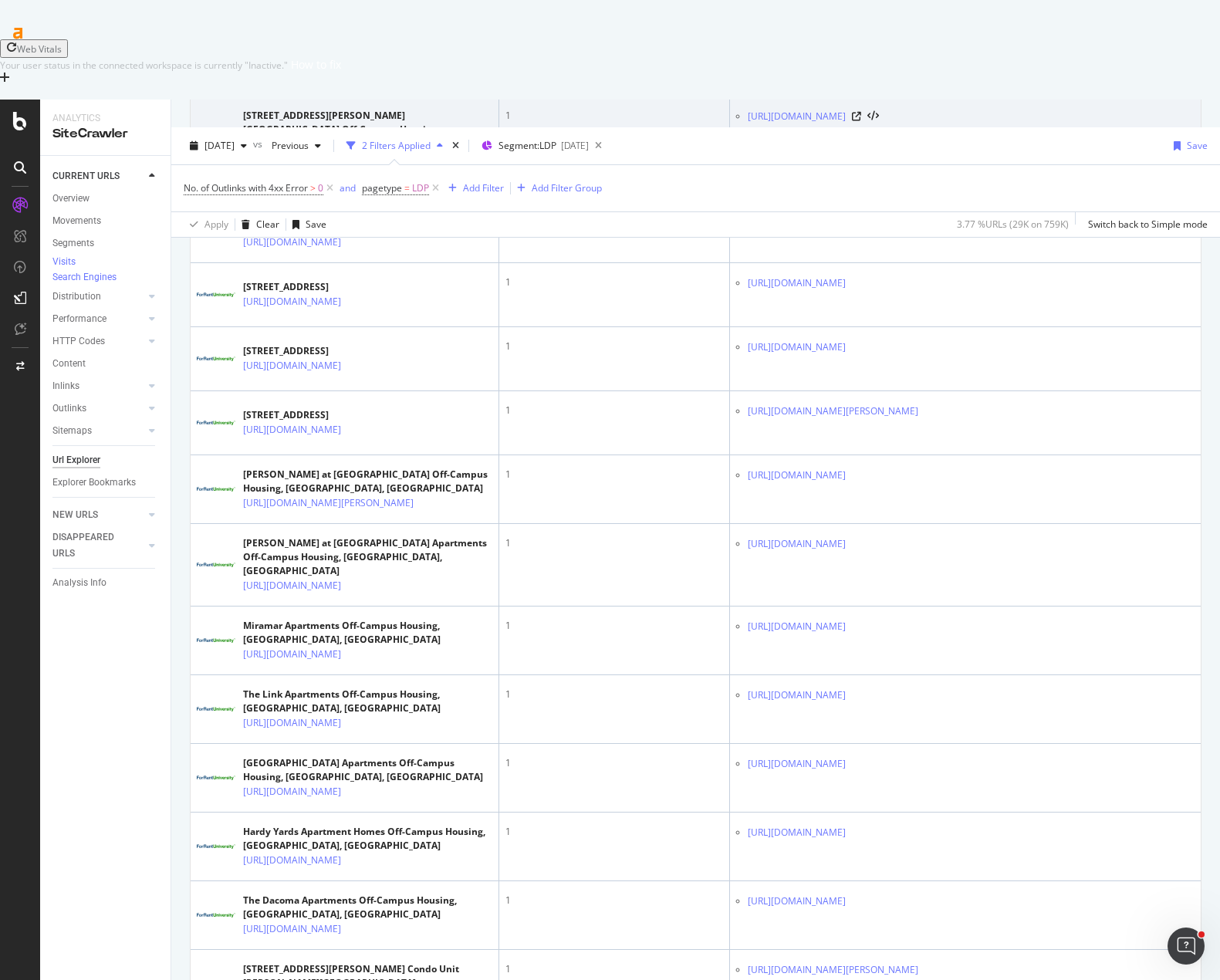
scroll to position [0, 0]
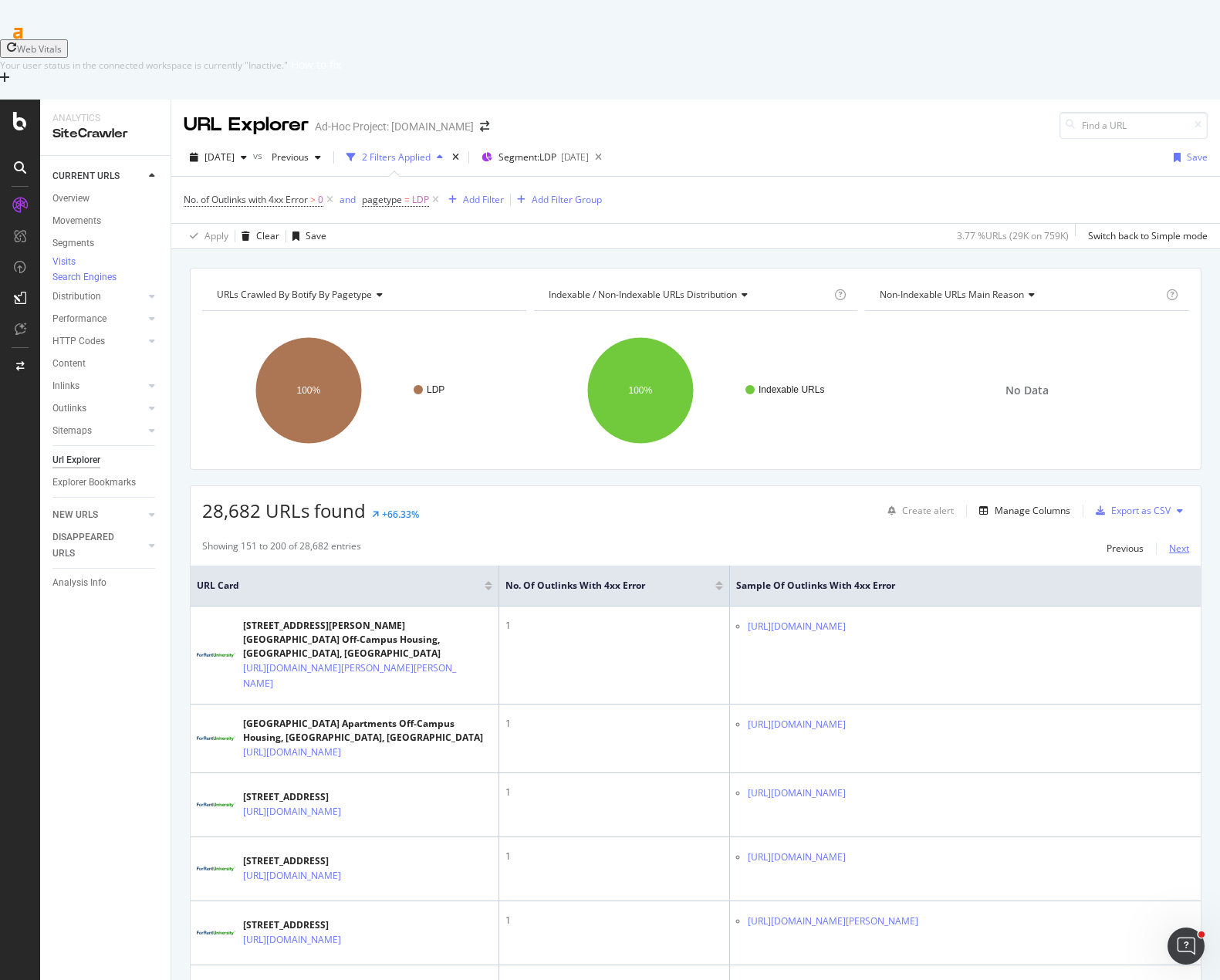
click at [1170, 541] on div "Next" at bounding box center [1180, 548] width 20 height 13
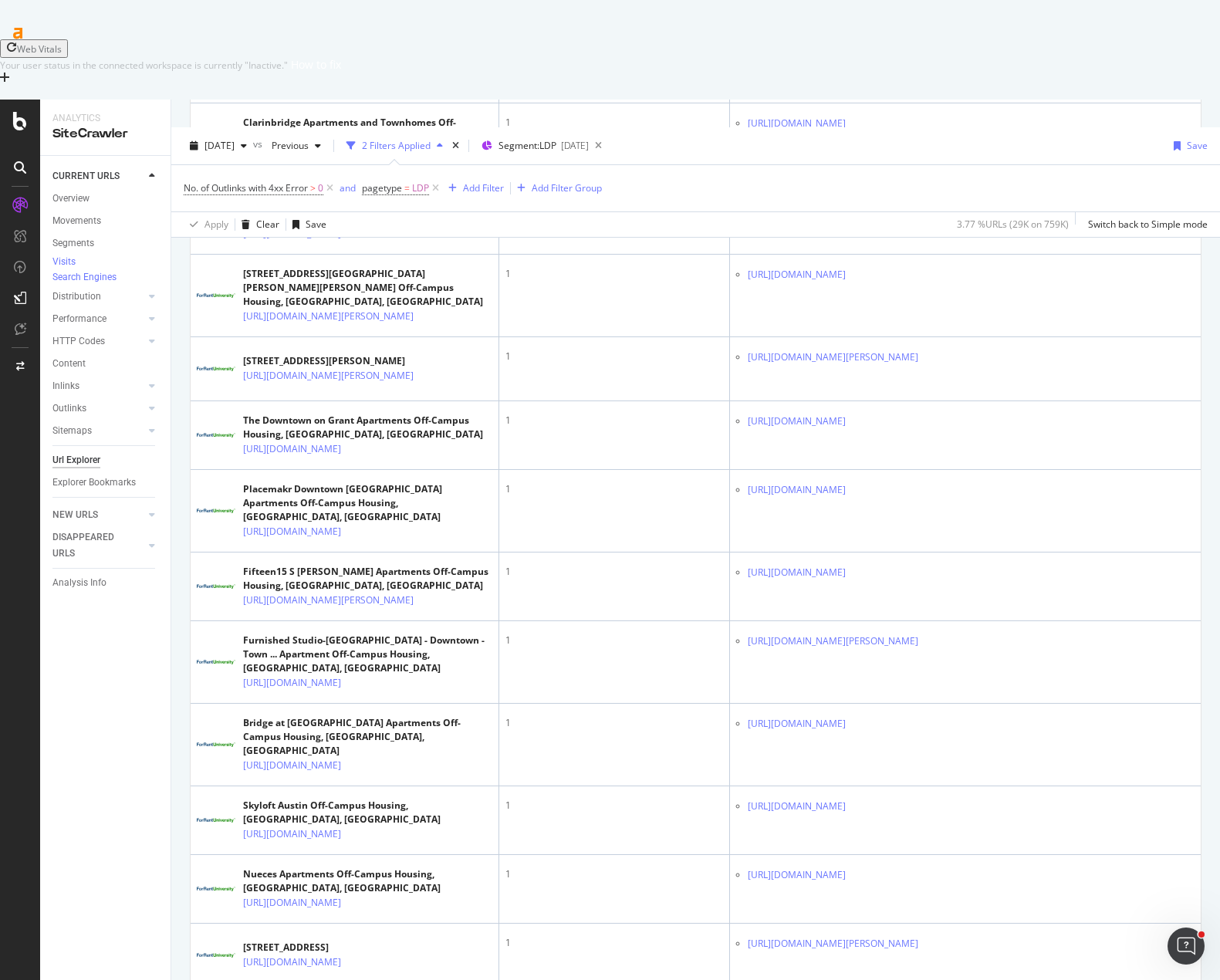
scroll to position [3738, 0]
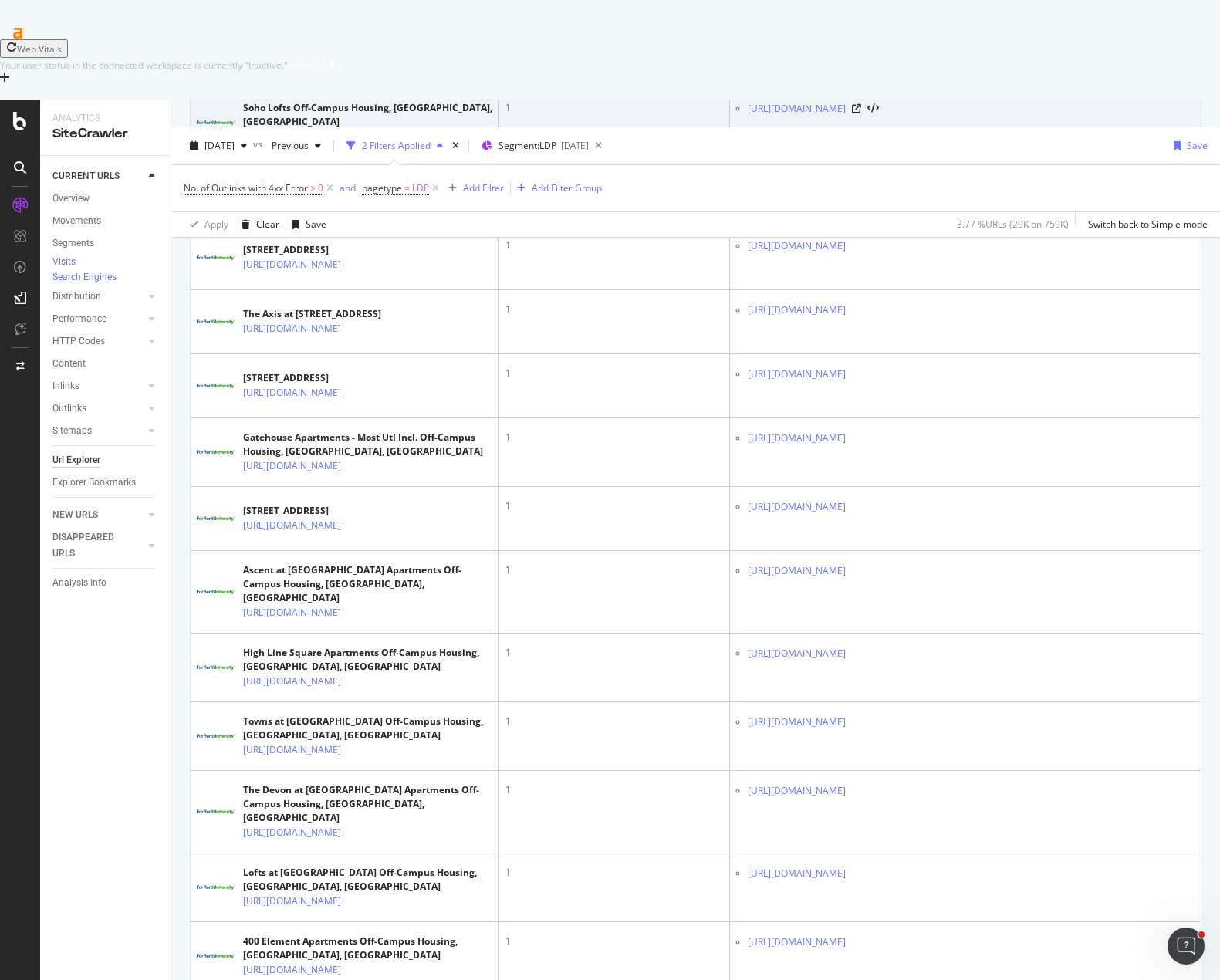
scroll to position [3736, 0]
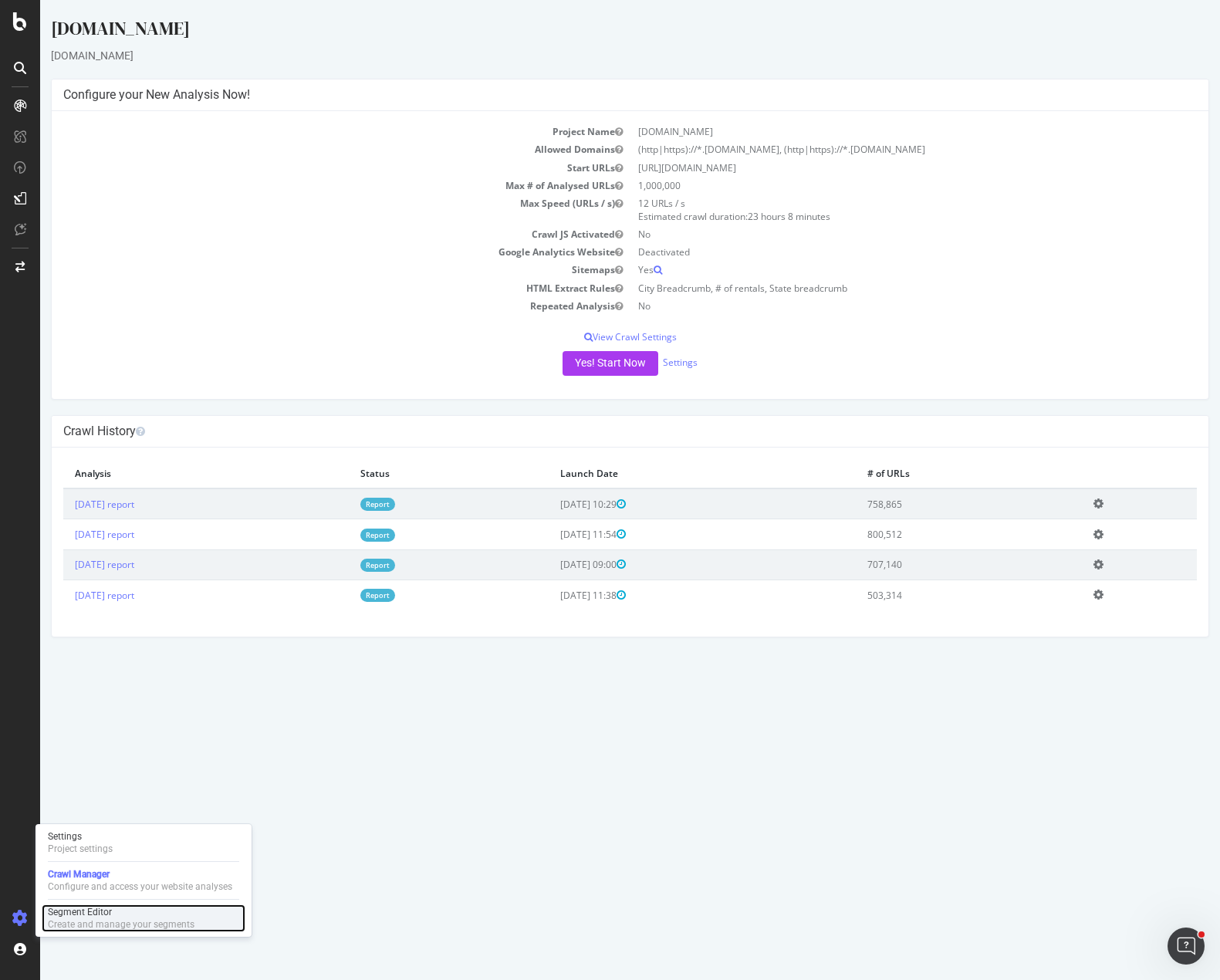
click at [117, 914] on div "Segment Editor" at bounding box center [121, 911] width 147 height 12
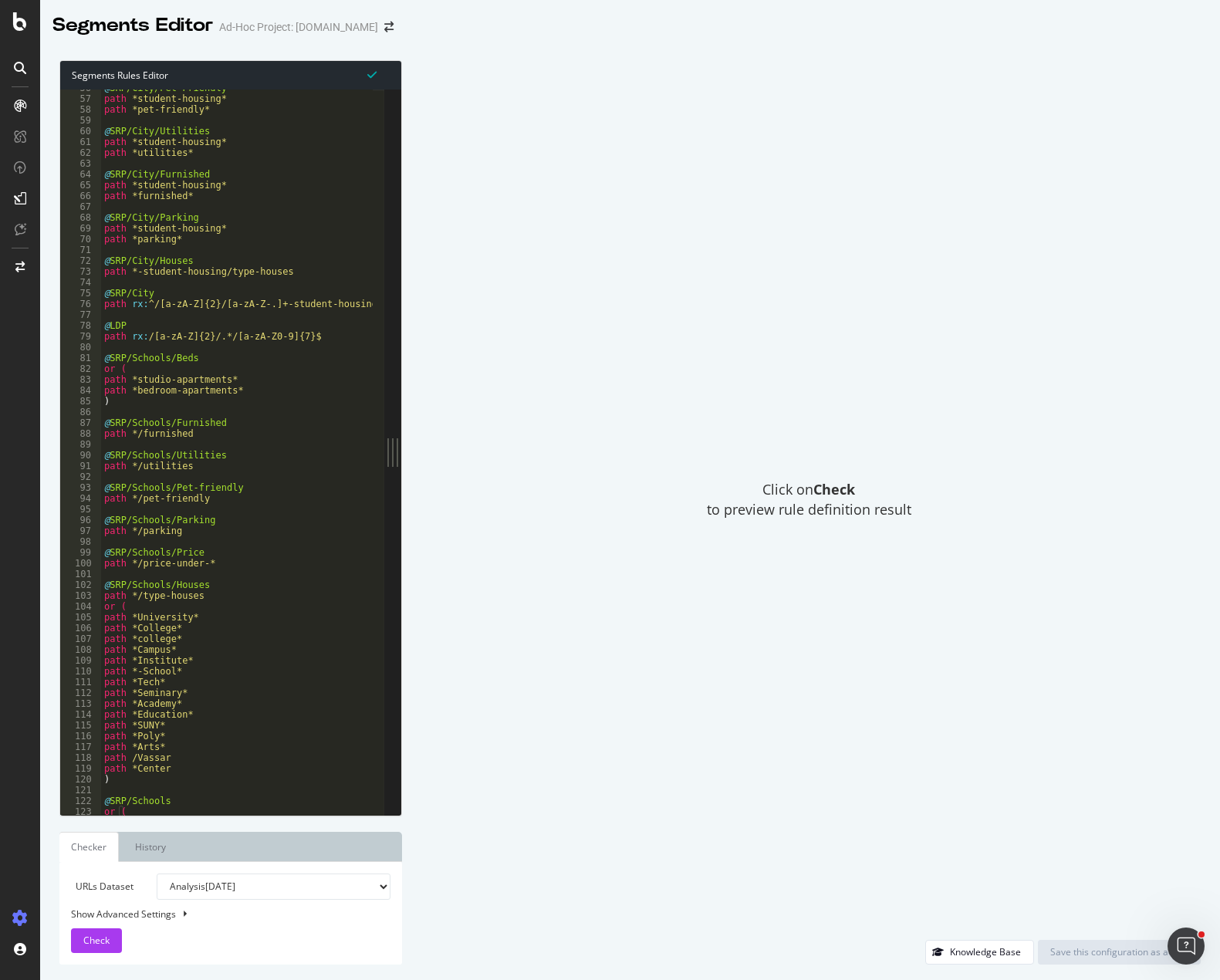
scroll to position [647, 0]
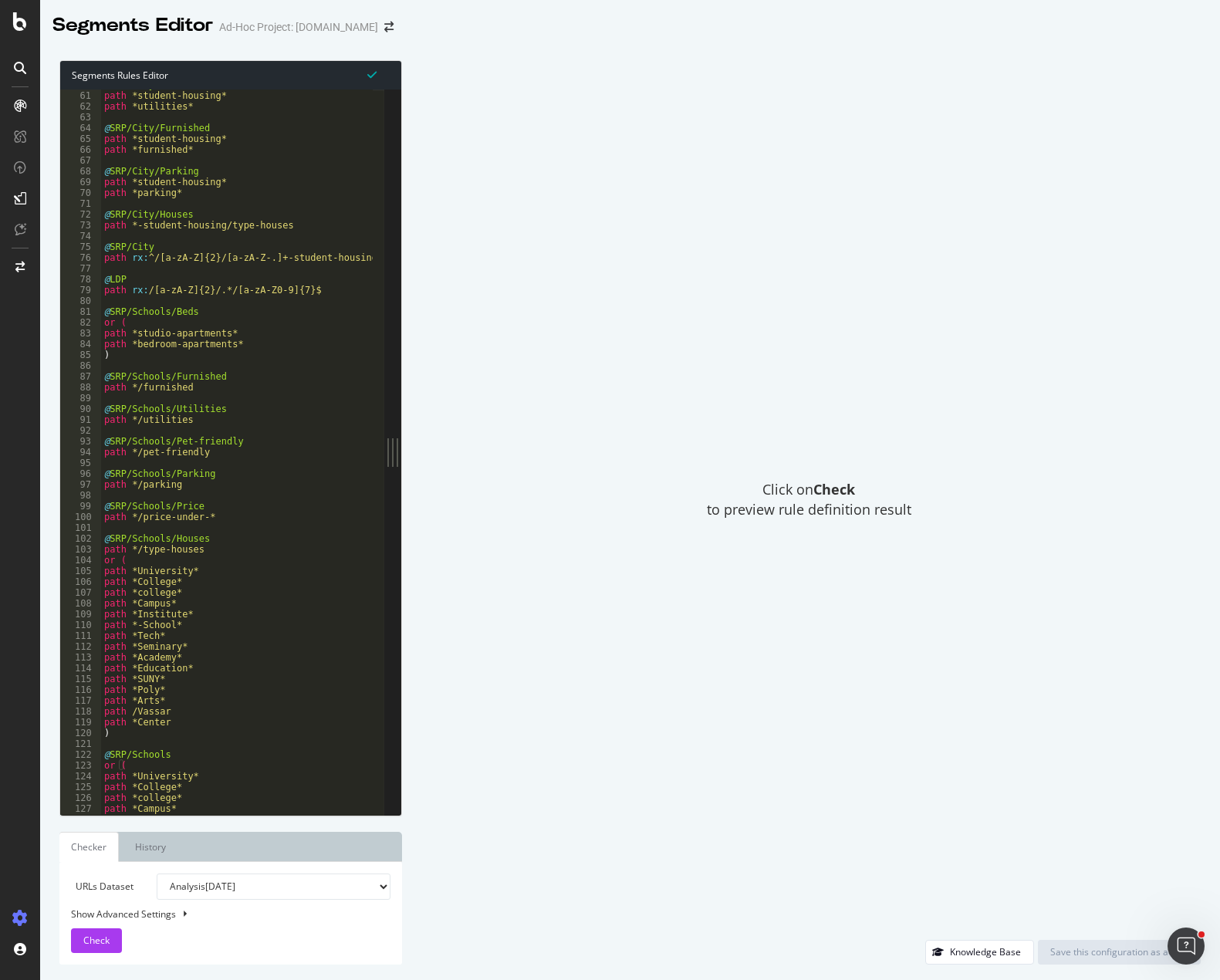
type textarea "path */utilities"
click at [218, 424] on div "@ SRP/City/Utilities path *student-housing* path *utilities* @ SRP/City/Furnish…" at bounding box center [262, 447] width 322 height 735
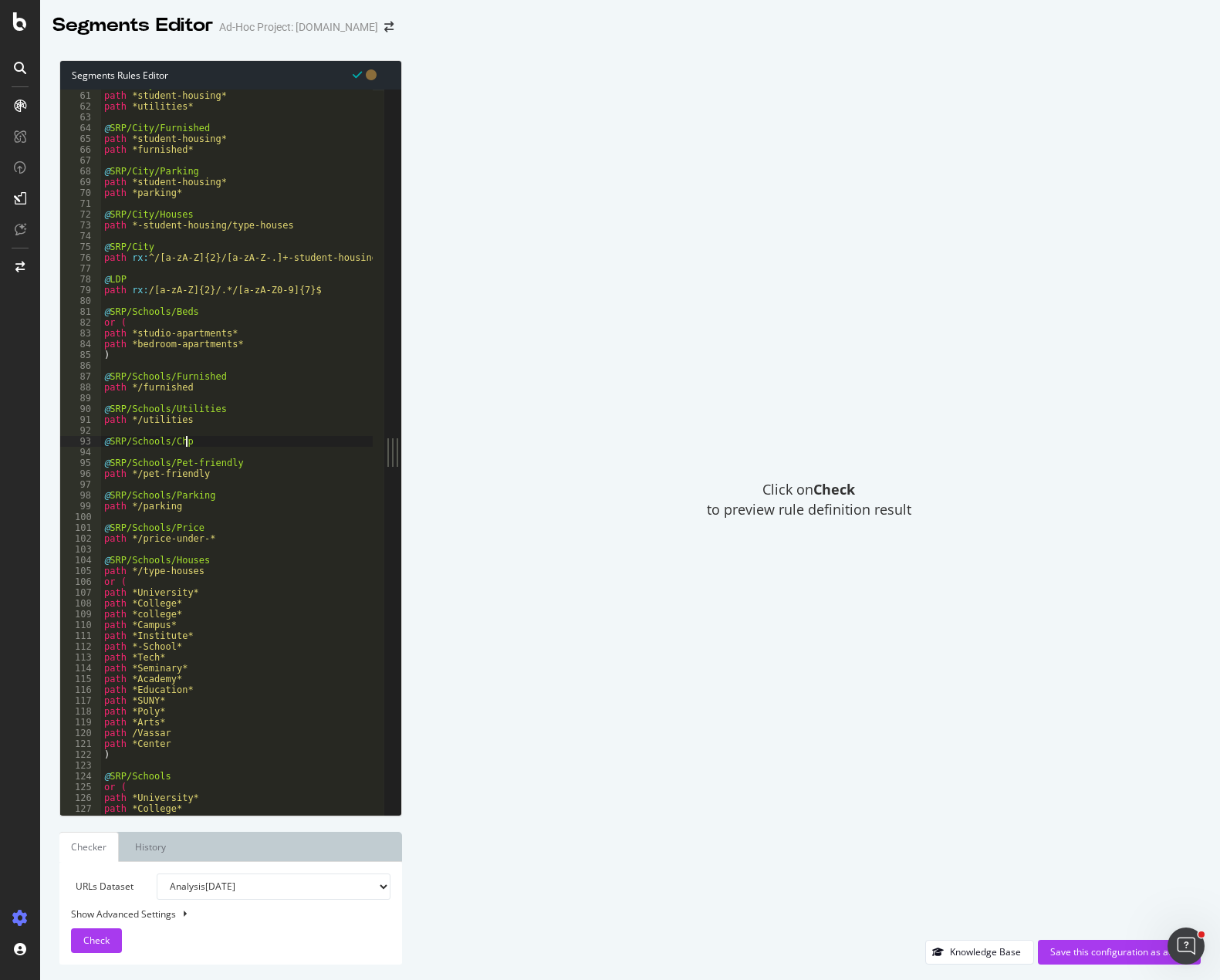
scroll to position [0, 6]
type textarea "@SRP/Schools/Cheap"
type textarea "path */cheap"
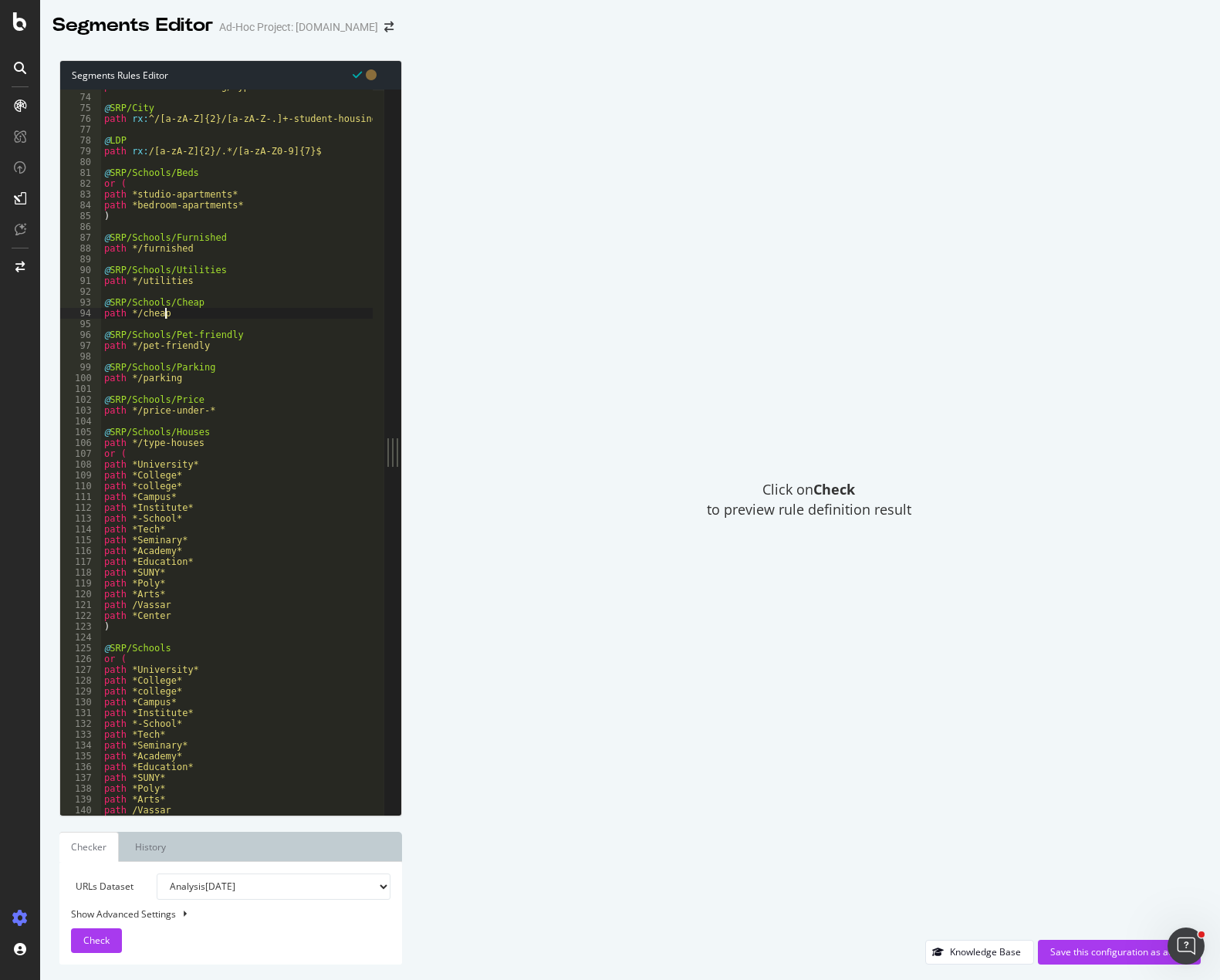
scroll to position [820, 0]
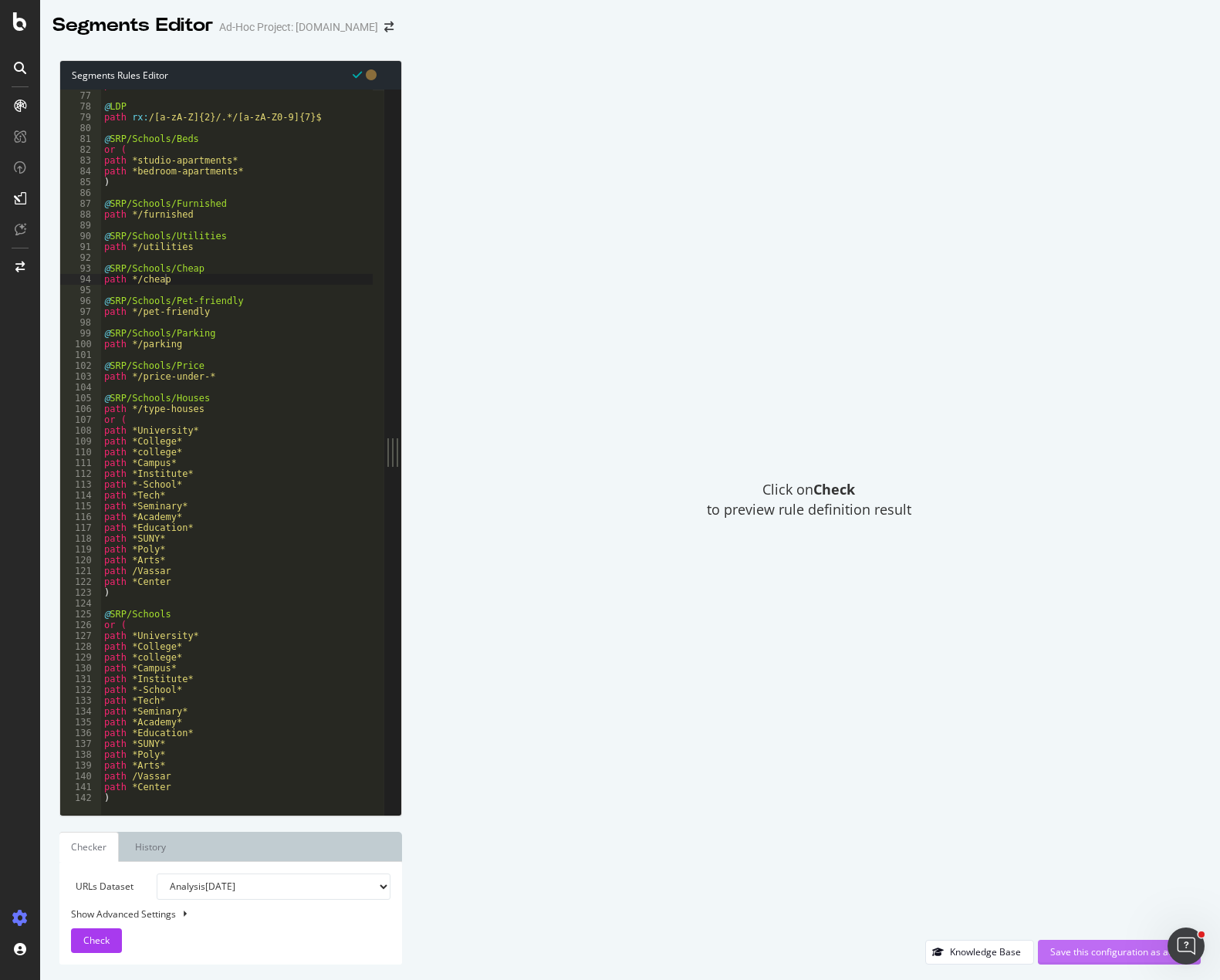
click at [1087, 953] on div "Save this configuration as active" at bounding box center [1119, 952] width 138 height 13
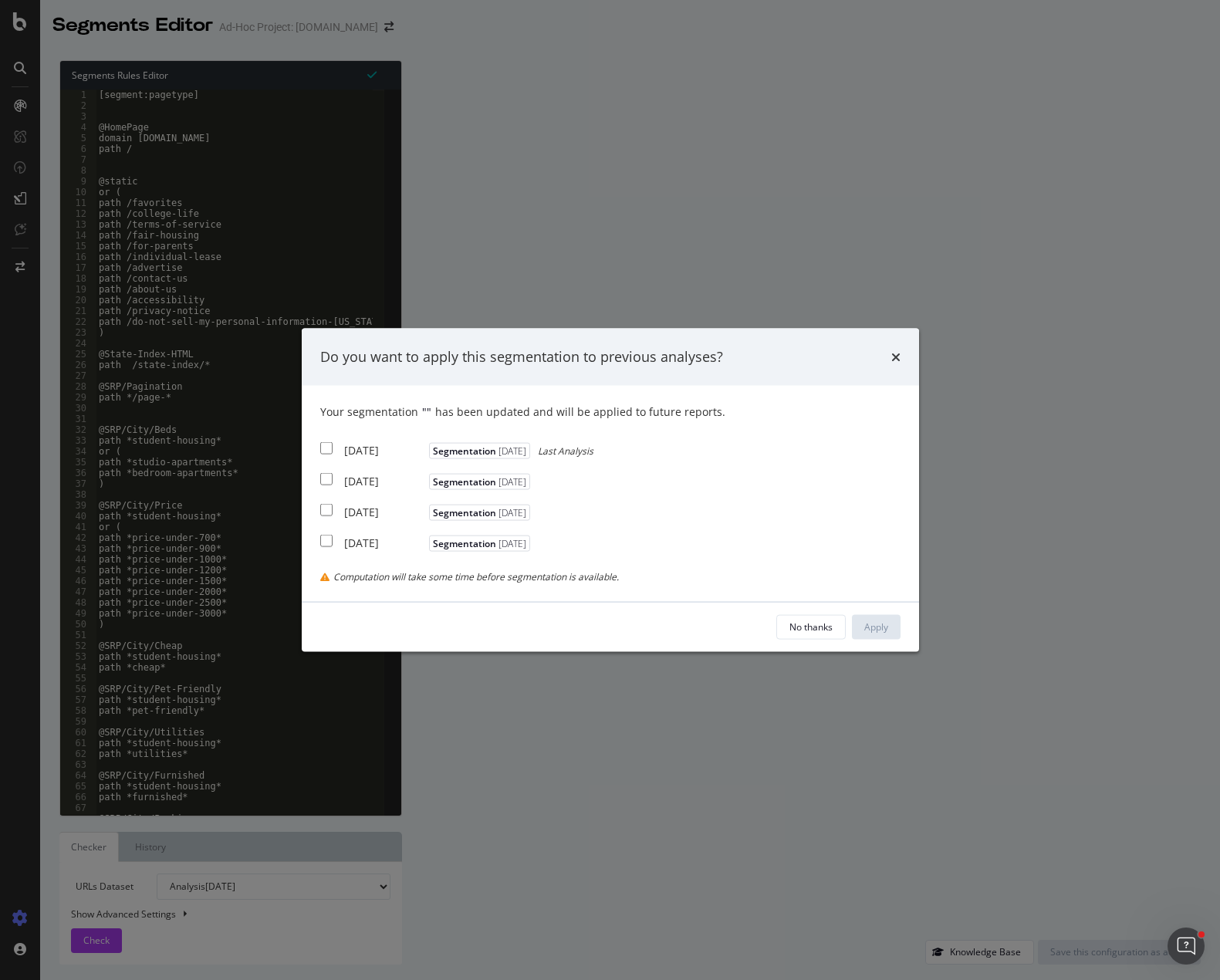
click at [357, 448] on div "[DATE]" at bounding box center [385, 450] width 81 height 16
checkbox input "true"
click at [356, 473] on div "[DATE]" at bounding box center [385, 480] width 81 height 16
checkbox input "true"
click at [877, 628] on div "Apply" at bounding box center [877, 627] width 24 height 13
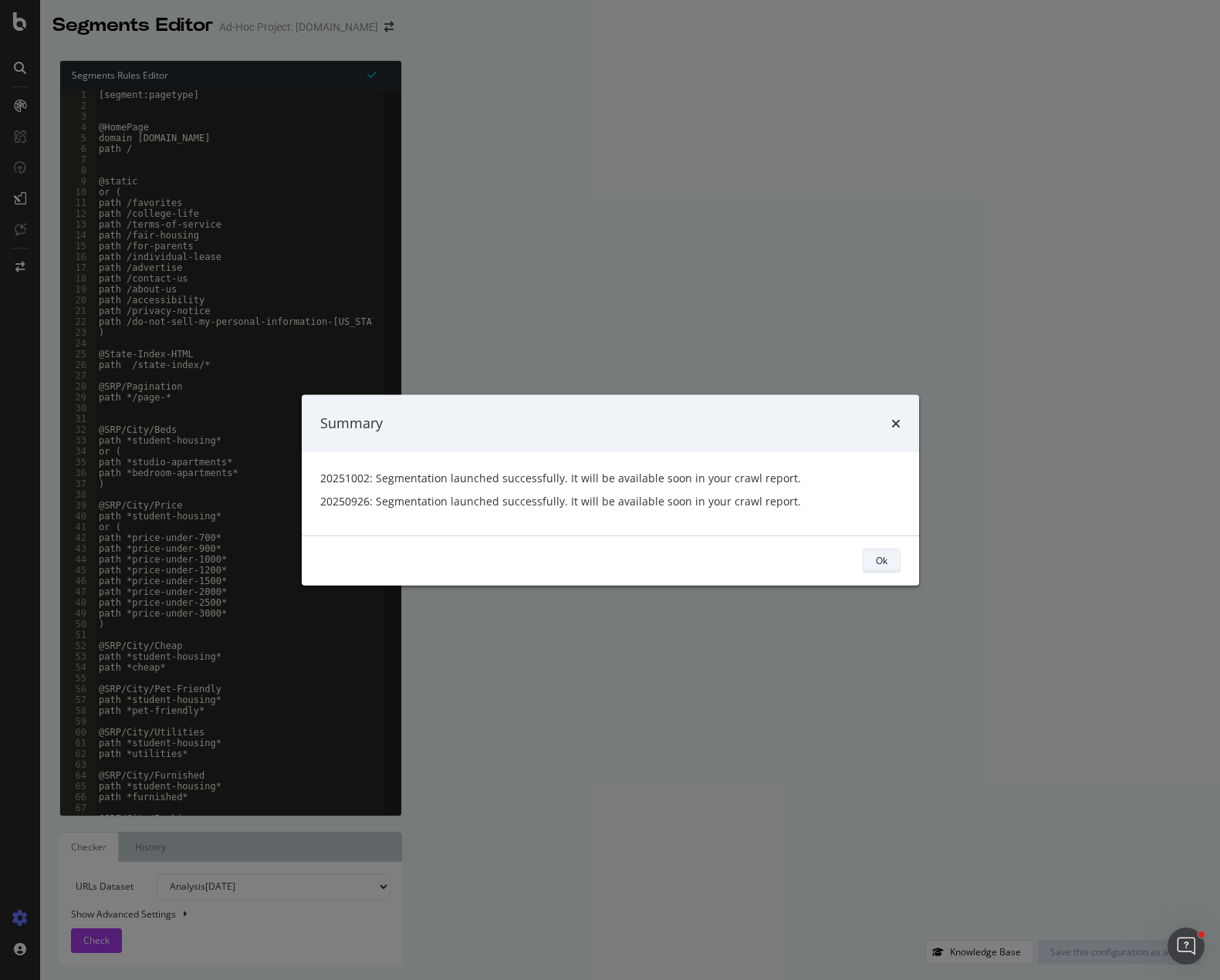
click at [892, 562] on button "Ok" at bounding box center [881, 560] width 38 height 25
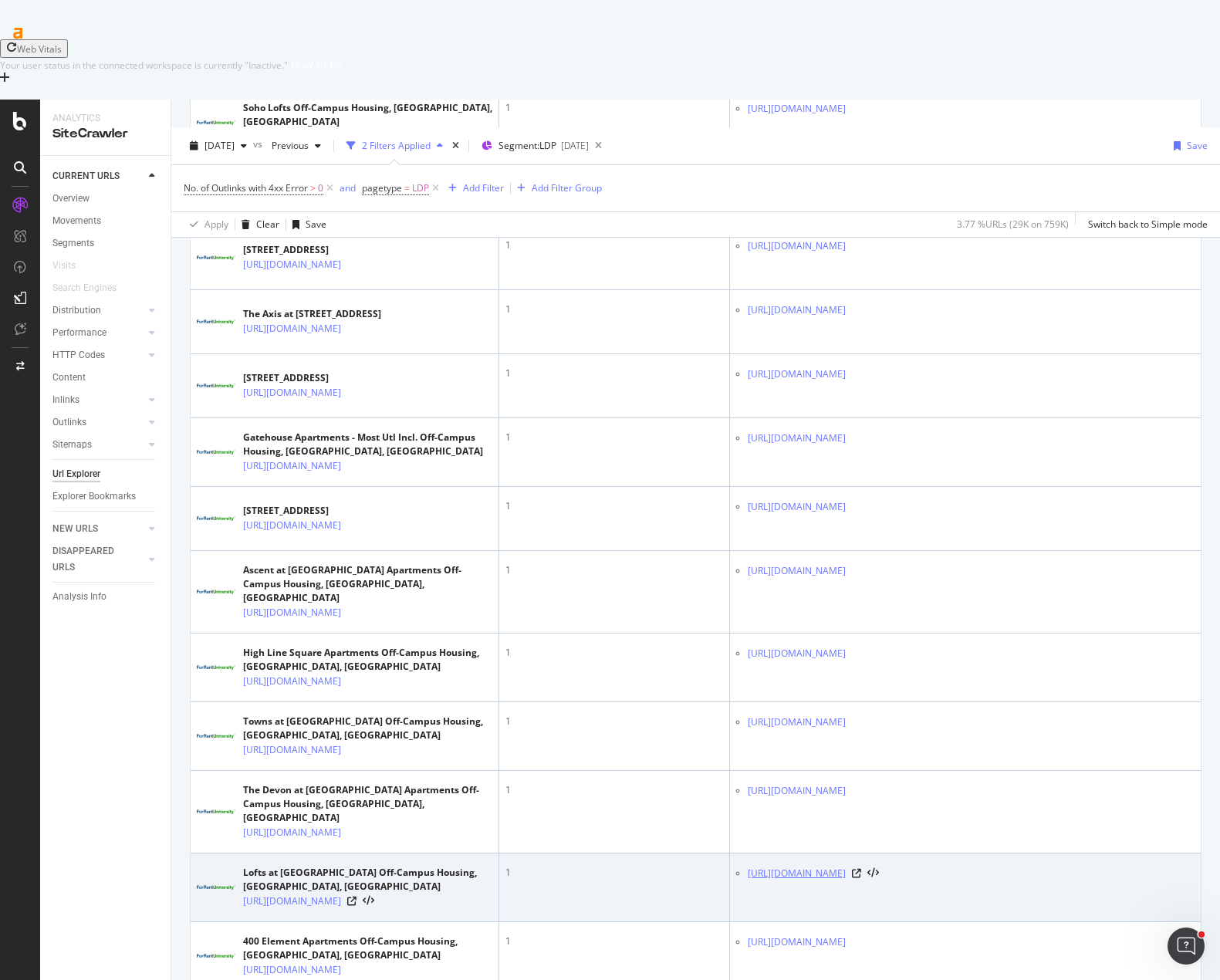
scroll to position [3736, 0]
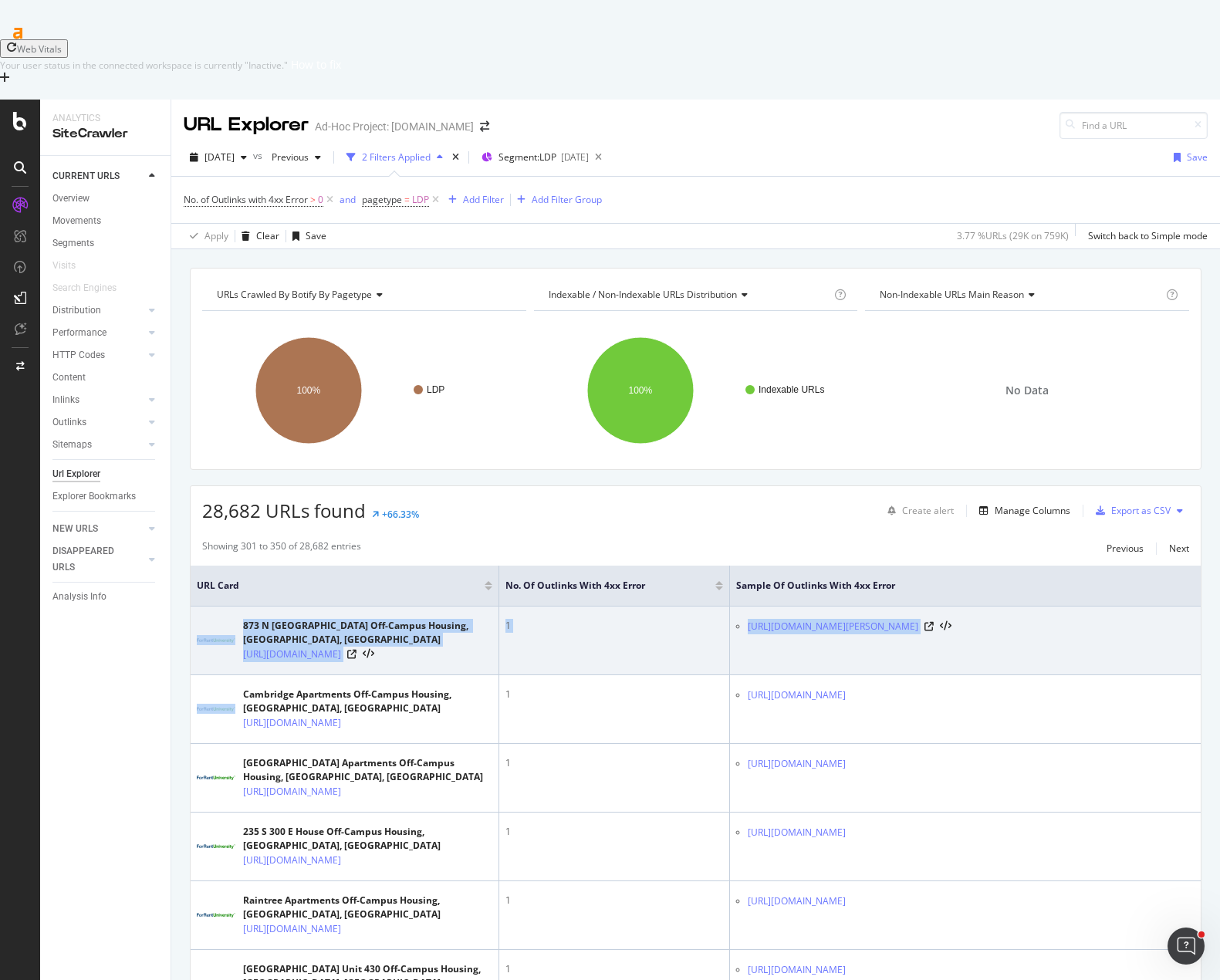
drag, startPoint x: 1171, startPoint y: 512, endPoint x: 1128, endPoint y: 545, distance: 54.2
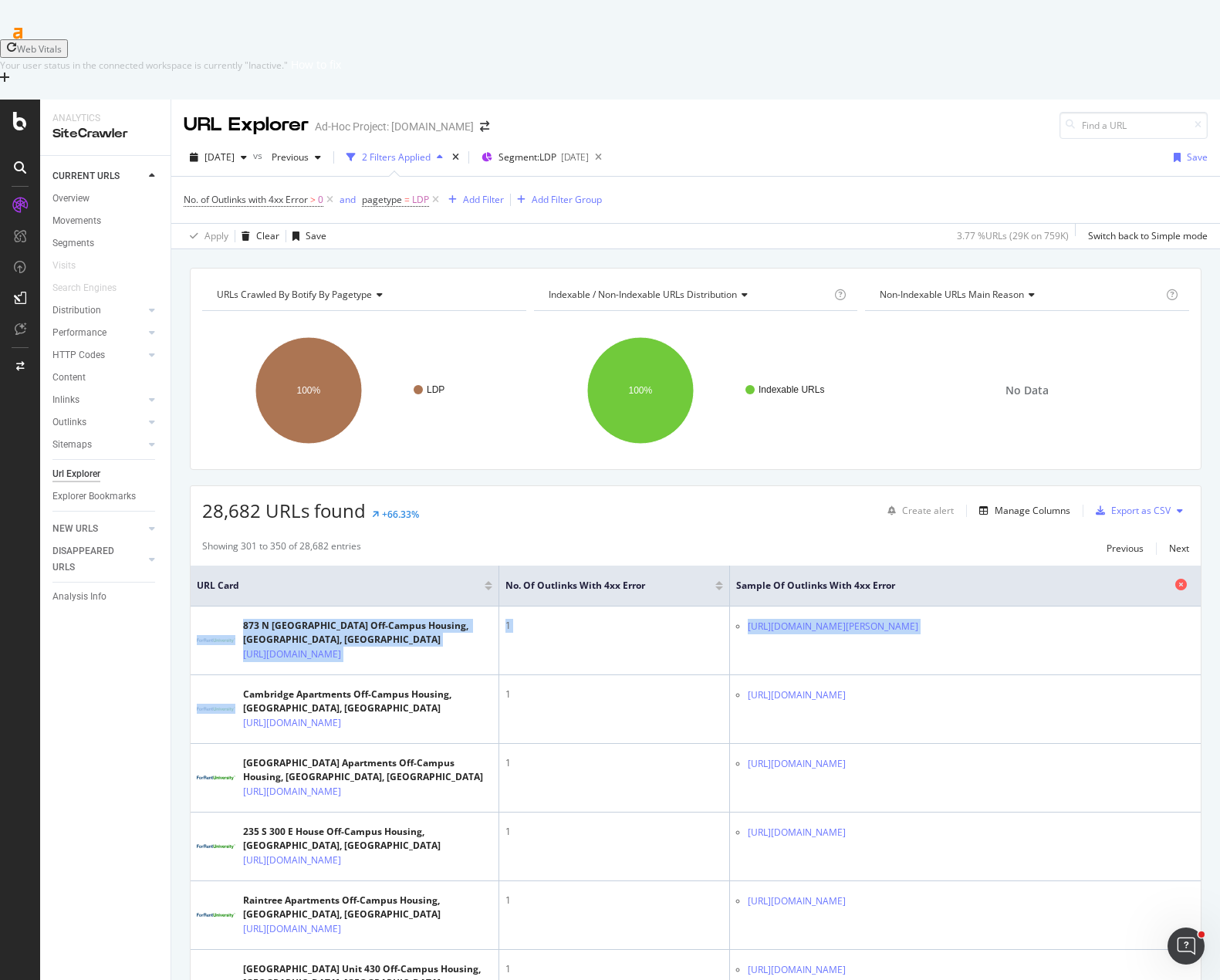
click at [1175, 578] on icon at bounding box center [1181, 584] width 12 height 12
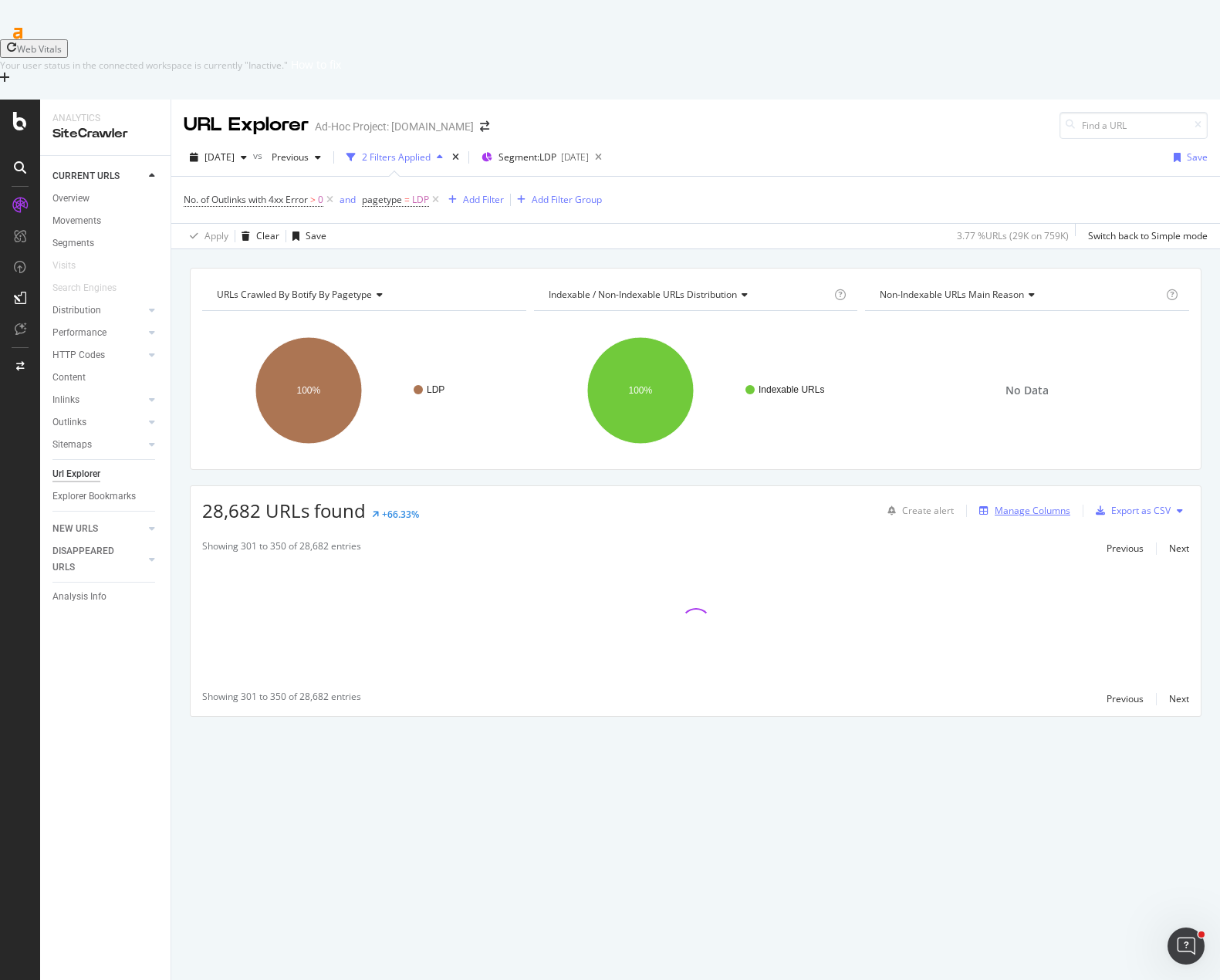
click at [1029, 504] on div "Manage Columns" at bounding box center [1033, 510] width 75 height 13
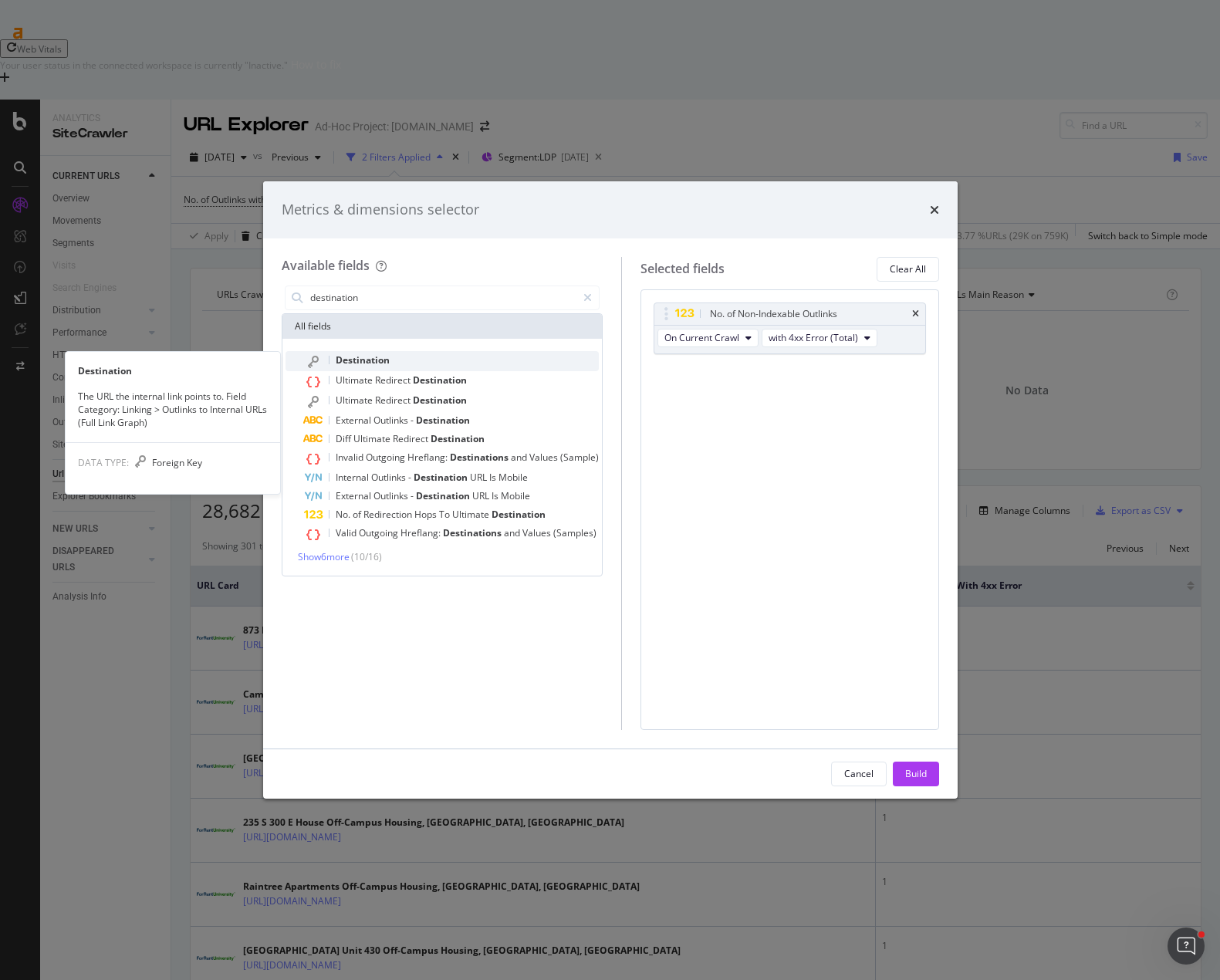
type input "destination"
click at [371, 359] on span "Destination" at bounding box center [363, 360] width 54 height 13
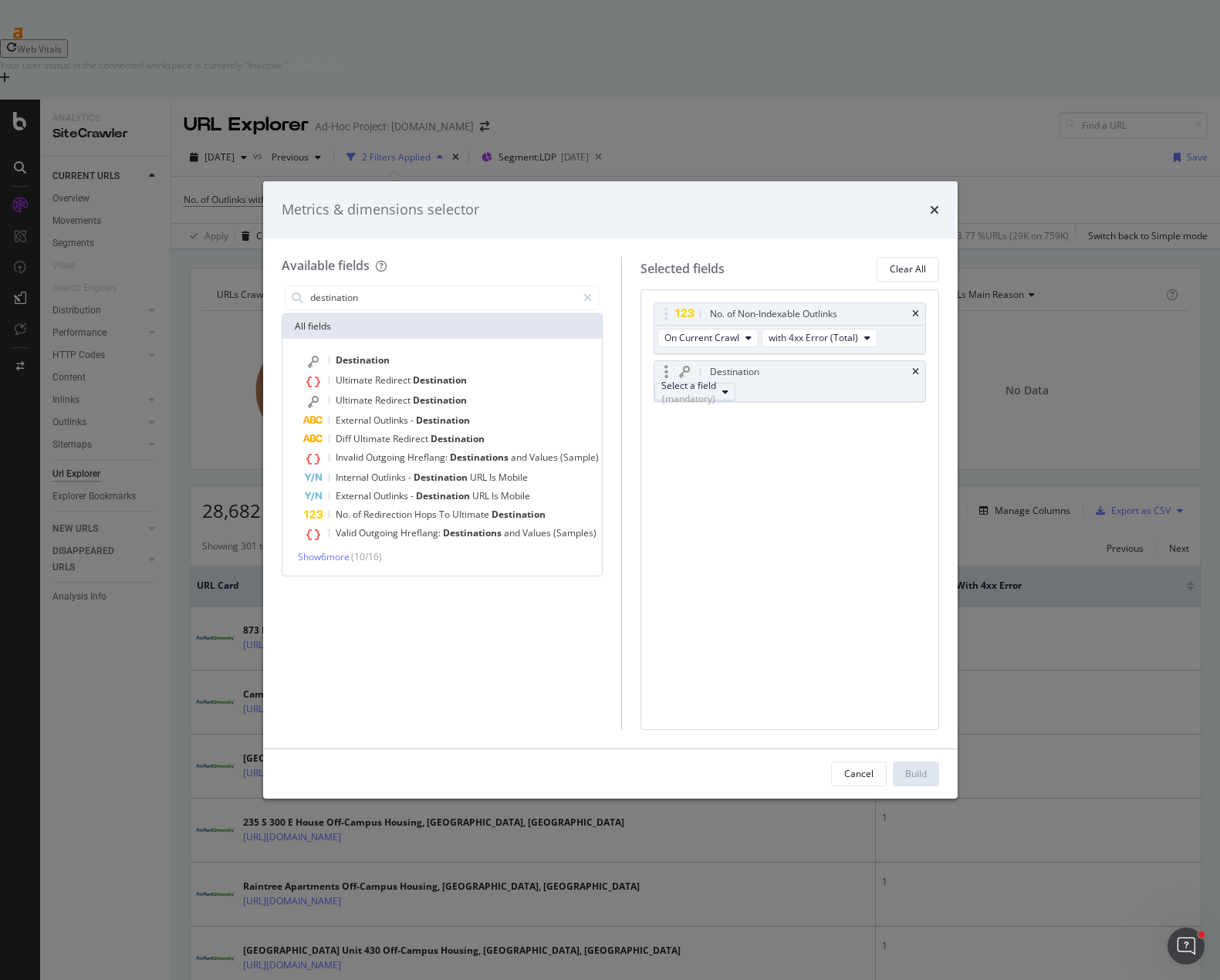
click at [716, 395] on div "(mandatory)" at bounding box center [688, 398] width 55 height 13
drag, startPoint x: 723, startPoint y: 423, endPoint x: 641, endPoint y: 417, distance: 82.2
click at [641, 416] on div "No. of Non-Indexable Outlinks On Current Crawl with 4xx Error (Total) Destinati…" at bounding box center [789, 509] width 298 height 440
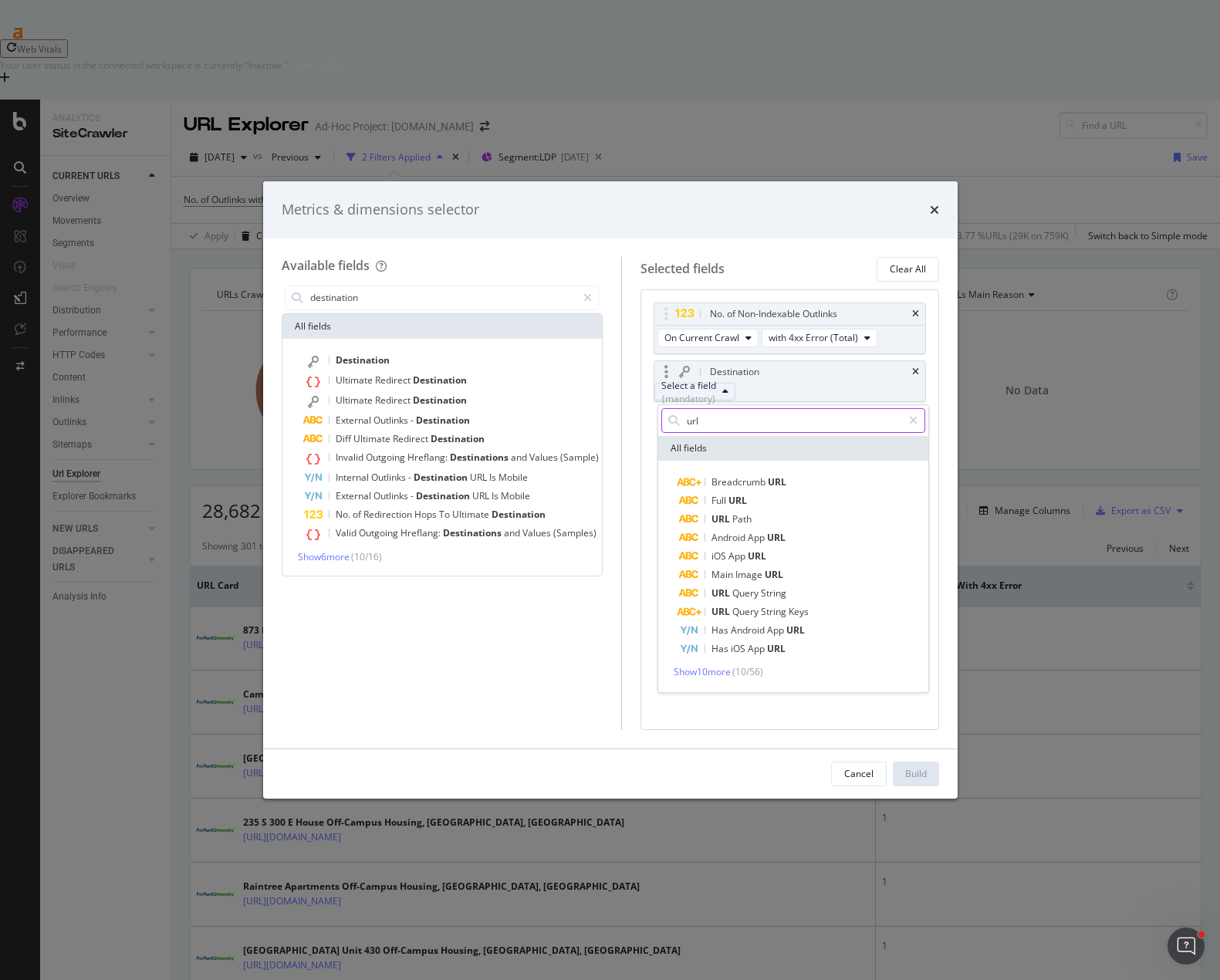
click at [711, 415] on input "url" at bounding box center [793, 420] width 217 height 23
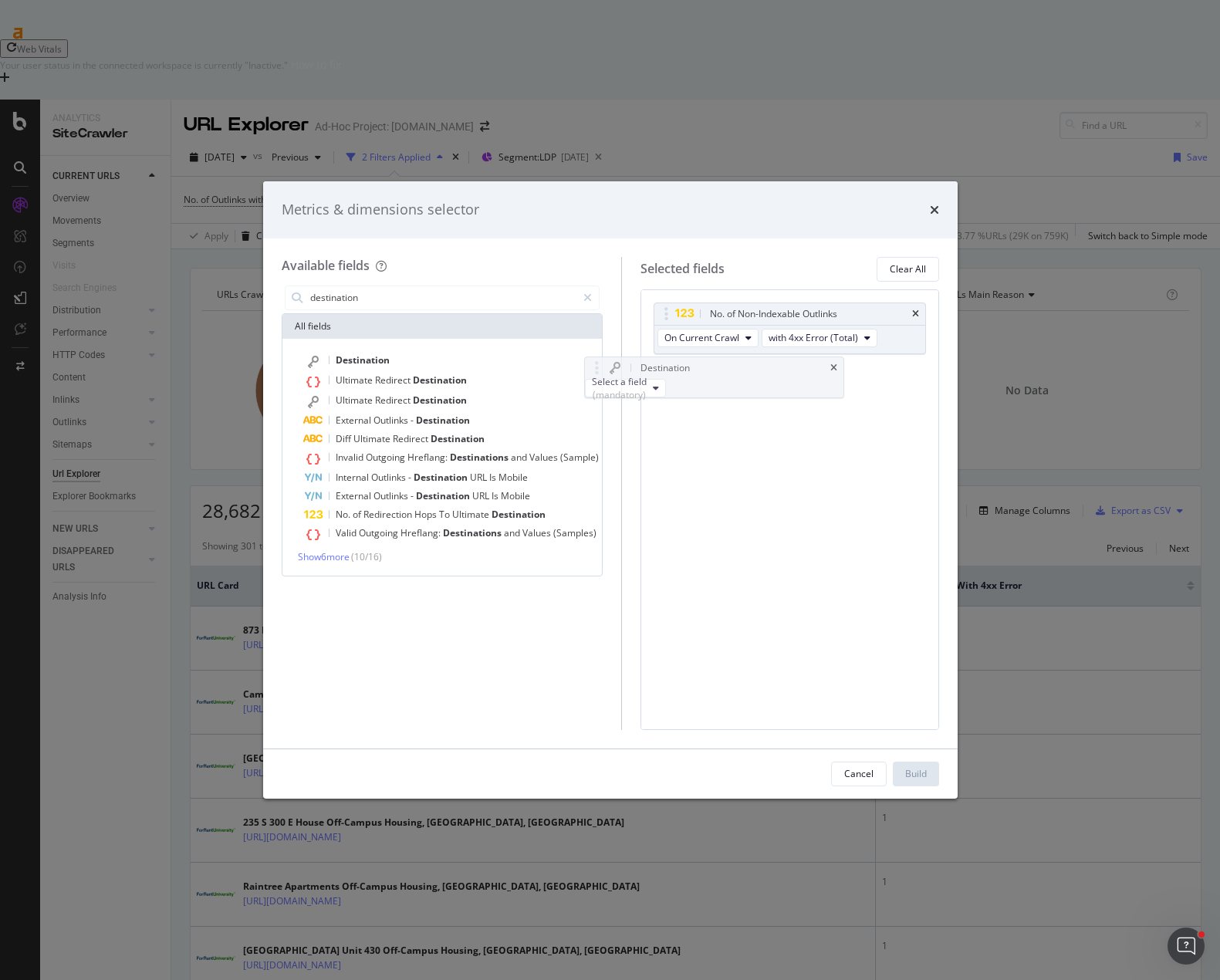
drag, startPoint x: 722, startPoint y: 420, endPoint x: 652, endPoint y: 417, distance: 70.1
click at [652, 417] on div "No. of Non-Indexable Outlinks On Current Crawl with 4xx Error (Total) Destinati…" at bounding box center [789, 509] width 298 height 440
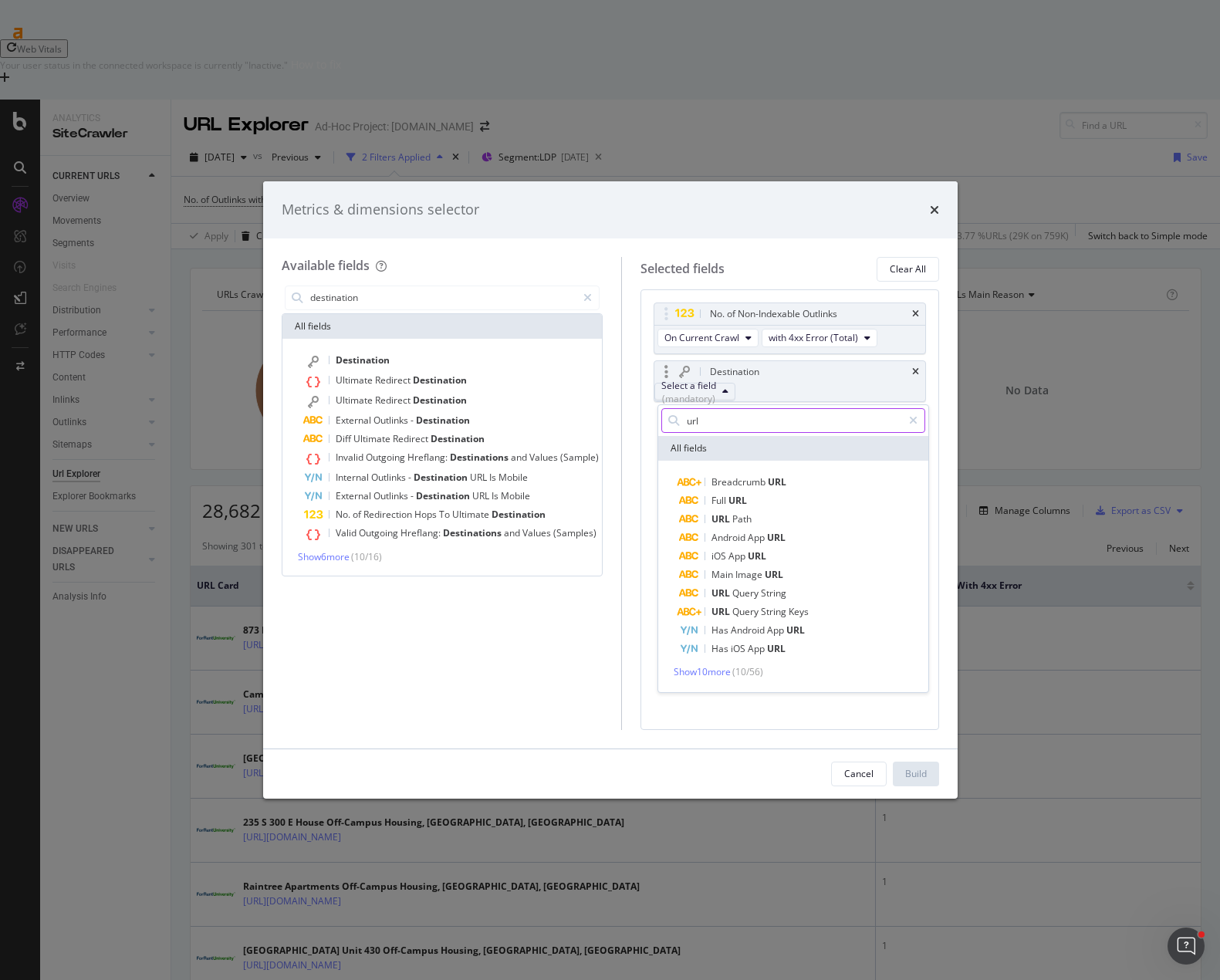
click at [693, 418] on input "url" at bounding box center [793, 420] width 217 height 23
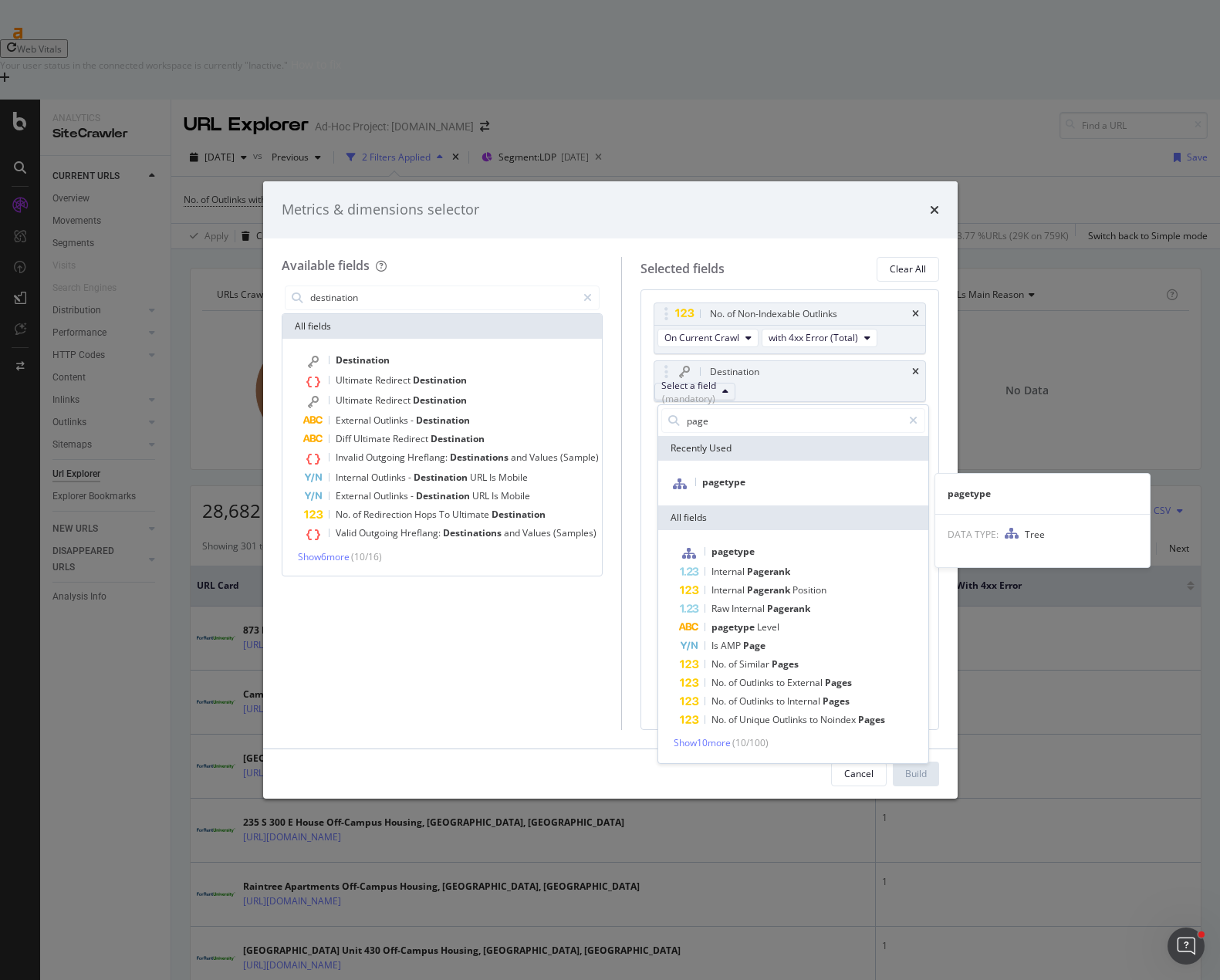
type input "page"
click at [737, 480] on span "pagetype" at bounding box center [723, 482] width 43 height 13
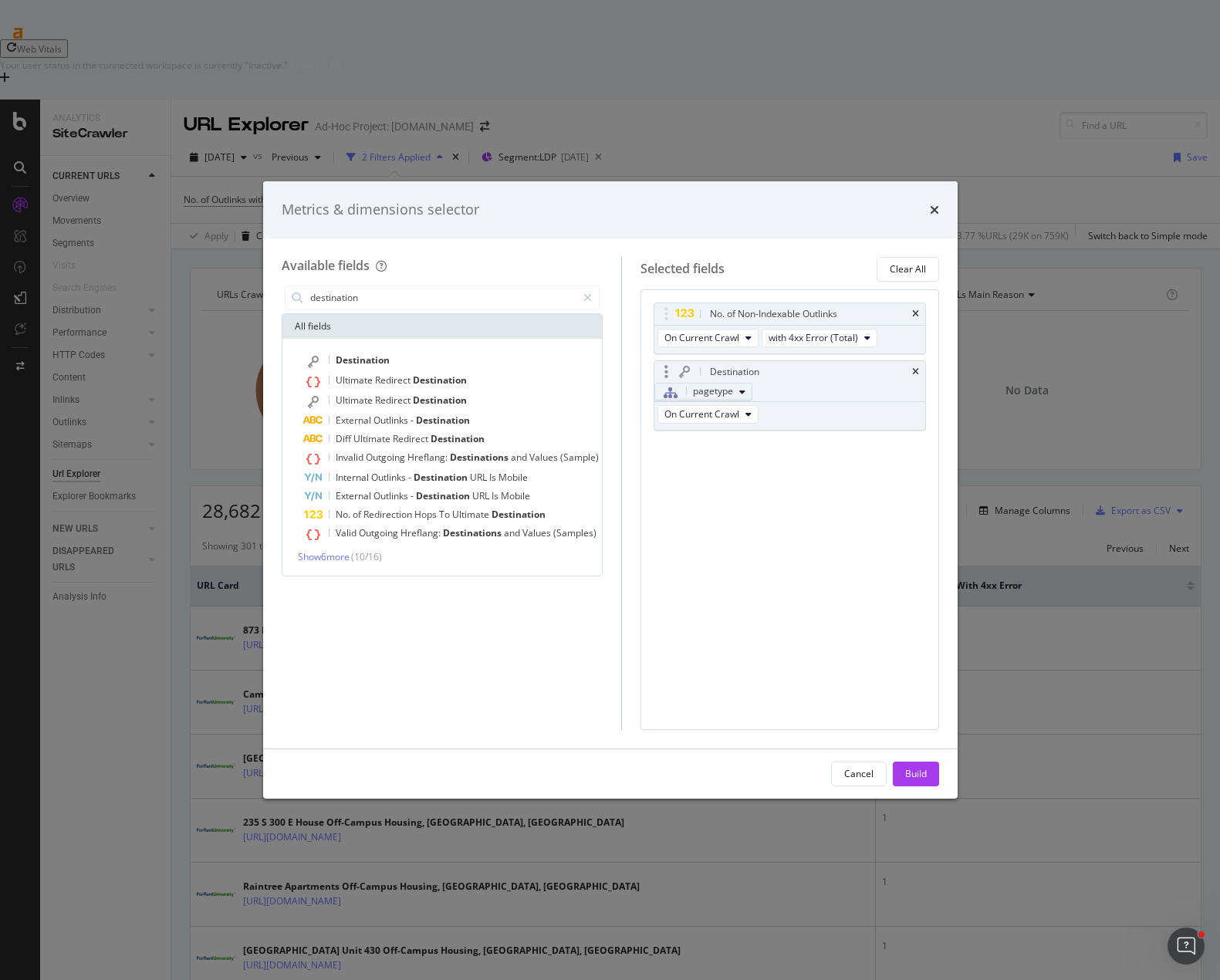
click at [733, 399] on div "pagetype" at bounding box center [697, 392] width 72 height 20
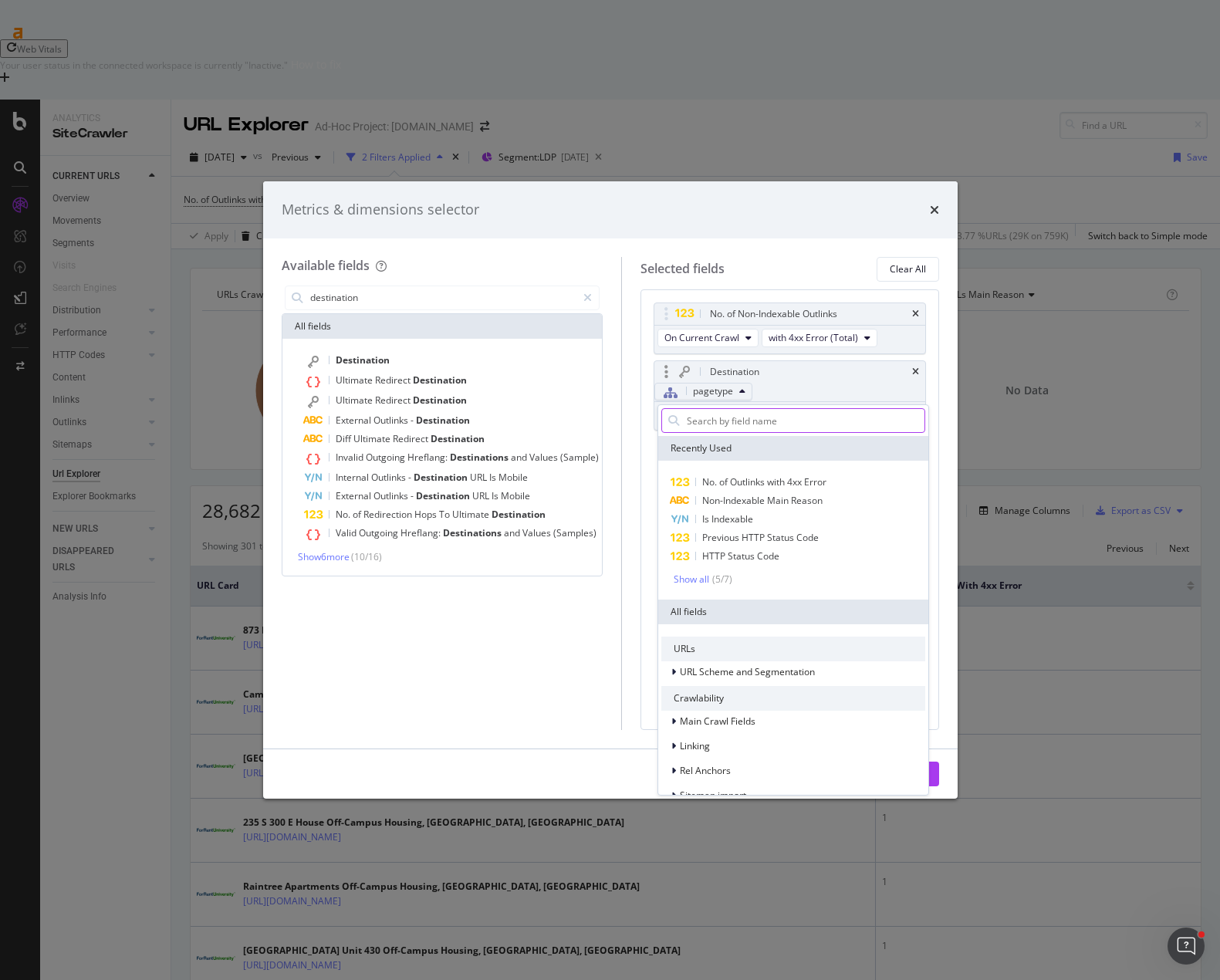
click at [772, 419] on input "modal" at bounding box center [804, 420] width 240 height 23
click at [733, 397] on div "pagetype" at bounding box center [697, 392] width 72 height 20
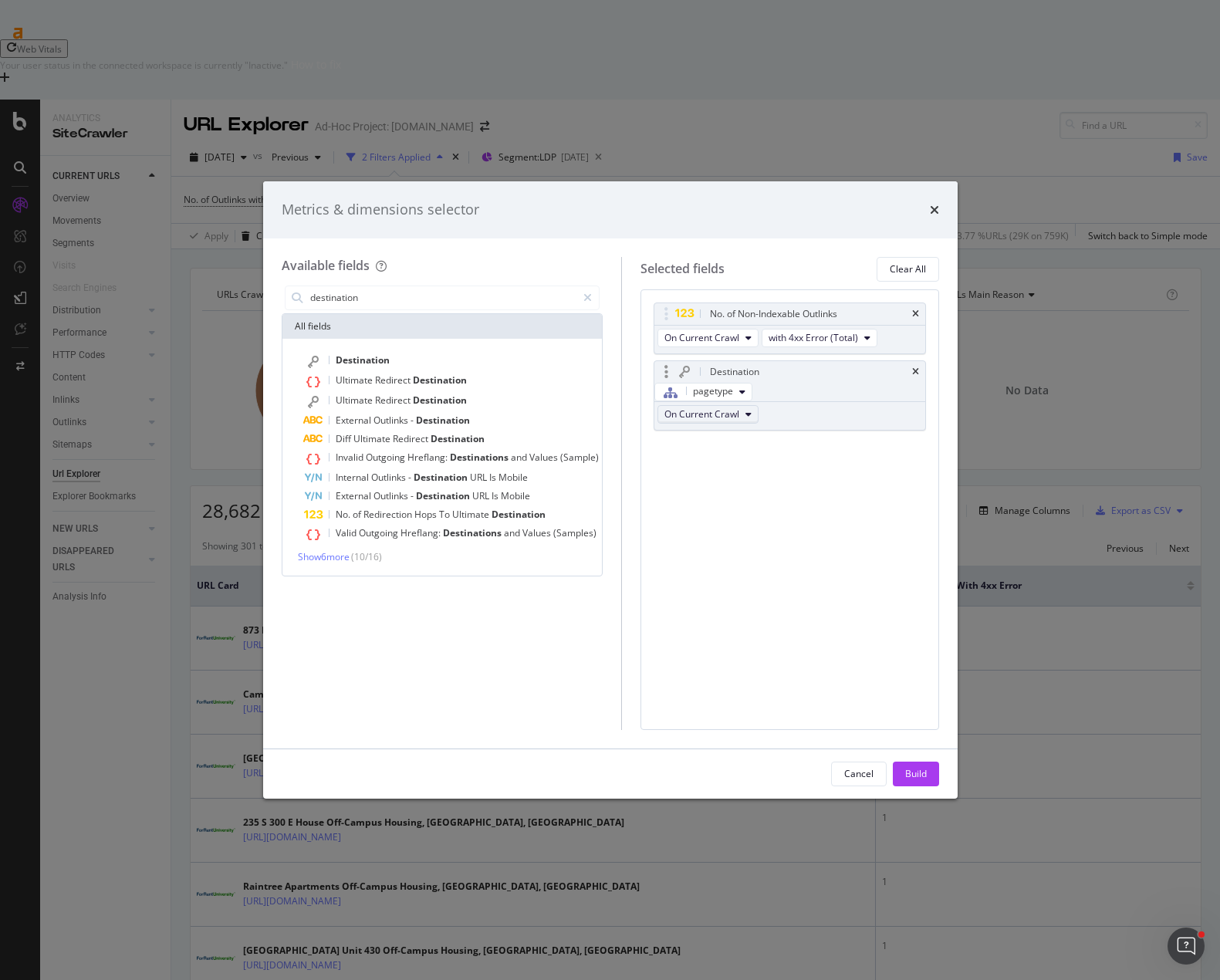
click at [743, 422] on button "On Current Crawl" at bounding box center [708, 414] width 101 height 18
click at [834, 430] on div "Destination pagetype On Current Crawl" at bounding box center [789, 395] width 273 height 70
click at [849, 770] on div "Cancel" at bounding box center [859, 774] width 29 height 13
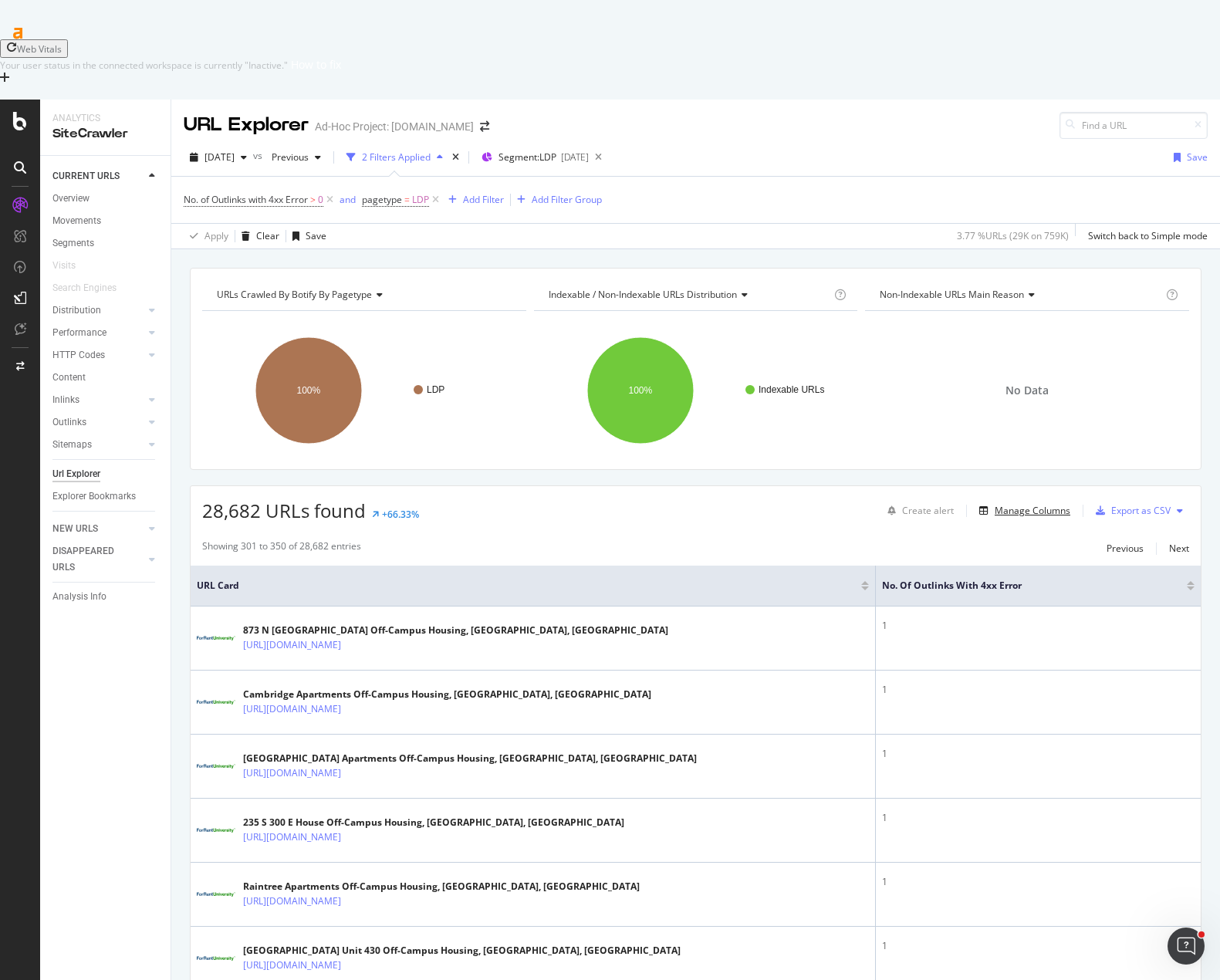
drag, startPoint x: 1030, startPoint y: 440, endPoint x: 867, endPoint y: 461, distance: 164.3
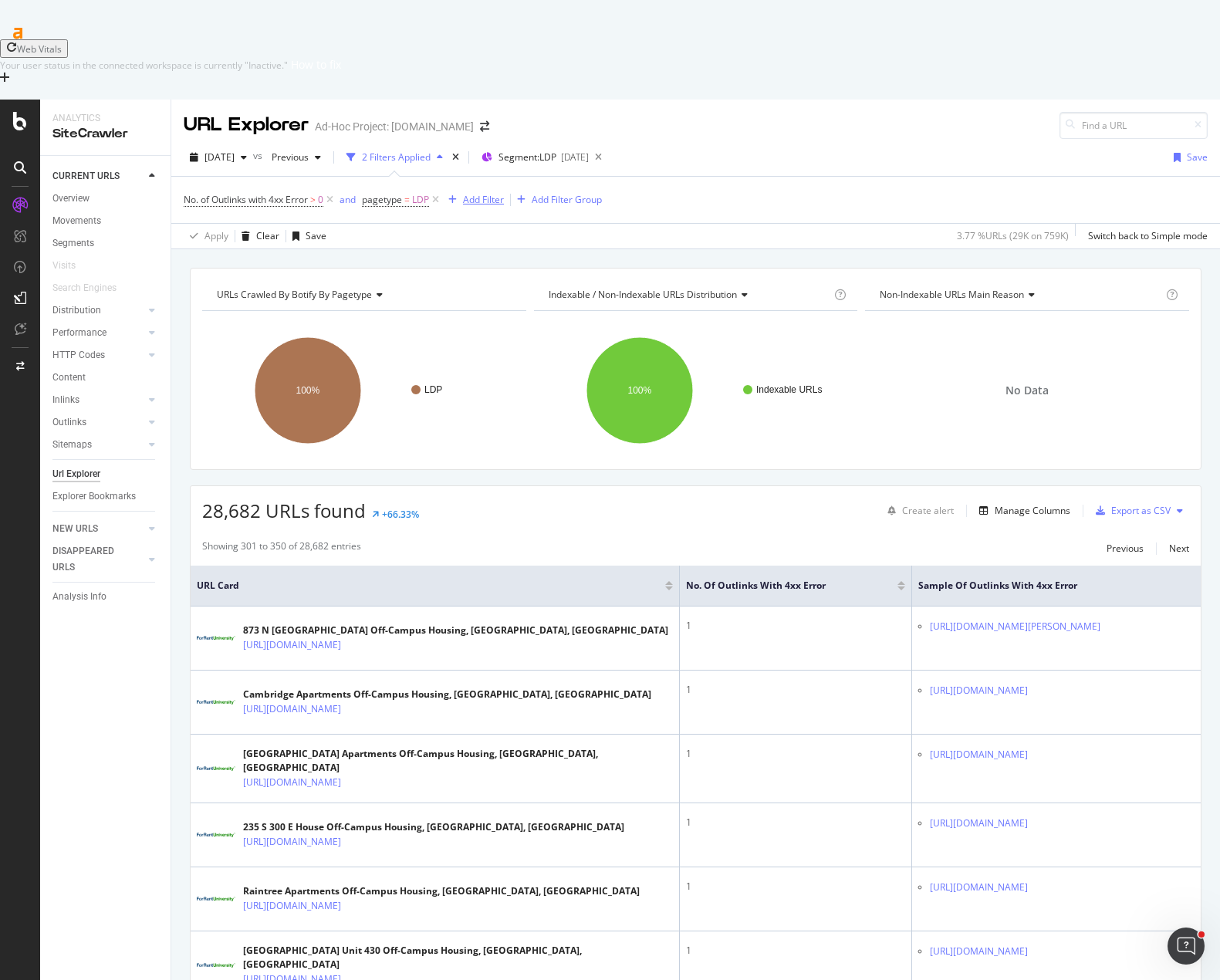
click at [483, 193] on div "Add Filter" at bounding box center [483, 199] width 41 height 13
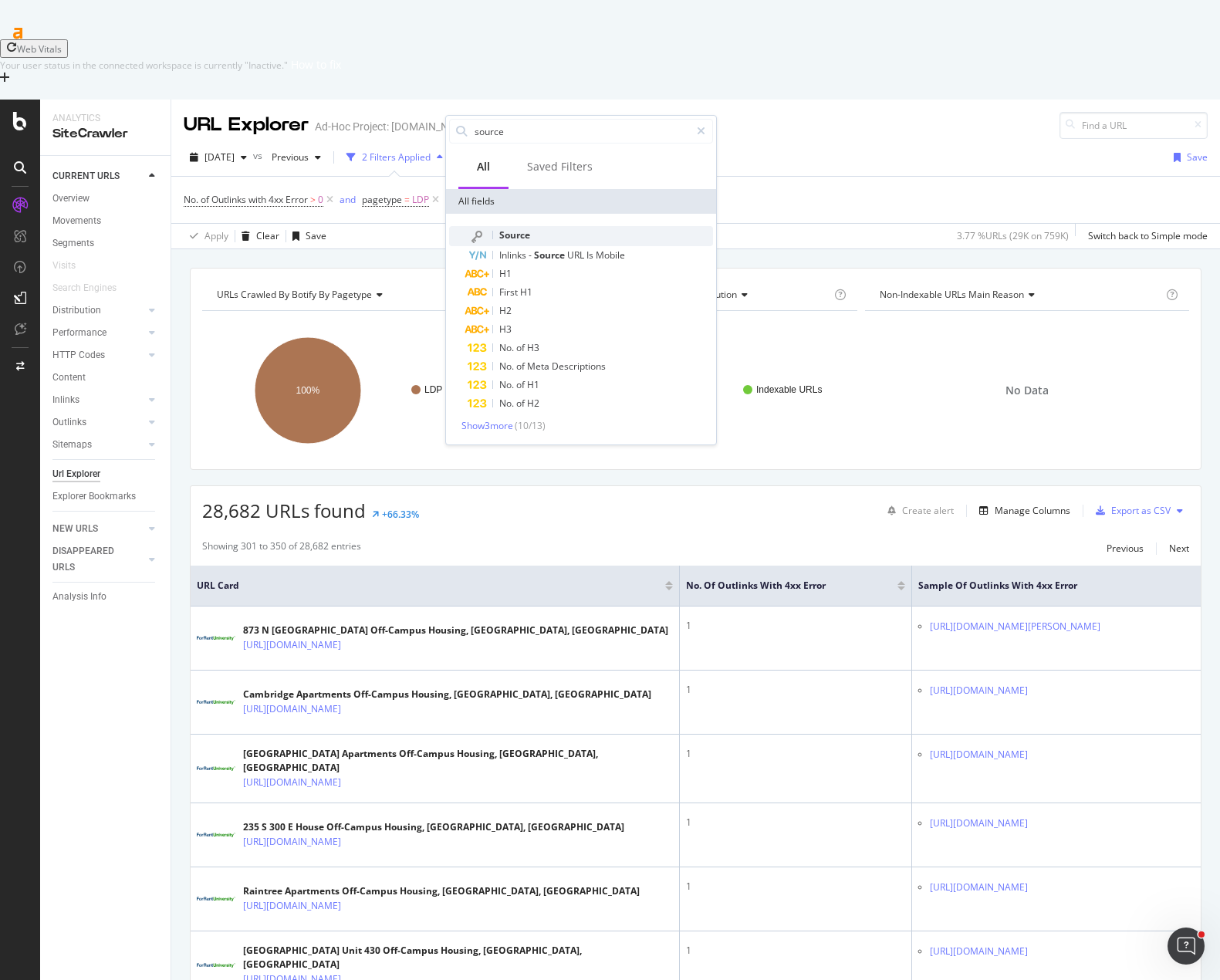
type input "source"
click at [529, 235] on span "Source" at bounding box center [515, 235] width 31 height 13
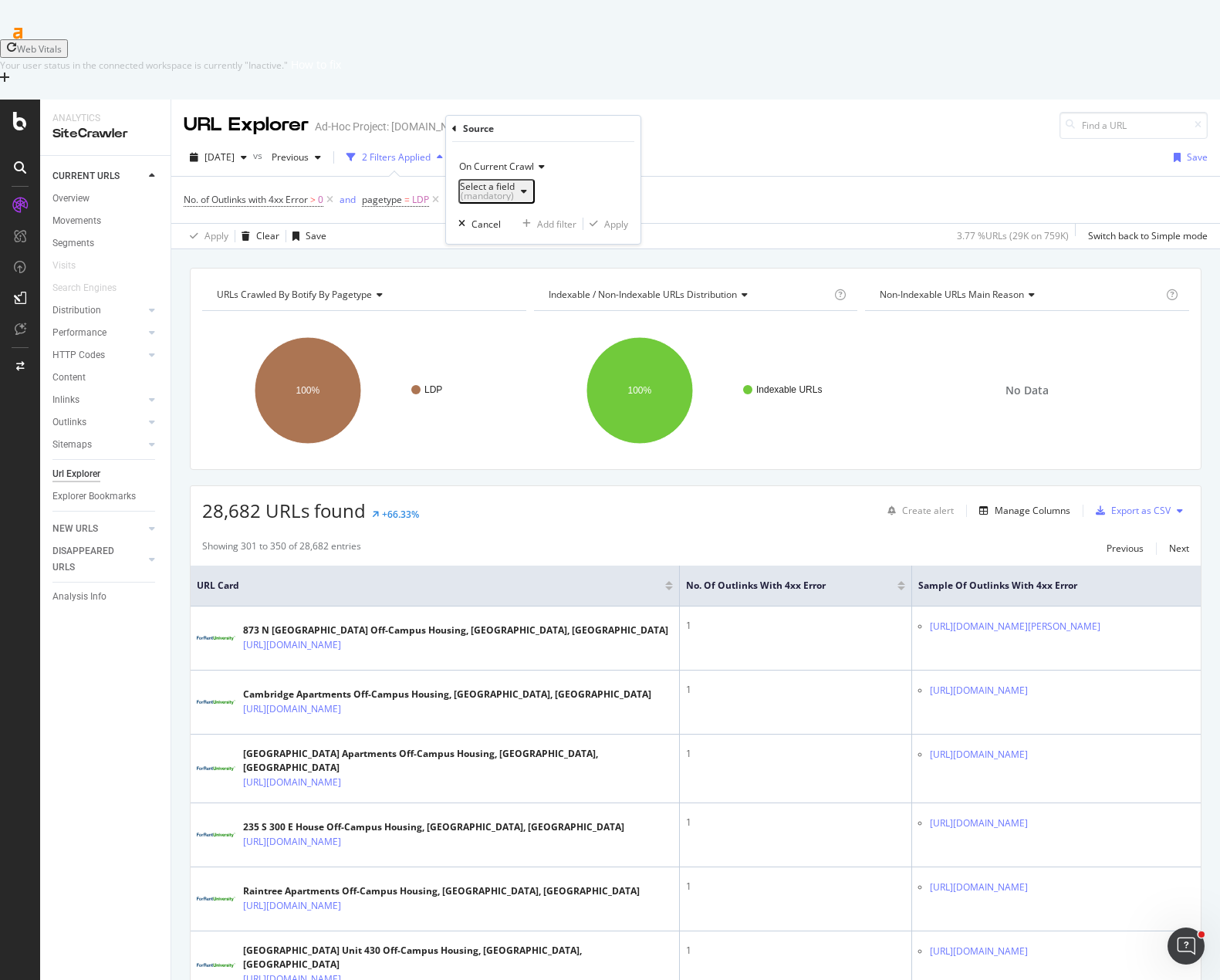
click at [515, 191] on div "(mandatory)" at bounding box center [487, 195] width 55 height 9
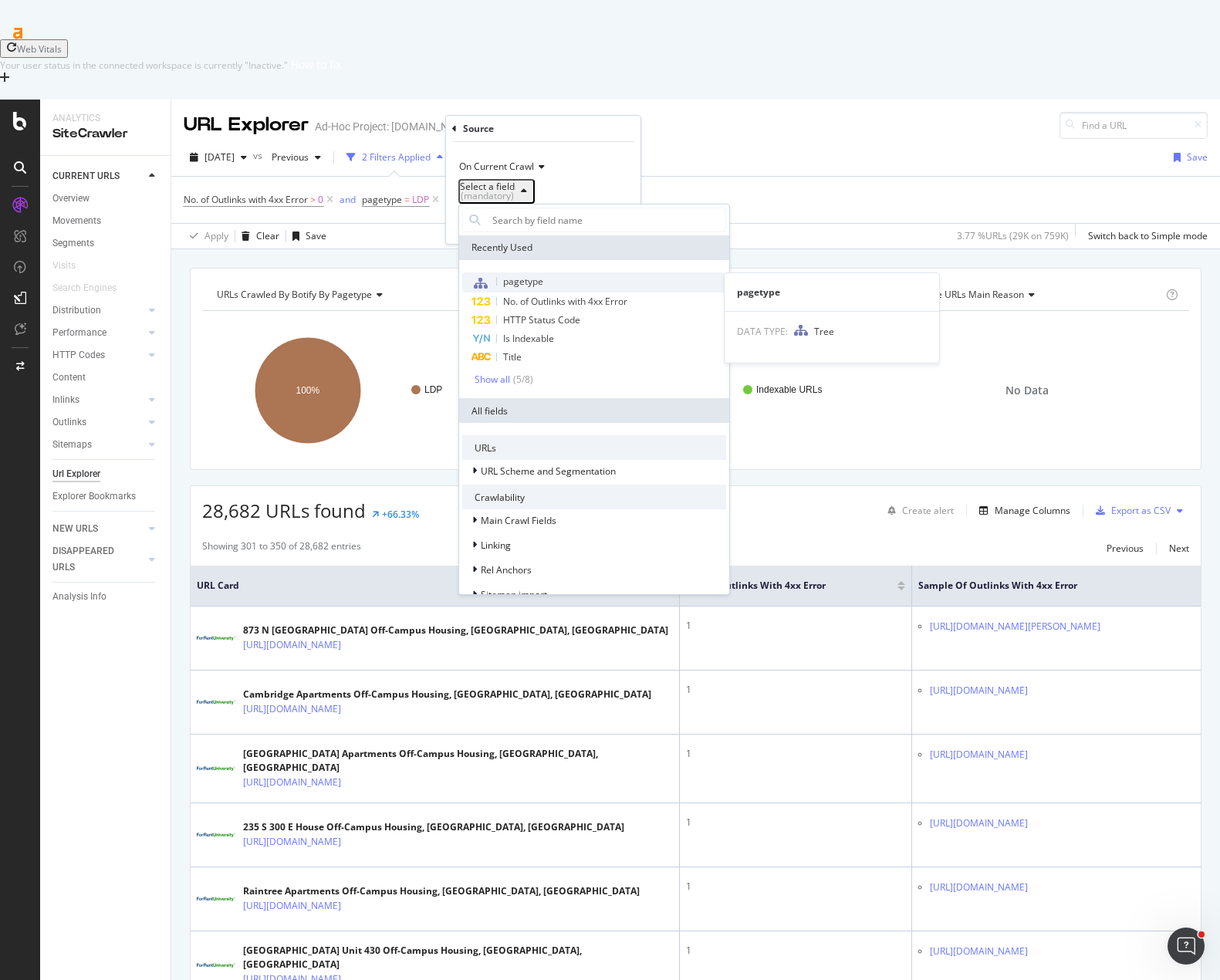
click at [531, 285] on span "pagetype" at bounding box center [523, 281] width 40 height 13
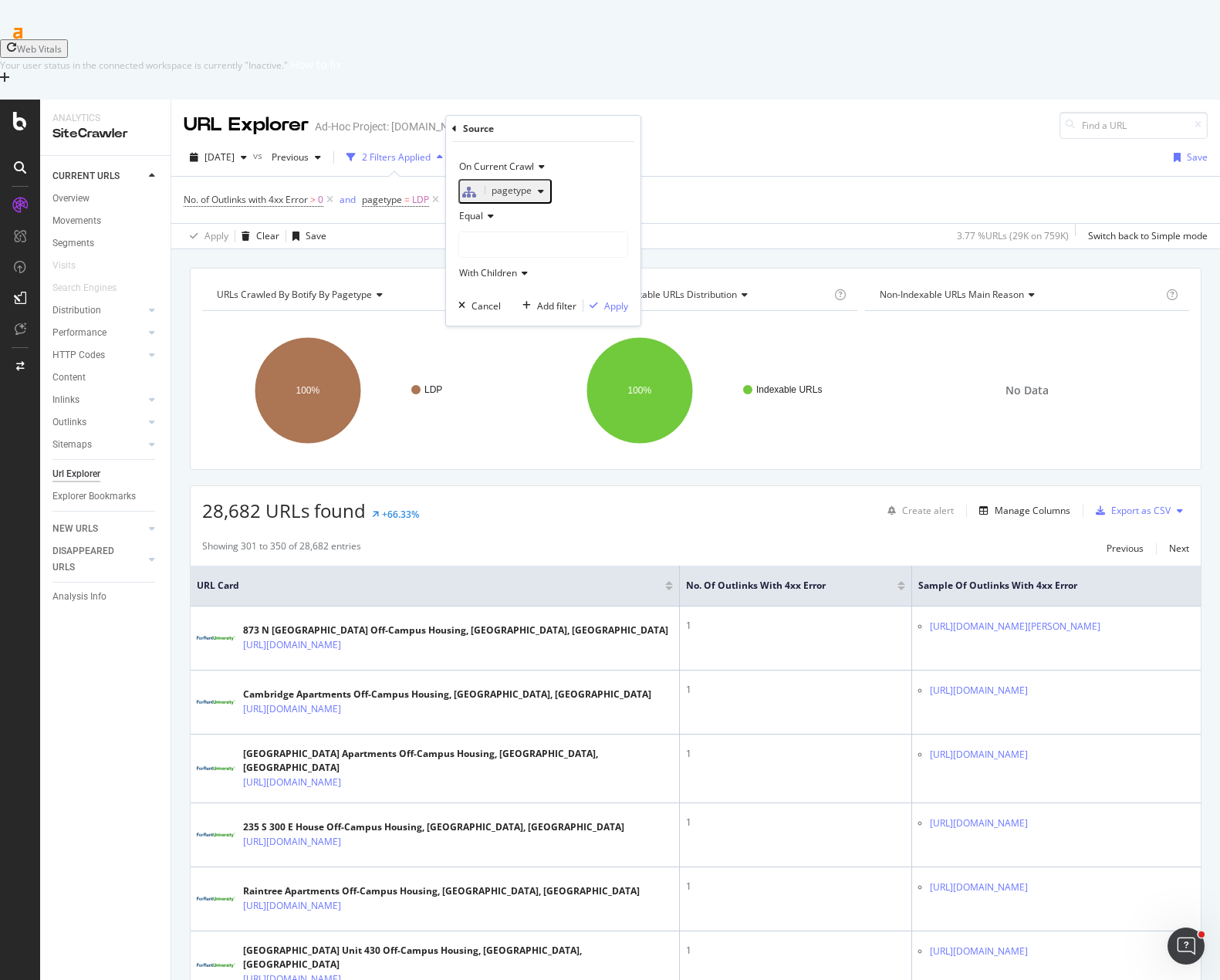
click at [491, 239] on div at bounding box center [543, 244] width 170 height 27
click at [487, 220] on icon at bounding box center [488, 216] width 11 height 9
click at [498, 256] on div "Equal" at bounding box center [545, 248] width 165 height 20
click at [479, 254] on div at bounding box center [543, 244] width 168 height 25
click at [472, 298] on div "SRP 276,689 URLS Select" at bounding box center [545, 295] width 165 height 17
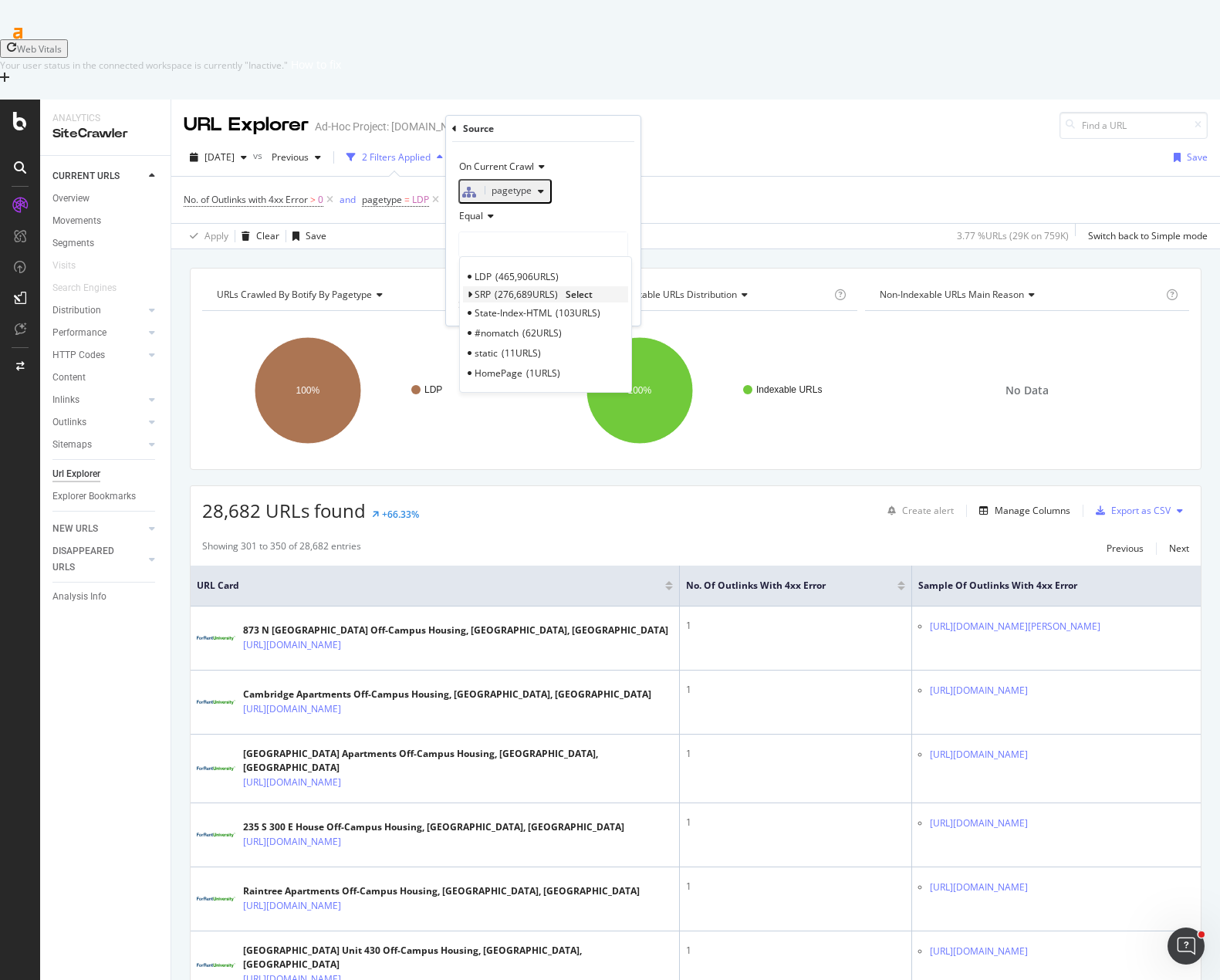
click at [471, 299] on icon at bounding box center [470, 295] width 6 height 9
click at [604, 353] on span "Select" at bounding box center [598, 347] width 27 height 13
click at [614, 312] on div "Apply" at bounding box center [616, 306] width 24 height 13
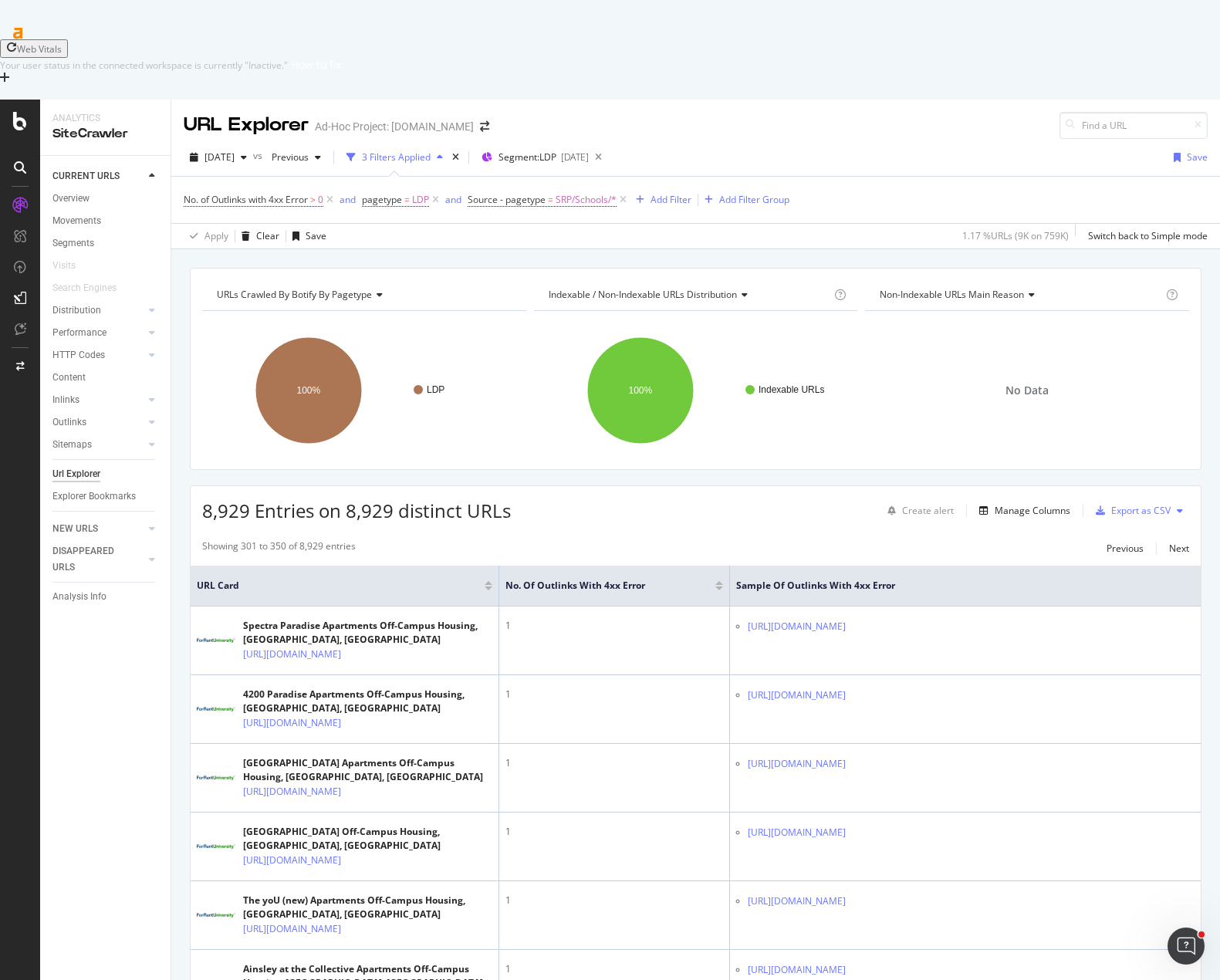
click at [689, 486] on div "8,929 Entries on 8,929 distinct URLs Create alert Manage Columns Export as CSV" at bounding box center [696, 505] width 1010 height 38
click at [595, 486] on div "8,929 Entries on 8,929 distinct URLs Create alert Manage Columns Export as CSV" at bounding box center [696, 505] width 1010 height 38
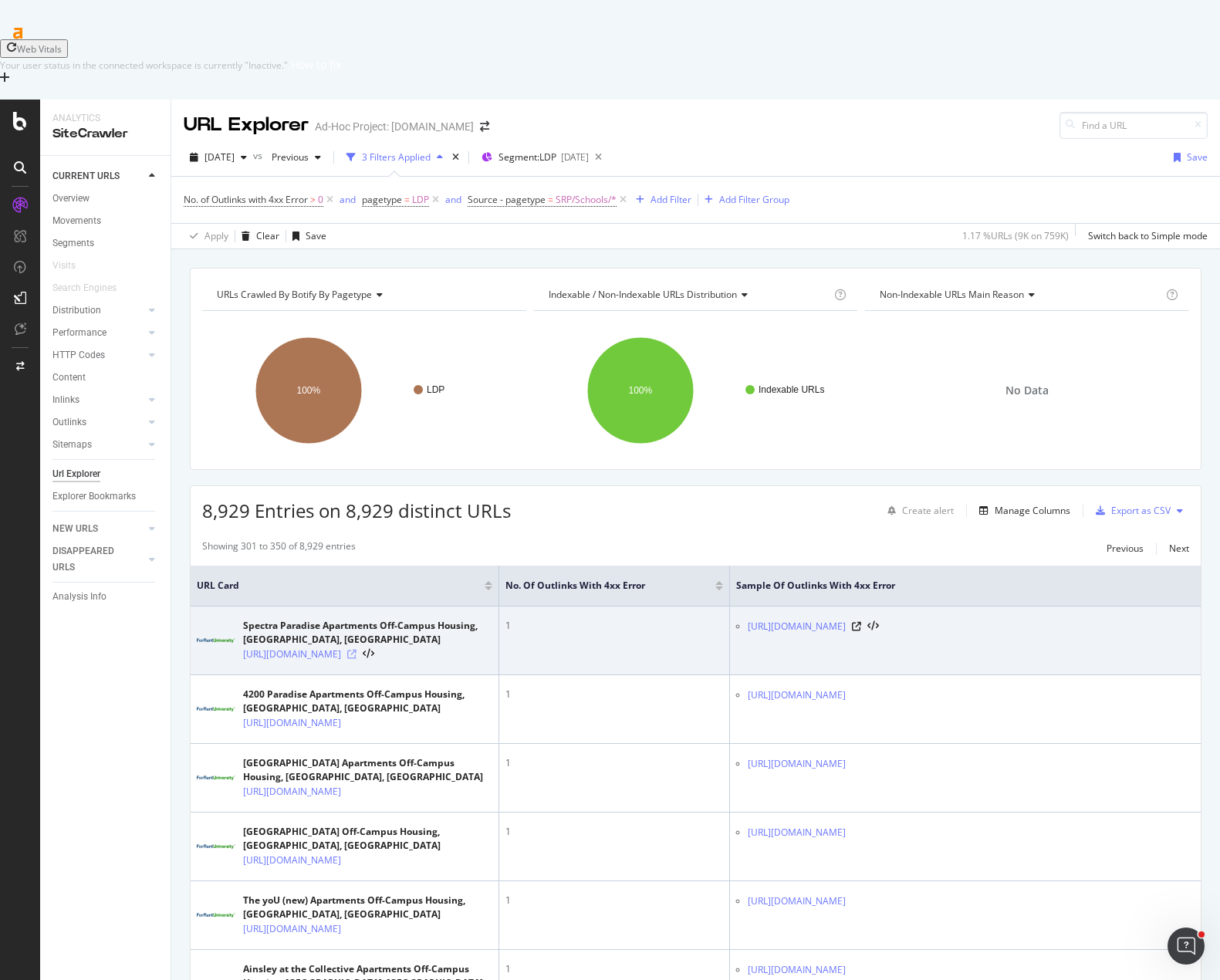
click at [356, 650] on icon at bounding box center [352, 654] width 9 height 9
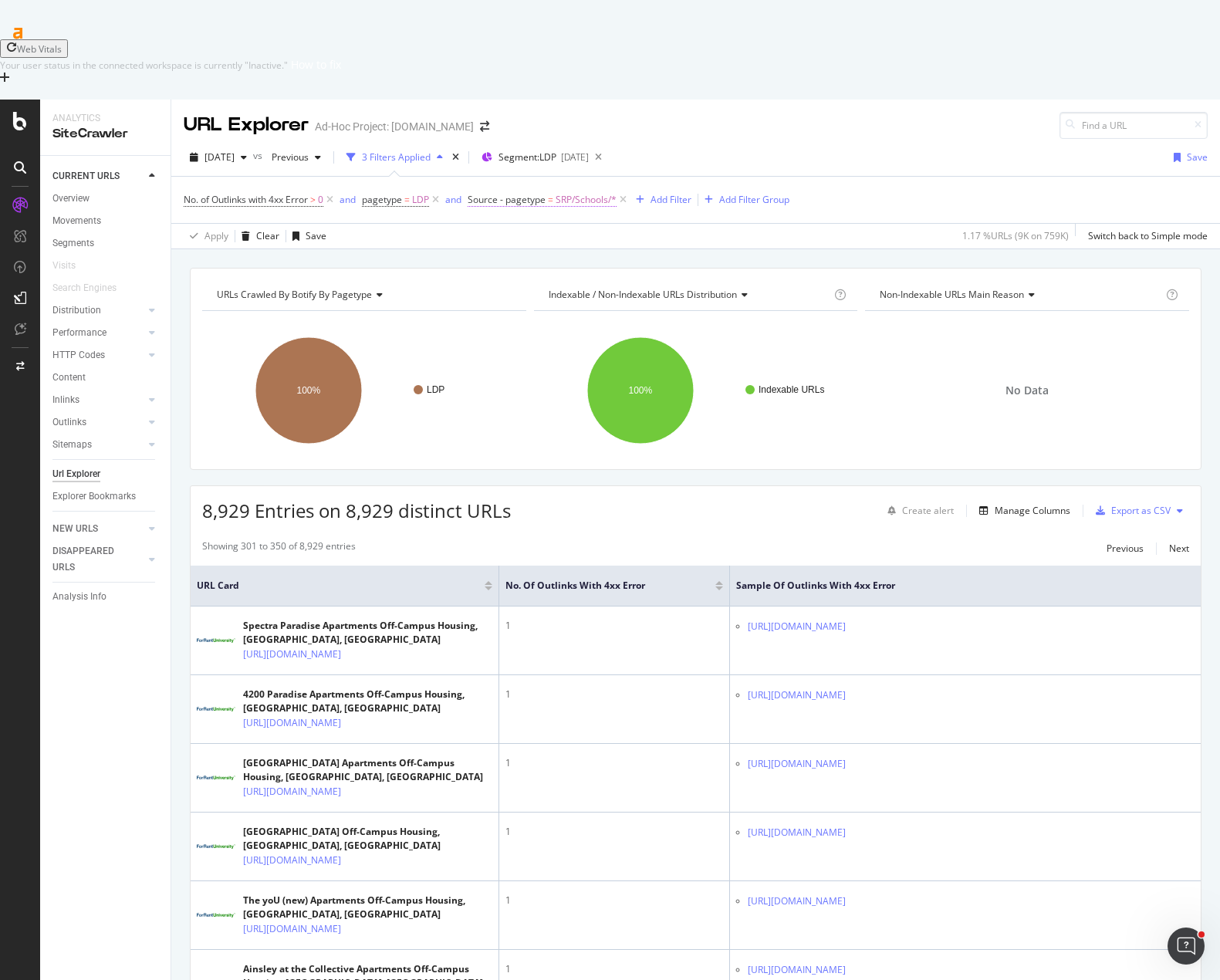
click at [498, 193] on span "Source - pagetype" at bounding box center [506, 199] width 78 height 13
click at [506, 310] on div "Cancel" at bounding box center [511, 304] width 29 height 13
click at [629, 192] on icon at bounding box center [623, 199] width 13 height 16
click at [497, 193] on div "Add Filter" at bounding box center [483, 199] width 41 height 13
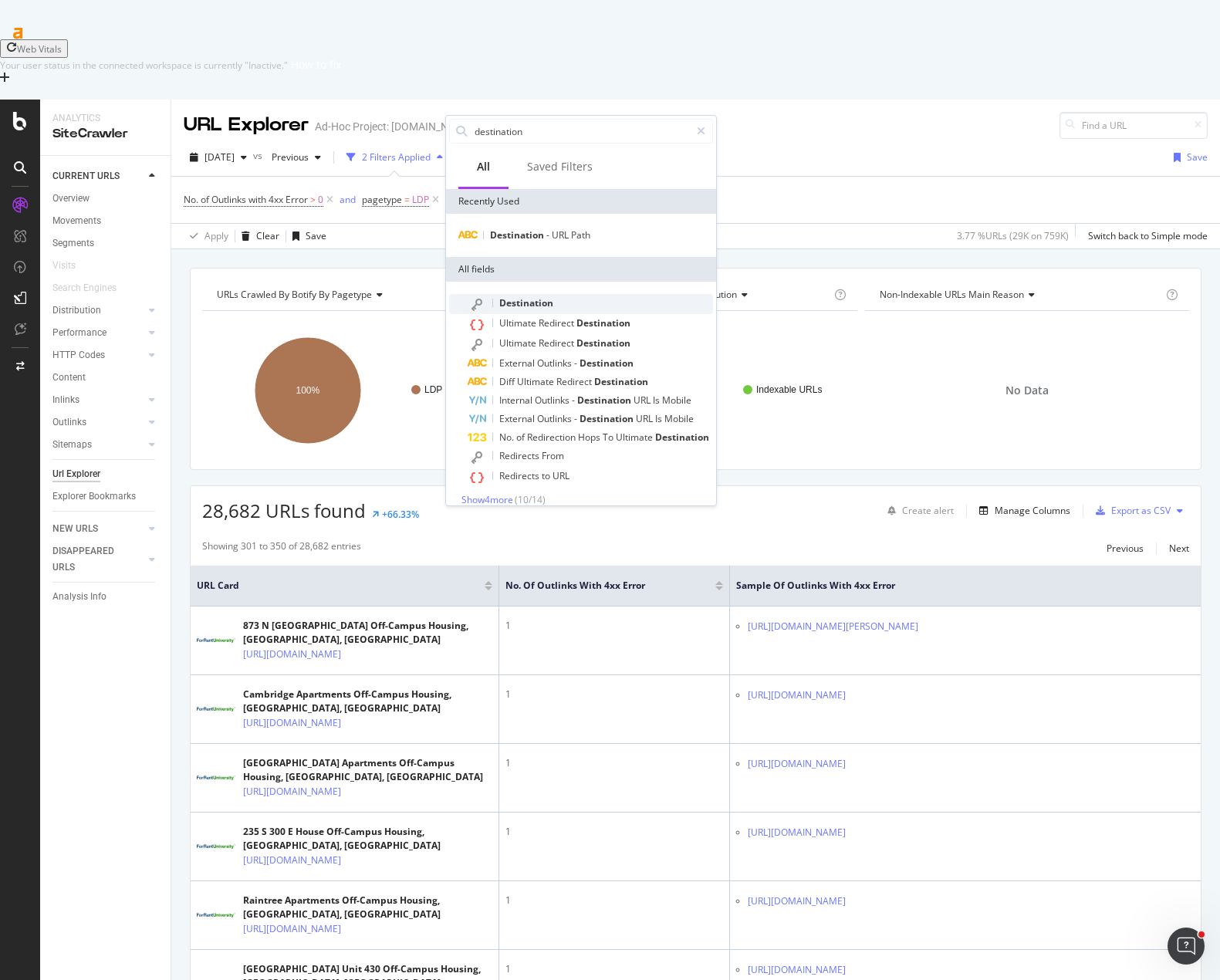
type input "destination"
click at [536, 304] on span "Destination" at bounding box center [526, 303] width 54 height 13
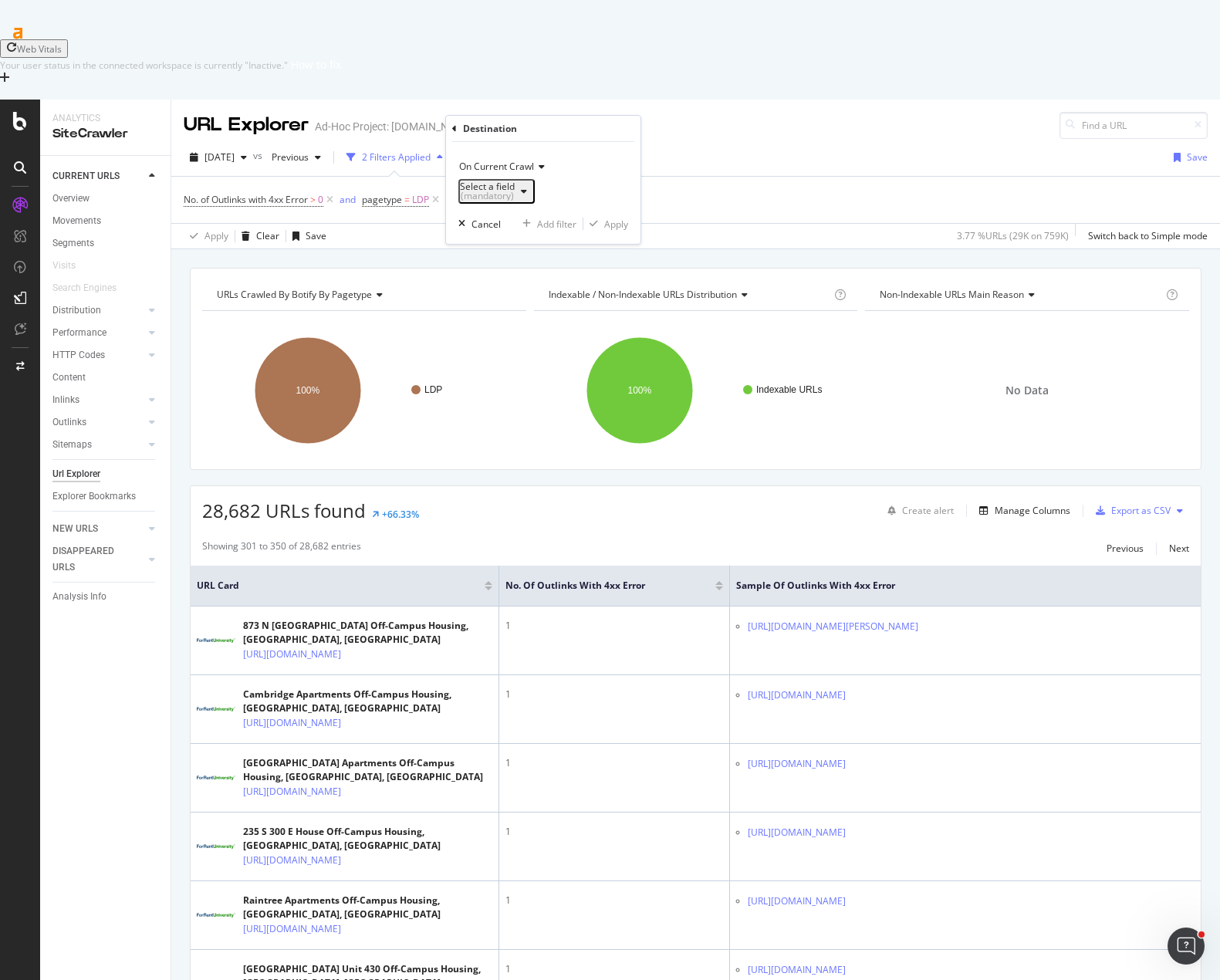
click at [509, 192] on div "Select a field (mandatory)" at bounding box center [487, 191] width 55 height 18
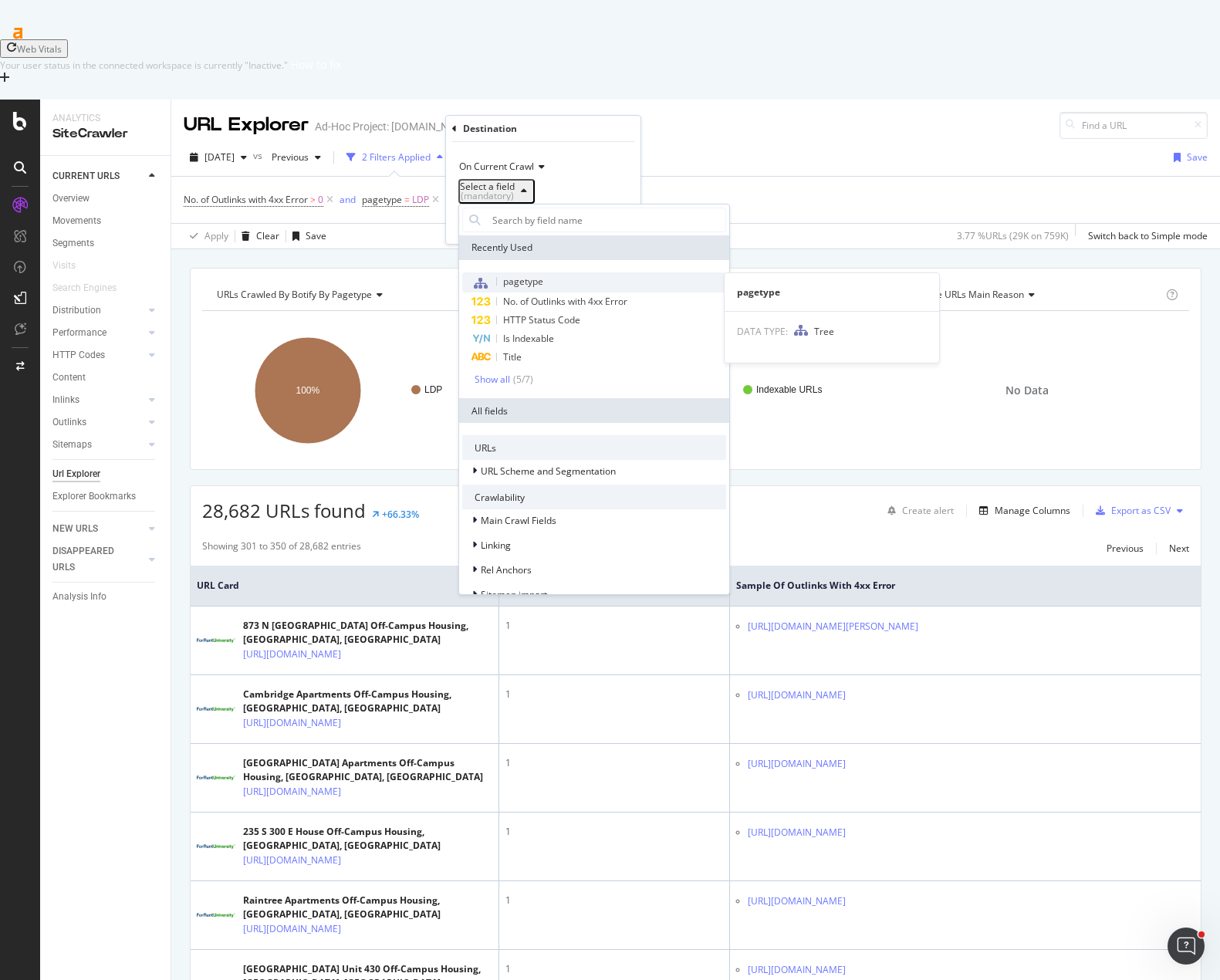
click at [529, 285] on span "pagetype" at bounding box center [523, 281] width 40 height 13
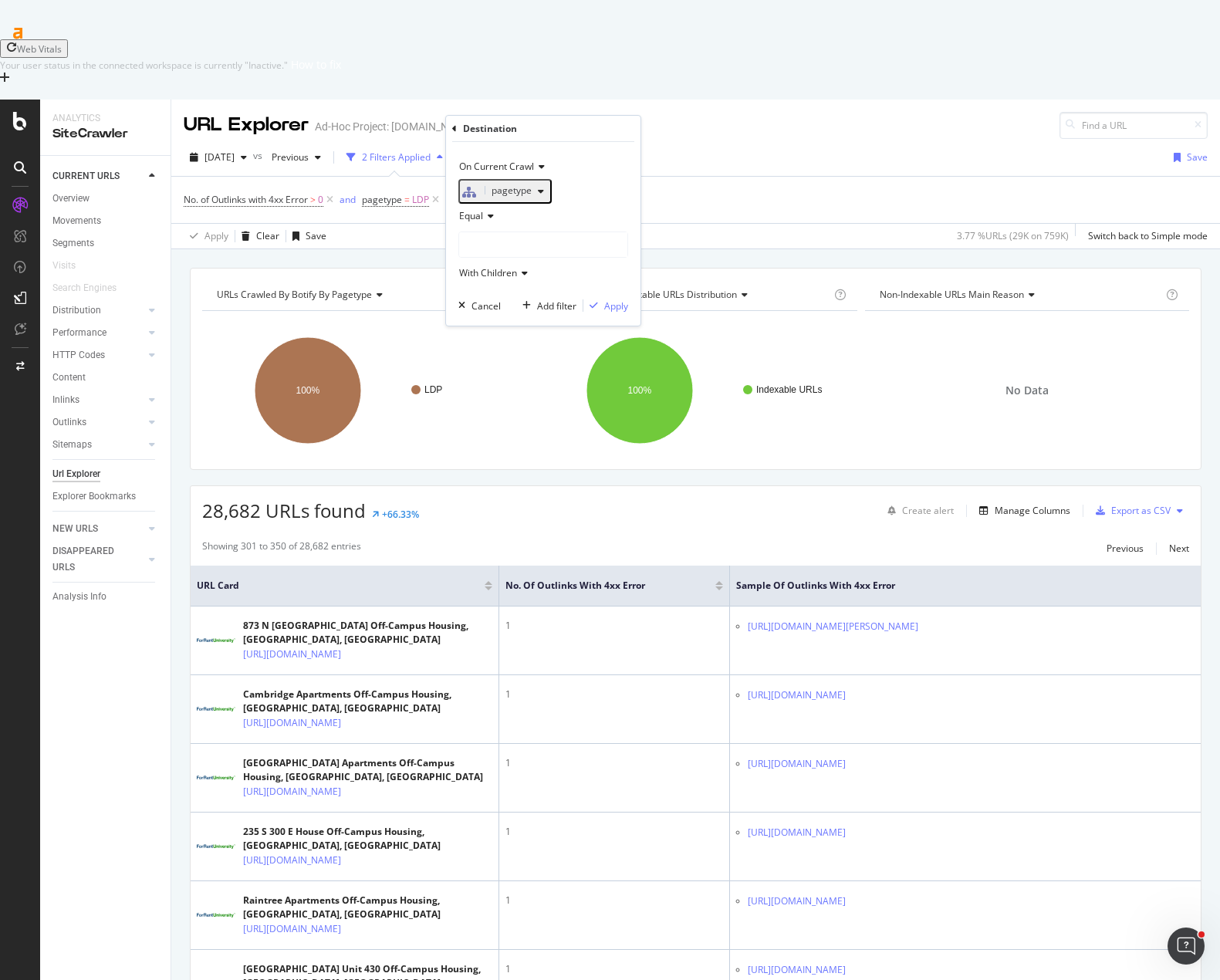
click at [497, 244] on div at bounding box center [543, 244] width 168 height 25
click at [466, 300] on div "SRP 276,689 URLS Select" at bounding box center [545, 295] width 165 height 17
click at [468, 299] on icon at bounding box center [470, 295] width 6 height 9
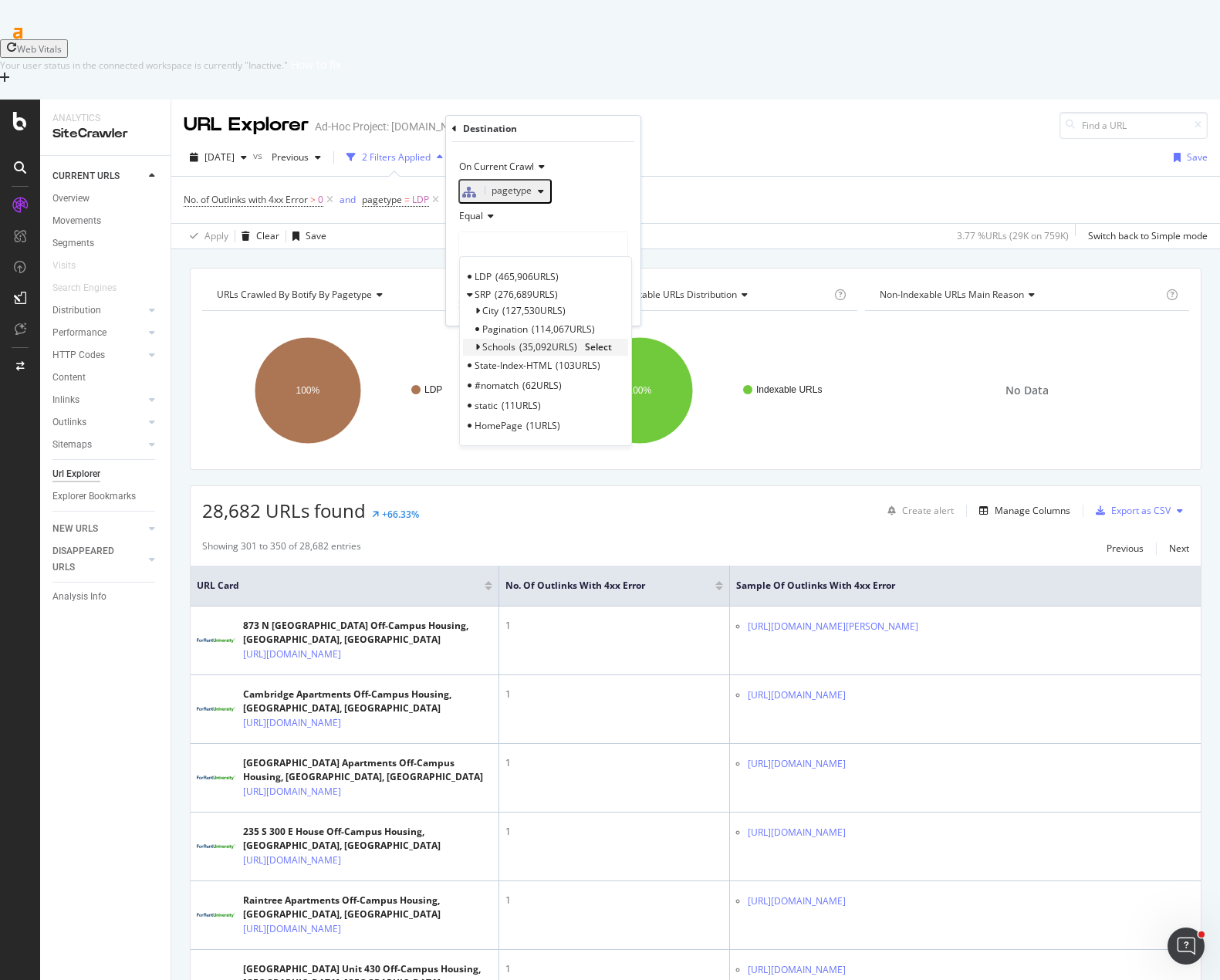
click at [594, 352] on span "Select" at bounding box center [598, 347] width 27 height 13
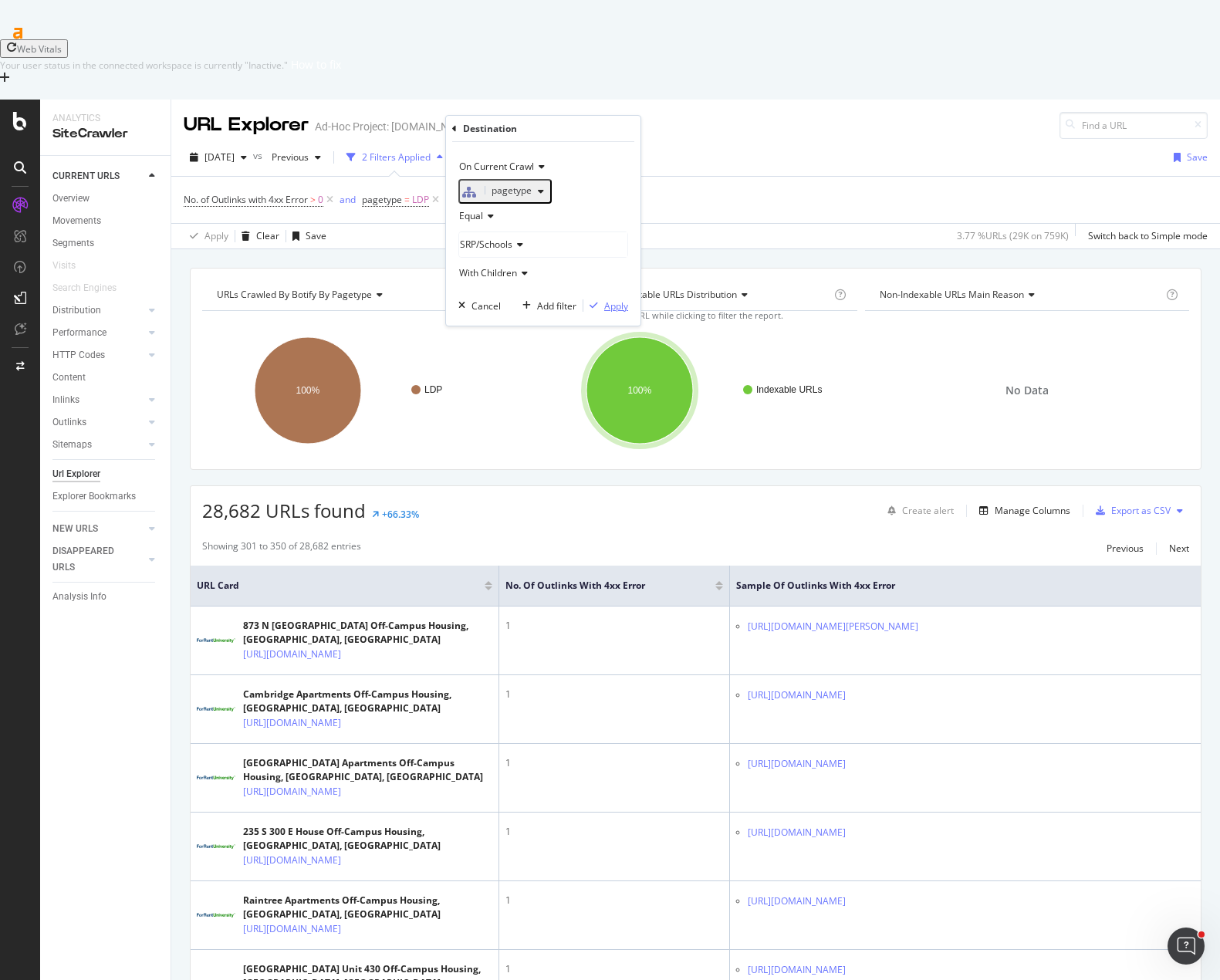
click at [613, 312] on div "Apply" at bounding box center [616, 306] width 24 height 13
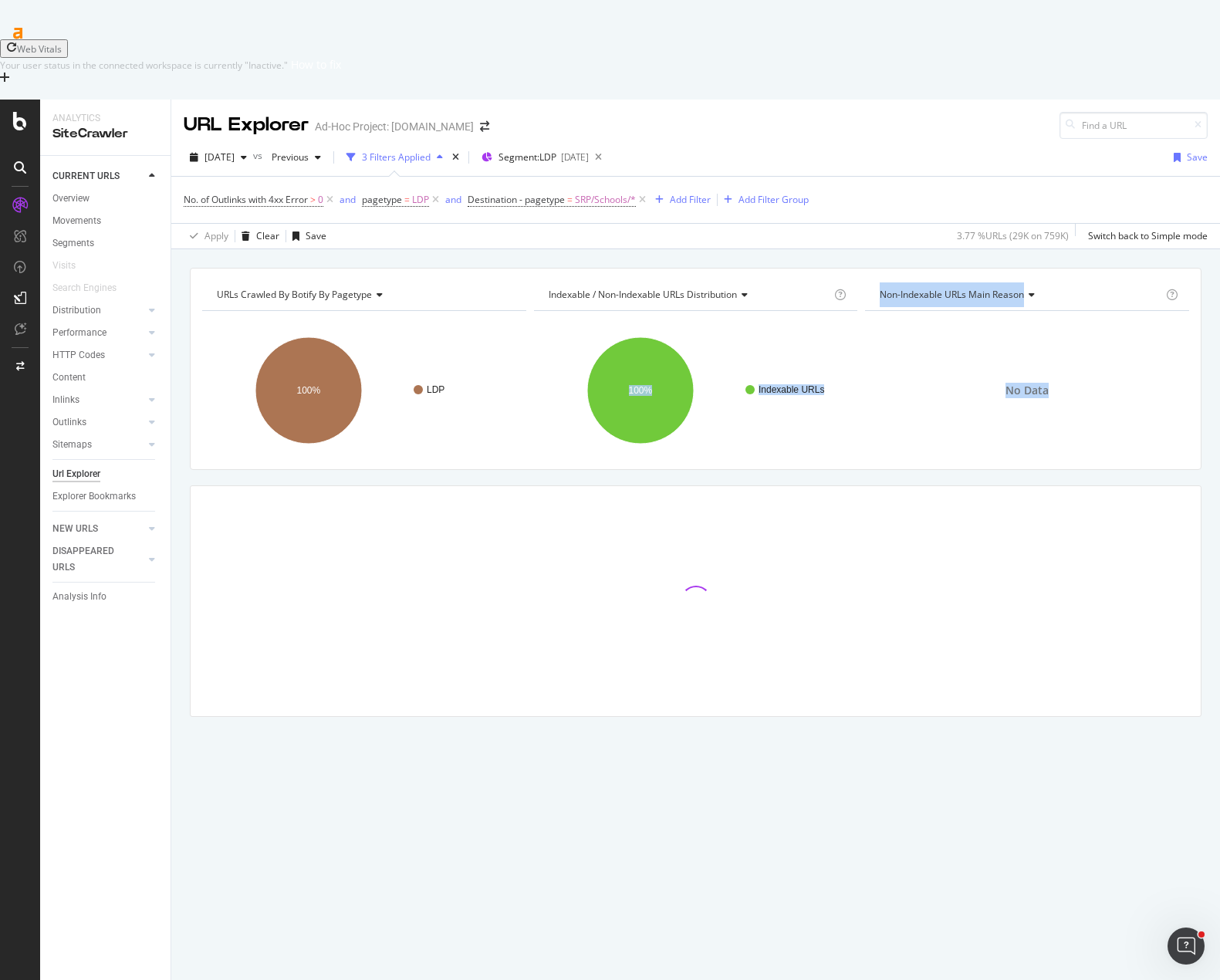
drag, startPoint x: 752, startPoint y: 396, endPoint x: 752, endPoint y: 406, distance: 10.0
click at [752, 401] on div "URLs Crawled By Botify By pagetype Chart (by Value) Table Expand Export as CSV …" at bounding box center [696, 519] width 1048 height 503
click at [753, 406] on div "URLs Crawled By Botify By pagetype Chart (by Value) Table Expand Export as CSV …" at bounding box center [696, 519] width 1048 height 503
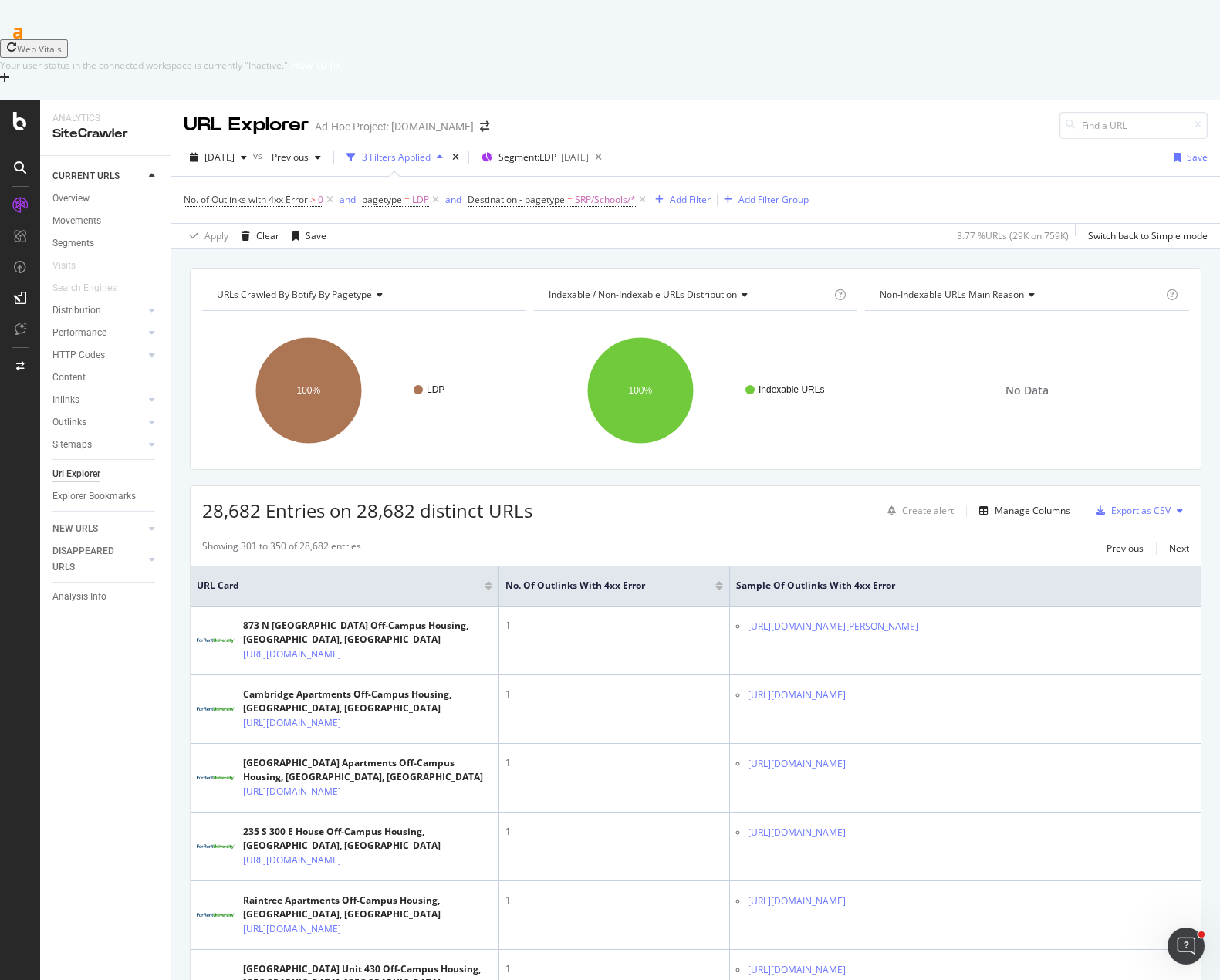
click at [691, 193] on div "Add Filter" at bounding box center [690, 199] width 41 height 13
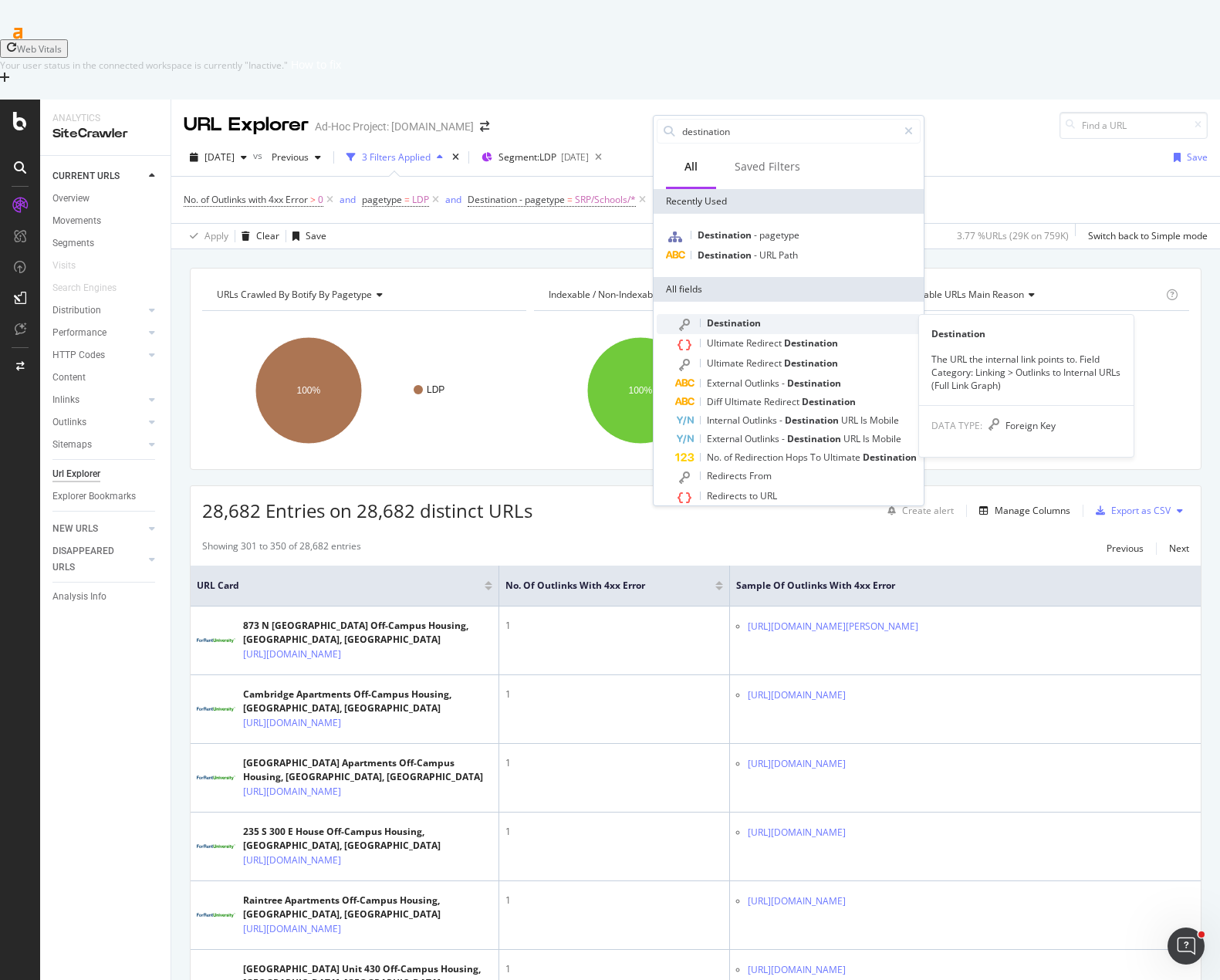
click at [733, 326] on span "Destination" at bounding box center [733, 323] width 54 height 13
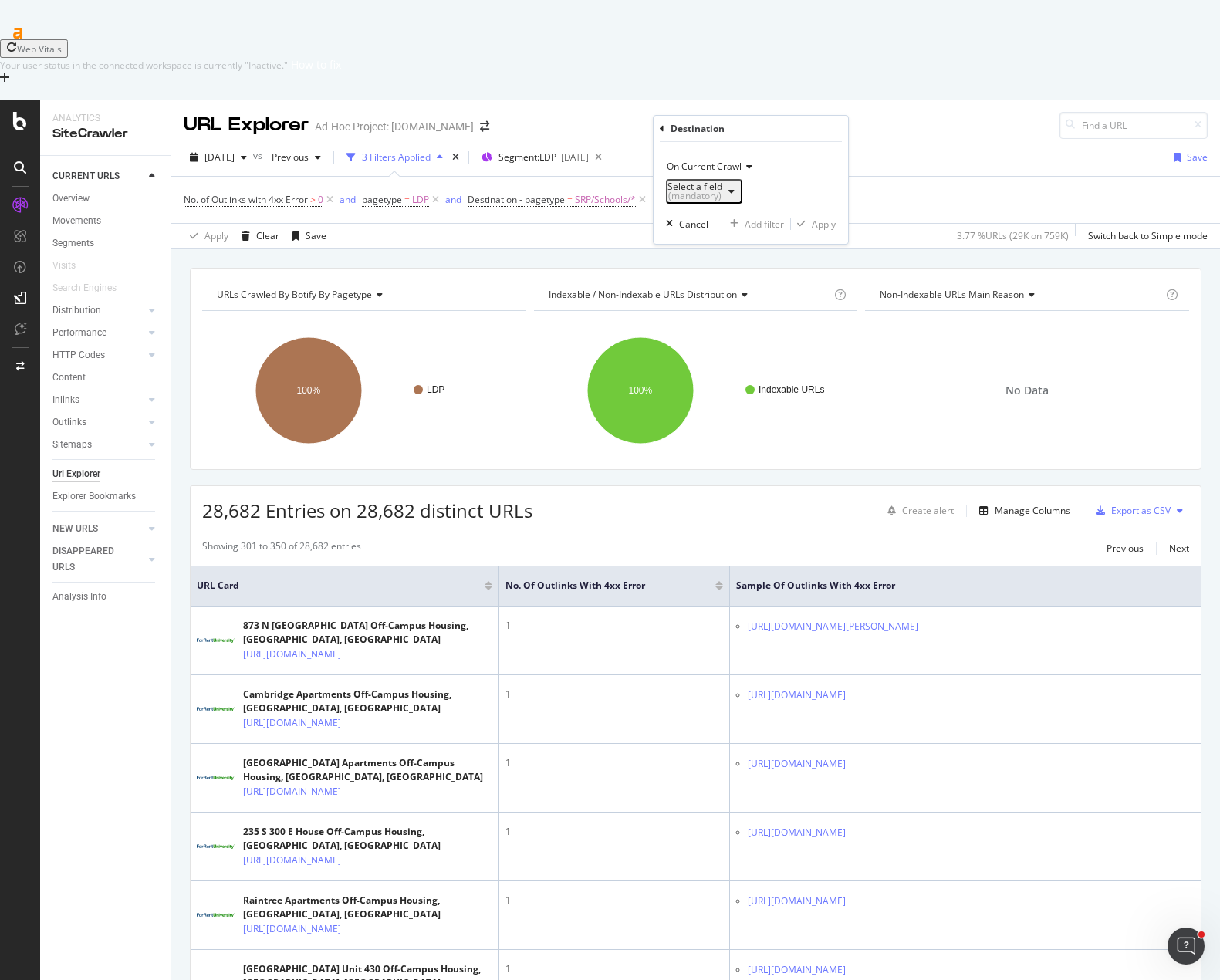
click at [703, 195] on div "Select a field (mandatory)" at bounding box center [695, 191] width 55 height 18
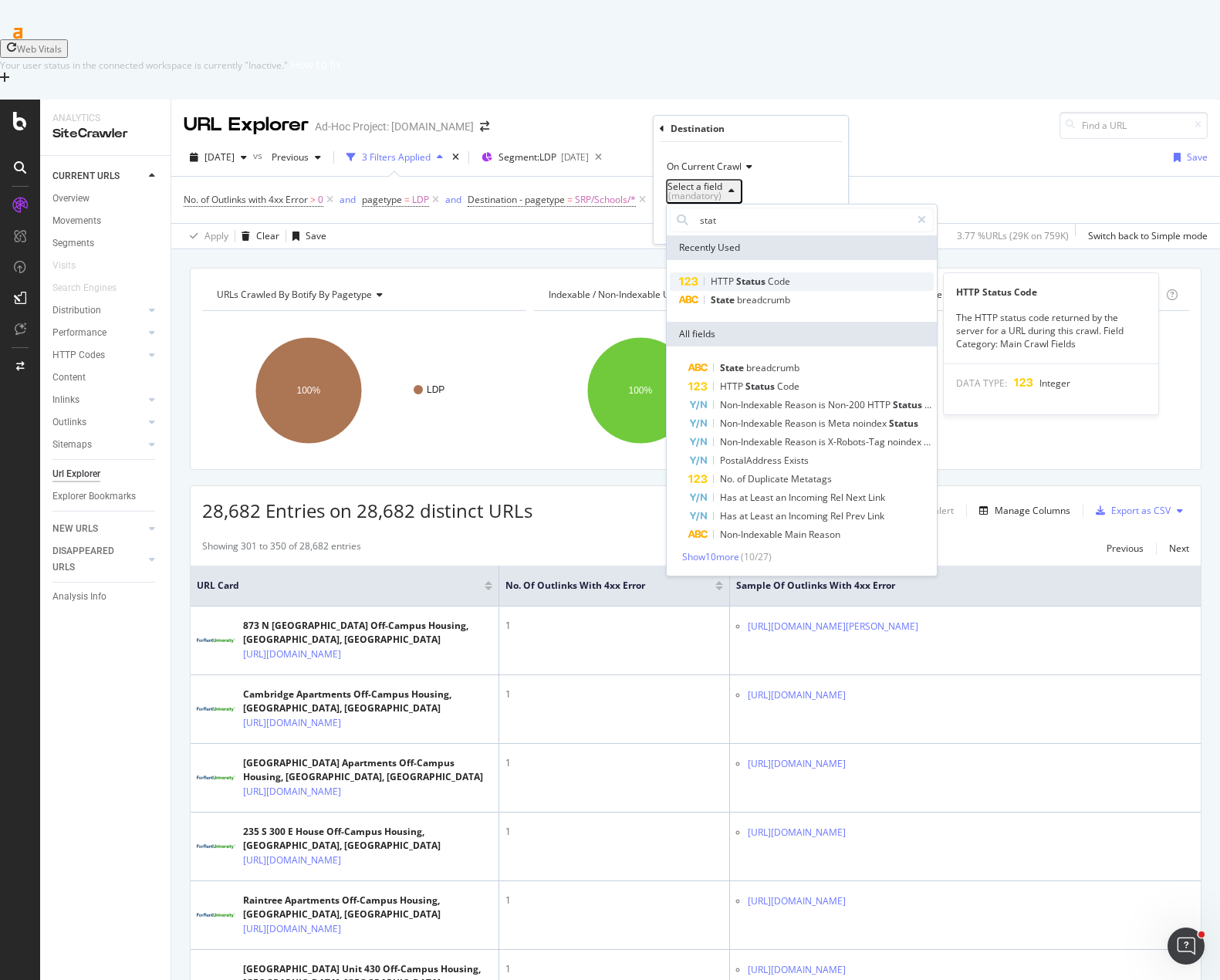
type input "stat"
click at [745, 281] on span "Status" at bounding box center [752, 281] width 31 height 13
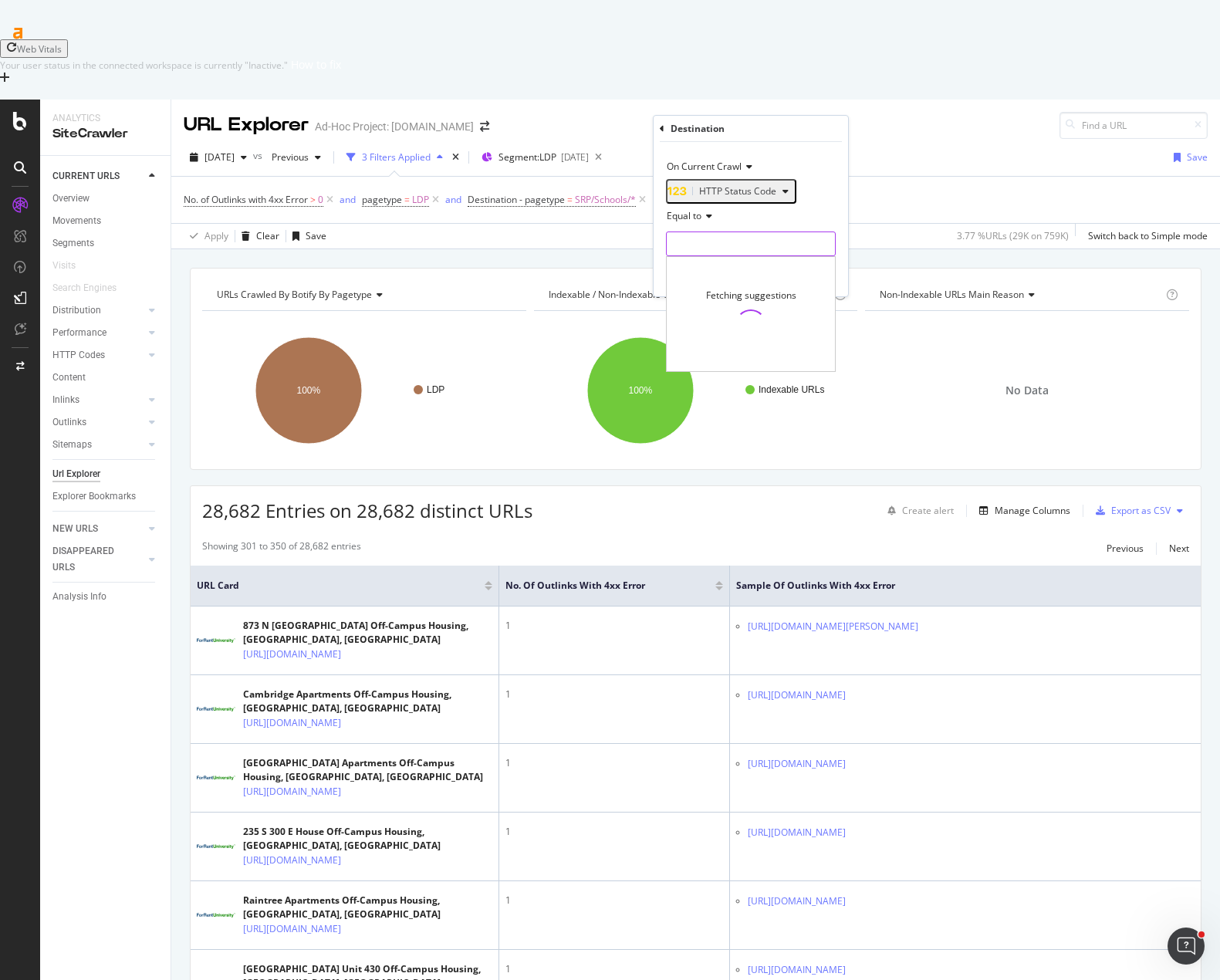
click at [716, 249] on input "number" at bounding box center [750, 243] width 170 height 25
click at [692, 286] on span "404" at bounding box center [728, 280] width 114 height 13
type input "404"
click at [823, 284] on div "Apply" at bounding box center [823, 276] width 24 height 13
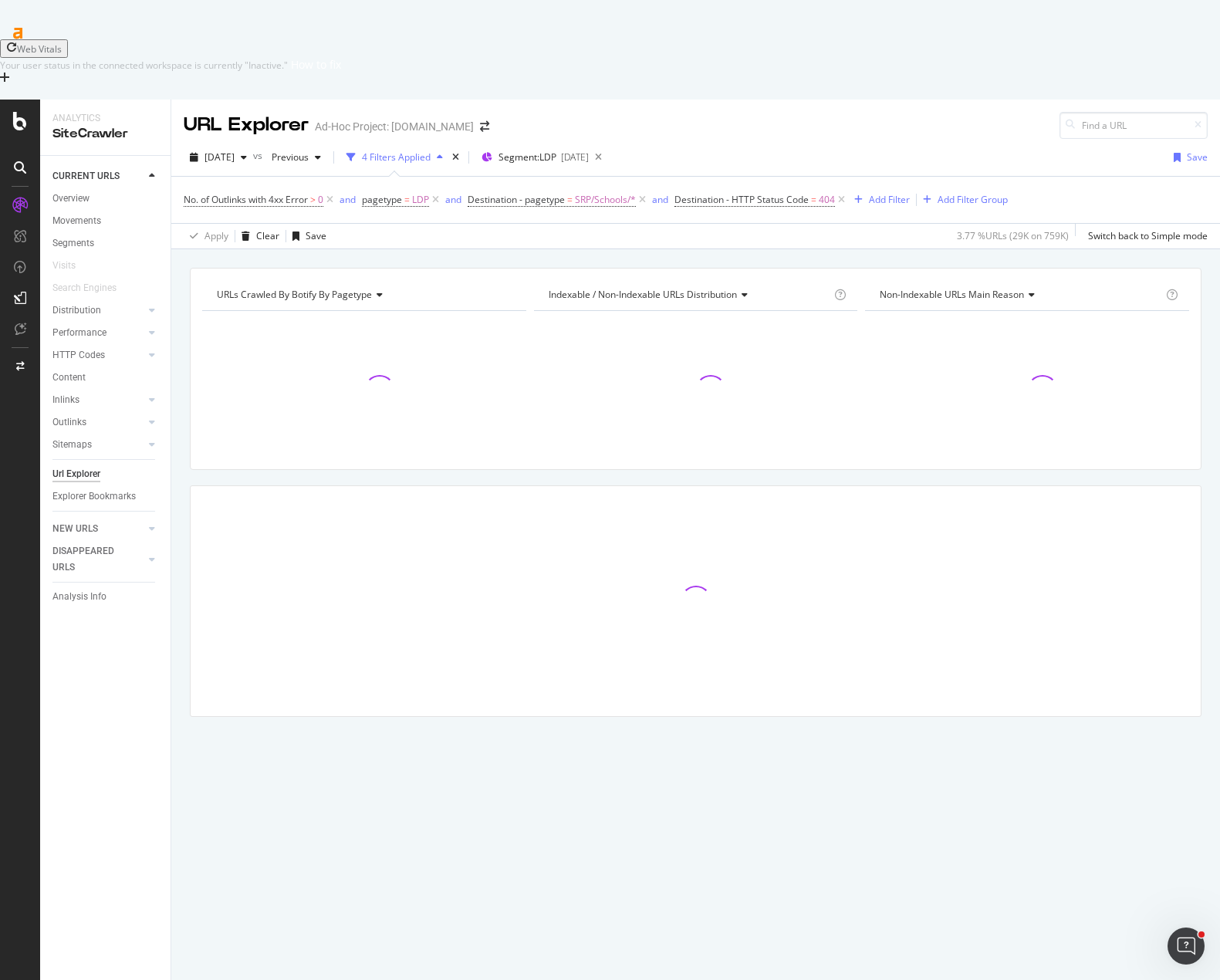
click at [738, 401] on div "URLs Crawled By Botify By pagetype Chart (by Value) Table Expand Export as CSV …" at bounding box center [696, 519] width 1048 height 503
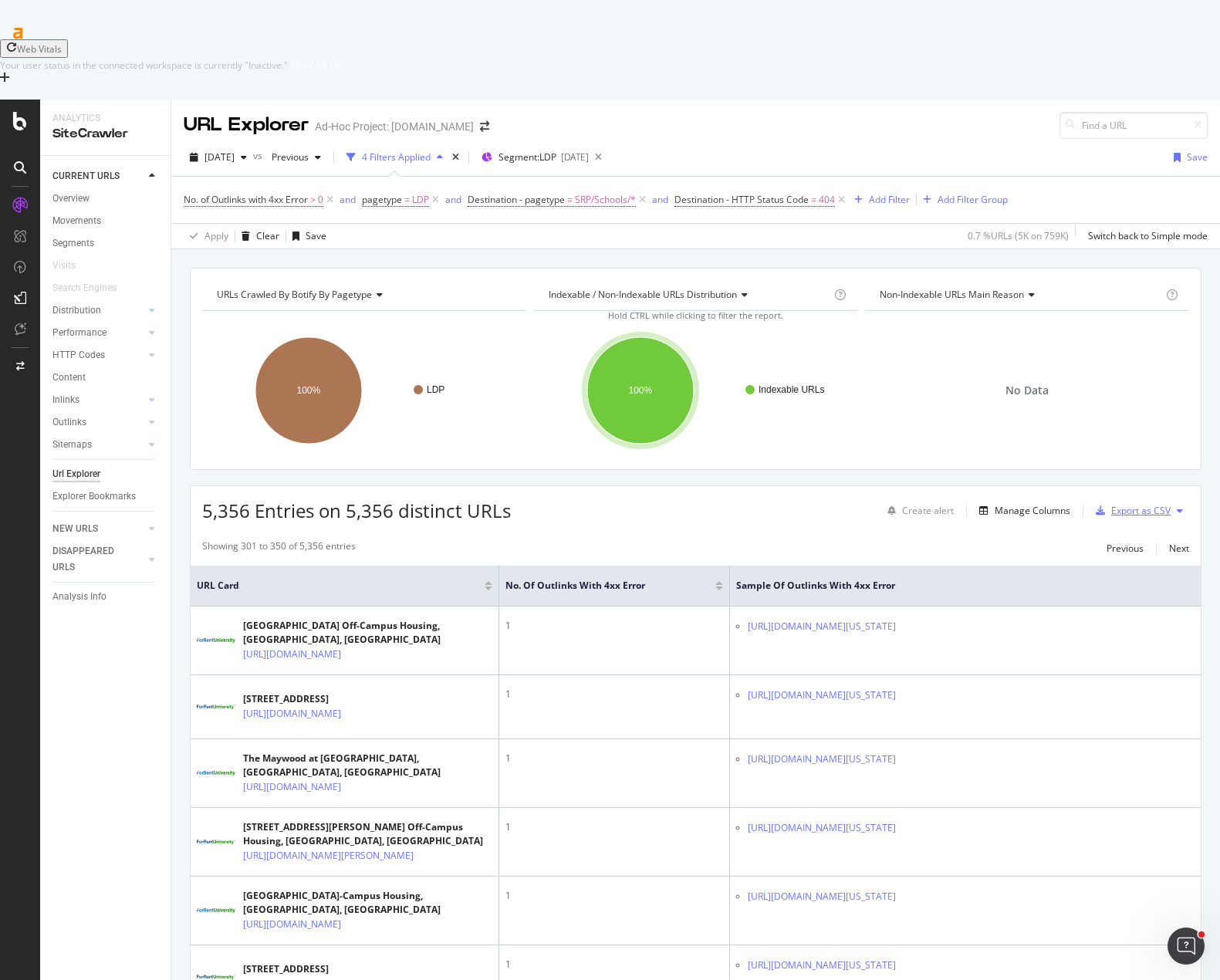
click at [1150, 504] on div "Export as CSV" at bounding box center [1141, 510] width 60 height 13
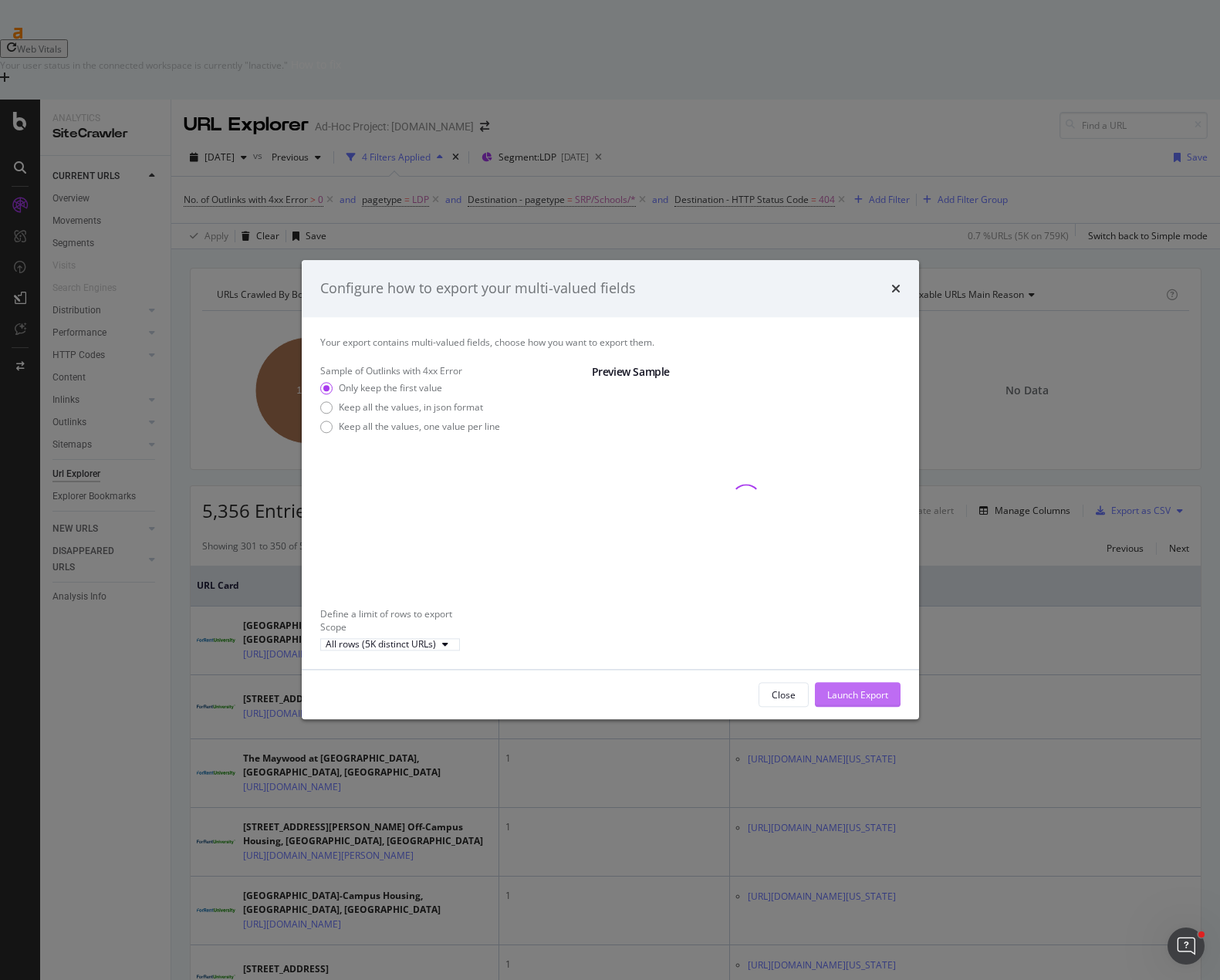
click at [845, 701] on div "Launch Export" at bounding box center [857, 695] width 61 height 13
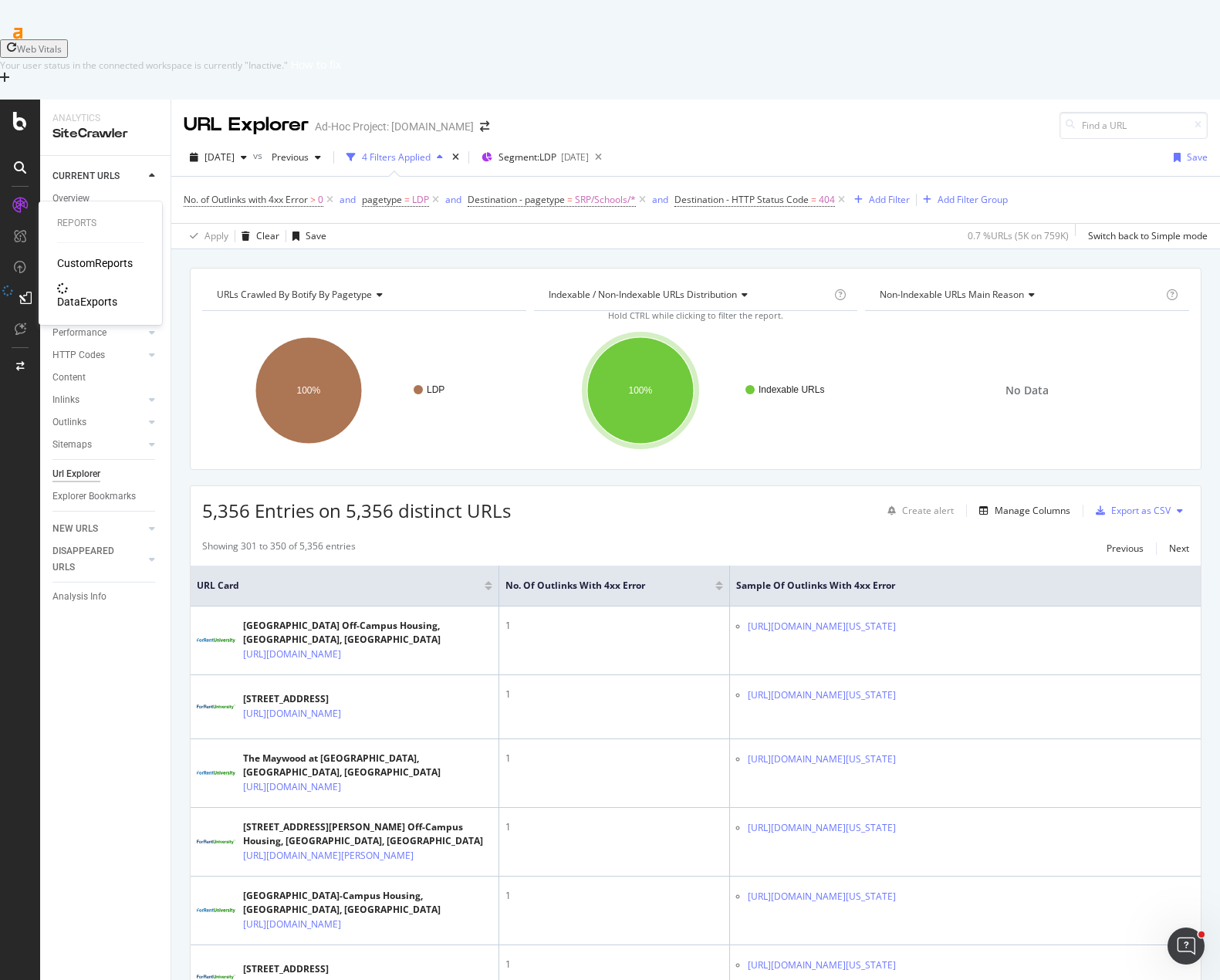
click at [98, 294] on div "DataExports" at bounding box center [87, 301] width 61 height 16
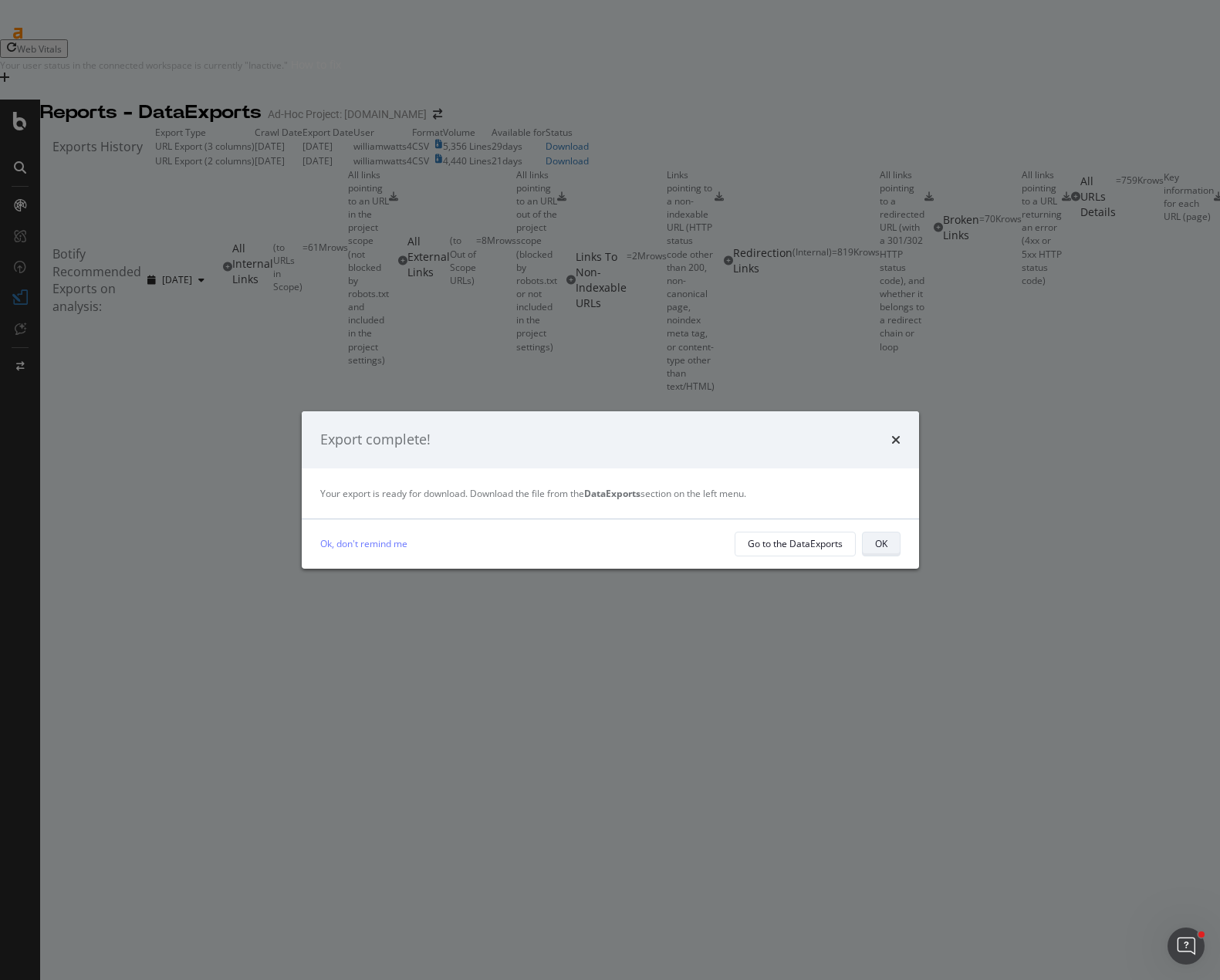
click at [875, 544] on div "OK" at bounding box center [880, 543] width 12 height 13
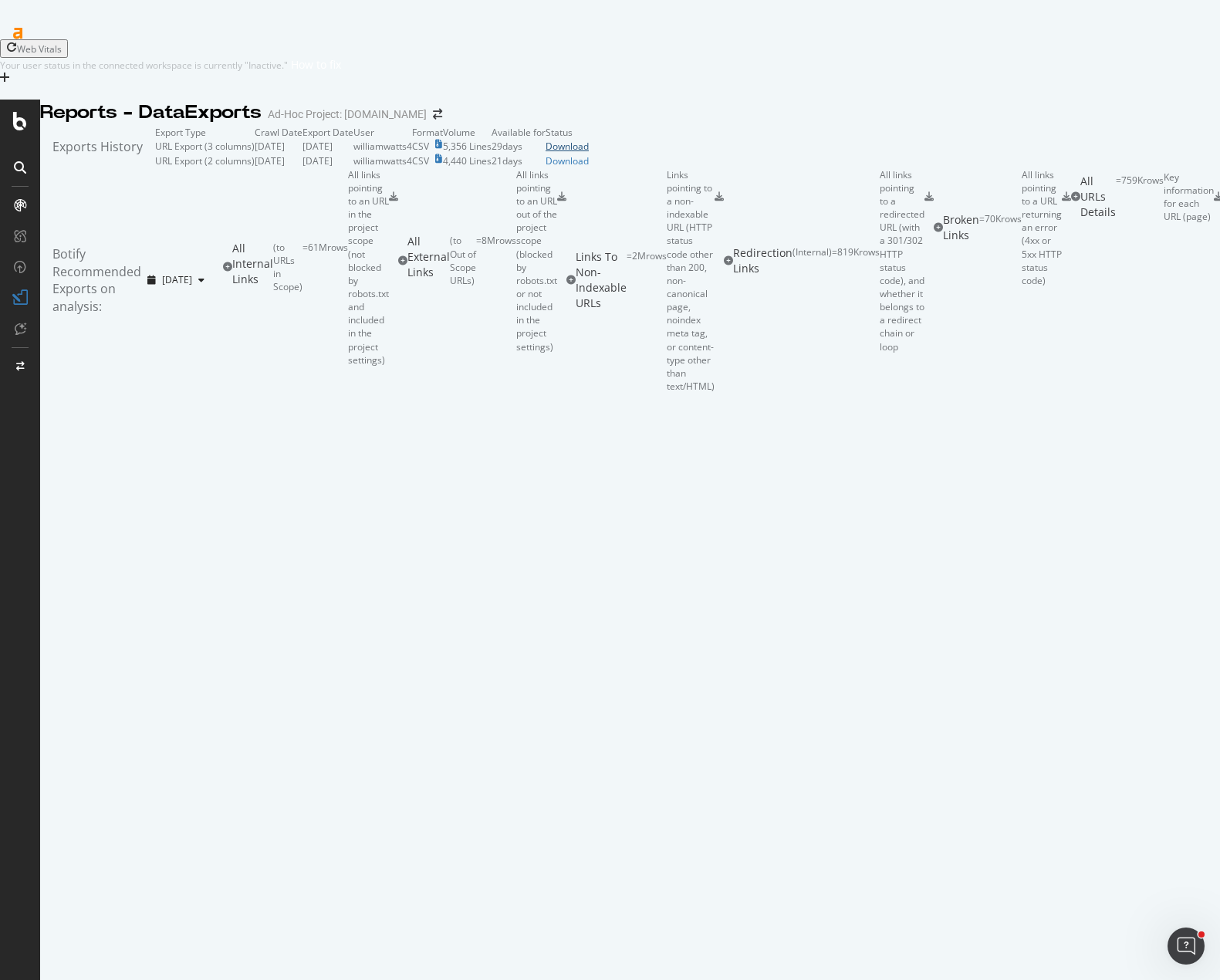
click at [588, 152] on div "Download" at bounding box center [566, 146] width 43 height 13
click at [269, 99] on div "Reports - DataExports Ad-Hoc Project: [DOMAIN_NAME]" at bounding box center [630, 112] width 1180 height 27
click at [795, 99] on div "Reports - DataExports Ad-Hoc Project: [DOMAIN_NAME]" at bounding box center [630, 112] width 1180 height 27
click at [828, 99] on div "Reports - DataExports Ad-Hoc Project: [DOMAIN_NAME]" at bounding box center [630, 112] width 1180 height 27
drag, startPoint x: 782, startPoint y: 143, endPoint x: 885, endPoint y: 13, distance: 165.9
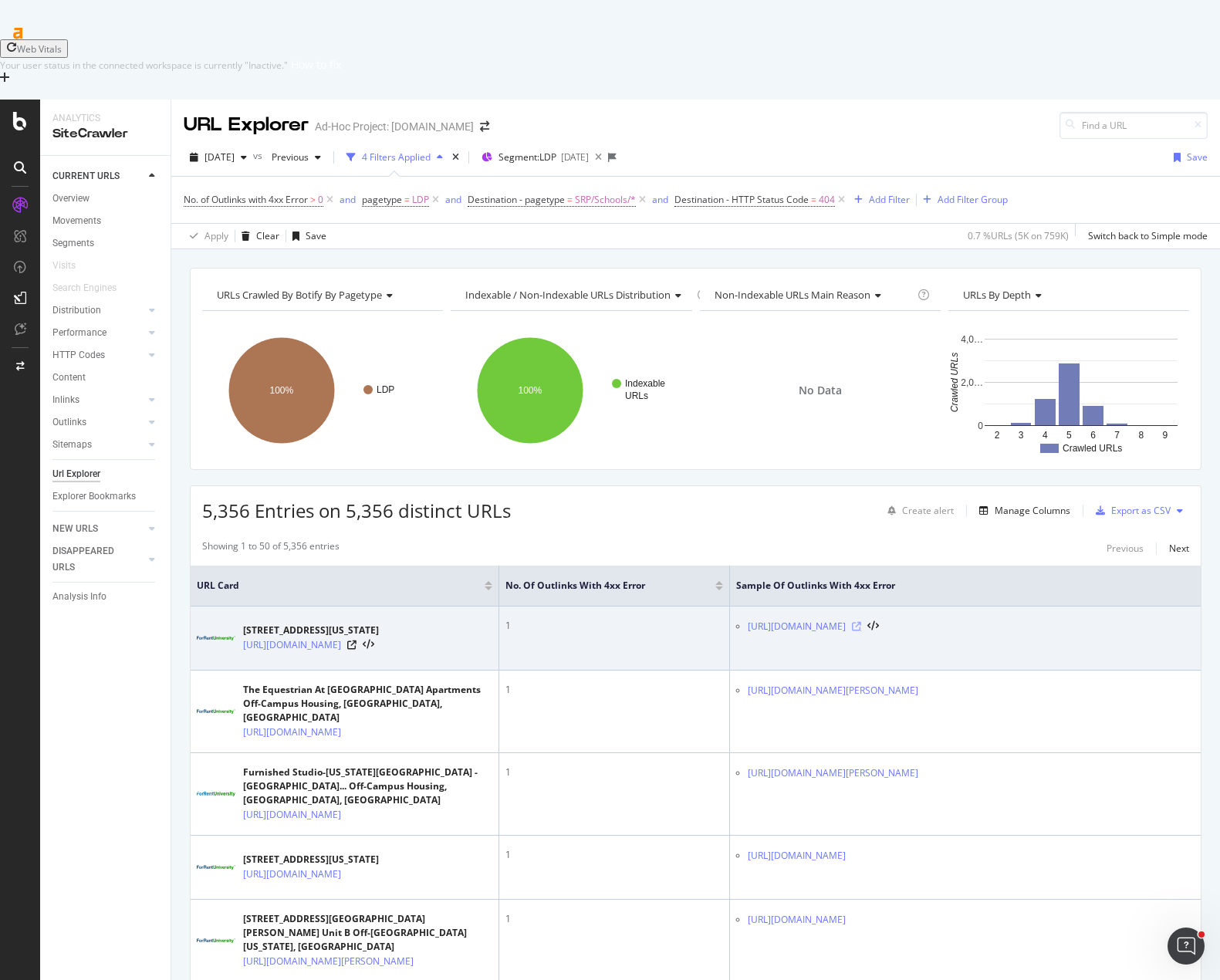
click at [861, 622] on icon at bounding box center [856, 627] width 9 height 9
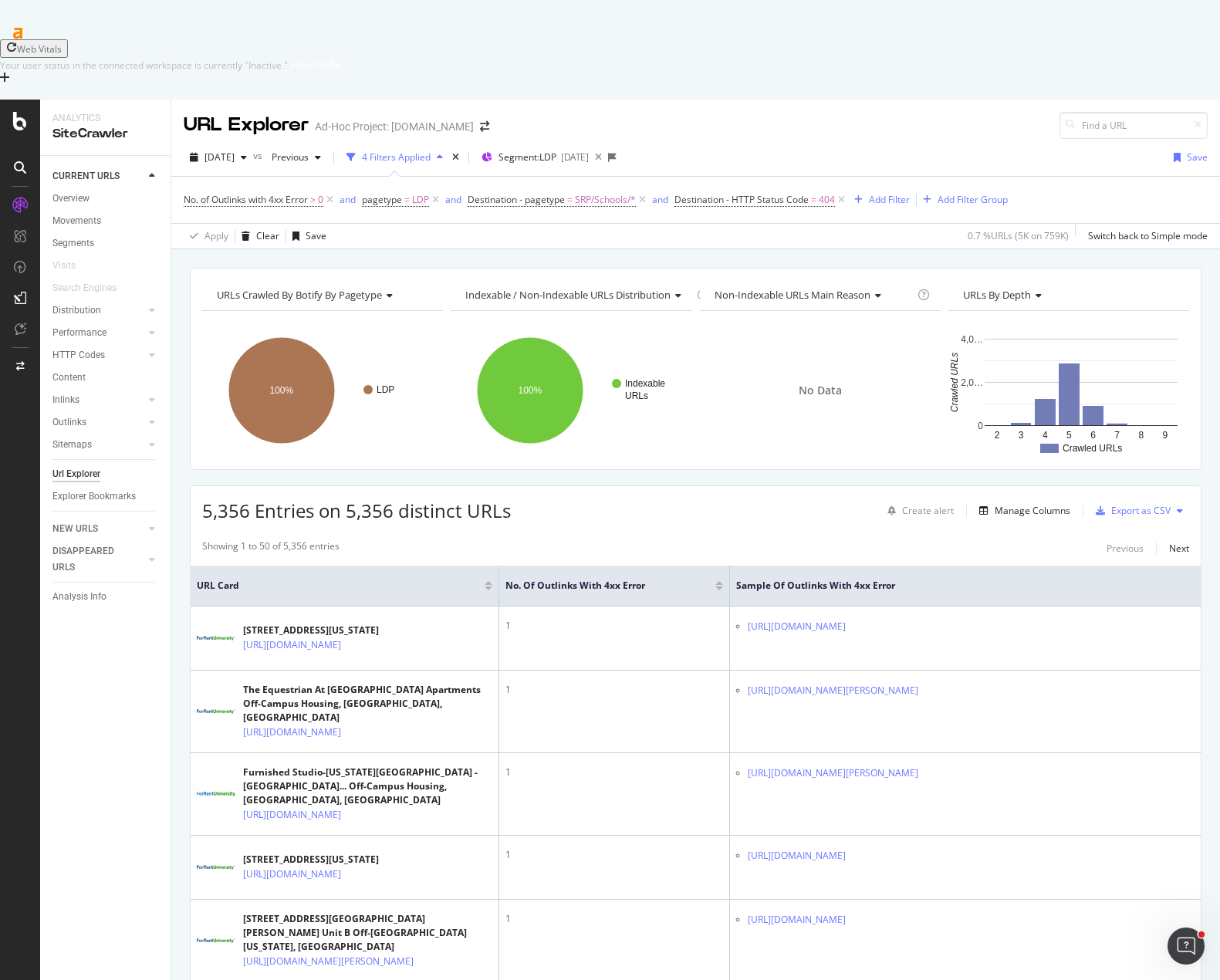
click at [595, 486] on div "5,356 Entries on 5,356 distinct URLs Create alert Manage Columns Export as CSV" at bounding box center [696, 505] width 1010 height 38
click at [77, 191] on div "Overview" at bounding box center [71, 199] width 37 height 17
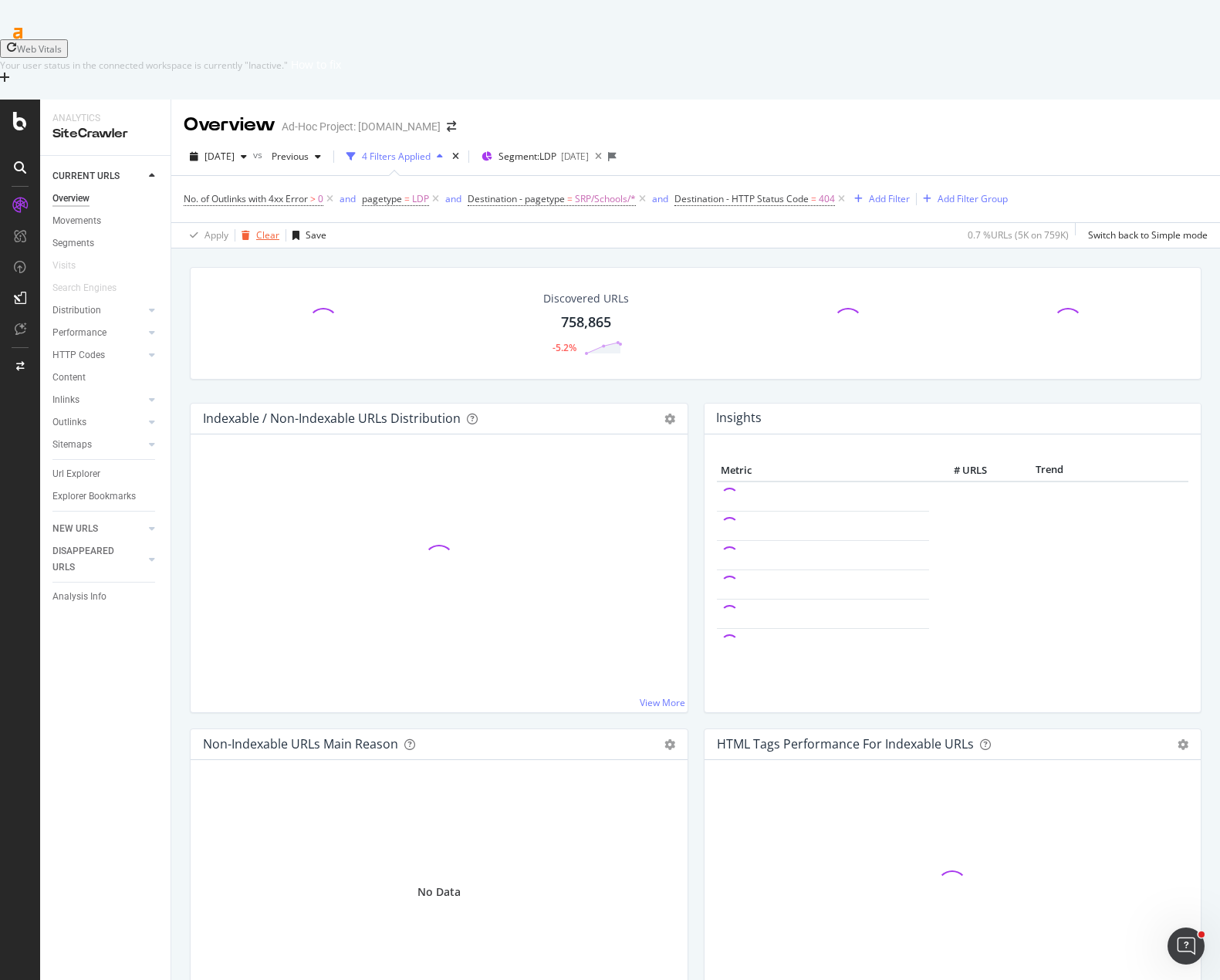
click at [258, 228] on div "Clear" at bounding box center [267, 235] width 23 height 13
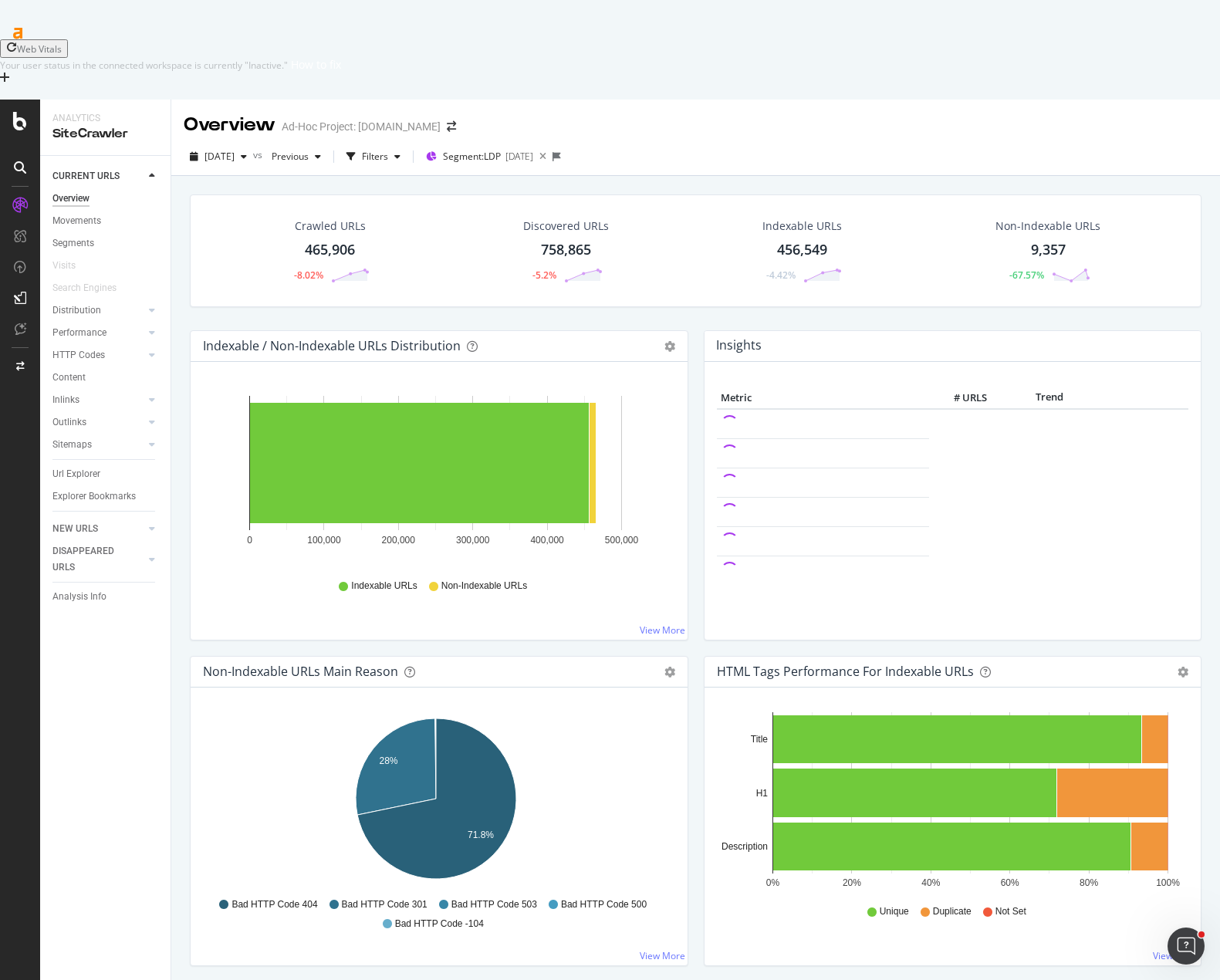
click at [688, 239] on div "Crawled URLs 465,906 -8.02% Discovered URLs 758,865 -5.2% Indexable URLs 456,54…" at bounding box center [695, 262] width 1027 height 136
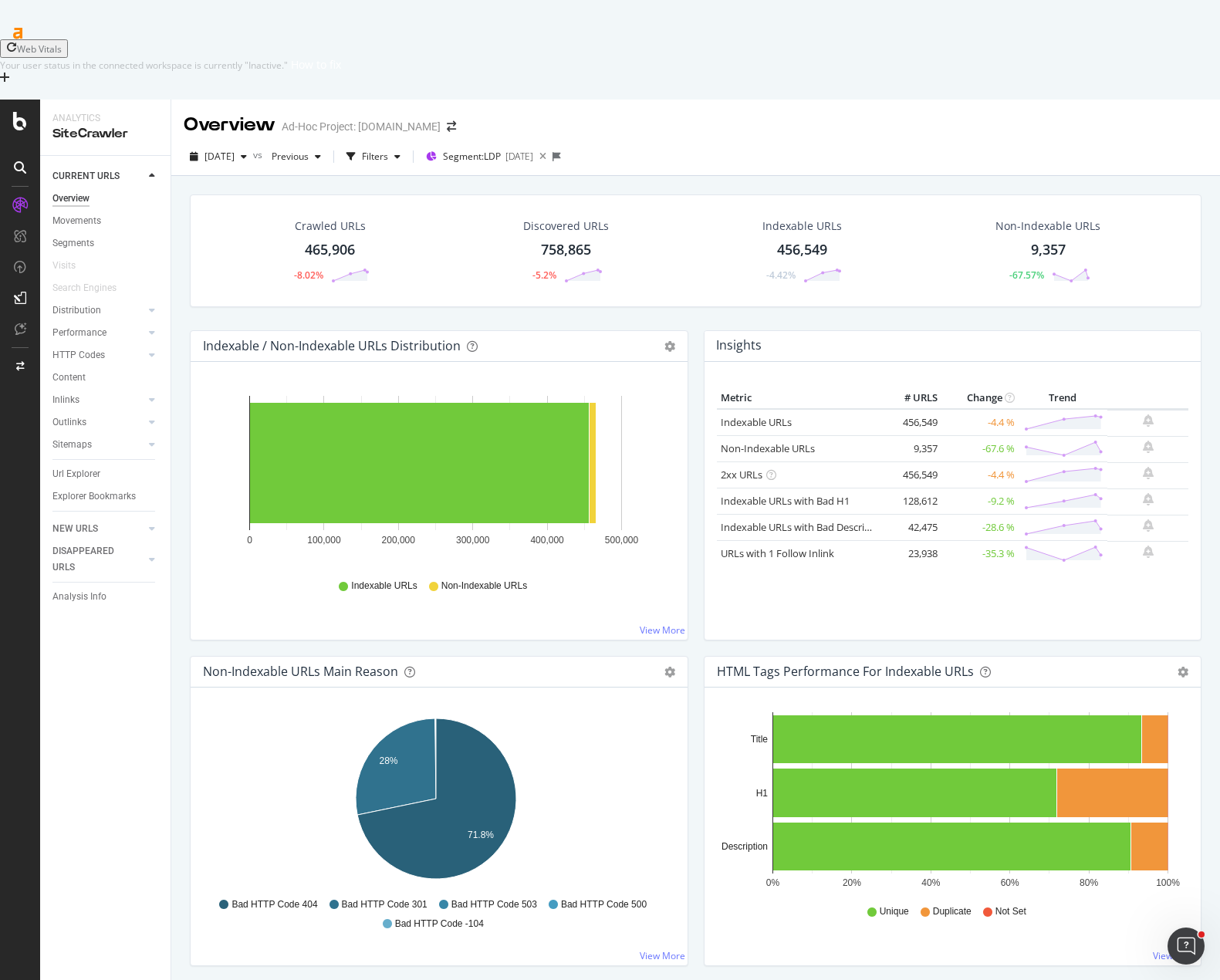
click at [696, 330] on div "Insights Metric # URLS Change Trend Indexable URLs 456,549 -4.4 % Non-Indexable…" at bounding box center [953, 493] width 514 height 326
click at [561, 152] on icon at bounding box center [556, 157] width 8 height 9
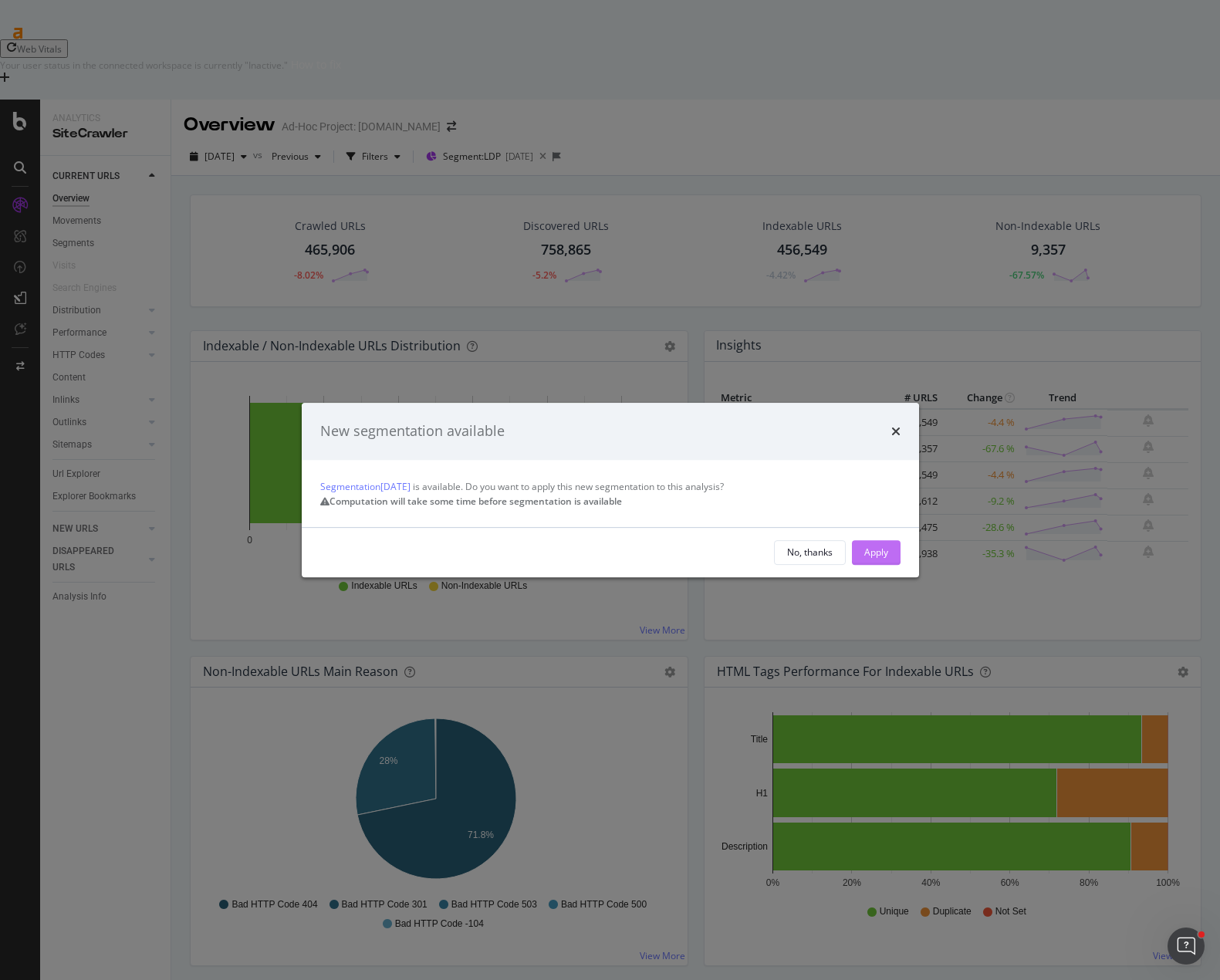
click at [879, 559] on div "Apply" at bounding box center [877, 551] width 24 height 13
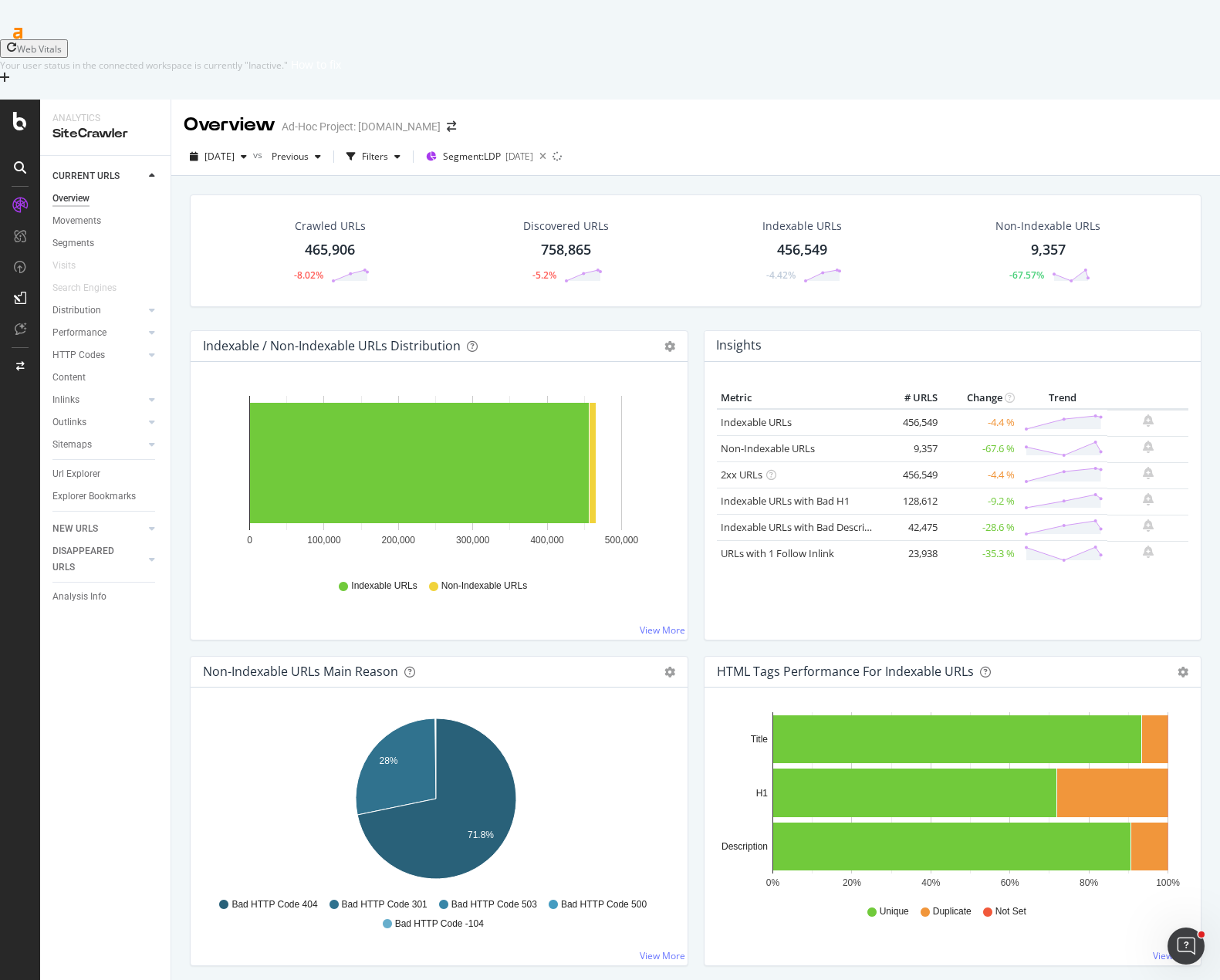
click at [689, 253] on div "Crawled URLs 465,906 -8.02% Discovered URLs 758,865 -5.2% Indexable URLs 456,54…" at bounding box center [695, 262] width 1027 height 136
click at [478, 250] on div "Crawled URLs 465,906 -8.02% Discovered URLs 758,865 -5.2% Indexable URLs 456,54…" at bounding box center [695, 262] width 1027 height 136
click at [186, 246] on div "Crawled URLs 465,906 -8.02% Discovered URLs 758,865 -5.2% Indexable URLs 456,54…" at bounding box center [695, 262] width 1027 height 136
click at [696, 335] on div "Insights Metric # URLS Change Trend Indexable URLs 456,549 -4.4 % Non-Indexable…" at bounding box center [953, 493] width 514 height 326
click at [190, 330] on div "Indexable / Non-Indexable URLs Distribution Bar Bar (by Percentage) Table Expor…" at bounding box center [439, 485] width 498 height 310
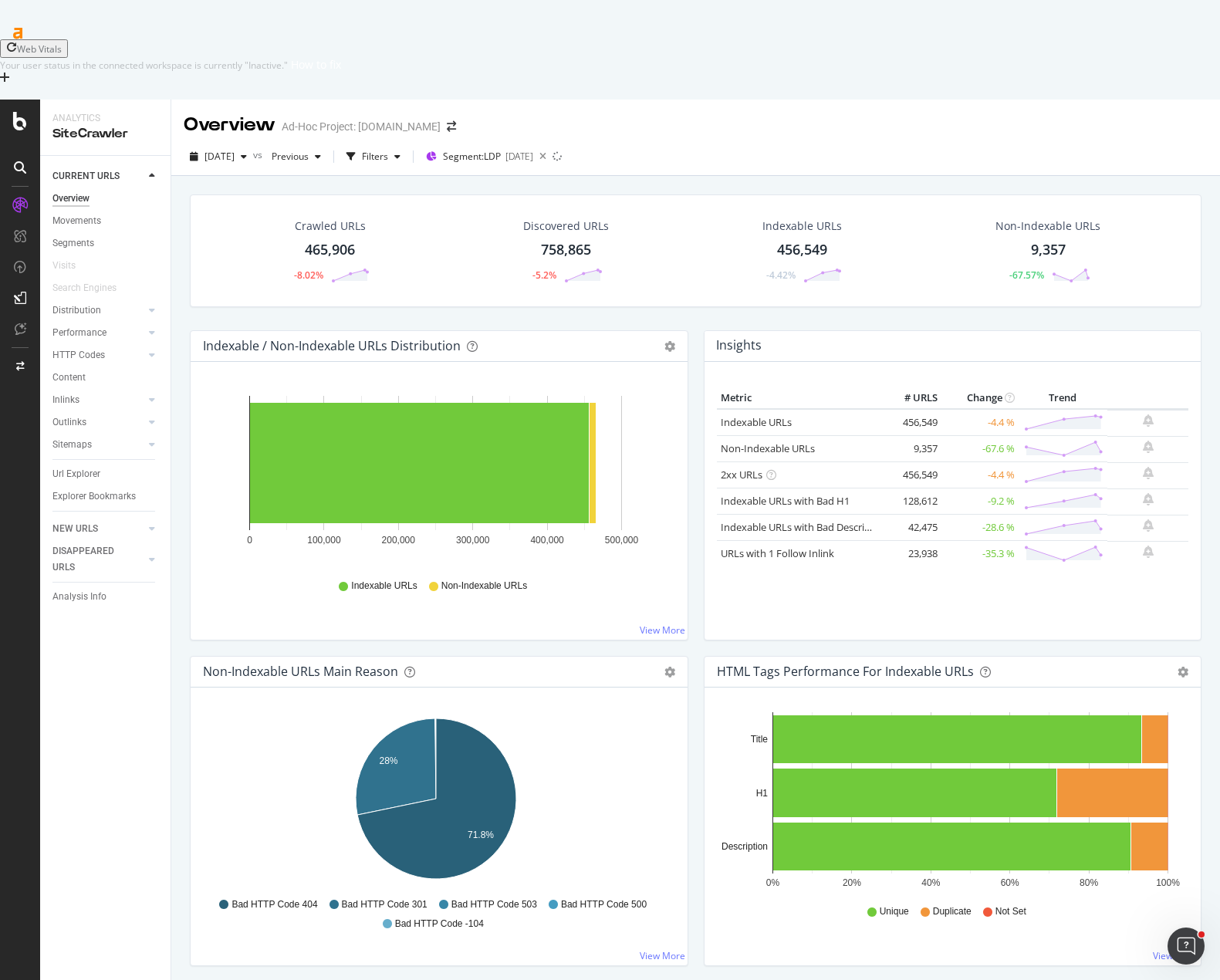
click at [177, 317] on div "Crawled URLs 465,906 -8.02% Discovered URLs 758,865 -5.2% Indexable URLs 456,54…" at bounding box center [696, 666] width 1048 height 980
click at [179, 317] on div "Crawled URLs 465,906 -8.02% Discovered URLs 758,865 -5.2% Indexable URLs 456,54…" at bounding box center [696, 666] width 1048 height 980
click at [690, 253] on div "Crawled URLs 465,906 -8.02% Discovered URLs 758,865 -5.2% Indexable URLs 456,54…" at bounding box center [695, 262] width 1027 height 136
drag, startPoint x: 76, startPoint y: 404, endPoint x: 264, endPoint y: 358, distance: 193.5
click at [77, 466] on div "Url Explorer" at bounding box center [76, 474] width 48 height 17
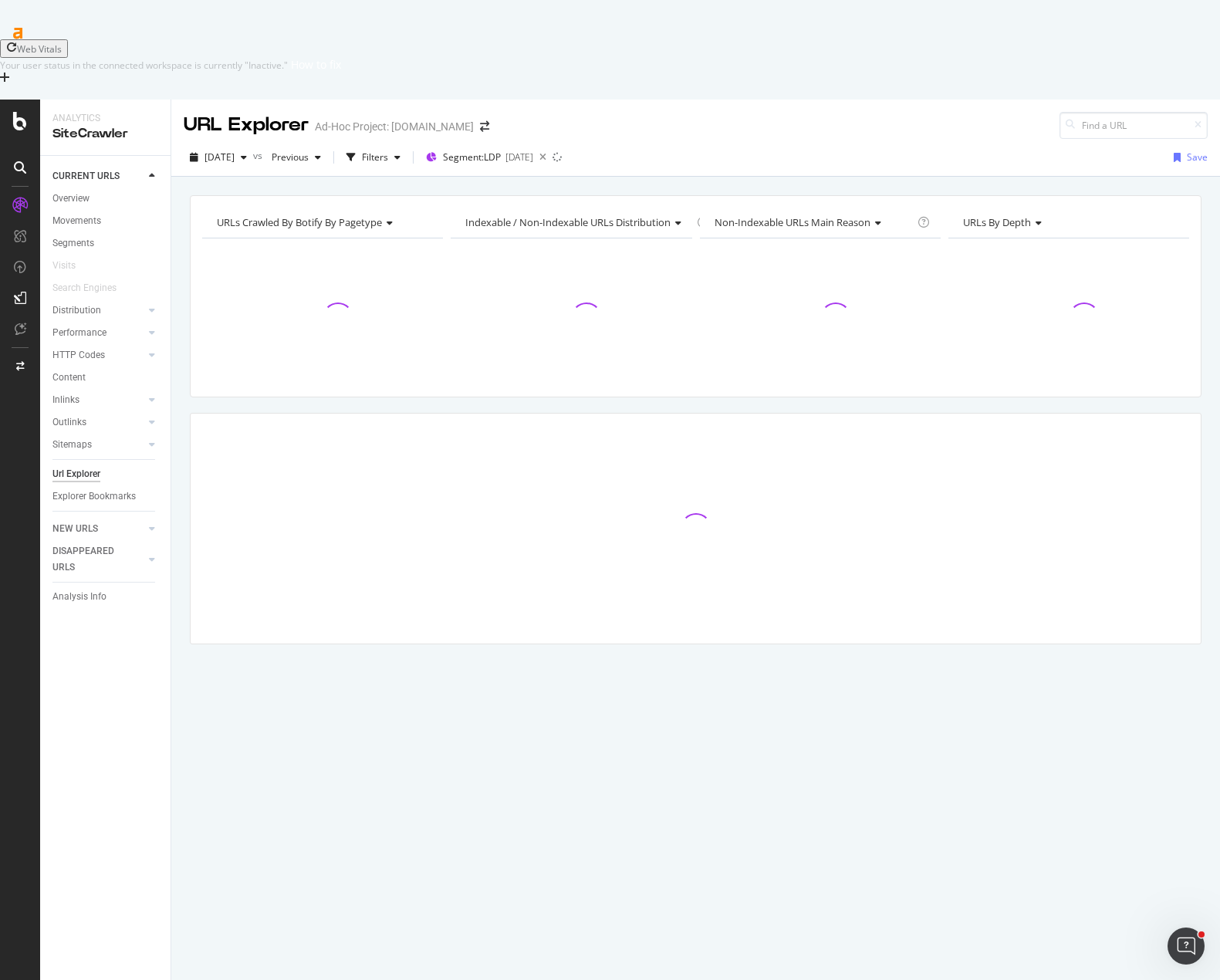
click at [775, 177] on div "URLs Crawled By Botify By pagetype Chart (by Value) Table Expand Export as CSV …" at bounding box center [696, 195] width 1048 height 37
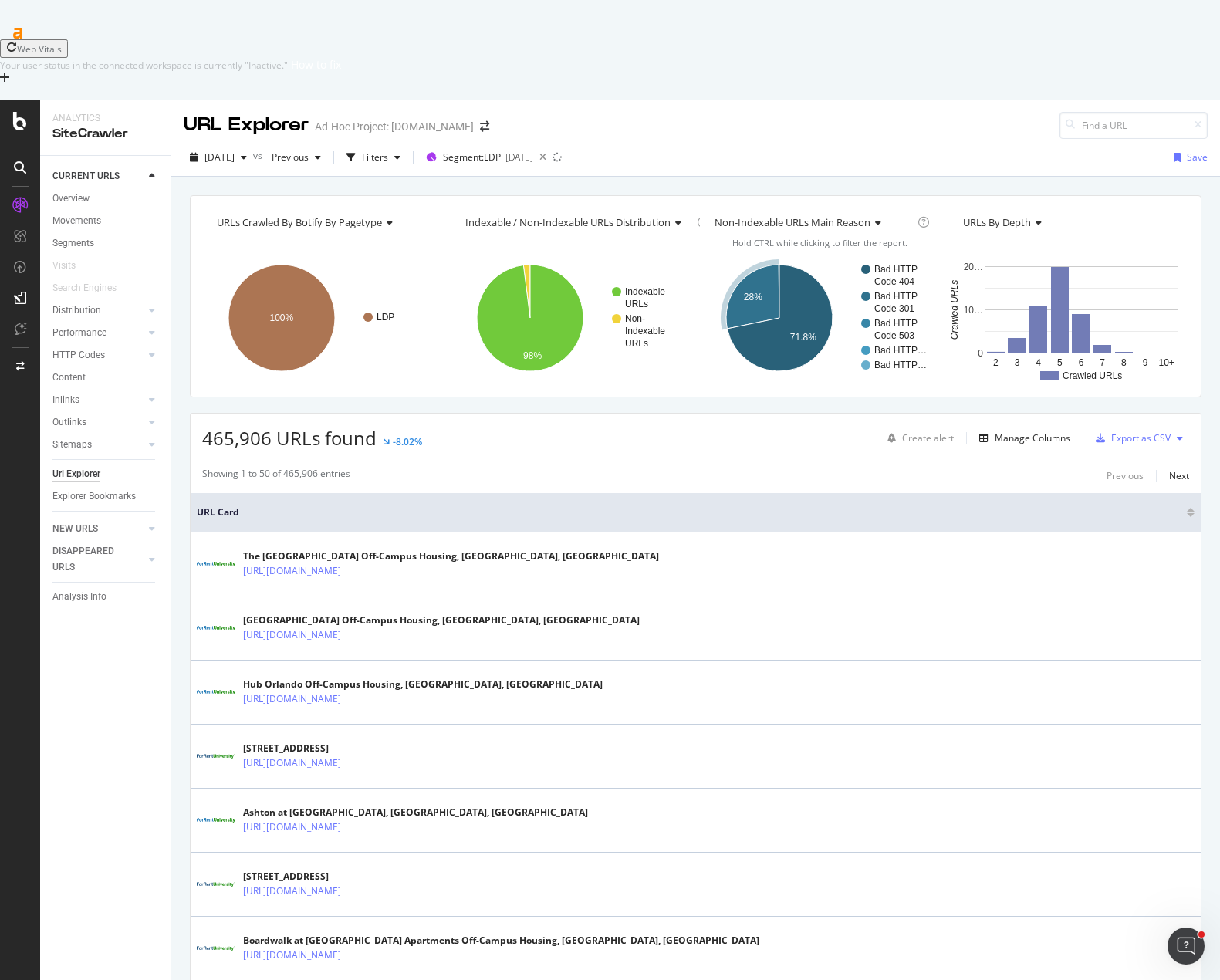
click at [749, 414] on div "465,906 URLs found -8.02% Create alert Manage Columns Export as CSV" at bounding box center [696, 432] width 1010 height 38
click at [702, 414] on div "465,906 URLs found -8.02% Create alert Manage Columns Export as CSV" at bounding box center [696, 432] width 1010 height 38
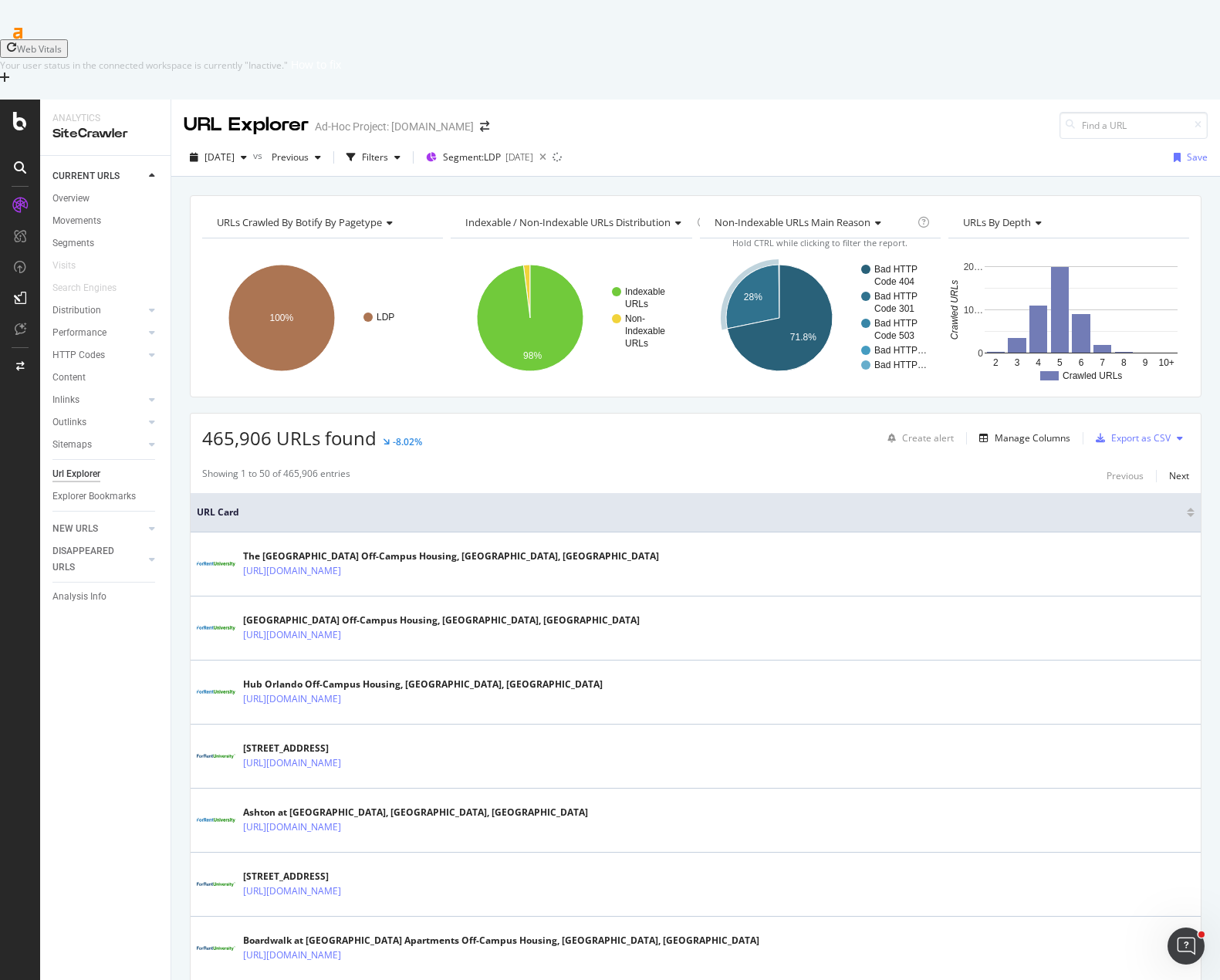
click at [590, 414] on div "465,906 URLs found -8.02% Create alert Manage Columns Export as CSV" at bounding box center [696, 432] width 1010 height 38
click at [634, 414] on div "465,906 URLs found -8.02% Create alert Manage Columns Export as CSV" at bounding box center [696, 432] width 1010 height 38
click at [123, 590] on div "CURRENT URLS Overview Movements Segments Visits Search Engines Distribution Top…" at bounding box center [106, 618] width 130 height 923
click at [489, 121] on icon "arrow-right-arrow-left" at bounding box center [485, 127] width 9 height 11
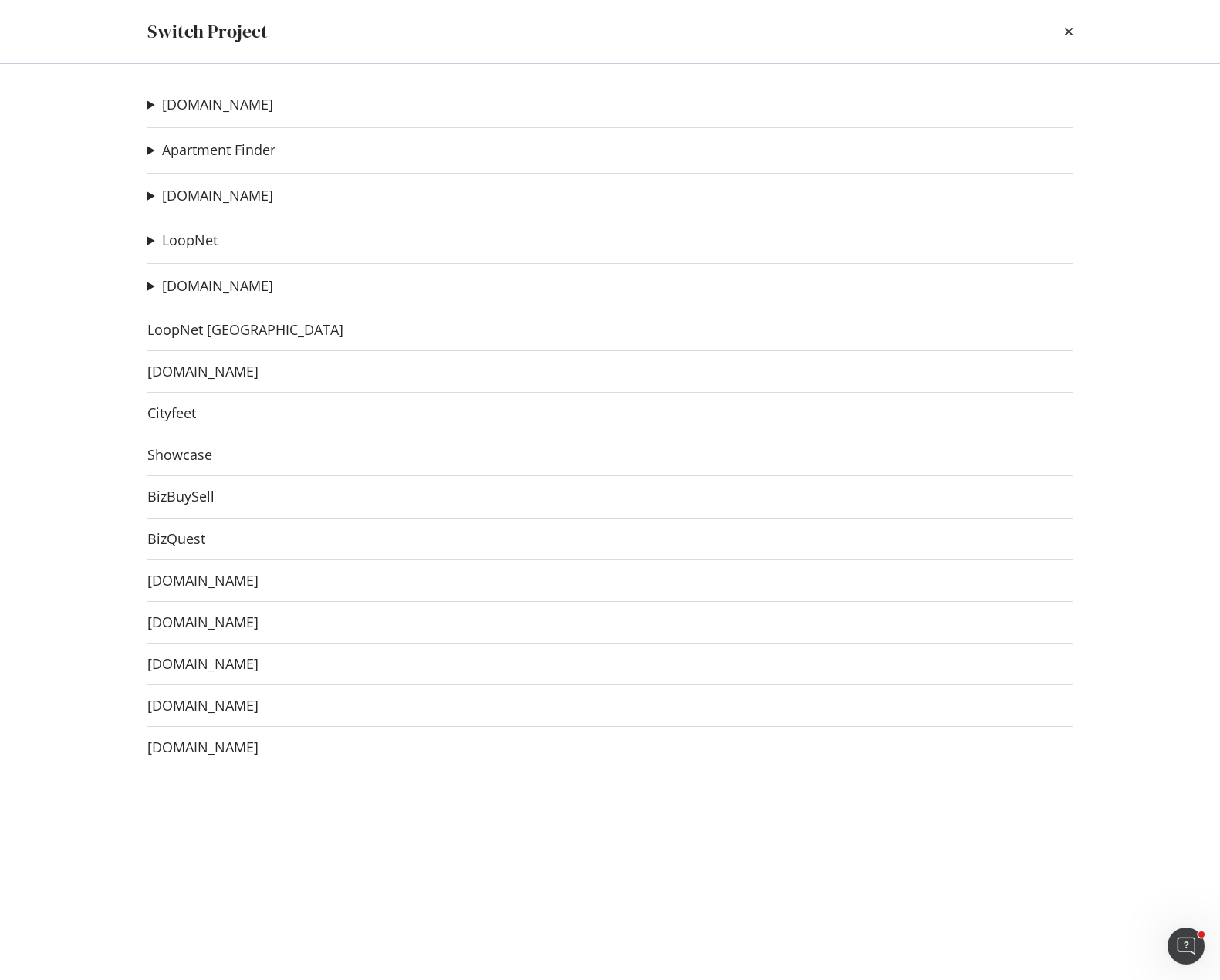
click at [151, 196] on summary "[DOMAIN_NAME]" at bounding box center [210, 196] width 126 height 20
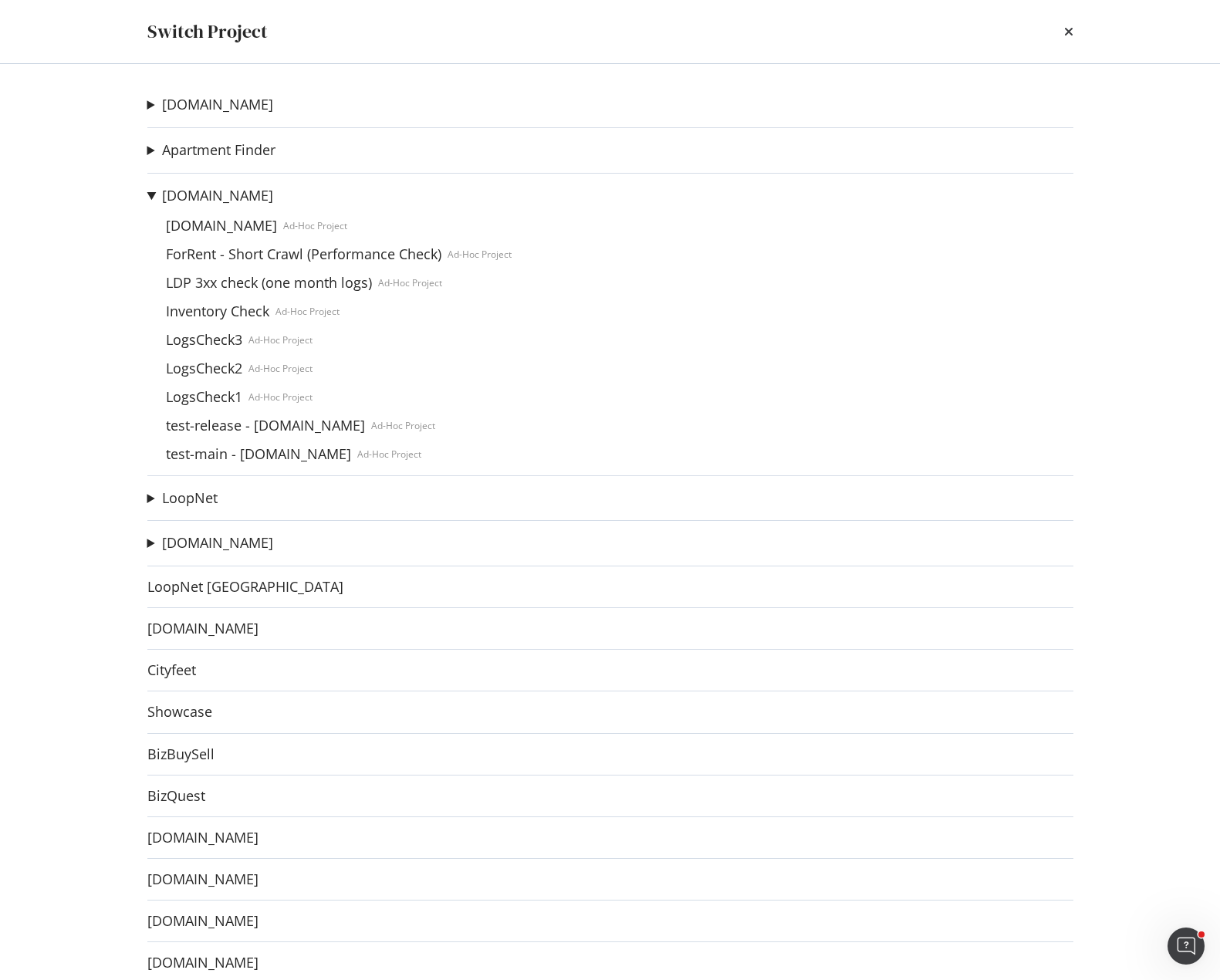
click at [149, 540] on summary "[DOMAIN_NAME]" at bounding box center [210, 543] width 126 height 20
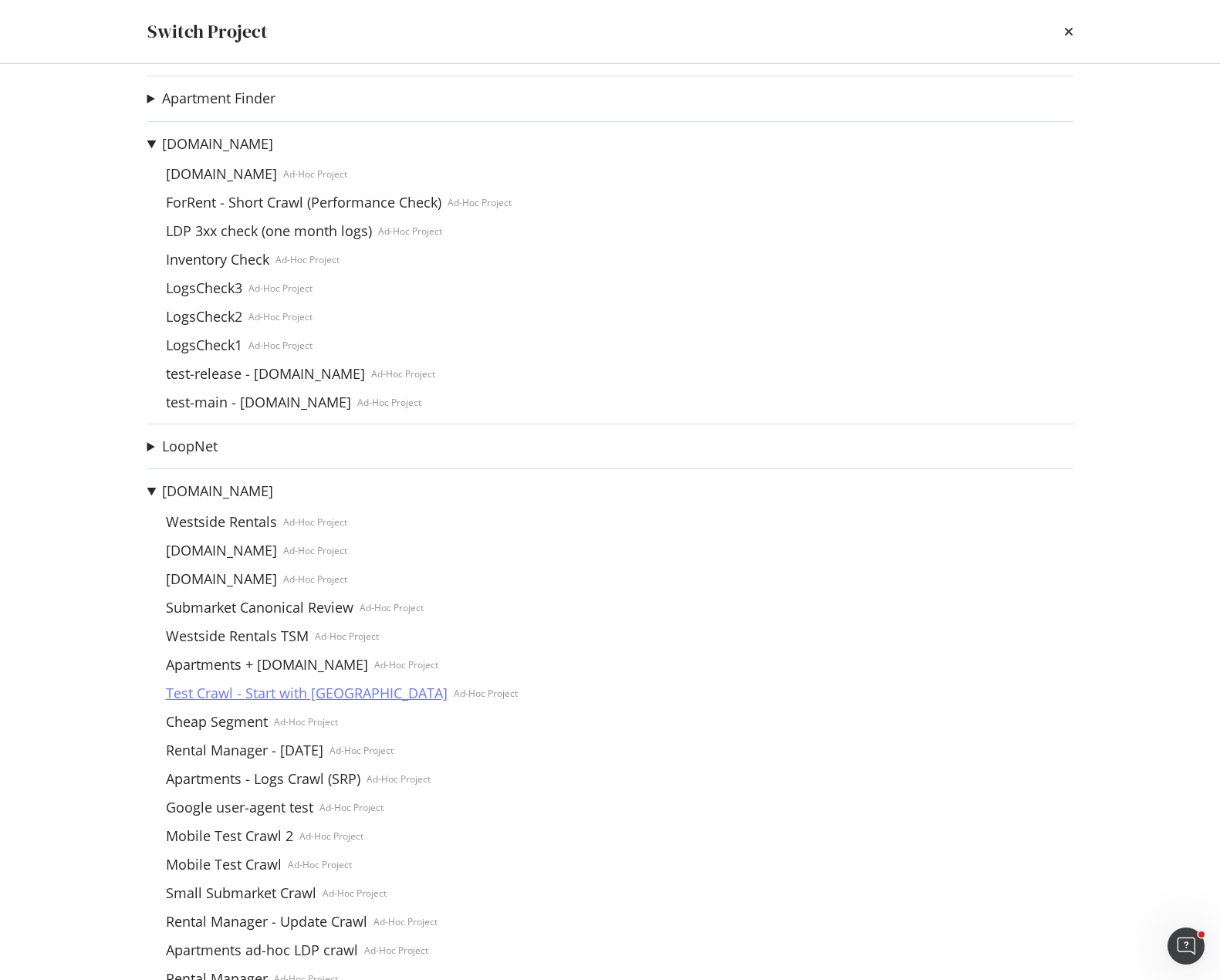
scroll to position [77, 0]
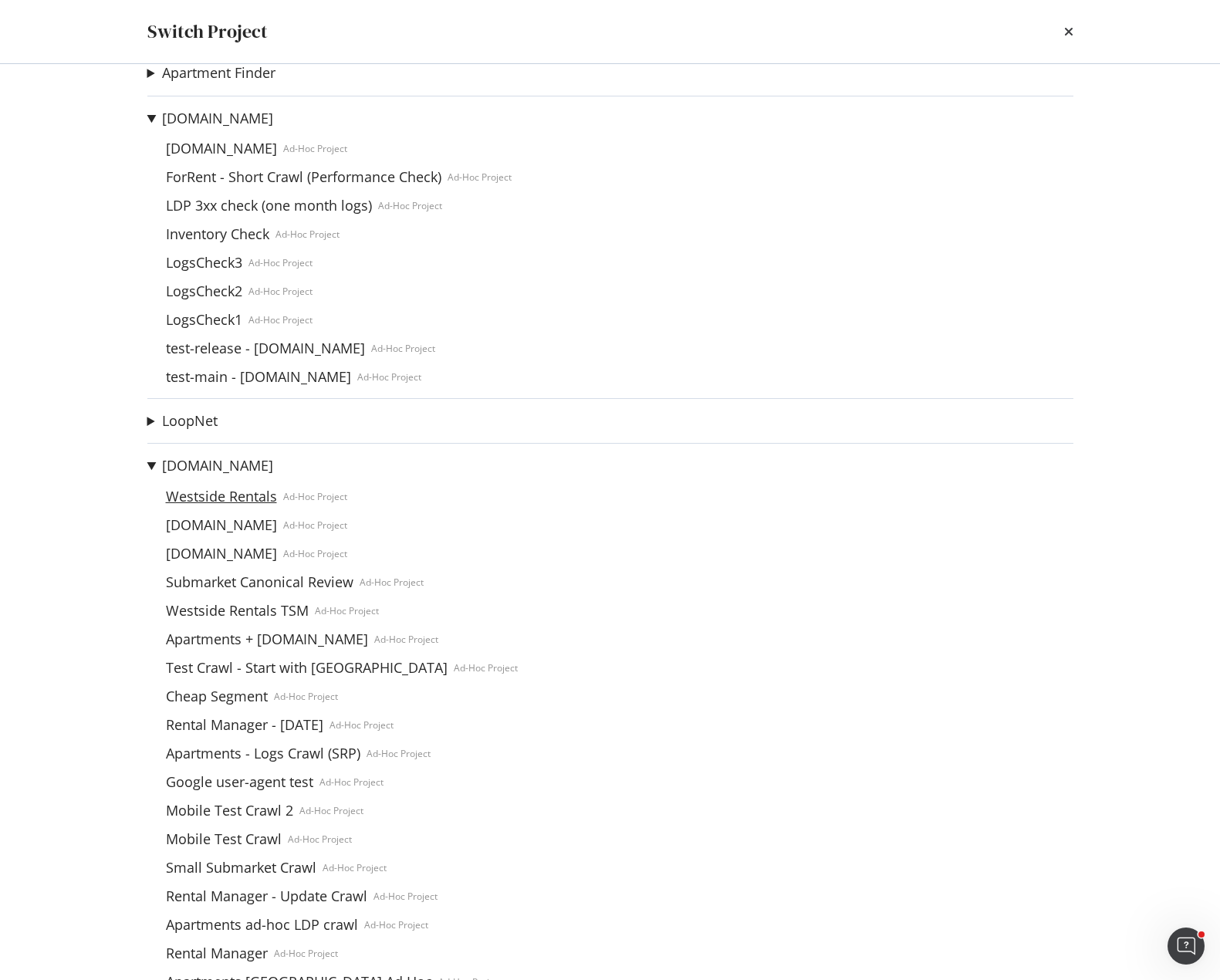
click at [211, 492] on link "Westside Rentals" at bounding box center [221, 496] width 124 height 17
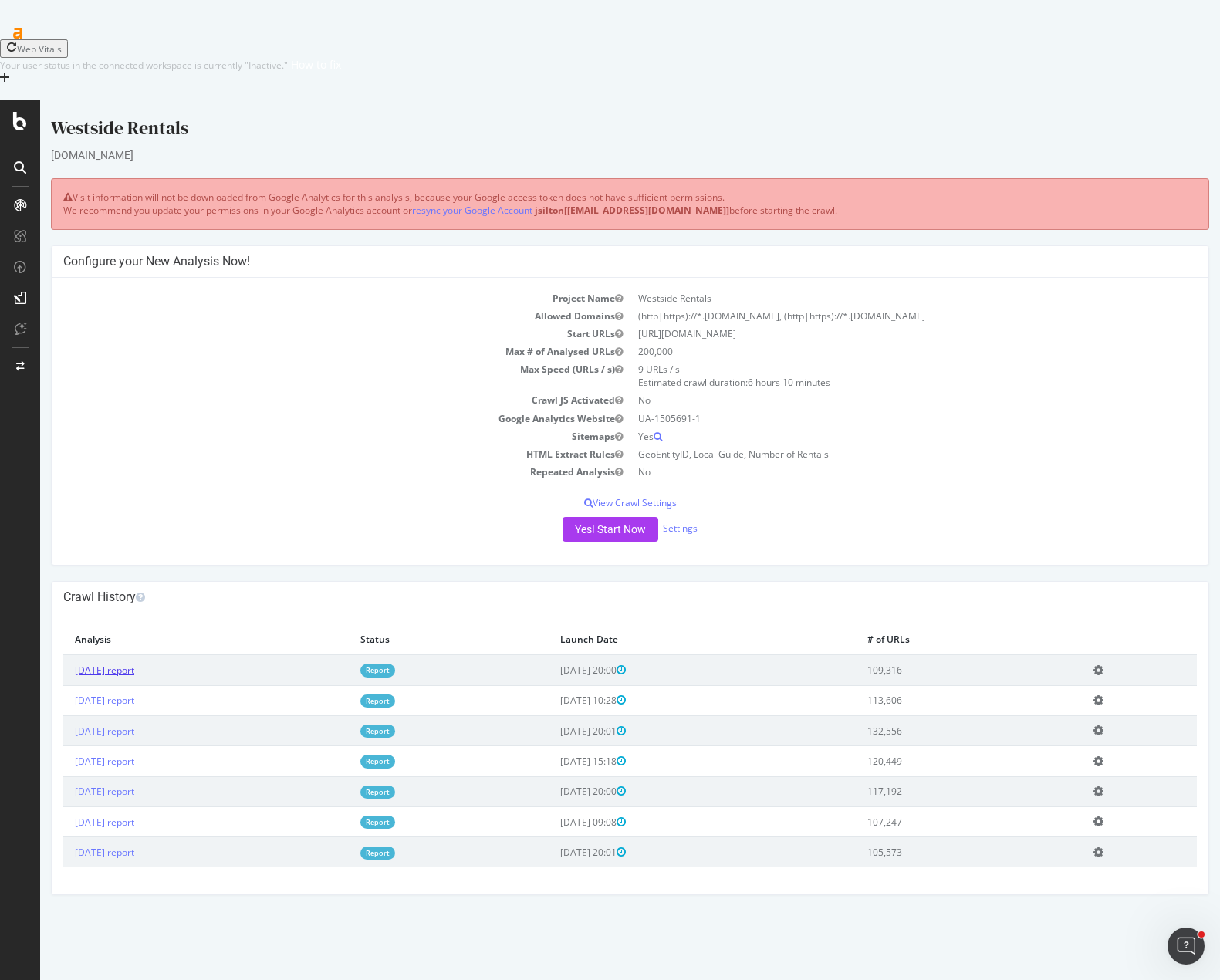
click at [120, 668] on link "[DATE] report" at bounding box center [105, 669] width 60 height 13
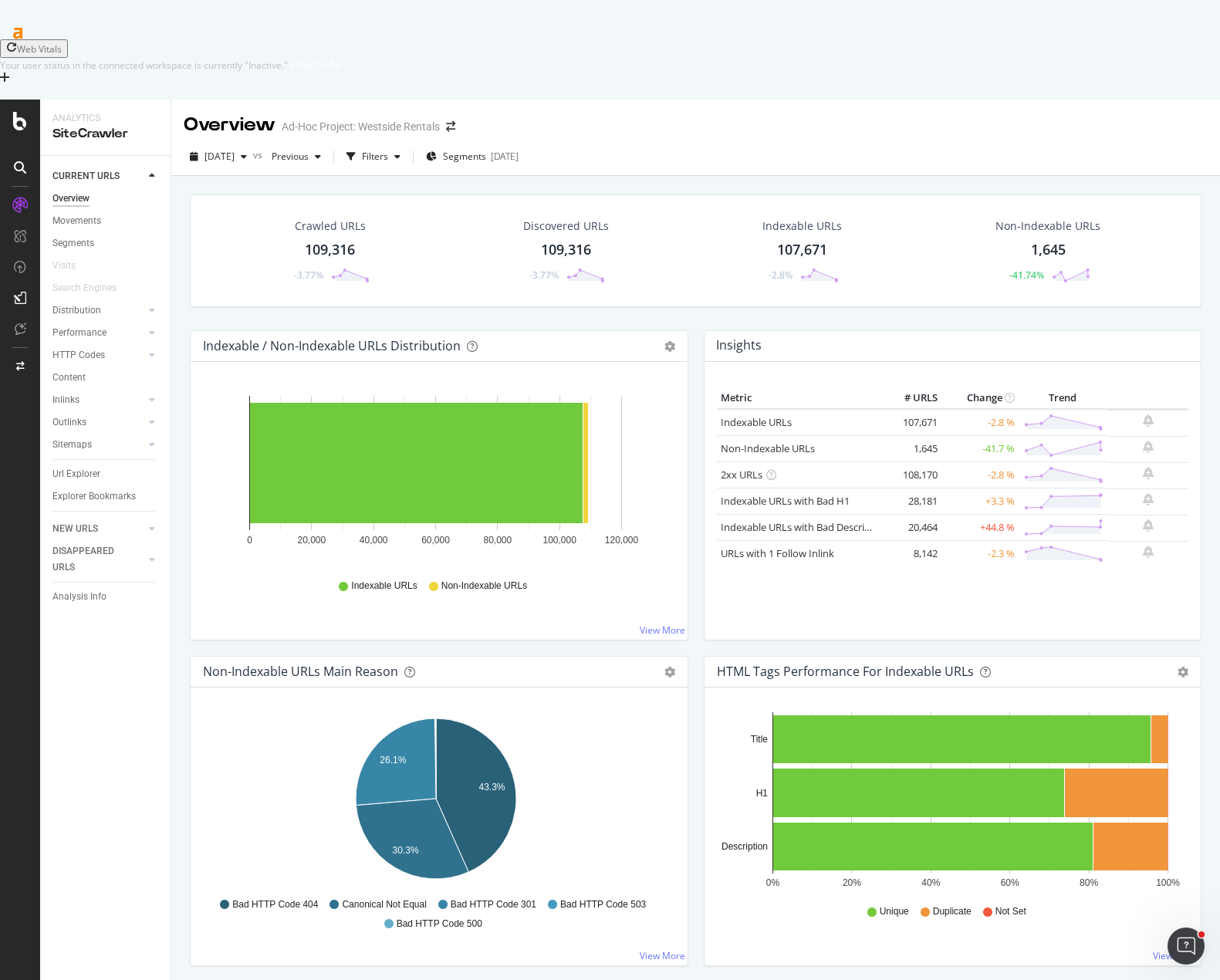
click at [800, 331] on div "Insights" at bounding box center [953, 347] width 497 height 31
click at [665, 144] on div "[DATE] vs Previous Filters Segments [DATE]" at bounding box center [696, 160] width 1048 height 31
click at [88, 520] on div "NEW URLS" at bounding box center [75, 529] width 46 height 17
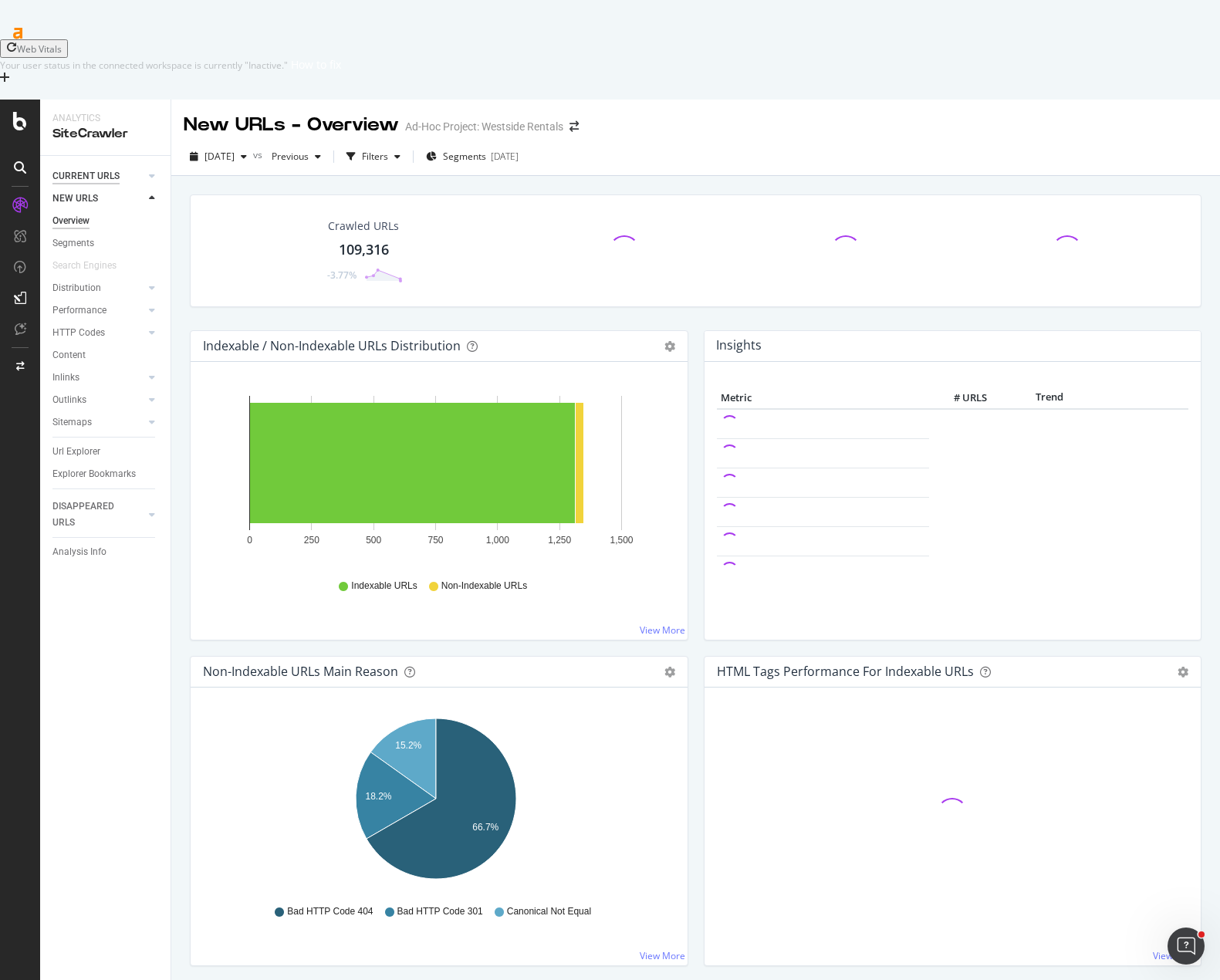
click at [72, 168] on div "CURRENT URLS" at bounding box center [85, 176] width 67 height 17
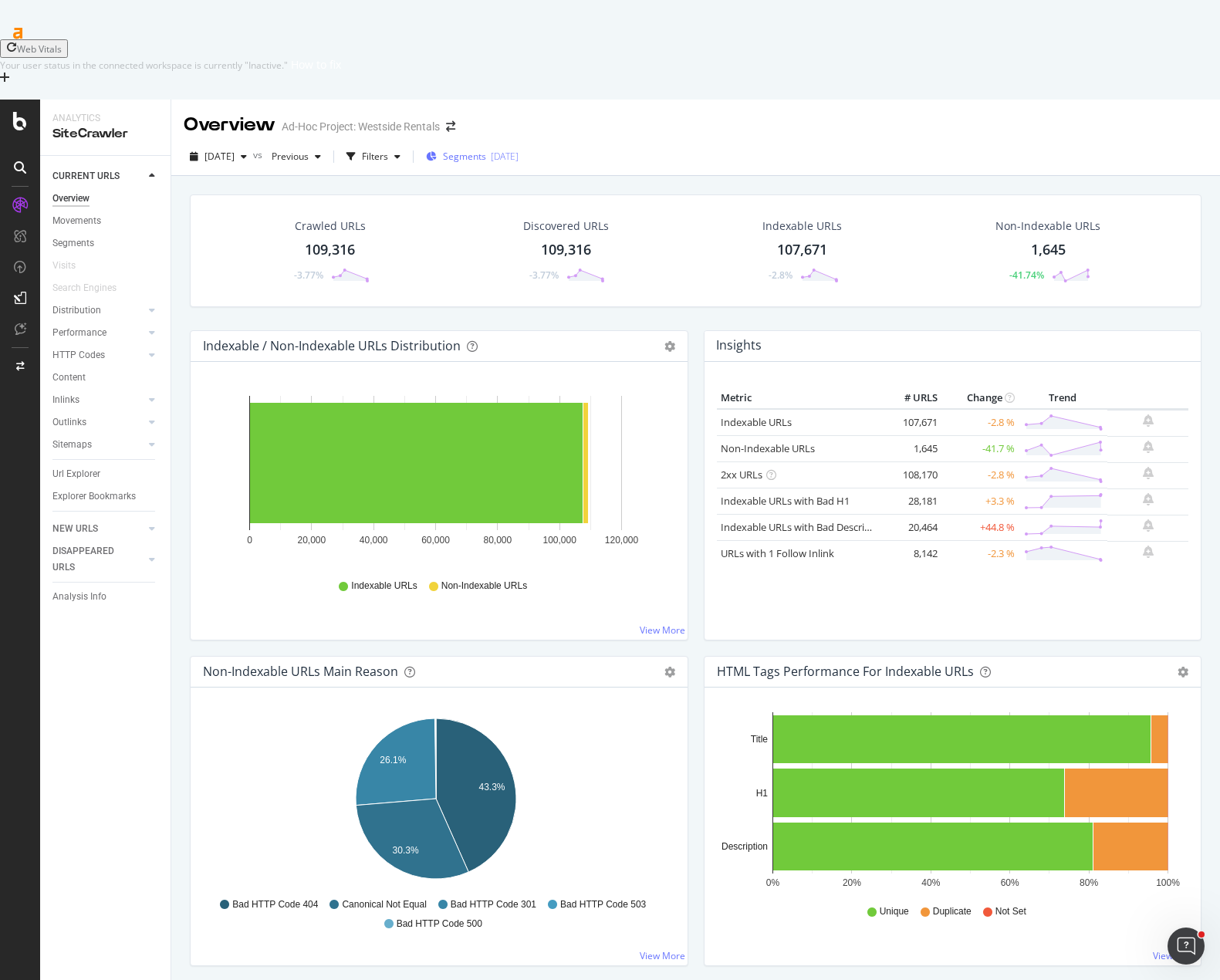
click at [487, 150] on span "Segments" at bounding box center [464, 156] width 43 height 13
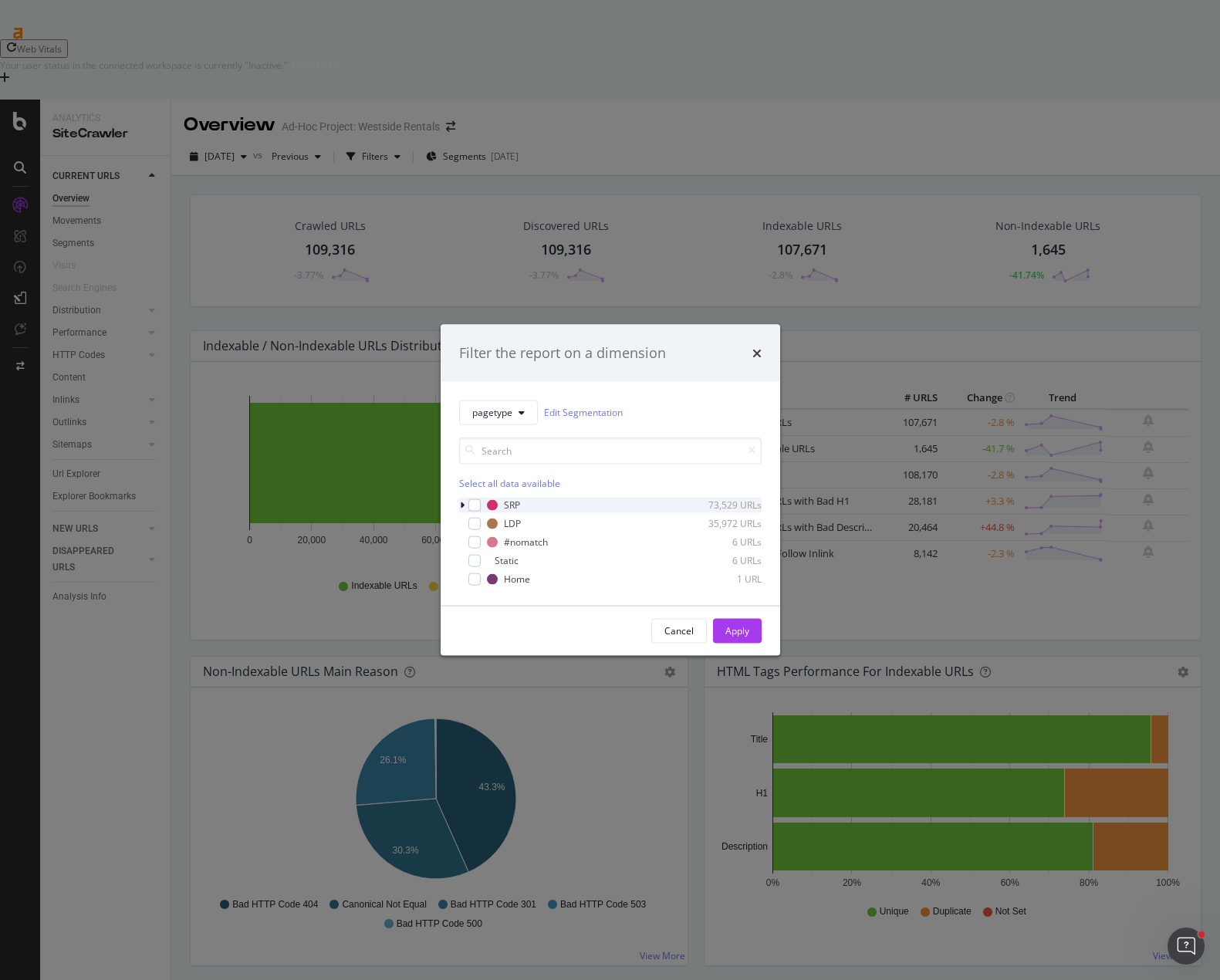
click at [464, 507] on icon "modal" at bounding box center [462, 505] width 5 height 9
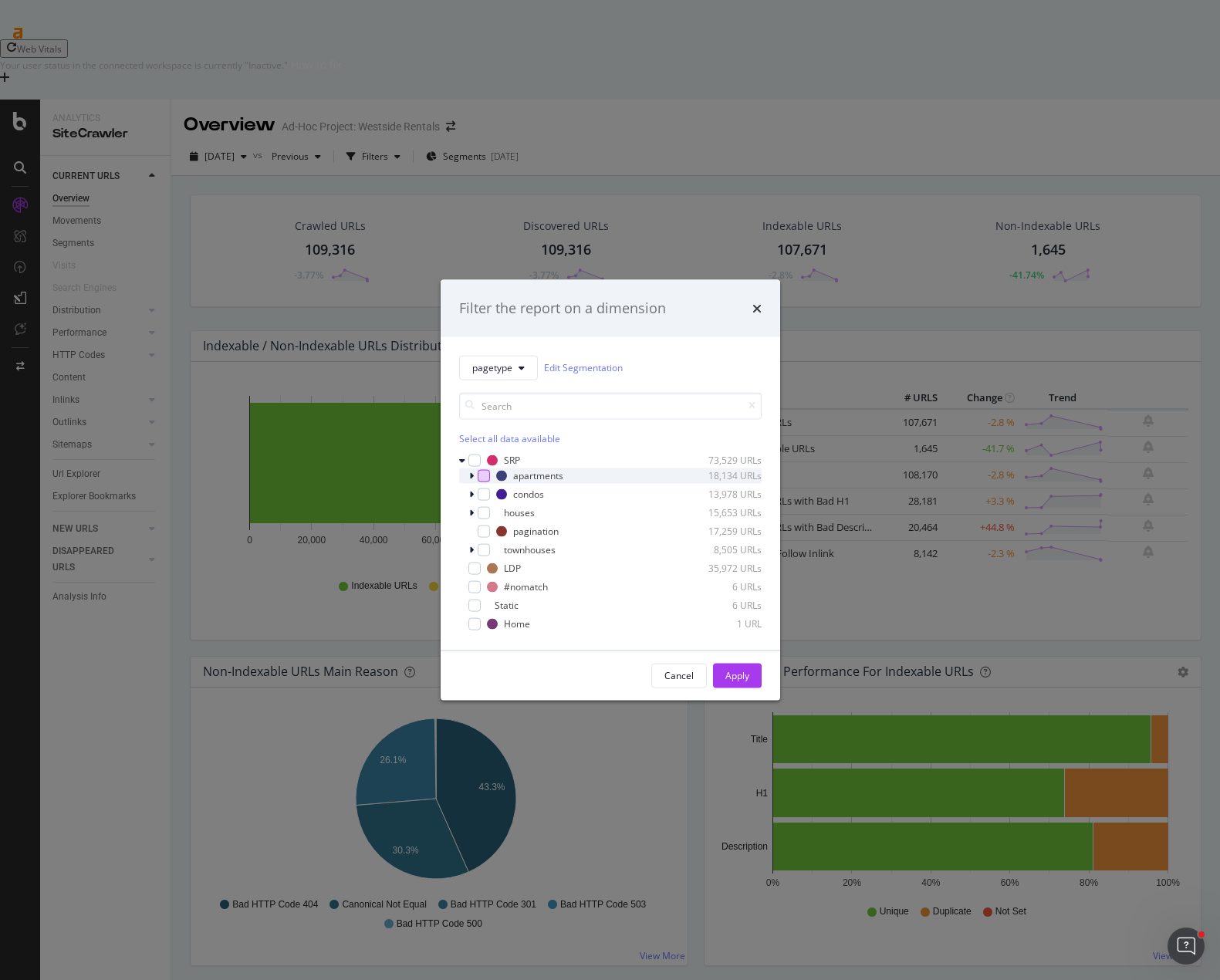
click at [487, 477] on div "modal" at bounding box center [483, 474] width 12 height 12
click at [491, 511] on div "houses 15,653 URLs" at bounding box center [610, 512] width 303 height 16
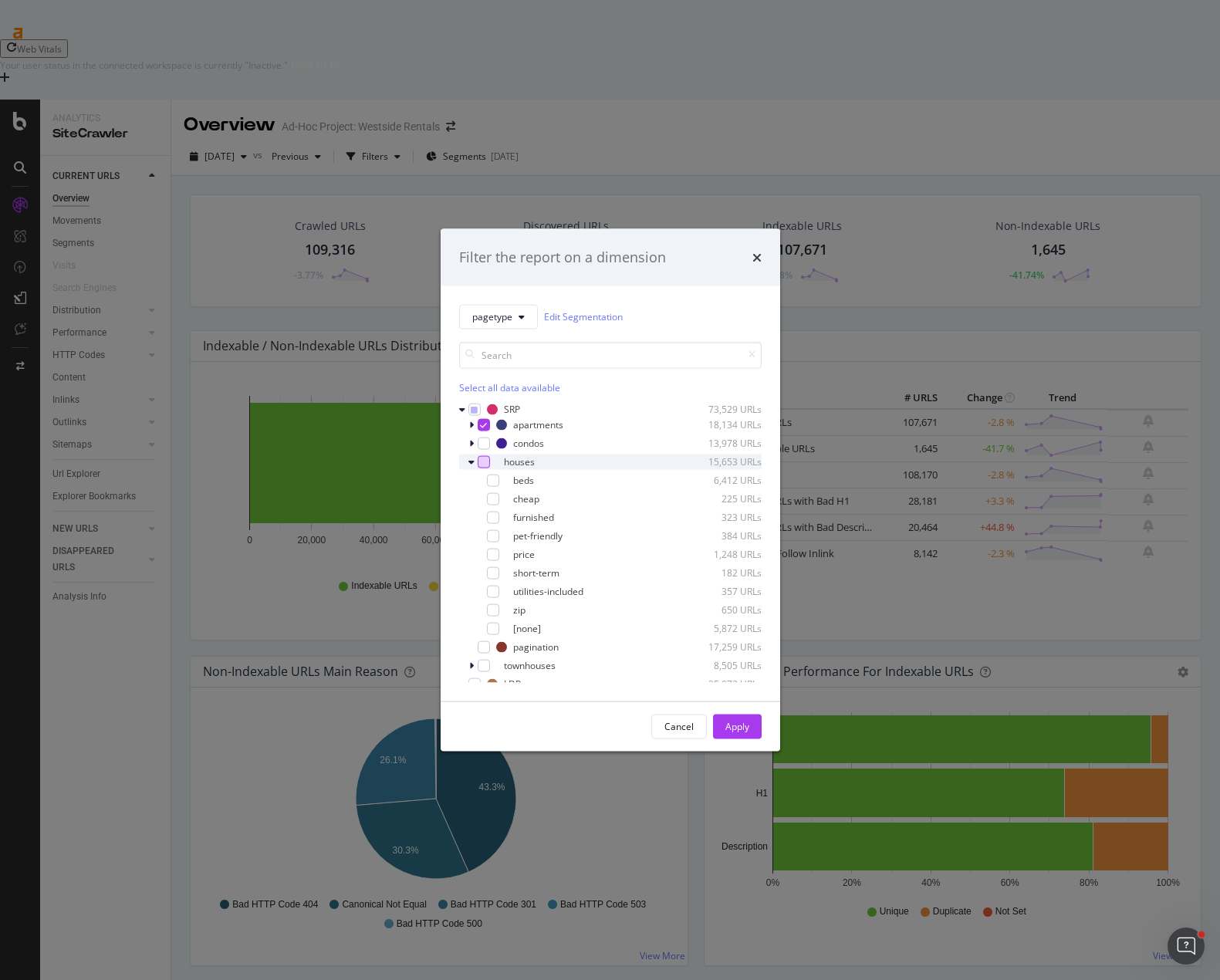
click at [482, 458] on div "modal" at bounding box center [483, 461] width 12 height 12
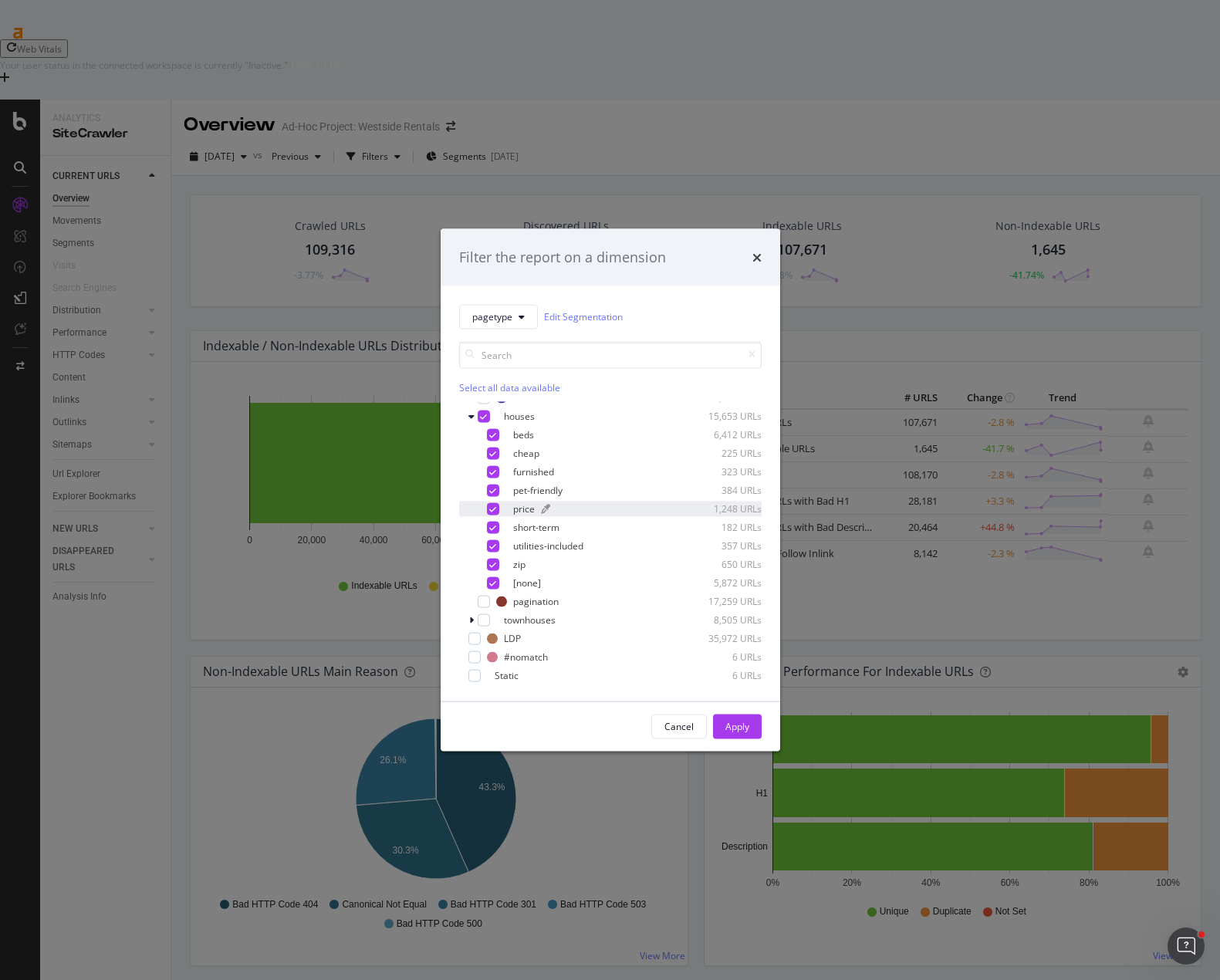
scroll to position [65, 0]
click at [478, 621] on div "modal" at bounding box center [474, 618] width 12 height 12
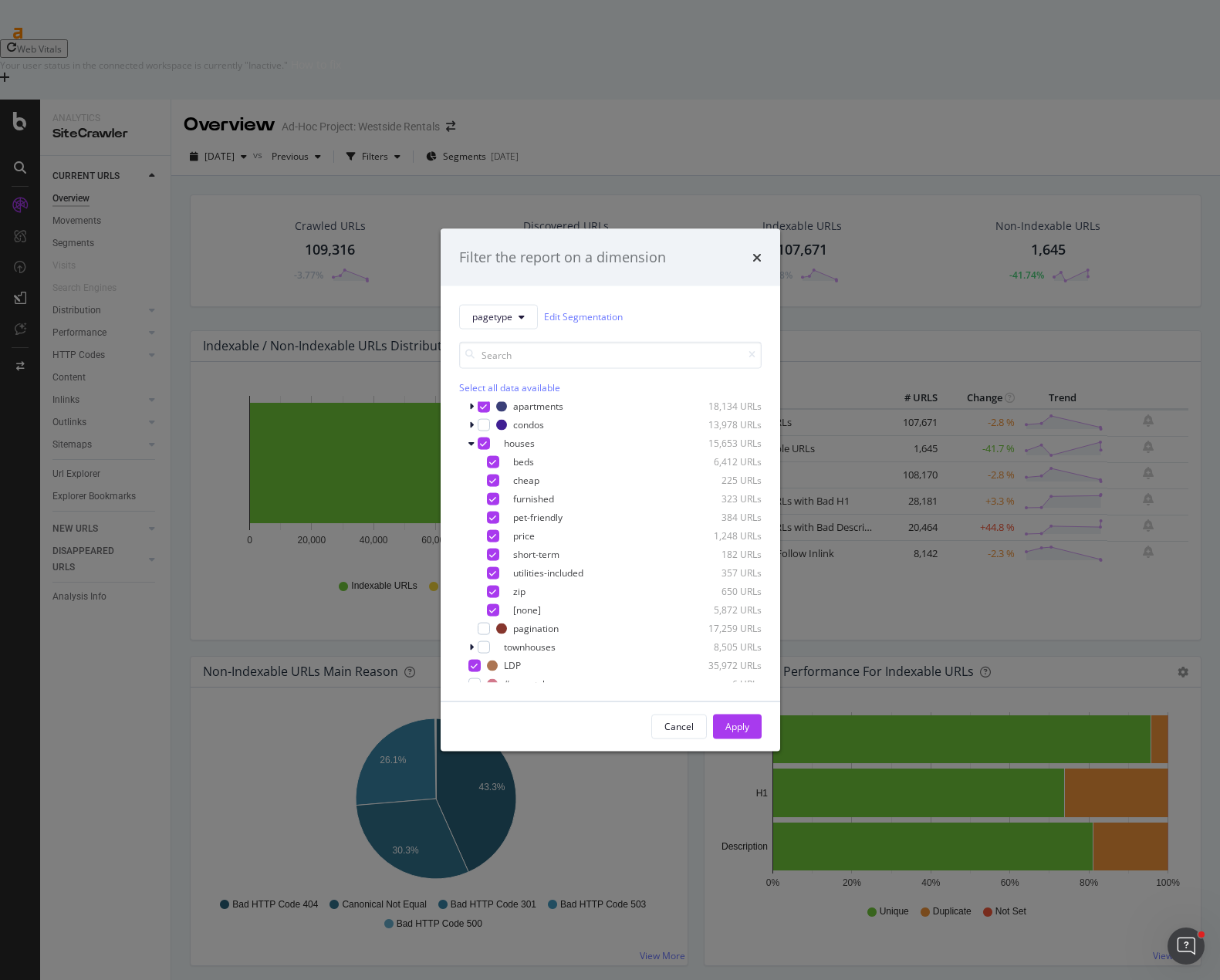
scroll to position [0, 0]
click at [481, 466] on div "modal" at bounding box center [483, 461] width 12 height 12
click at [481, 425] on icon "modal" at bounding box center [484, 424] width 7 height 7
drag, startPoint x: 731, startPoint y: 729, endPoint x: 753, endPoint y: 594, distance: 136.8
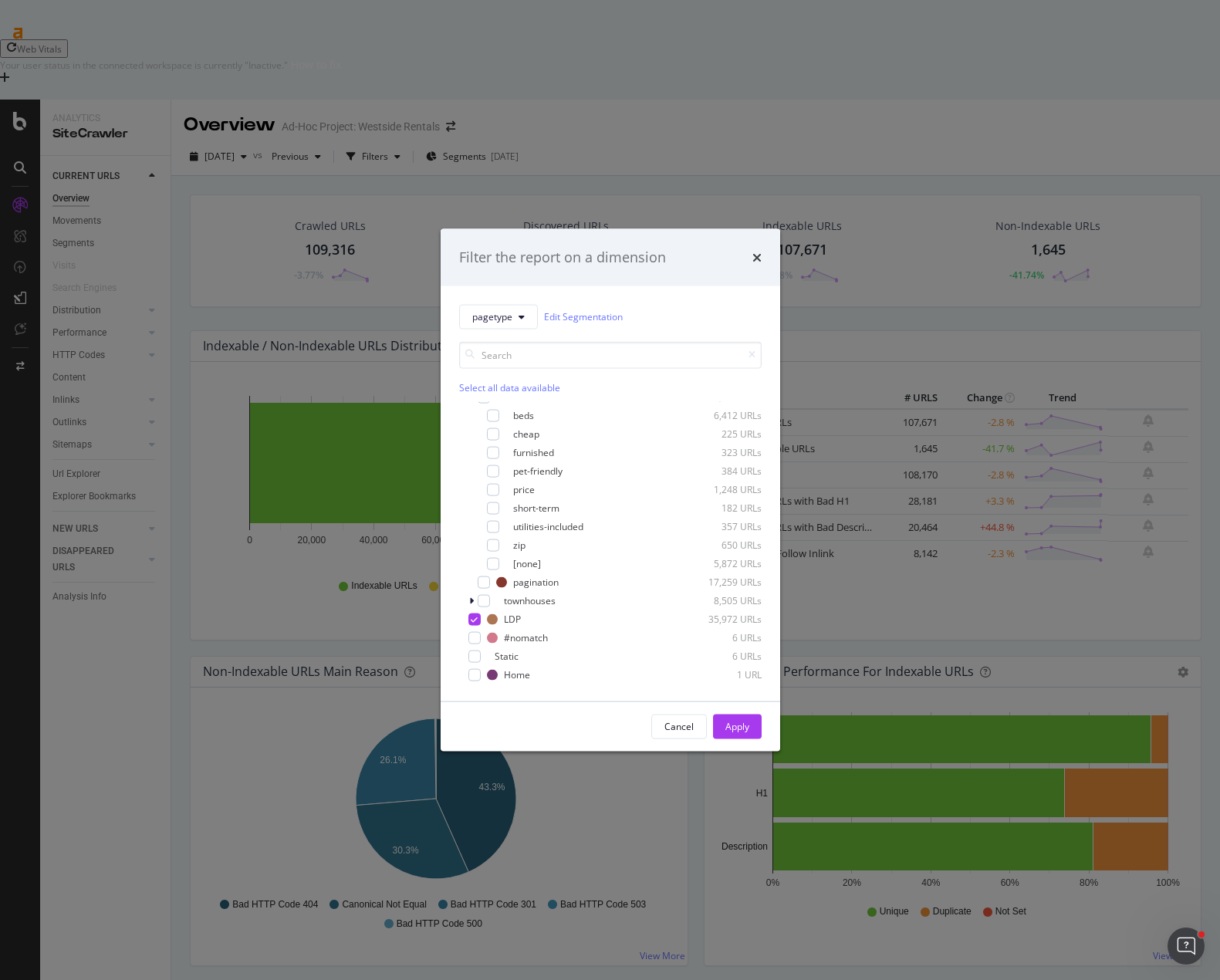
click at [730, 729] on div "Apply" at bounding box center [737, 726] width 24 height 13
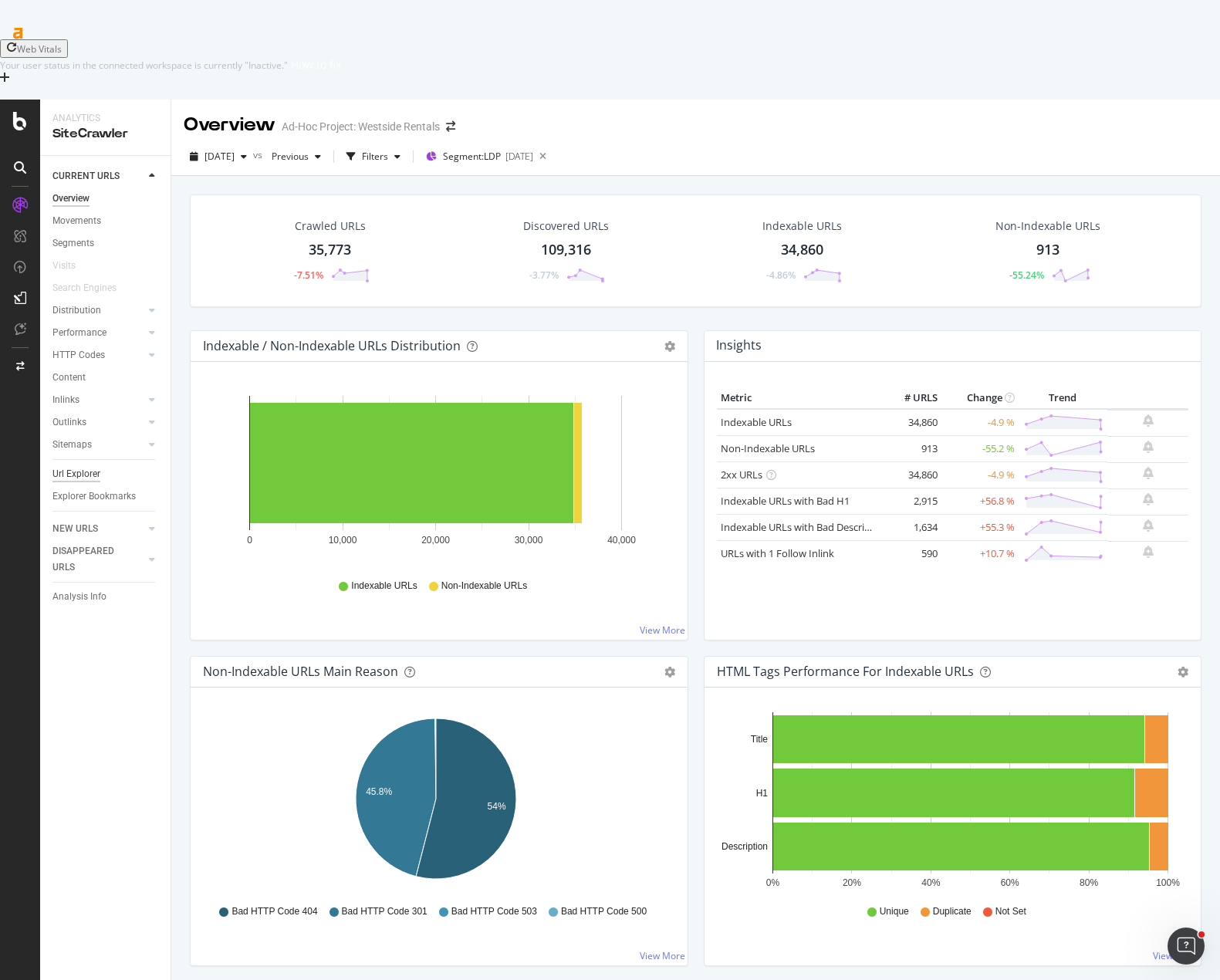
click at [90, 466] on div "Url Explorer" at bounding box center [76, 474] width 48 height 17
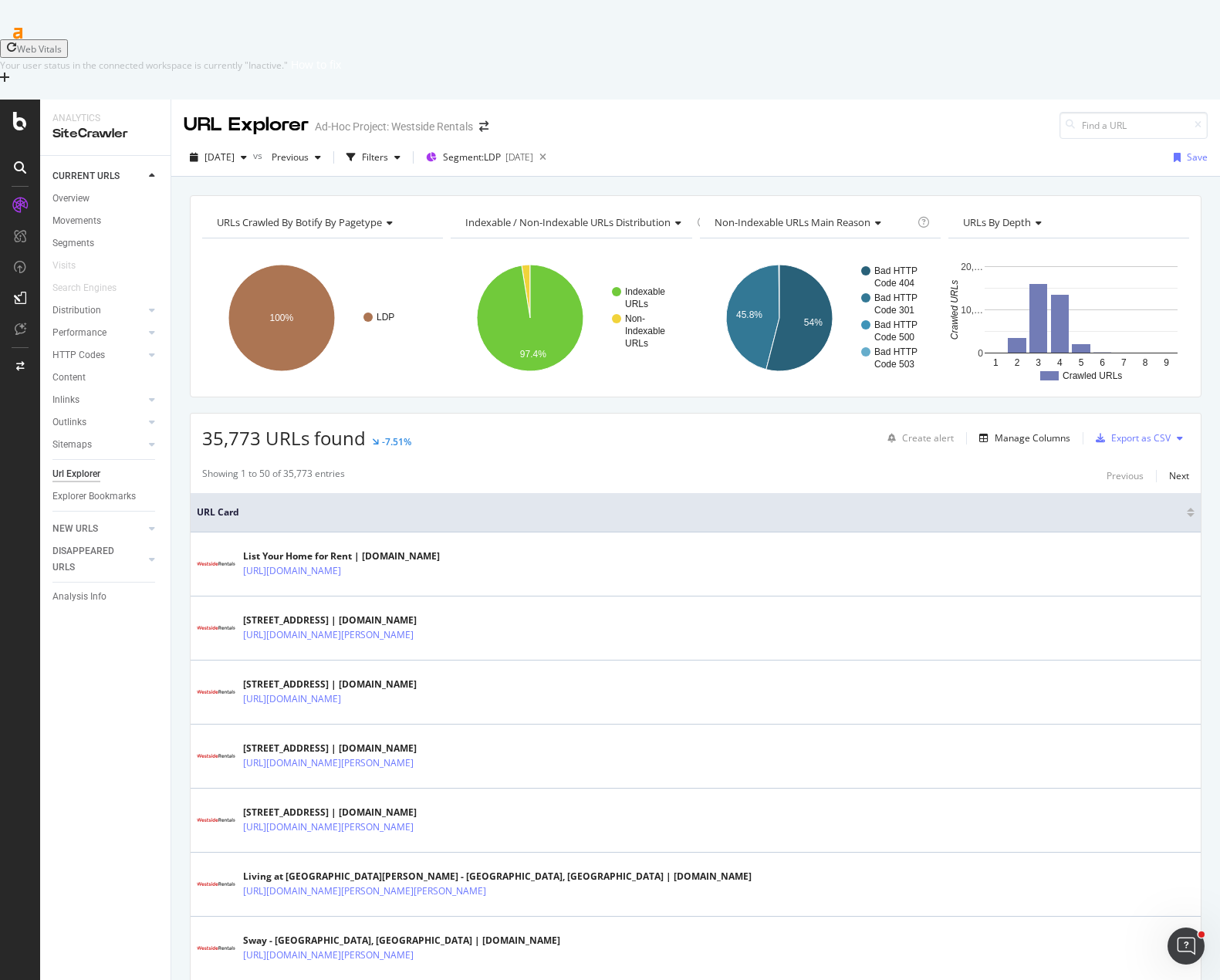
click at [114, 672] on div "CURRENT URLS Overview Movements Segments Visits Search Engines Distribution Top…" at bounding box center [106, 618] width 130 height 923
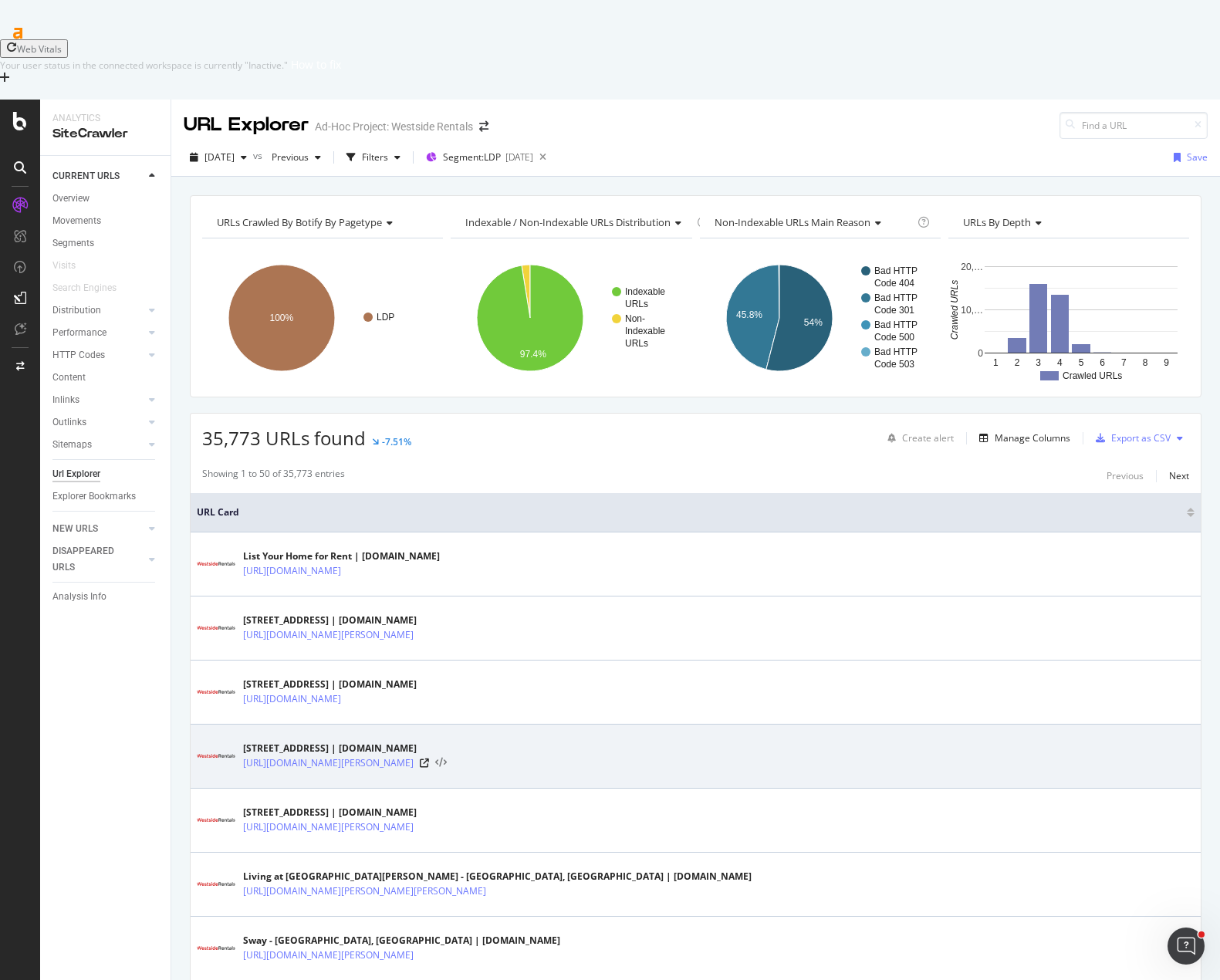
click at [447, 758] on icon at bounding box center [441, 763] width 12 height 11
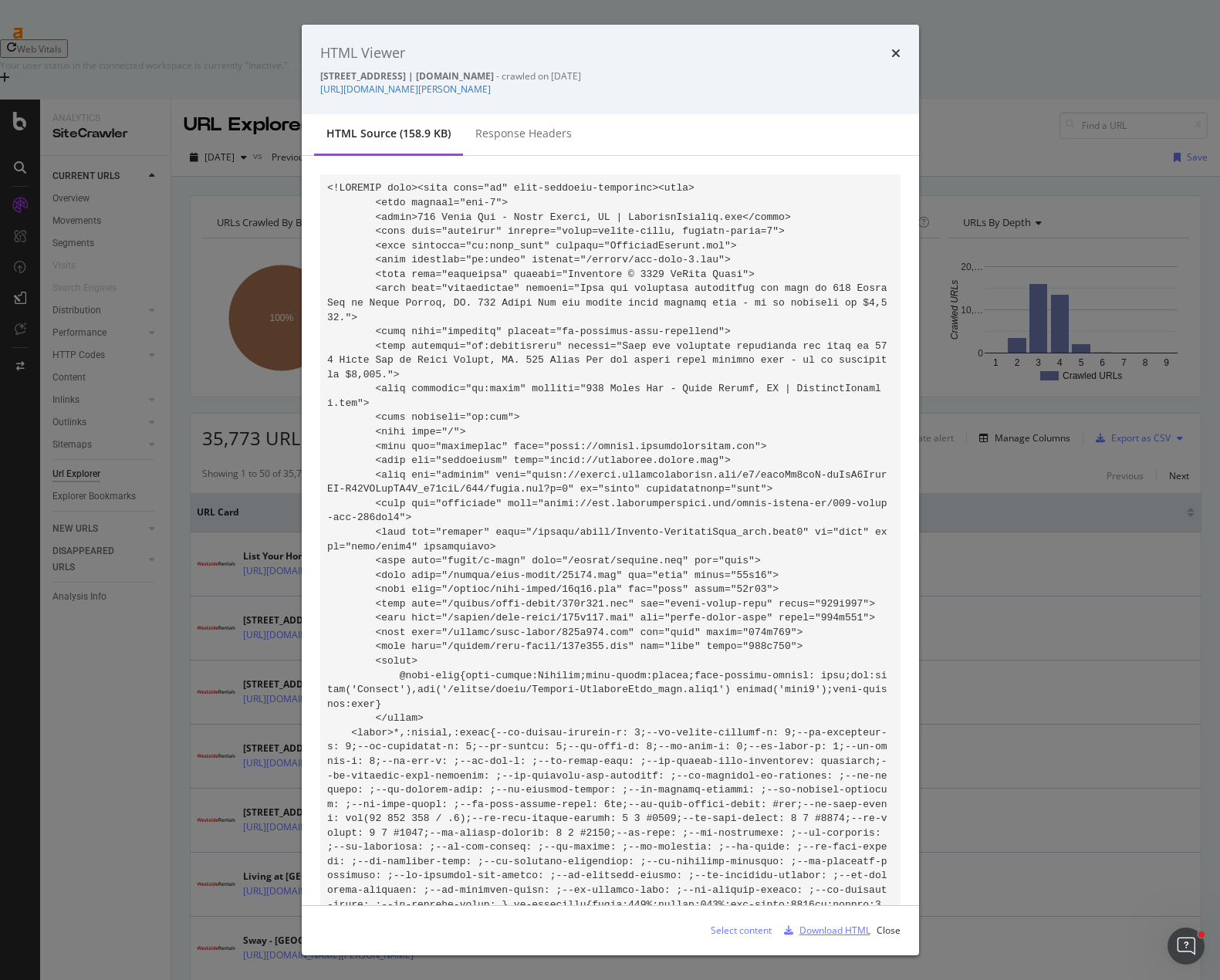
click at [813, 932] on div "Download HTML" at bounding box center [834, 930] width 71 height 13
click at [892, 50] on icon "times" at bounding box center [896, 52] width 9 height 12
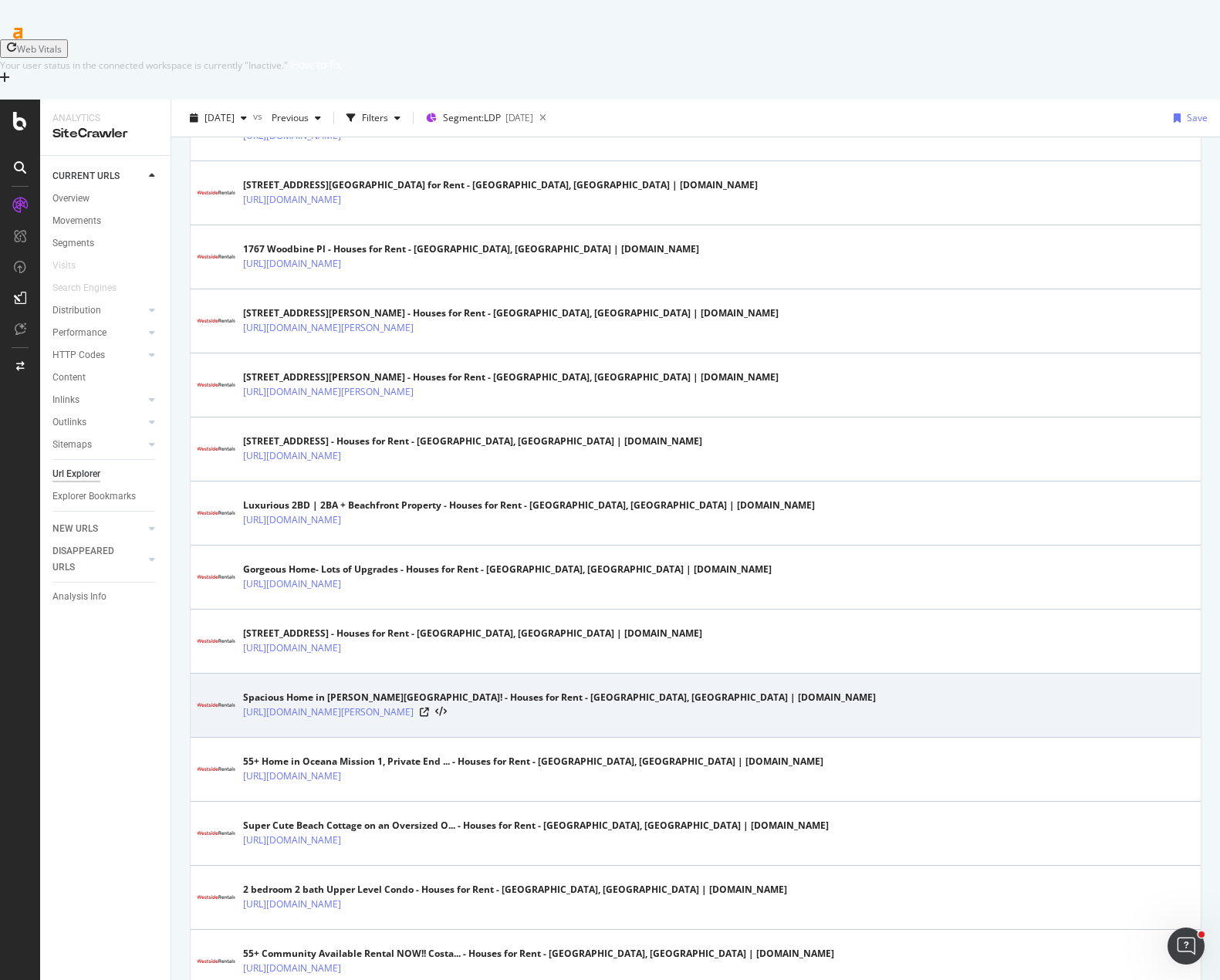
scroll to position [2743, 0]
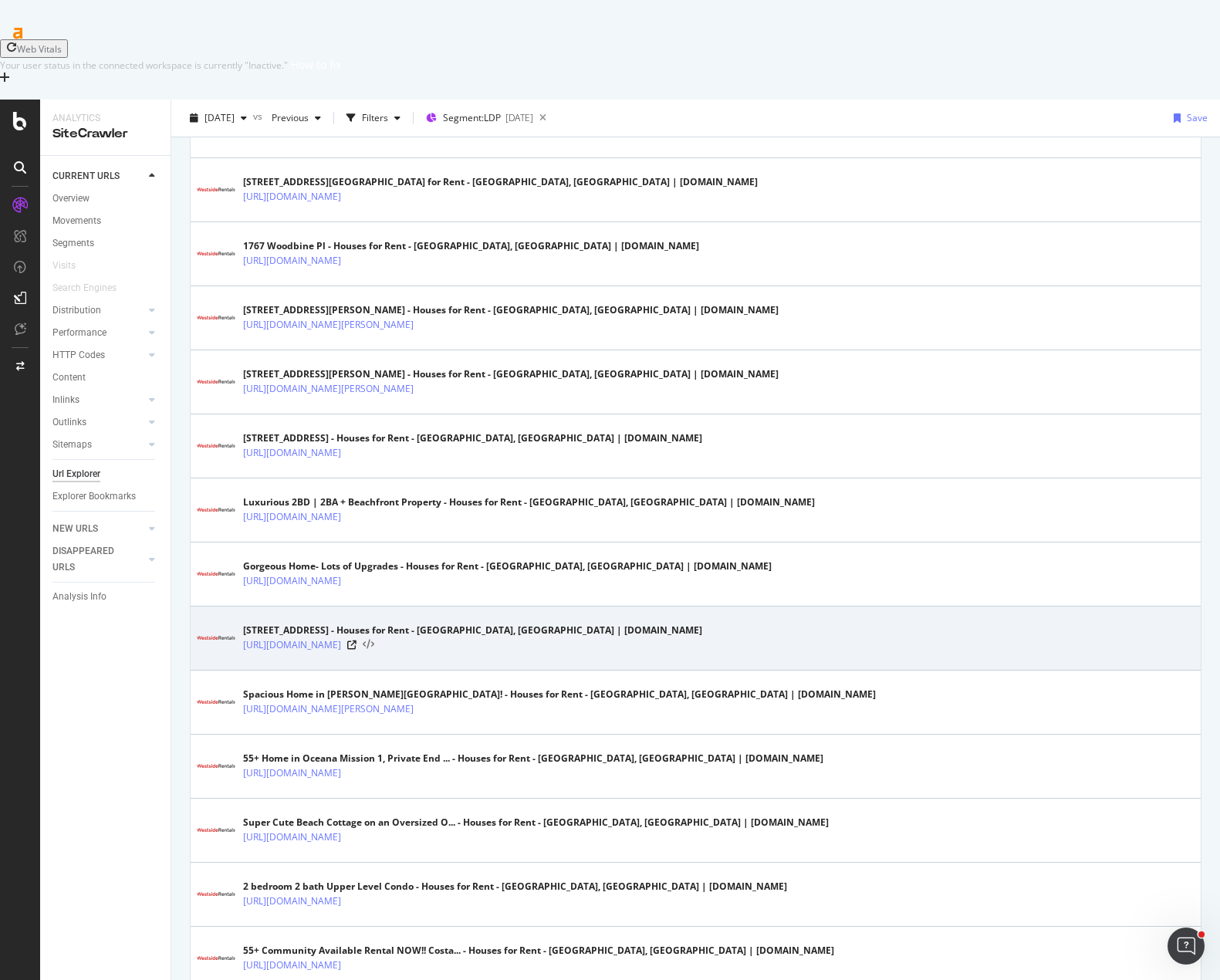
click at [375, 640] on icon at bounding box center [368, 645] width 12 height 11
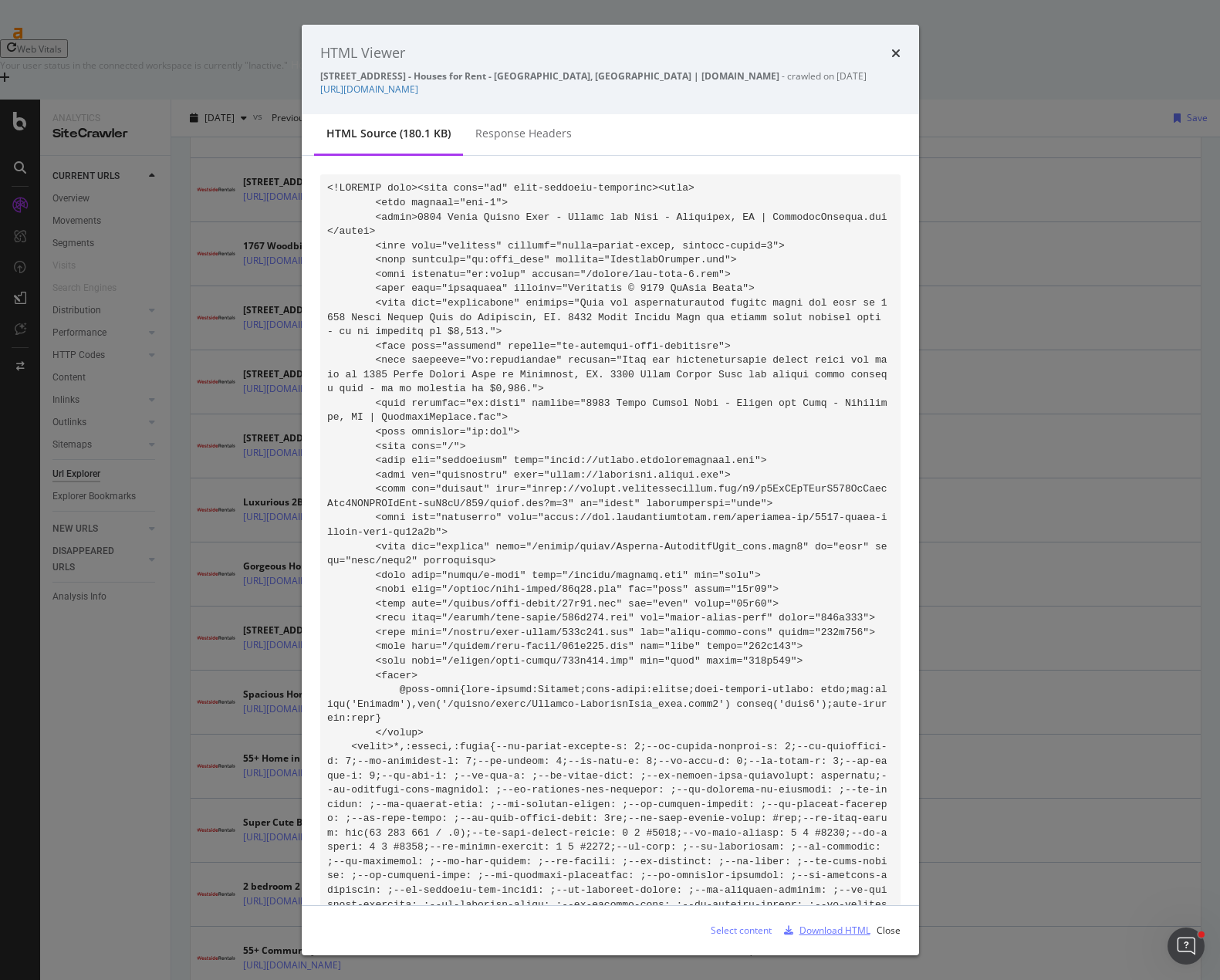
click at [826, 931] on div "Download HTML" at bounding box center [834, 930] width 71 height 13
click at [893, 51] on icon "times" at bounding box center [896, 52] width 9 height 12
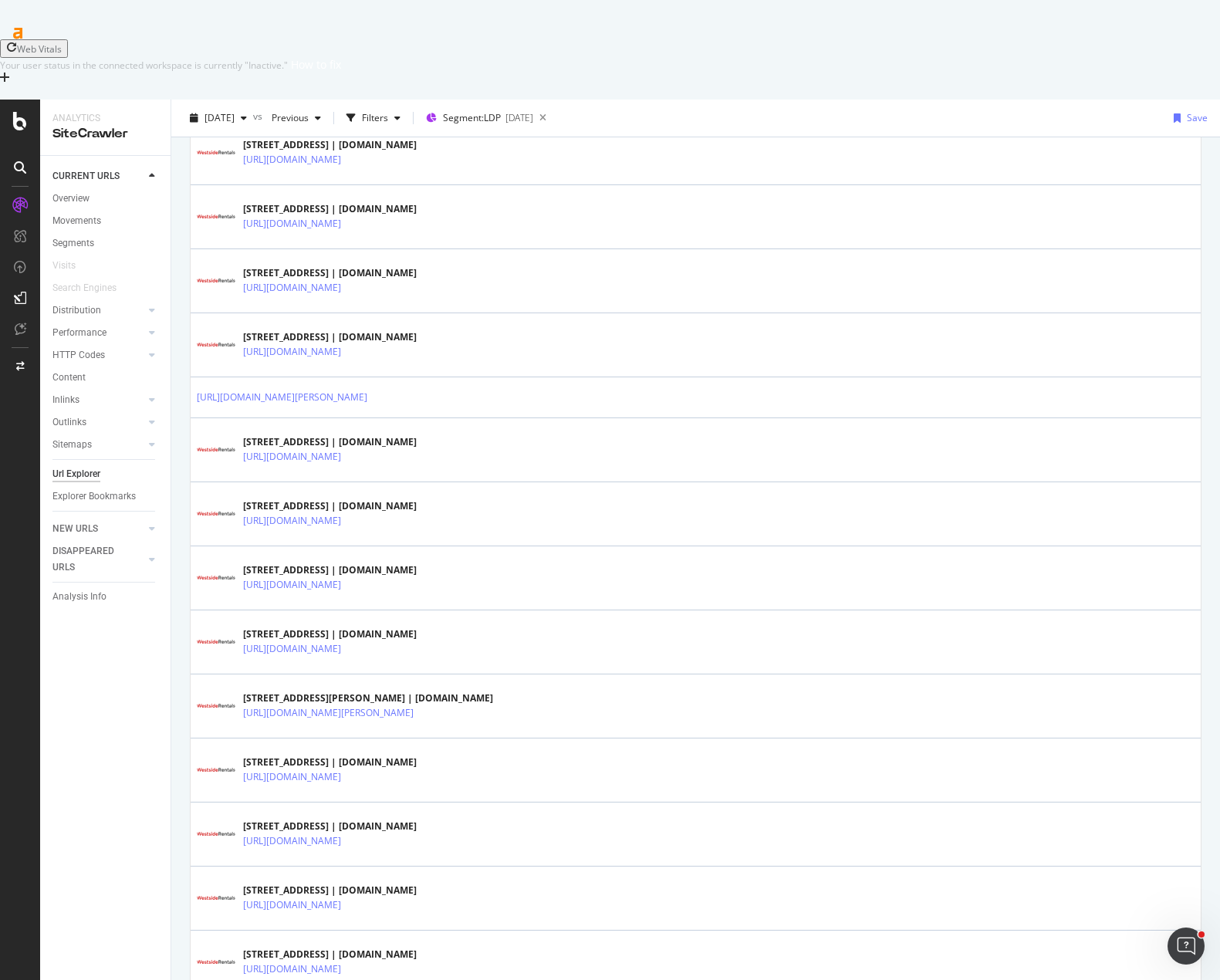
scroll to position [2720, 0]
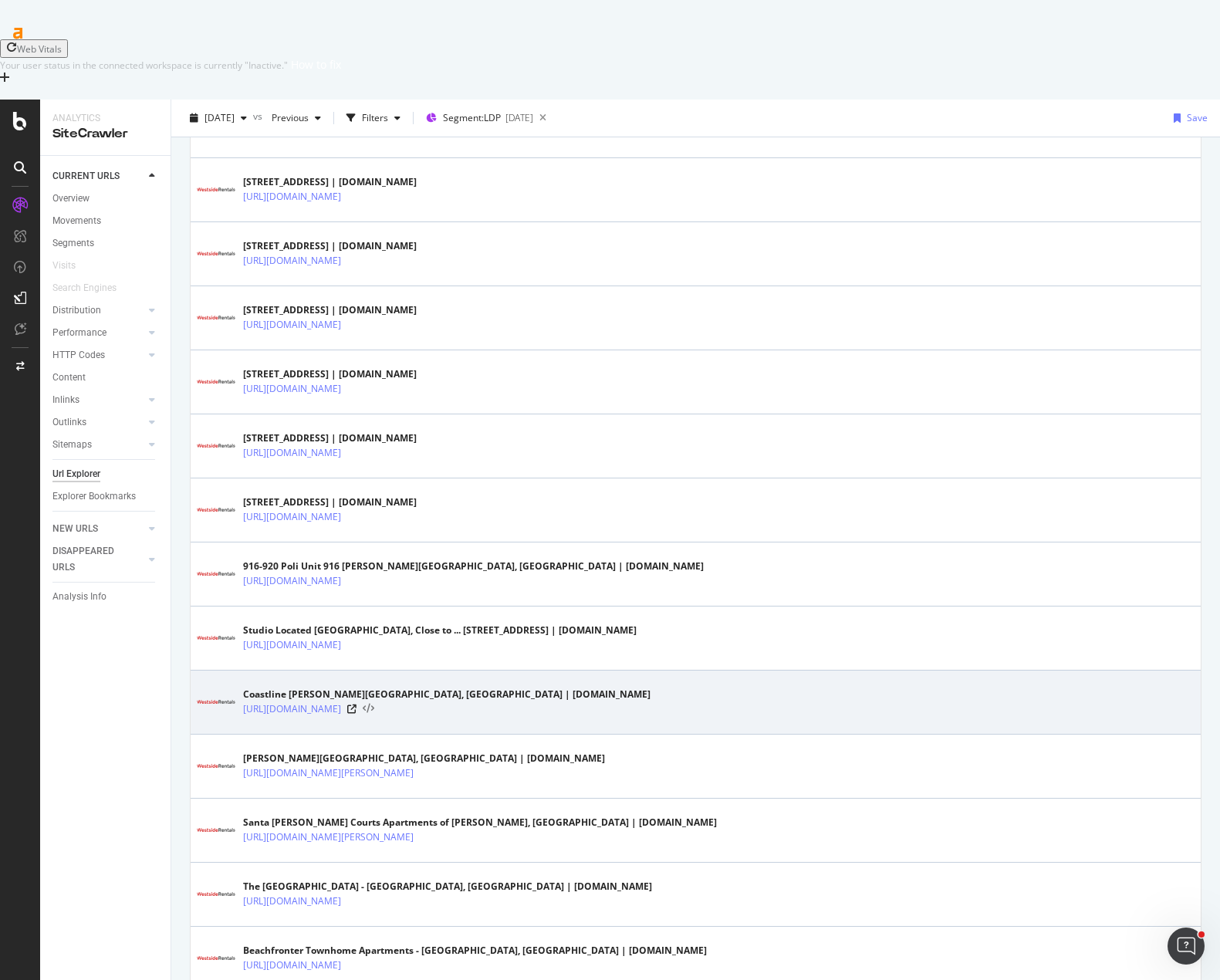
click at [375, 704] on icon at bounding box center [368, 709] width 12 height 11
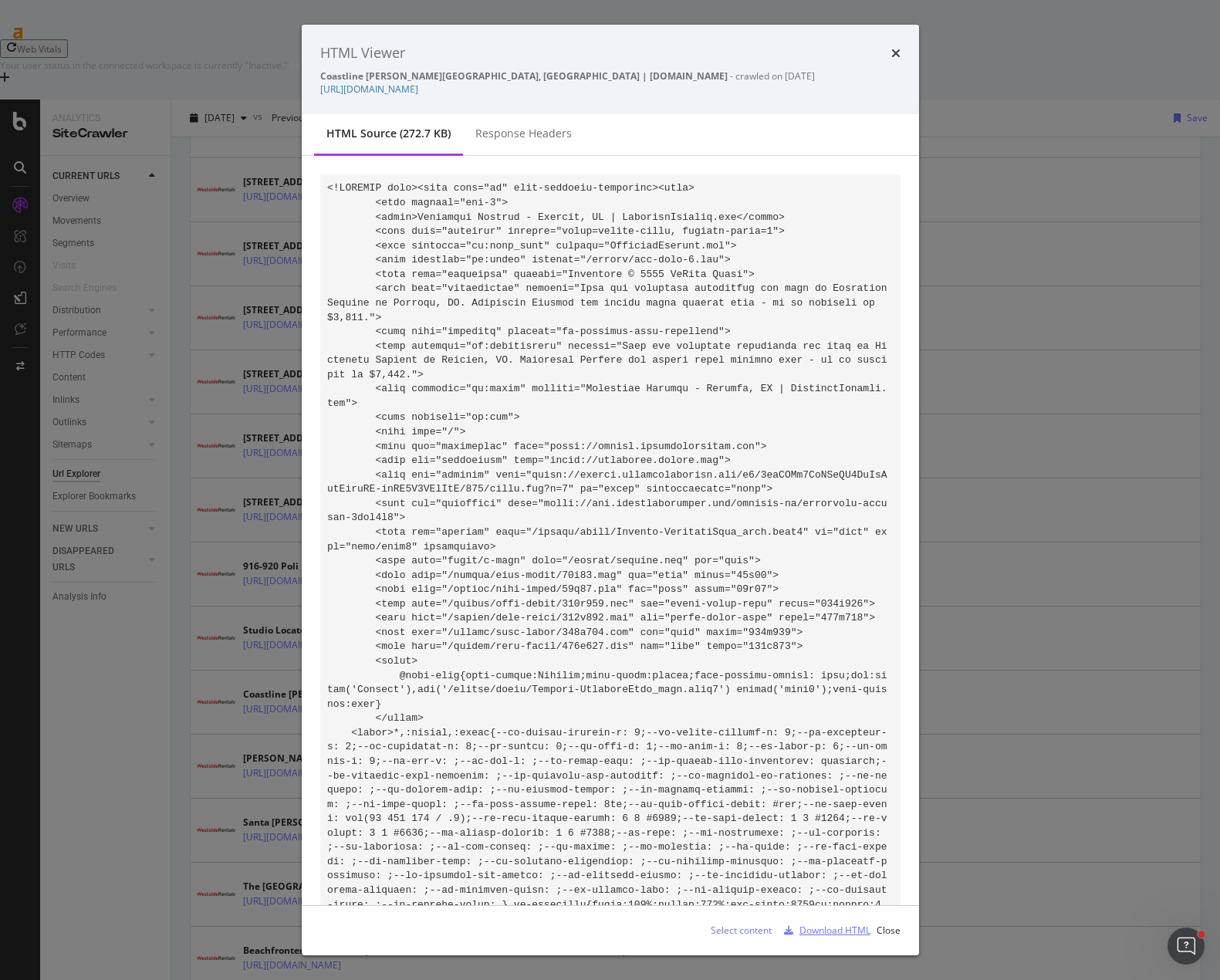
click at [819, 928] on div "Download HTML" at bounding box center [834, 930] width 71 height 13
click at [887, 50] on div "HTML Viewer" at bounding box center [610, 53] width 580 height 20
click at [892, 51] on icon "times" at bounding box center [896, 52] width 9 height 12
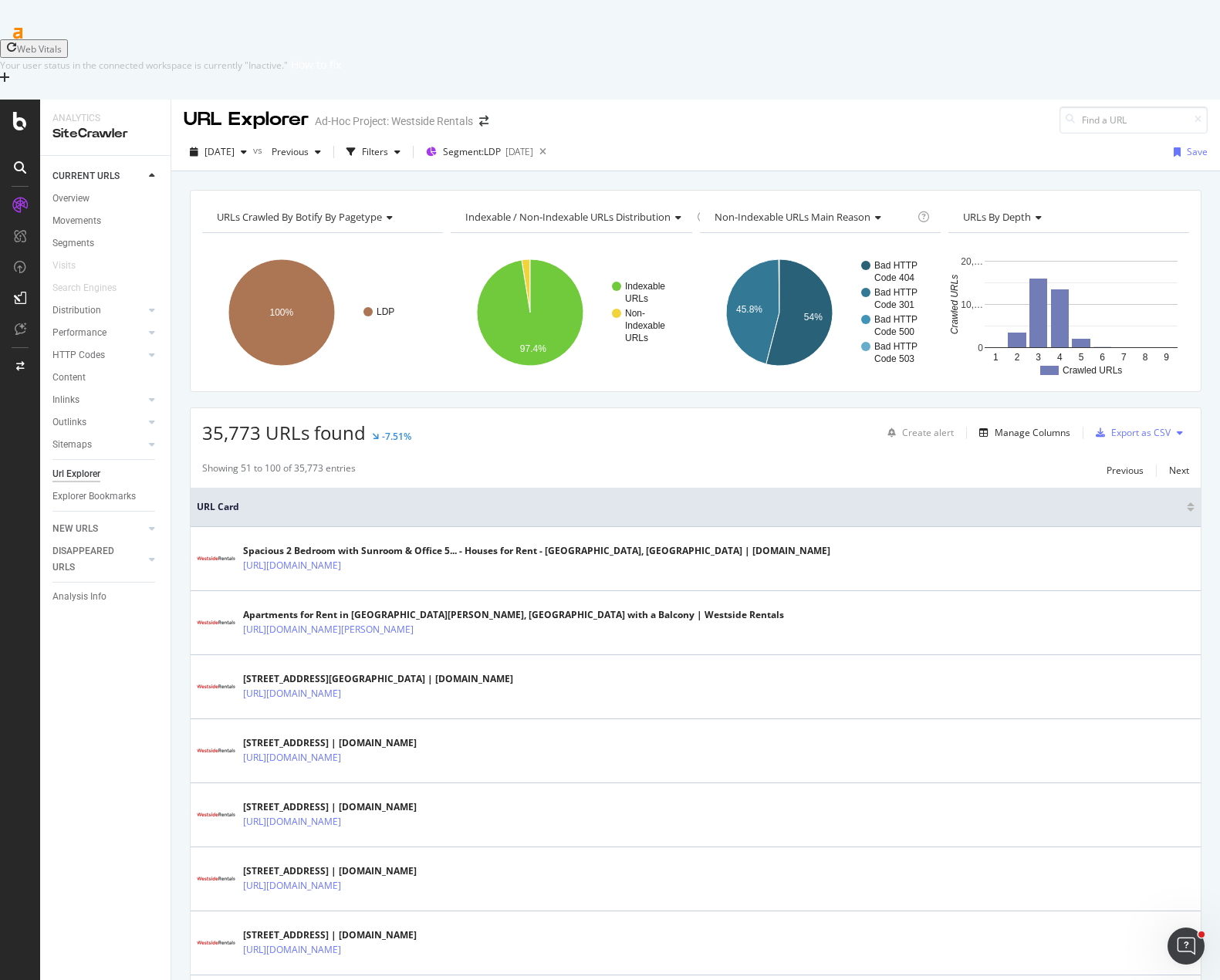
scroll to position [0, 0]
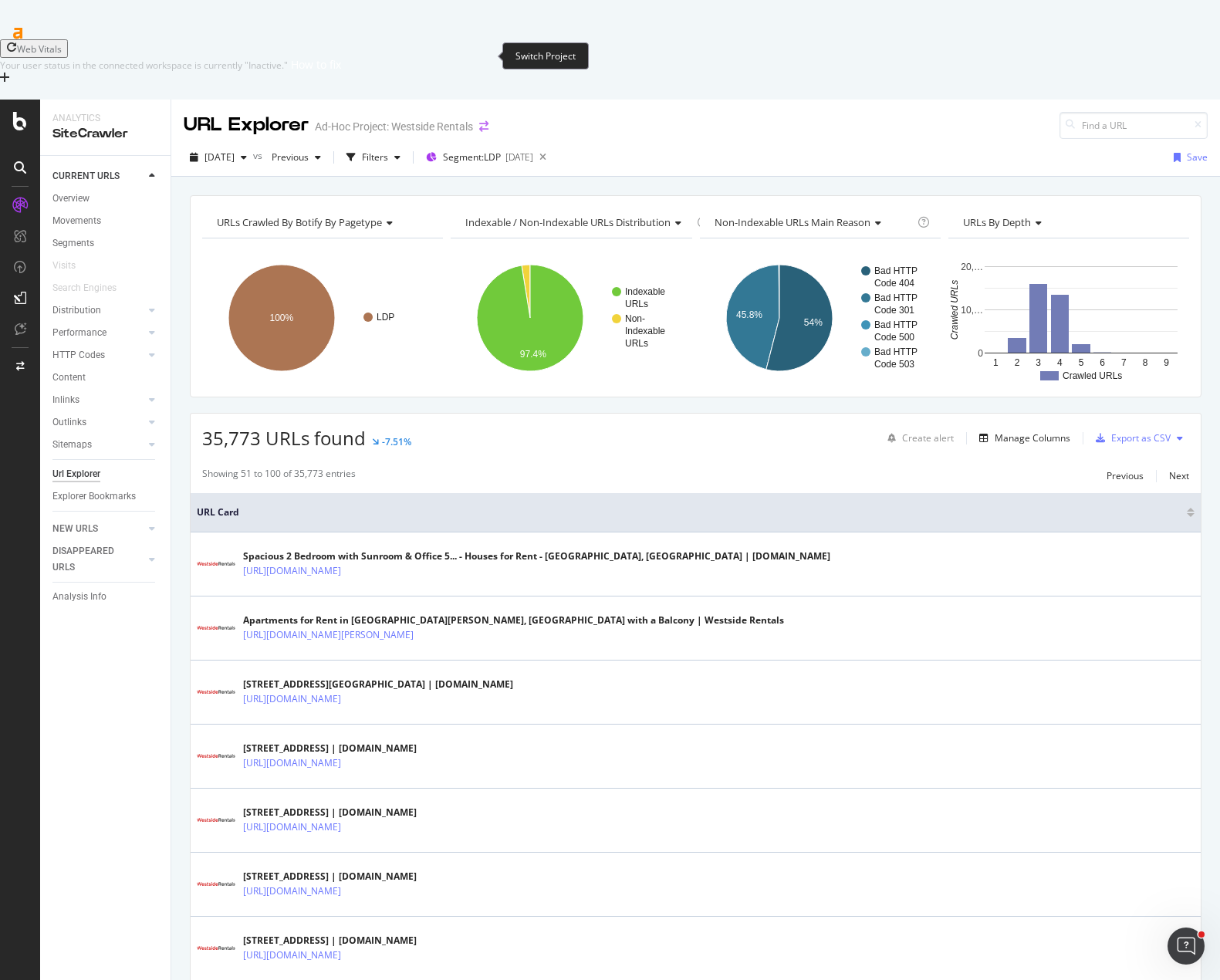
click at [483, 121] on icon "arrow-right-arrow-left" at bounding box center [484, 127] width 9 height 11
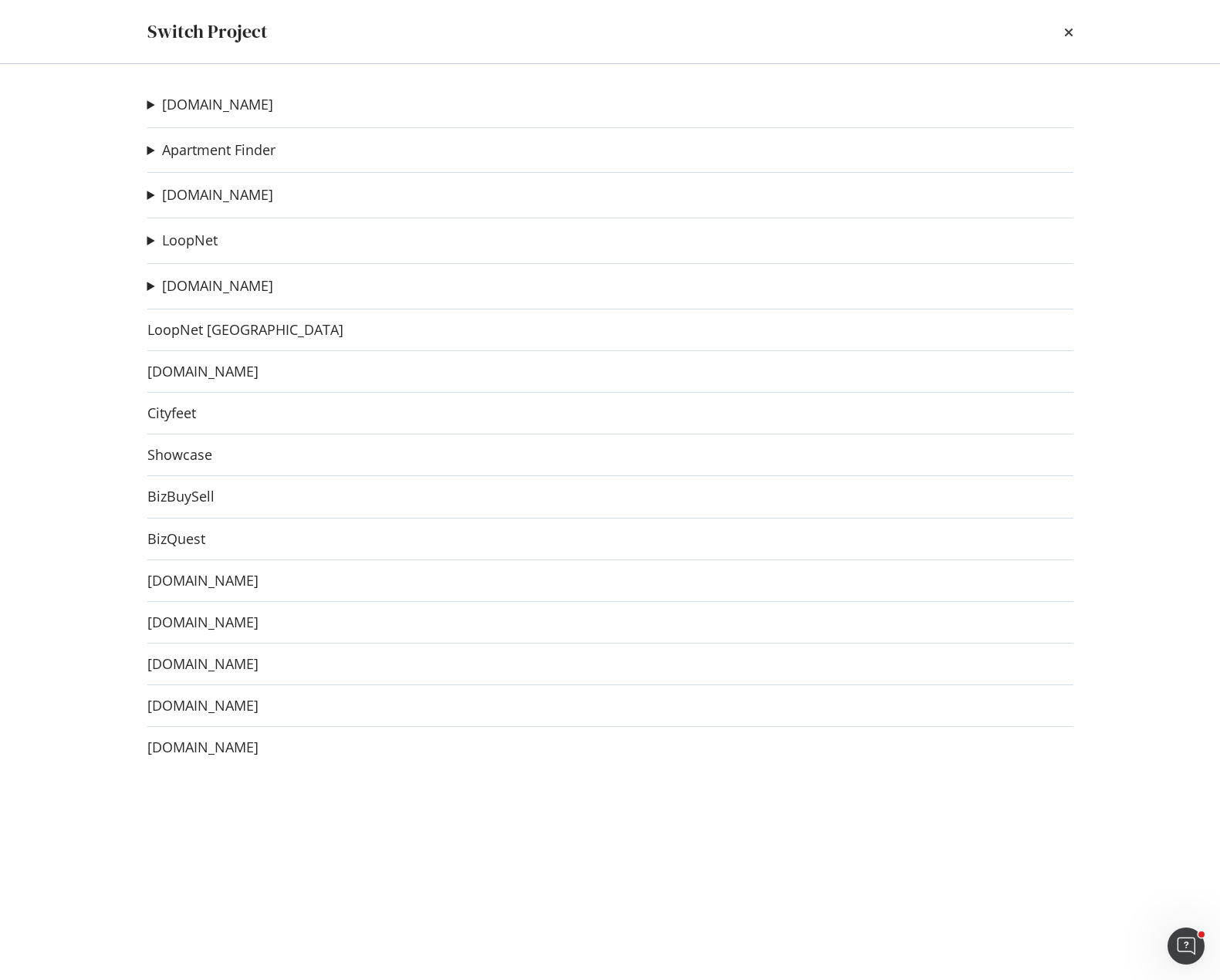
click at [109, 269] on div "Switch Project [DOMAIN_NAME] Apartments H1 test Ad-Hoc Project [DOMAIN_NAME] St…" at bounding box center [610, 490] width 1220 height 980
drag, startPoint x: 400, startPoint y: 154, endPoint x: 445, endPoint y: 134, distance: 49.2
drag, startPoint x: 445, startPoint y: 134, endPoint x: 466, endPoint y: 136, distance: 21.1
drag, startPoint x: 520, startPoint y: 127, endPoint x: 501, endPoint y: 130, distance: 19.2
click at [1070, 32] on icon "times" at bounding box center [1069, 31] width 9 height 12
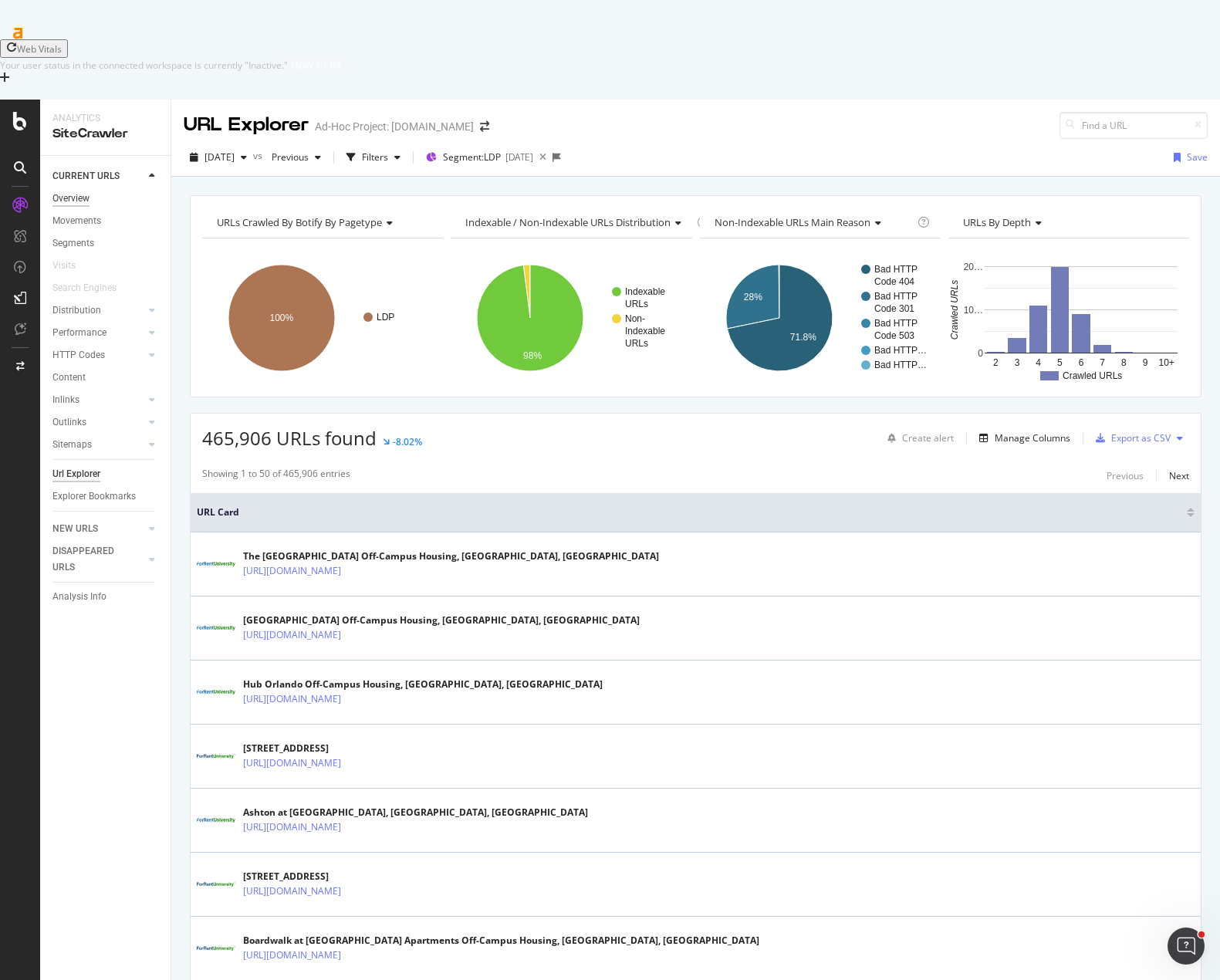
drag, startPoint x: 80, startPoint y: 120, endPoint x: 90, endPoint y: 124, distance: 10.8
click at [79, 191] on div "Overview" at bounding box center [71, 199] width 37 height 17
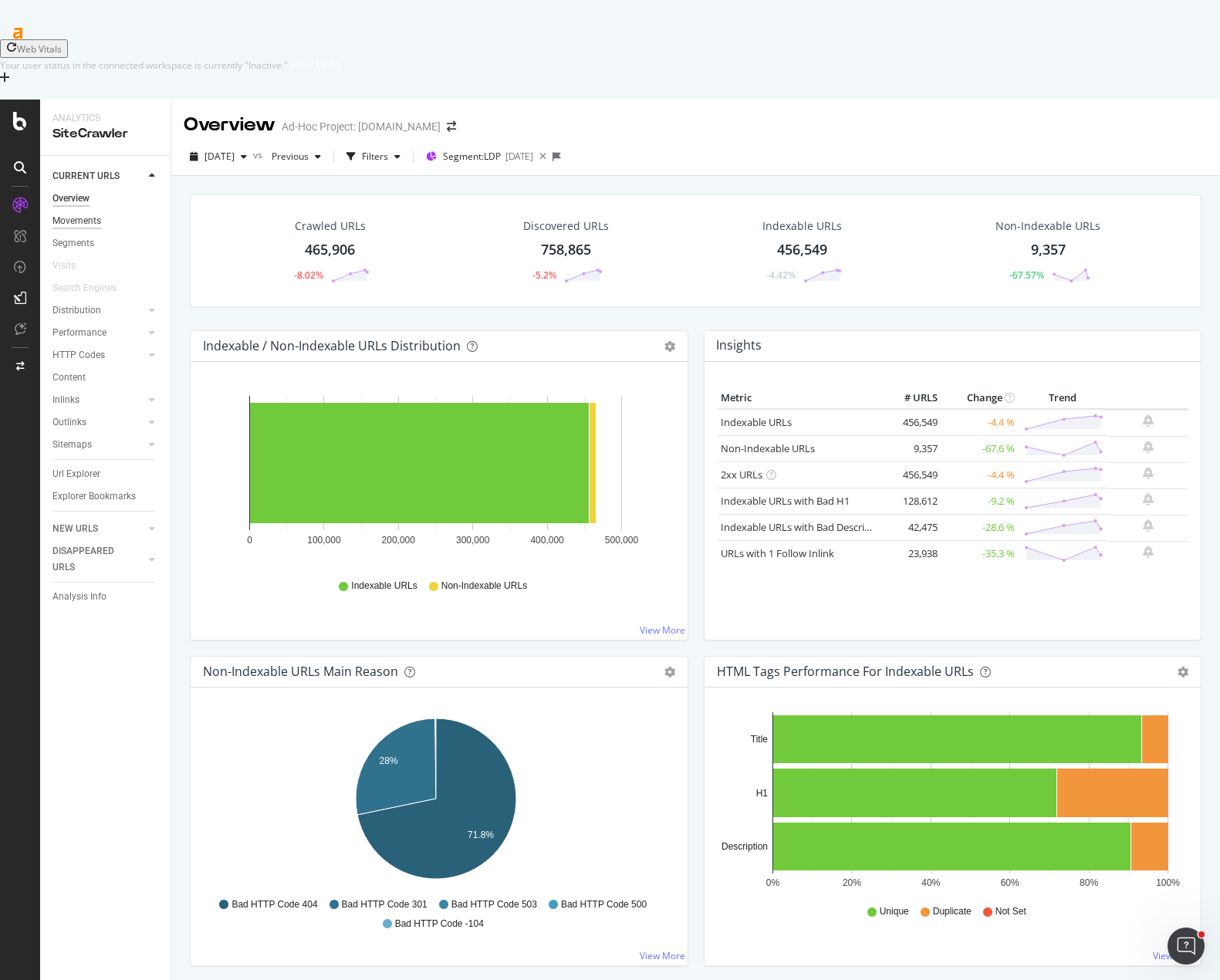
click at [82, 213] on div "Movements" at bounding box center [76, 221] width 49 height 17
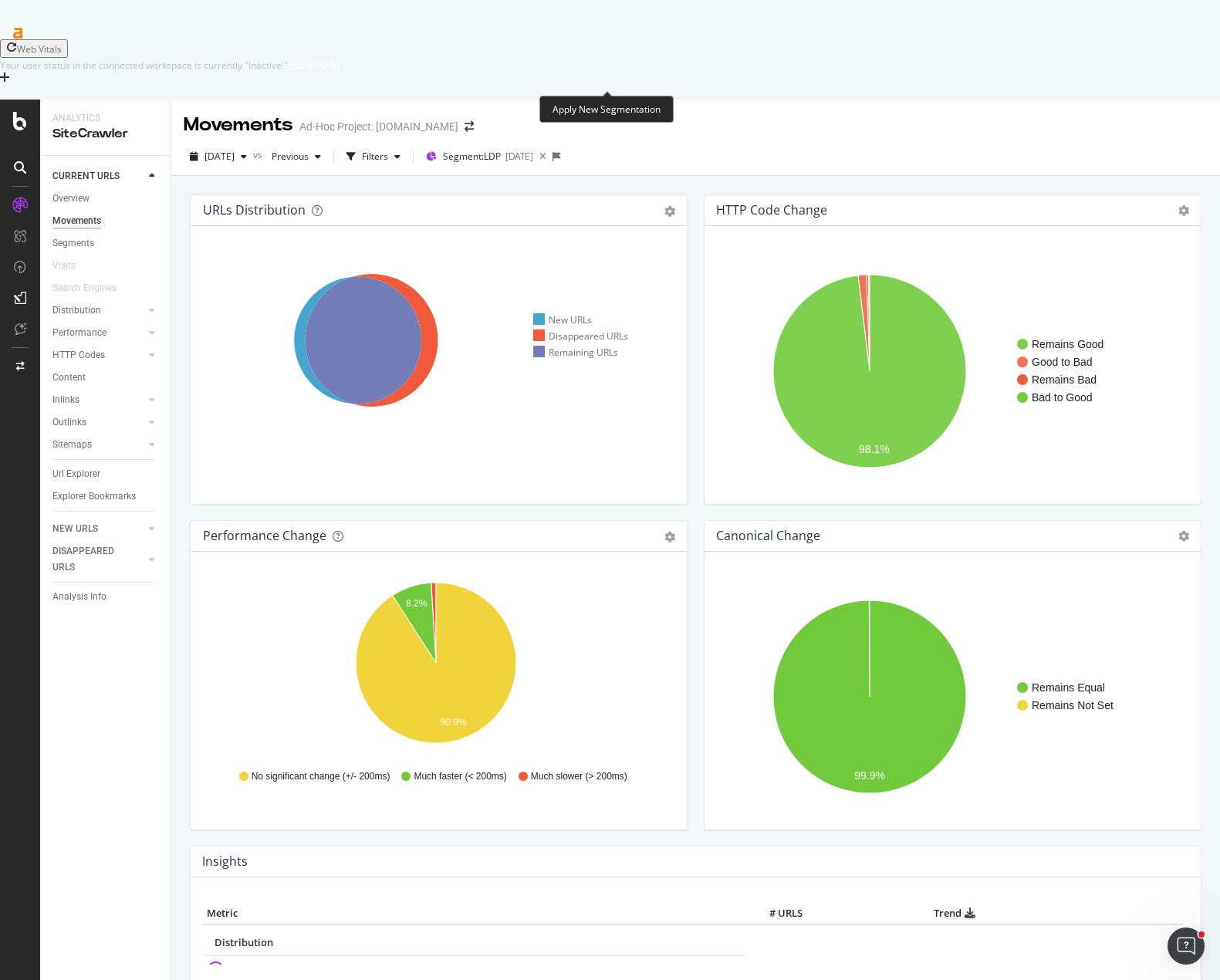
click at [561, 152] on icon at bounding box center [556, 157] width 8 height 9
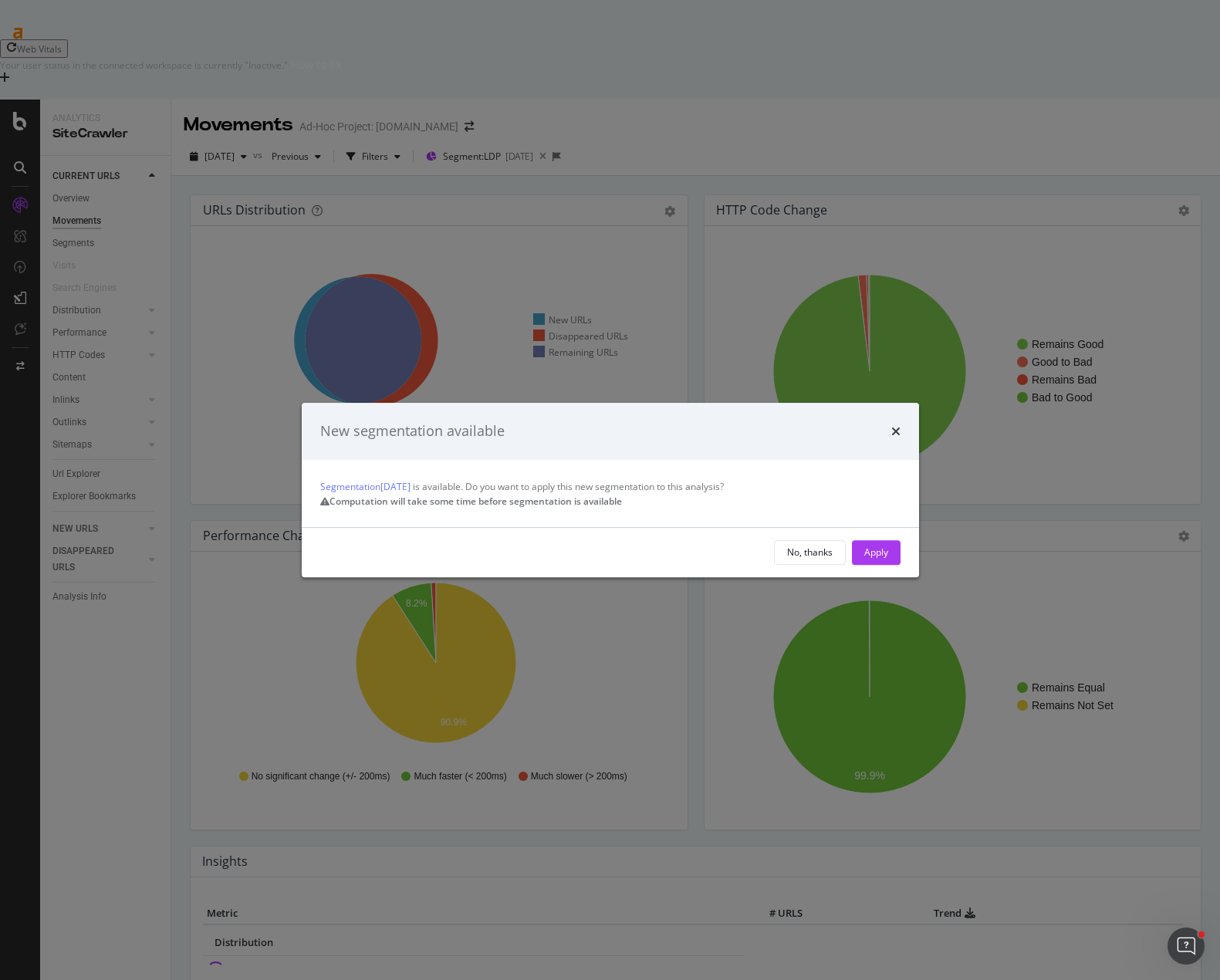
click at [869, 559] on div "Apply" at bounding box center [877, 551] width 24 height 13
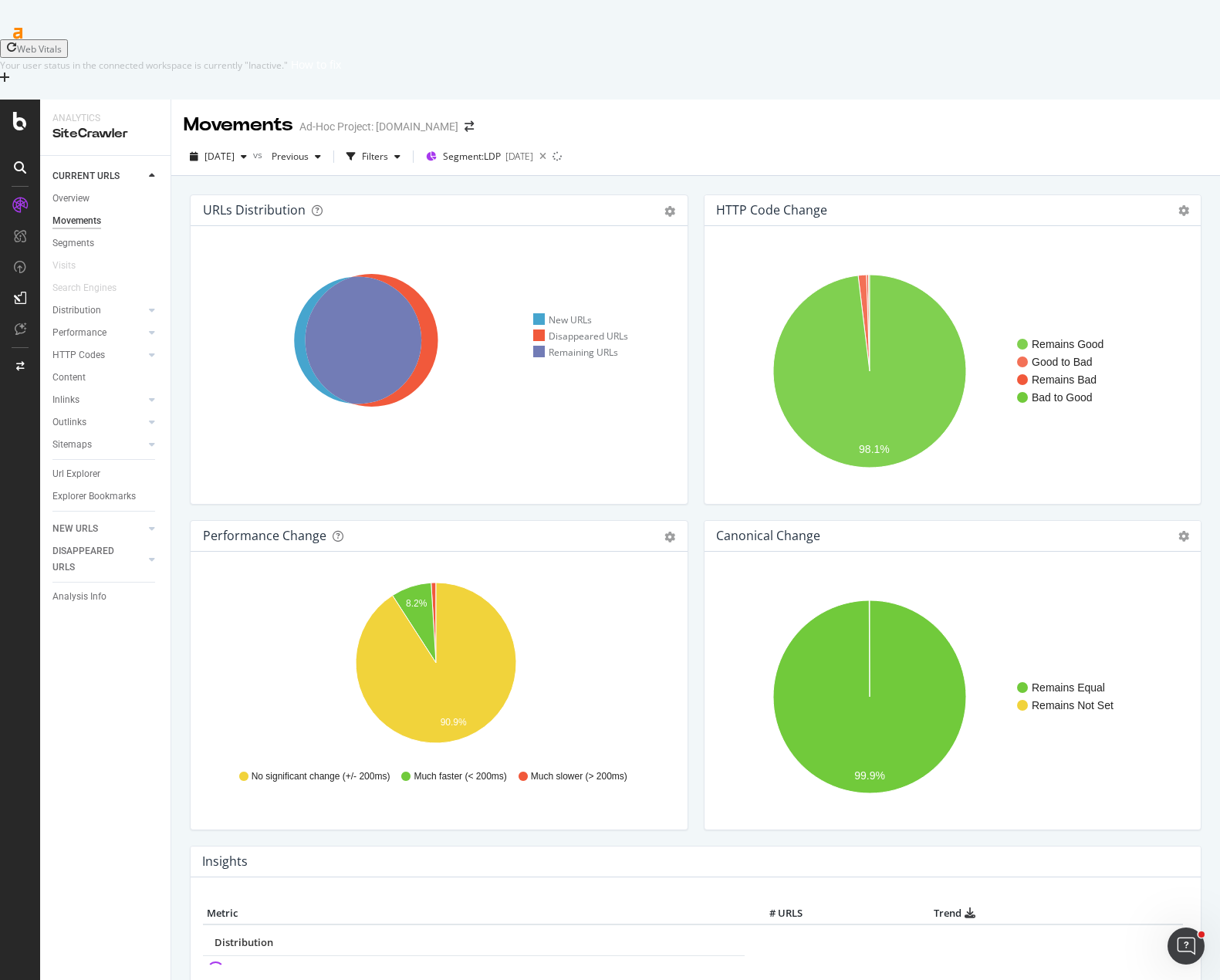
click at [550, 183] on div "URLs Distribution Venn Table Export as CSV Add to Custom Report Hold CTRL while…" at bounding box center [696, 981] width 1012 height 1597
click at [593, 576] on icon "8.2% 90.9%" at bounding box center [436, 665] width 466 height 179
click at [535, 433] on div "URLs Distribution Venn Table Export as CSV Add to Custom Report Hold CTRL while…" at bounding box center [439, 357] width 514 height 326
click at [83, 168] on div "CURRENT URLS" at bounding box center [85, 176] width 67 height 17
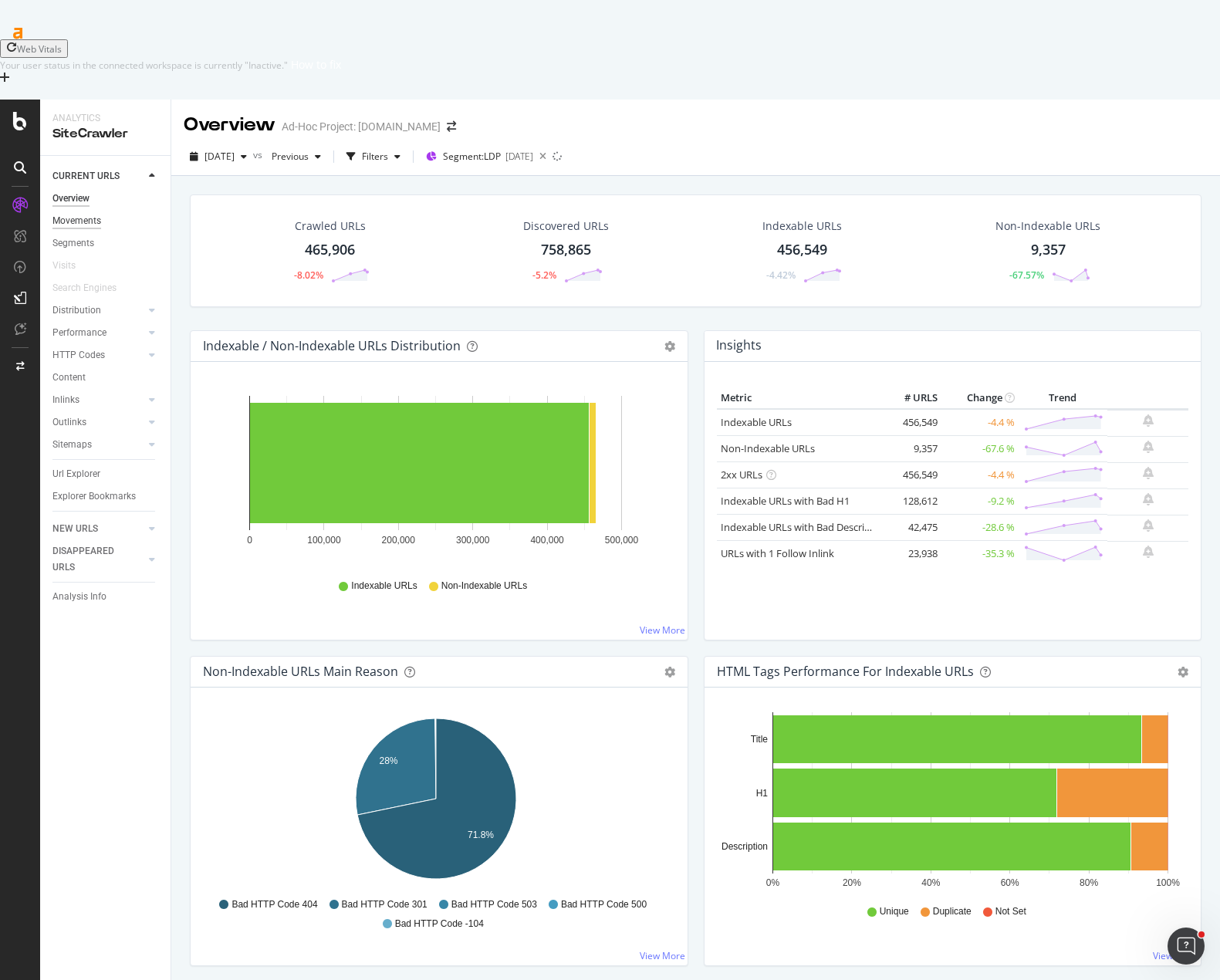
click at [77, 213] on div "Movements" at bounding box center [76, 221] width 49 height 17
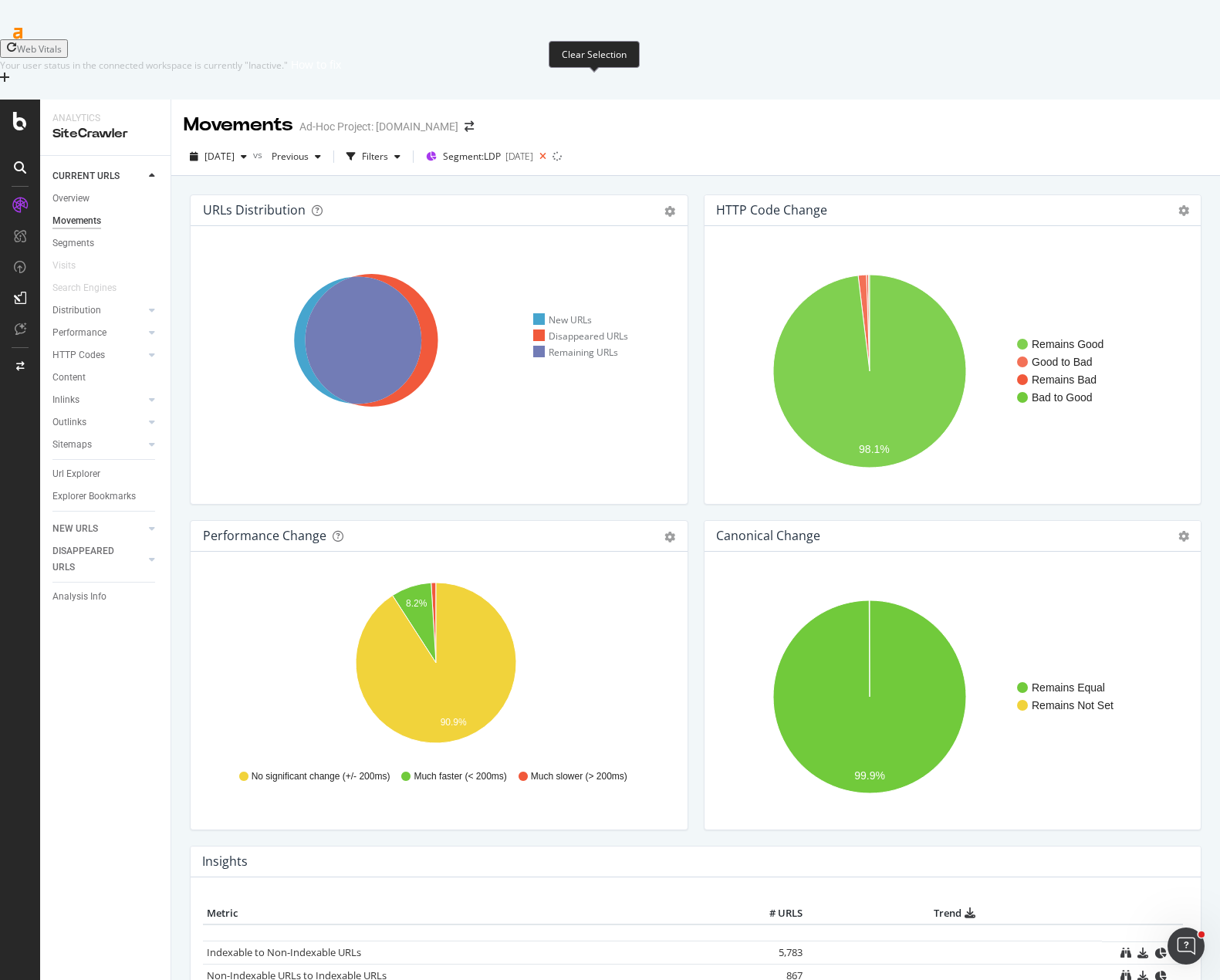
click at [553, 146] on icon at bounding box center [543, 157] width 19 height 22
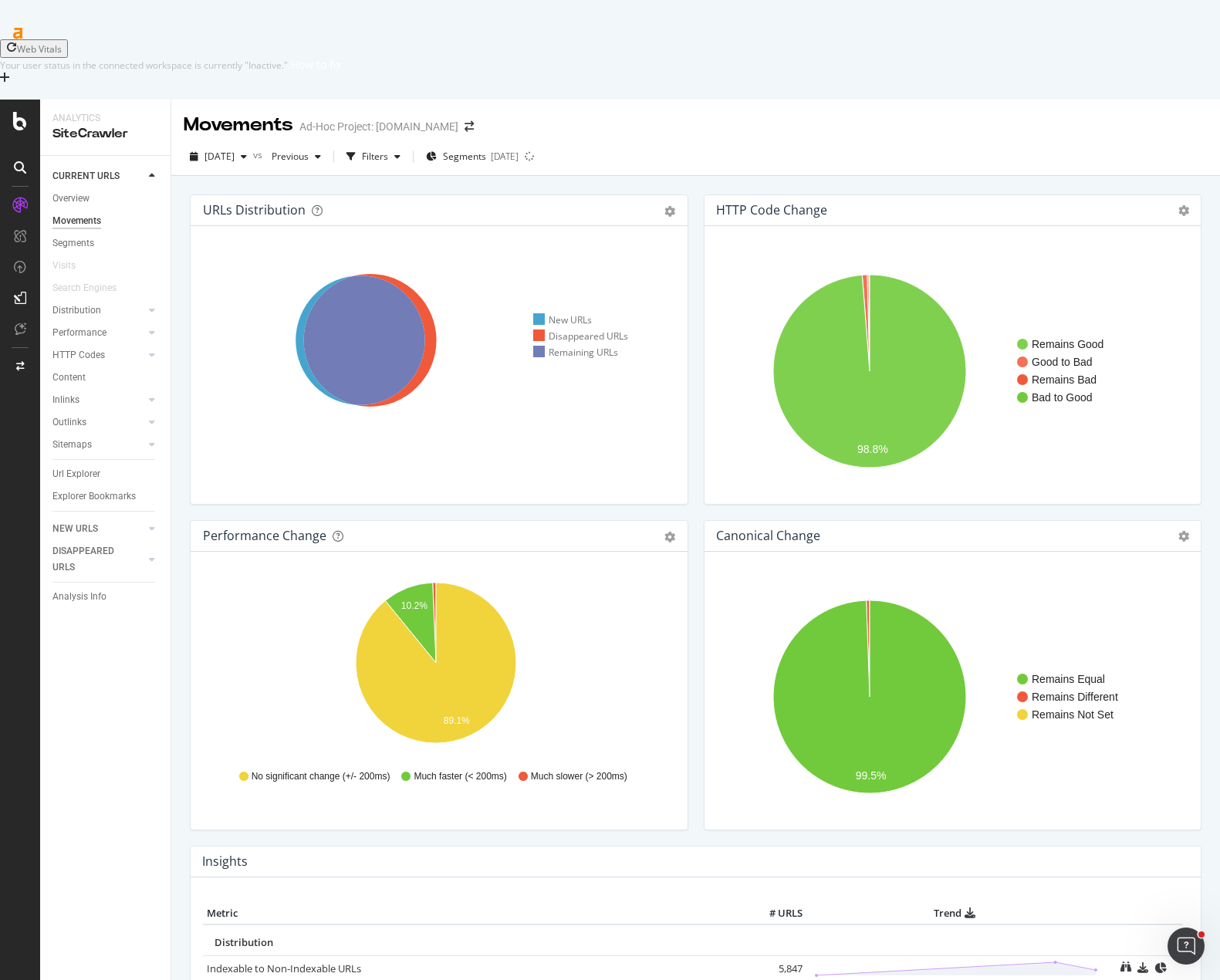
click at [183, 582] on div "Performance Change Pie Table Export as CSV Add to Custom Report Hold CTRL while…" at bounding box center [439, 683] width 514 height 326
click at [866, 600] on icon "A chart." at bounding box center [867, 648] width 3 height 96
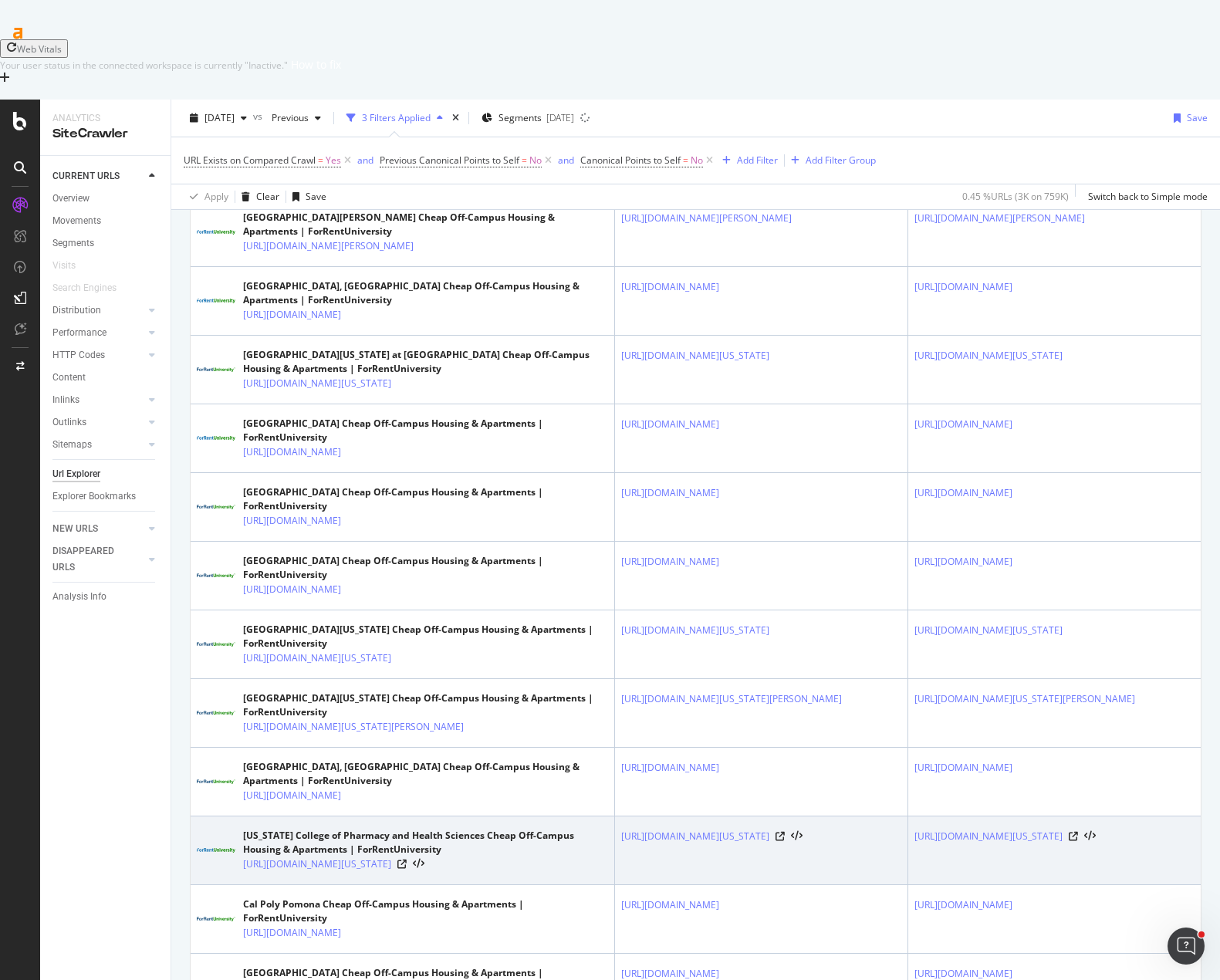
scroll to position [3488, 0]
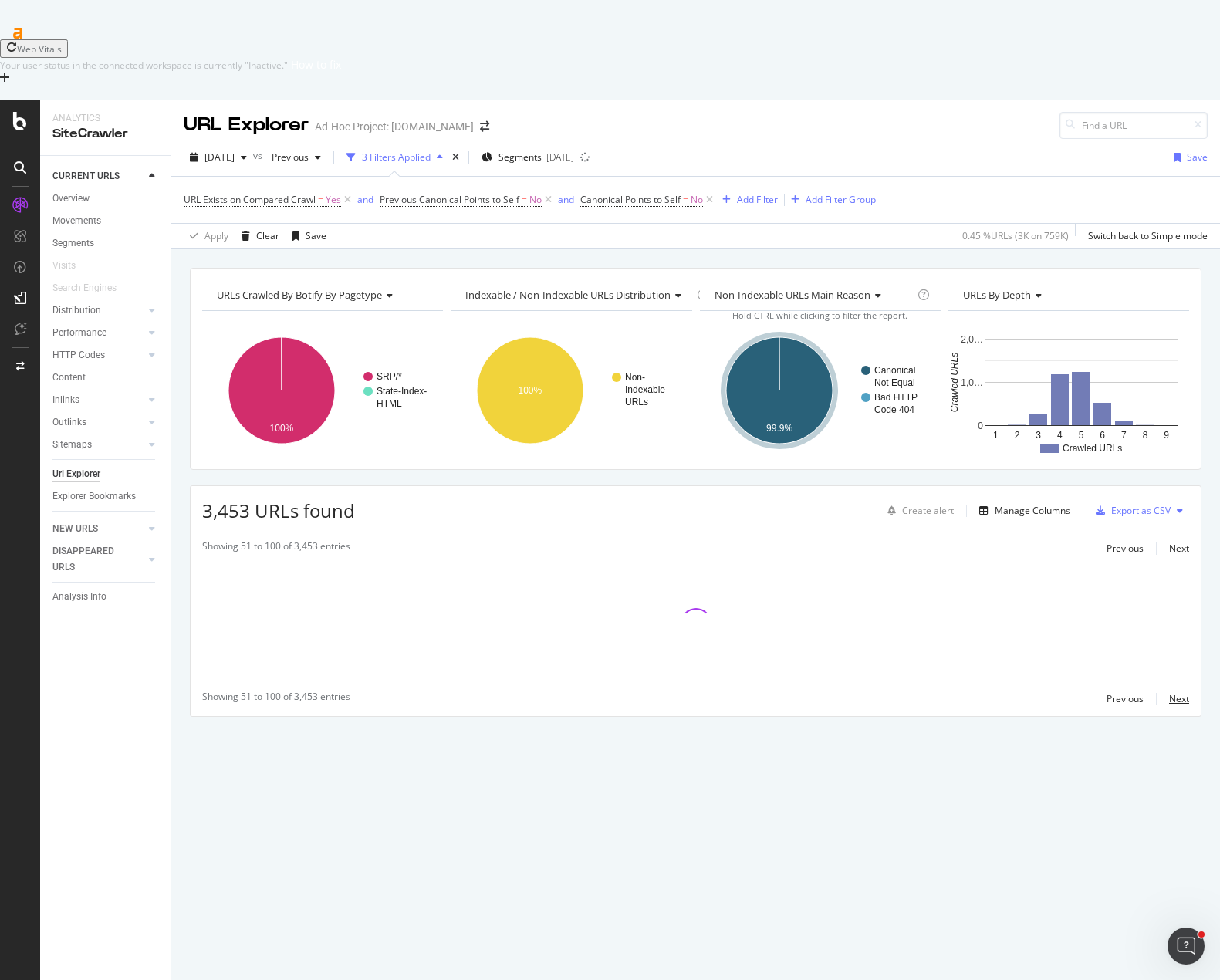
scroll to position [0, 0]
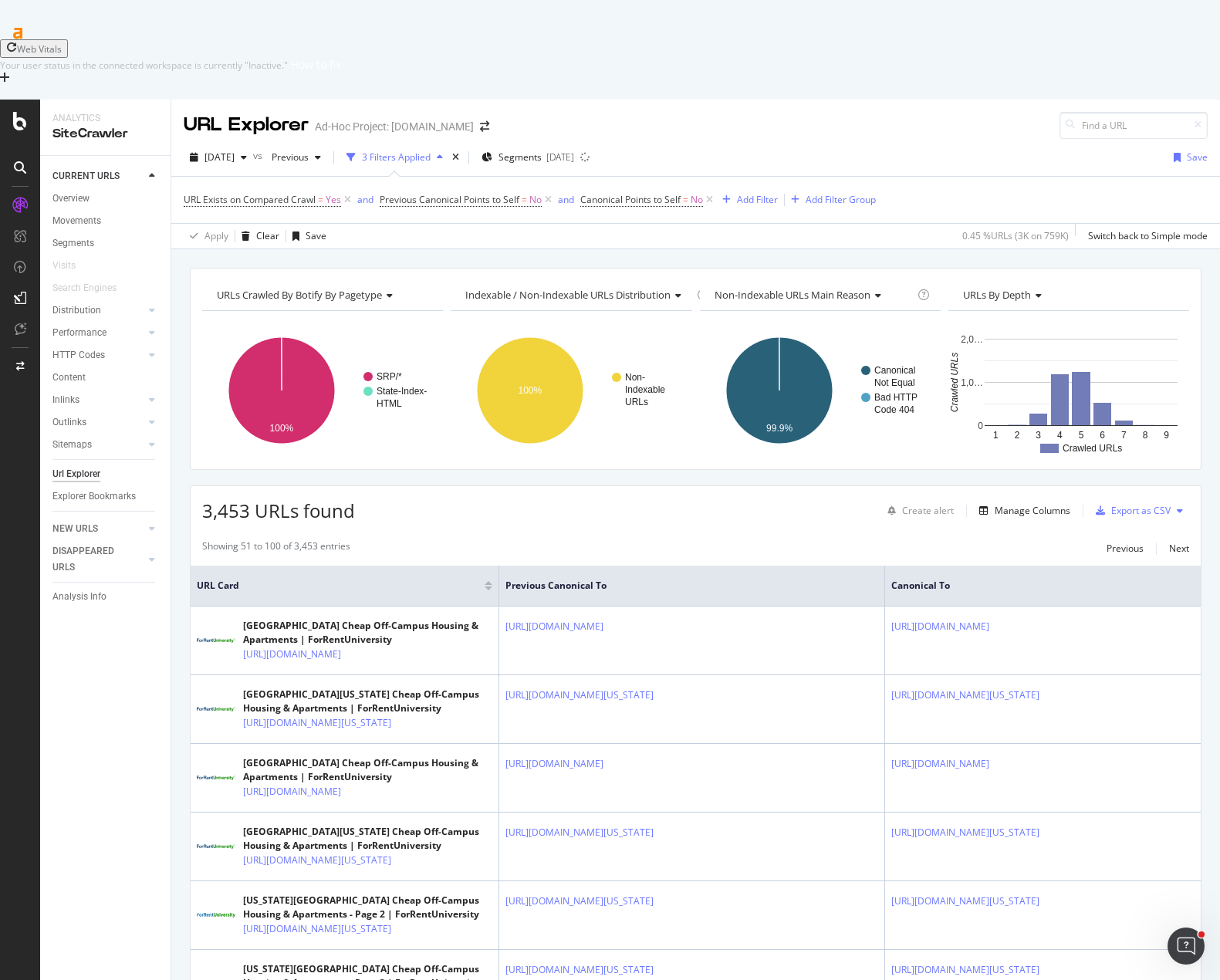
click at [856, 250] on div "URLs Crawled By Botify By pagetype Chart (by Value) Table Expand Export as CSV …" at bounding box center [696, 268] width 1048 height 37
click at [264, 229] on div "Clear" at bounding box center [267, 236] width 23 height 13
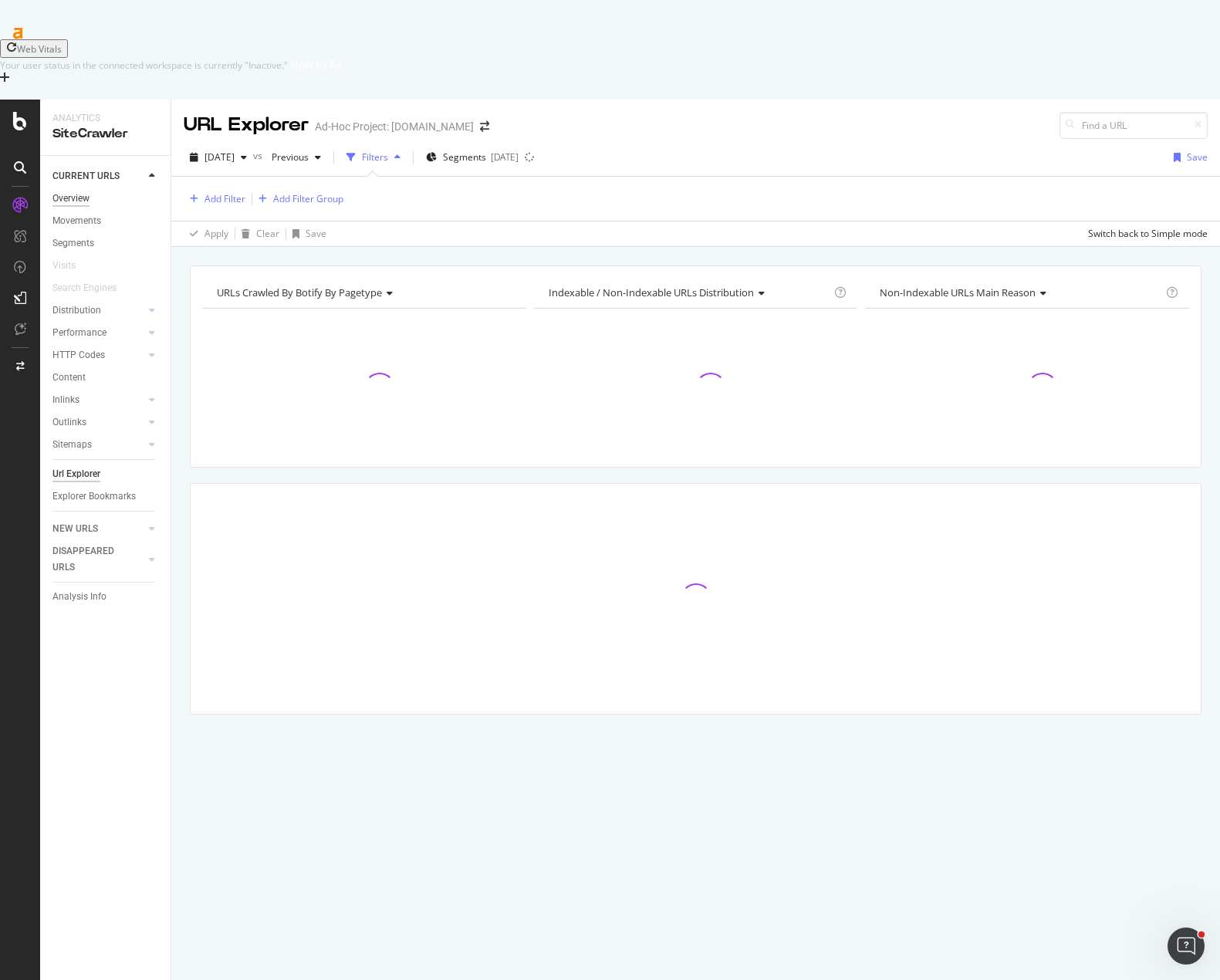
click at [76, 191] on div "Overview" at bounding box center [71, 199] width 37 height 17
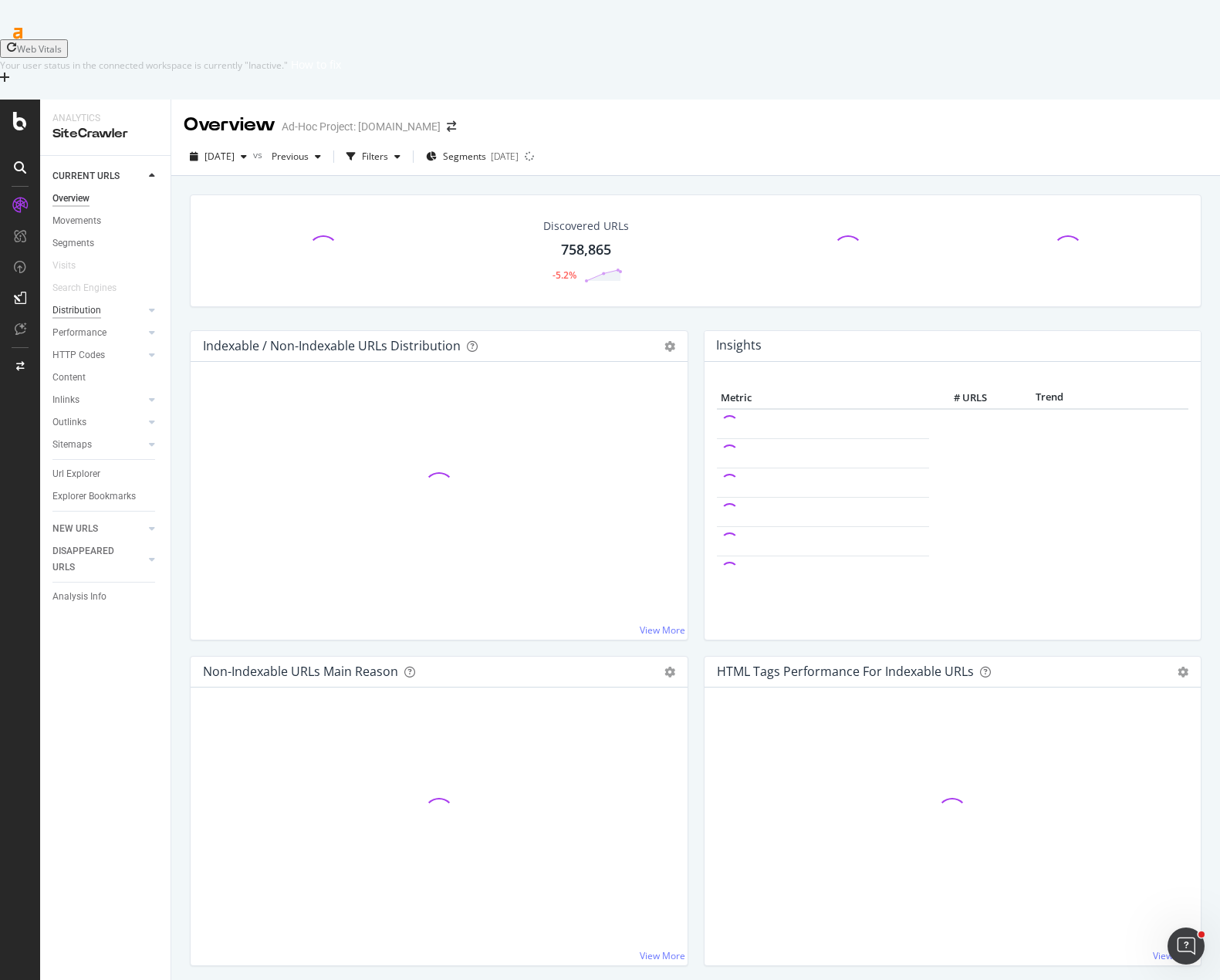
click at [79, 303] on div "Distribution" at bounding box center [76, 311] width 49 height 17
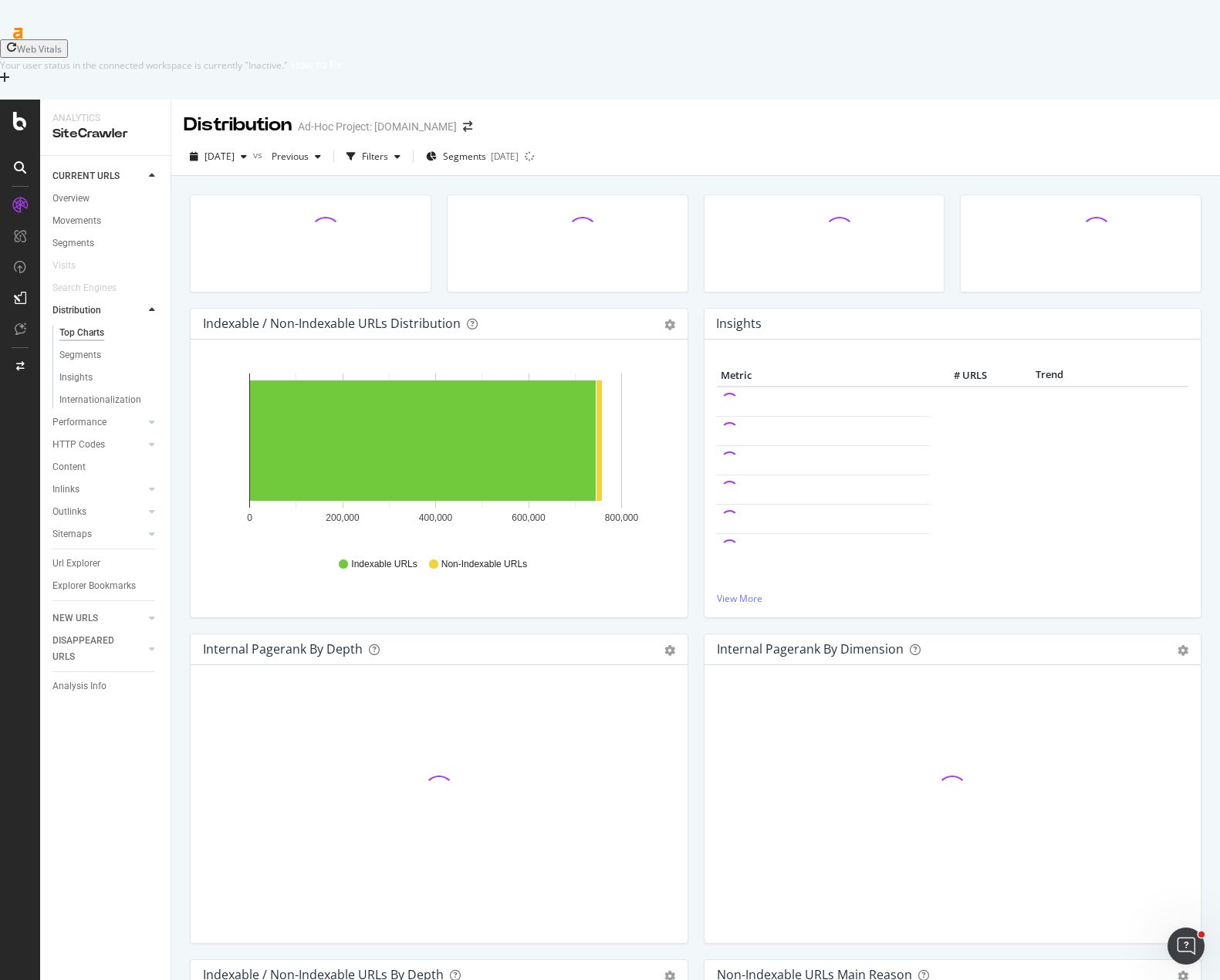
click at [696, 519] on div "Insights Metric # URLS Trend View More" at bounding box center [953, 470] width 514 height 326
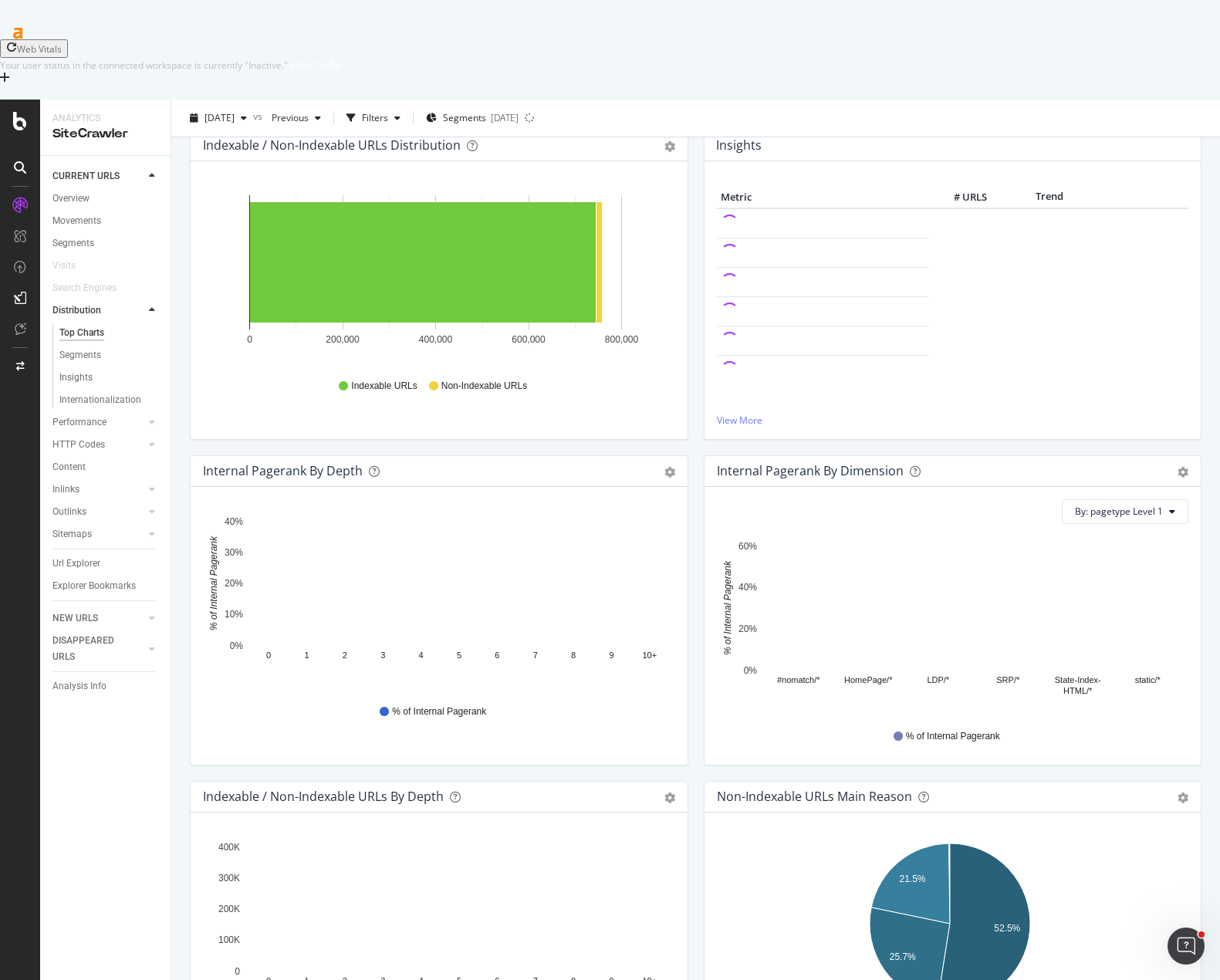
scroll to position [385, 0]
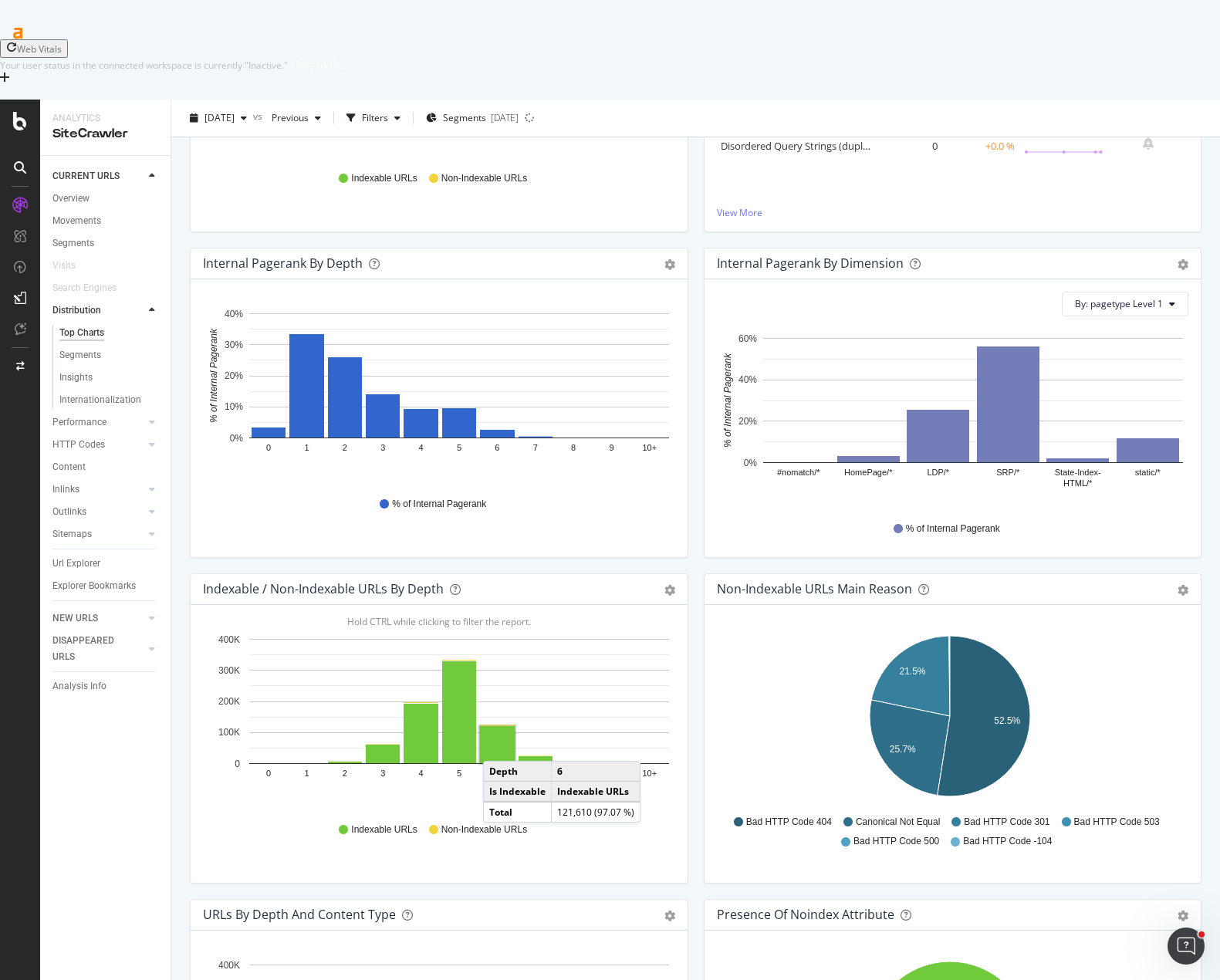
click at [499, 726] on rect "A chart." at bounding box center [498, 744] width 35 height 37
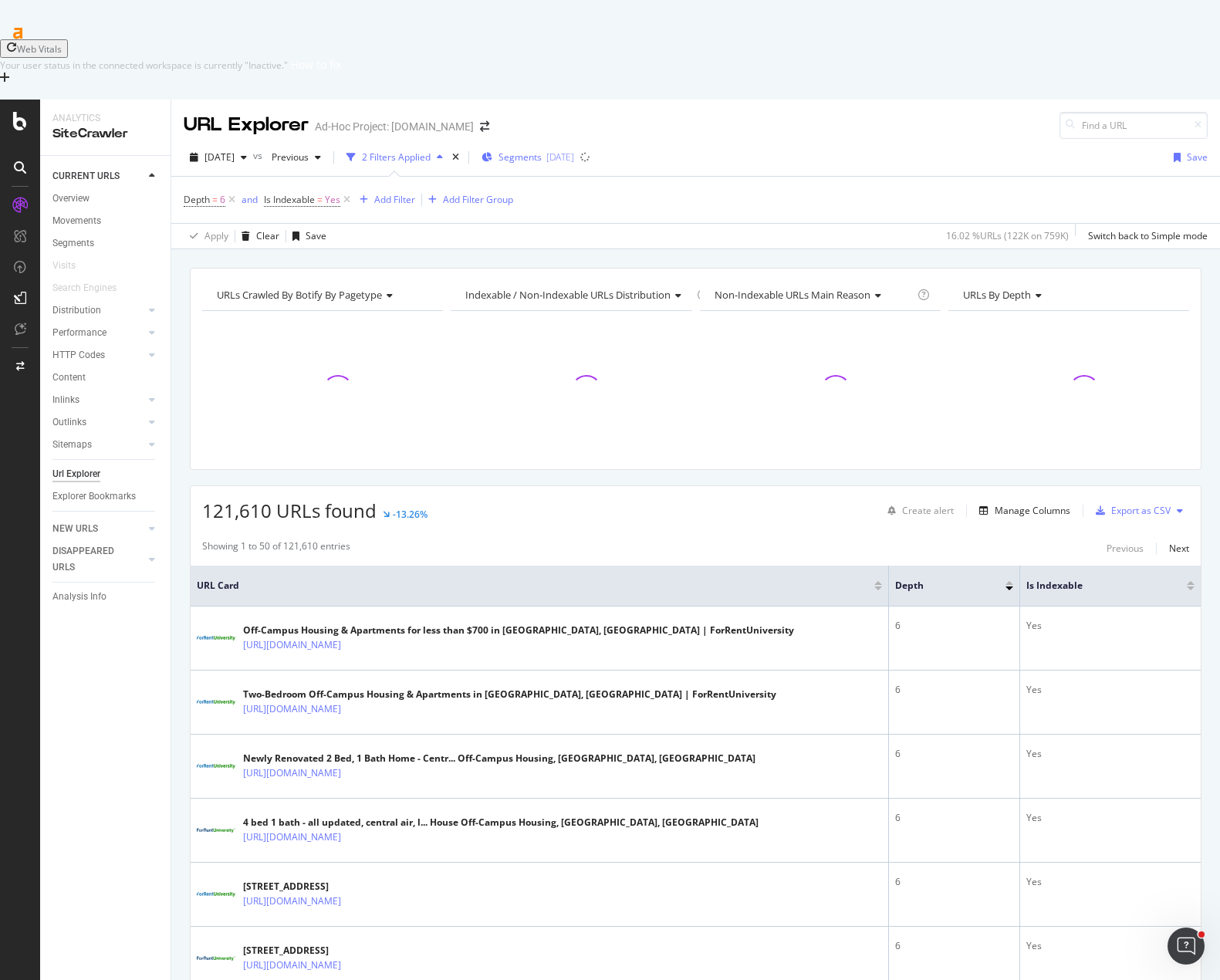
click at [542, 150] on span "Segments" at bounding box center [520, 157] width 43 height 13
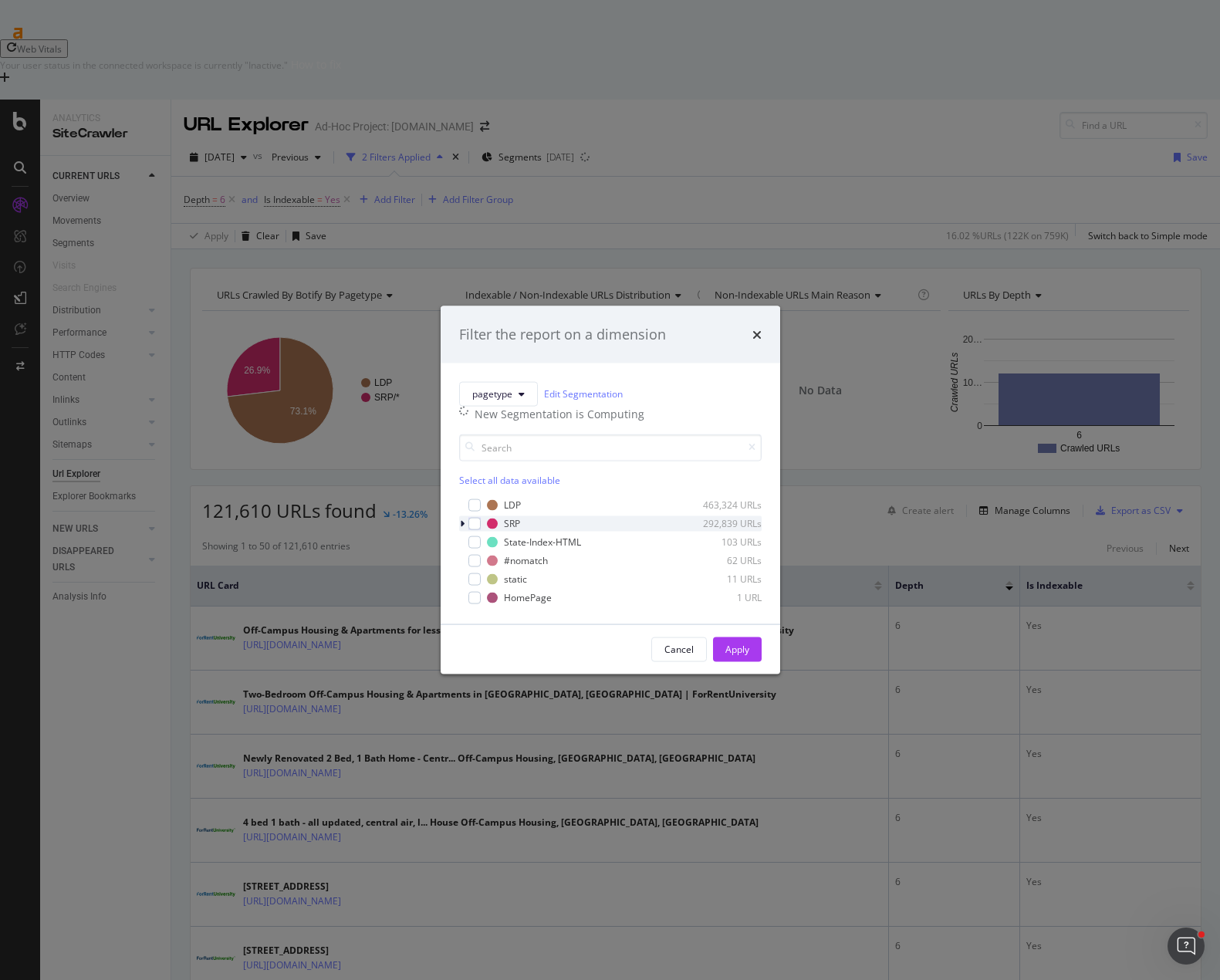
click at [460, 528] on icon "modal" at bounding box center [462, 523] width 5 height 9
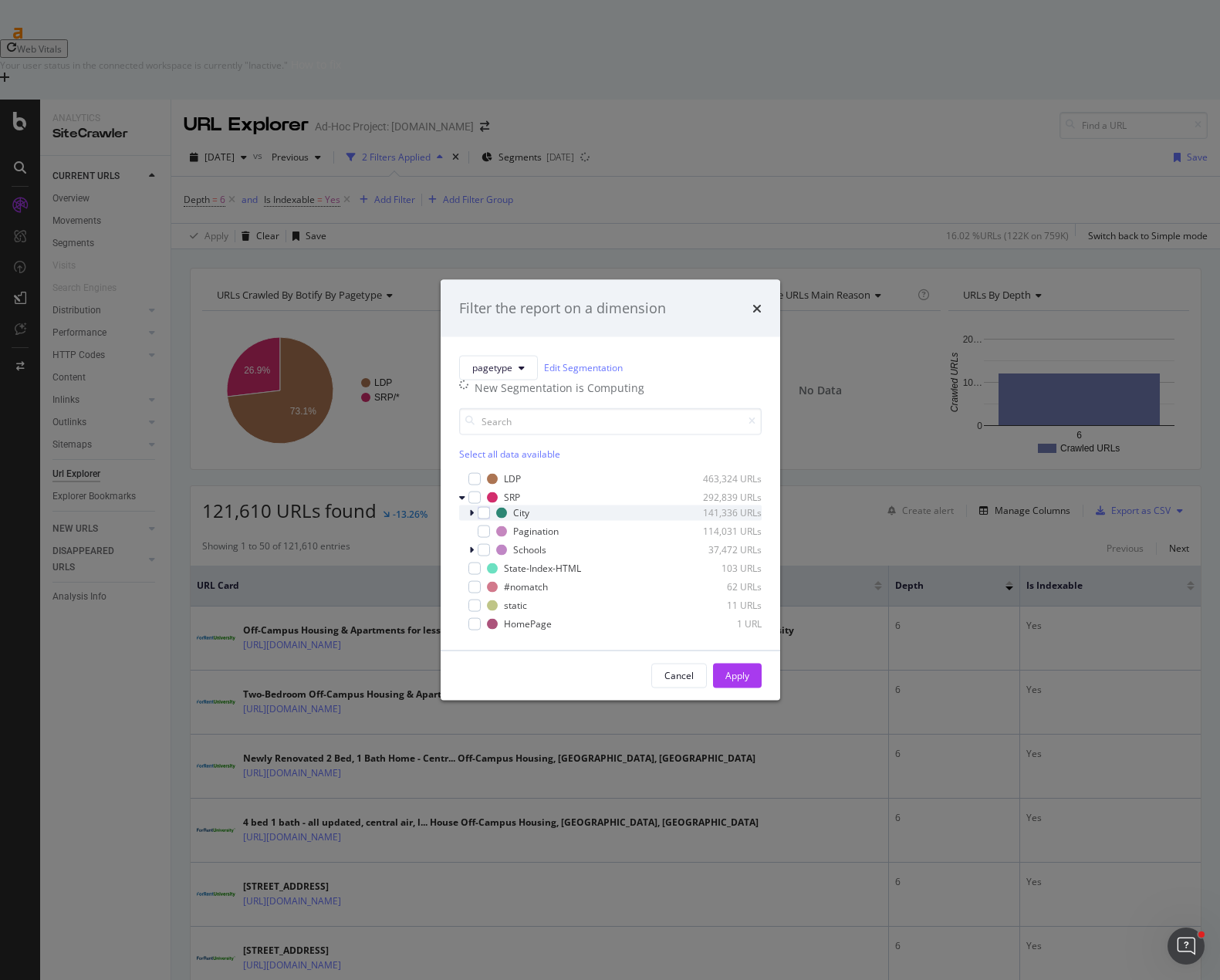
click at [469, 517] on icon "modal" at bounding box center [471, 512] width 5 height 9
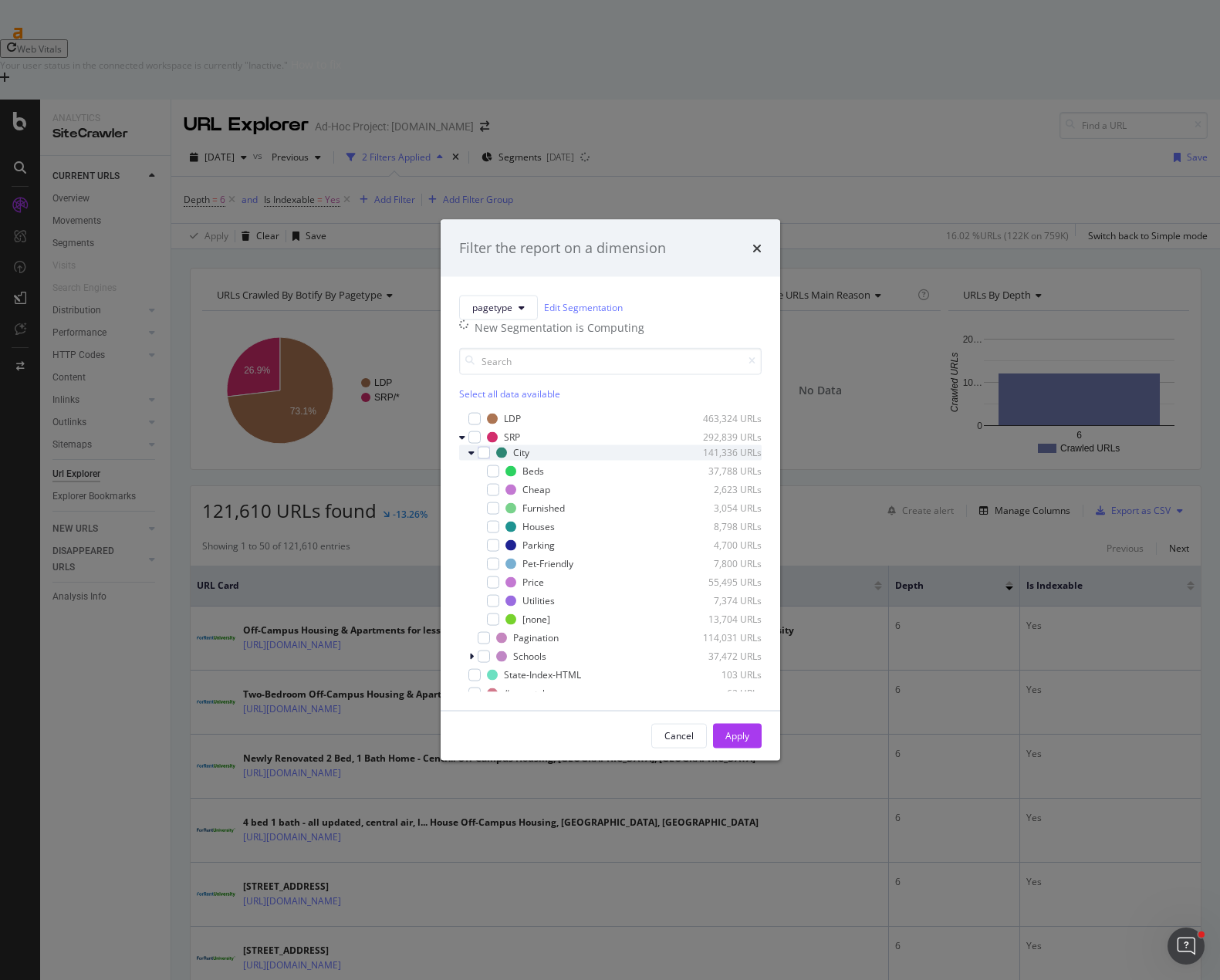
click at [470, 457] on icon "modal" at bounding box center [471, 452] width 6 height 9
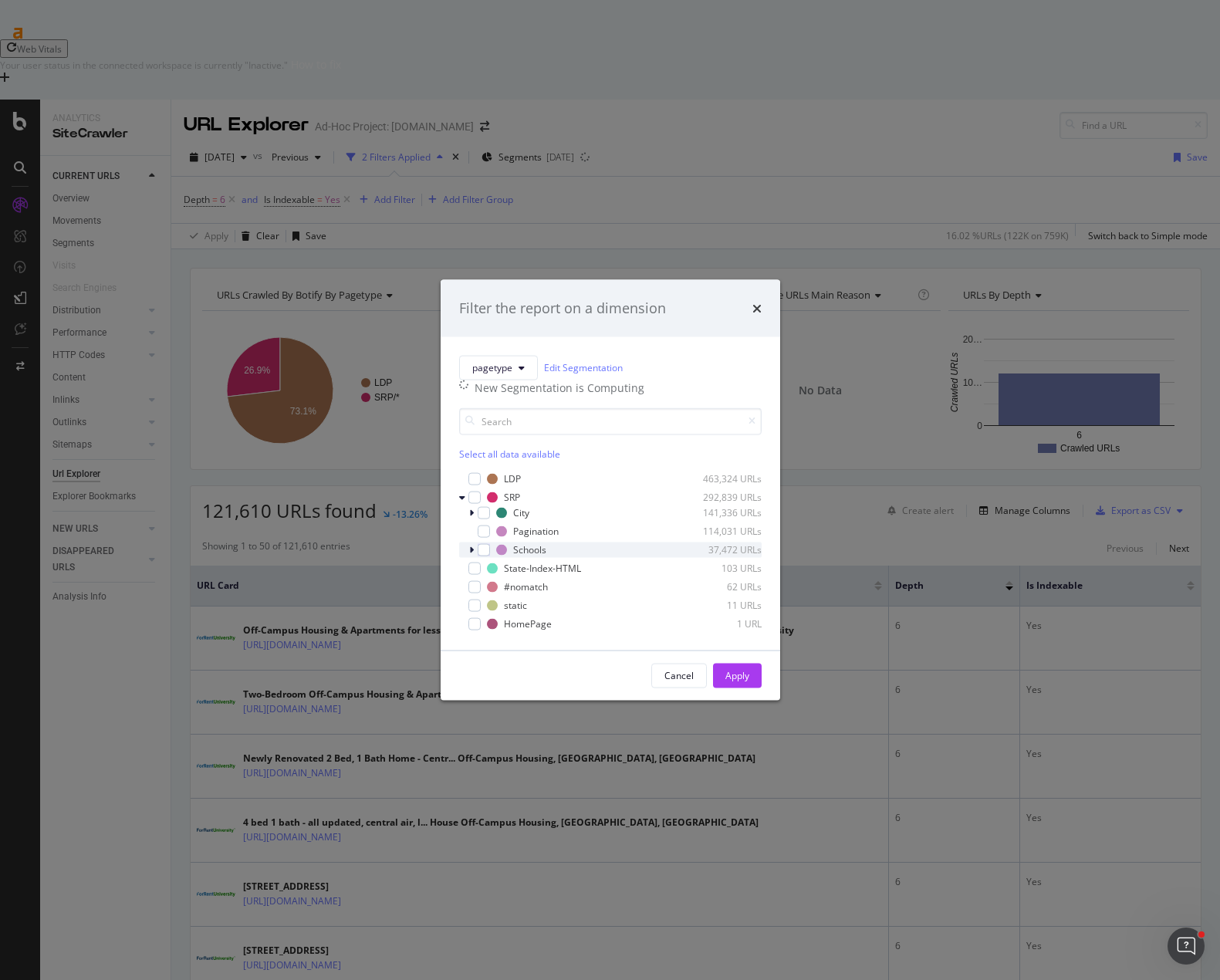
click at [470, 554] on icon "modal" at bounding box center [471, 550] width 5 height 9
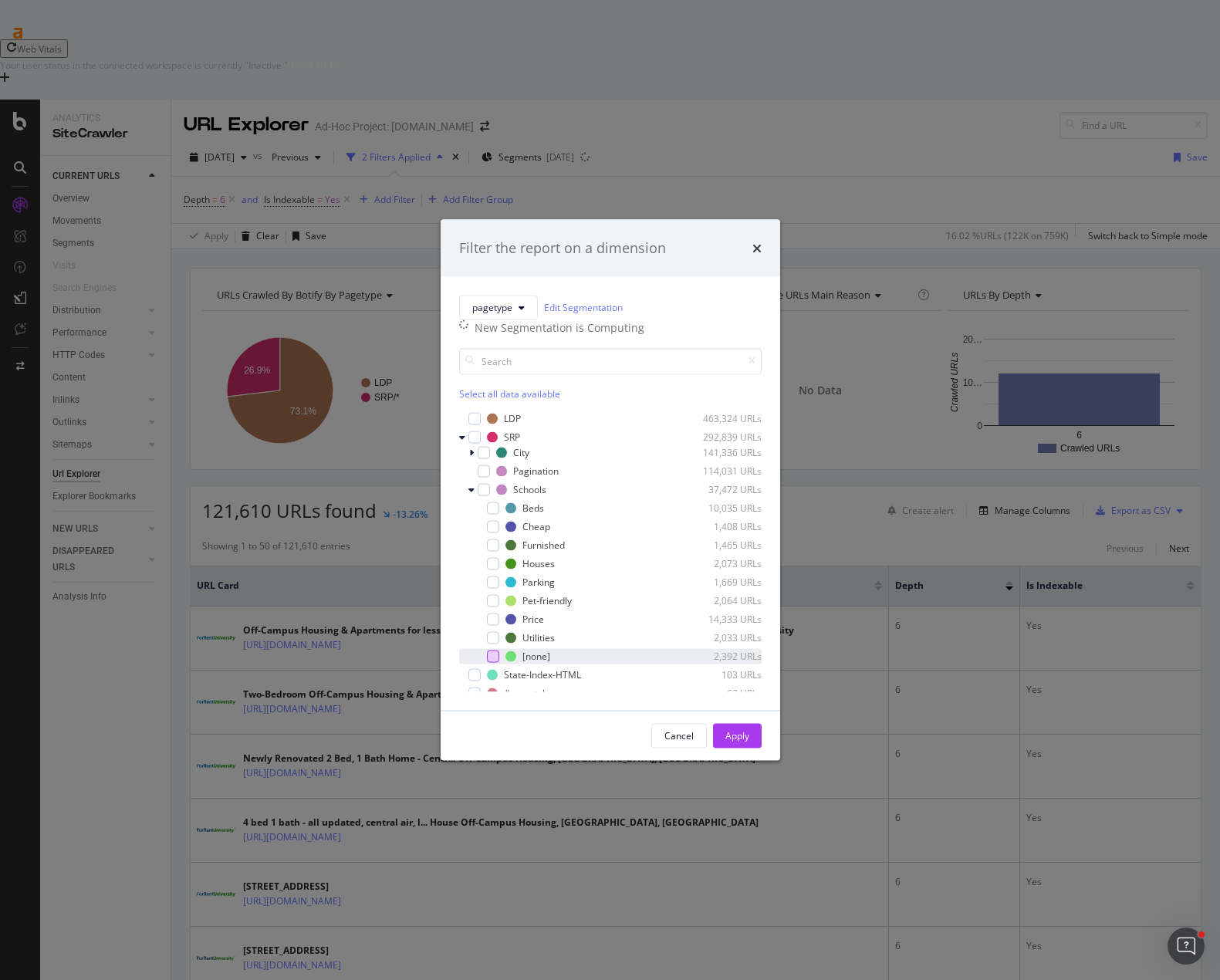
click at [497, 662] on div "modal" at bounding box center [492, 655] width 12 height 12
click at [742, 742] on div "Apply" at bounding box center [737, 735] width 24 height 13
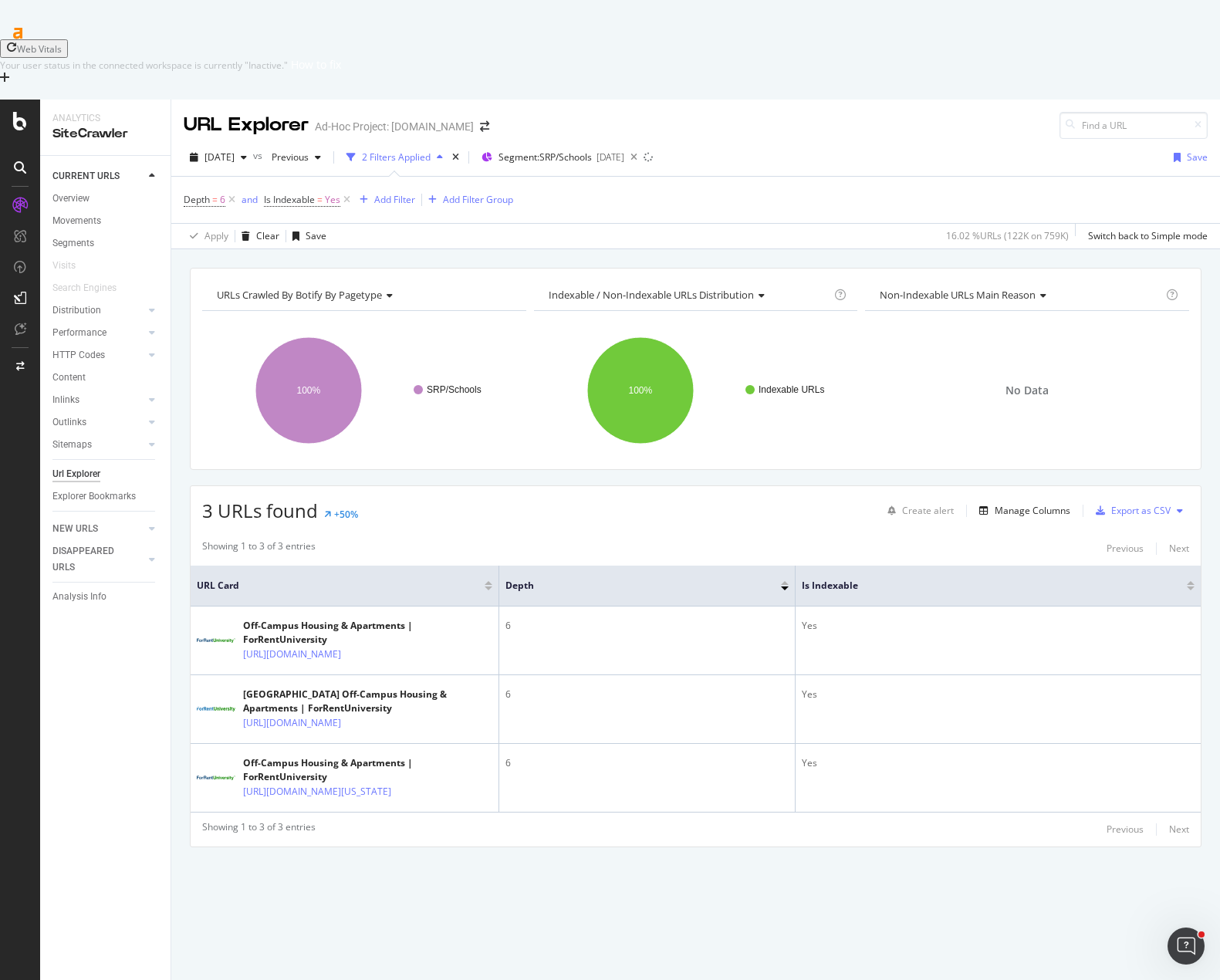
click at [459, 405] on div "URLs Crawled By Botify By pagetype Chart (by Value) Table Expand Export as CSV …" at bounding box center [696, 585] width 1048 height 633
click at [210, 193] on span "Depth = 6" at bounding box center [204, 199] width 41 height 14
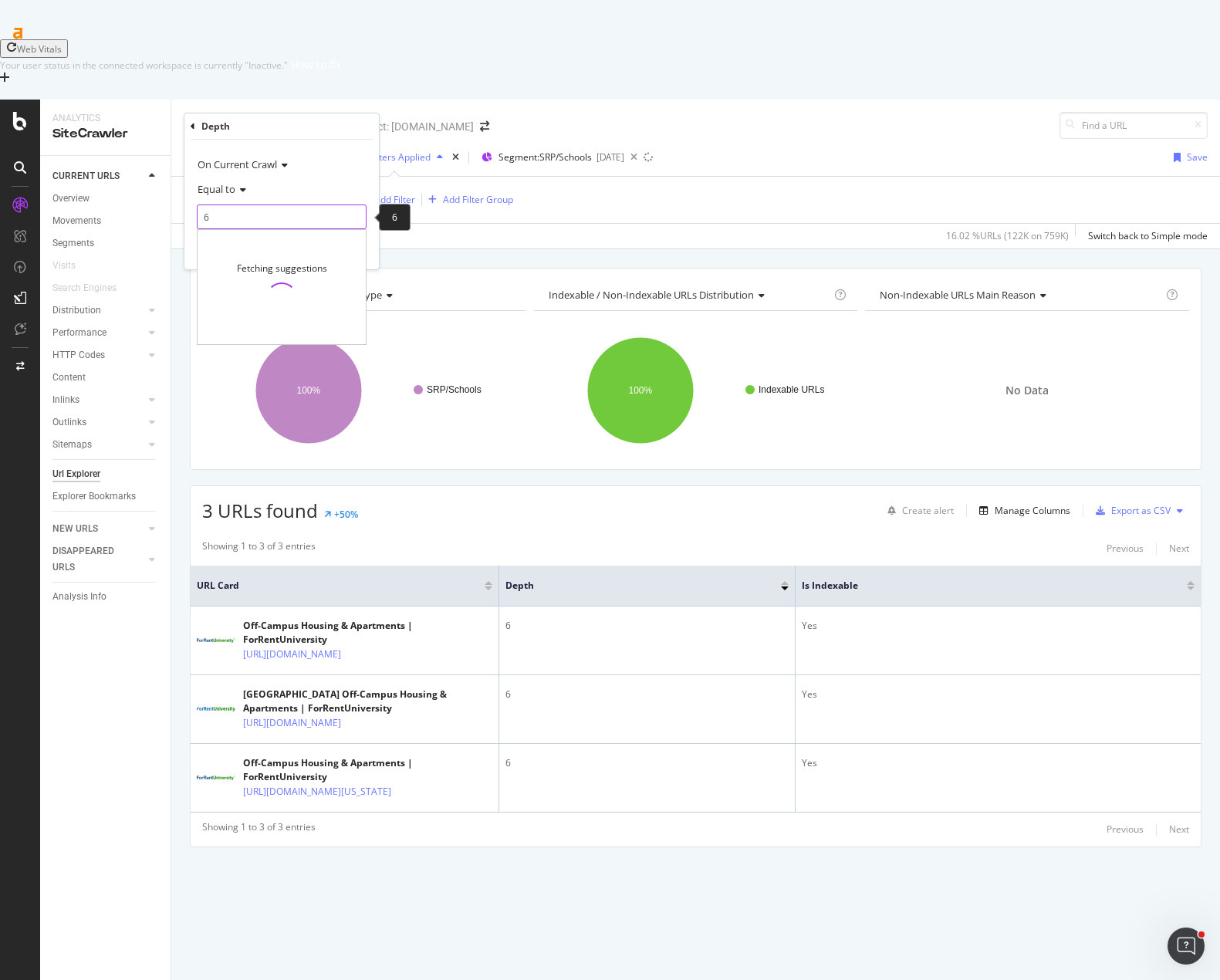
drag, startPoint x: 220, startPoint y: 211, endPoint x: 191, endPoint y: 210, distance: 29.0
click at [191, 210] on div "On Current Crawl Equal to 6 6 Fetching suggestions Cancel Add filter Apply" at bounding box center [282, 204] width 195 height 129
type input "5"
click at [344, 248] on div "Apply" at bounding box center [354, 250] width 24 height 13
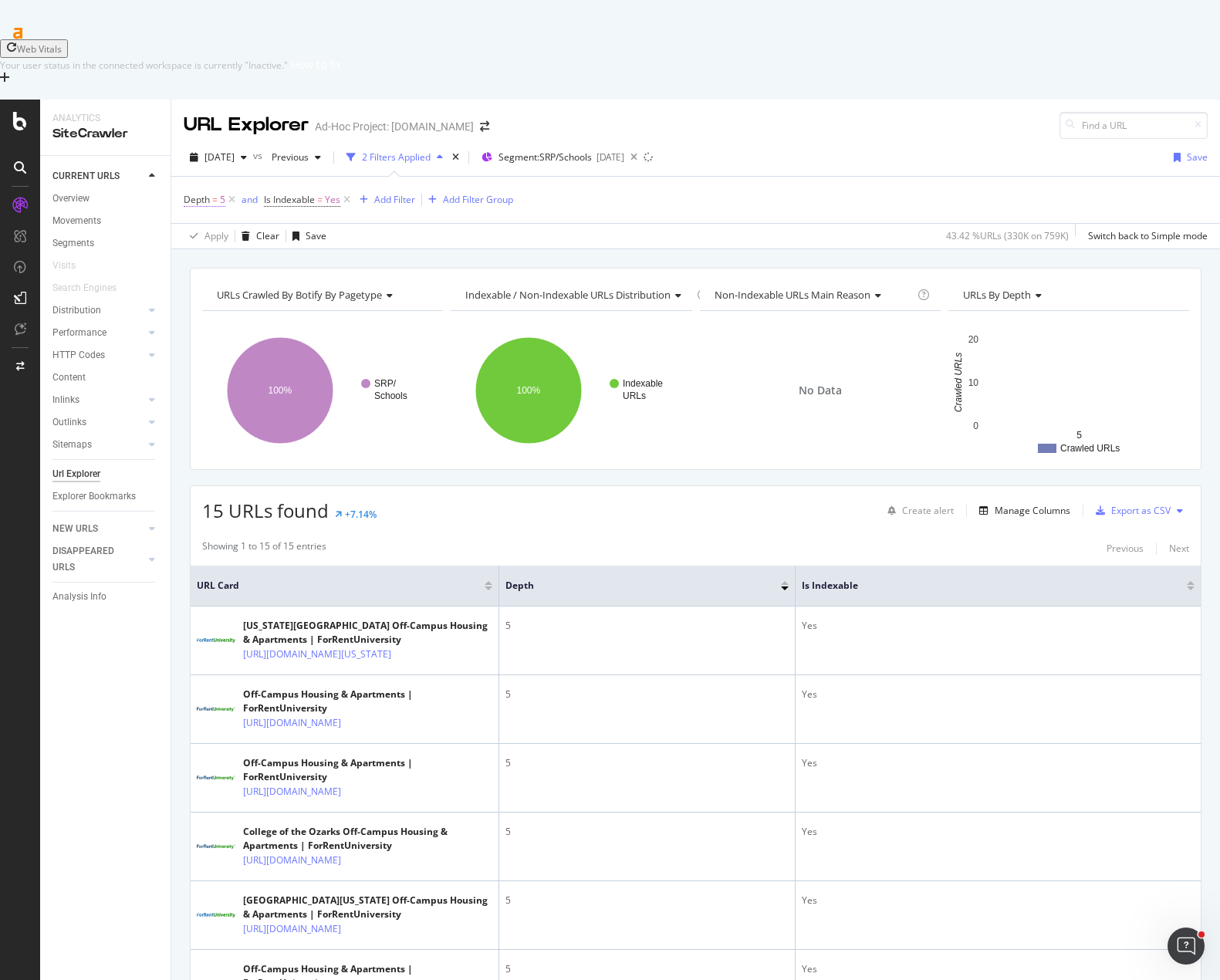
click at [212, 193] on span "=" at bounding box center [215, 199] width 6 height 13
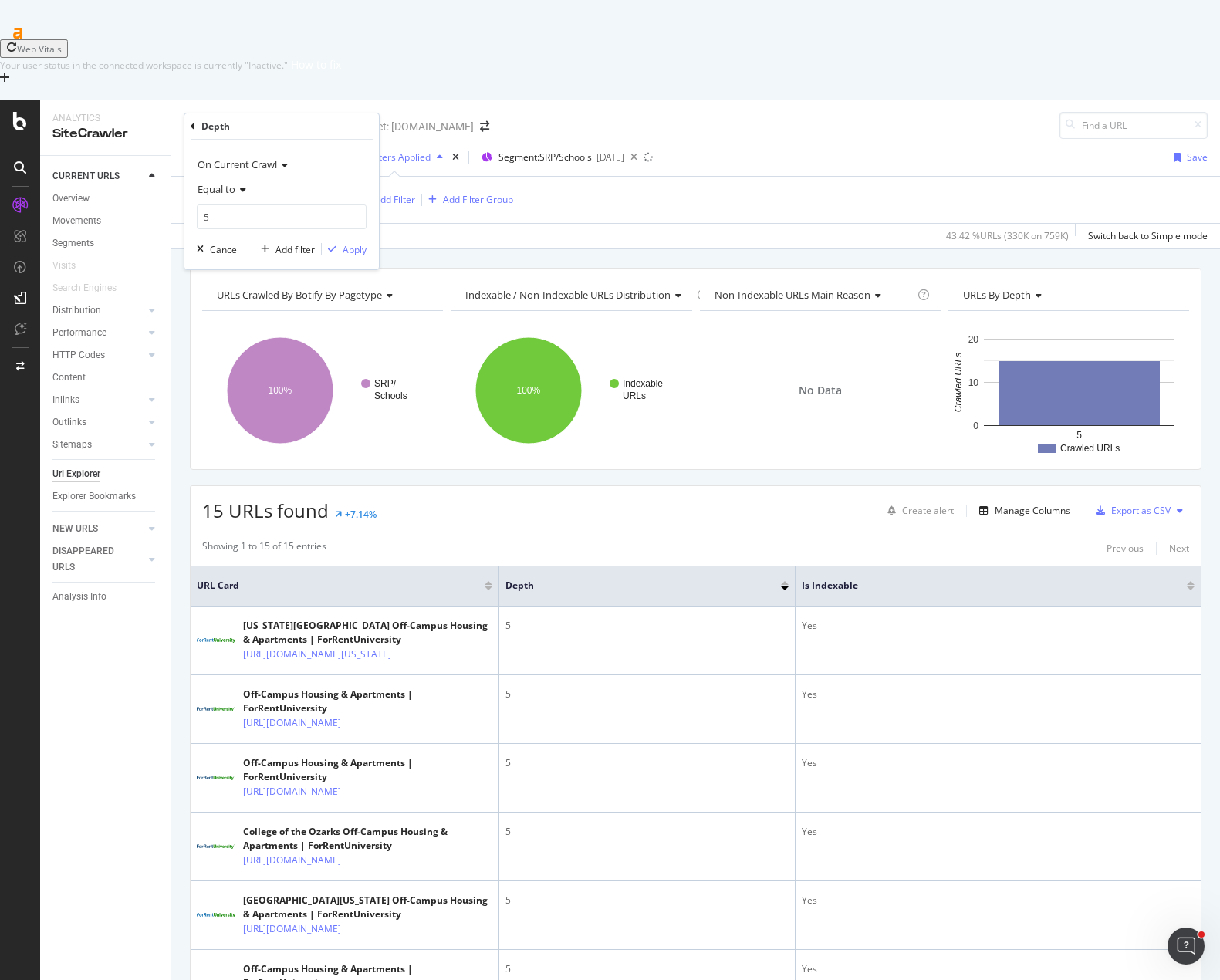
click at [221, 188] on span "Equal to" at bounding box center [216, 188] width 38 height 14
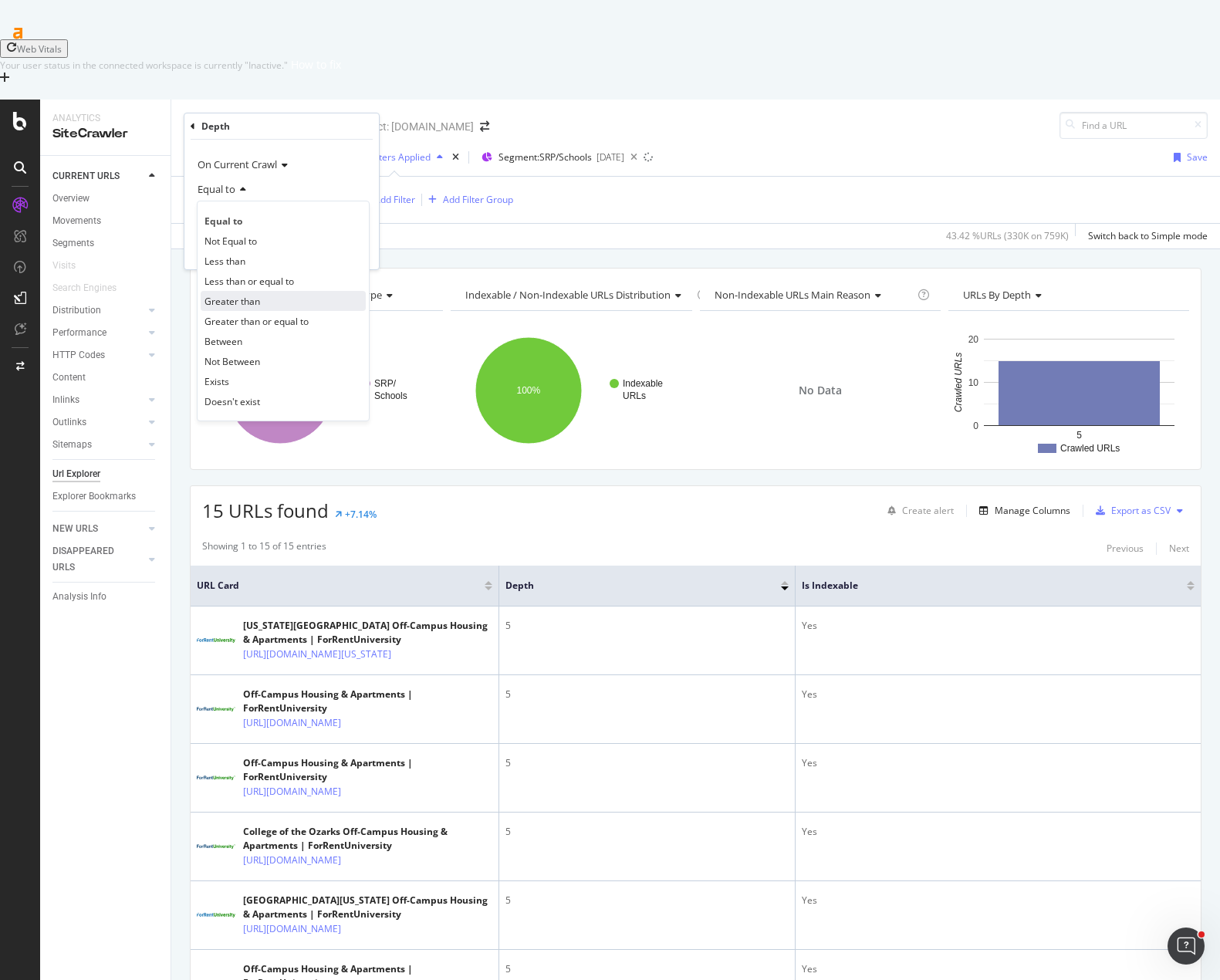
click at [252, 298] on span "Greater than" at bounding box center [232, 301] width 56 height 13
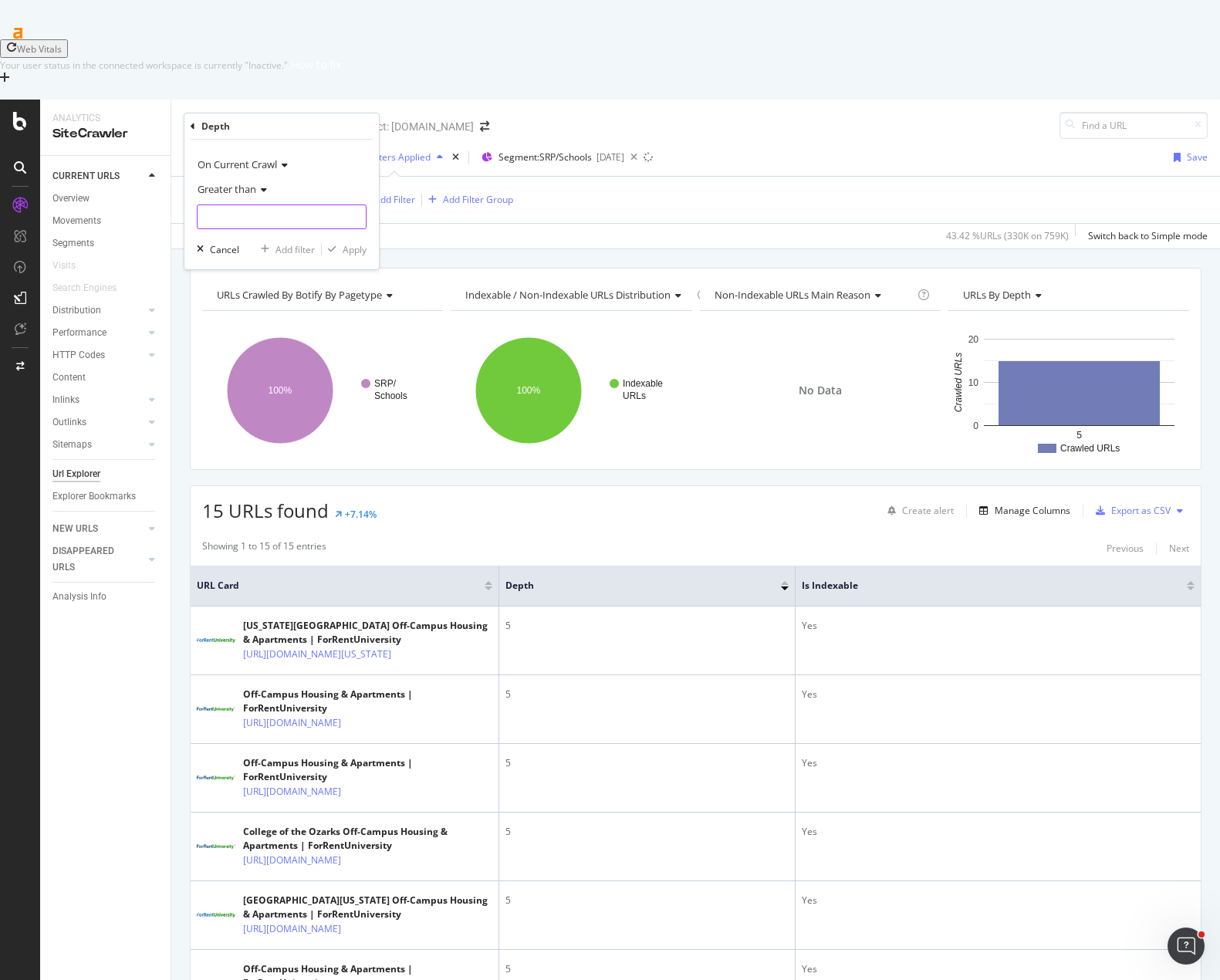
click at [220, 211] on input "number" at bounding box center [281, 217] width 170 height 25
type input "3"
click at [354, 254] on div "Apply" at bounding box center [354, 250] width 24 height 13
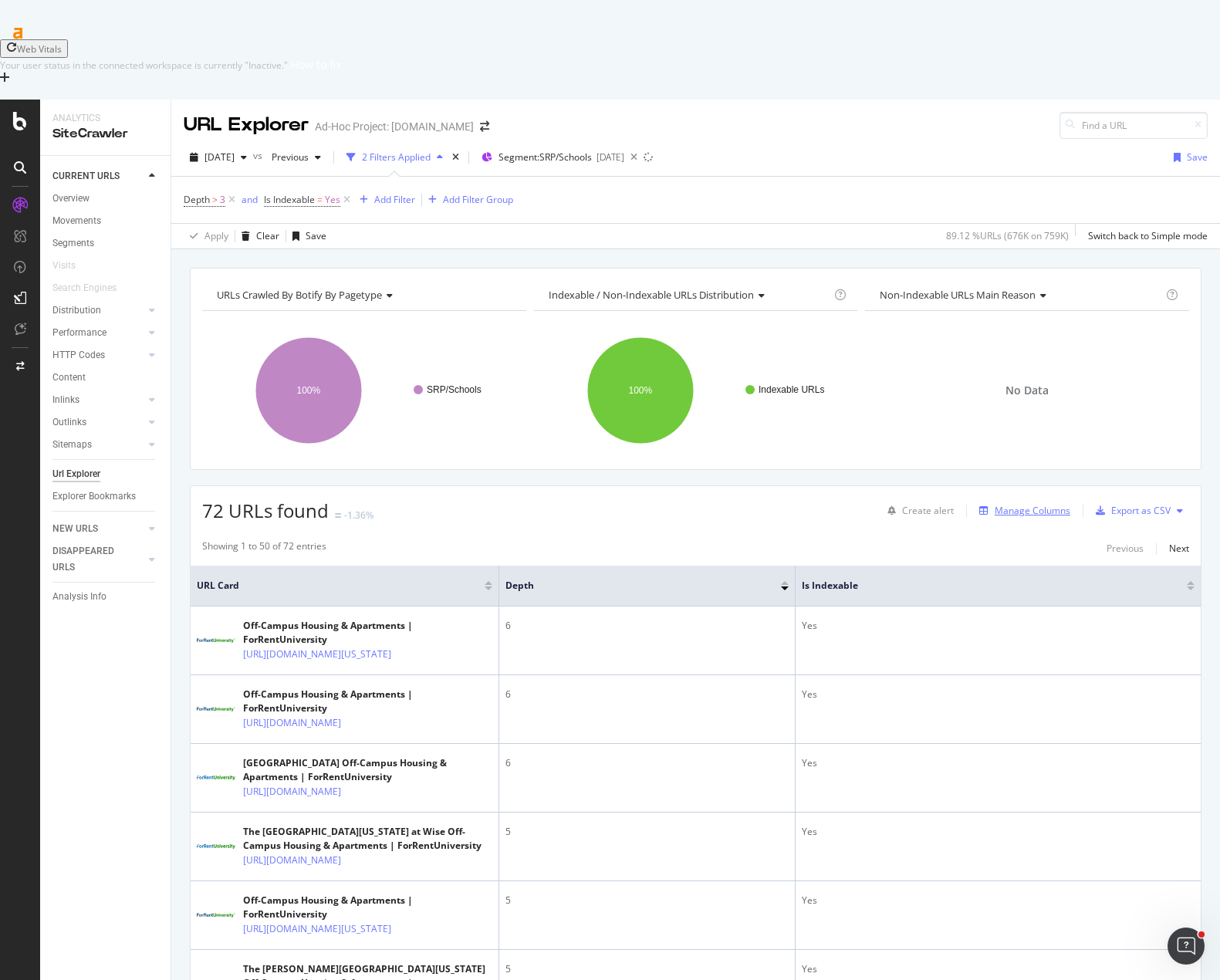
click at [1010, 504] on div "Manage Columns" at bounding box center [1033, 510] width 75 height 13
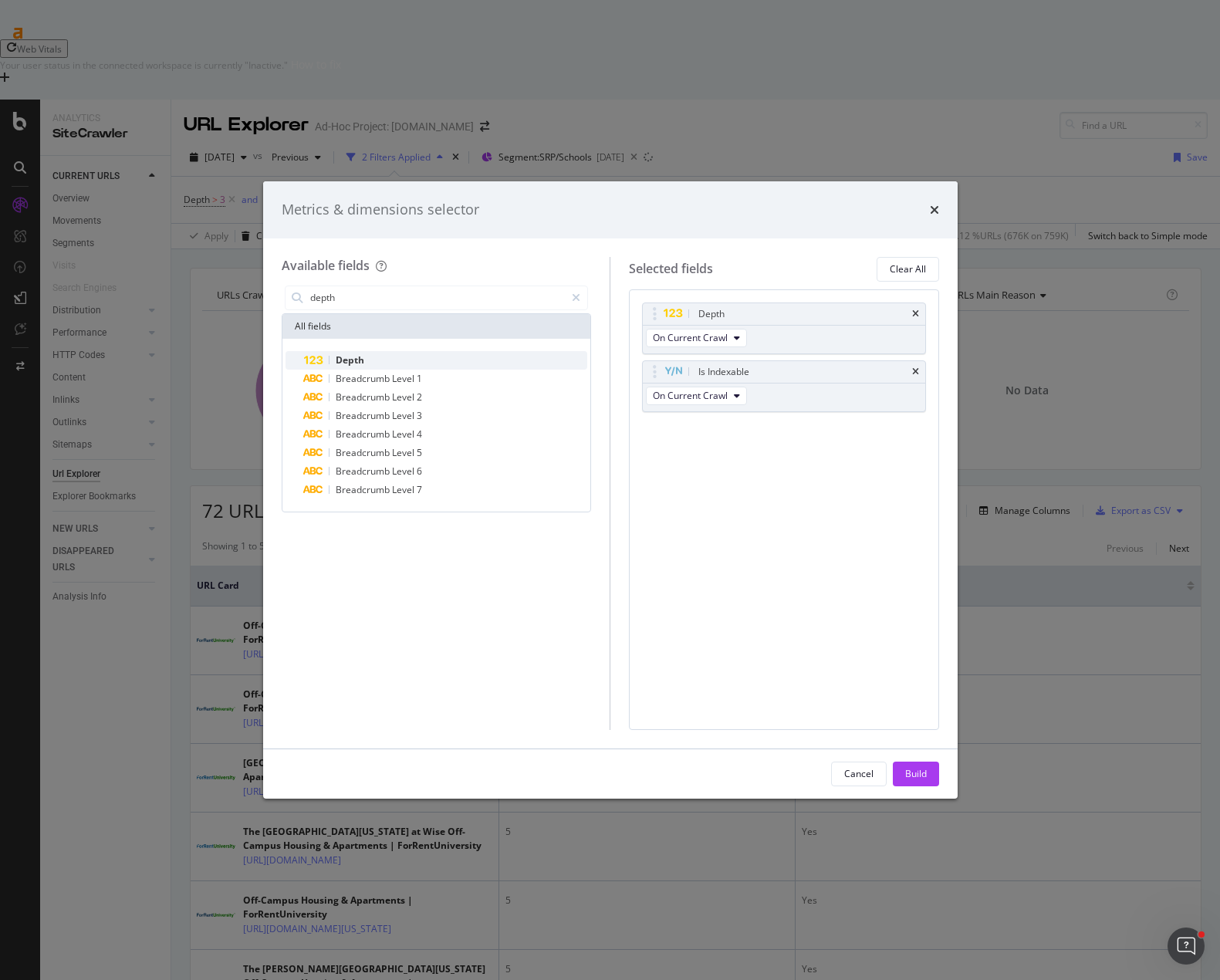
type input "depth"
click at [394, 351] on div "Depth" at bounding box center [445, 360] width 284 height 18
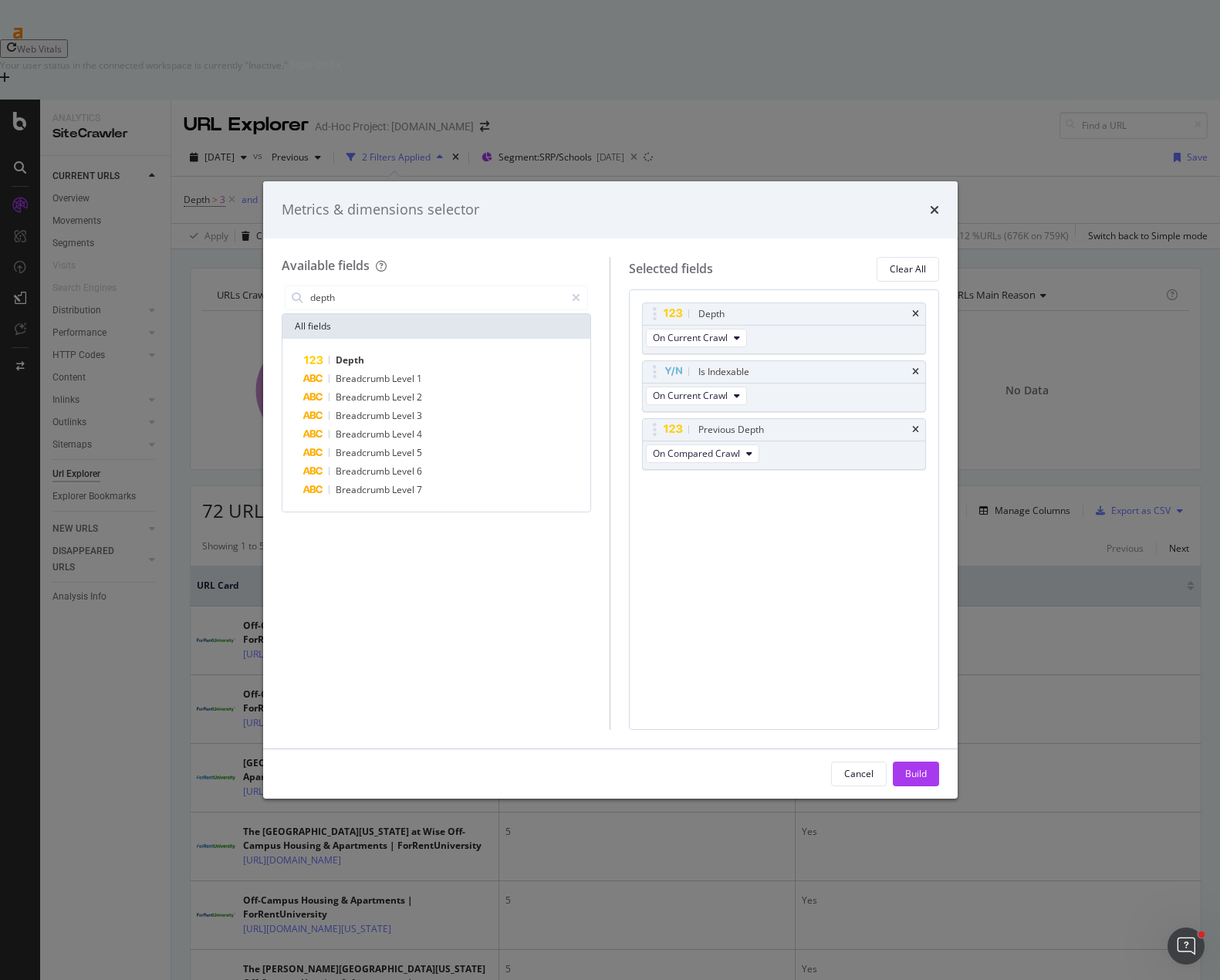
click at [914, 429] on icon "times" at bounding box center [916, 429] width 7 height 9
click at [911, 772] on div "Build" at bounding box center [916, 774] width 22 height 13
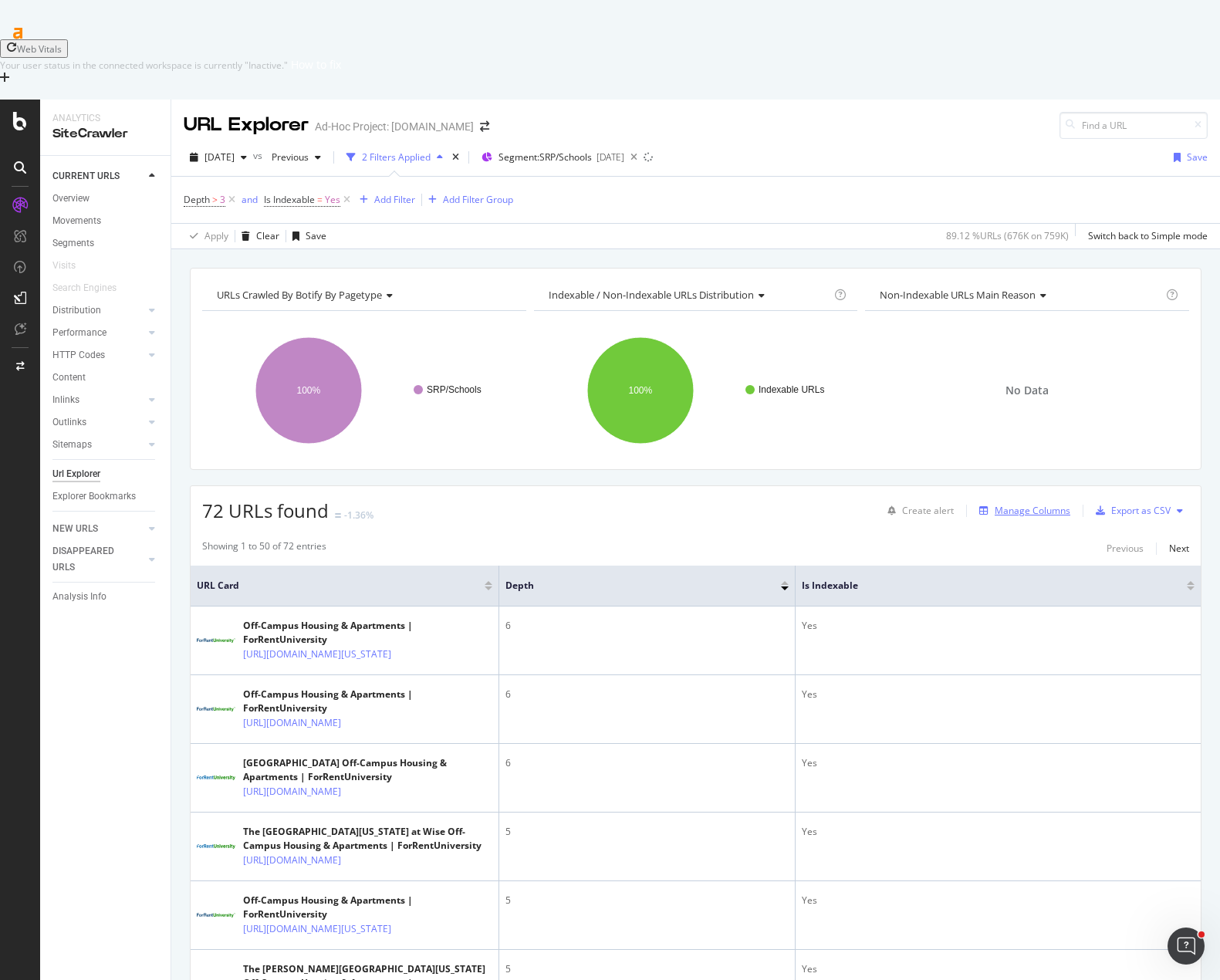
click at [1013, 504] on div "Manage Columns" at bounding box center [1033, 510] width 75 height 13
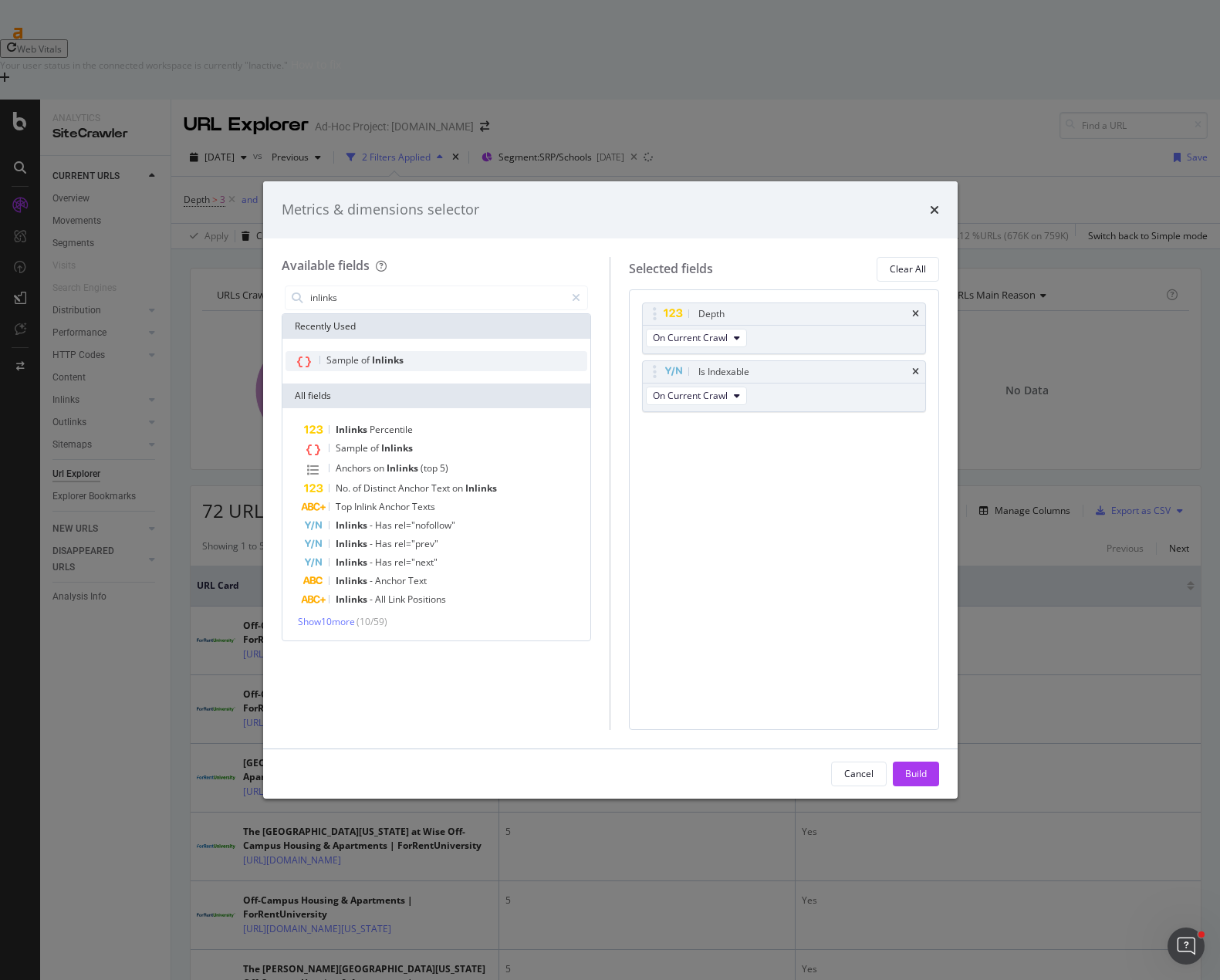
click at [411, 358] on div "Sample of Inlinks" at bounding box center [437, 361] width 303 height 20
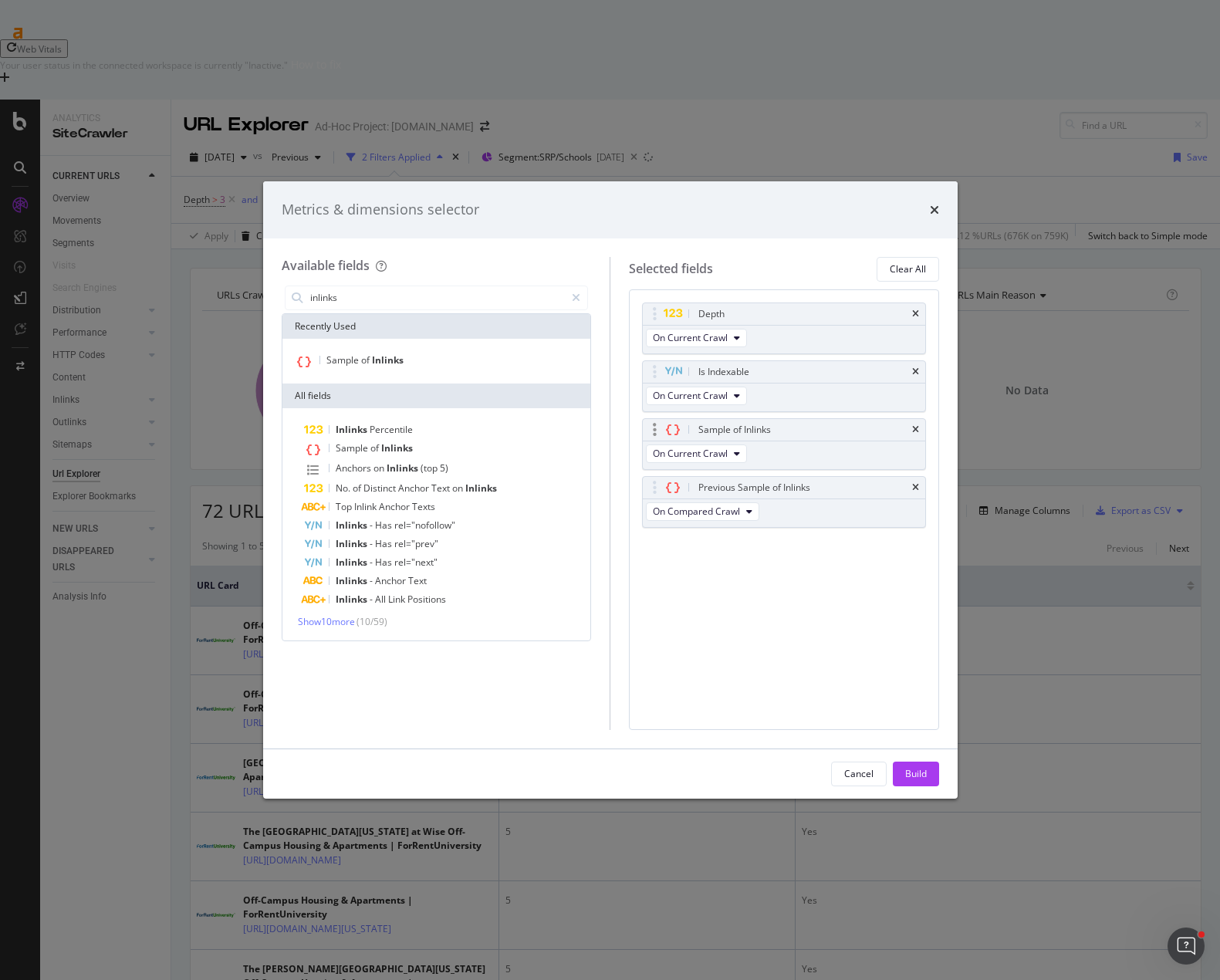
click at [908, 426] on div "Sample of Inlinks" at bounding box center [801, 429] width 214 height 16
click at [914, 425] on icon "times" at bounding box center [916, 429] width 7 height 9
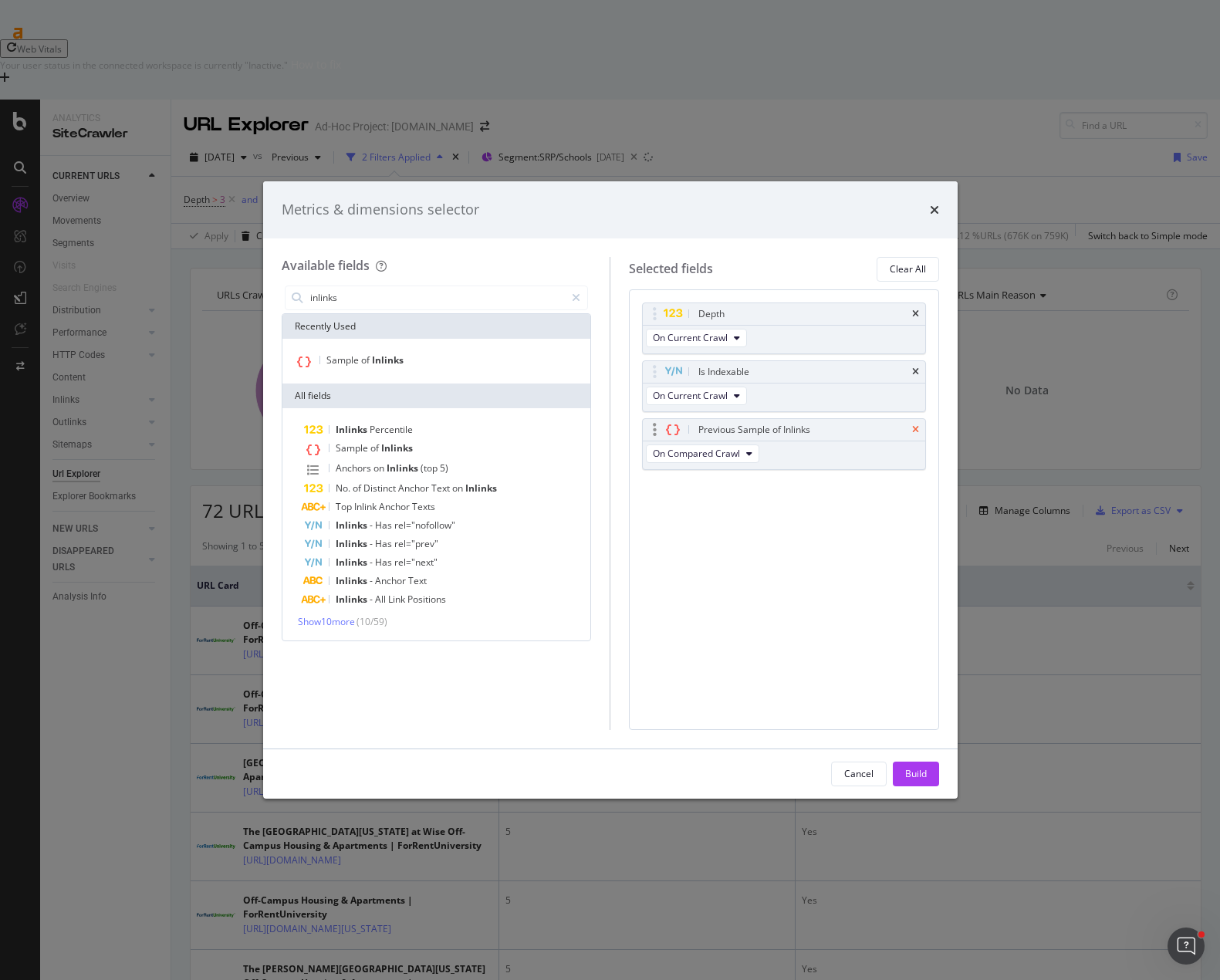
click at [914, 426] on icon "times" at bounding box center [916, 429] width 7 height 9
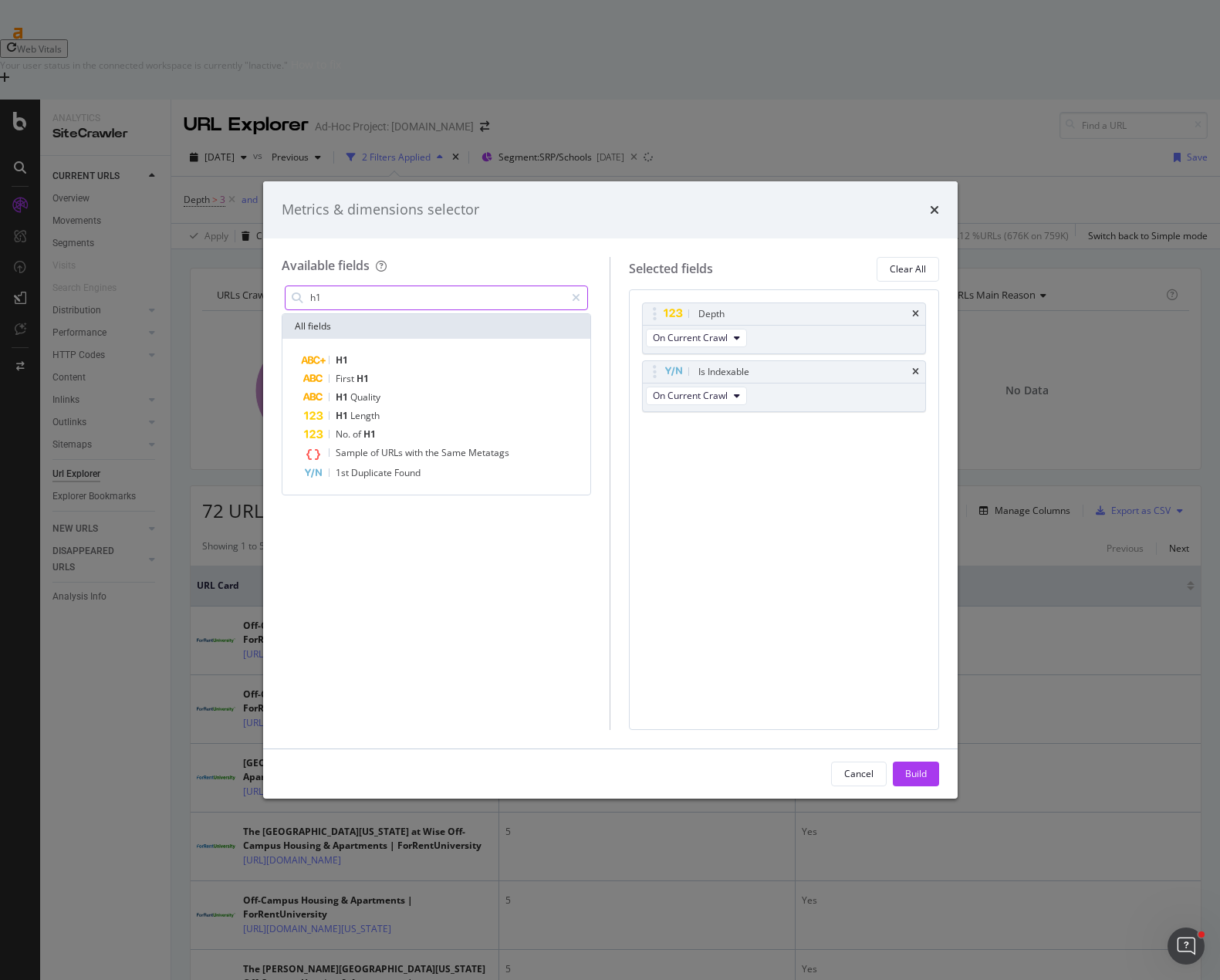
type input "h"
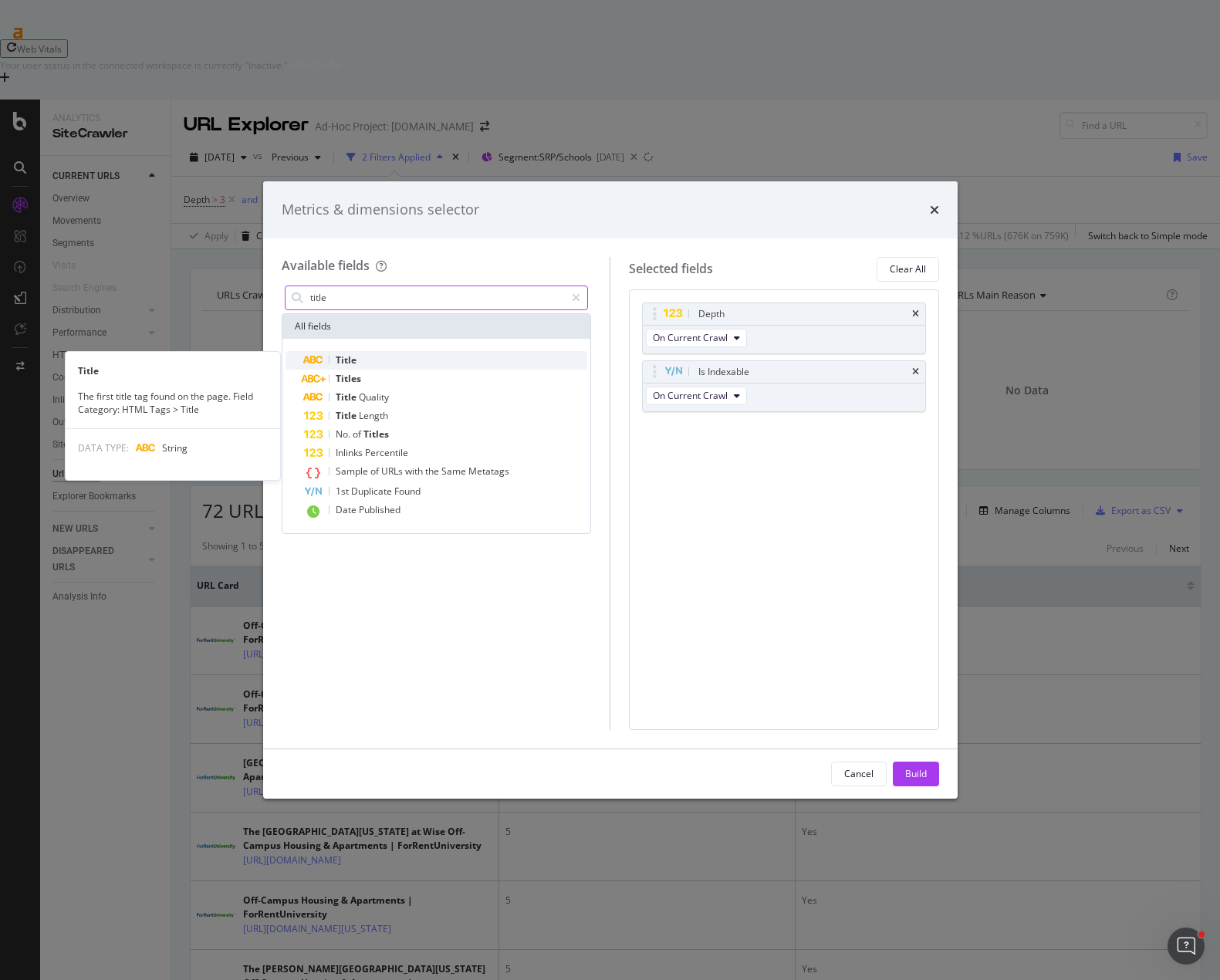
type input "title"
click at [354, 354] on span "Title" at bounding box center [346, 360] width 21 height 13
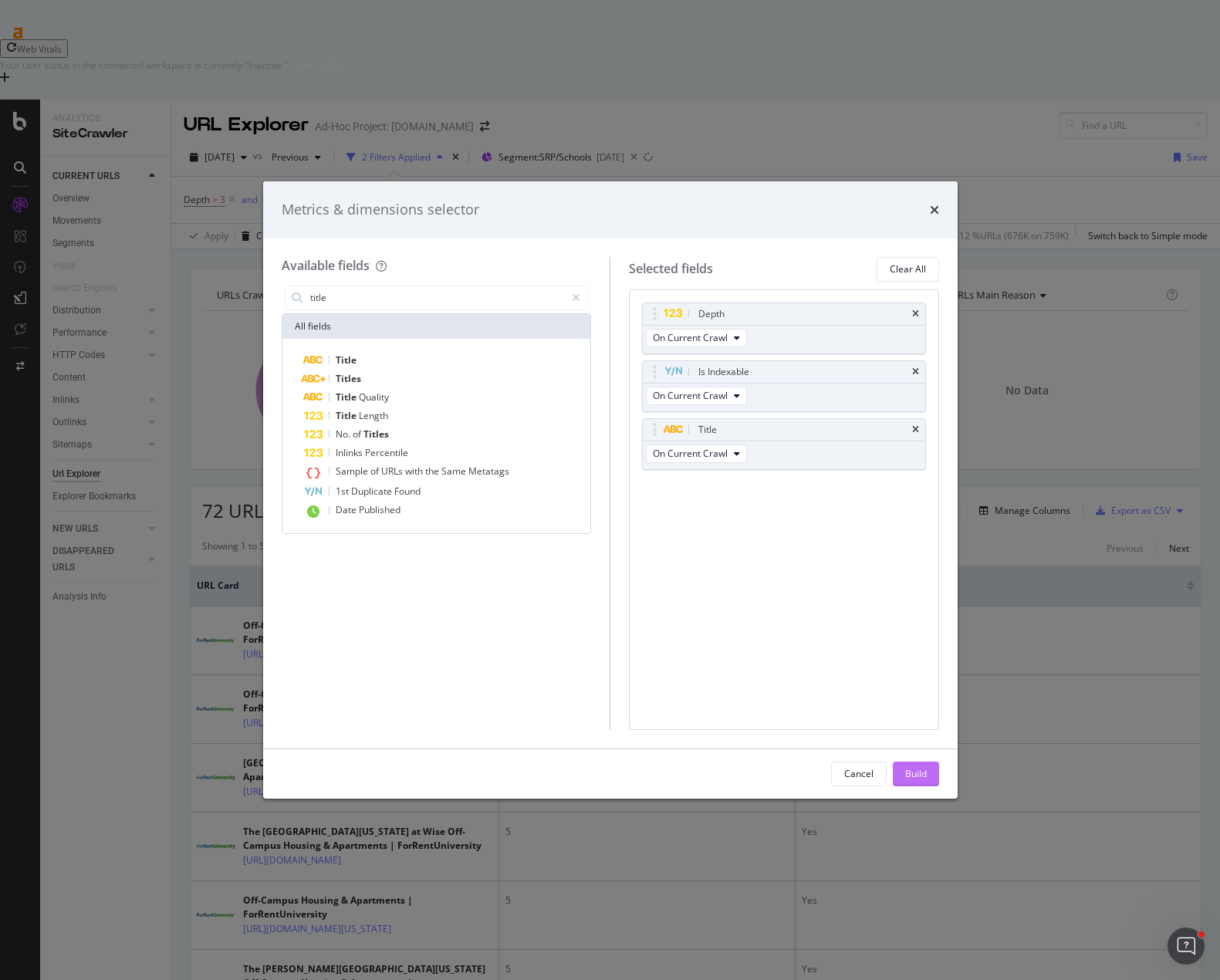
click at [912, 769] on div "Build" at bounding box center [916, 774] width 22 height 13
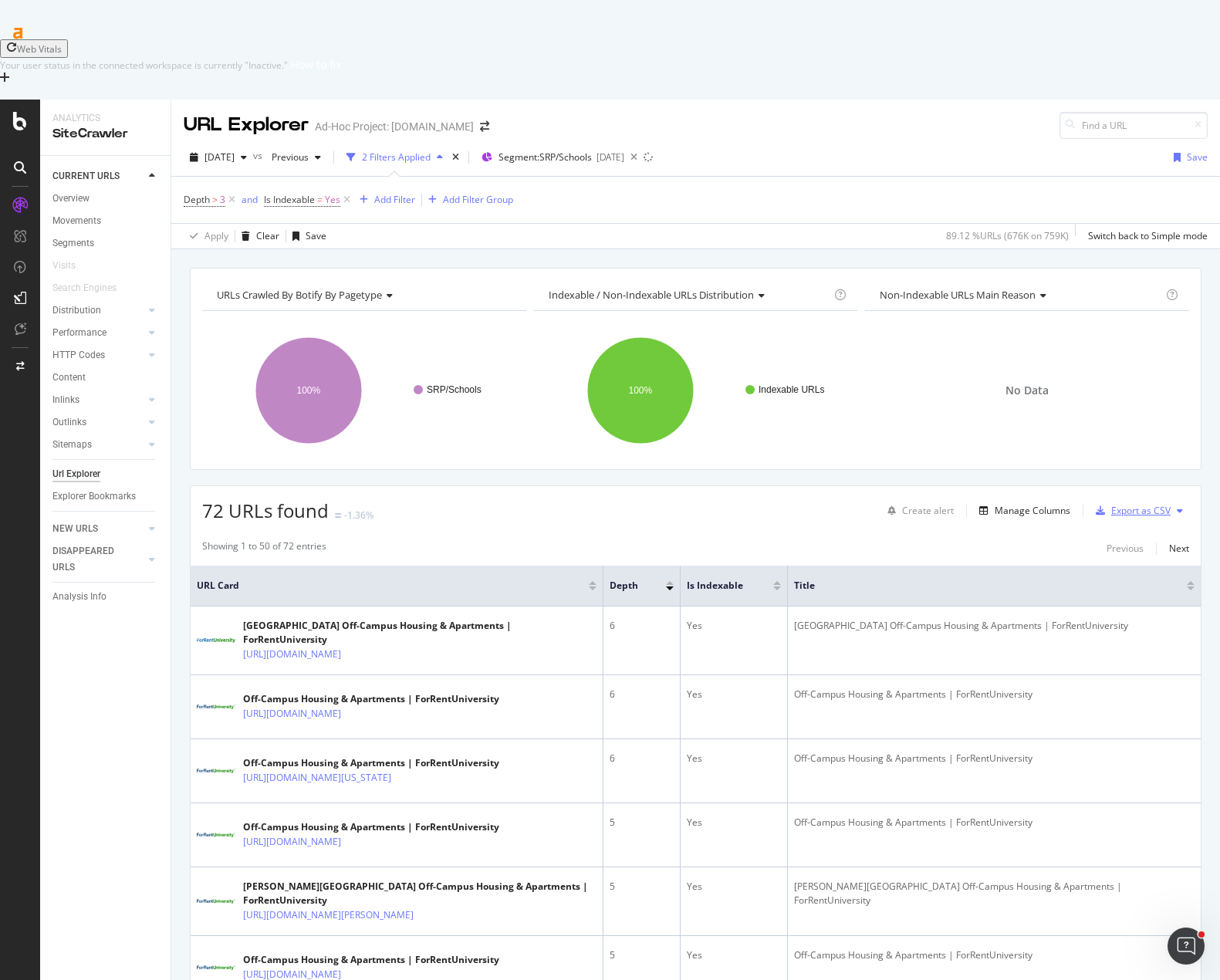
click at [1136, 504] on div "Export as CSV" at bounding box center [1141, 510] width 60 height 13
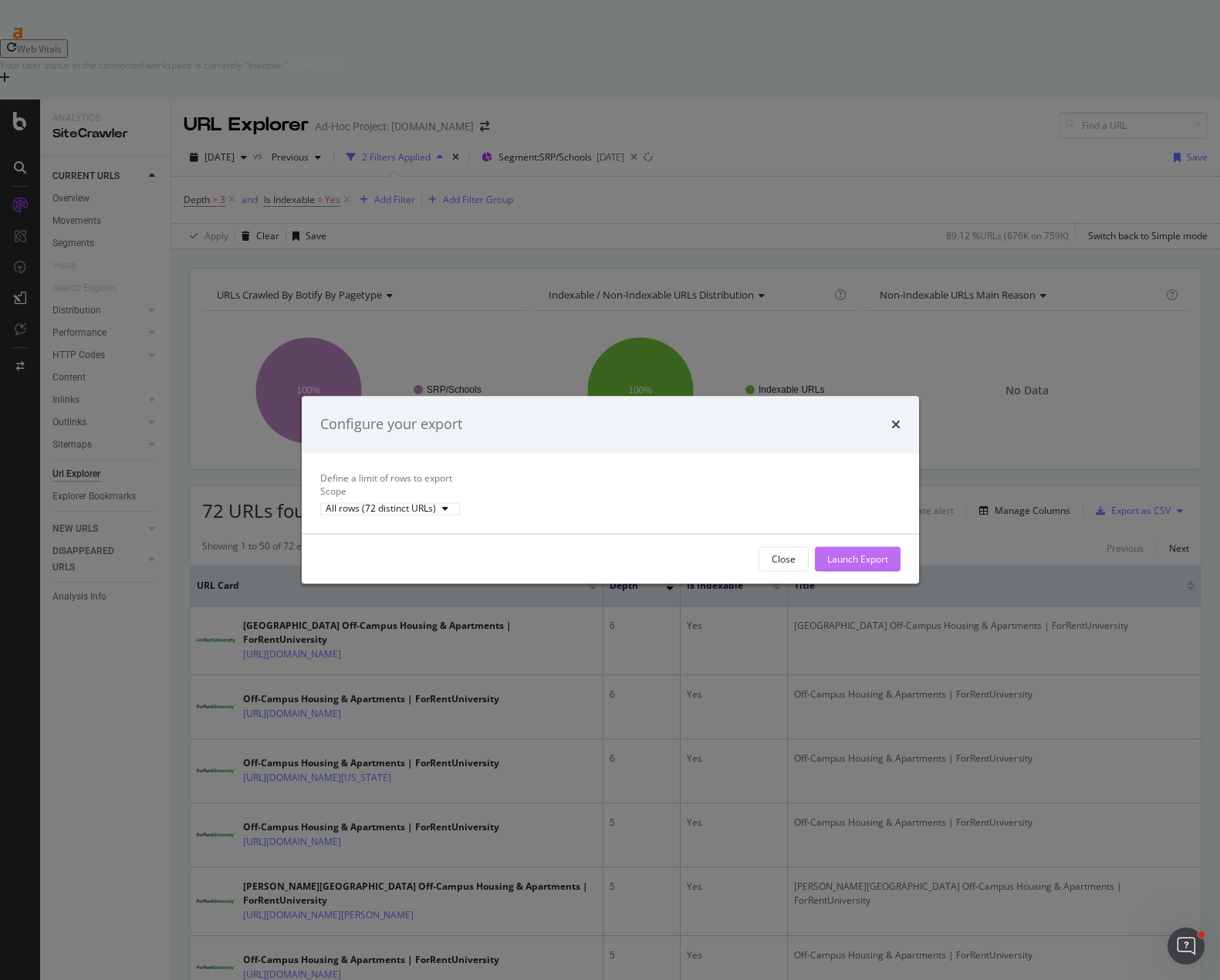
click at [856, 565] on div "Launch Export" at bounding box center [857, 559] width 61 height 13
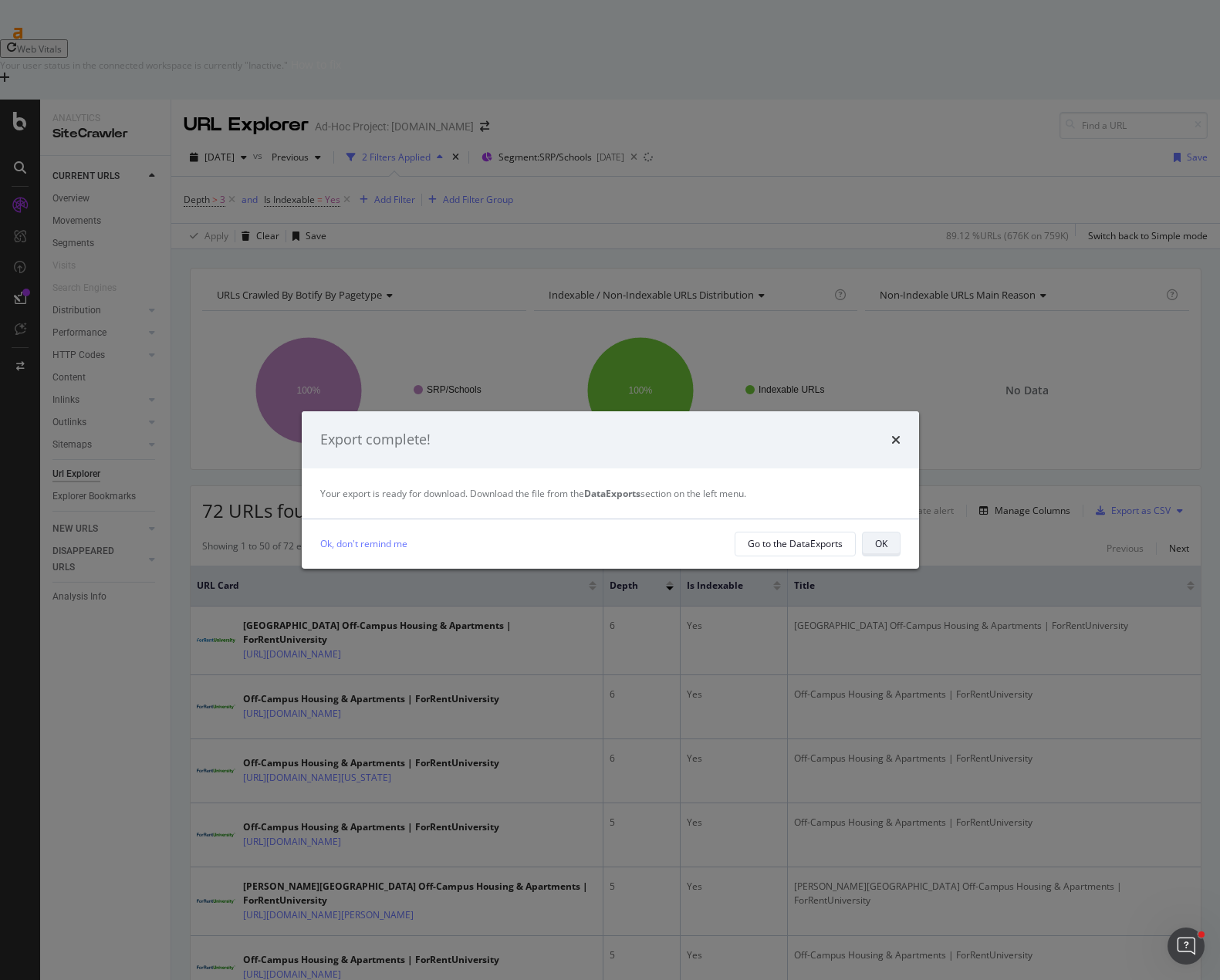
click at [878, 546] on div "OK" at bounding box center [880, 543] width 12 height 13
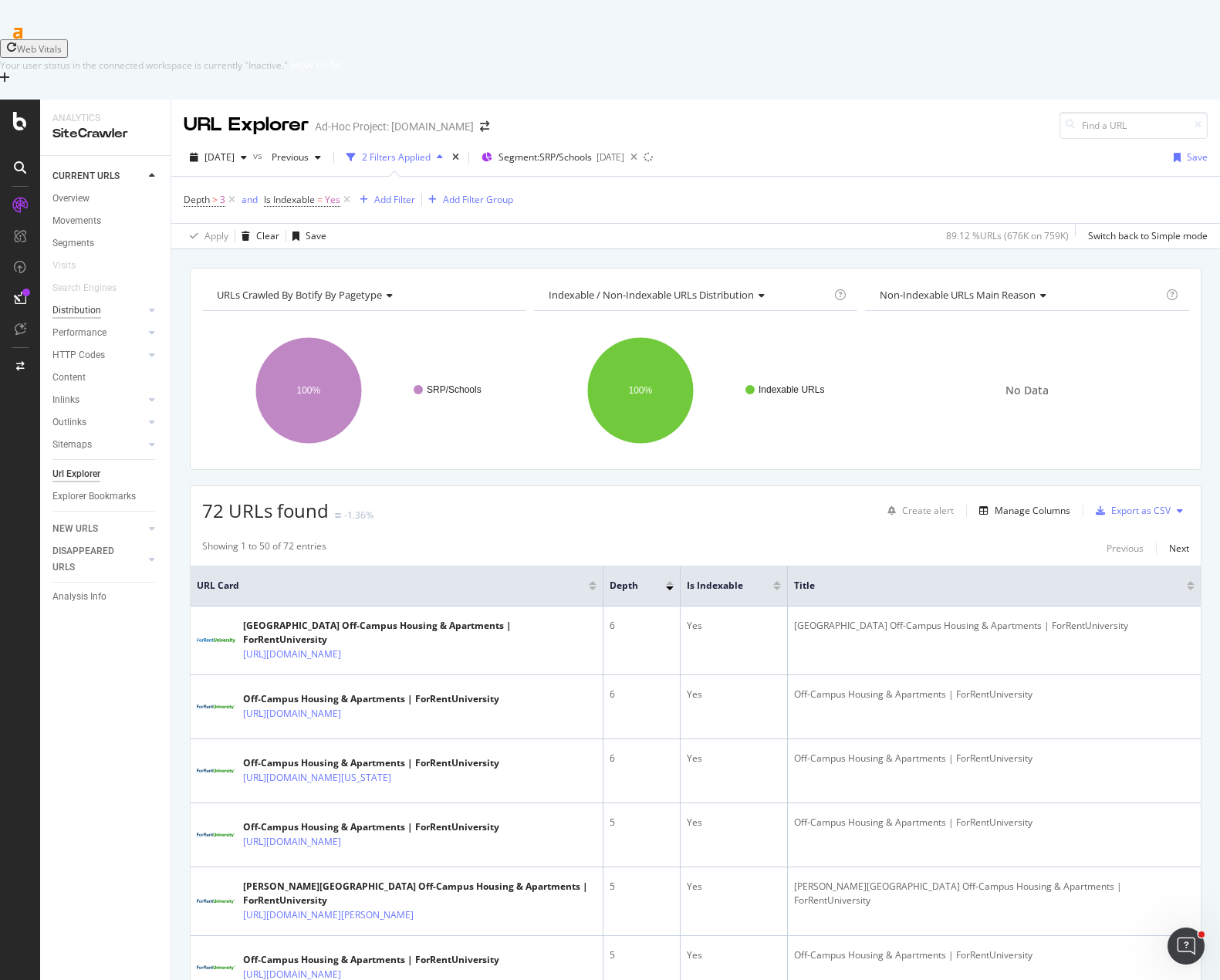
click at [82, 303] on div "Distribution" at bounding box center [76, 311] width 49 height 17
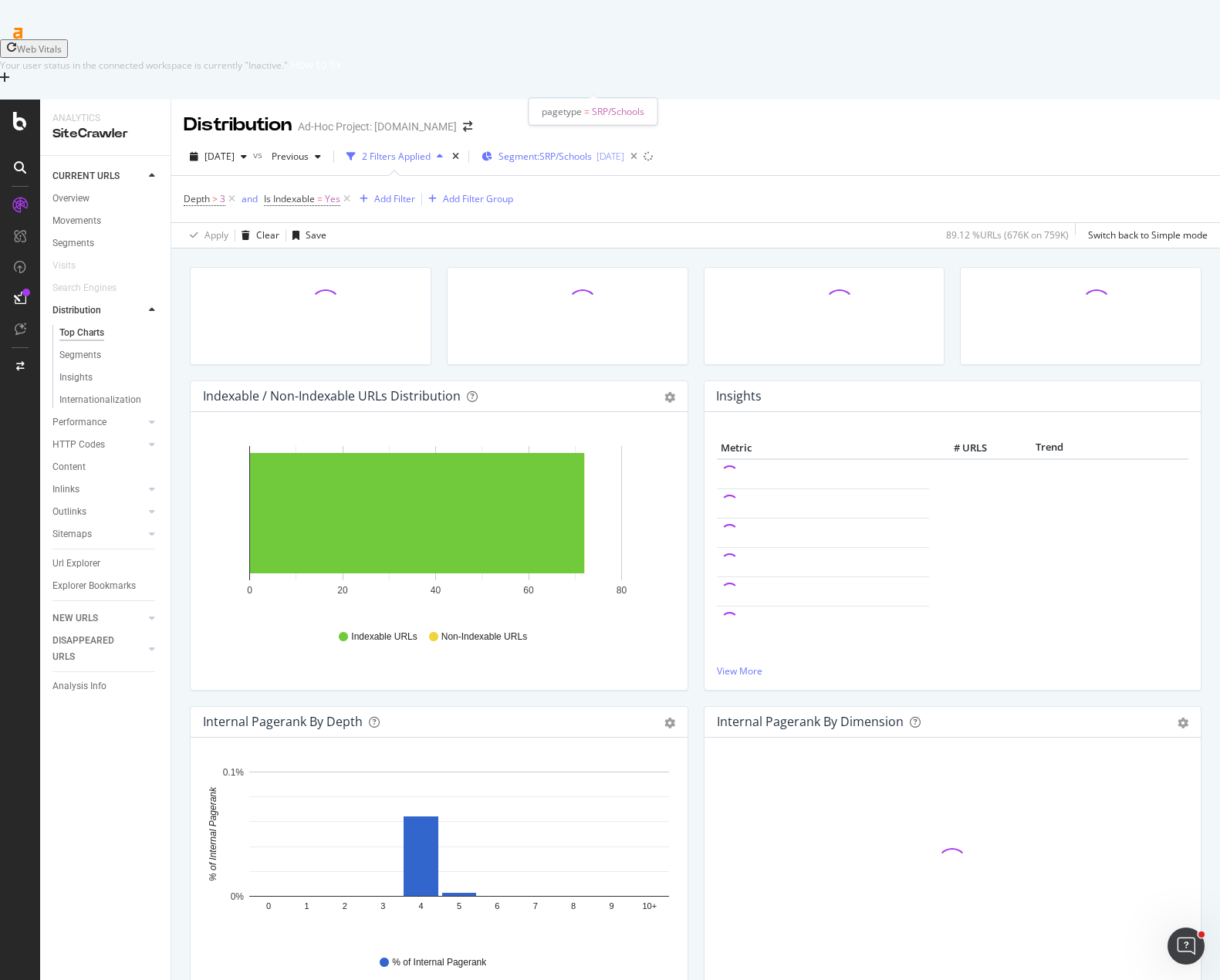
click at [592, 150] on span "Segment: SRP/Schools" at bounding box center [545, 156] width 94 height 13
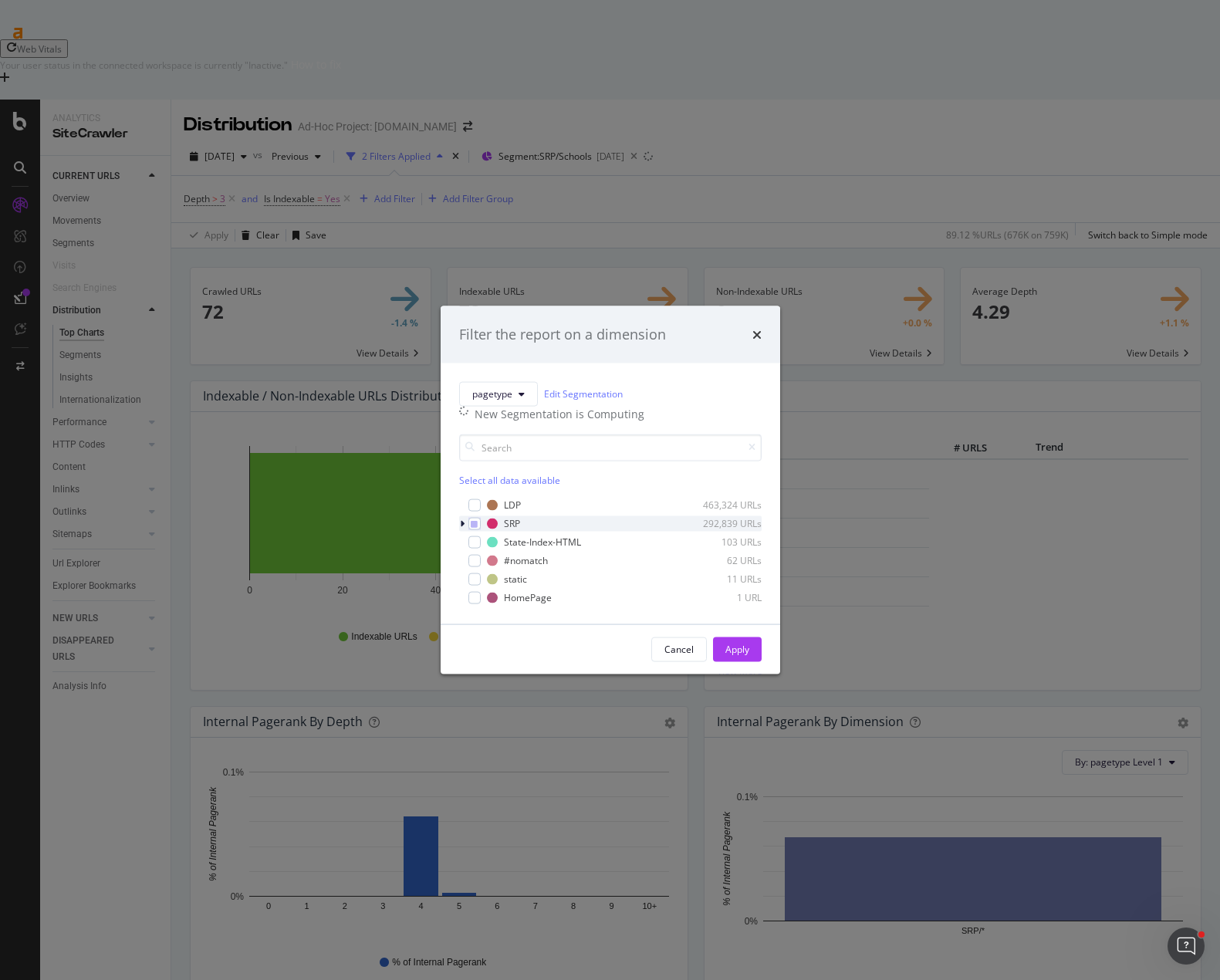
click at [461, 528] on icon "modal" at bounding box center [462, 523] width 5 height 9
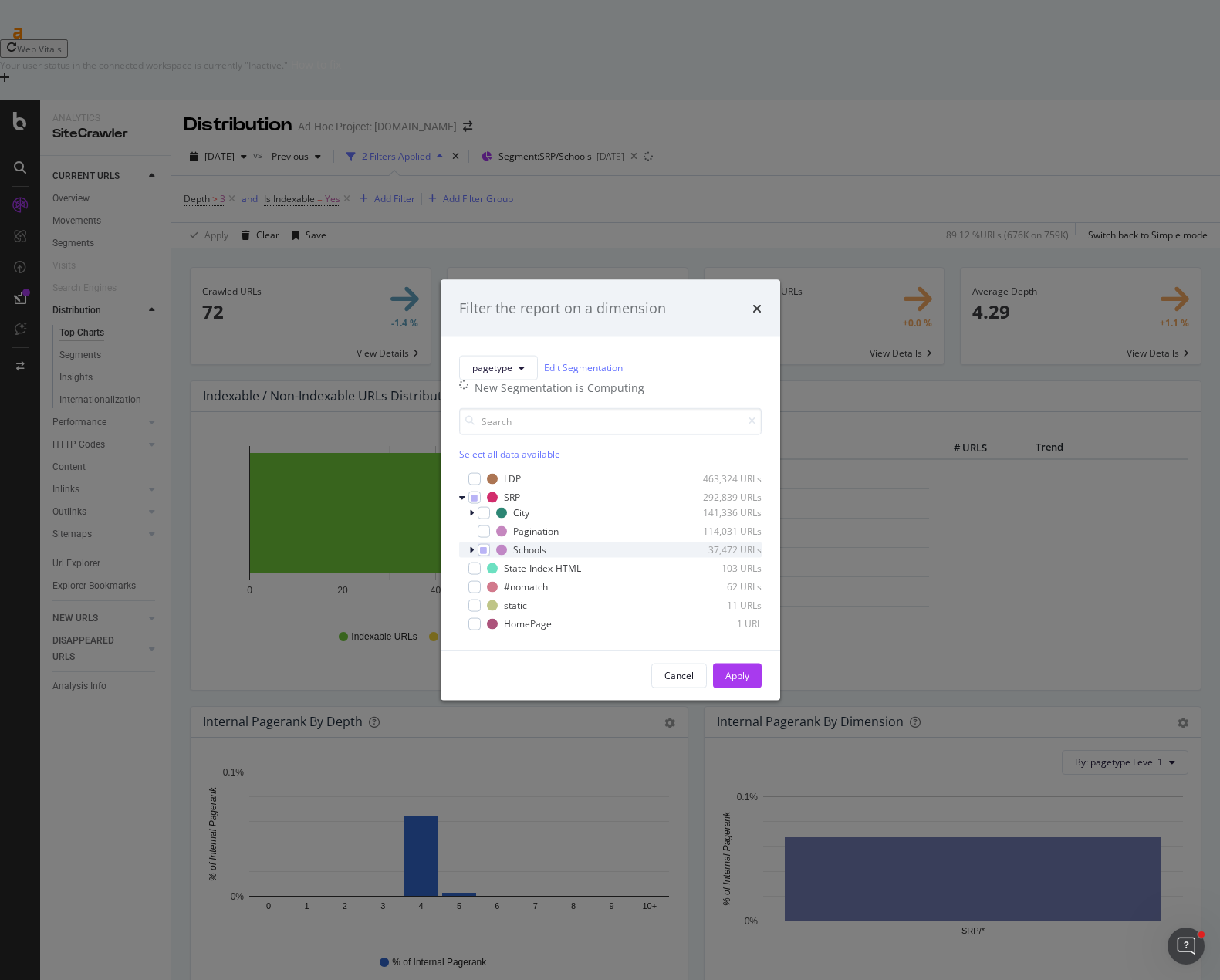
click at [472, 554] on icon "modal" at bounding box center [471, 550] width 5 height 9
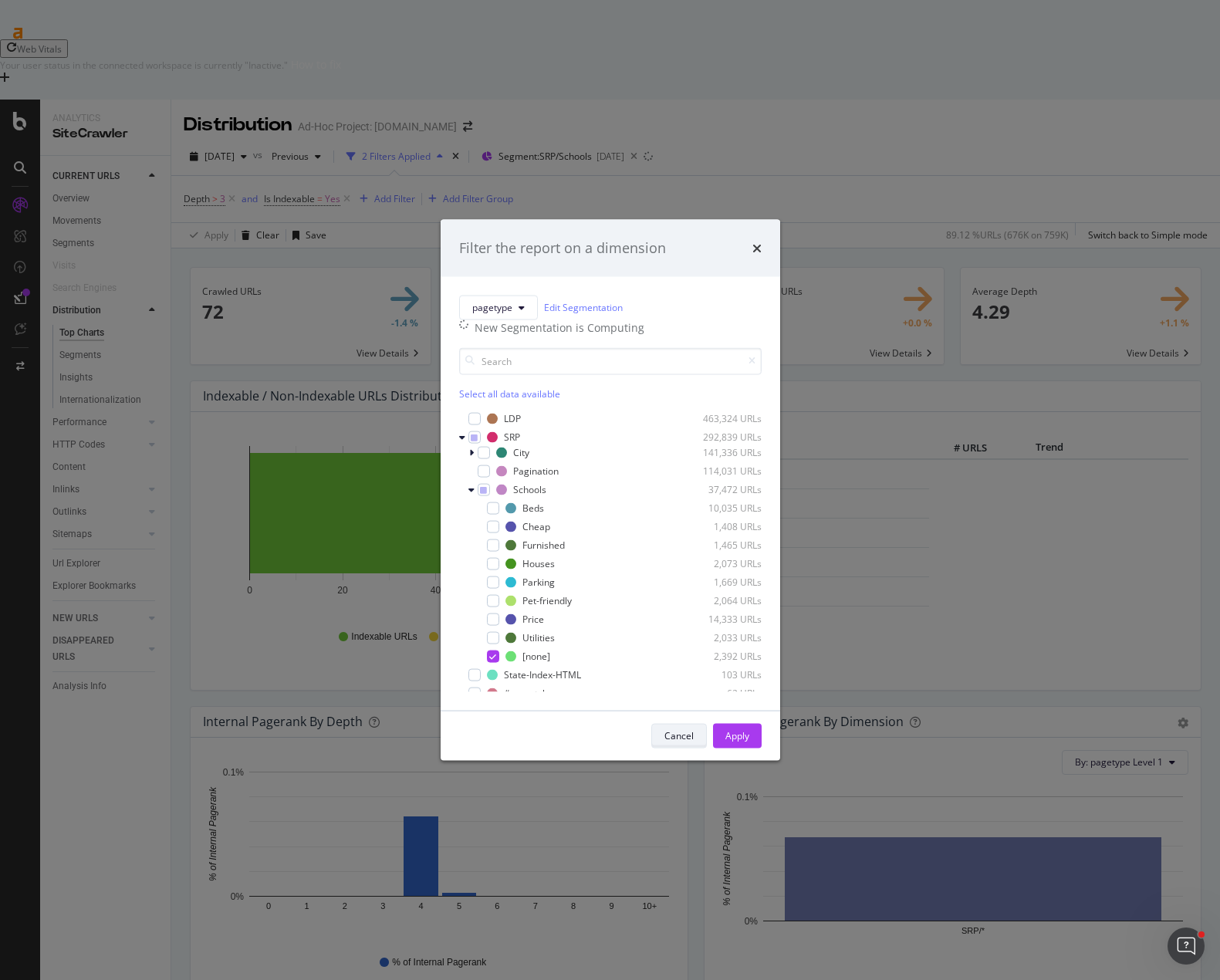
click at [685, 742] on div "Cancel" at bounding box center [679, 735] width 29 height 13
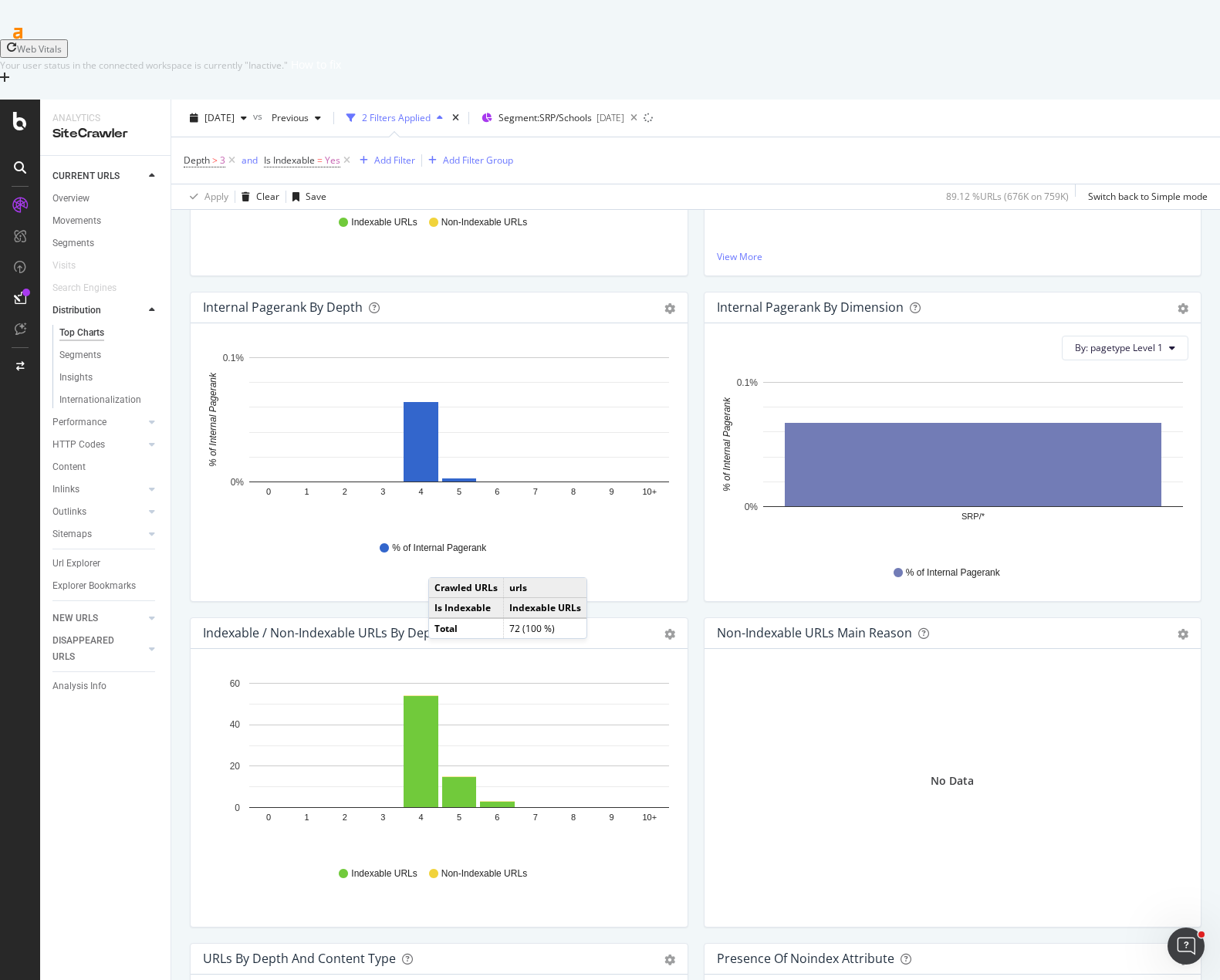
scroll to position [540, 0]
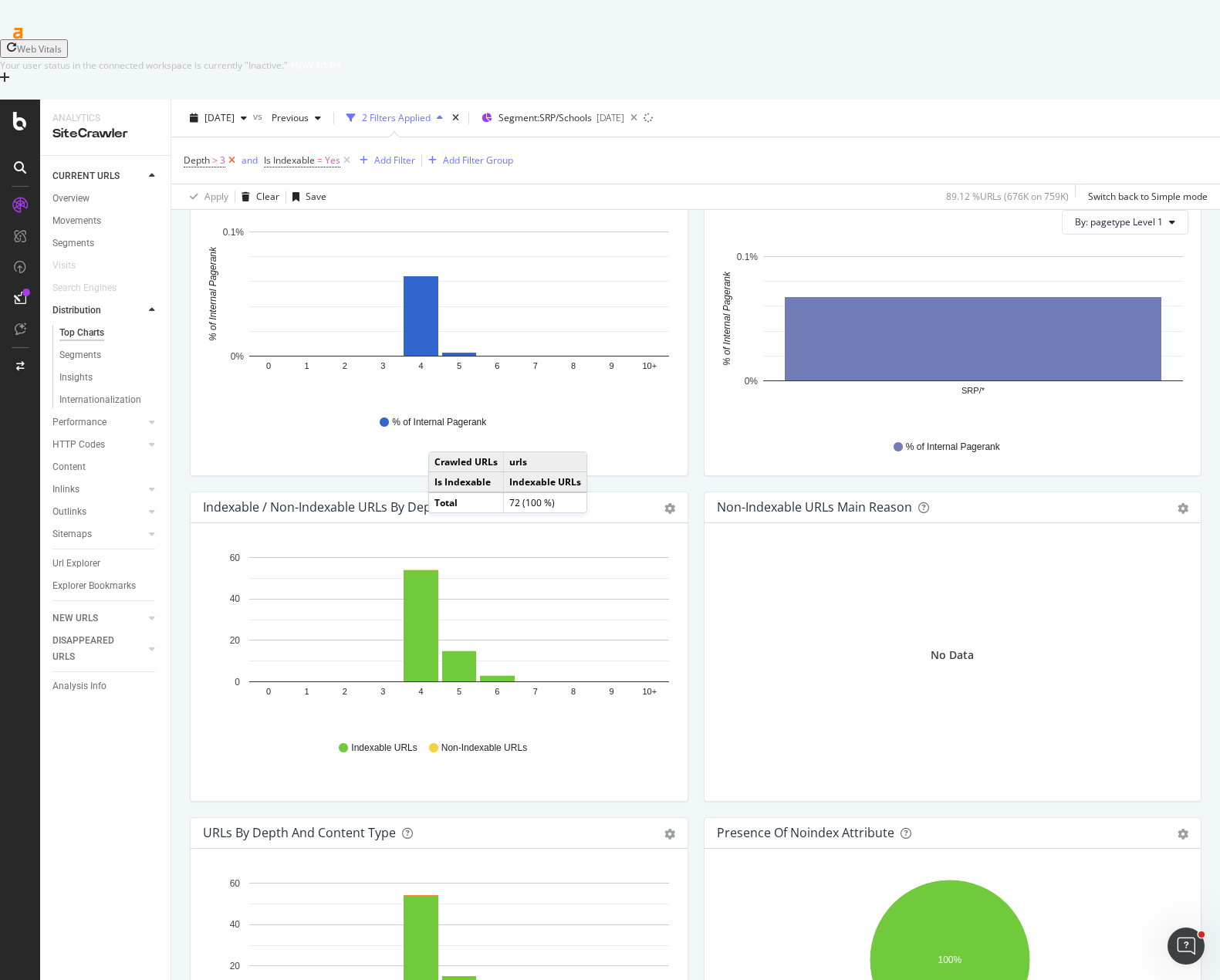
click at [230, 152] on icon at bounding box center [231, 160] width 13 height 16
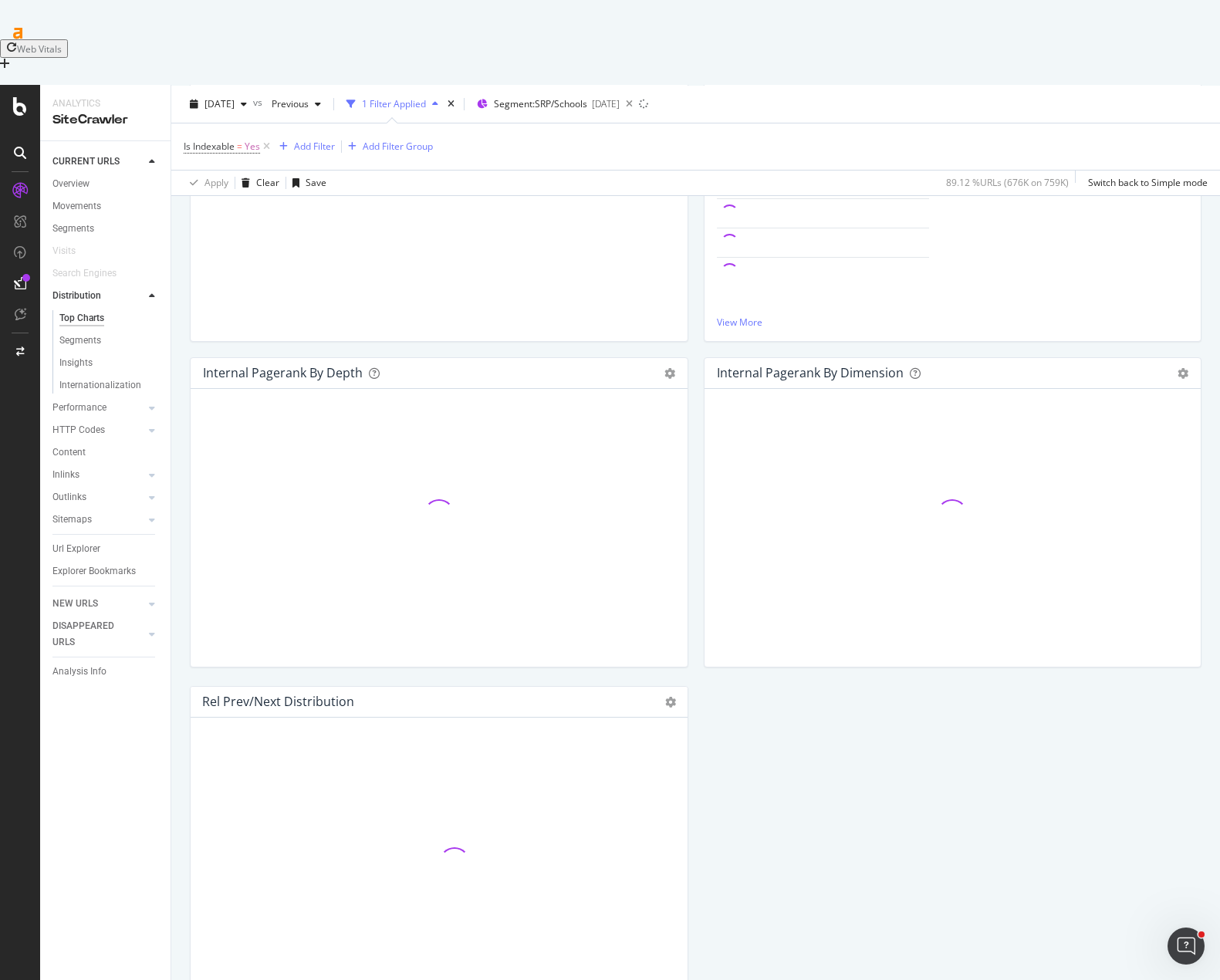
scroll to position [540, 0]
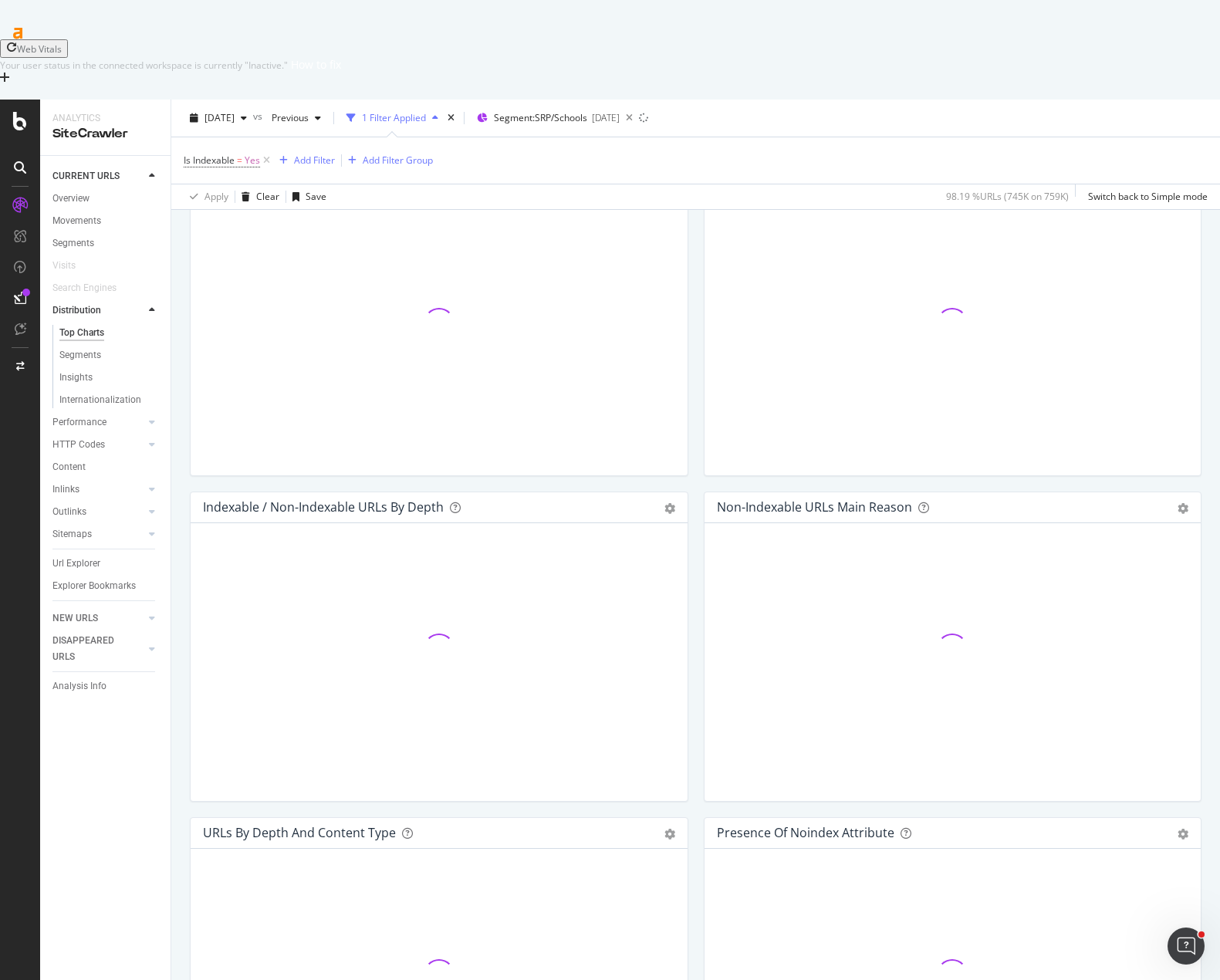
click at [696, 739] on div "Non-Indexable URLs Main Reason Pie Table Add to Custom Report Hold CTRL while c…" at bounding box center [953, 653] width 514 height 326
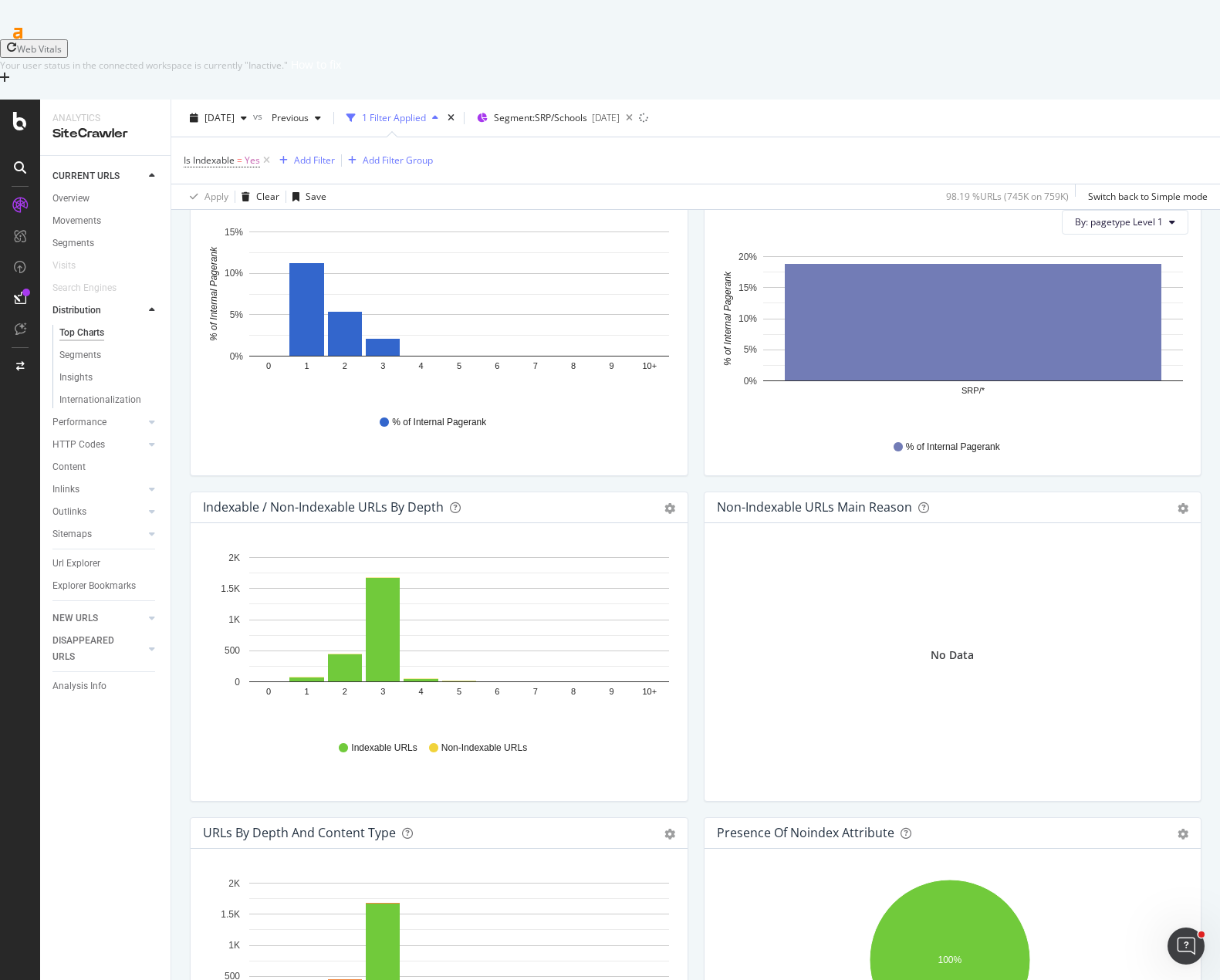
click at [696, 560] on div "Non-Indexable URLs Main Reason Pie Table Export as CSV Add to Custom Report No …" at bounding box center [953, 653] width 514 height 326
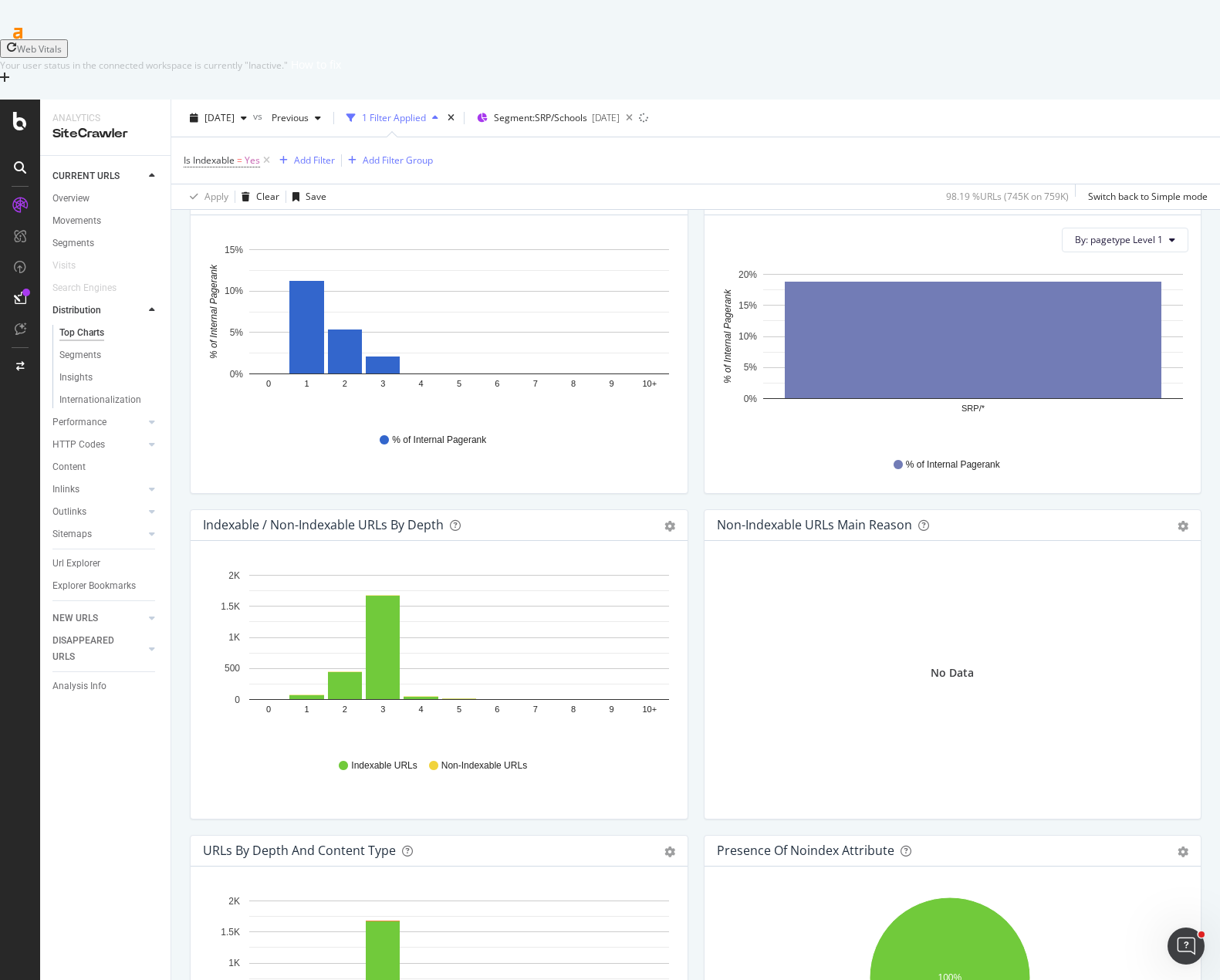
scroll to position [695, 0]
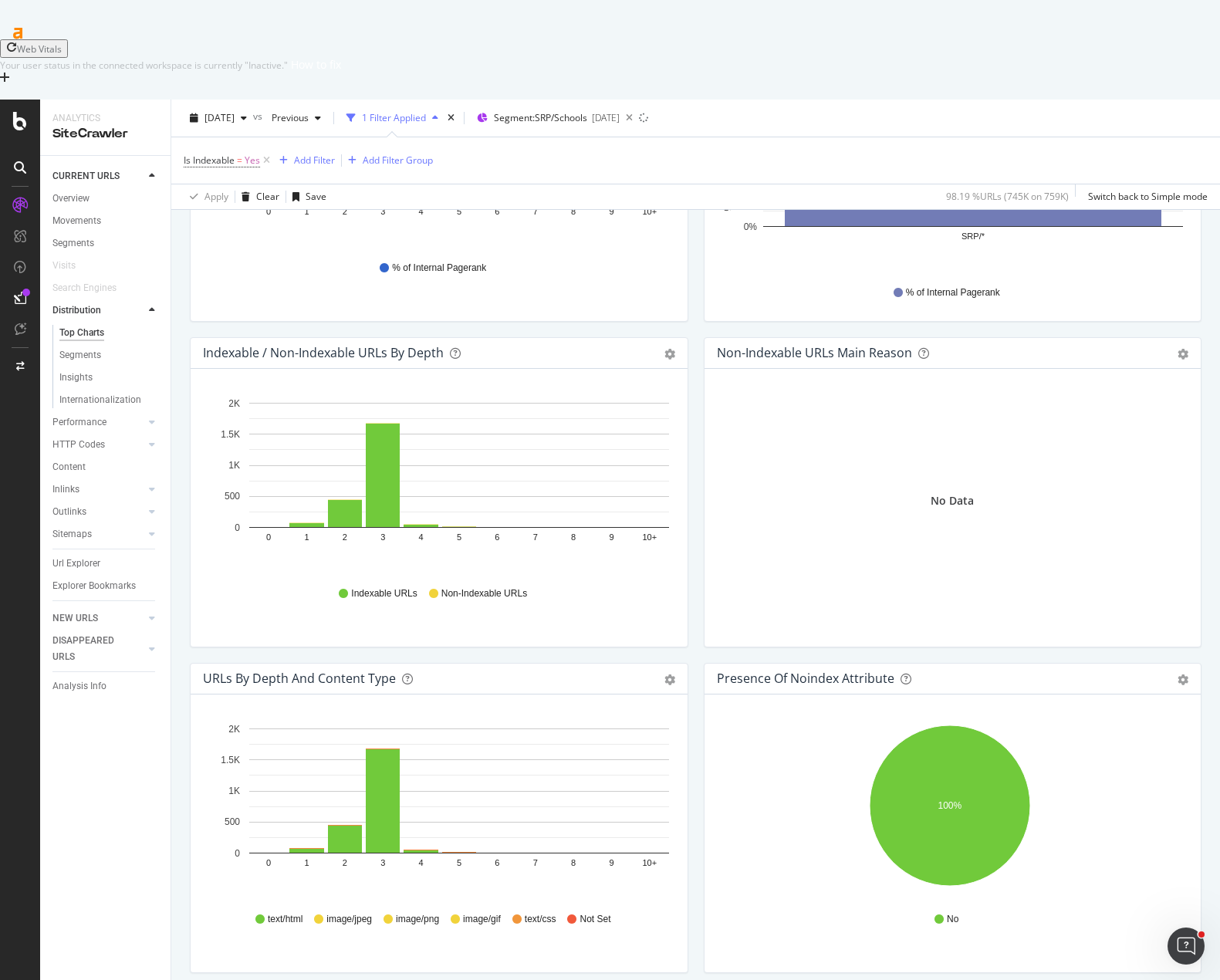
click at [696, 249] on div "Internal Pagerank By Dimension Bar (by Value) Bar (by Percentage) Table Export …" at bounding box center [953, 174] width 514 height 326
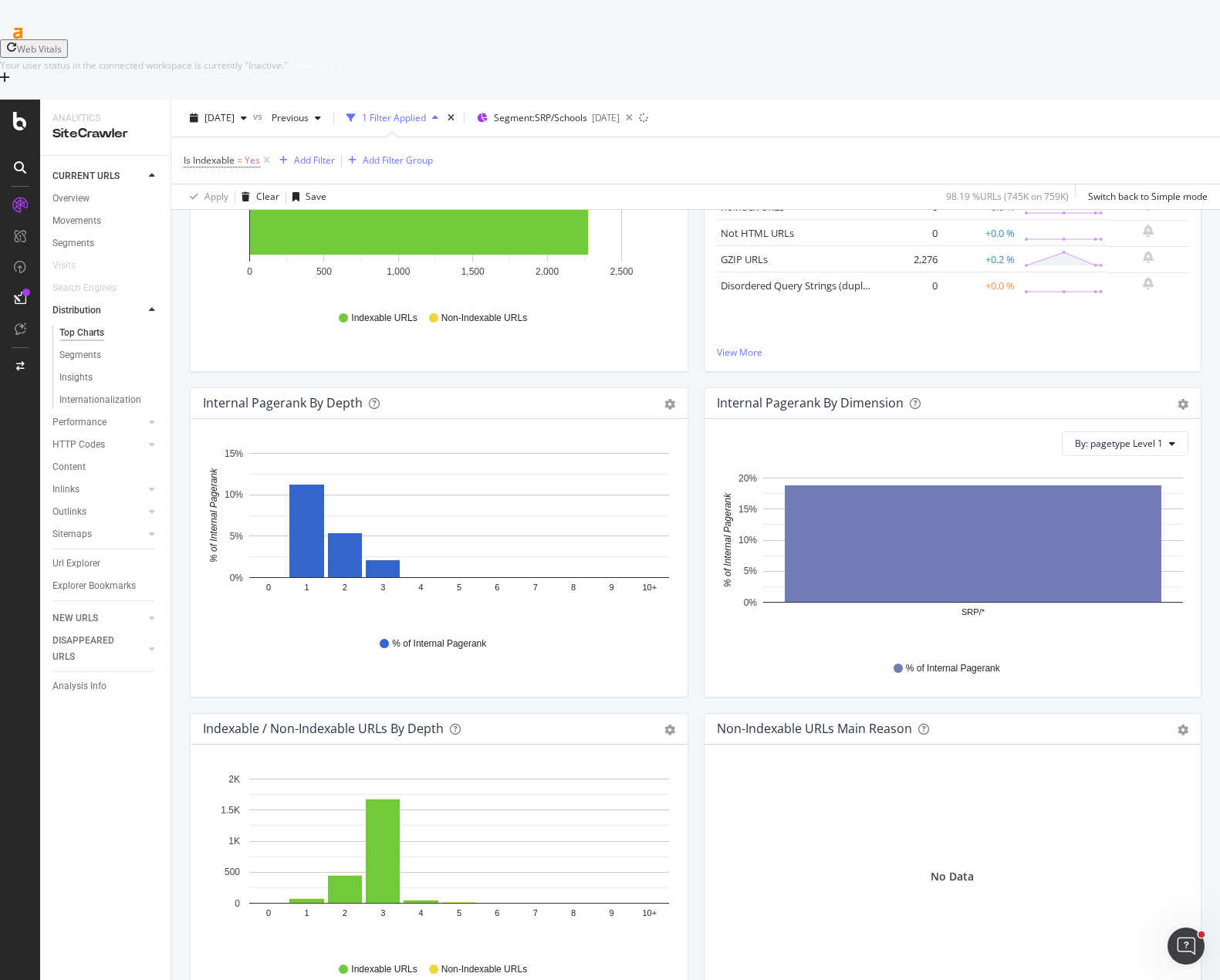
scroll to position [154, 0]
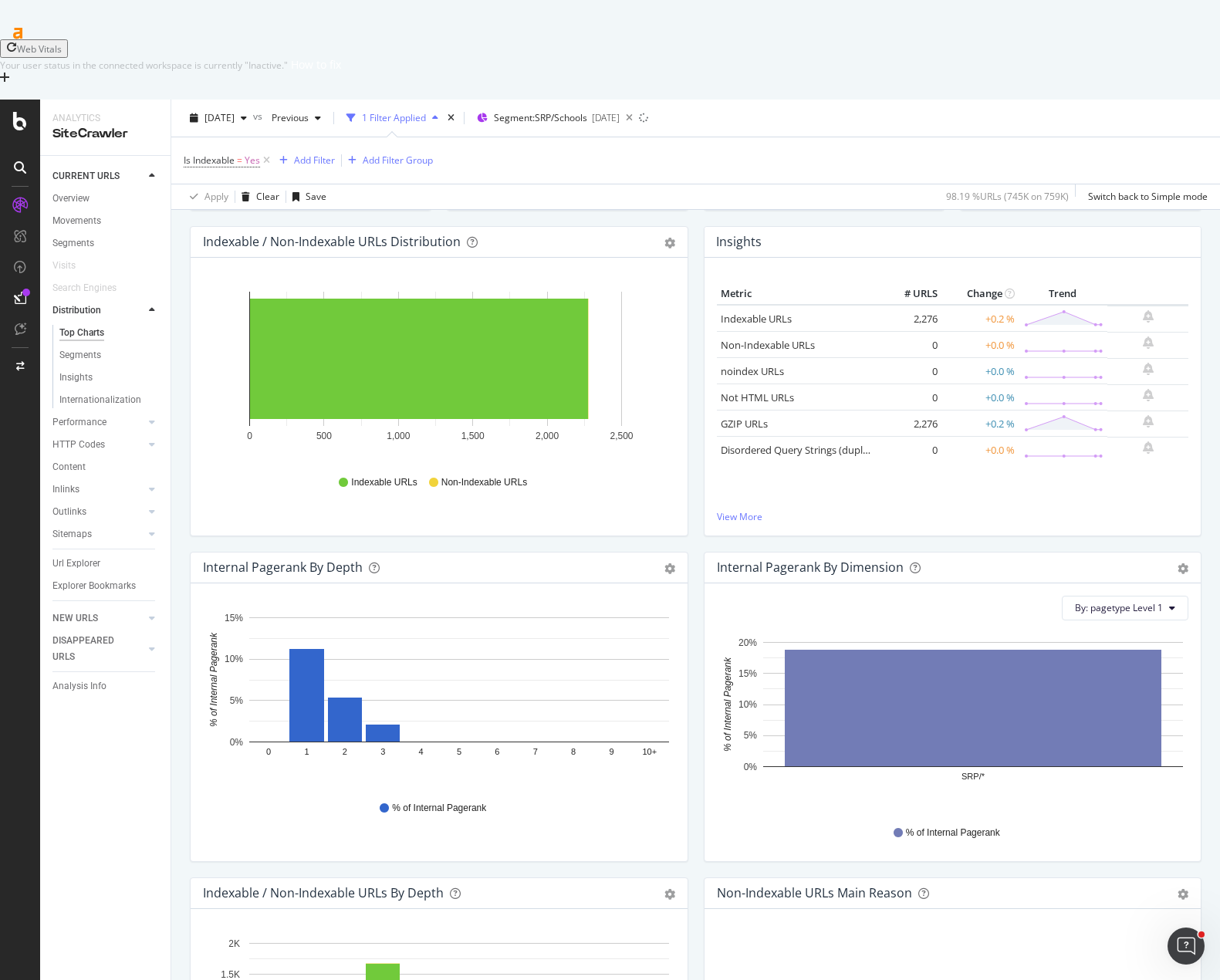
click at [688, 470] on div "Indexable / Non-Indexable URLs Distribution Bar Bar (by Percentage) Table Expor…" at bounding box center [439, 388] width 514 height 326
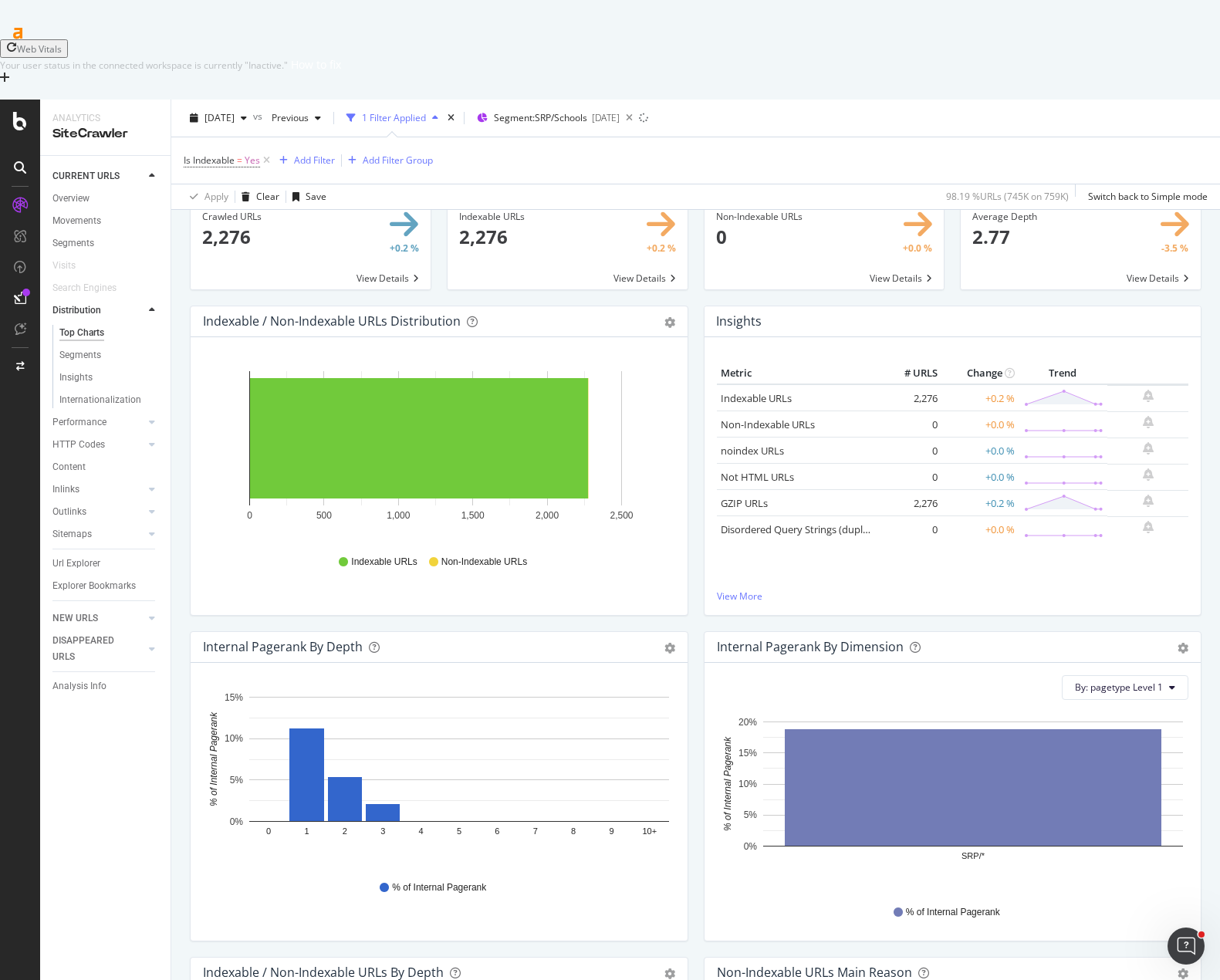
scroll to position [0, 0]
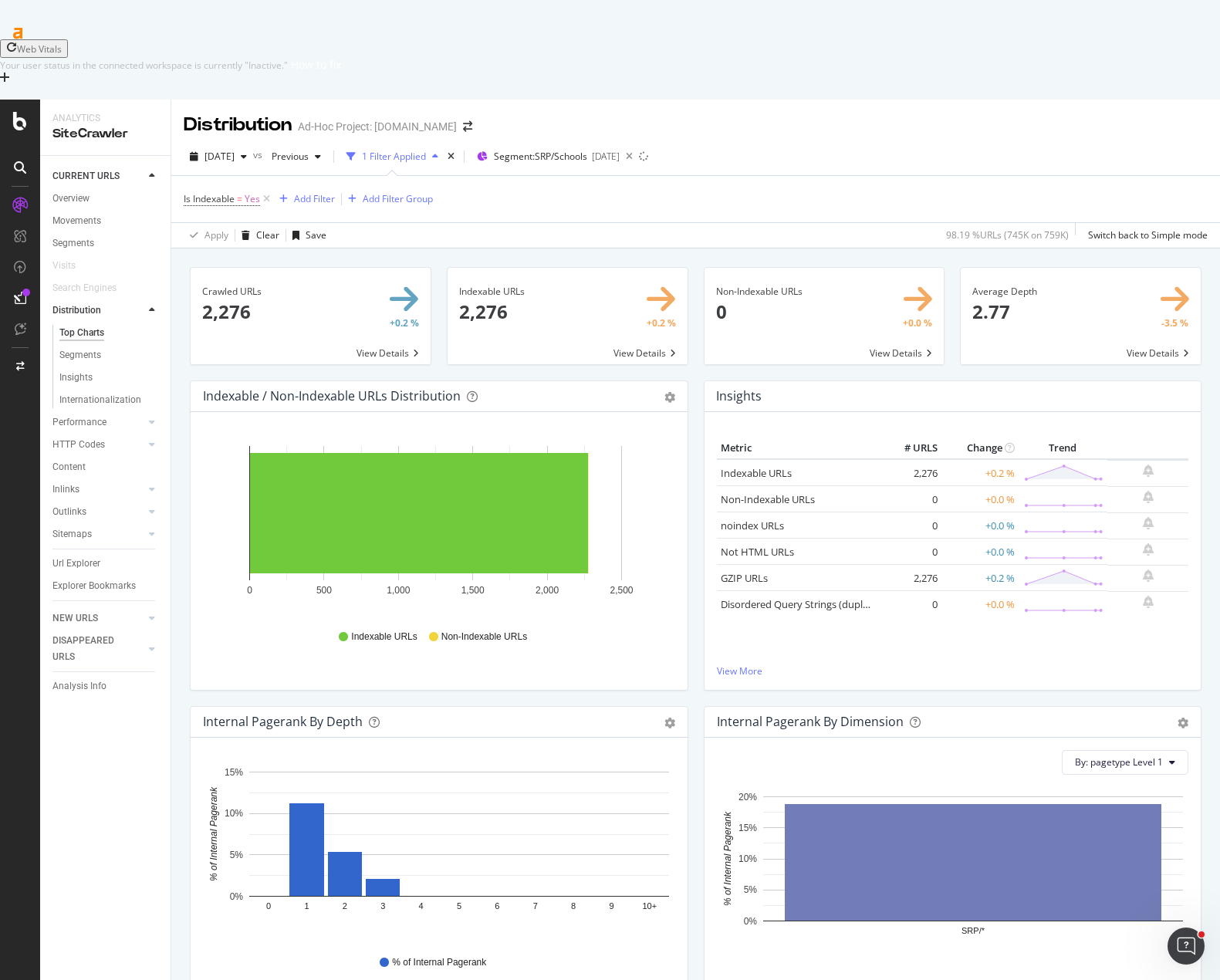
click at [1010, 22] on html "Web Vitals Your user status in the connected workspace is currently "Inactive."…" at bounding box center [610, 490] width 1220 height 980
click at [683, 27] on html "Web Vitals Your user status in the connected workspace is currently "Inactive."…" at bounding box center [610, 490] width 1220 height 980
drag, startPoint x: 795, startPoint y: 37, endPoint x: 835, endPoint y: 4, distance: 51.9
click at [797, 99] on div "Distribution Ad-Hoc Project: [DOMAIN_NAME]" at bounding box center [696, 118] width 1048 height 39
click at [639, 146] on icon at bounding box center [629, 157] width 19 height 22
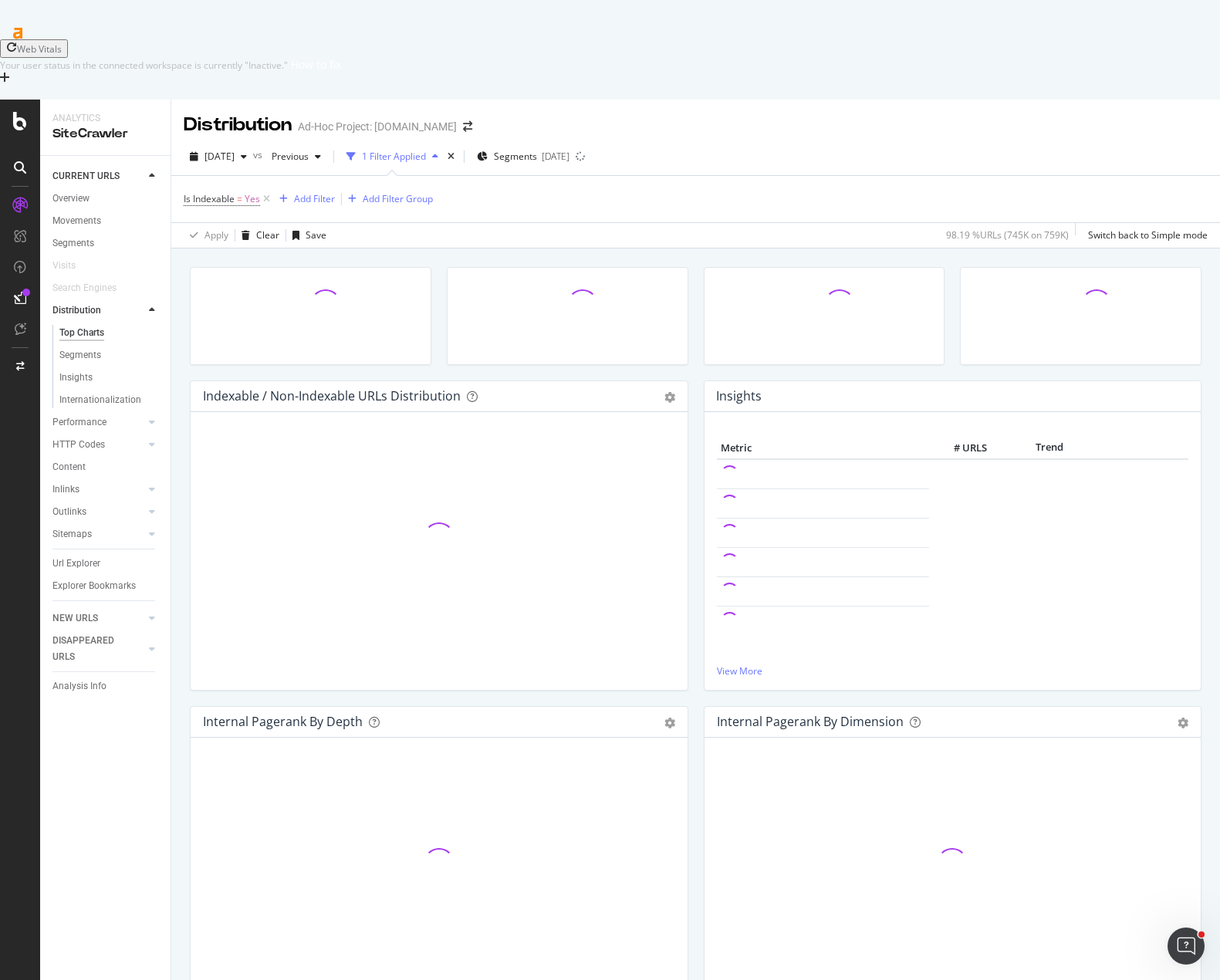
click at [267, 191] on icon at bounding box center [266, 198] width 13 height 16
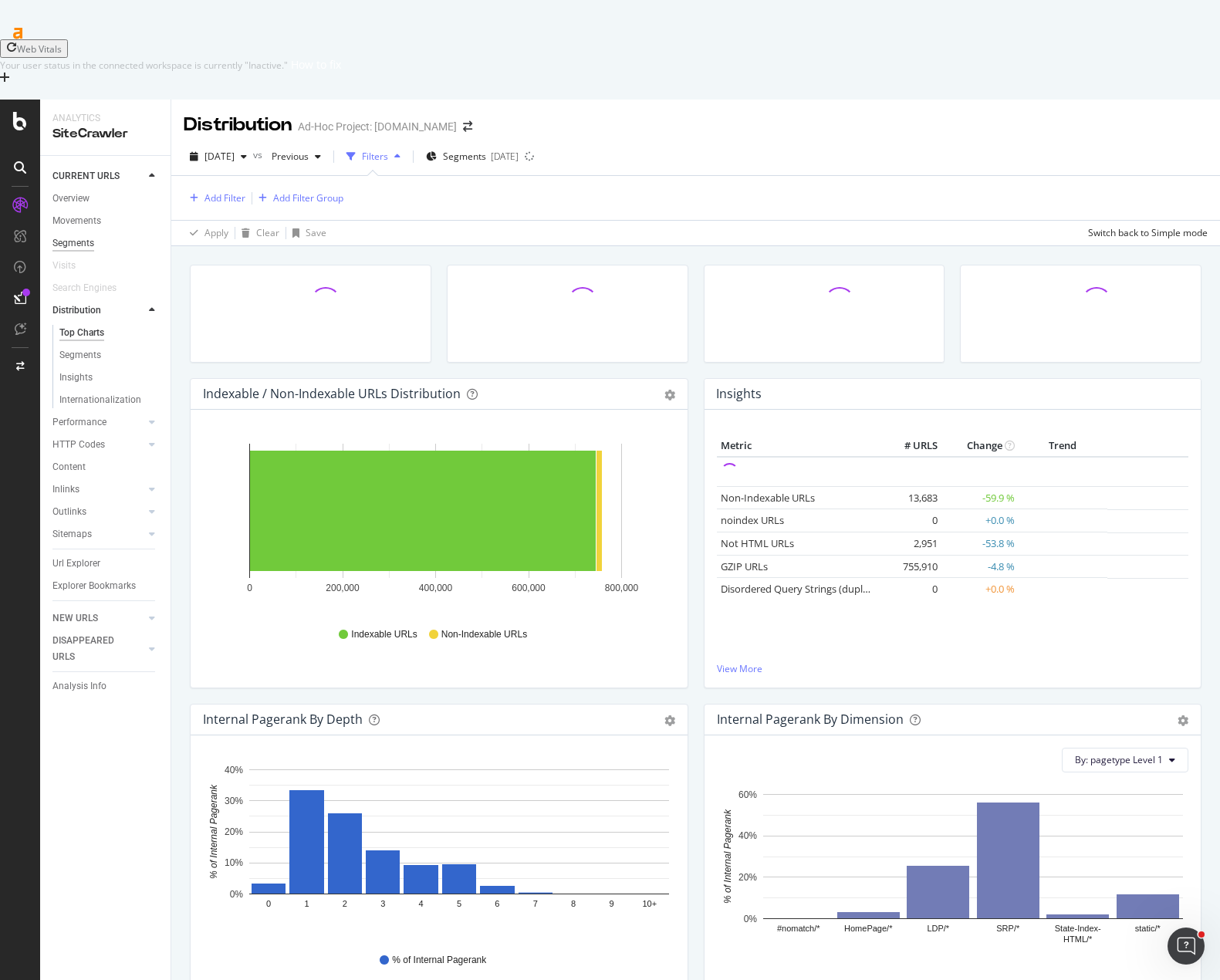
click at [79, 235] on div "Segments" at bounding box center [73, 243] width 41 height 17
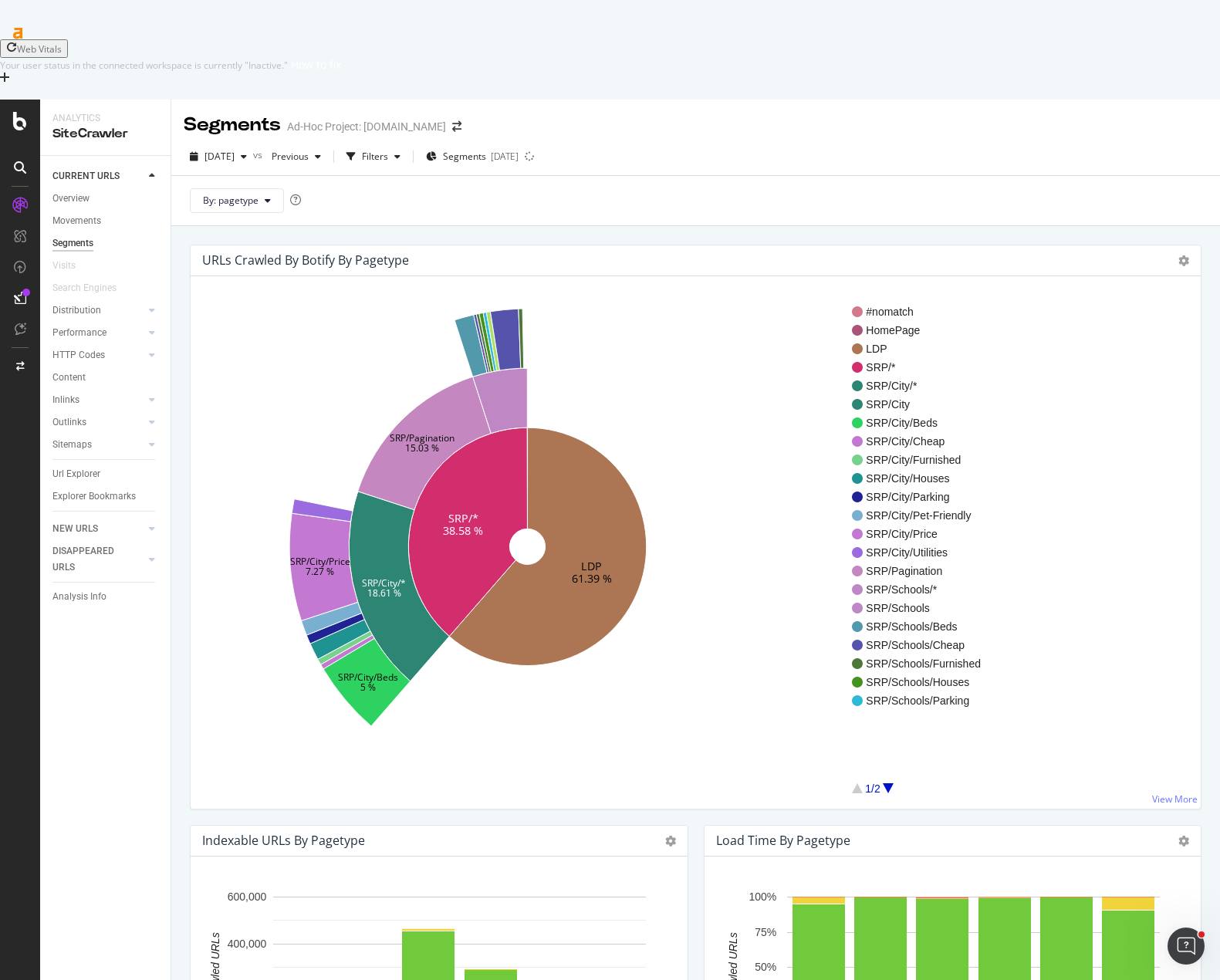
click at [484, 651] on icon "LDP 61.39 % SRP/* 38.58 % SRP/City/* 18.61 % SRP/Pagination 15.03 % SRP/City/Be…" at bounding box center [527, 546] width 649 height 476
click at [877, 226] on div "URLs Crawled By Botify By pagetype Sunburst Treemap Table Expand Export as CSV …" at bounding box center [696, 716] width 1048 height 980
drag, startPoint x: 84, startPoint y: 403, endPoint x: 347, endPoint y: 317, distance: 276.7
click at [84, 466] on div "Url Explorer" at bounding box center [76, 474] width 48 height 17
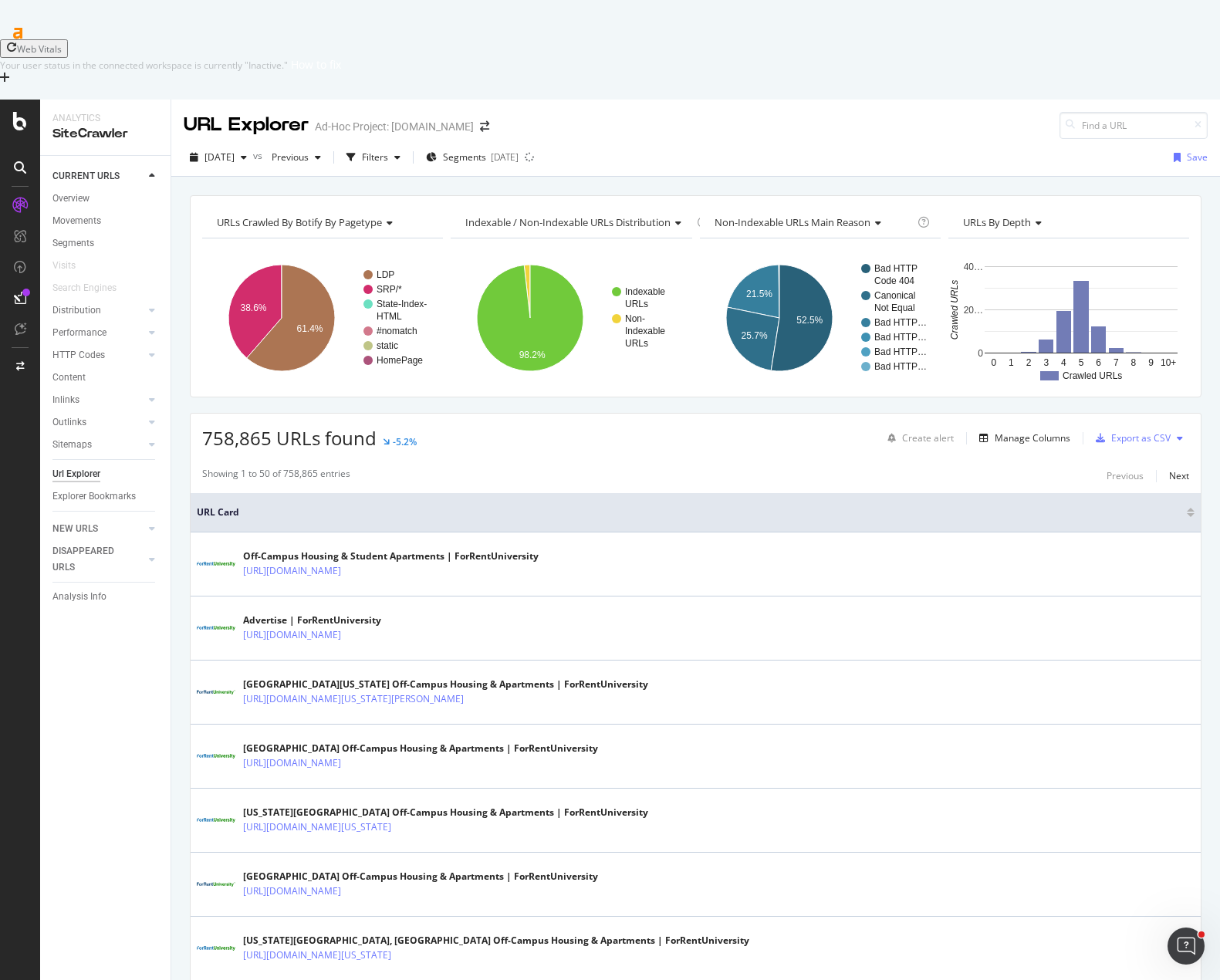
click at [720, 414] on div "758,865 URLs found -5.2% Create alert Manage Columns Export as CSV" at bounding box center [696, 432] width 1010 height 38
click at [1025, 431] on div "Manage Columns" at bounding box center [1033, 438] width 75 height 13
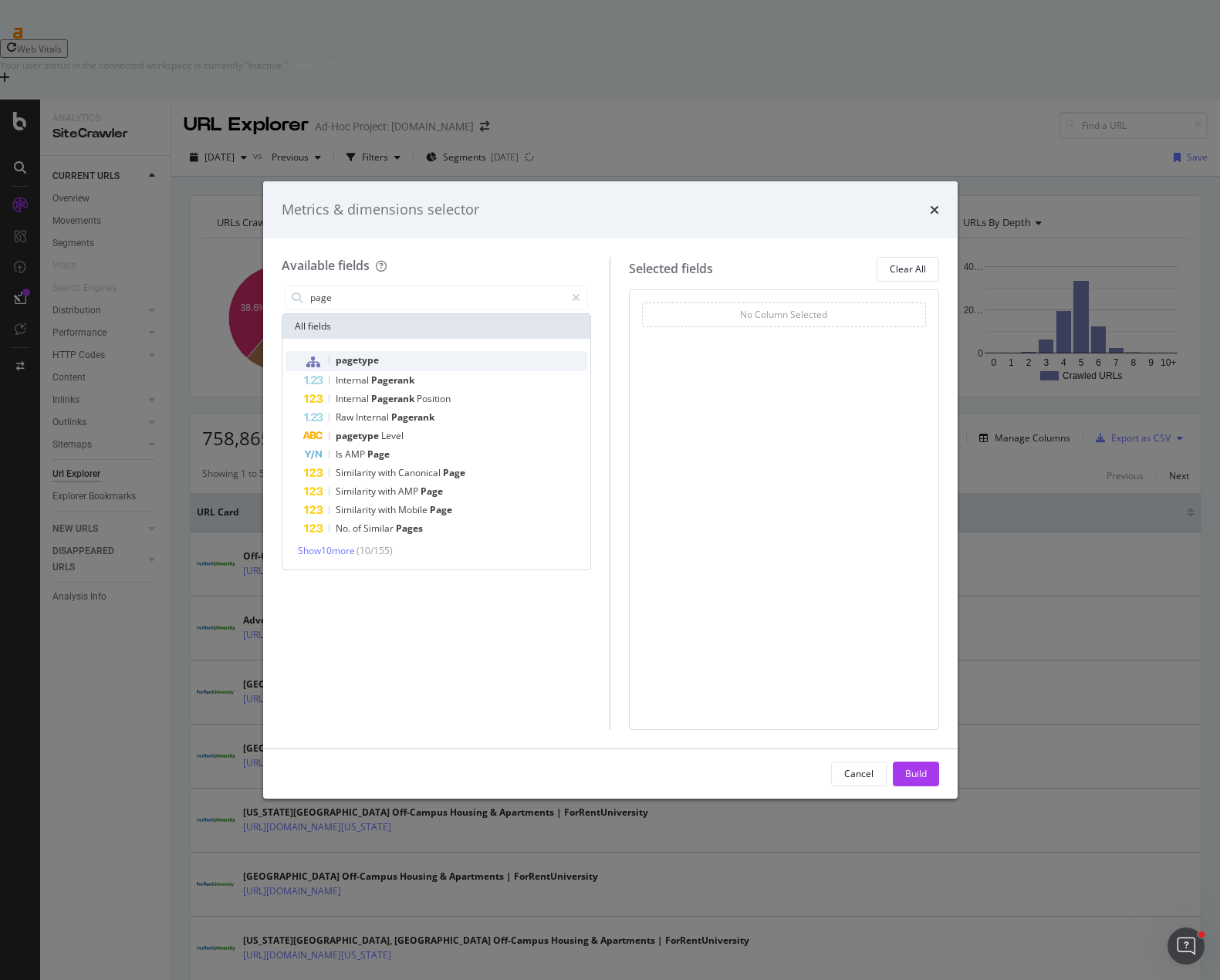
click at [386, 355] on div "pagetype" at bounding box center [445, 361] width 284 height 20
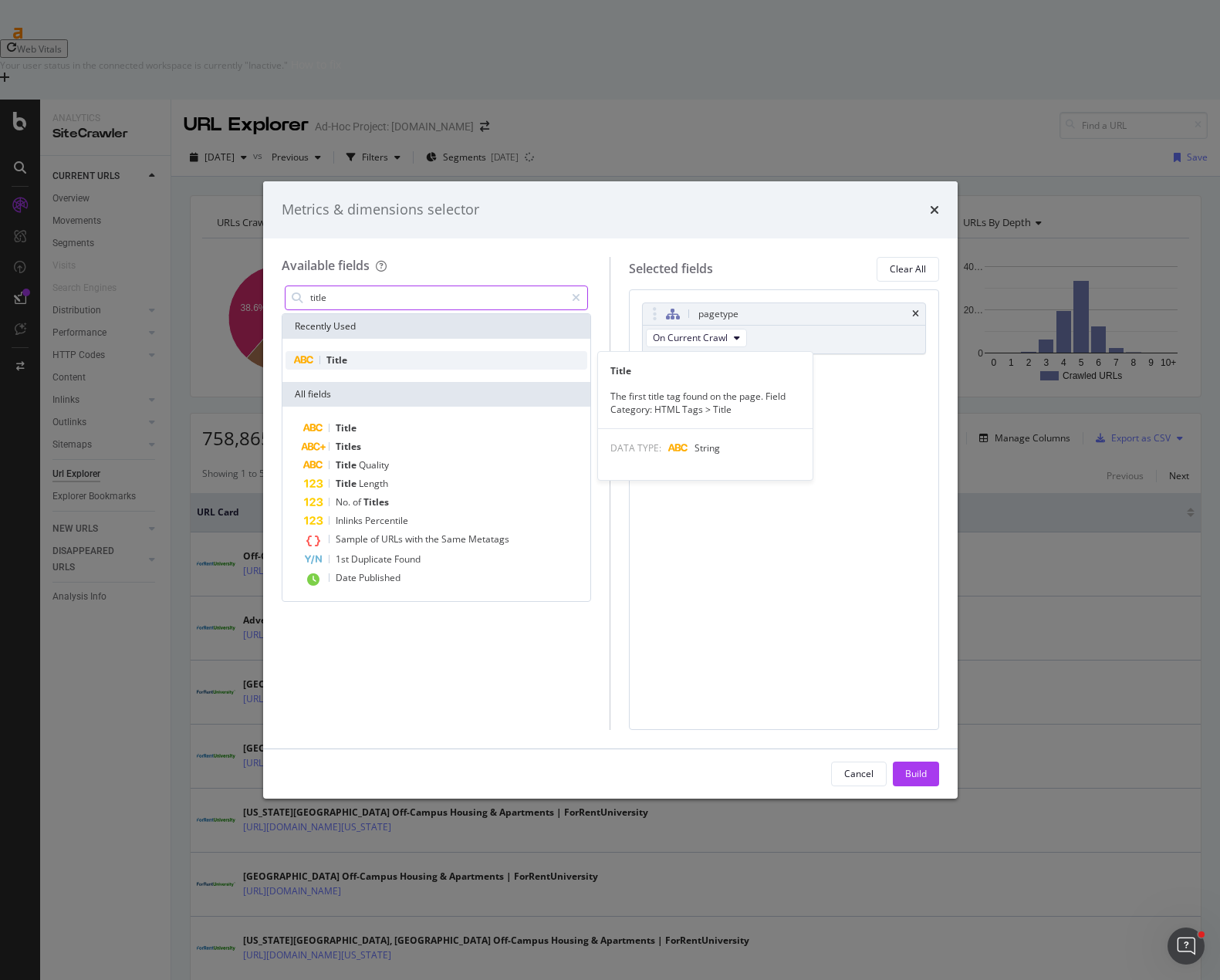
type input "title"
click at [388, 364] on div "Title" at bounding box center [437, 360] width 303 height 18
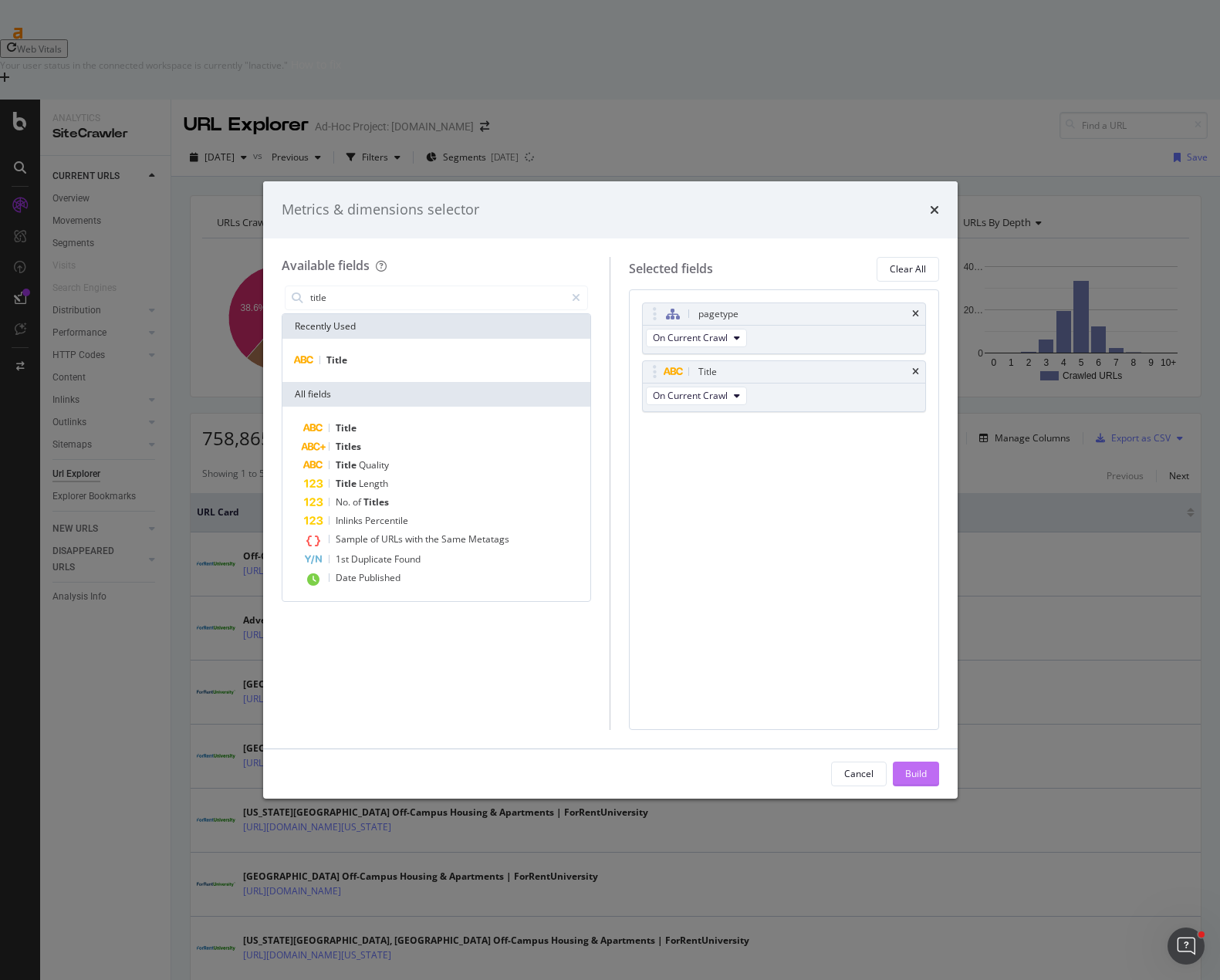
click at [918, 768] on div "Build" at bounding box center [916, 774] width 22 height 13
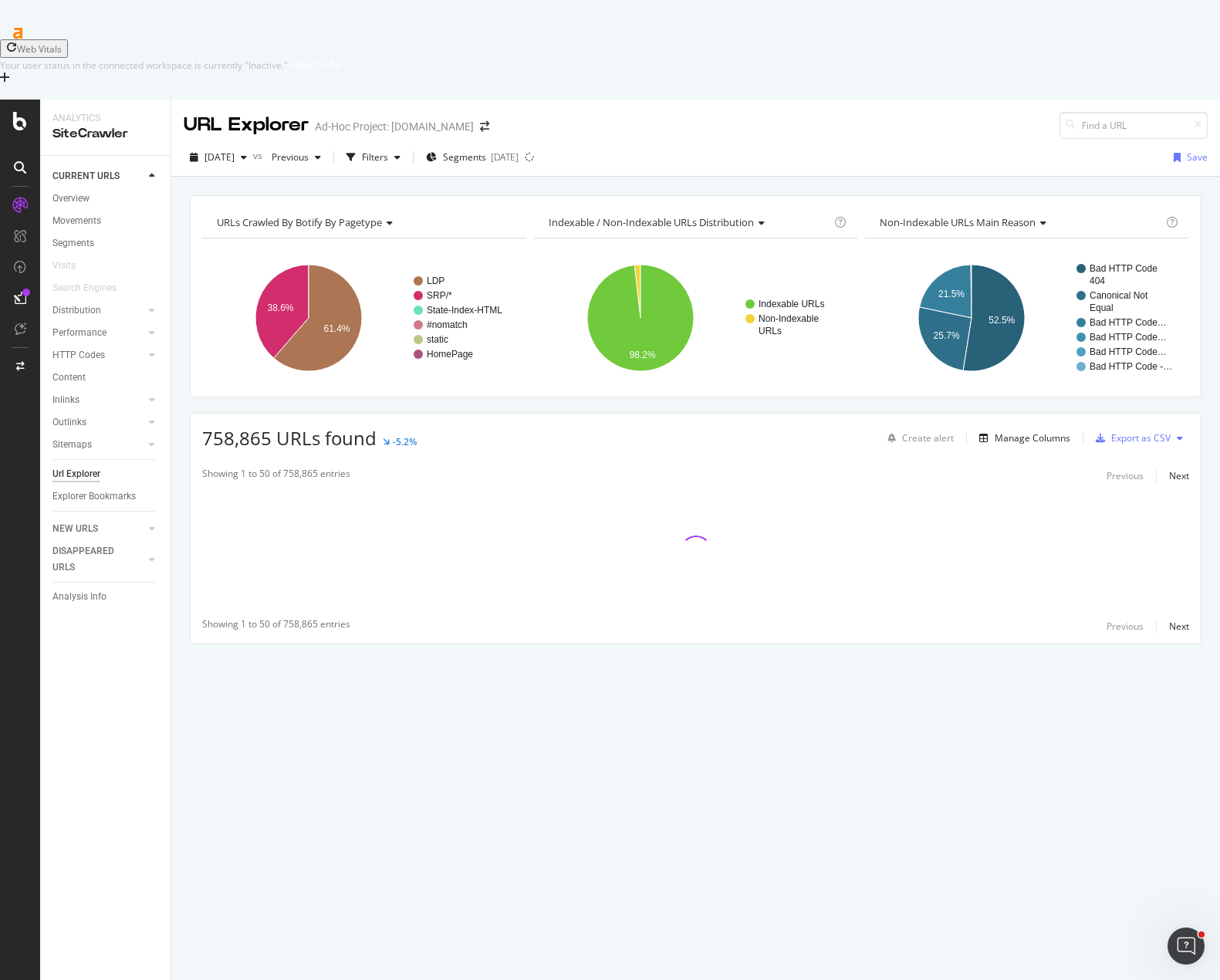
click at [632, 331] on div "URLs Crawled By Botify By pagetype Chart (by Value) Table Expand Export as CSV …" at bounding box center [696, 447] width 1048 height 503
click at [388, 150] on div "Filters" at bounding box center [375, 157] width 27 height 13
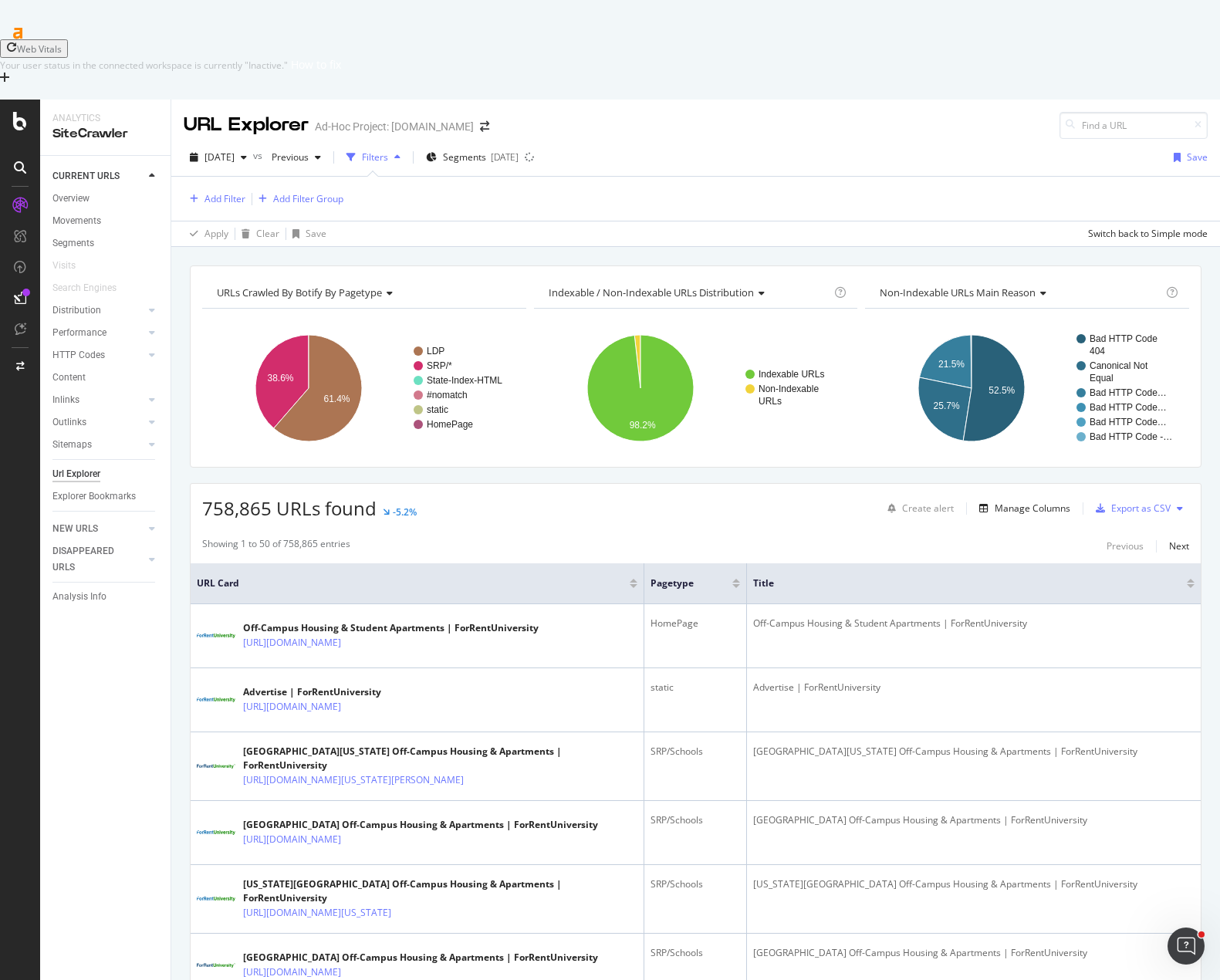
click at [783, 247] on div "URLs Crawled By Botify By pagetype Chart (by Value) Table Expand Export as CSV …" at bounding box center [696, 265] width 1048 height 37
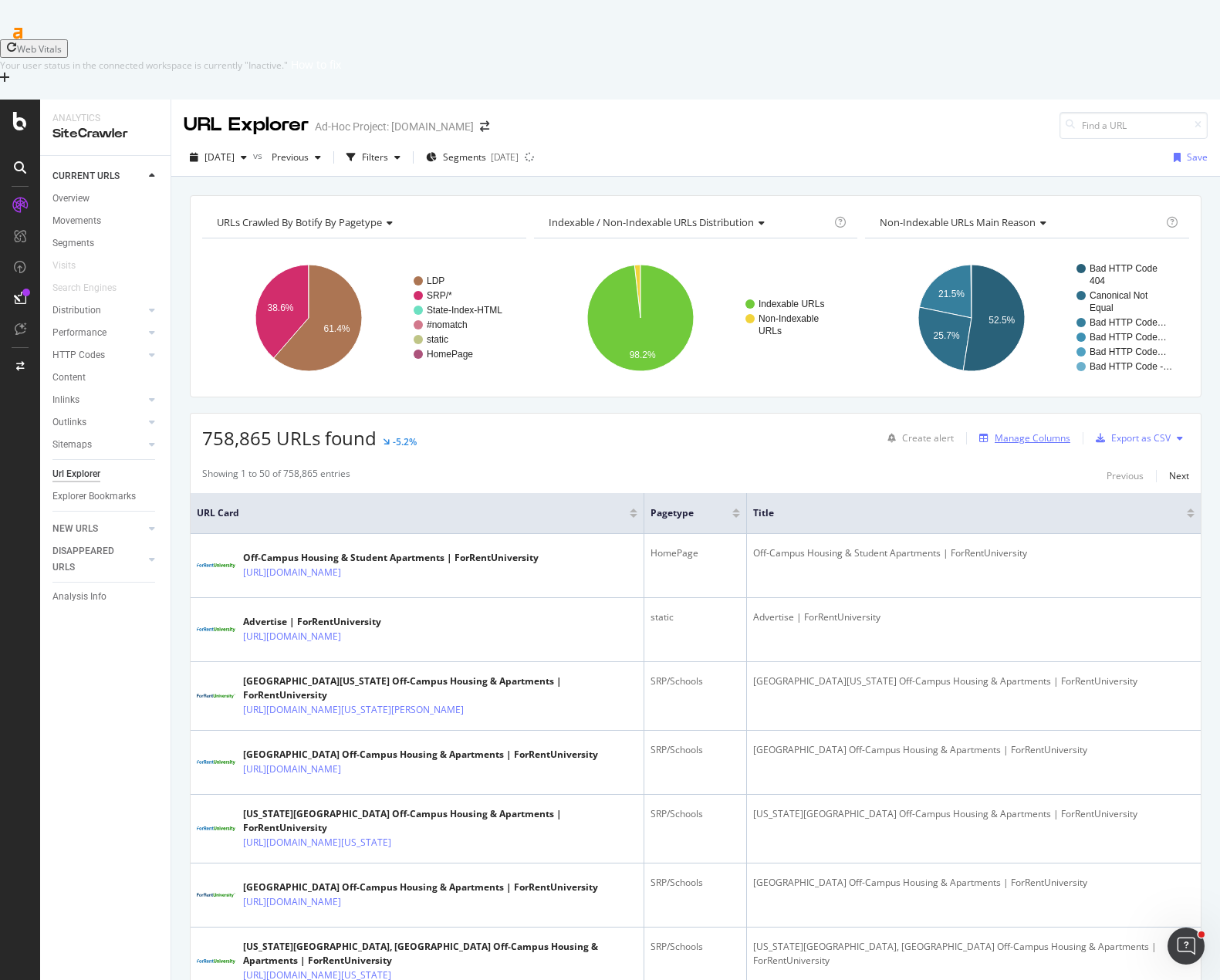
click at [1005, 431] on div "Manage Columns" at bounding box center [1033, 438] width 75 height 13
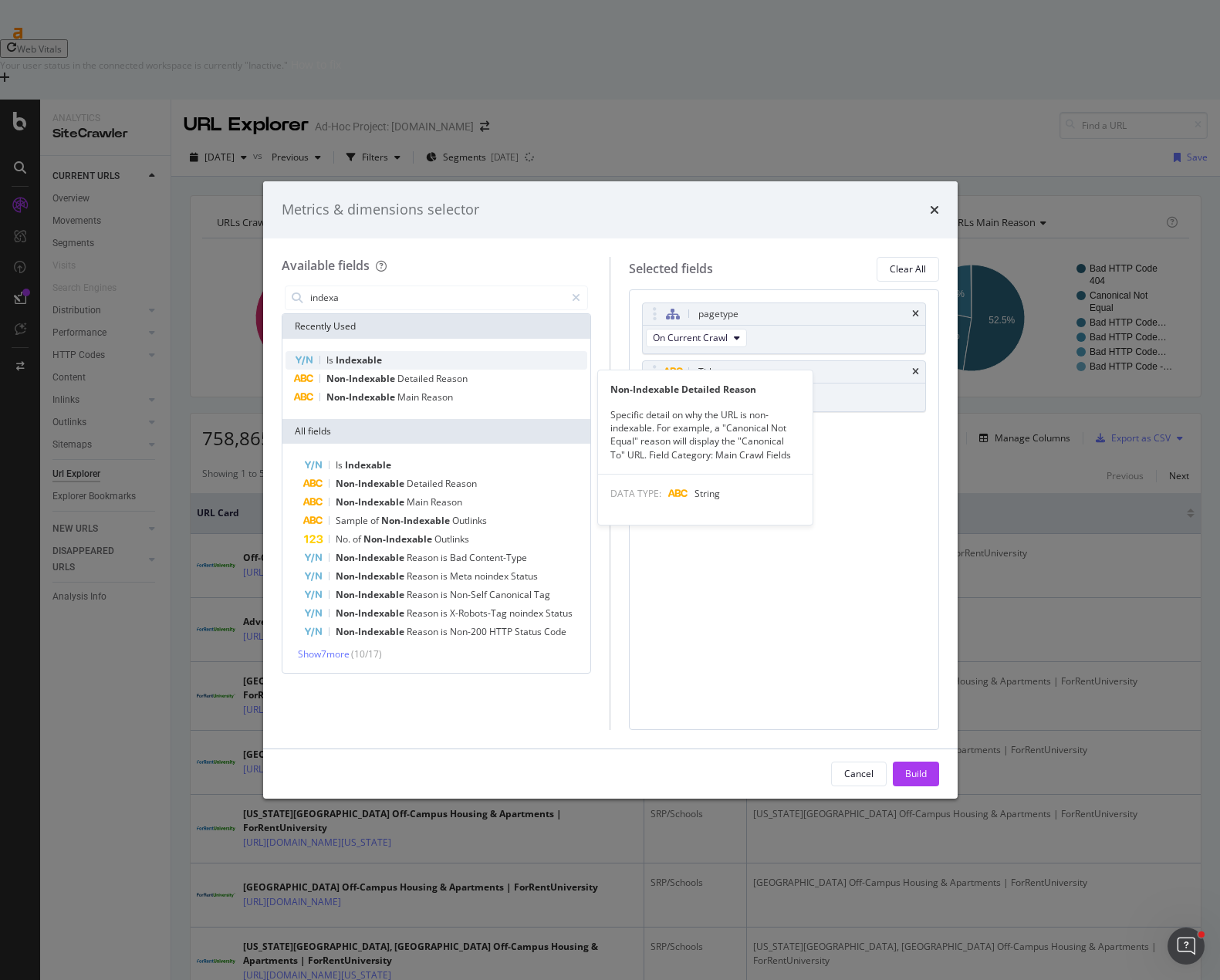
type input "indexa"
click at [386, 365] on div "Is Indexable" at bounding box center [437, 360] width 303 height 18
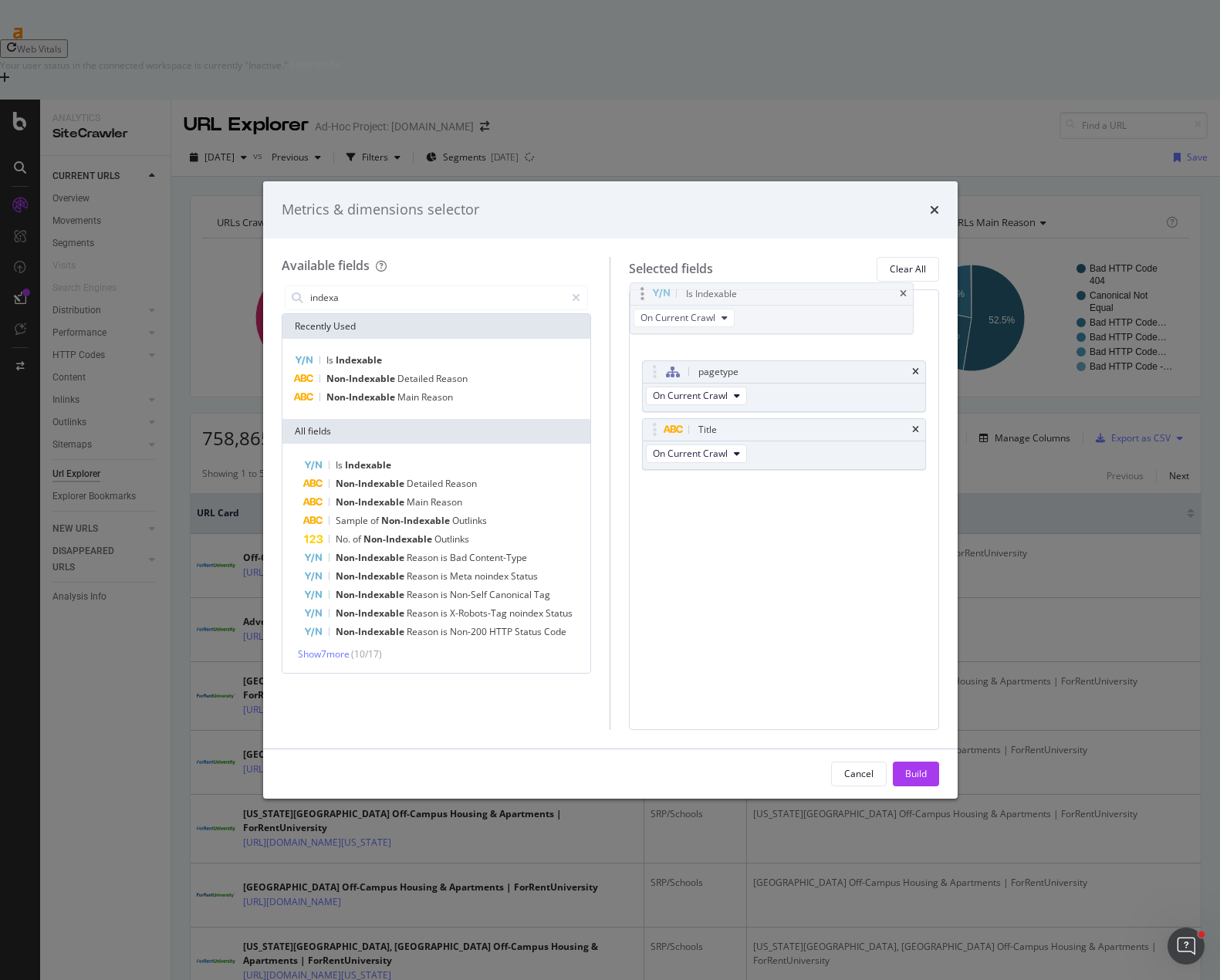
drag, startPoint x: 652, startPoint y: 424, endPoint x: 640, endPoint y: 288, distance: 136.5
click at [640, 288] on body "Web Vitals Your user status in the connected workspace is currently "Inactive."…" at bounding box center [610, 518] width 1220 height 980
click at [917, 770] on div "Build" at bounding box center [916, 774] width 22 height 13
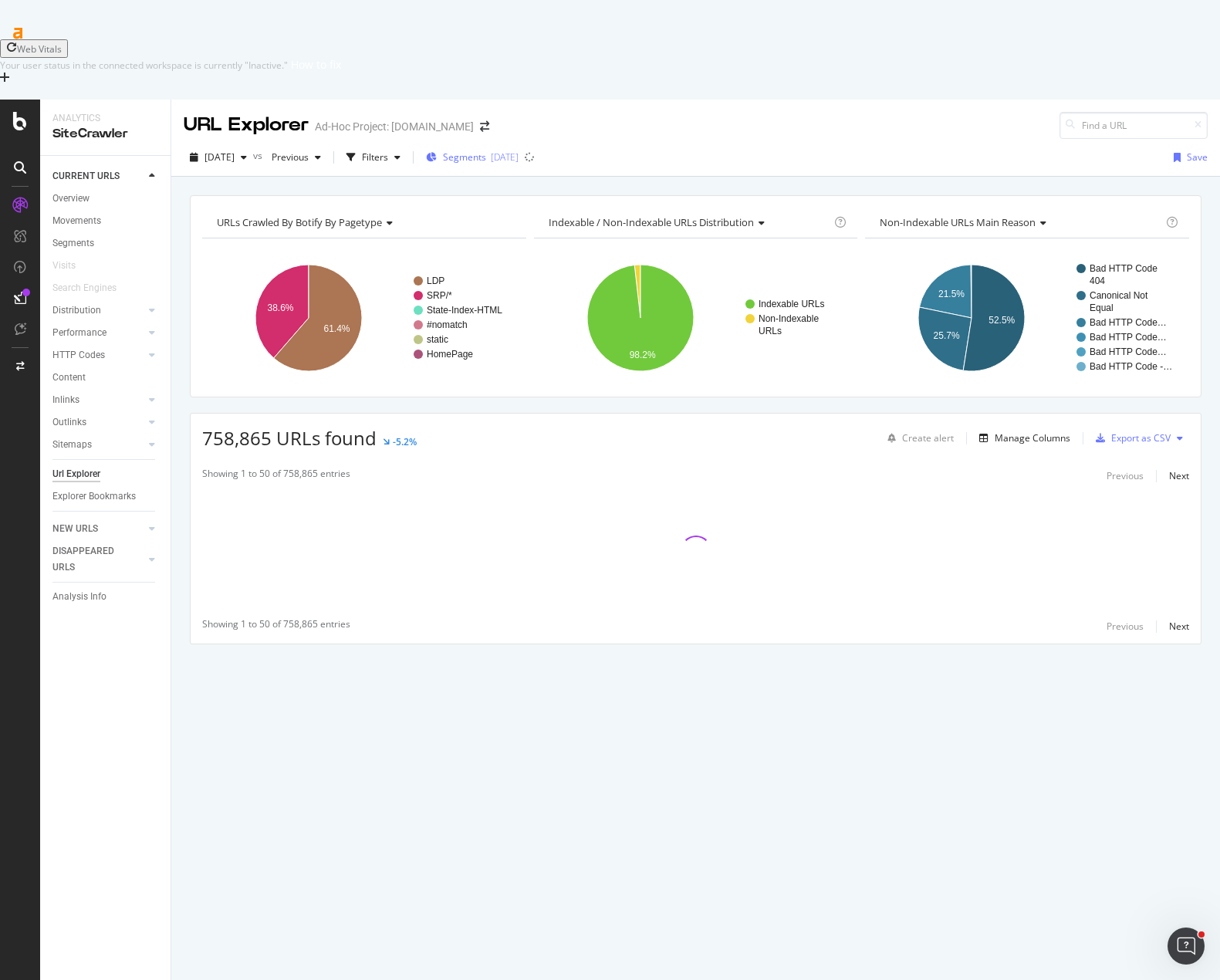
click at [486, 150] on span "Segments" at bounding box center [464, 157] width 43 height 13
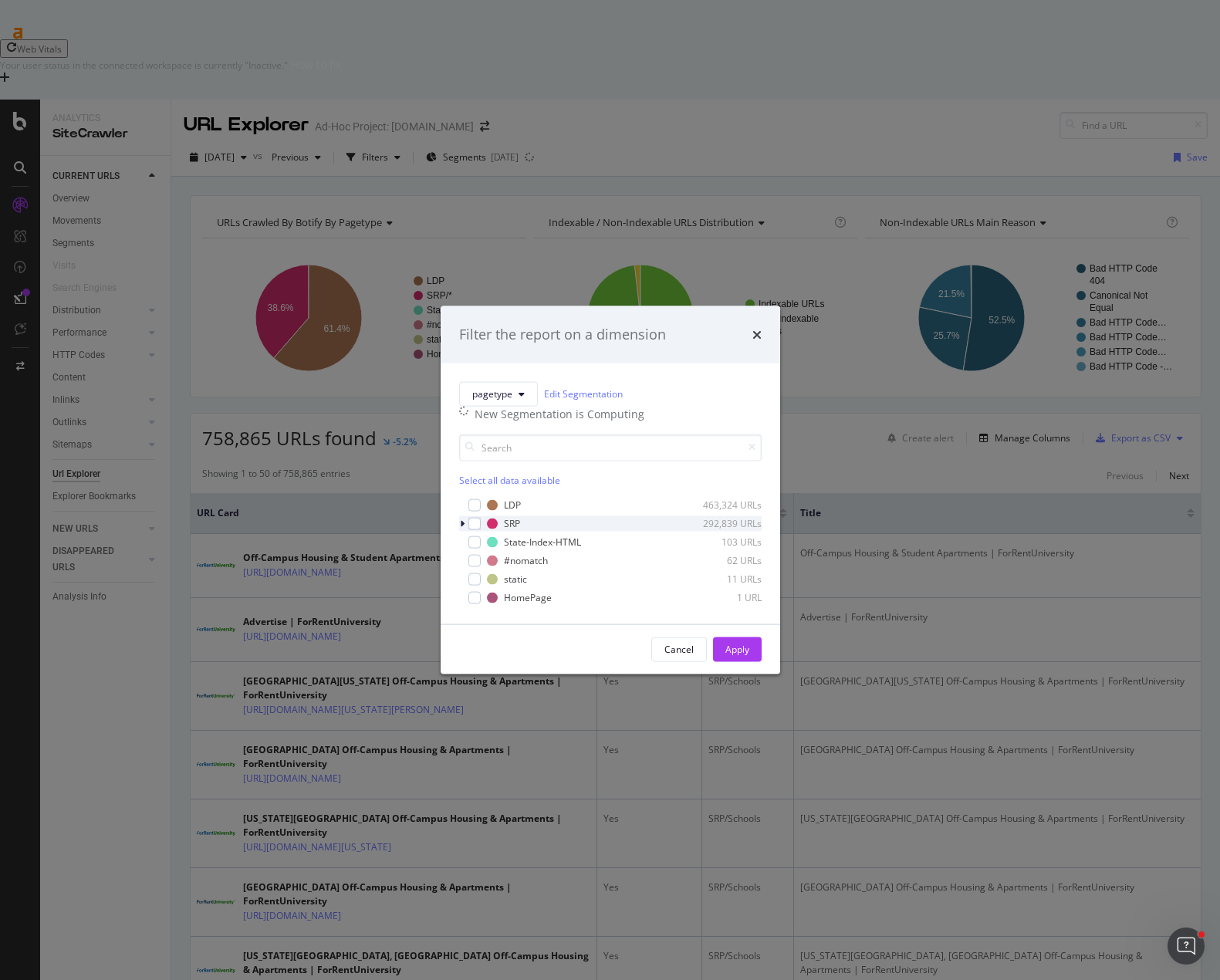
click at [464, 528] on icon "modal" at bounding box center [462, 523] width 5 height 9
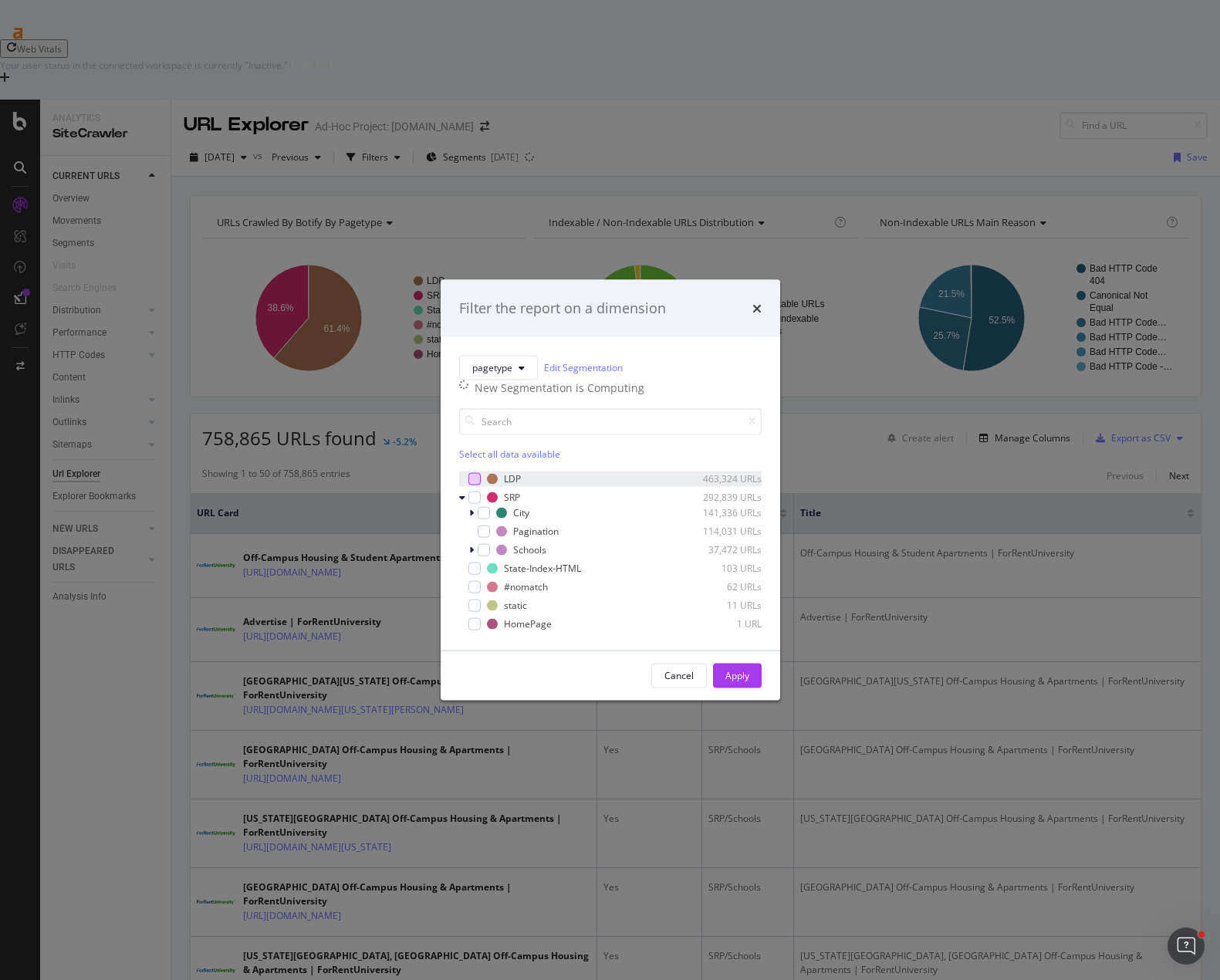
click at [475, 484] on div "modal" at bounding box center [474, 477] width 12 height 12
click at [476, 503] on div "modal" at bounding box center [474, 496] width 12 height 12
click at [483, 535] on icon "modal" at bounding box center [484, 530] width 7 height 7
click at [472, 574] on div "modal" at bounding box center [474, 567] width 12 height 12
click at [482, 631] on div "HomePage 1 URL" at bounding box center [610, 623] width 303 height 16
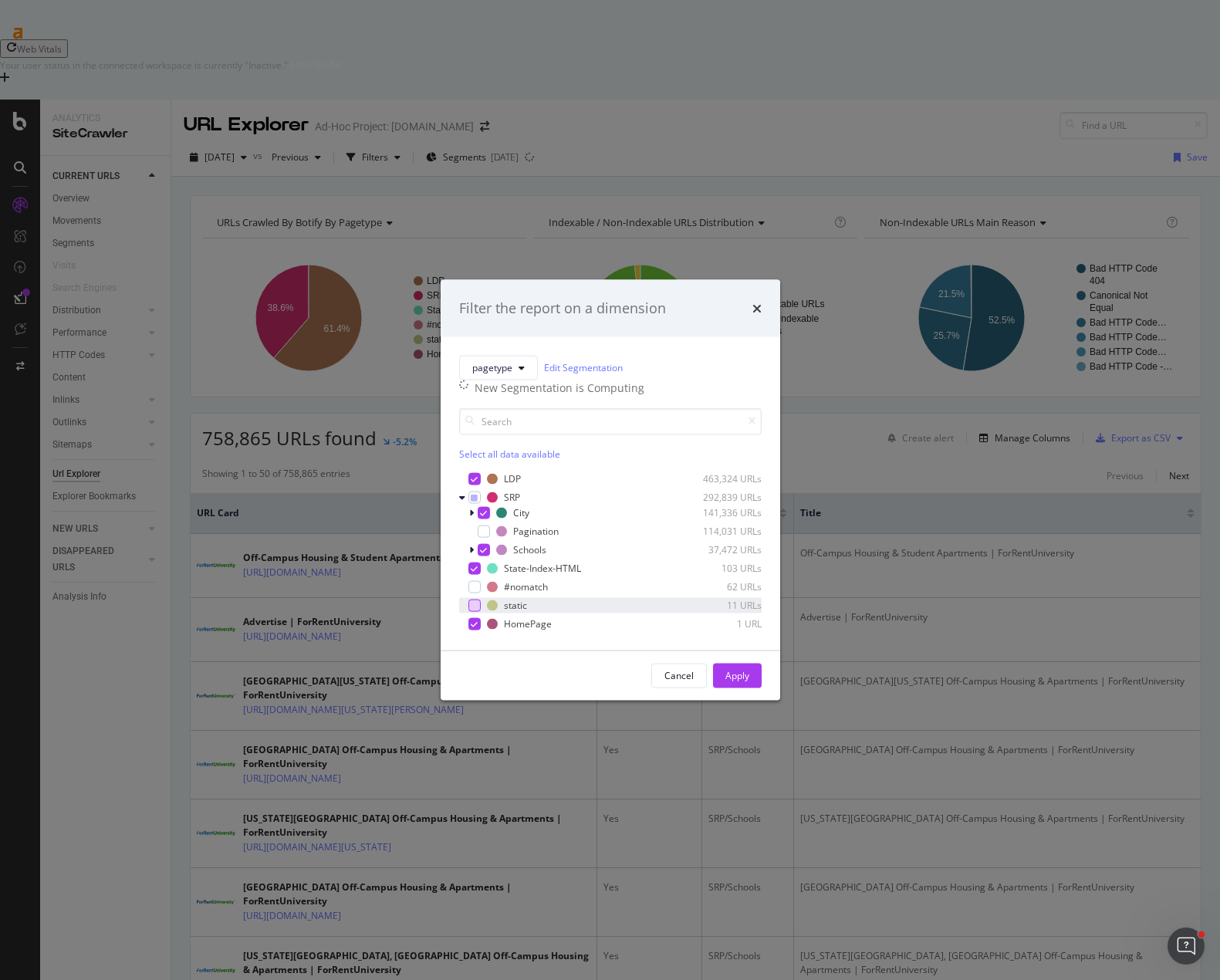
click at [472, 611] on div "modal" at bounding box center [474, 604] width 12 height 12
click at [475, 593] on div "modal" at bounding box center [474, 585] width 12 height 12
click at [731, 682] on div "Apply" at bounding box center [737, 675] width 24 height 13
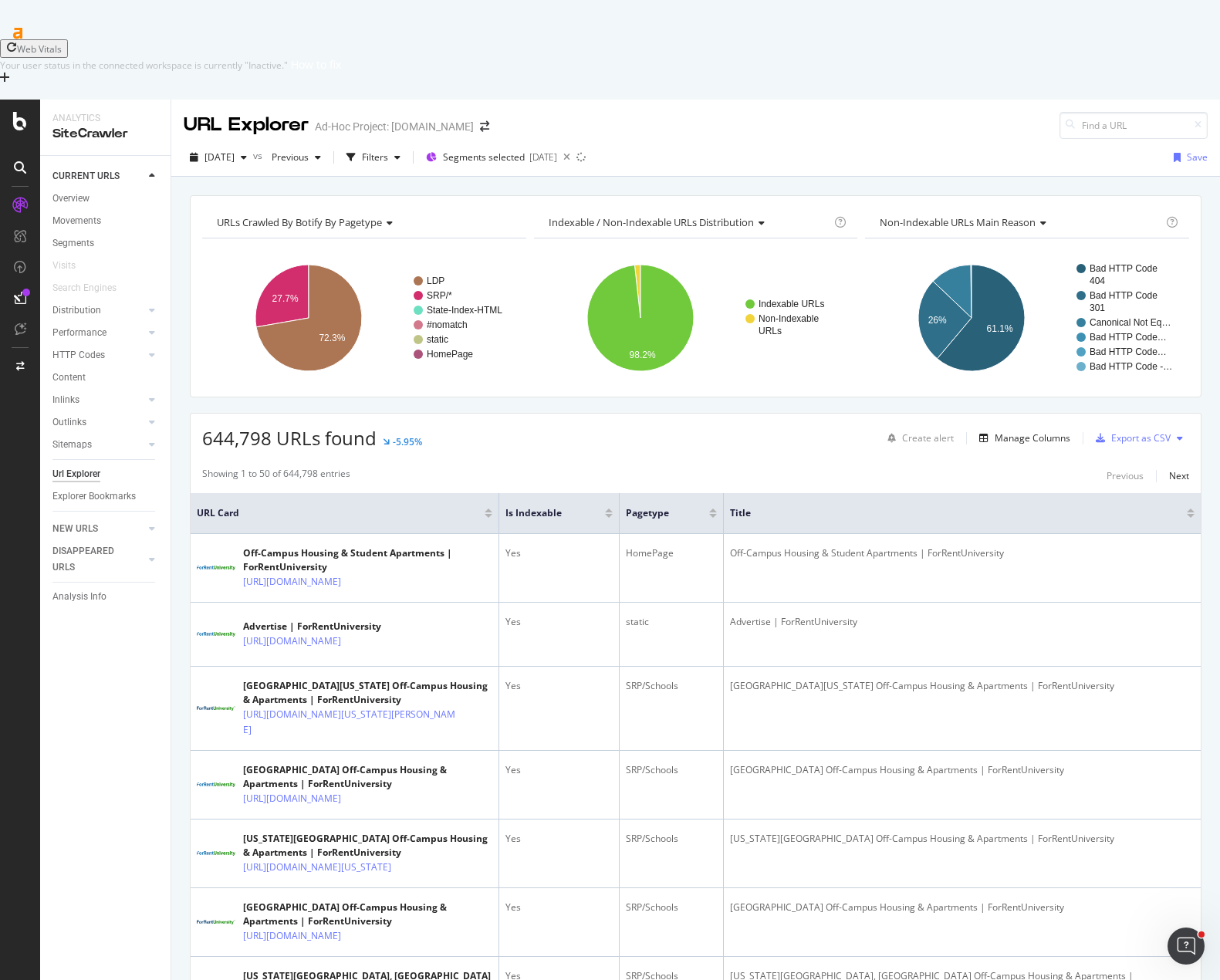
click at [1126, 431] on div "Export as CSV" at bounding box center [1141, 438] width 60 height 13
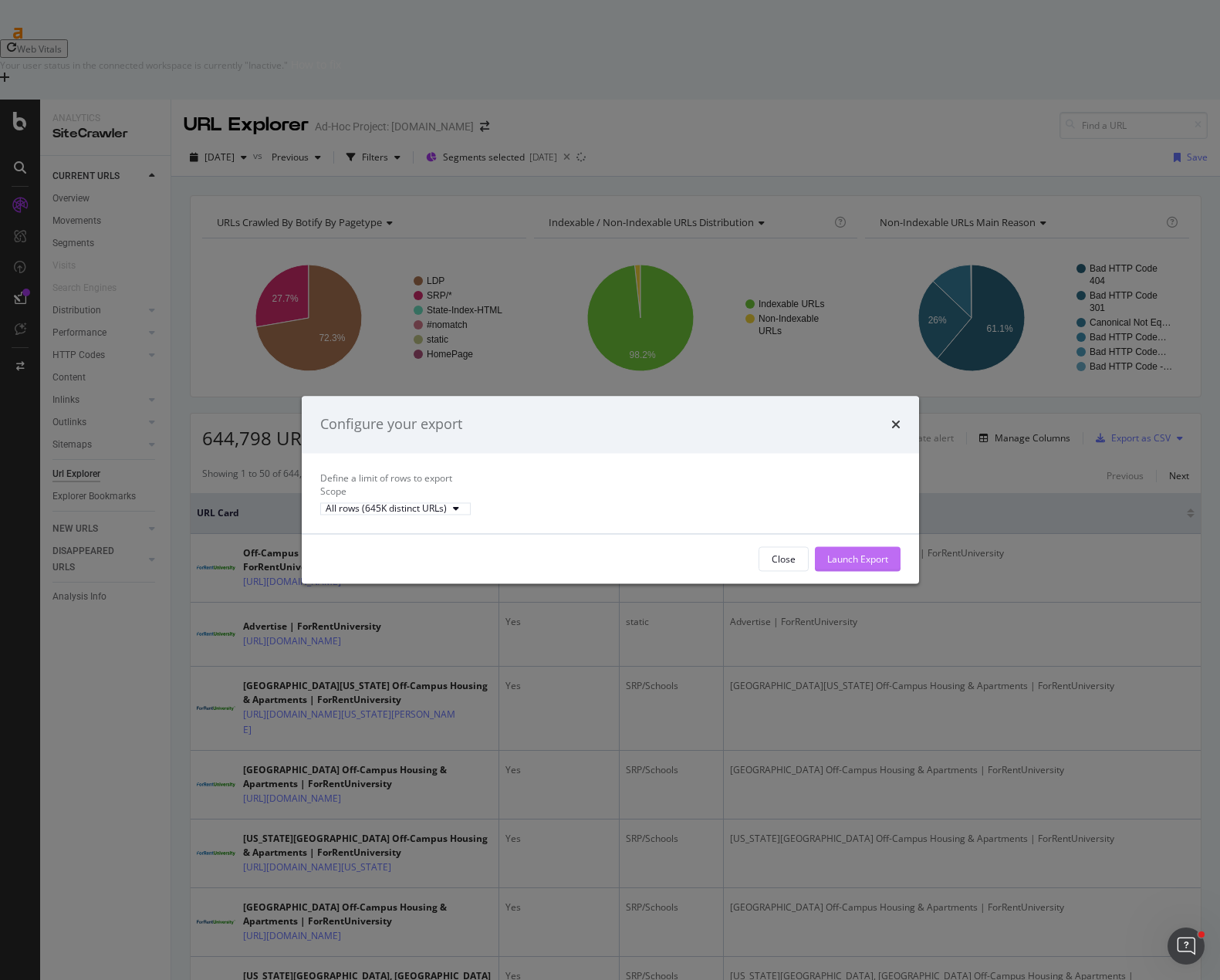
click at [851, 565] on div "Launch Export" at bounding box center [857, 559] width 61 height 13
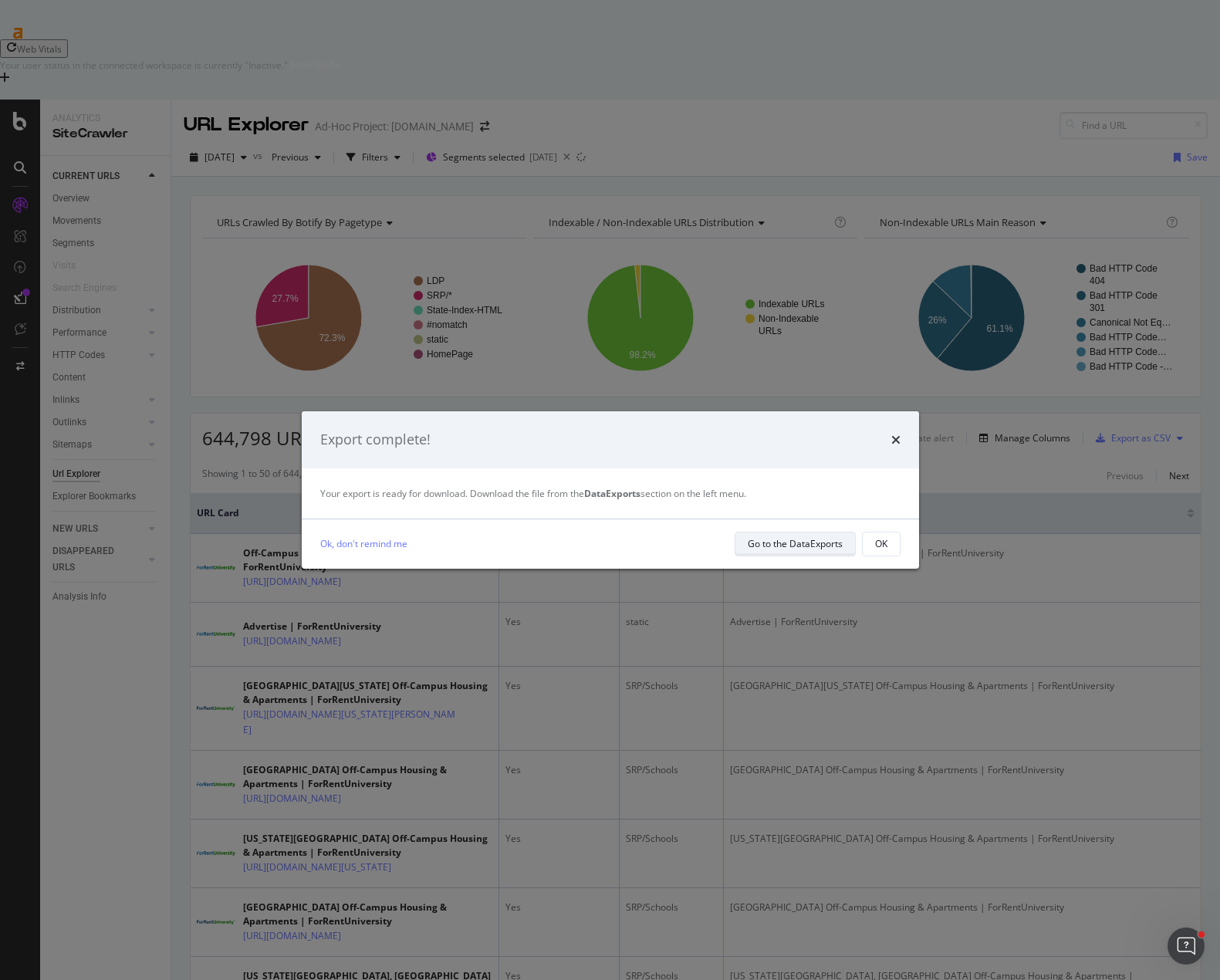
click at [801, 540] on div "Go to the DataExports" at bounding box center [795, 543] width 95 height 13
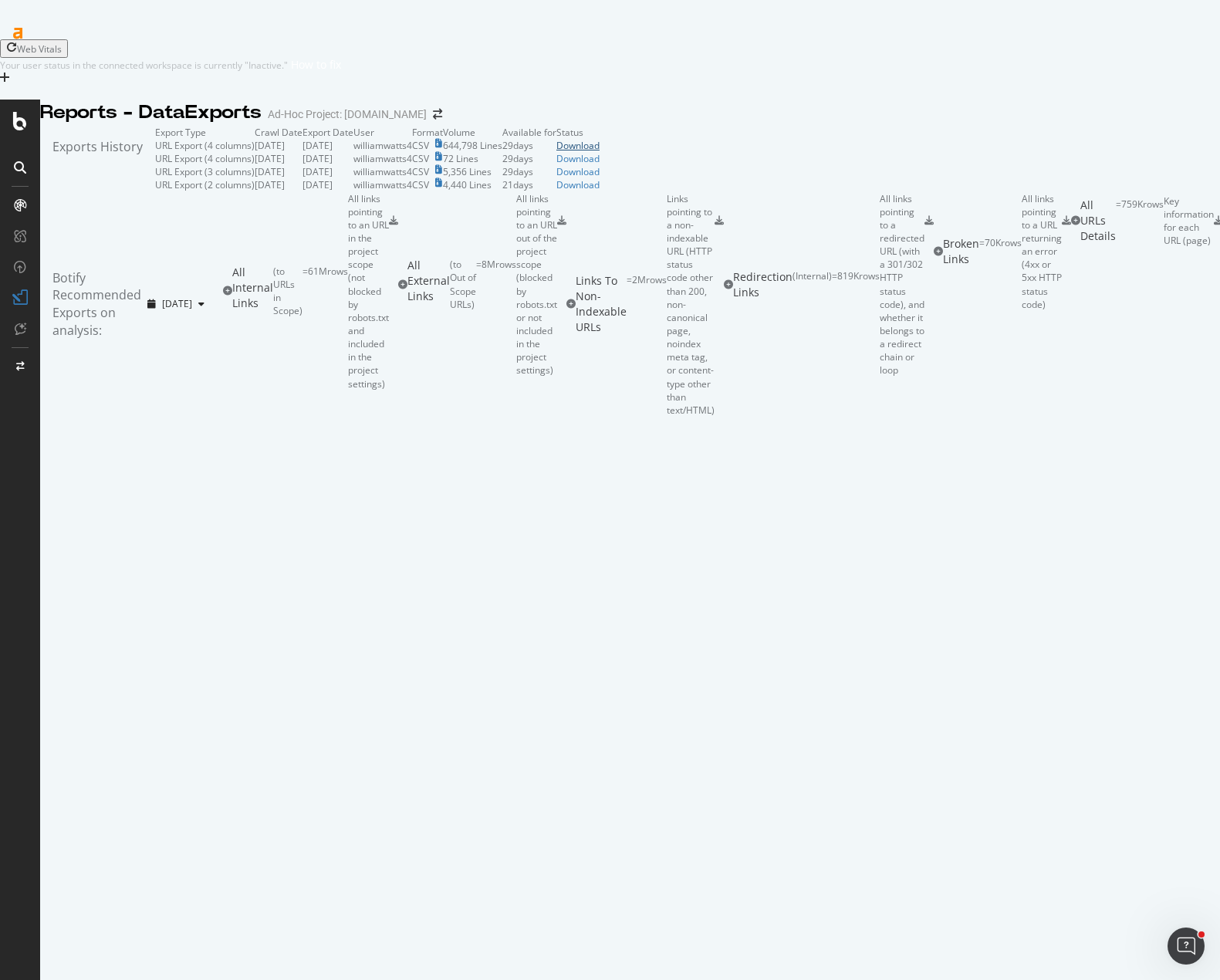
click at [599, 152] on div "Download" at bounding box center [577, 145] width 43 height 13
click at [727, 126] on div "Exports History Export Type Crawl Date Export Date User Format Volume Available…" at bounding box center [630, 271] width 1180 height 291
click at [671, 99] on div "Reports - DataExports Ad-Hoc Project: [DOMAIN_NAME]" at bounding box center [630, 112] width 1180 height 27
click at [606, 99] on div "Reports - DataExports Ad-Hoc Project: [DOMAIN_NAME]" at bounding box center [630, 112] width 1180 height 27
click at [646, 99] on div "Reports - DataExports Ad-Hoc Project: [DOMAIN_NAME]" at bounding box center [630, 112] width 1180 height 27
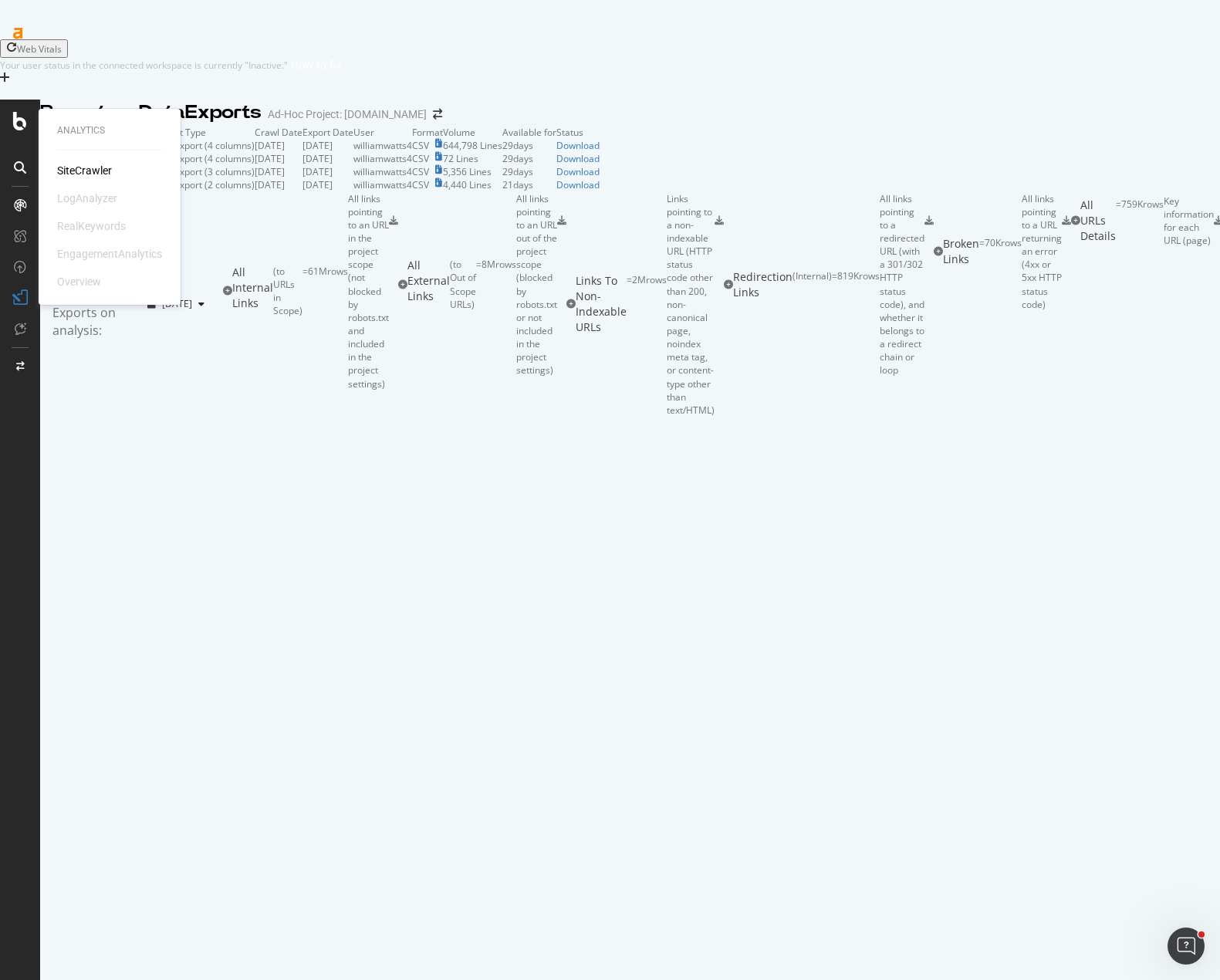
click at [89, 170] on div "SiteCrawler" at bounding box center [84, 170] width 55 height 16
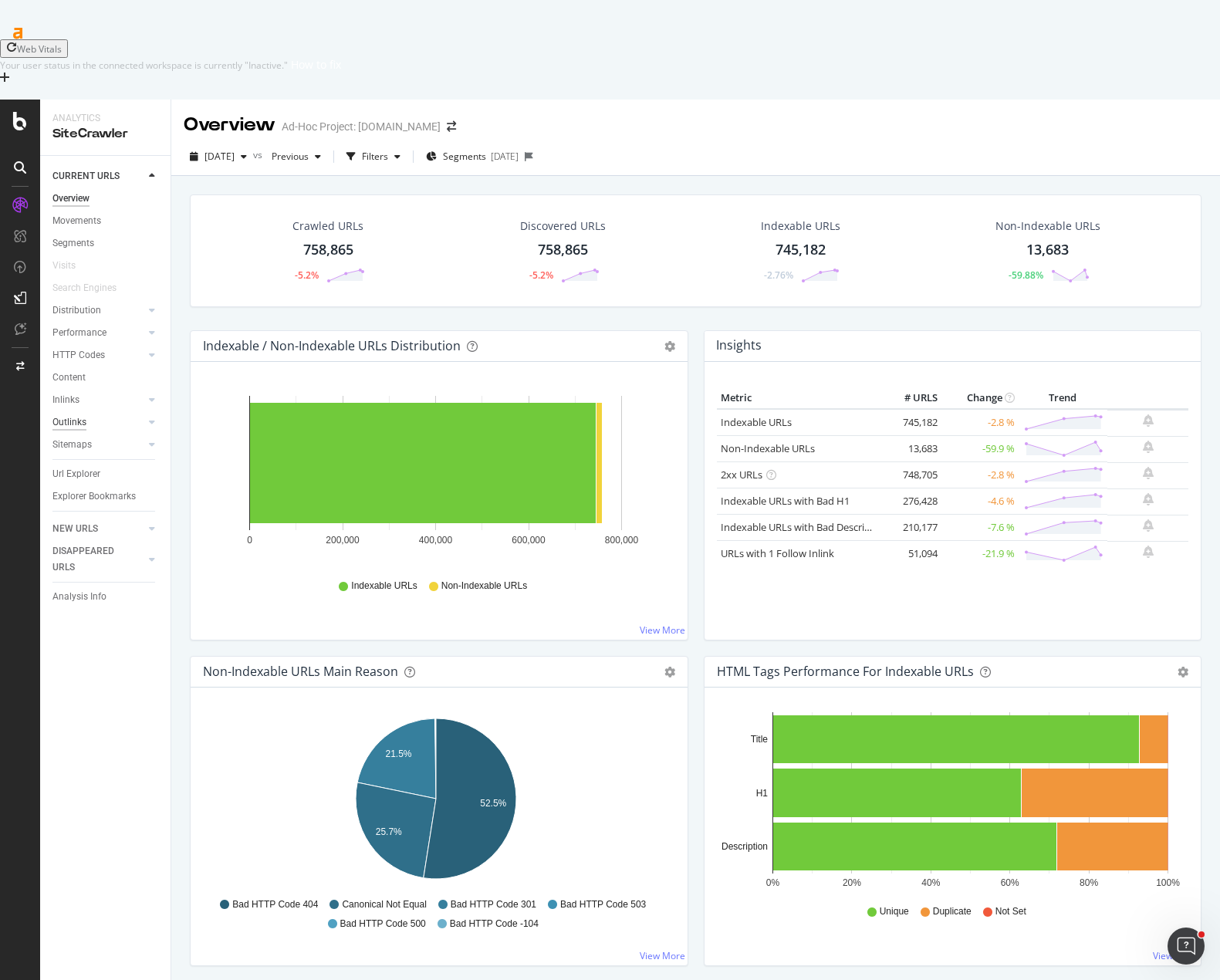
click at [78, 414] on div "Outlinks" at bounding box center [69, 422] width 34 height 17
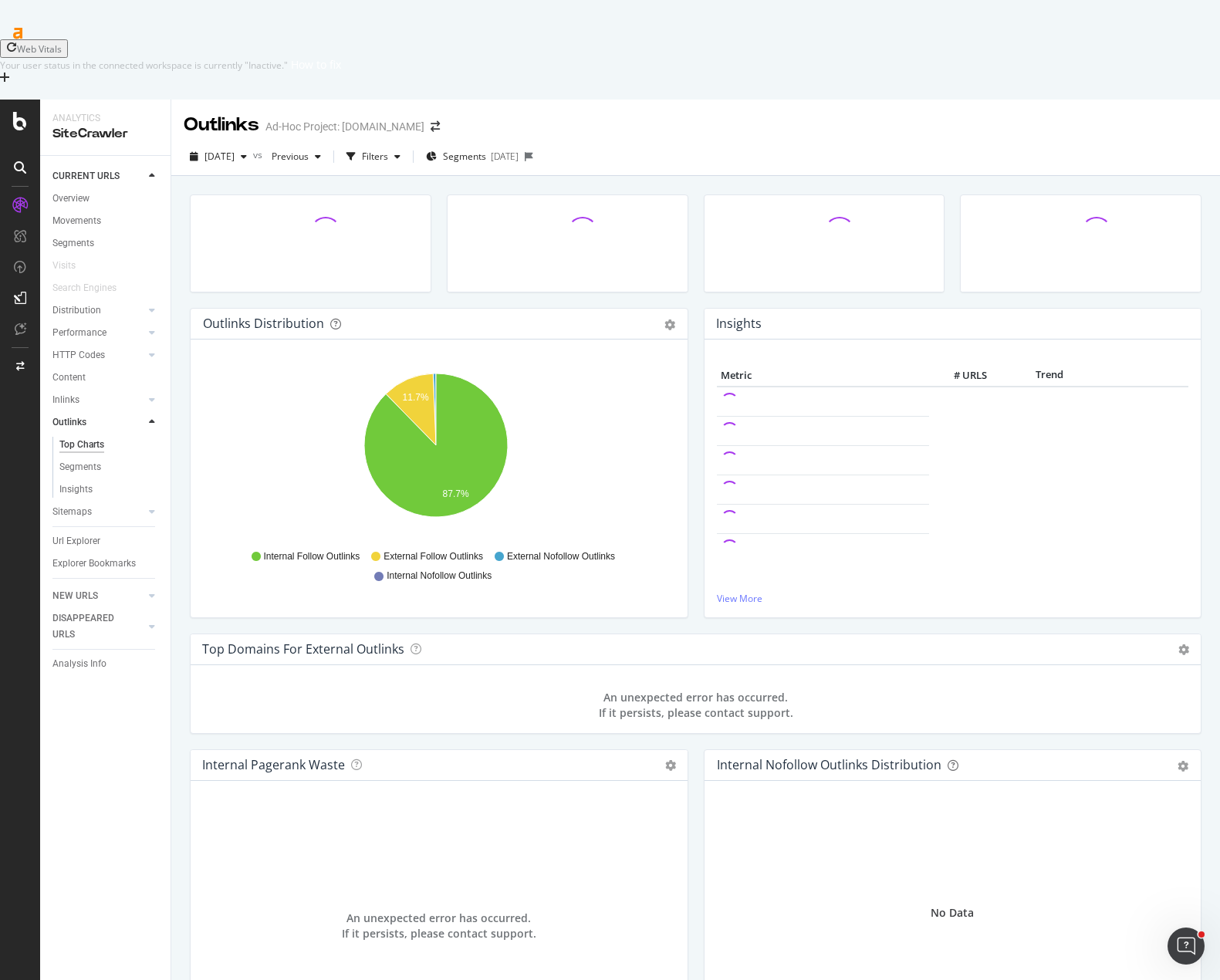
click at [696, 233] on div at bounding box center [824, 251] width 257 height 114
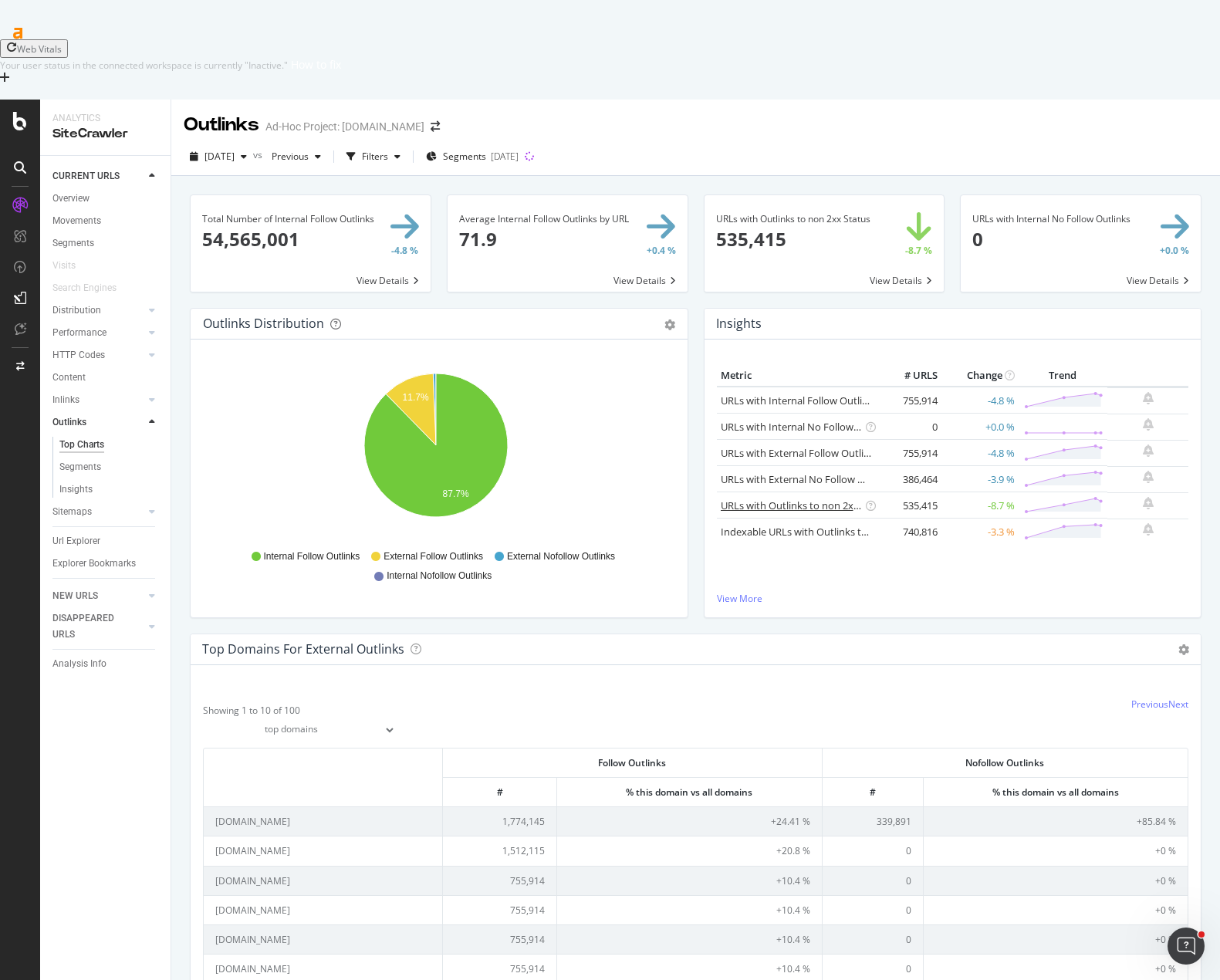
click at [817, 498] on link "URLs with Outlinks to non 2xx Status" at bounding box center [805, 505] width 170 height 14
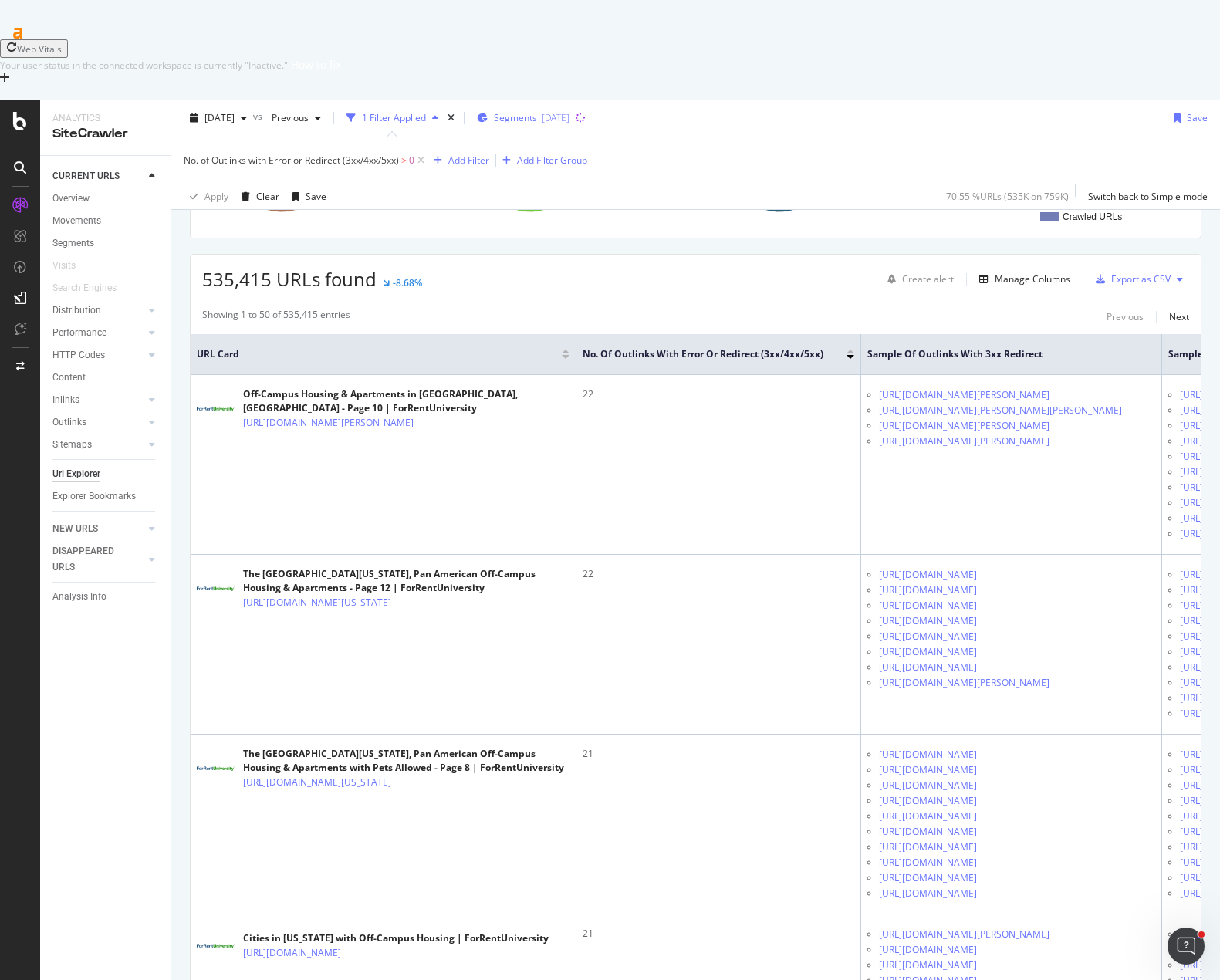
click at [537, 111] on span "Segments" at bounding box center [515, 117] width 43 height 13
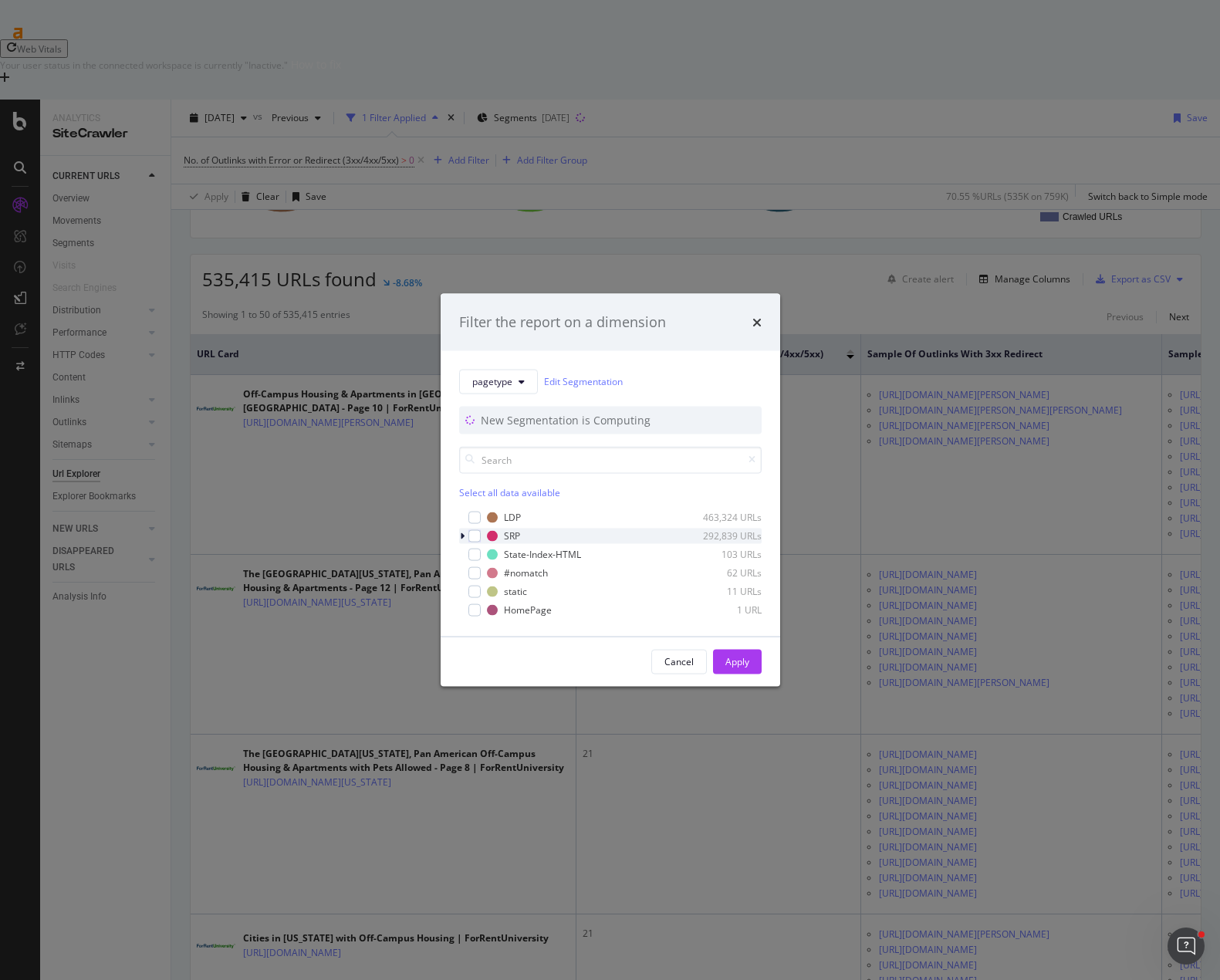
click at [462, 533] on icon "modal" at bounding box center [462, 535] width 5 height 9
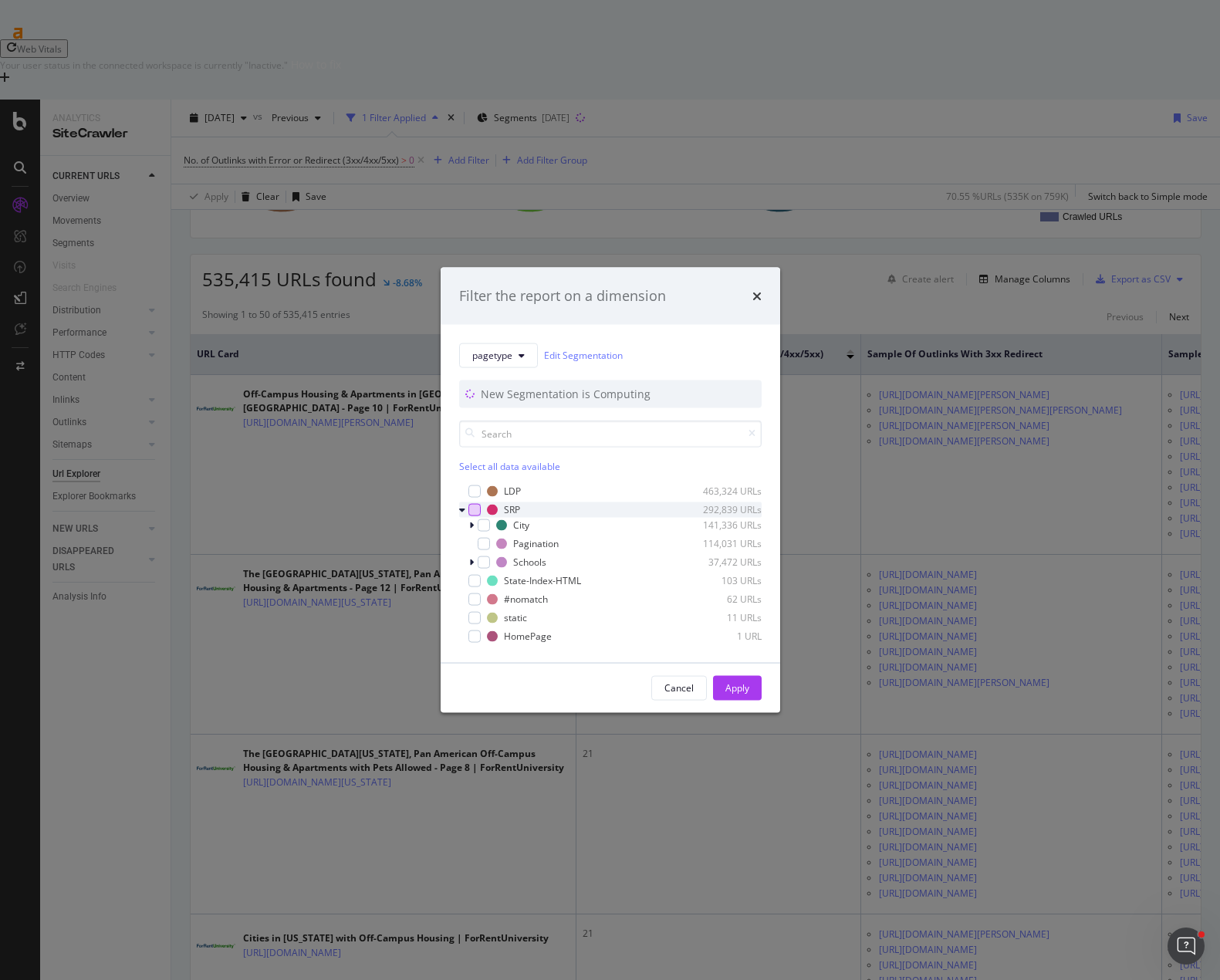
click at [470, 507] on div "modal" at bounding box center [474, 508] width 12 height 12
click at [484, 542] on icon "modal" at bounding box center [484, 543] width 7 height 7
click at [746, 687] on div "Apply" at bounding box center [737, 687] width 24 height 13
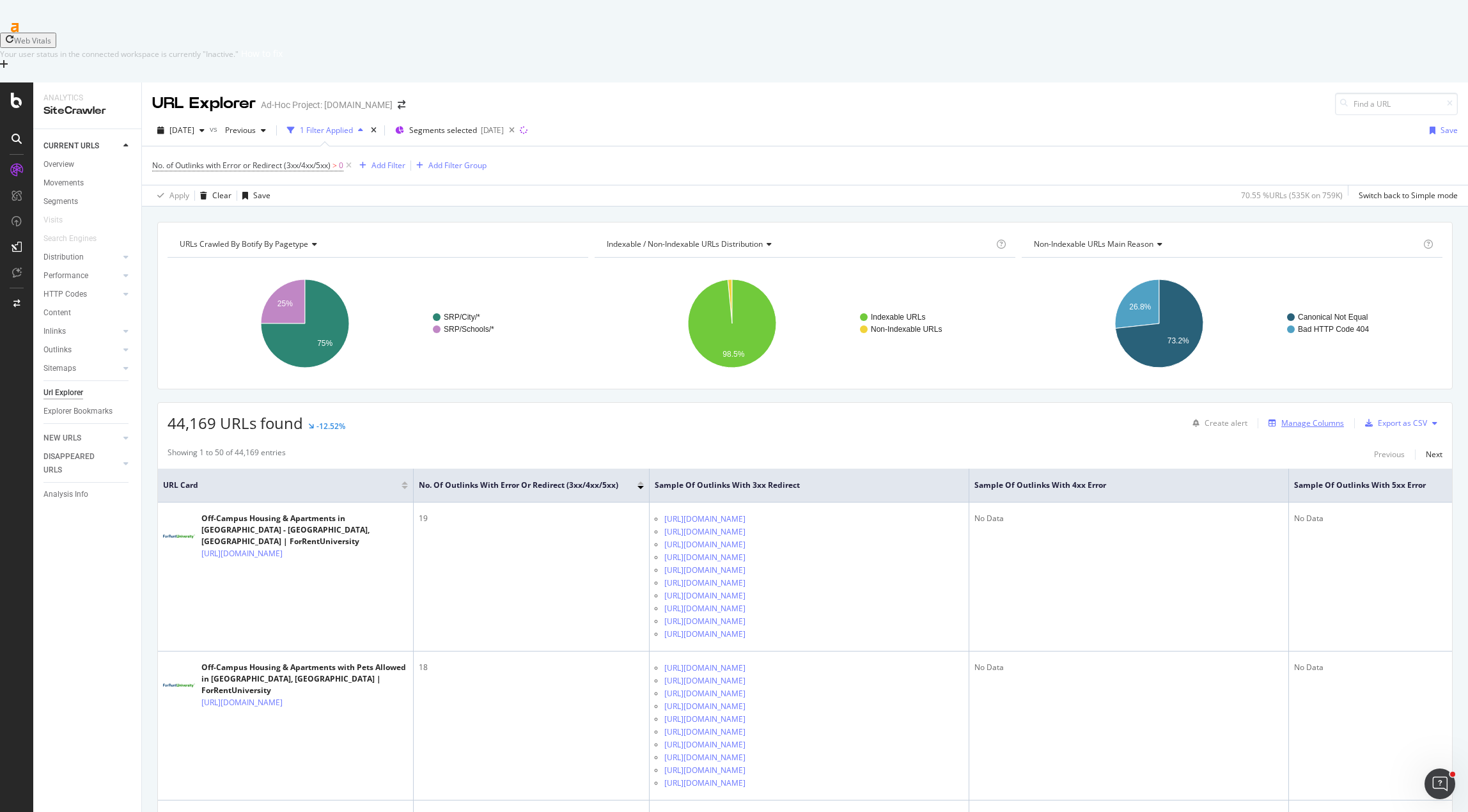
click at [1010, 417] on div "Manage Columns" at bounding box center [1313, 423] width 62 height 11
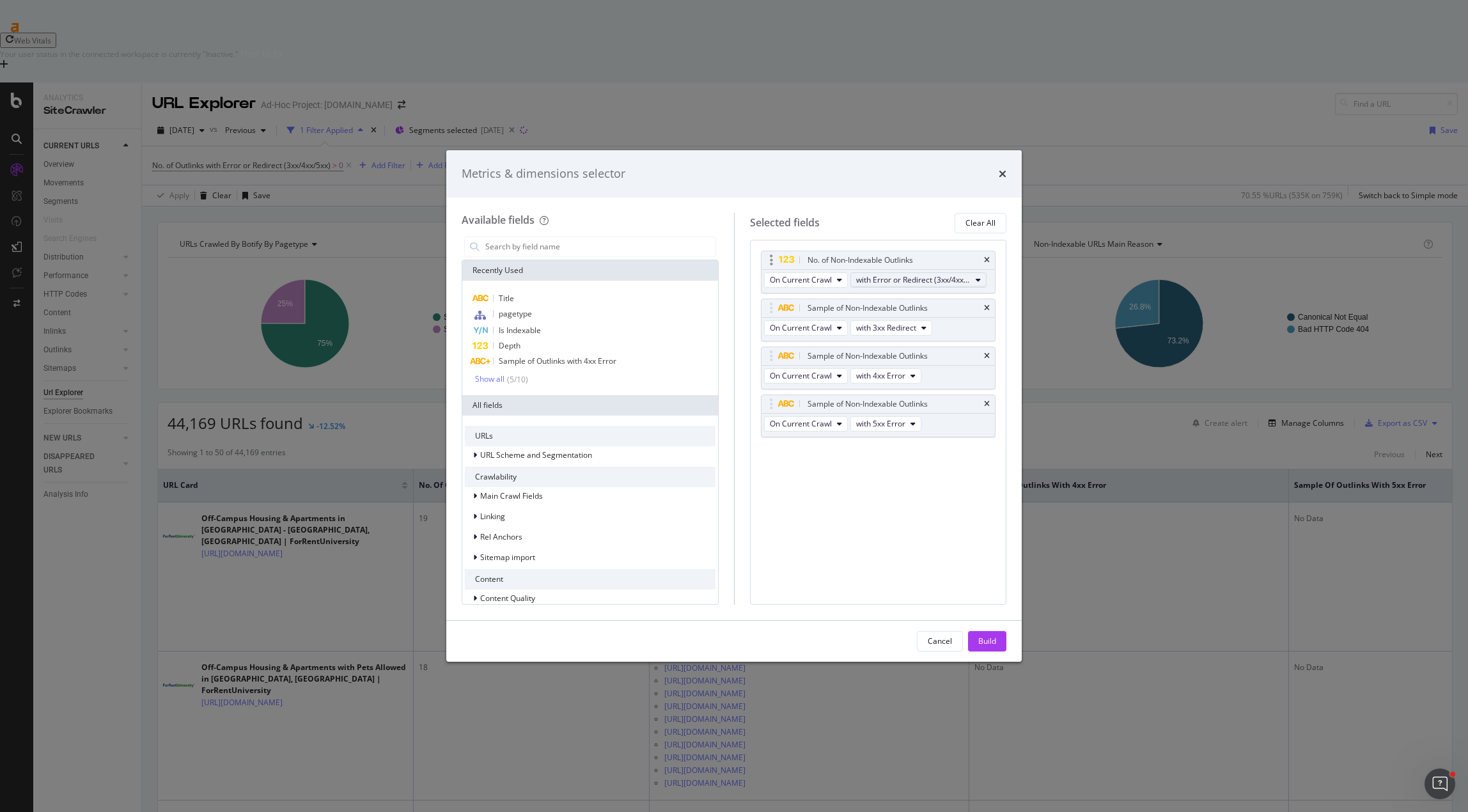
click at [900, 282] on span "with Error or Redirect (3xx/4xx/5xx) (Total)" at bounding box center [914, 280] width 114 height 11
click at [920, 371] on span "with 4xx Error (Total)" at bounding box center [940, 373] width 158 height 11
click at [983, 642] on div "Build" at bounding box center [987, 641] width 18 height 11
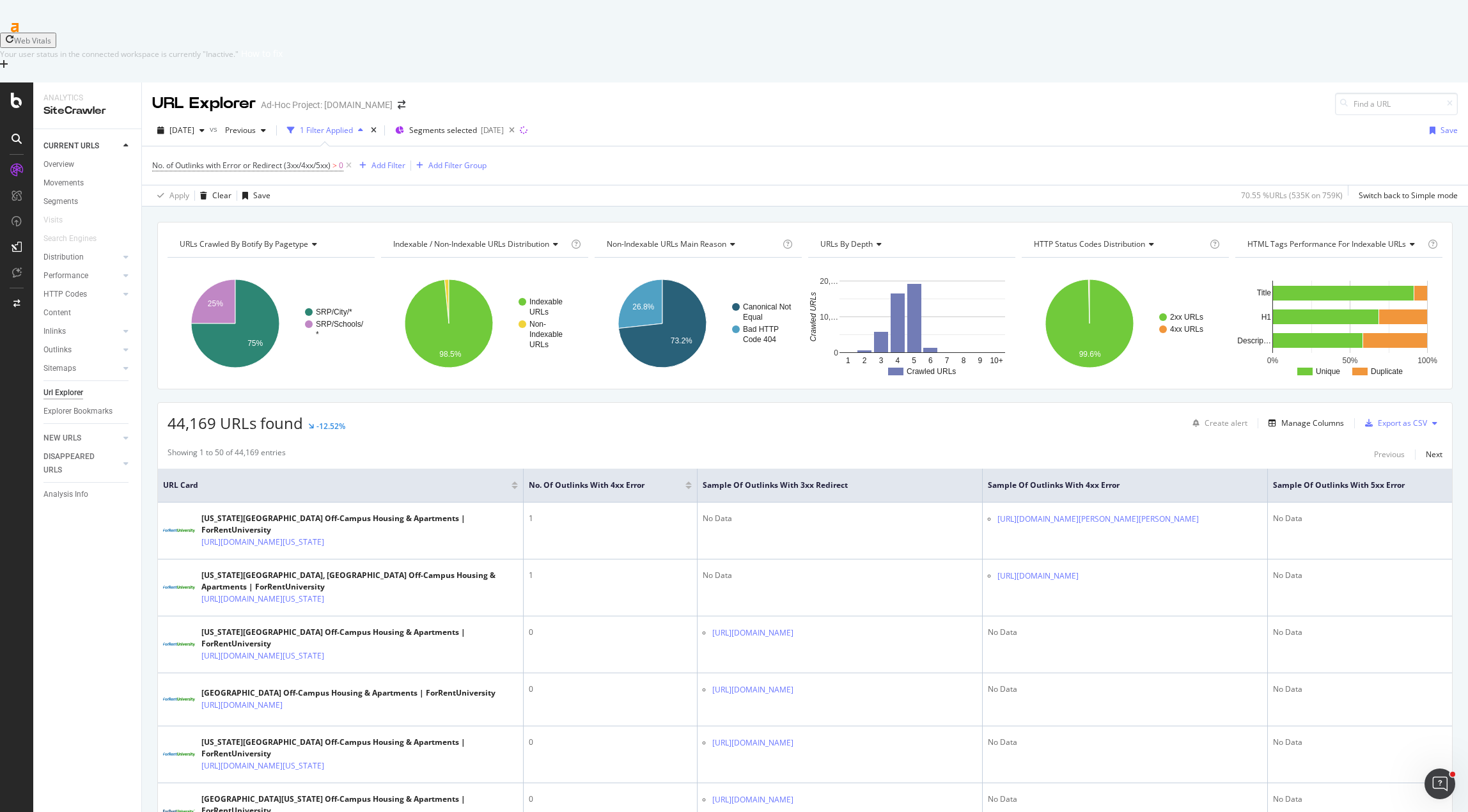
click at [685, 486] on div at bounding box center [688, 487] width 6 height 3
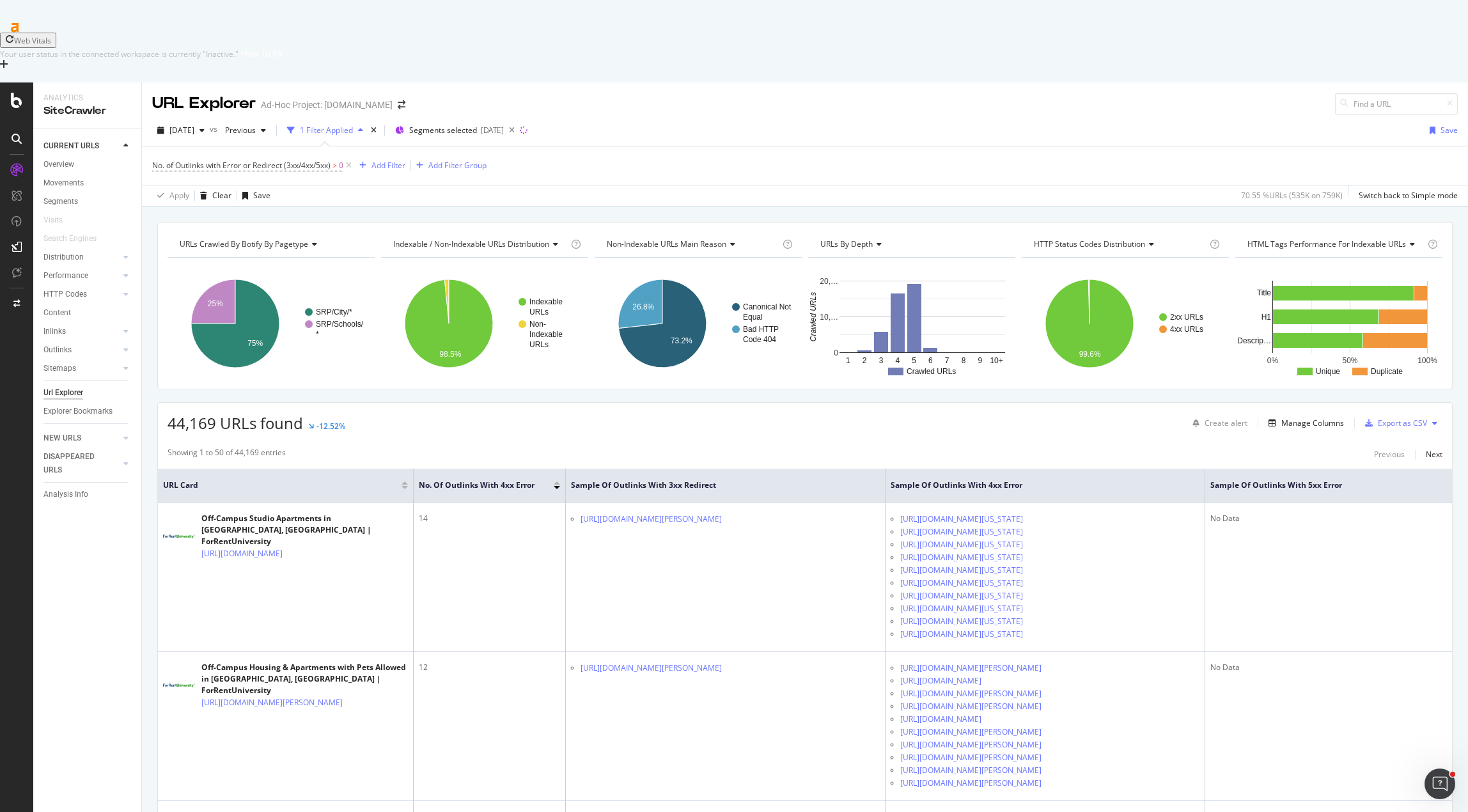
click at [515, 403] on div "44,169 URLs found -12.52% Create alert Manage Columns Export as CSV" at bounding box center [805, 418] width 1294 height 31
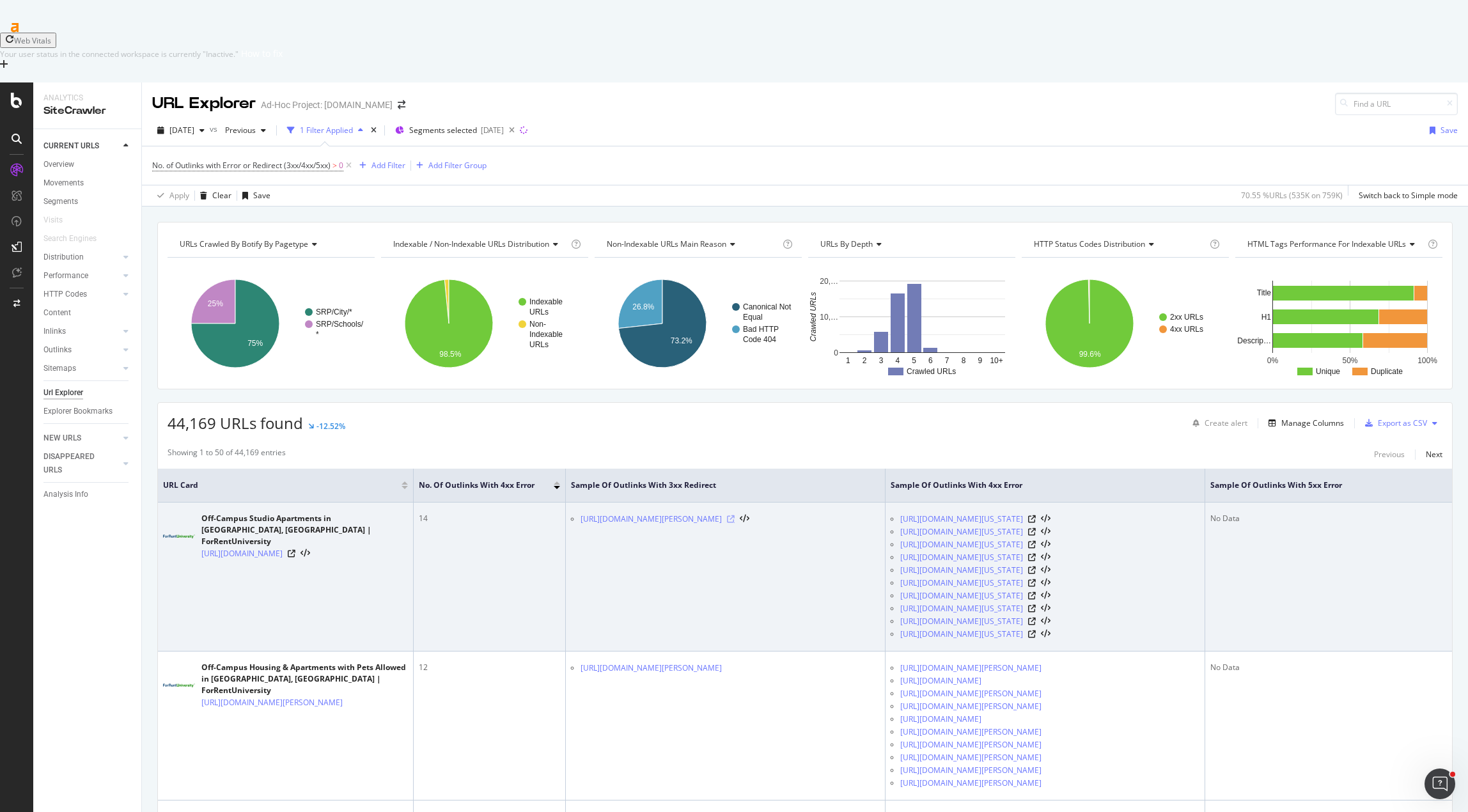
click at [735, 515] on icon at bounding box center [731, 519] width 8 height 8
click at [295, 550] on icon at bounding box center [291, 553] width 8 height 8
click at [310, 549] on icon at bounding box center [305, 553] width 10 height 9
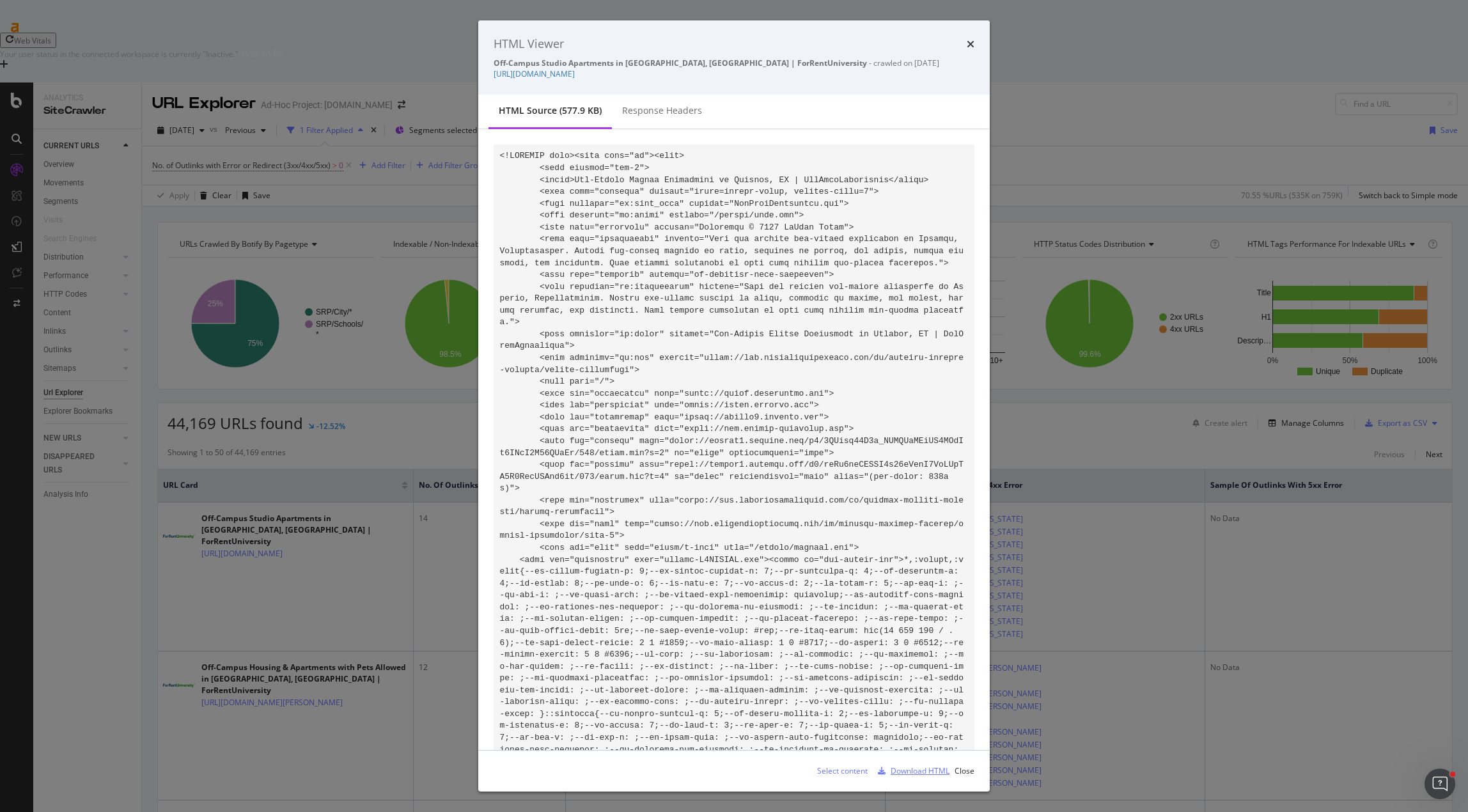
click at [922, 767] on div "Download HTML" at bounding box center [920, 770] width 59 height 11
click at [1010, 96] on div "HTML Viewer Off-Campus Studio Apartments in Roxbury, MA | ForRentUniversity - c…" at bounding box center [734, 406] width 1468 height 812
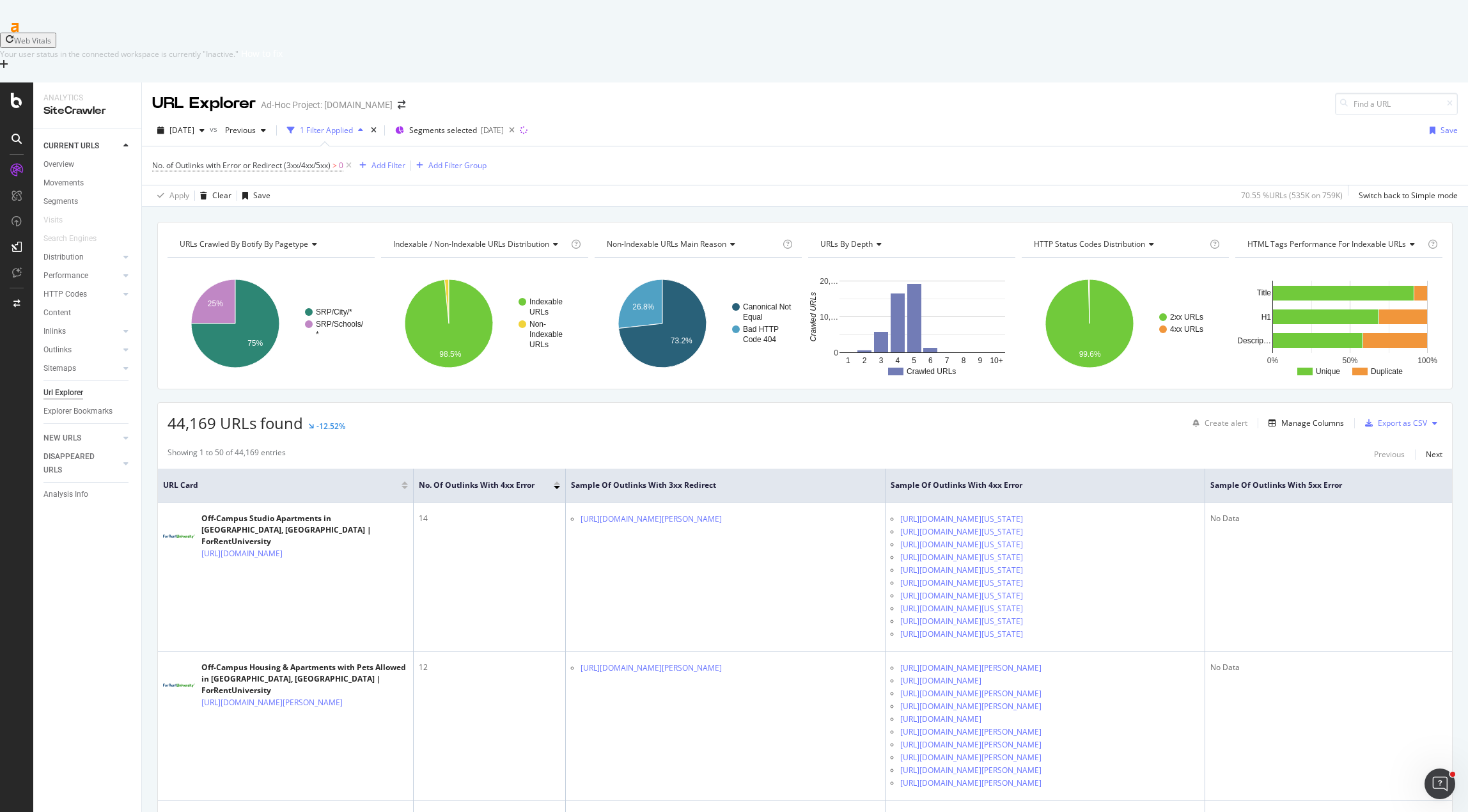
click at [323, 160] on span "No. of Outlinks with Error or Redirect (3xx/4xx/5xx)" at bounding box center [241, 165] width 179 height 11
click at [251, 152] on span "with Error or Redirect (3xx/4xx/5xx) (Total)" at bounding box center [238, 156] width 150 height 11
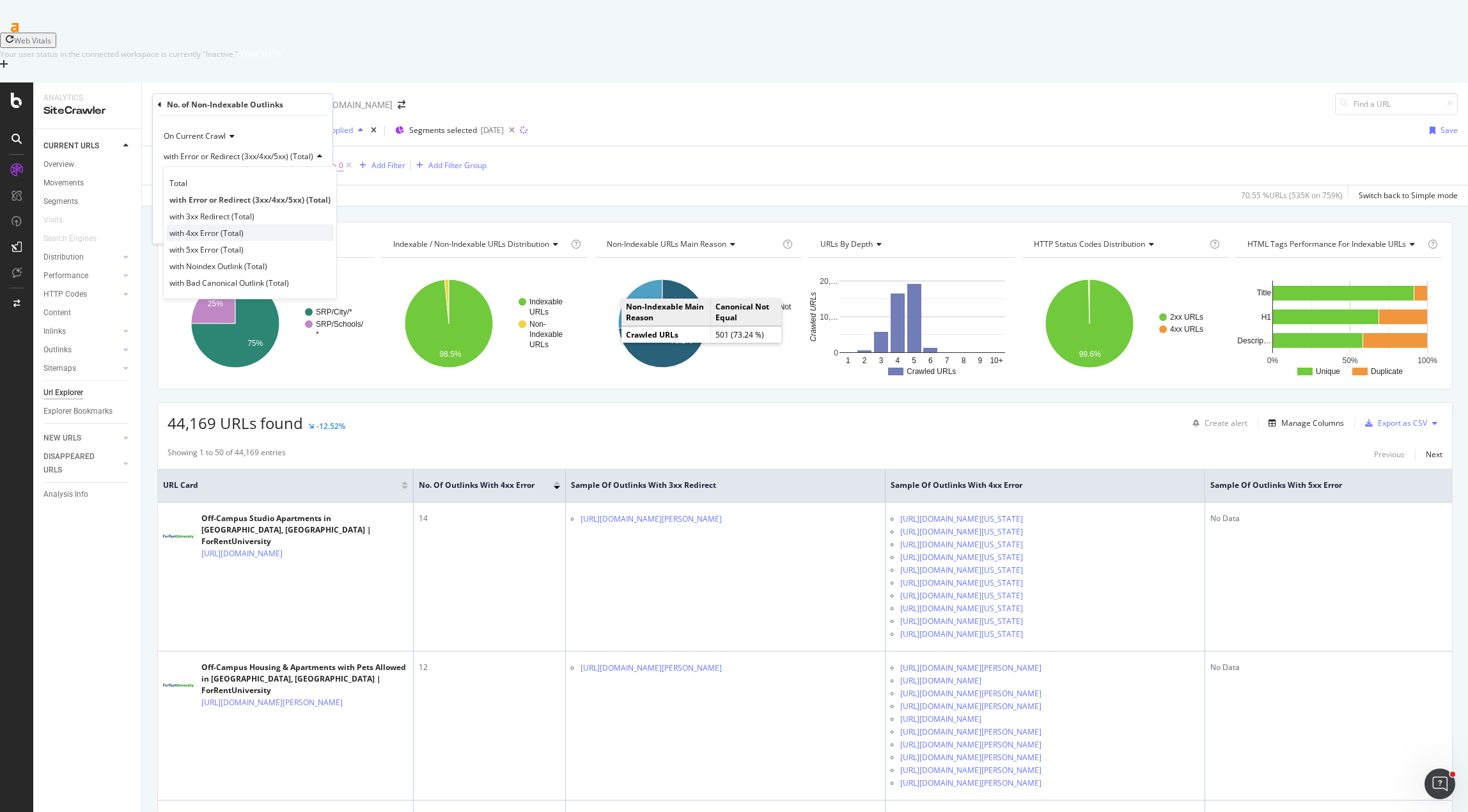
click at [210, 236] on span "with 4xx Error (Total)" at bounding box center [207, 233] width 75 height 11
drag, startPoint x: 198, startPoint y: 198, endPoint x: 151, endPoint y: 194, distance: 47.2
click at [151, 194] on body "Web Vitals Your user status in the connected workspace is currently "Inactive."…" at bounding box center [734, 429] width 1468 height 812
drag, startPoint x: 183, startPoint y: 194, endPoint x: 153, endPoint y: 195, distance: 30.0
click at [153, 195] on div "On Current Crawl with 4xx Error (Total) Greater than 0 Cancel Add filter Apply" at bounding box center [234, 179] width 161 height 128
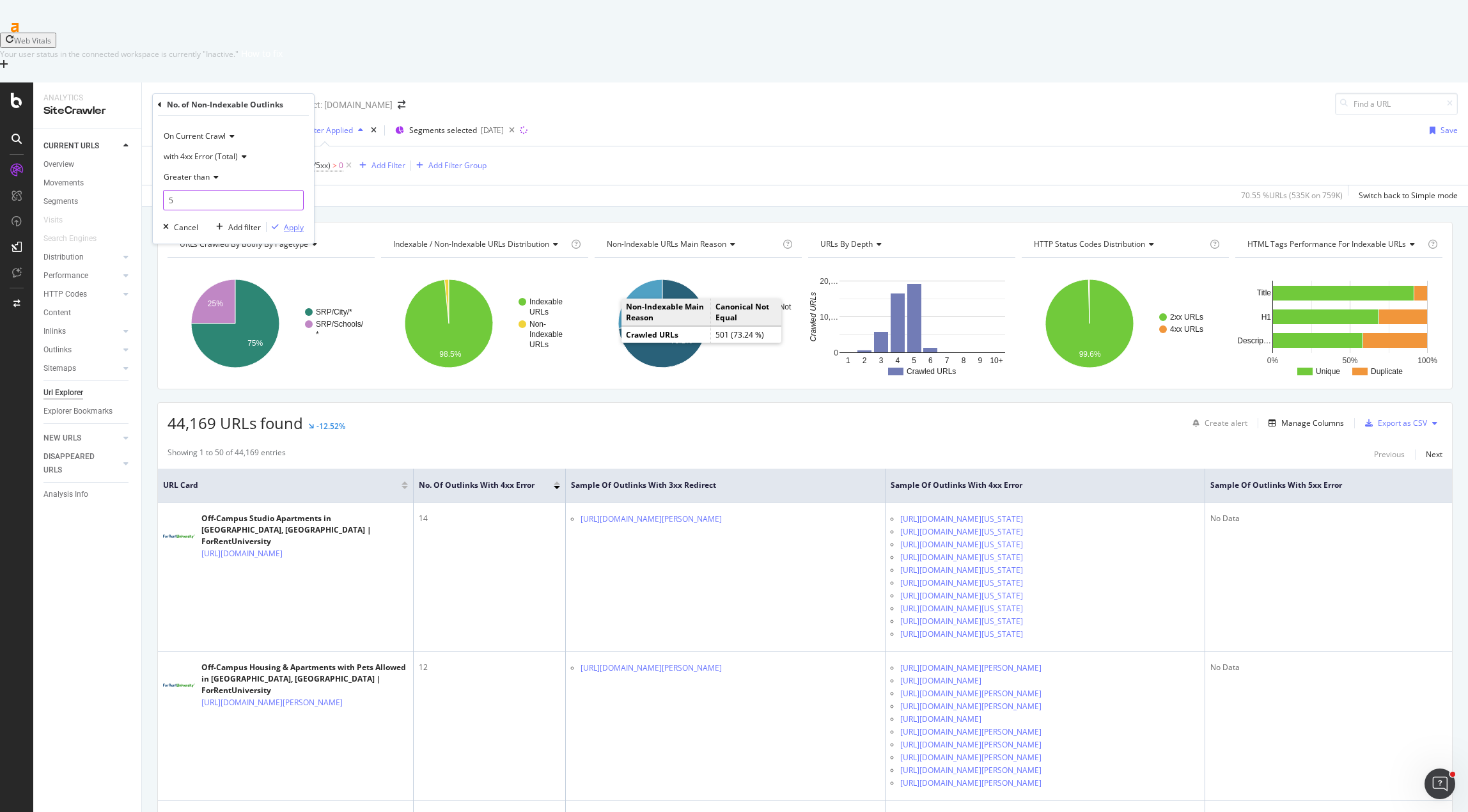
type input "5"
click at [291, 230] on div "Apply" at bounding box center [294, 227] width 20 height 11
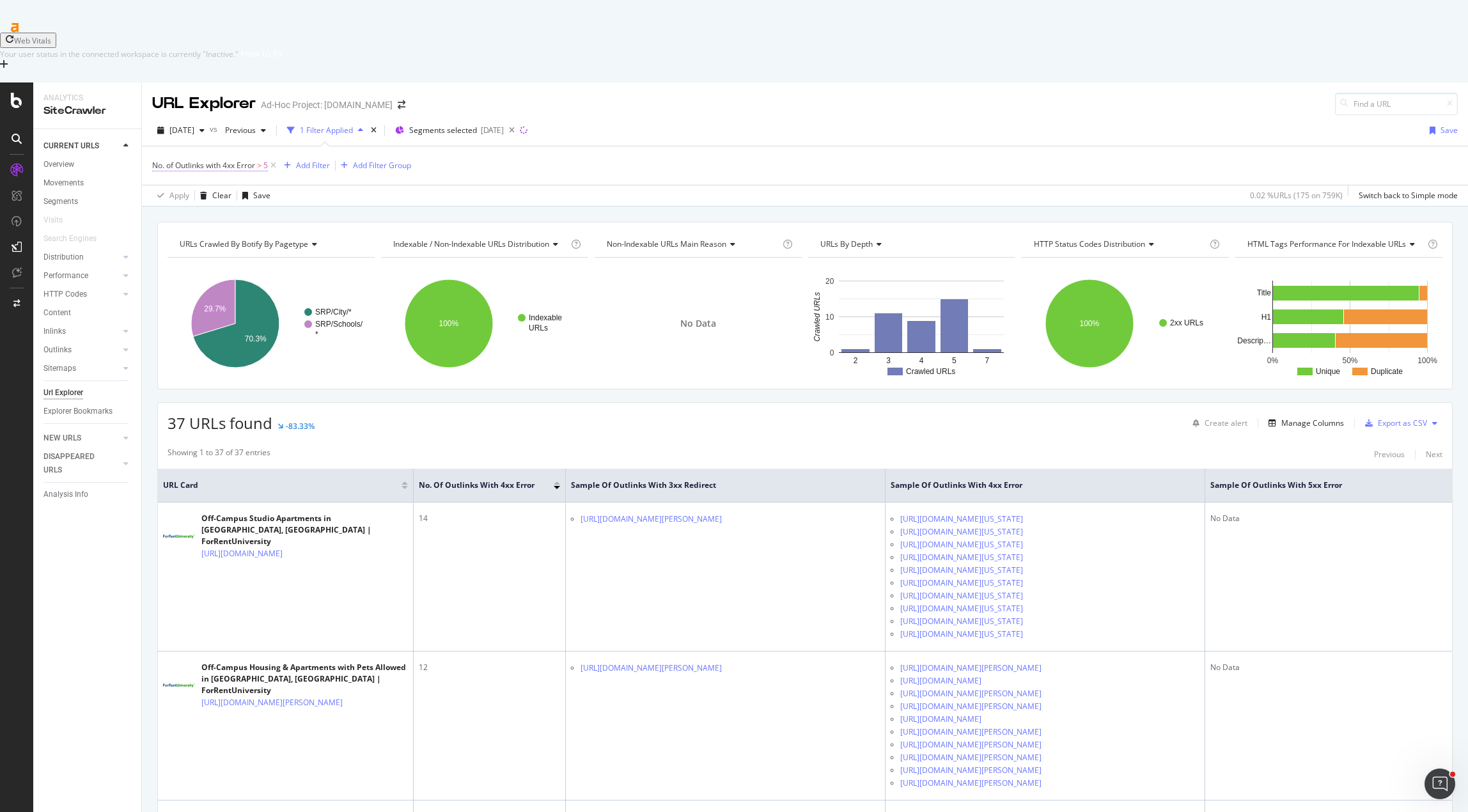
click at [254, 160] on span "No. of Outlinks with 4xx Error" at bounding box center [203, 165] width 103 height 11
drag, startPoint x: 186, startPoint y: 198, endPoint x: 138, endPoint y: 195, distance: 48.1
click at [138, 195] on body "Web Vitals Your user status in the connected workspace is currently "Inactive."…" at bounding box center [734, 429] width 1468 height 812
drag, startPoint x: 179, startPoint y: 198, endPoint x: 163, endPoint y: 195, distance: 16.3
click at [163, 195] on div "On Current Crawl with 4xx Error (Total) Greater than 5 Cancel Add filter Apply" at bounding box center [234, 179] width 161 height 128
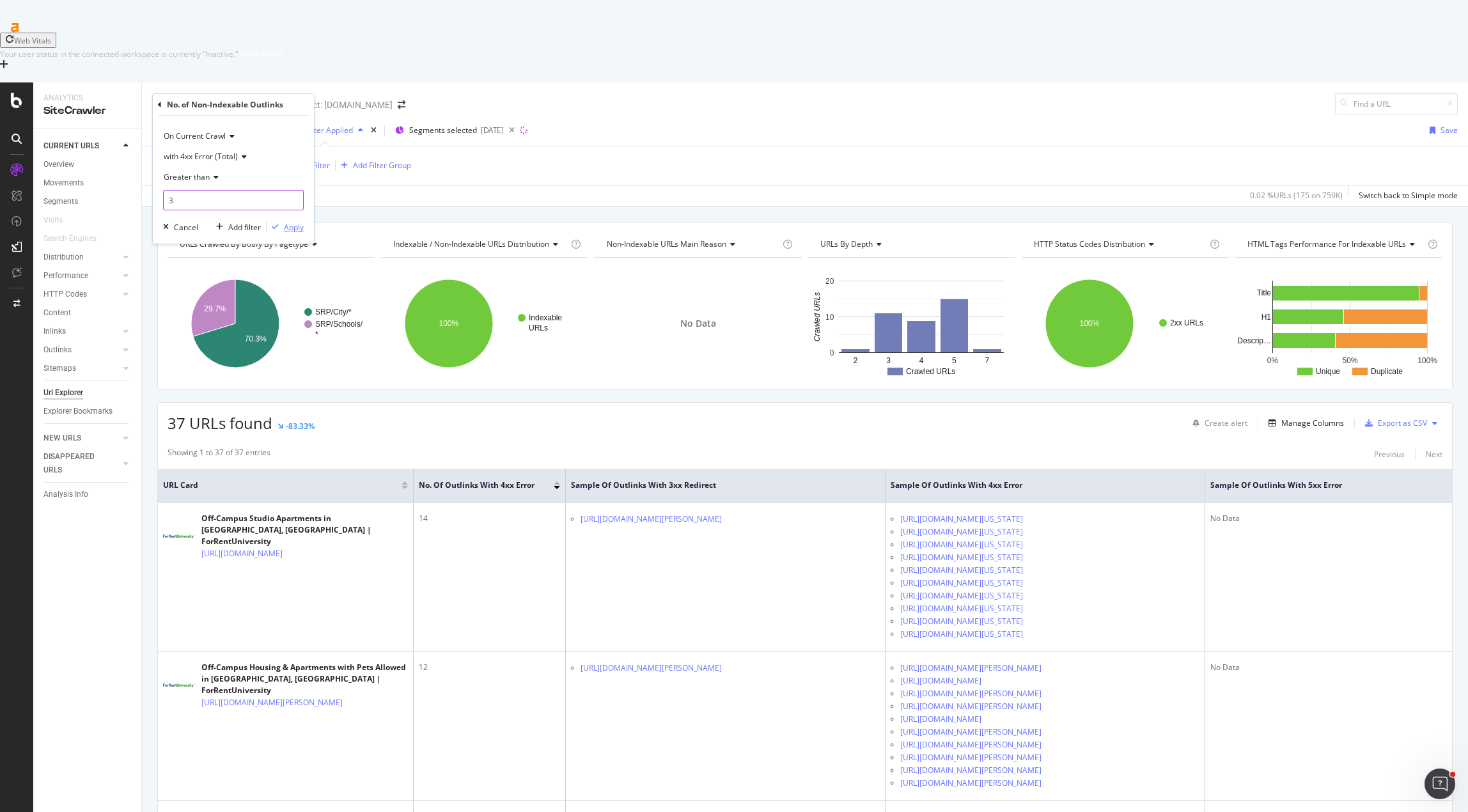
type input "3"
click at [293, 230] on div "Apply" at bounding box center [294, 227] width 20 height 11
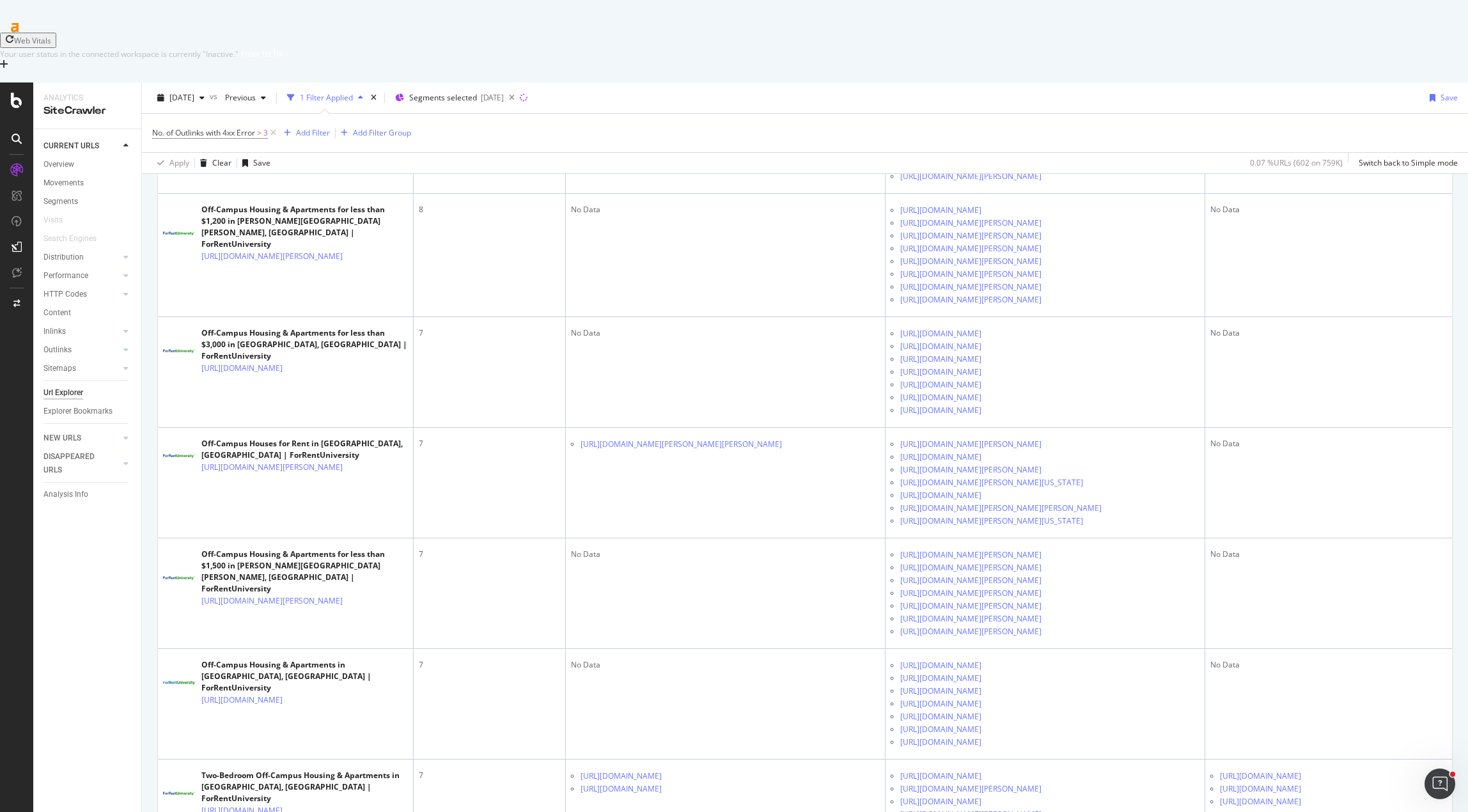
scroll to position [0, 82]
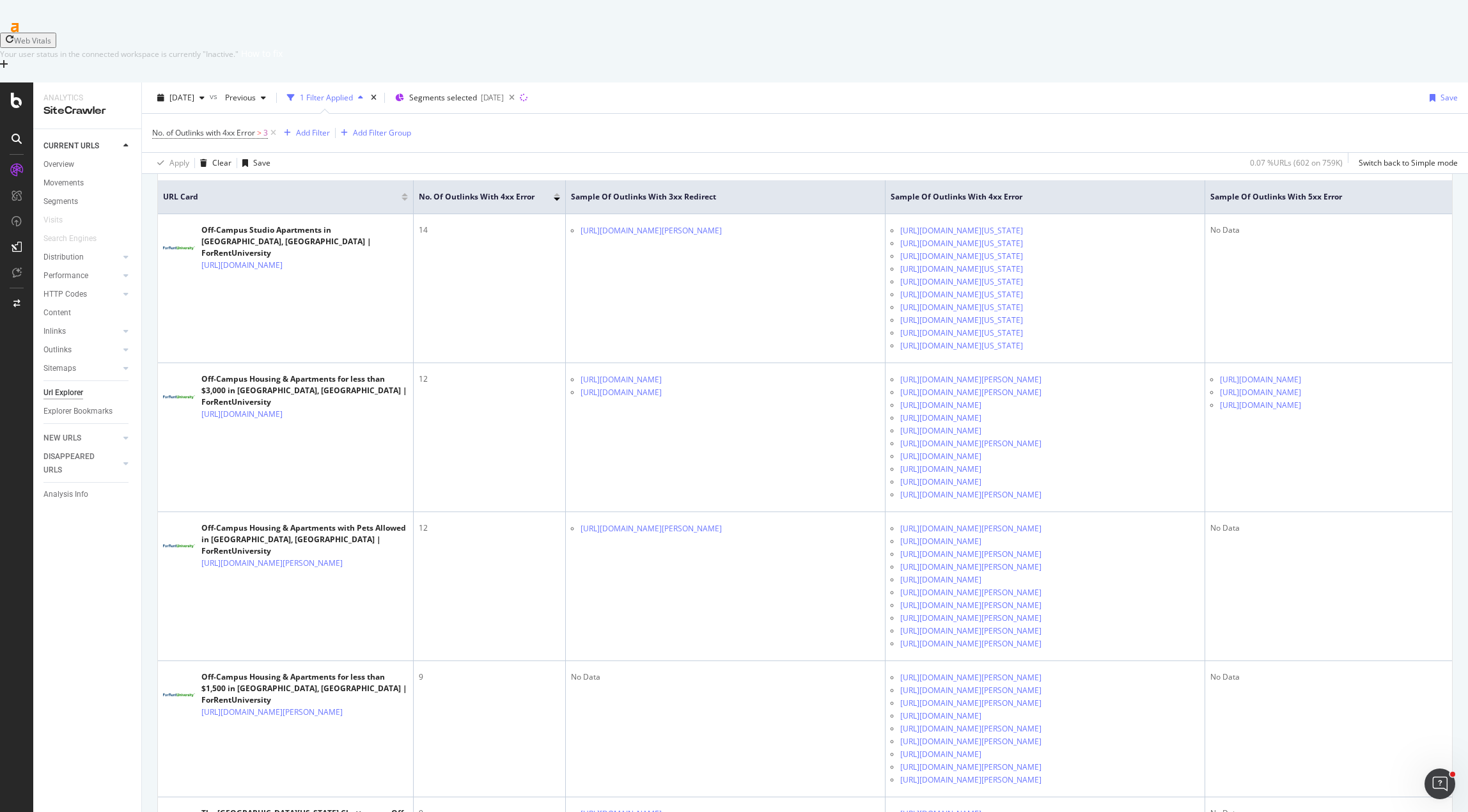
scroll to position [0, 0]
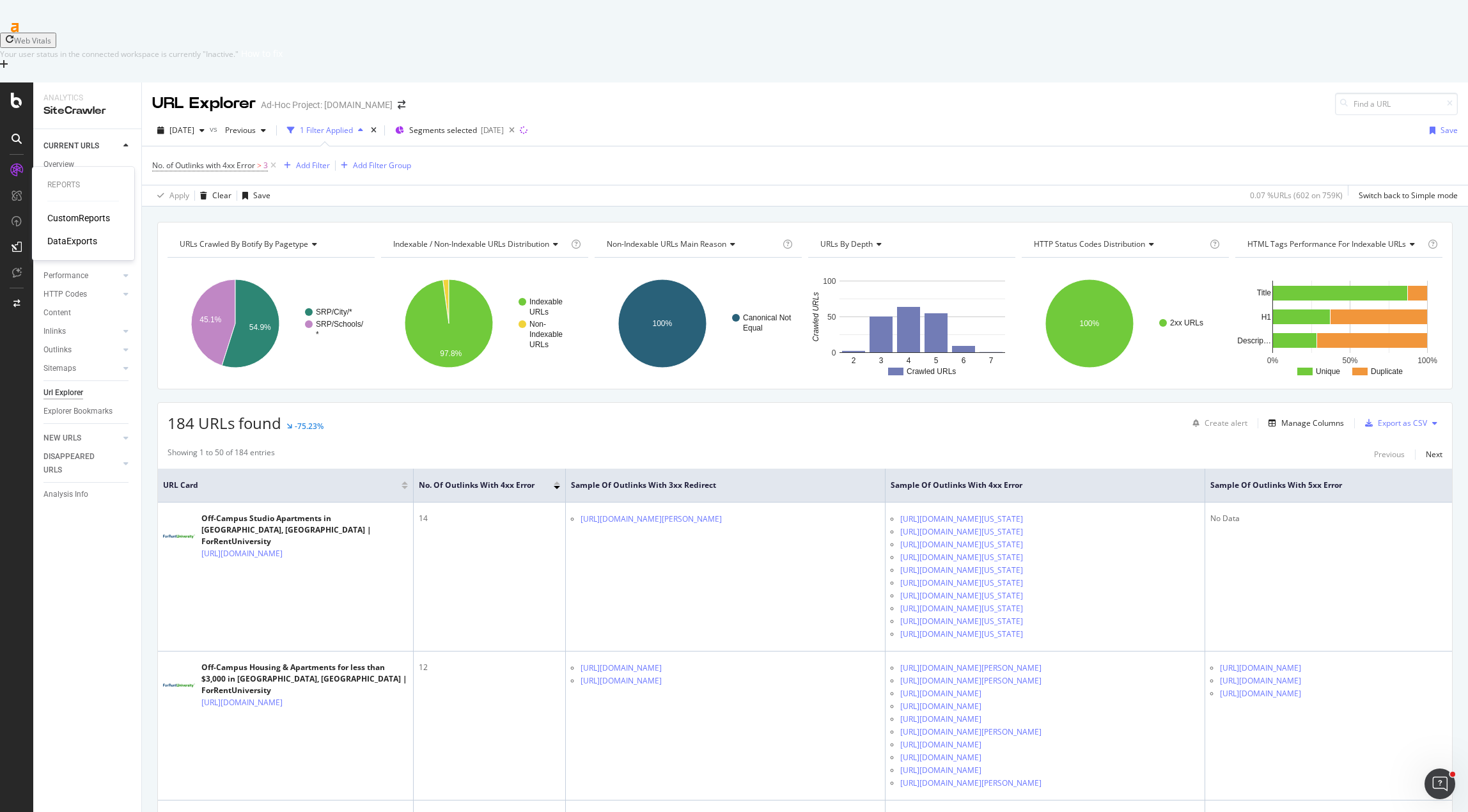
click at [68, 235] on div "DataExports" at bounding box center [72, 241] width 50 height 13
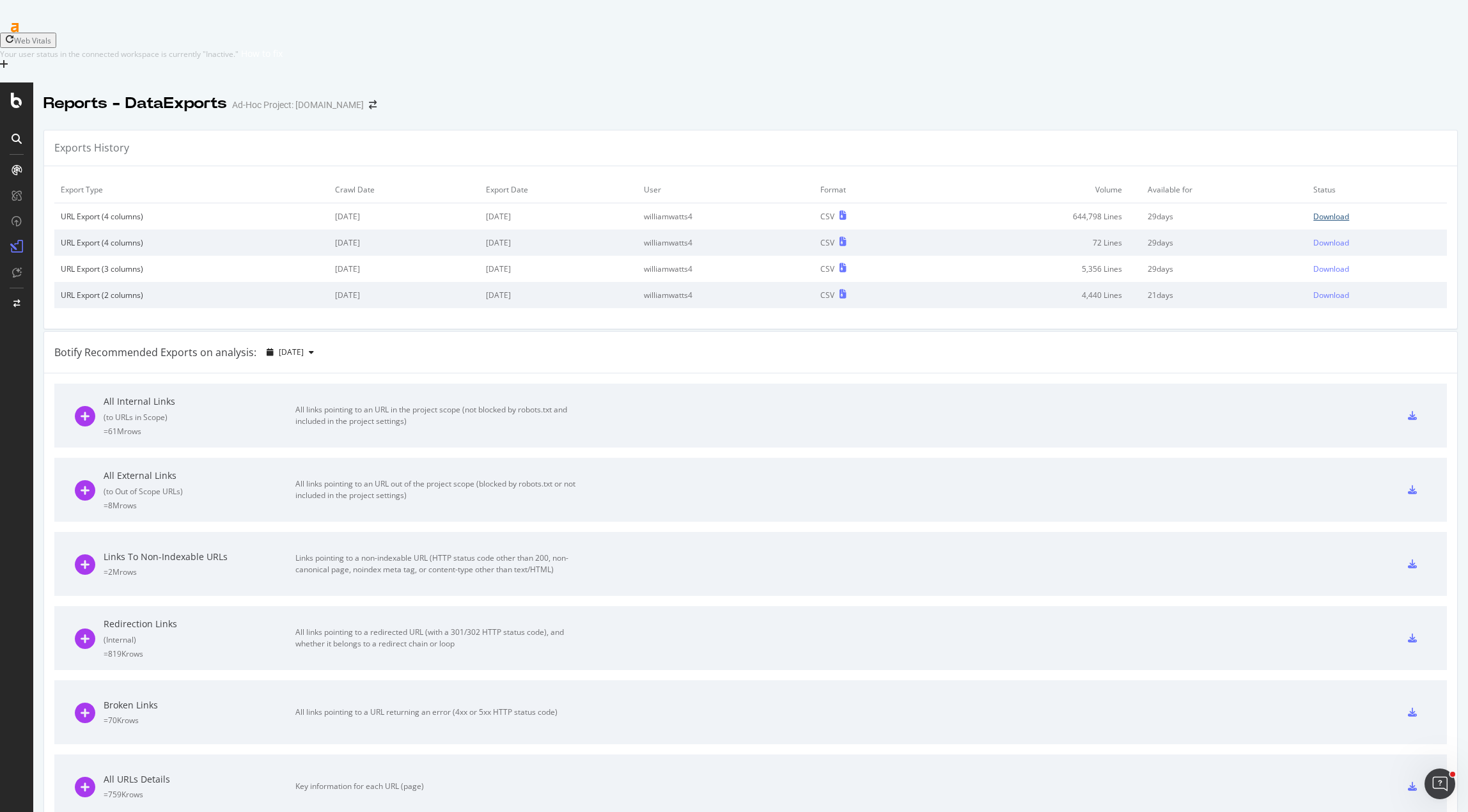
click at [1010, 211] on div "Download" at bounding box center [1331, 216] width 36 height 11
